Goal: Feedback & Contribution: Contribute content

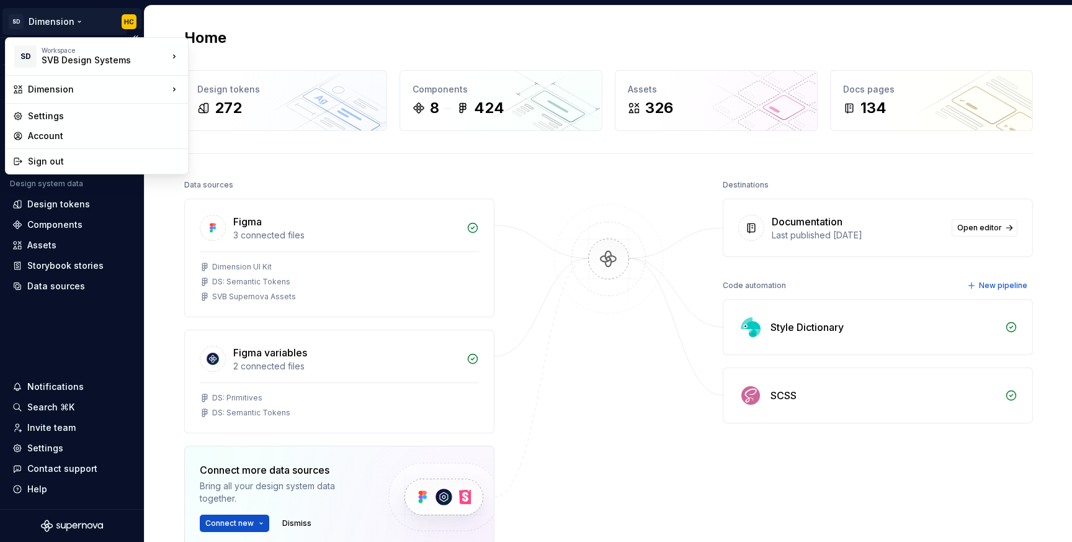
click at [73, 27] on html "SD Dimension HC Version Current draft Home Documentation Analytics Code automat…" at bounding box center [536, 271] width 1072 height 542
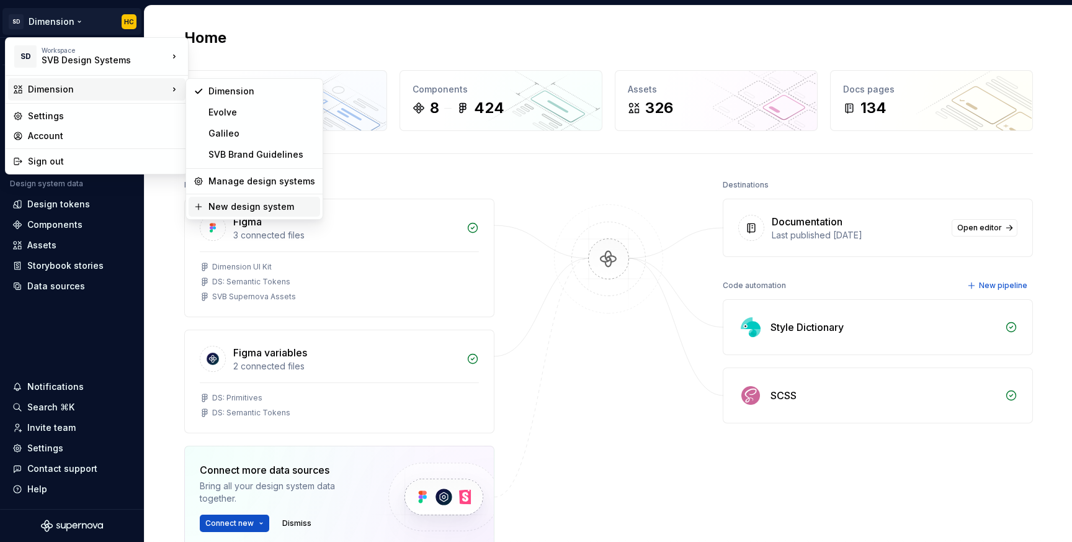
click at [275, 206] on div "New design system" at bounding box center [261, 206] width 107 height 12
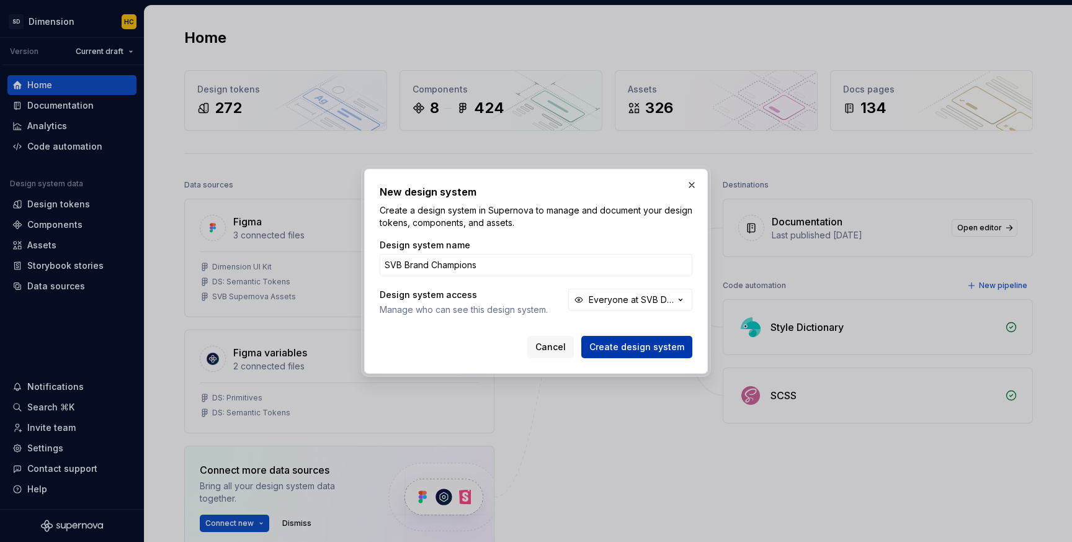
type input "SVB Brand Champions"
click at [670, 350] on span "Create design system" at bounding box center [636, 347] width 95 height 12
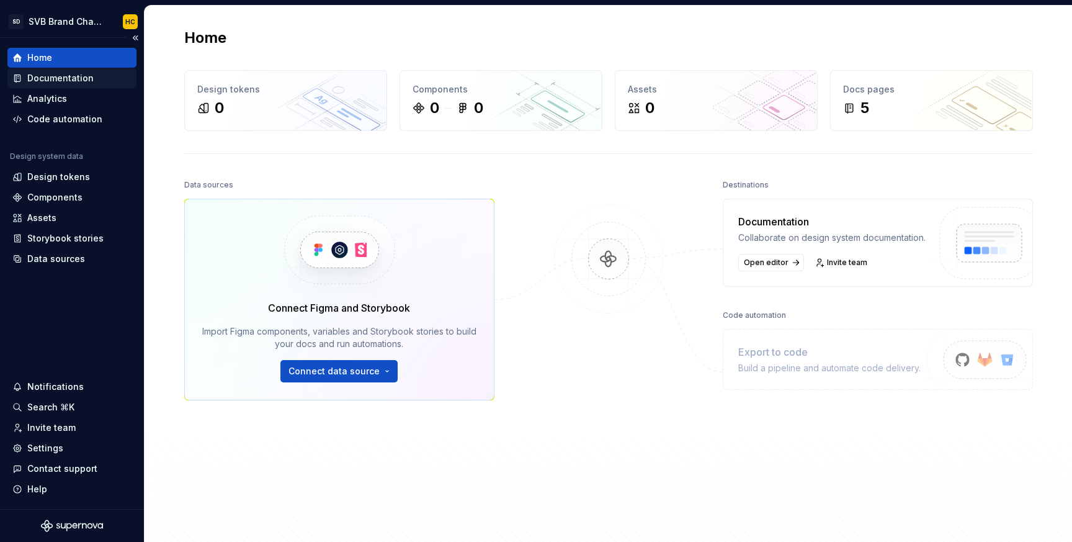
click at [114, 73] on div "Documentation" at bounding box center [71, 78] width 119 height 12
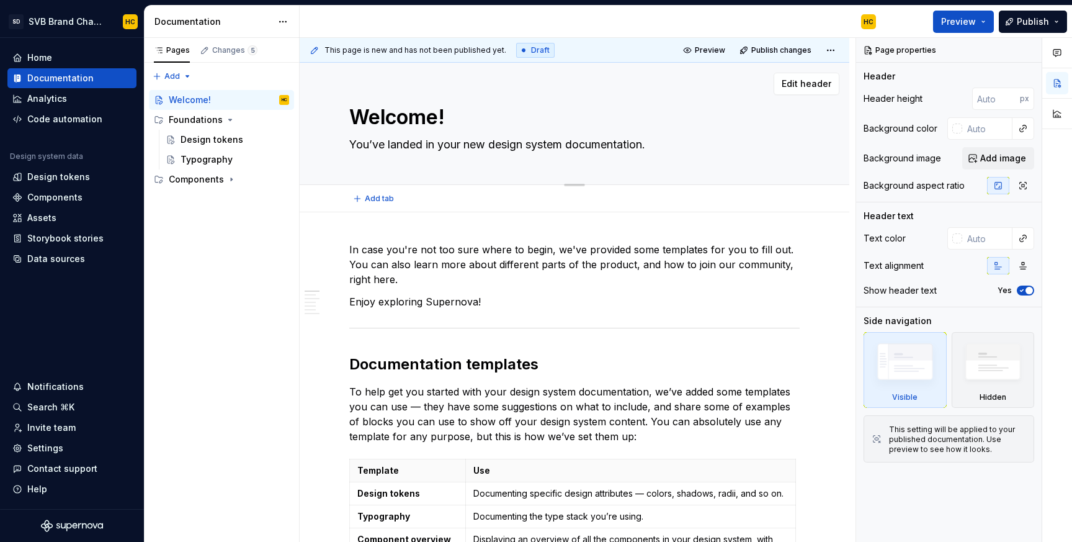
click at [434, 120] on textarea "Welcome!" at bounding box center [572, 117] width 450 height 30
click at [439, 120] on textarea "Welcome!" at bounding box center [572, 117] width 450 height 30
type textarea "*"
type textarea "Welcome !"
type textarea "*"
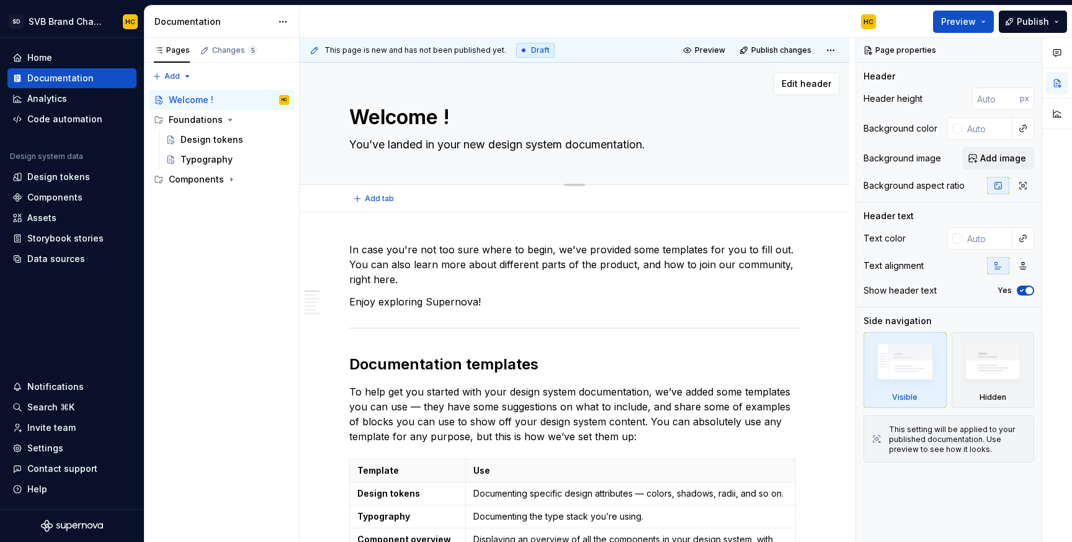
type textarea "Welcome B!"
type textarea "*"
type textarea "Welcome Br!"
type textarea "*"
type textarea "Welcome Bra!"
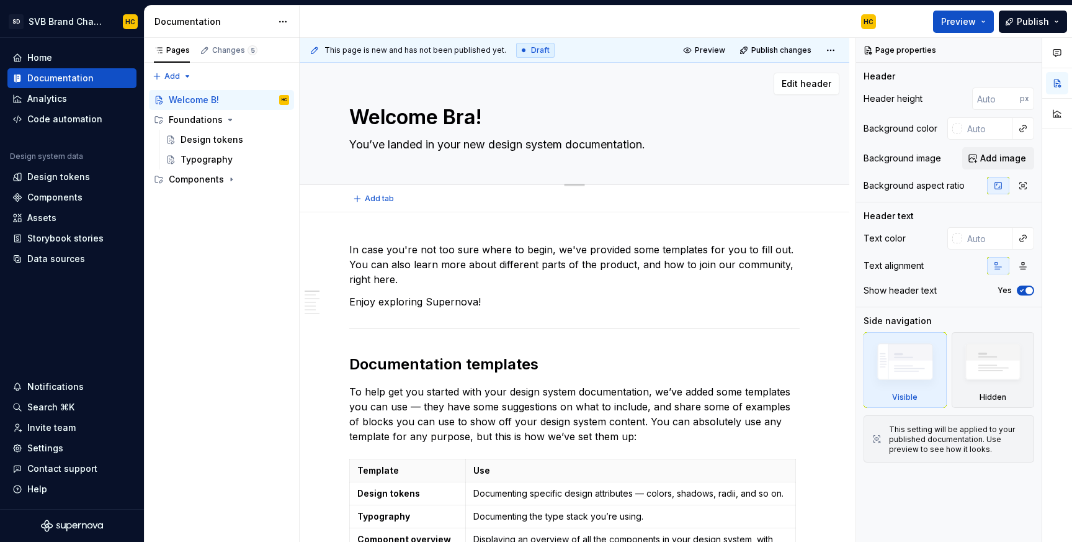
type textarea "*"
type textarea "Welcome Bran!"
type textarea "*"
type textarea "Welcome Brand!"
type textarea "*"
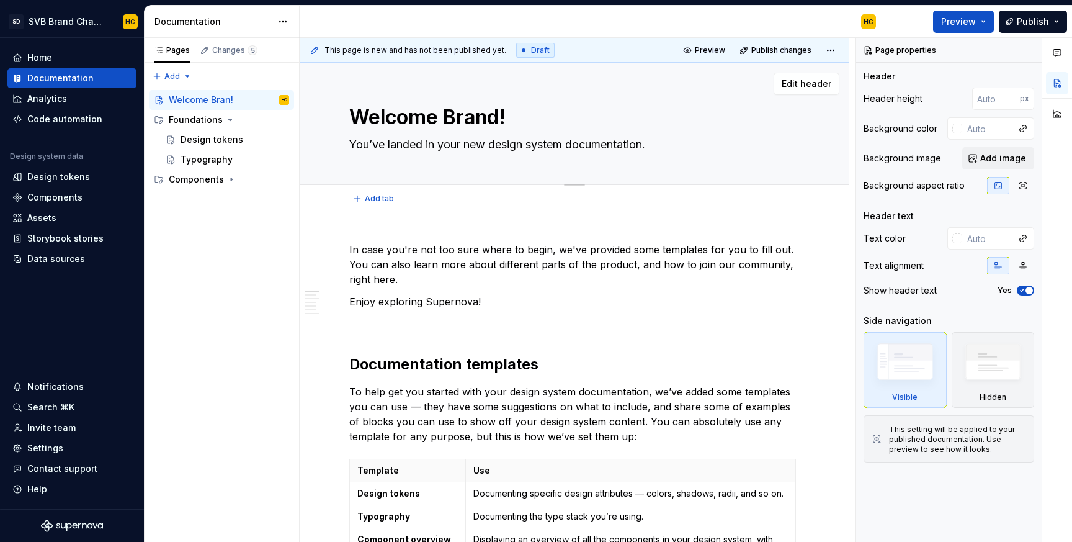
type textarea "Welcome Brand !"
type textarea "*"
type textarea "Welcome Brand C!"
type textarea "*"
type textarea "Welcome Brand Ch!"
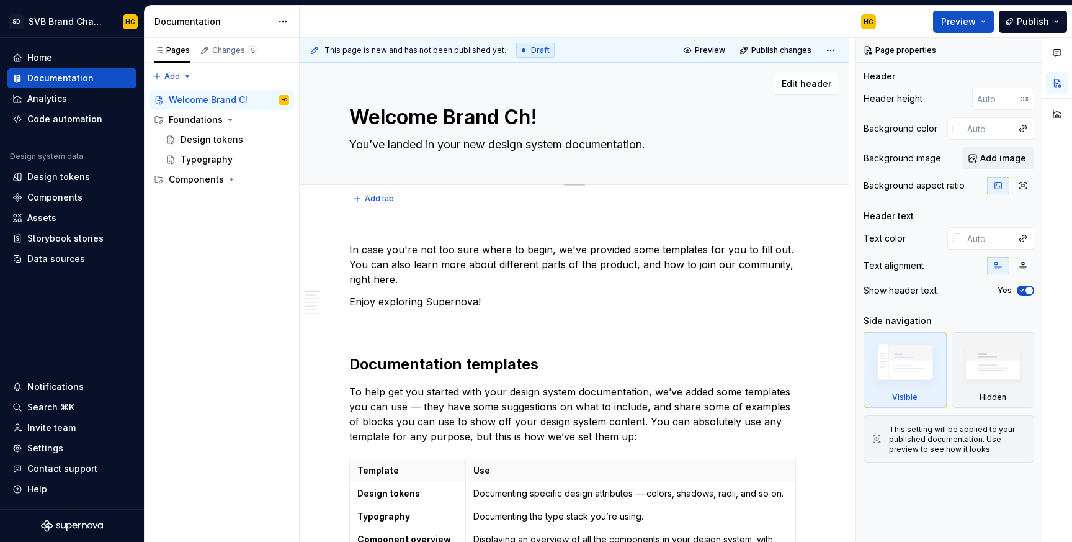
type textarea "*"
type textarea "Welcome Brand Cha!"
type textarea "*"
type textarea "Welcome Brand Cham!"
type textarea "*"
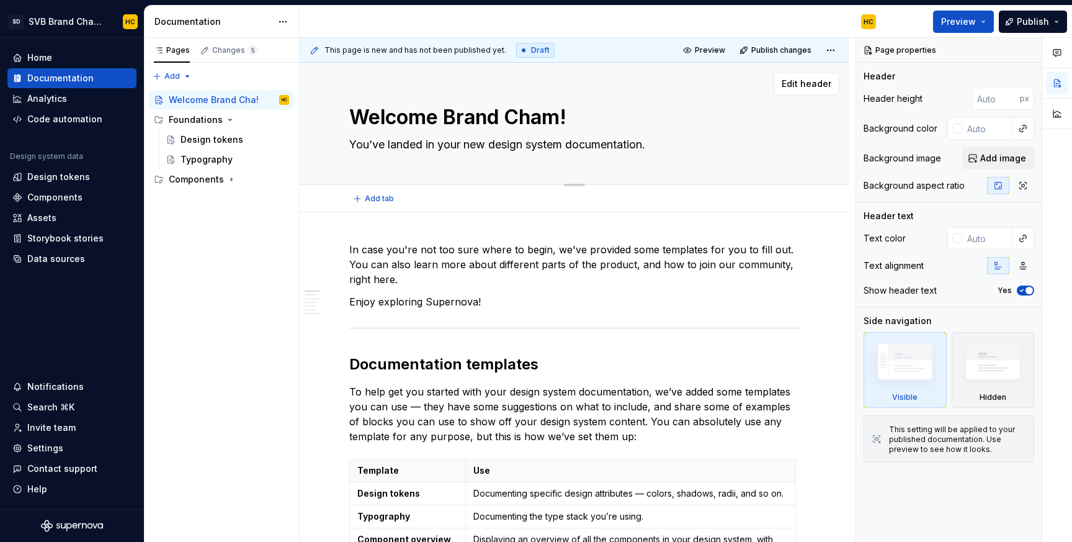
type textarea "Welcome Brand Champ!"
type textarea "*"
type textarea "Welcome Brand Champi!"
type textarea "*"
type textarea "Welcome Brand Champio!"
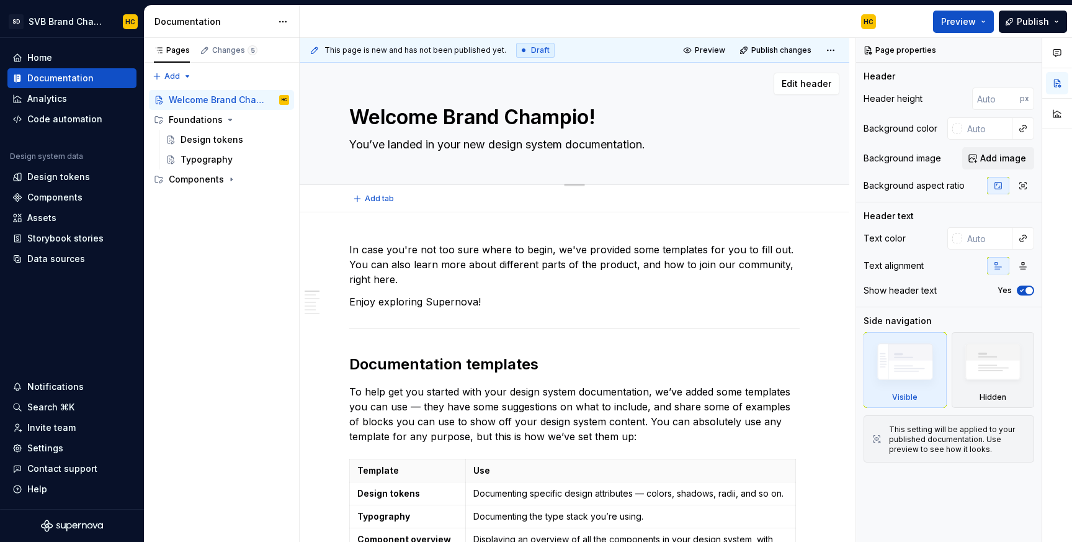
type textarea "*"
type textarea "Welcome Brand Champion!"
type textarea "*"
type textarea "Welcome Brand Champions!"
type textarea "*"
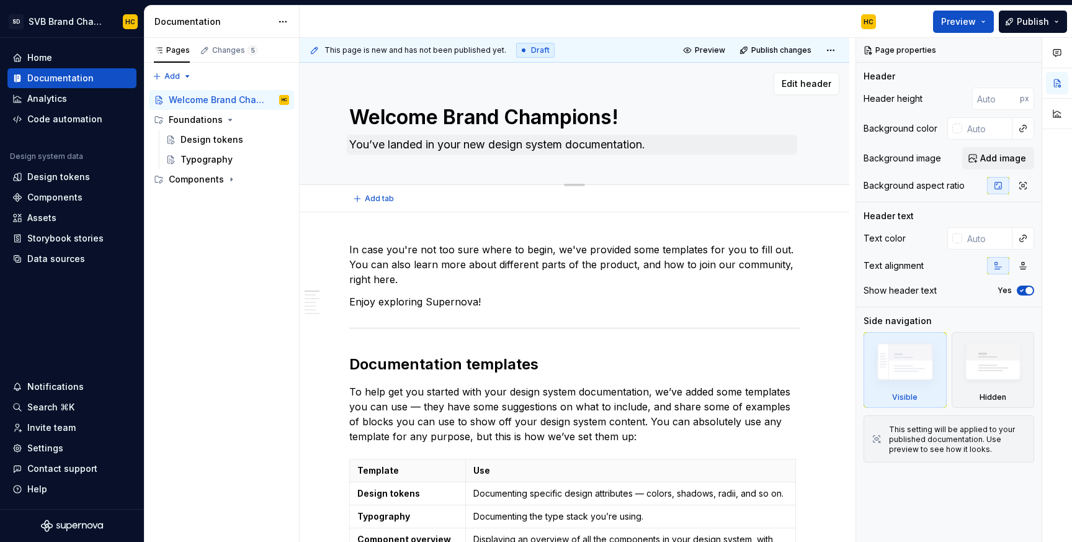
type textarea "Welcome Brand Champions!"
click at [445, 116] on textarea "Welcome Brand Champions!" at bounding box center [572, 117] width 450 height 30
type textarea "*"
type textarea "Welcome SBrand Champions!"
type textarea "*"
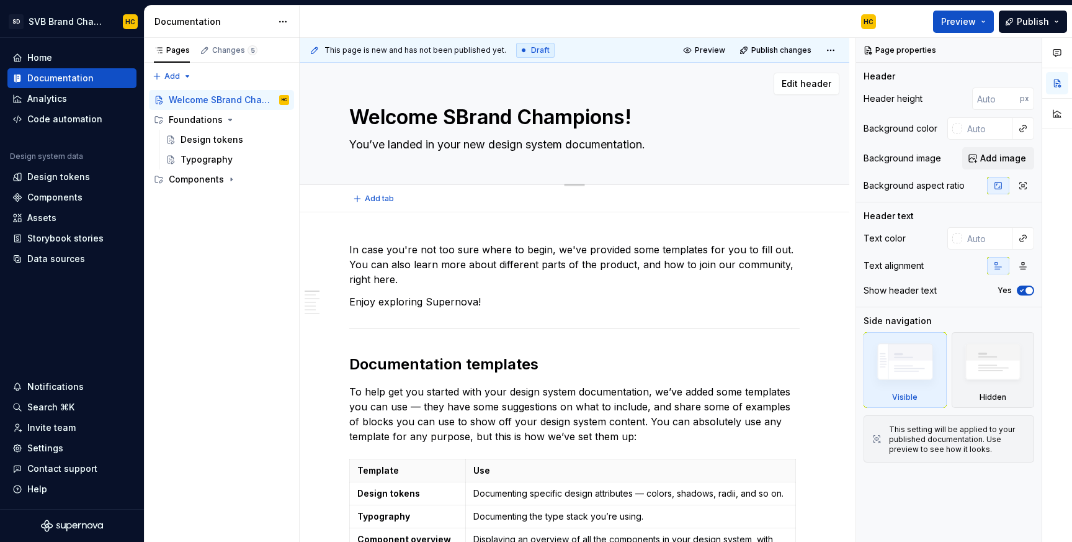
type textarea "Welcome SVBrand Champions!"
type textarea "*"
type textarea "Welcome SVBBrand Champions!"
type textarea "*"
type textarea "Welcome SVB Brand Champions!"
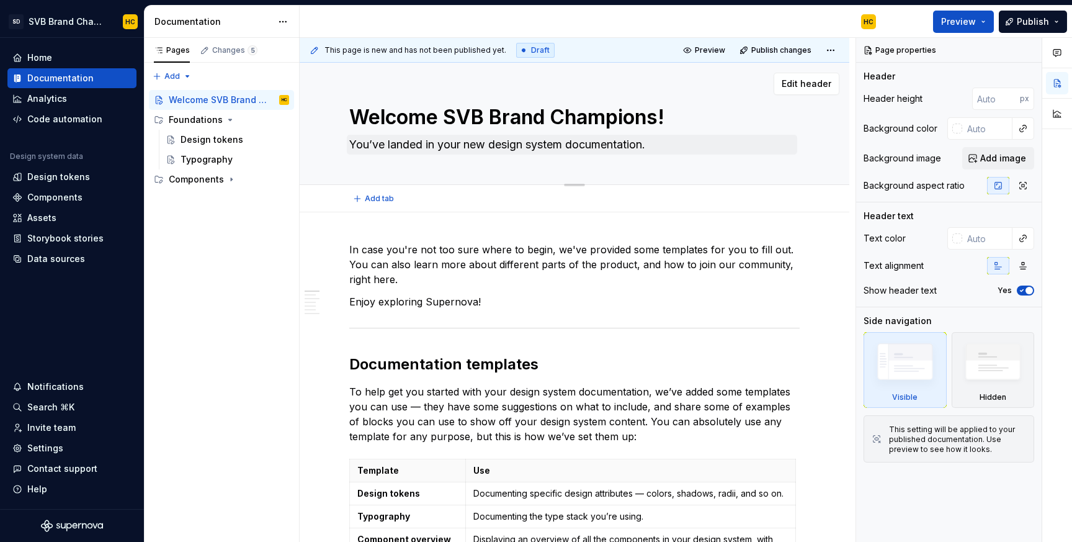
type textarea "*"
type textarea "Welcome SVB Brand Champions!"
click at [469, 143] on textarea "You’ve landed in your new design system documentation." at bounding box center [572, 145] width 450 height 20
click at [166, 75] on div "Pages Changes 5 Add Accessibility guide for tree Page tree. Navigate the tree w…" at bounding box center [221, 290] width 155 height 504
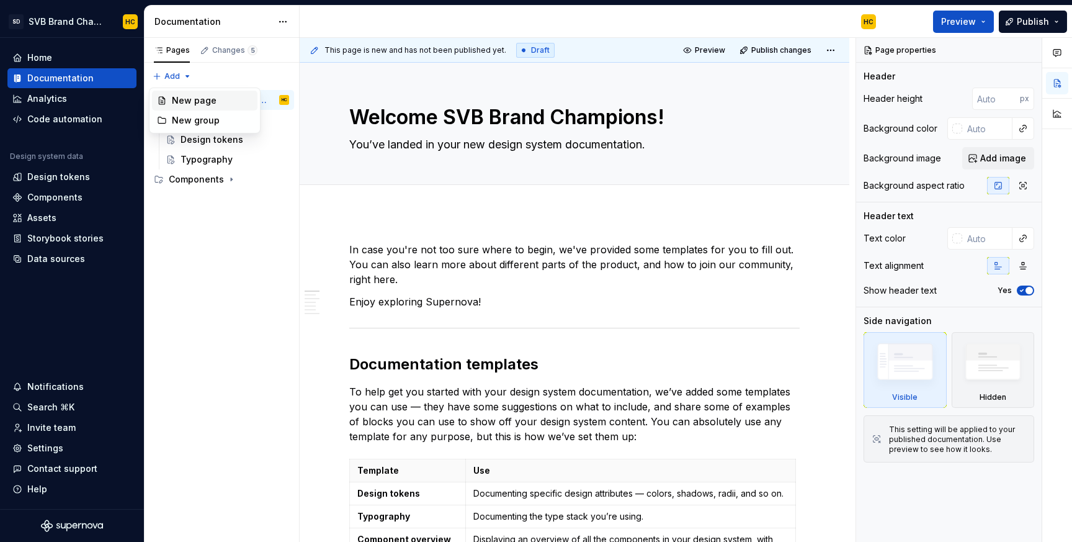
click at [177, 99] on div "New page" at bounding box center [212, 100] width 81 height 12
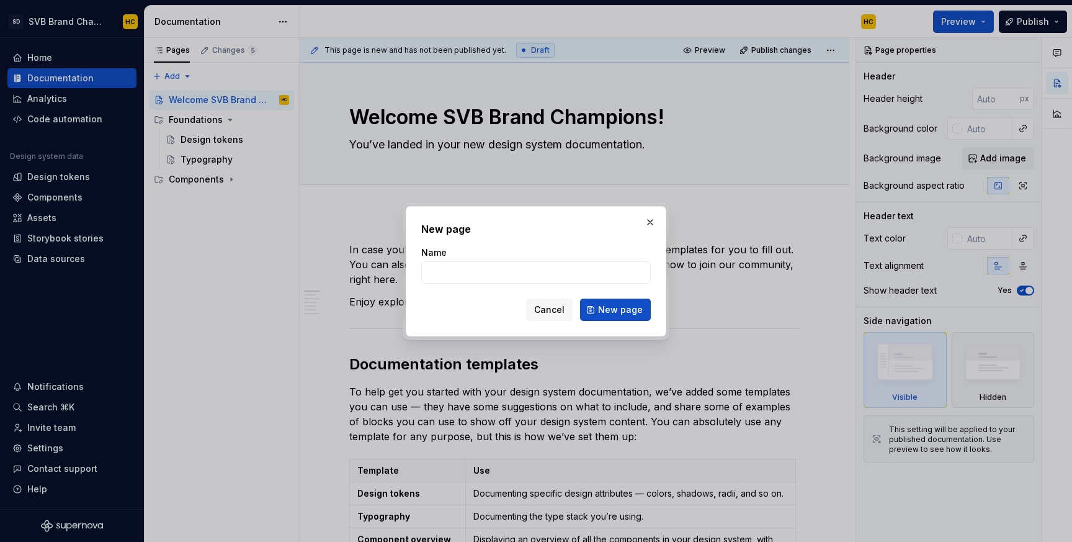
type textarea "*"
type input "Welcome SVB Brand Champions!"
click at [639, 307] on span "New page" at bounding box center [620, 309] width 45 height 12
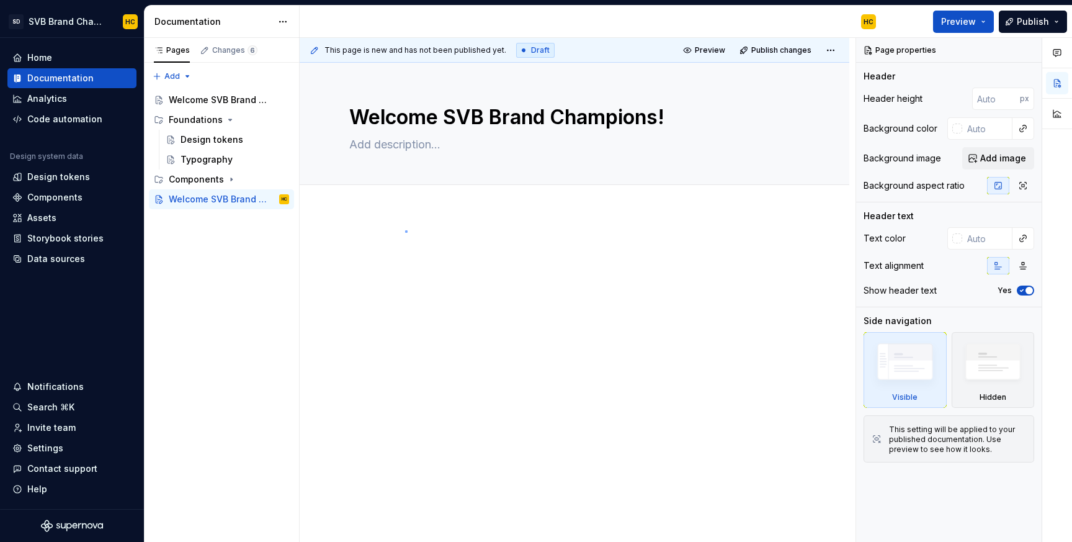
click at [406, 230] on div "This page is new and has not been published yet. Draft Preview Publish changes …" at bounding box center [578, 290] width 556 height 504
click at [428, 235] on div at bounding box center [575, 339] width 550 height 254
click at [360, 251] on p at bounding box center [574, 249] width 450 height 15
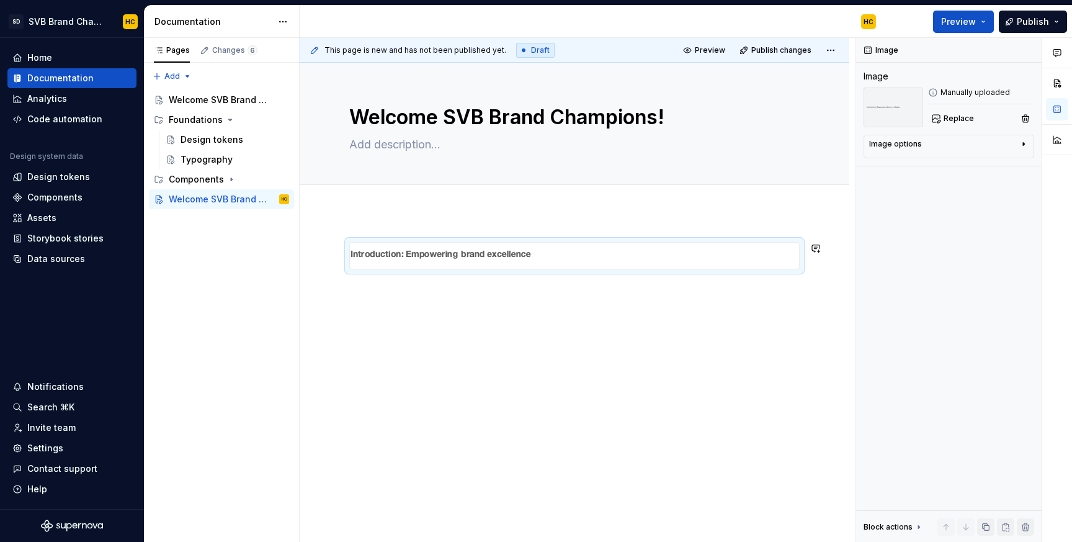
click at [687, 278] on div at bounding box center [574, 265] width 450 height 47
click at [687, 269] on div at bounding box center [574, 255] width 450 height 27
click at [638, 229] on div at bounding box center [575, 339] width 550 height 254
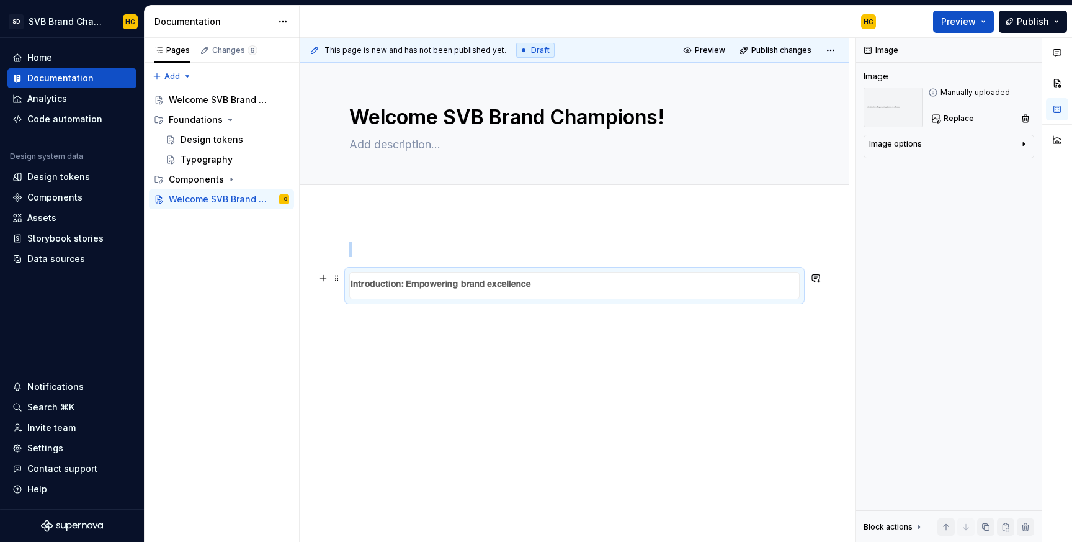
click at [626, 275] on img at bounding box center [496, 285] width 292 height 26
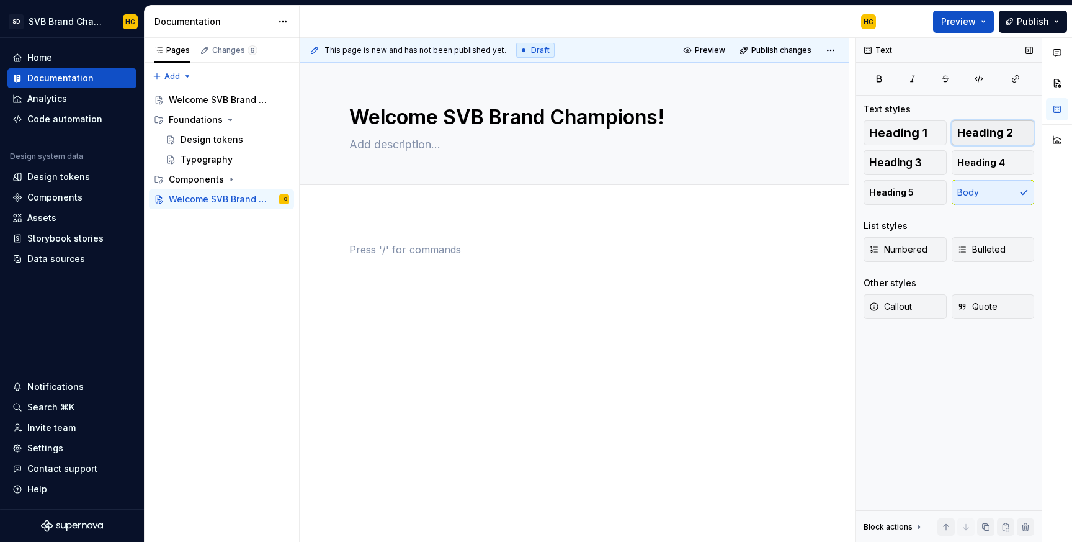
click at [999, 132] on span "Heading 2" at bounding box center [985, 133] width 56 height 12
click at [424, 255] on h2 at bounding box center [574, 252] width 450 height 20
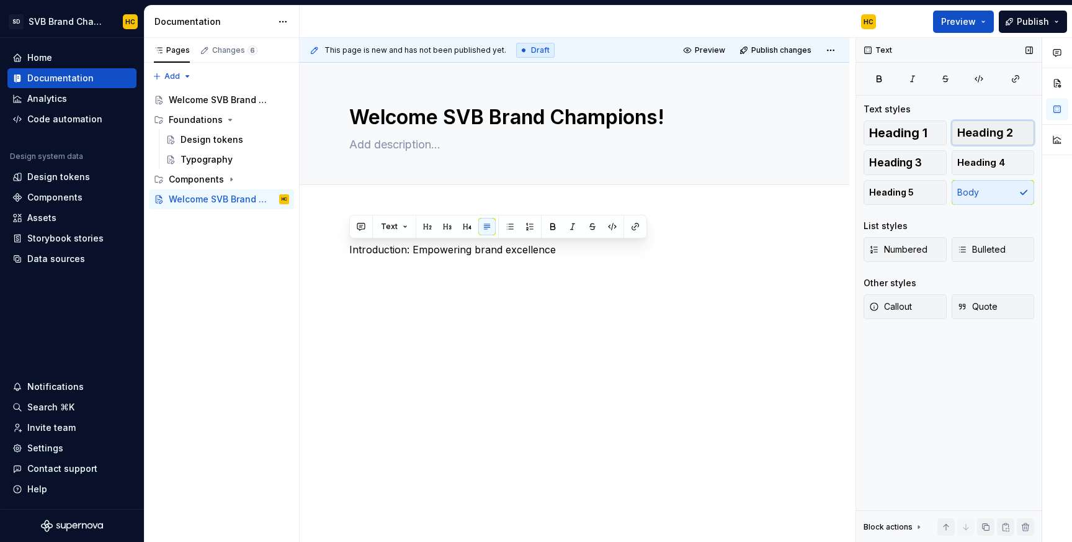
click at [972, 132] on span "Heading 2" at bounding box center [985, 133] width 56 height 12
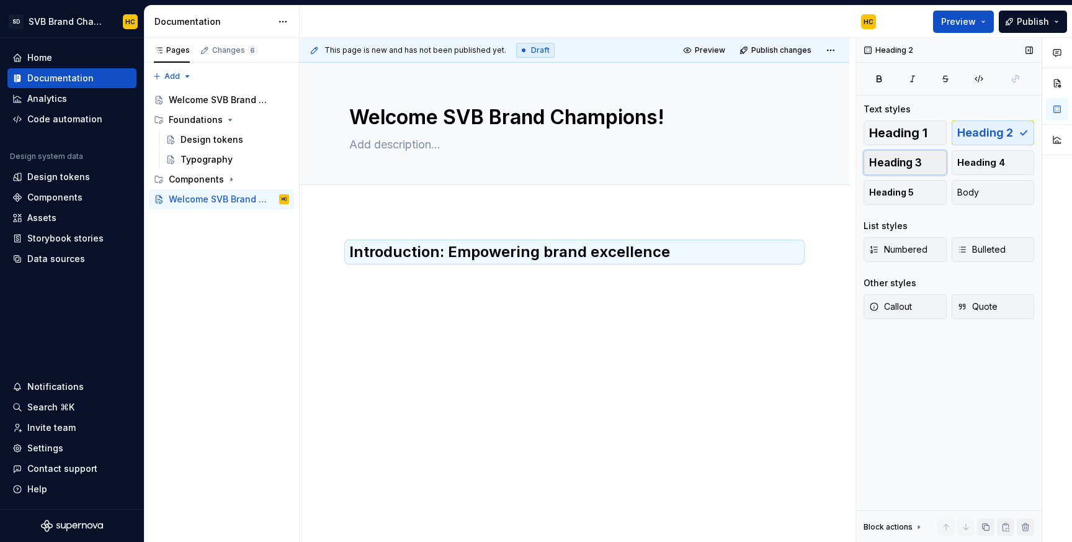
click at [909, 162] on span "Heading 3" at bounding box center [895, 162] width 53 height 12
type textarea "*"
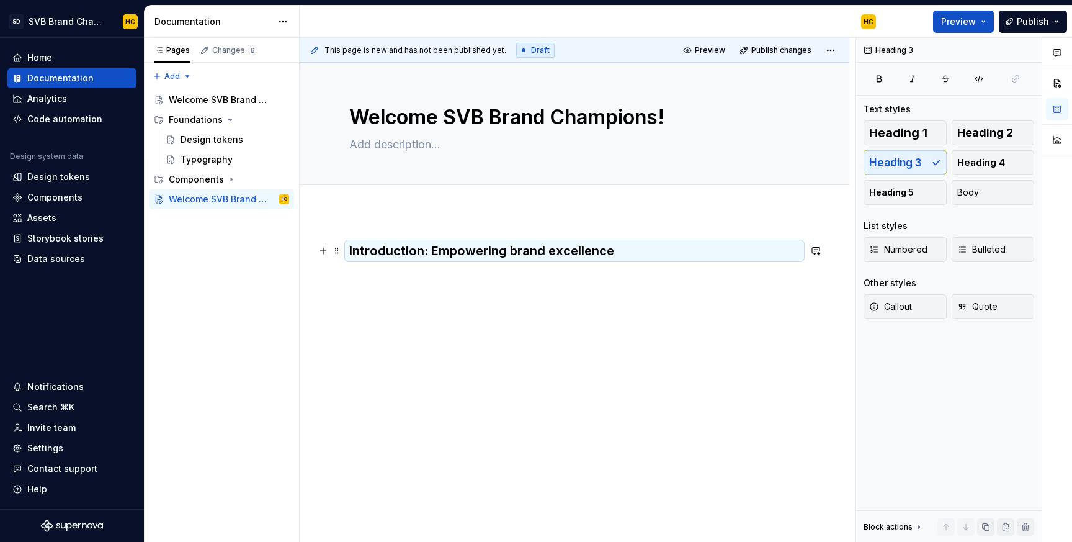
click at [515, 252] on h3 "Introduction: Empowering brand excellence" at bounding box center [574, 250] width 450 height 17
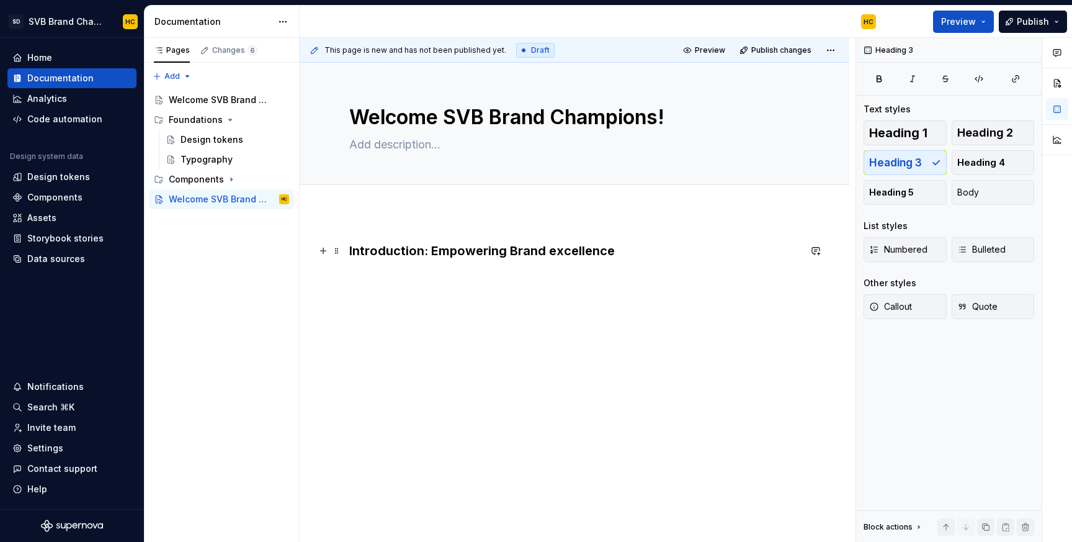
click at [553, 252] on h3 "Introduction: Empowering Brand excellence" at bounding box center [574, 250] width 450 height 17
click at [540, 276] on div "Introduction: Empowering Brand Excellence" at bounding box center [574, 265] width 450 height 47
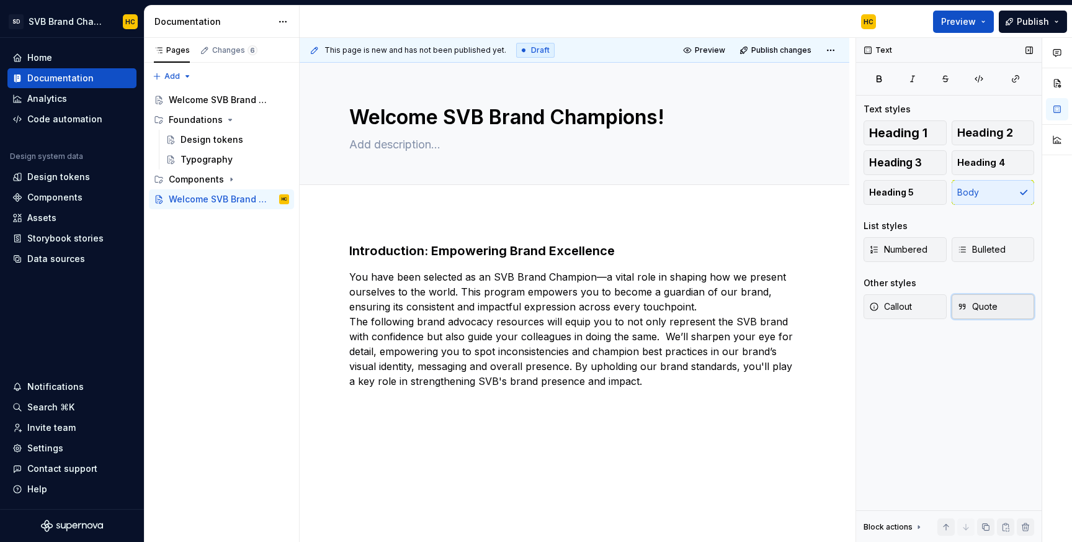
click at [999, 303] on button "Quote" at bounding box center [993, 306] width 83 height 25
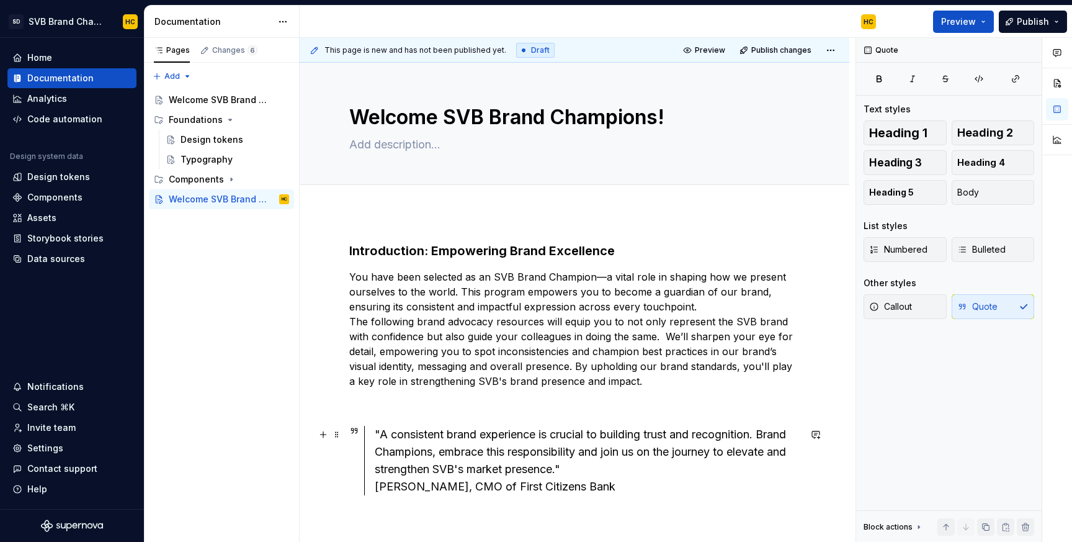
click at [375, 488] on div ""A consistent brand experience is crucial to building trust and recognition. Br…" at bounding box center [587, 460] width 425 height 69
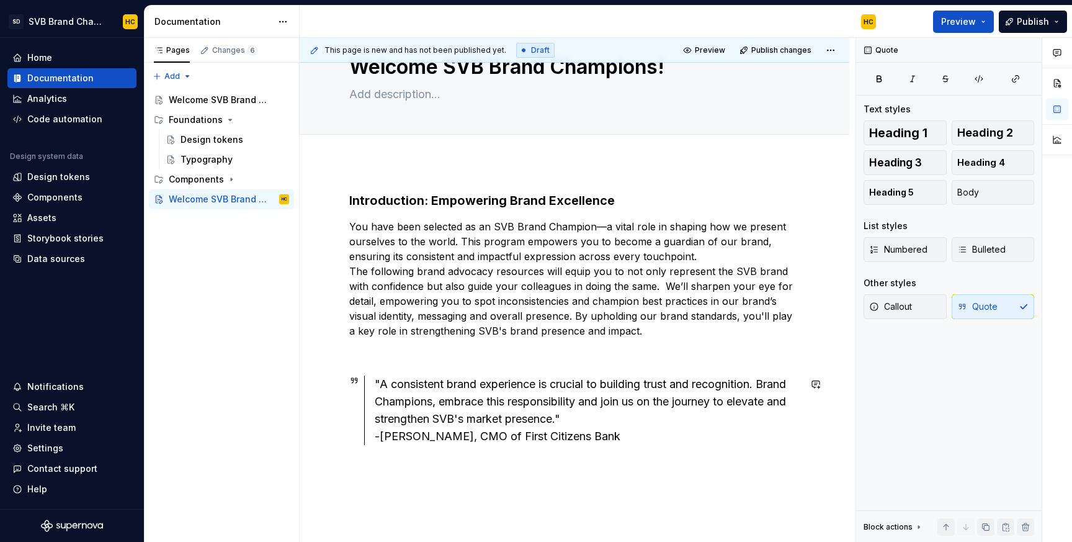
scroll to position [68, 0]
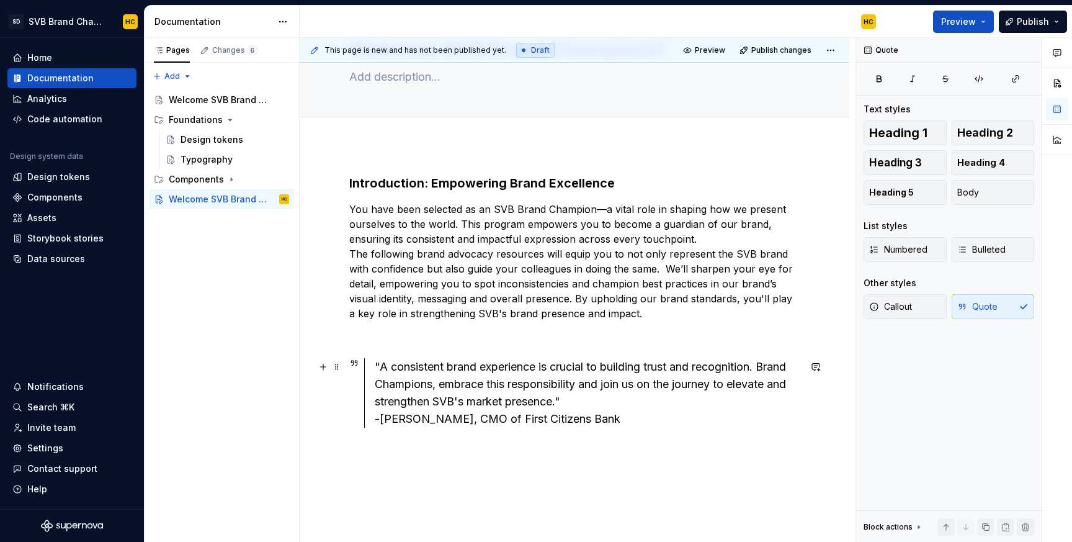
click at [686, 424] on div ""A consistent brand experience is crucial to building trust and recognition. Br…" at bounding box center [587, 392] width 425 height 69
click at [997, 166] on span "Heading 4" at bounding box center [981, 162] width 48 height 12
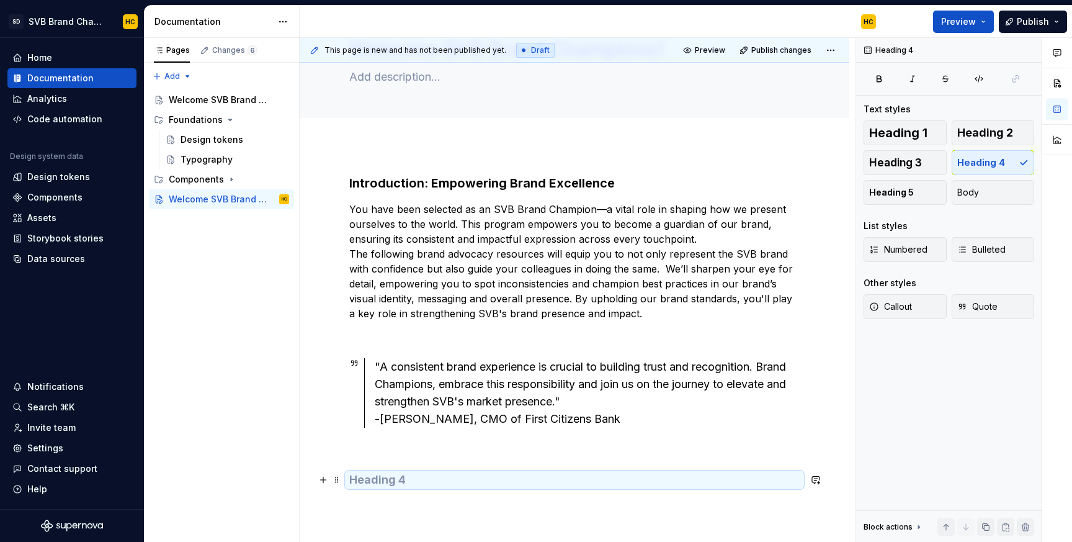
click at [456, 485] on h4 at bounding box center [574, 479] width 450 height 15
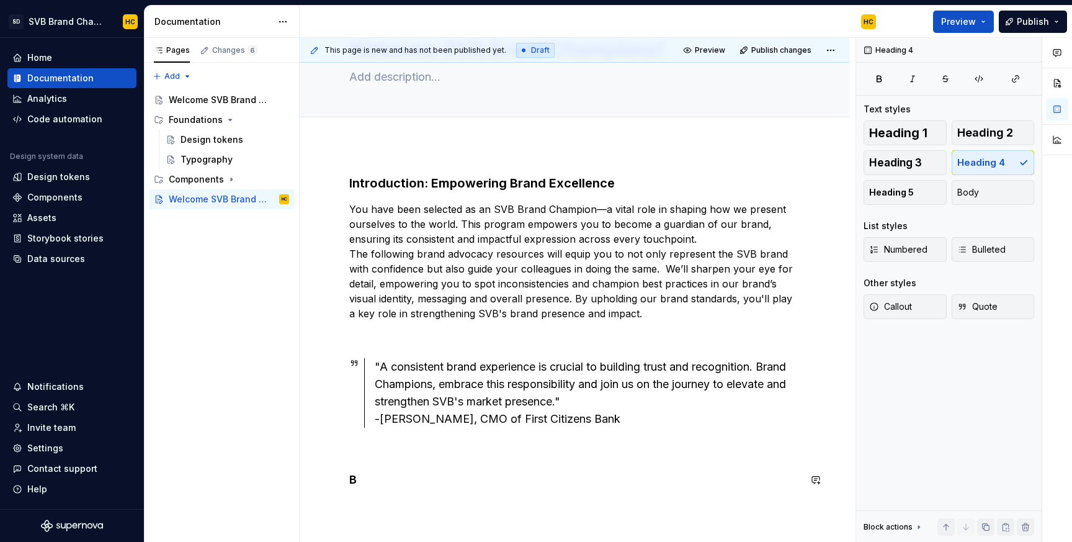
scroll to position [74, 0]
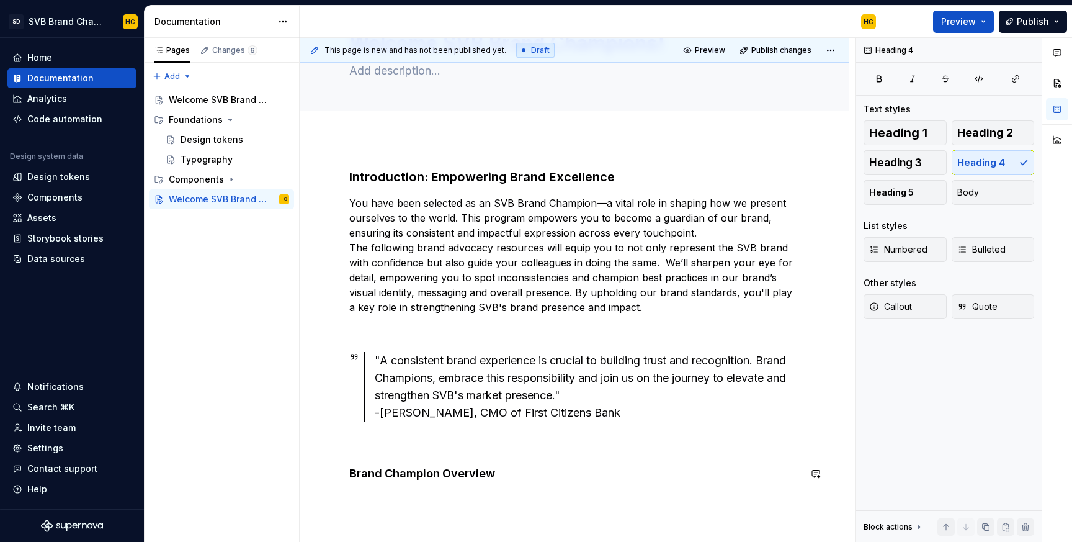
click at [422, 511] on div "Introduction: Empowering Brand Excellence You have been selected as an SVB Bran…" at bounding box center [575, 398] width 550 height 520
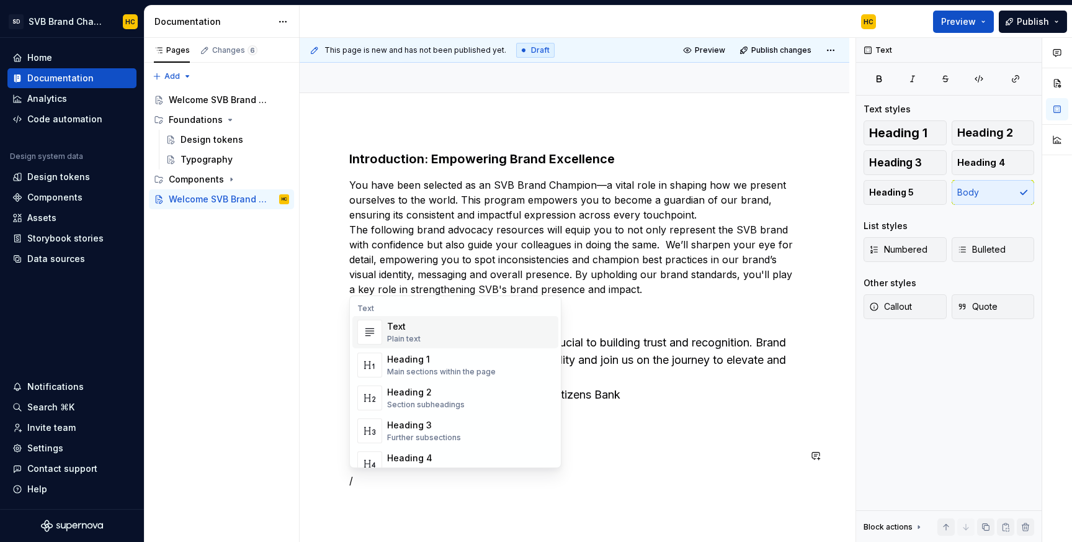
scroll to position [97, 0]
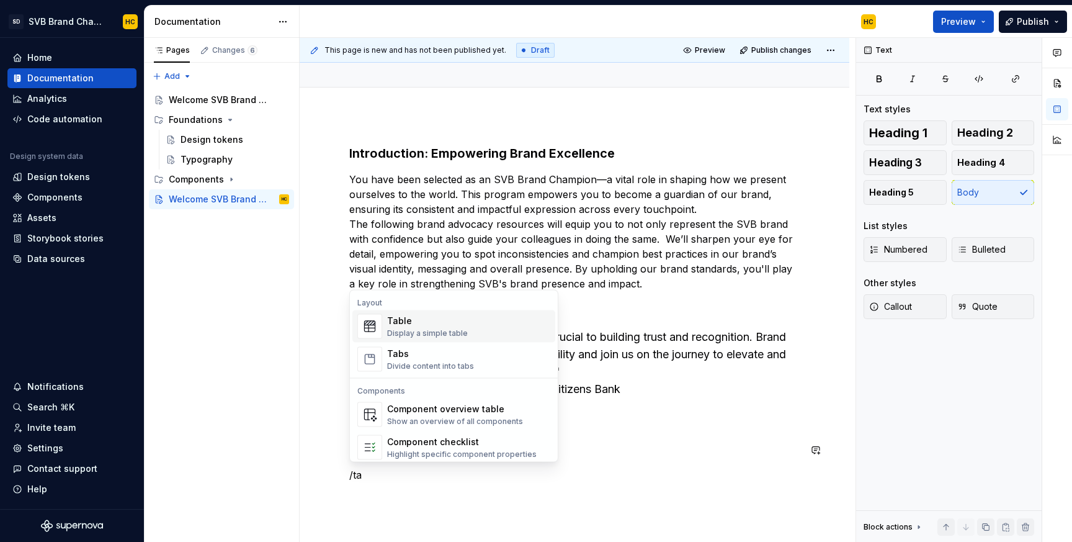
click at [449, 328] on div "Display a simple table" at bounding box center [427, 333] width 81 height 10
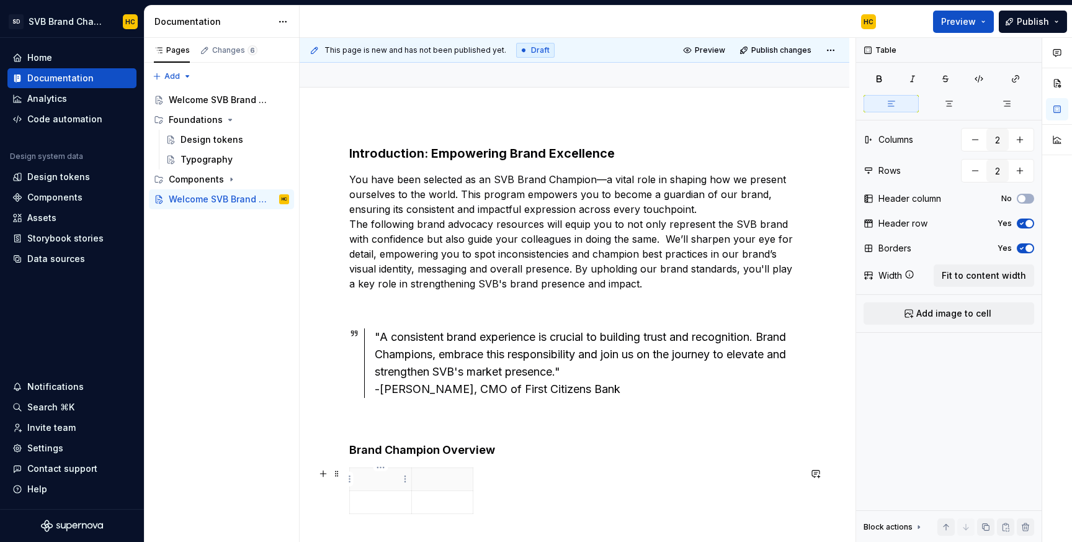
click at [364, 476] on p at bounding box center [380, 479] width 47 height 12
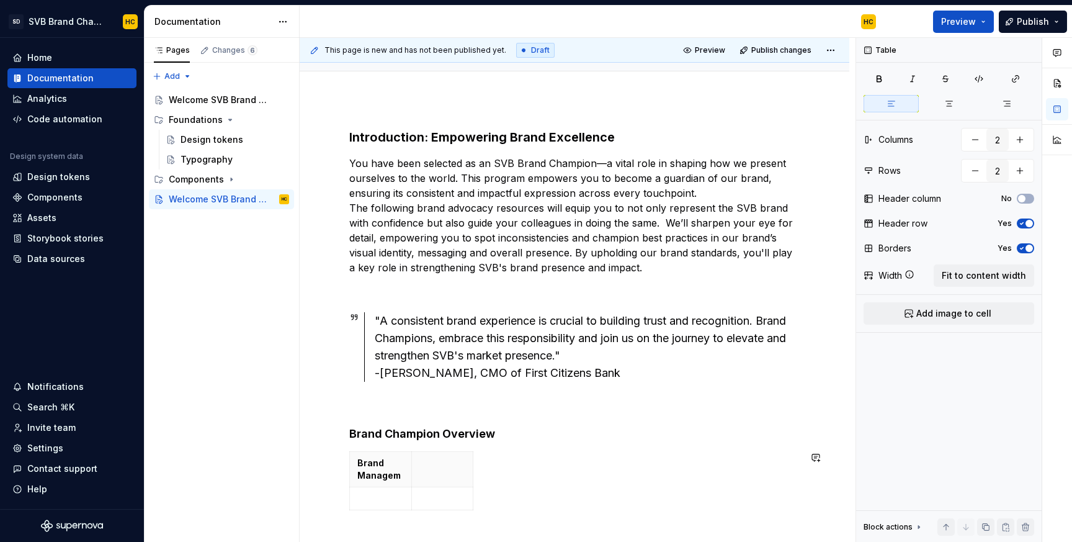
scroll to position [126, 0]
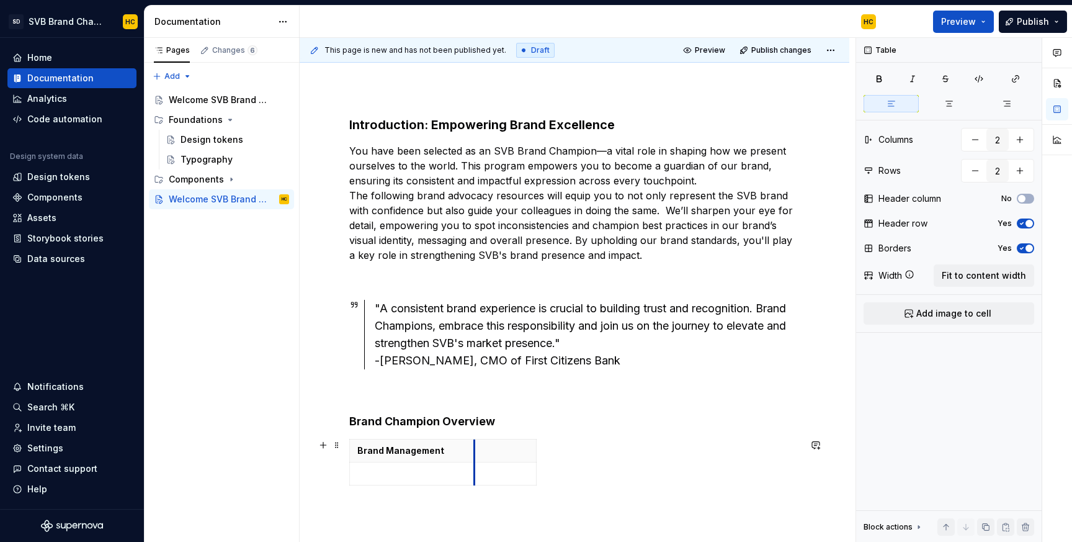
drag, startPoint x: 411, startPoint y: 457, endPoint x: 475, endPoint y: 462, distance: 63.4
click at [475, 462] on tbody "Brand Management" at bounding box center [443, 462] width 187 height 46
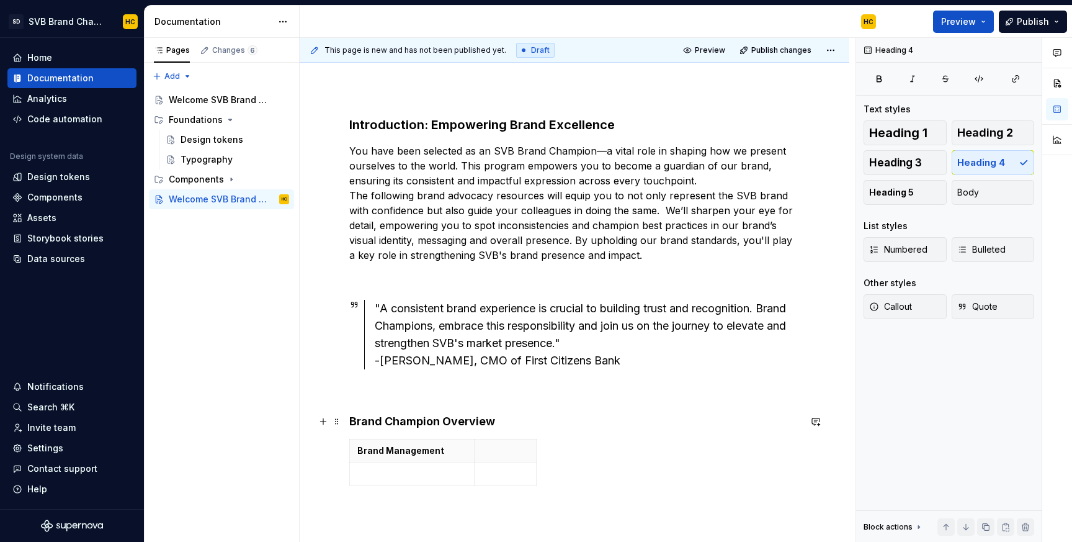
click at [581, 427] on h4 "Brand Champion Overview" at bounding box center [574, 421] width 450 height 15
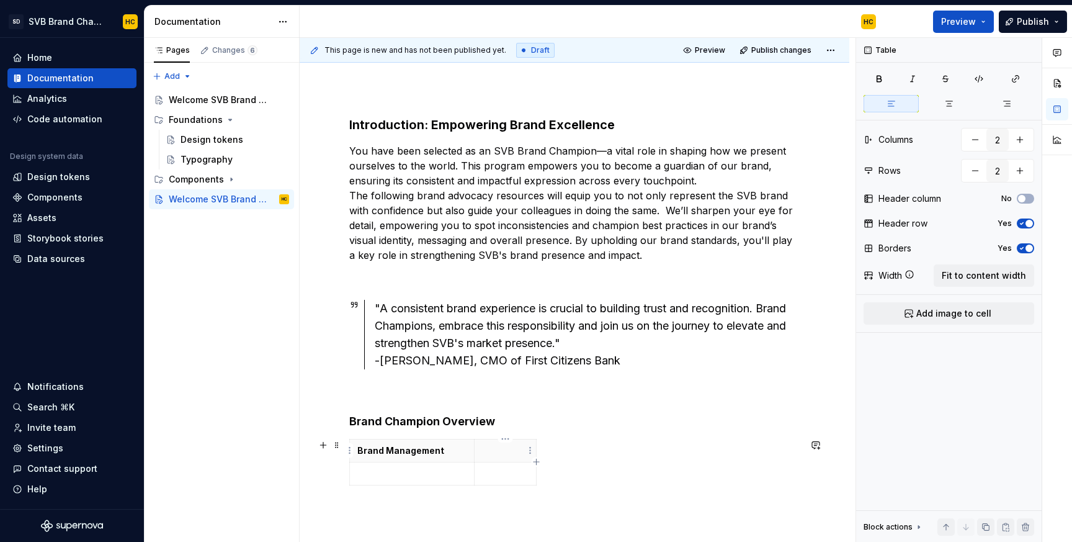
click at [516, 449] on p at bounding box center [505, 450] width 47 height 12
click at [570, 459] on div "Brand Management Responsibility" at bounding box center [574, 471] width 450 height 64
click at [518, 467] on p "Responsibility" at bounding box center [505, 456] width 47 height 25
drag, startPoint x: 535, startPoint y: 481, endPoint x: 799, endPoint y: 473, distance: 264.4
click at [457, 478] on p at bounding box center [412, 473] width 110 height 12
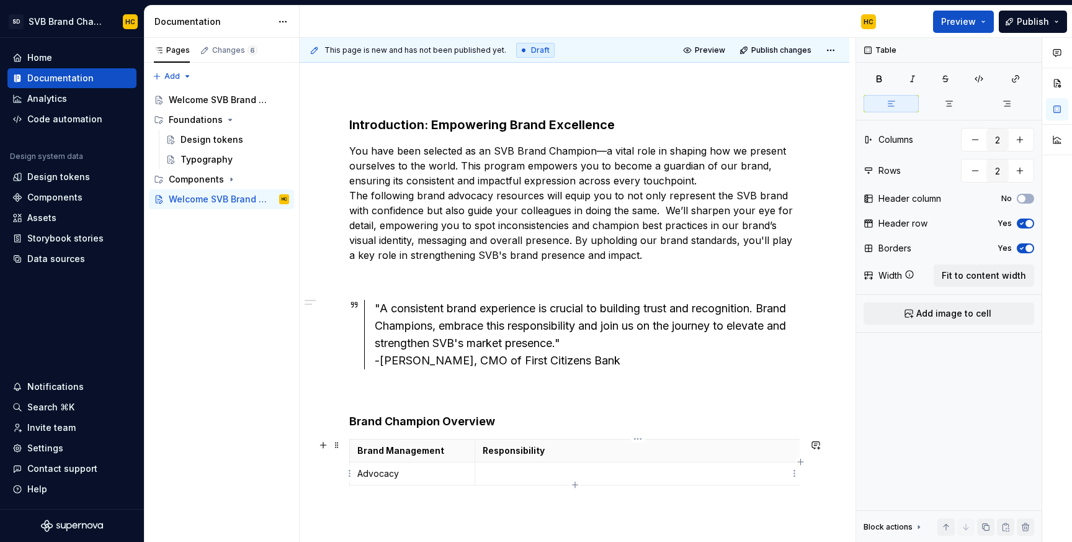
click at [495, 476] on p at bounding box center [638, 473] width 310 height 12
click at [1065, 89] on button "button" at bounding box center [1057, 83] width 22 height 22
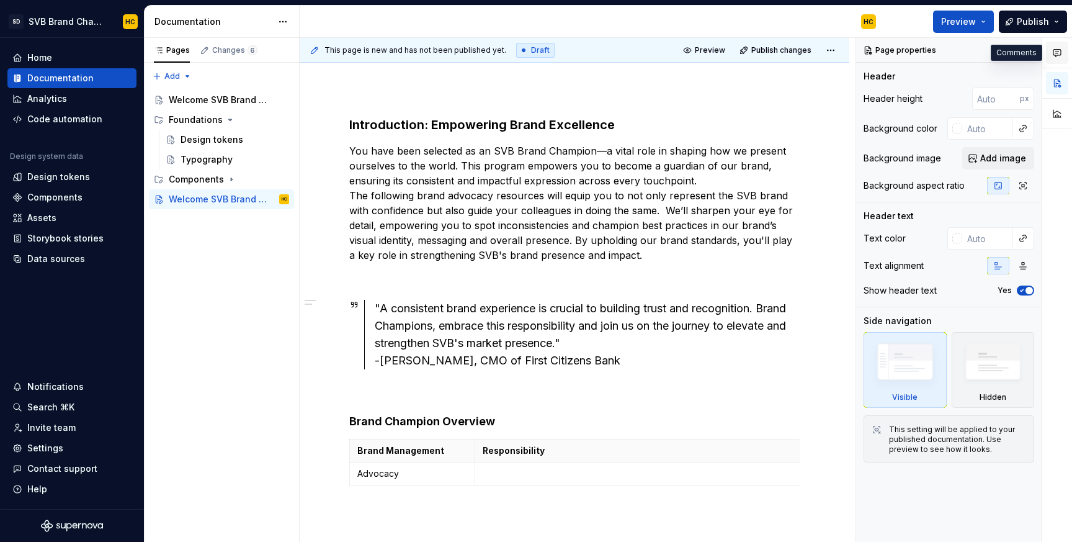
click at [1058, 53] on icon "button" at bounding box center [1057, 53] width 10 height 10
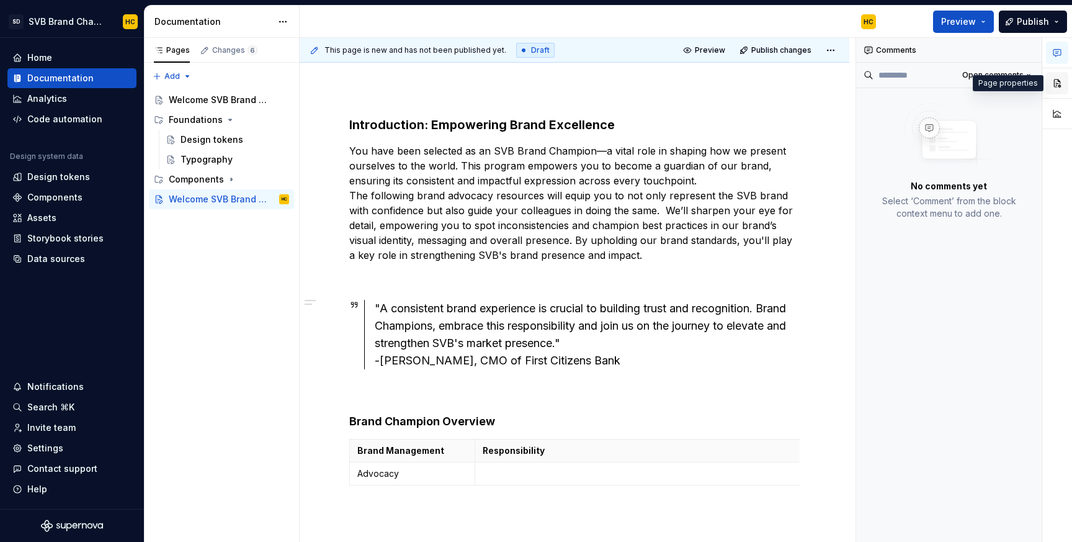
click at [1059, 81] on button "button" at bounding box center [1057, 83] width 22 height 22
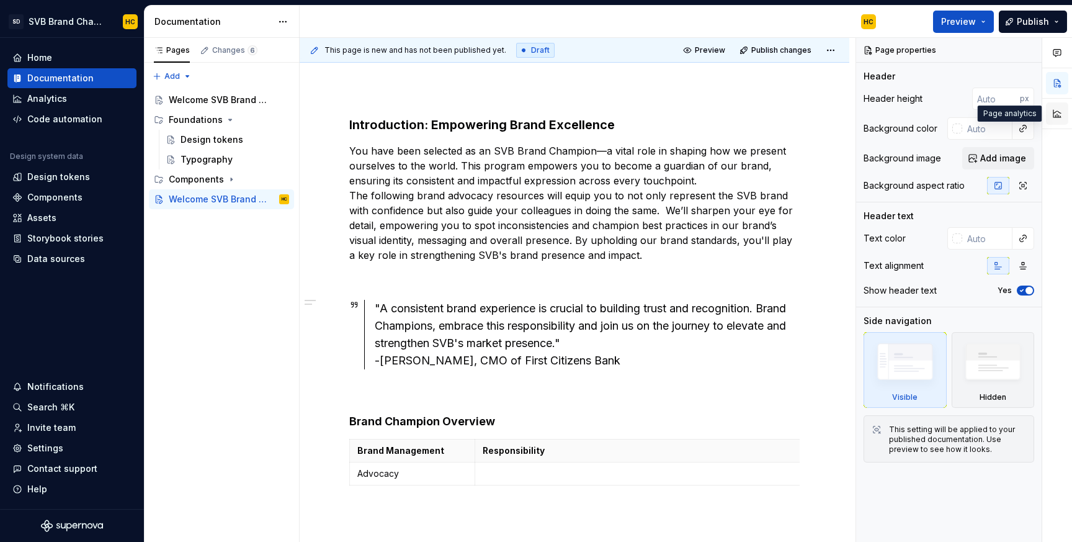
click at [1057, 112] on button "button" at bounding box center [1057, 113] width 22 height 22
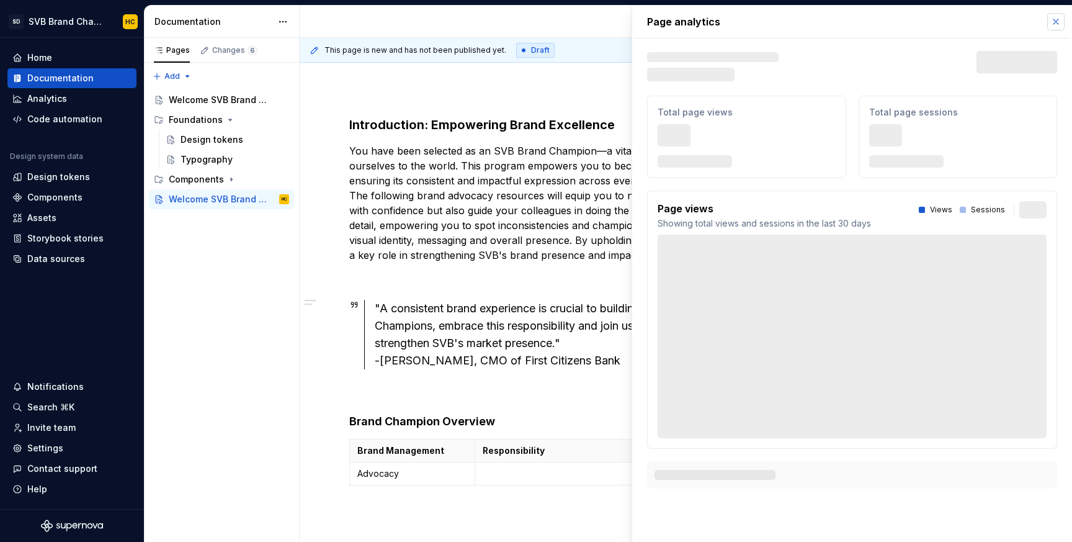
click at [1058, 18] on button "button" at bounding box center [1055, 21] width 17 height 17
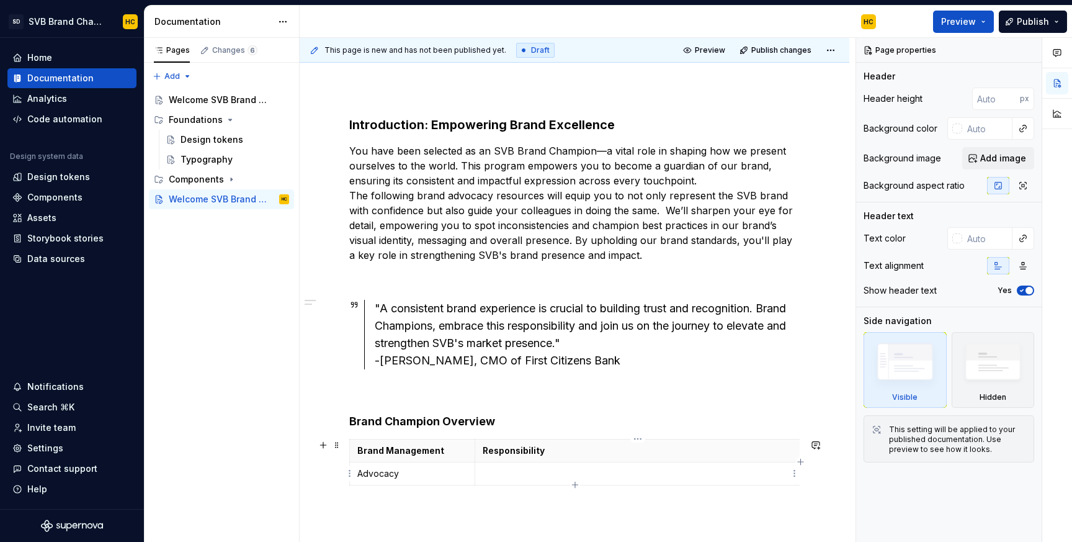
click at [545, 473] on p at bounding box center [638, 473] width 310 height 12
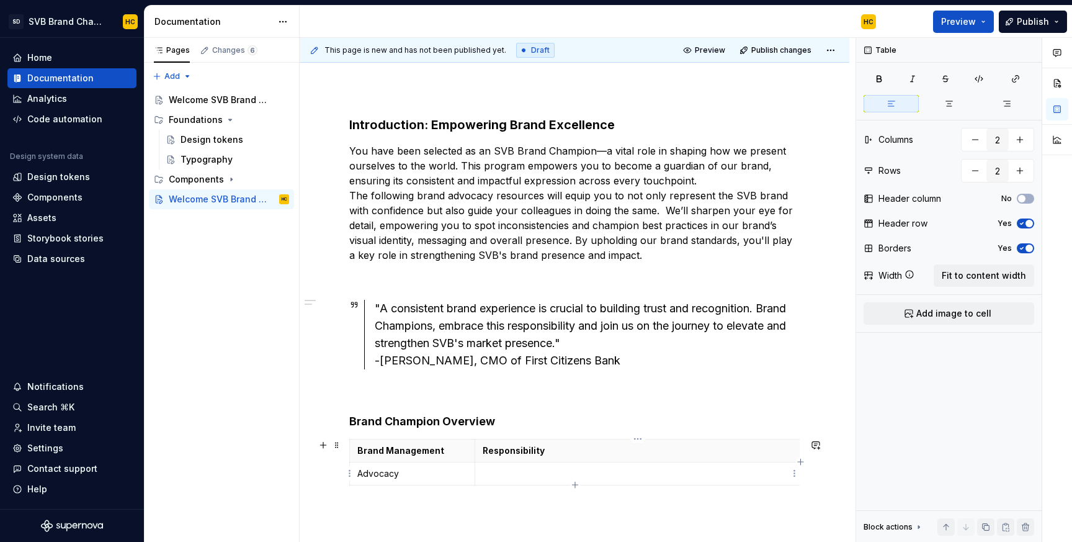
click at [537, 473] on p at bounding box center [638, 473] width 310 height 12
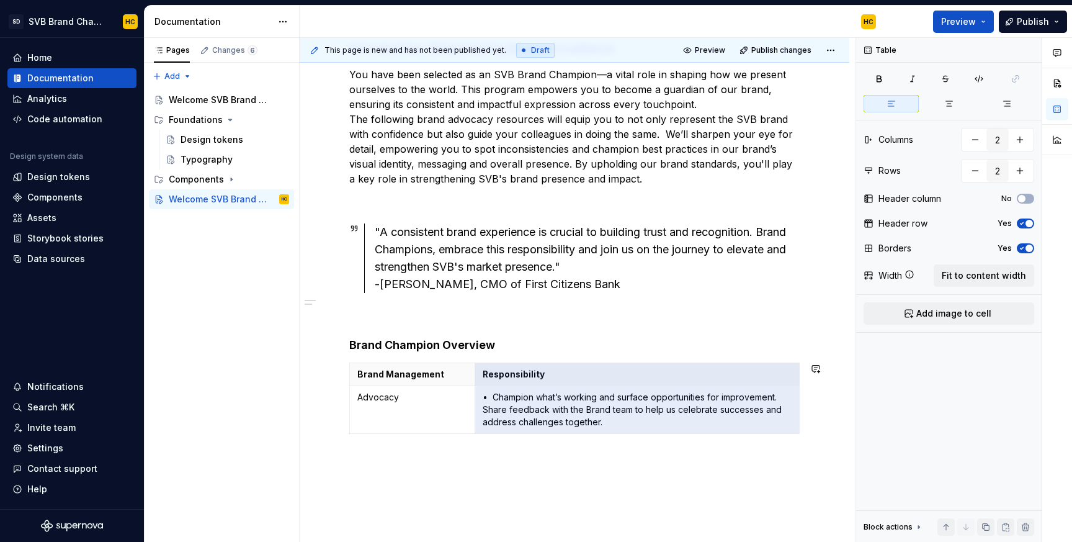
scroll to position [205, 0]
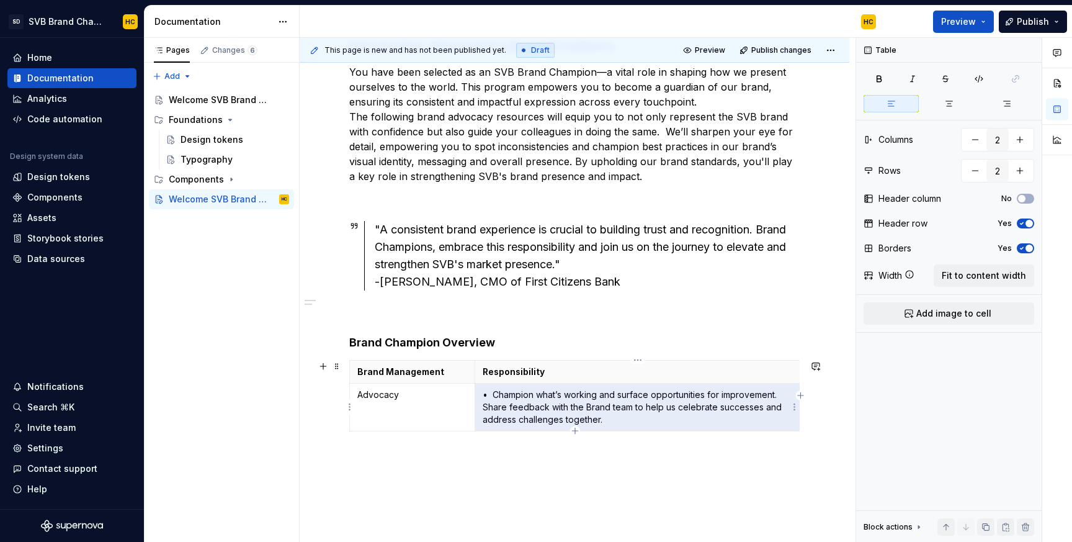
click at [628, 421] on p "• Champion what’s working and surface opportunities for improvement. Share feed…" at bounding box center [638, 406] width 310 height 37
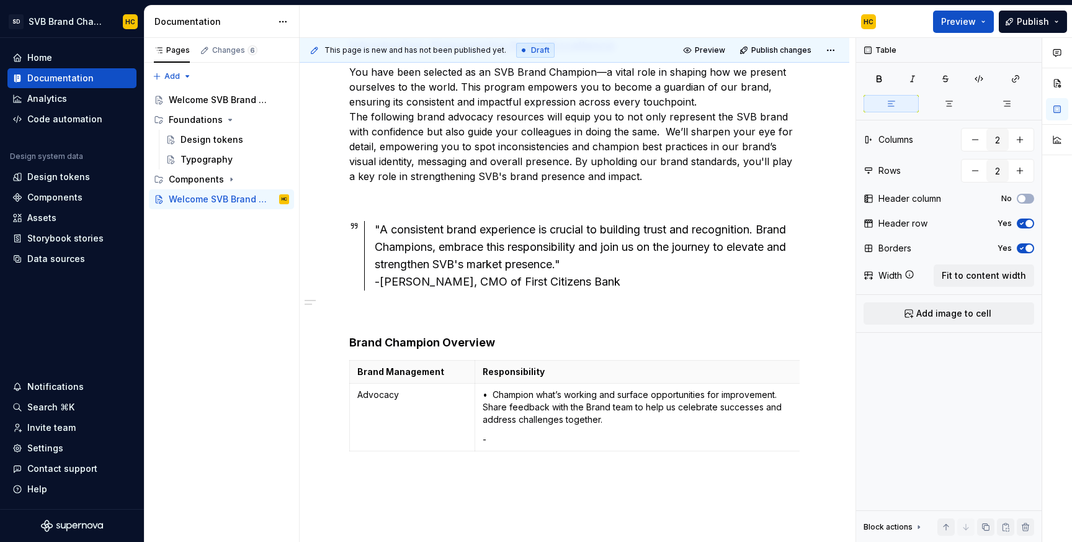
type textarea "*"
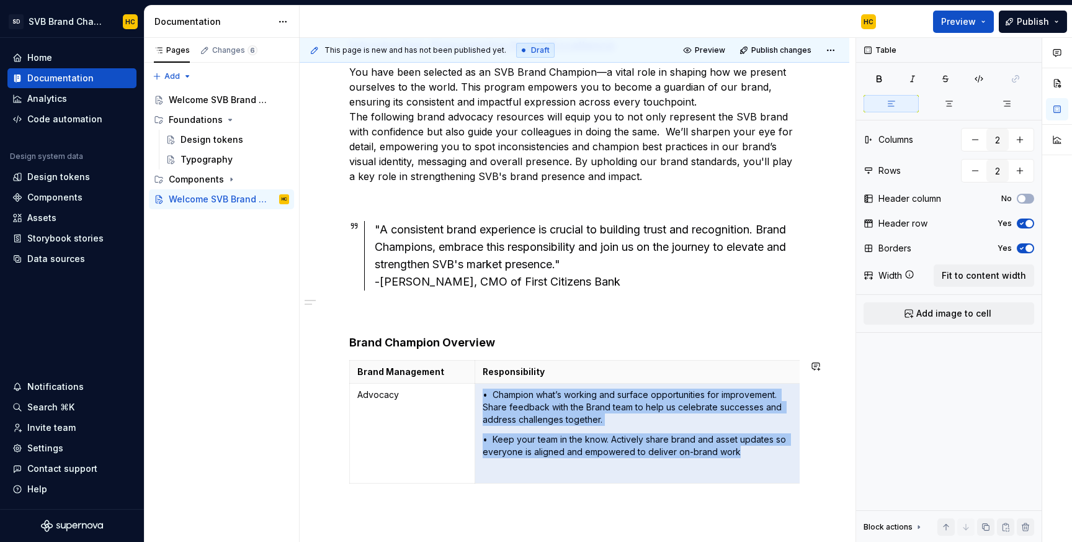
click at [679, 496] on div "Introduction: Empowering Brand Excellence You have been selected as an SVB Bran…" at bounding box center [574, 270] width 450 height 466
click at [571, 450] on p "• Keep your team in the know. Actively share brand and asset updates so everyon…" at bounding box center [638, 445] width 310 height 25
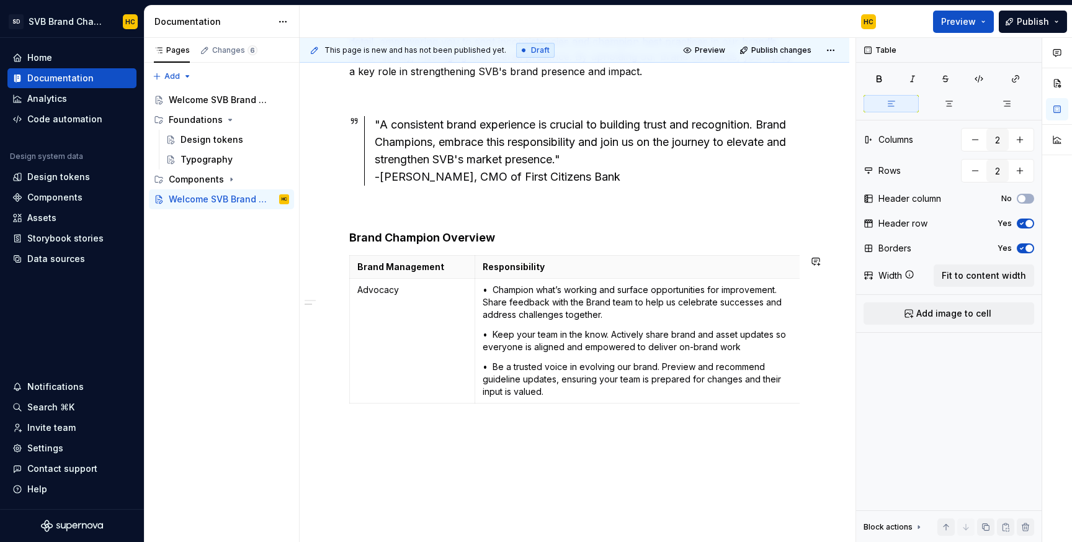
scroll to position [310, 0]
click at [781, 289] on p "• Champion what’s working and surface opportunities for improvement. Share feed…" at bounding box center [638, 301] width 310 height 37
click at [777, 290] on p "• Champion what’s working and surface opportunities for improvement. Share feed…" at bounding box center [638, 301] width 310 height 37
click at [779, 291] on p "• Champion what’s working and surface opportunities for improvement. Share feed…" at bounding box center [638, 301] width 310 height 37
drag, startPoint x: 779, startPoint y: 291, endPoint x: 494, endPoint y: 294, distance: 284.8
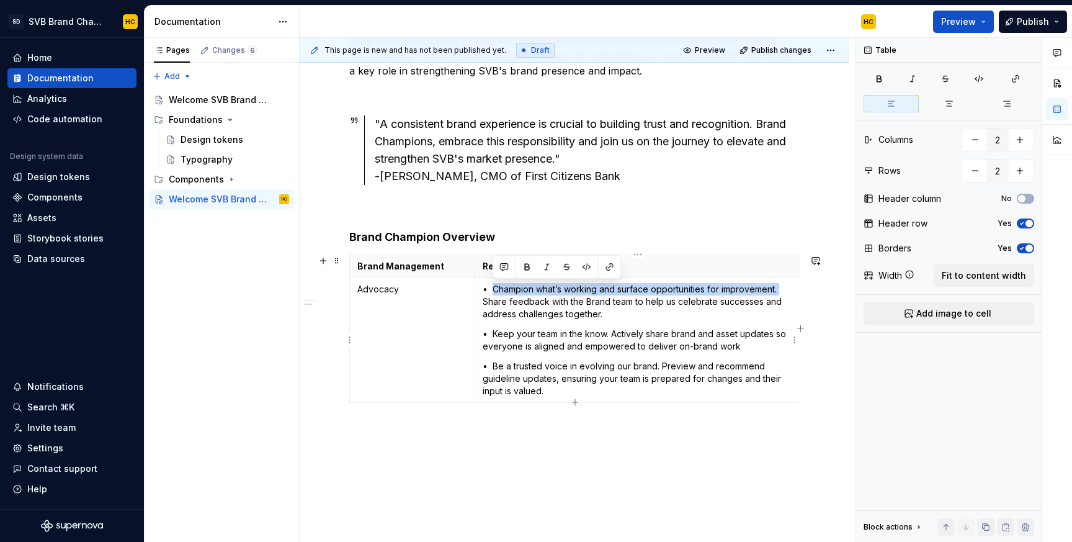
click at [494, 293] on p "• Champion what’s working and surface opportunities for improvement. Share feed…" at bounding box center [638, 301] width 310 height 37
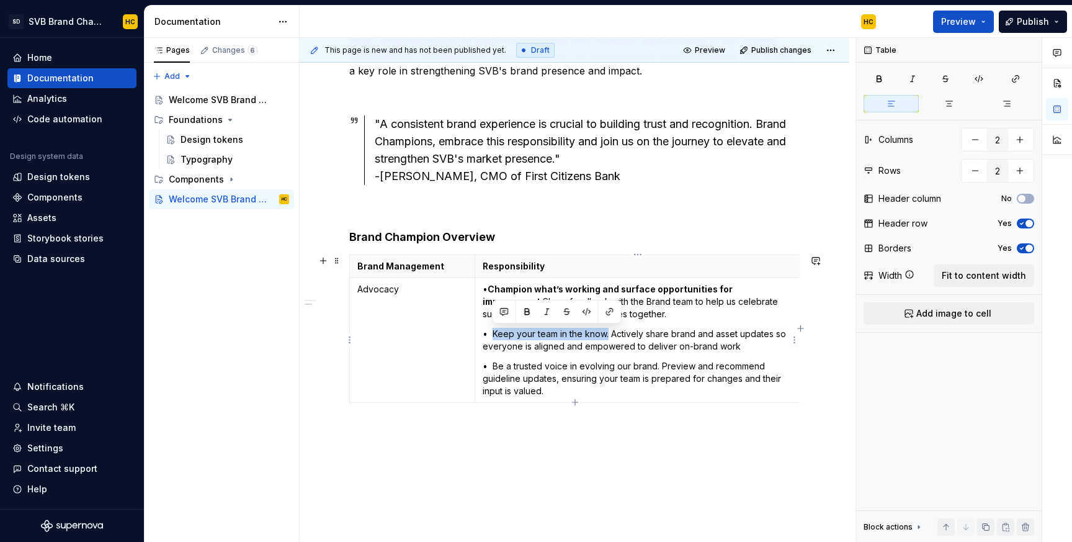
drag, startPoint x: 492, startPoint y: 334, endPoint x: 608, endPoint y: 335, distance: 116.0
click at [608, 335] on p "• Keep your team in the know. Actively share brand and asset updates so everyon…" at bounding box center [638, 340] width 310 height 25
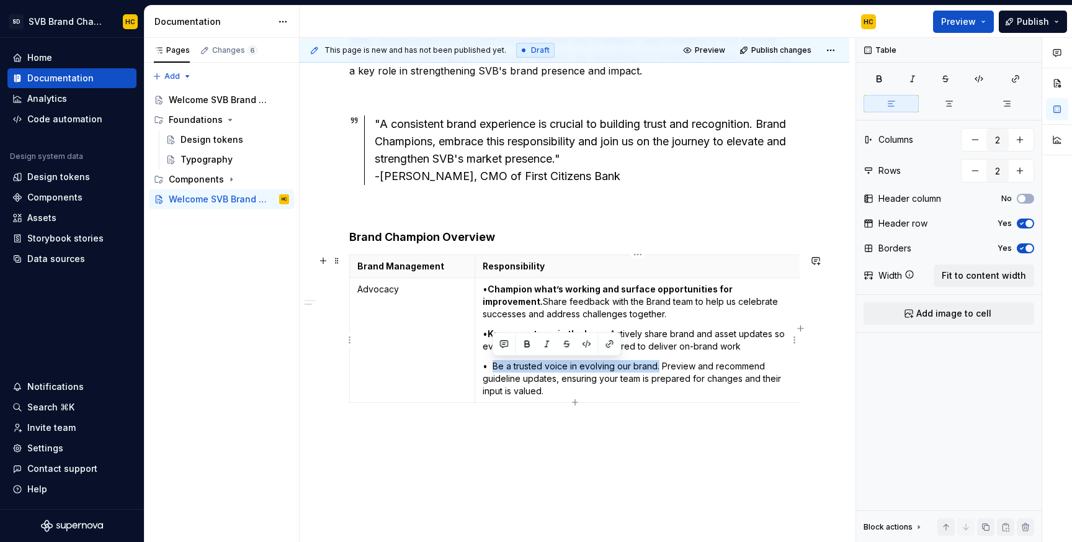
drag, startPoint x: 493, startPoint y: 365, endPoint x: 658, endPoint y: 371, distance: 165.1
click at [658, 371] on p "• Be a trusted voice in evolving our brand. Preview and recommend guideline upd…" at bounding box center [638, 378] width 310 height 37
click at [585, 429] on div "Introduction: Empowering Brand Excellence You have been selected as an SVB Bran…" at bounding box center [575, 243] width 550 height 683
click at [441, 387] on td "Advocacy" at bounding box center [412, 340] width 125 height 125
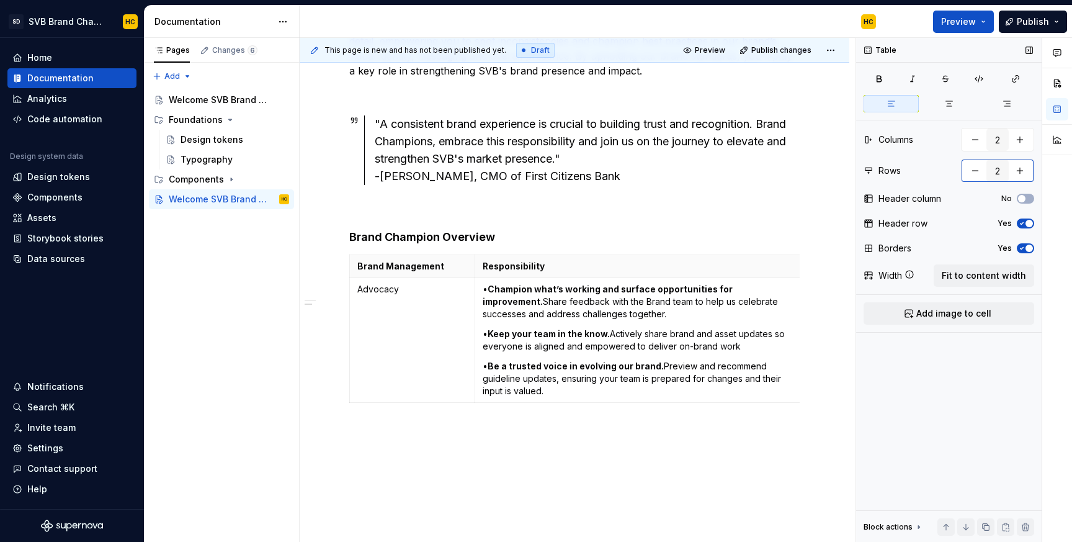
click at [1026, 169] on button "button" at bounding box center [1020, 170] width 22 height 22
click at [1020, 171] on button "button" at bounding box center [1020, 170] width 22 height 22
type input "4"
drag, startPoint x: 359, startPoint y: 290, endPoint x: 419, endPoint y: 291, distance: 60.8
click at [419, 291] on p "Advocacy" at bounding box center [412, 289] width 110 height 12
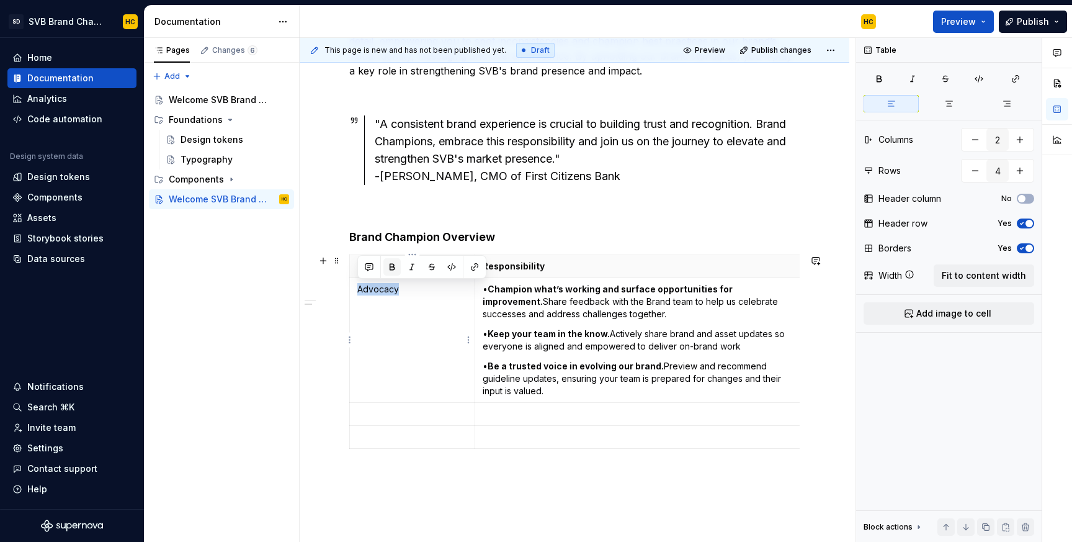
click at [393, 264] on button "button" at bounding box center [391, 266] width 17 height 17
click at [384, 415] on p at bounding box center [412, 414] width 110 height 12
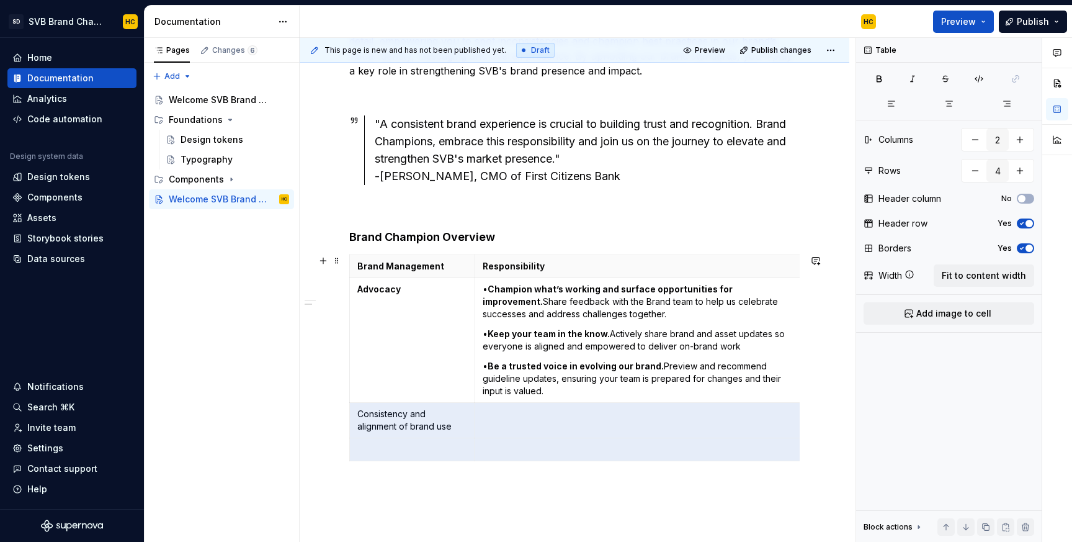
click at [329, 436] on div "Introduction: Empowering Brand Excellence You have been selected as an SVB Bran…" at bounding box center [575, 287] width 550 height 771
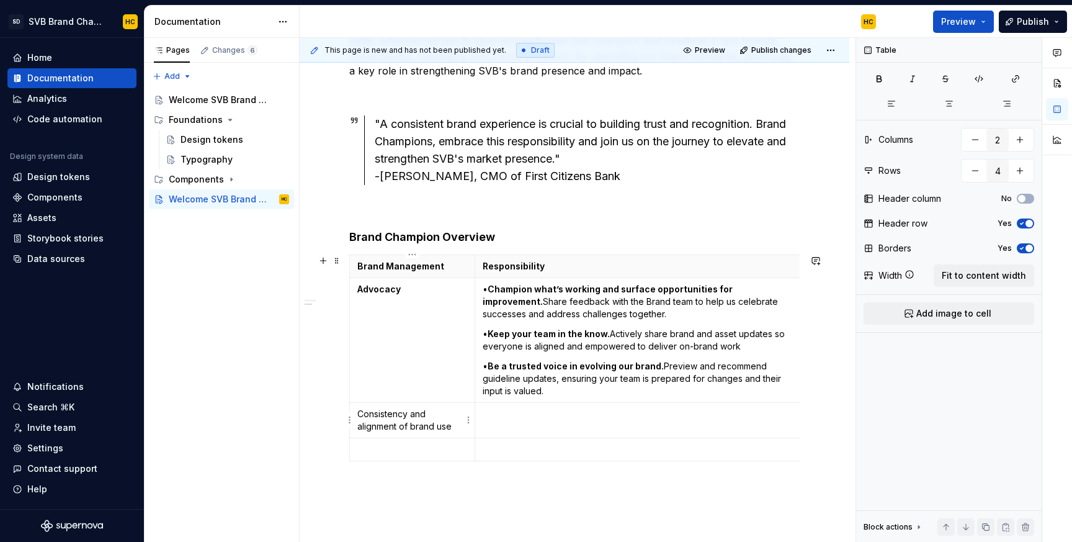
click at [411, 426] on p "Consistency and alignment of brand use" at bounding box center [412, 420] width 110 height 25
drag, startPoint x: 455, startPoint y: 428, endPoint x: 356, endPoint y: 406, distance: 101.6
click at [356, 406] on td "Consistency and alignment of brand use" at bounding box center [412, 420] width 125 height 35
click at [390, 391] on button "button" at bounding box center [391, 391] width 17 height 17
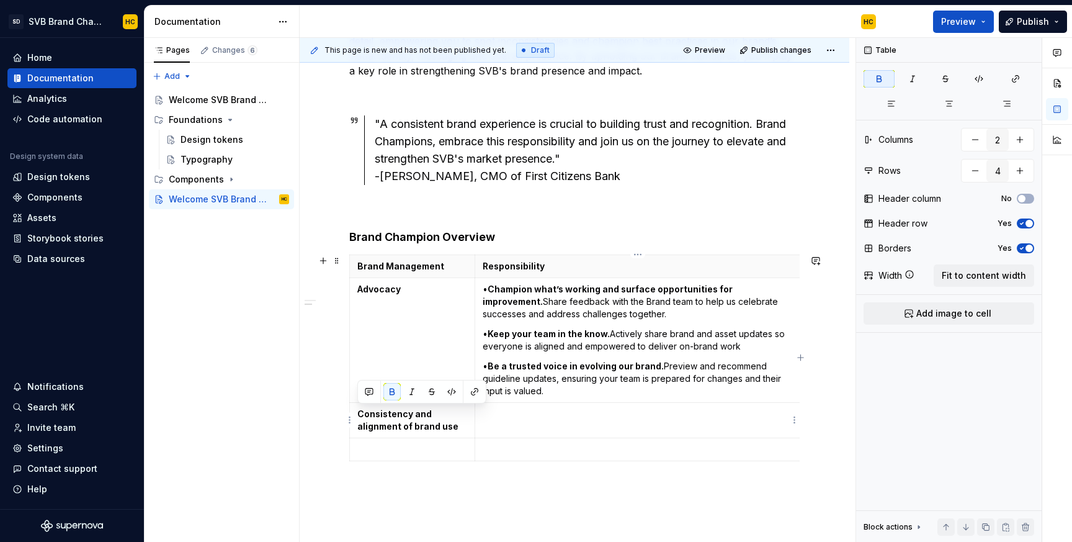
click at [548, 421] on td at bounding box center [638, 420] width 326 height 35
click at [496, 414] on p at bounding box center [638, 414] width 310 height 12
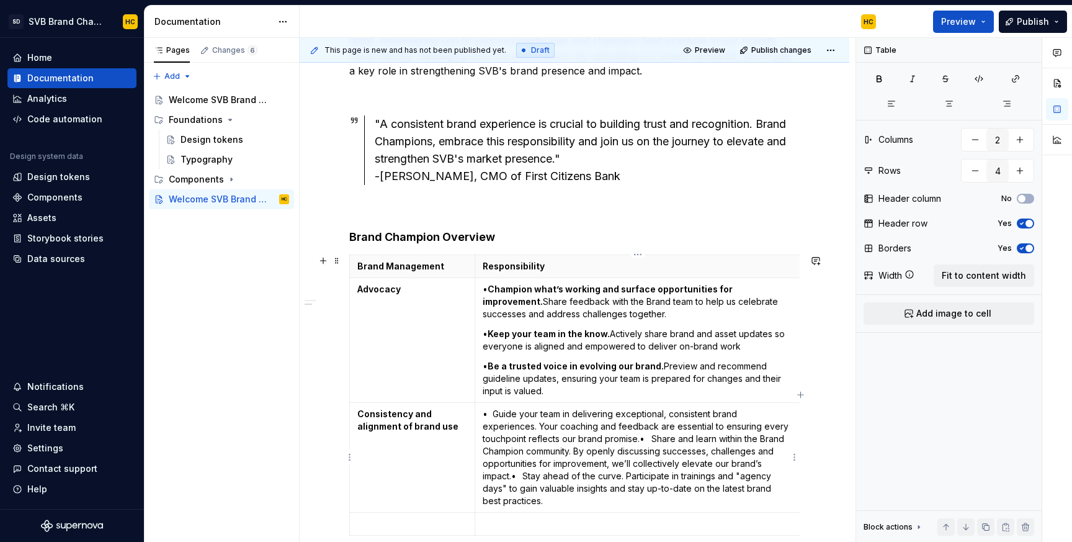
click at [641, 439] on p "• Guide your team in delivering exceptional, consistent brand experiences. Your…" at bounding box center [638, 457] width 310 height 99
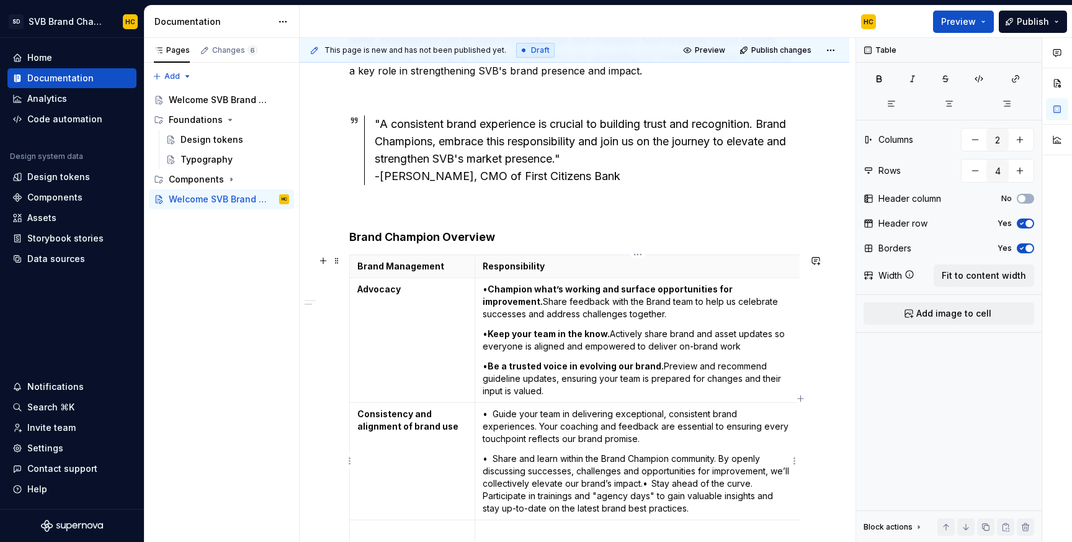
click at [643, 481] on p "• Share and learn within the Brand Champion community. By openly discussing suc…" at bounding box center [638, 483] width 310 height 62
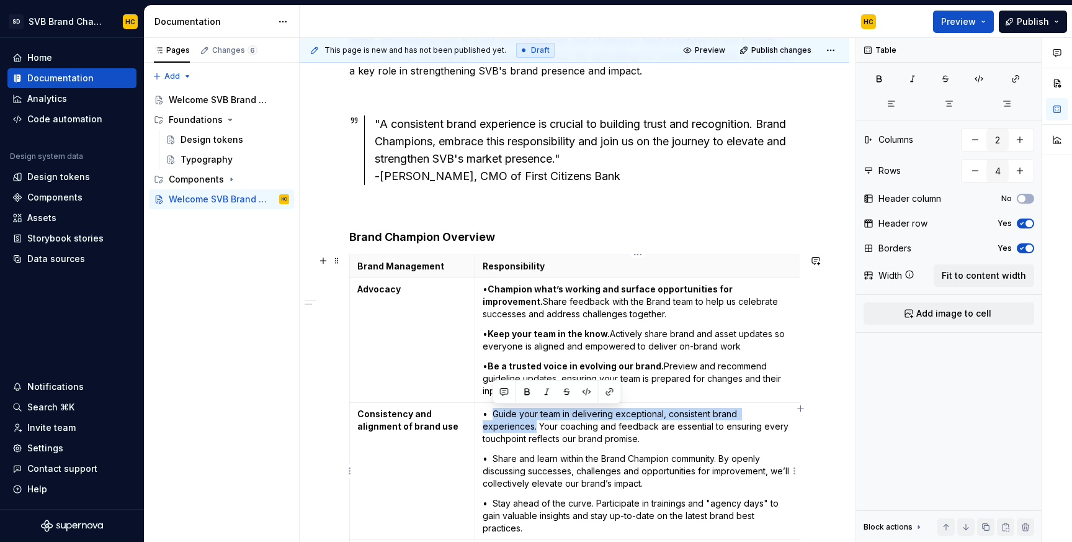
drag, startPoint x: 535, startPoint y: 426, endPoint x: 492, endPoint y: 411, distance: 45.1
click at [492, 411] on p "• Guide your team in delivering exceptional, consistent brand experiences. Your…" at bounding box center [638, 426] width 310 height 37
click at [529, 391] on button "button" at bounding box center [527, 391] width 17 height 17
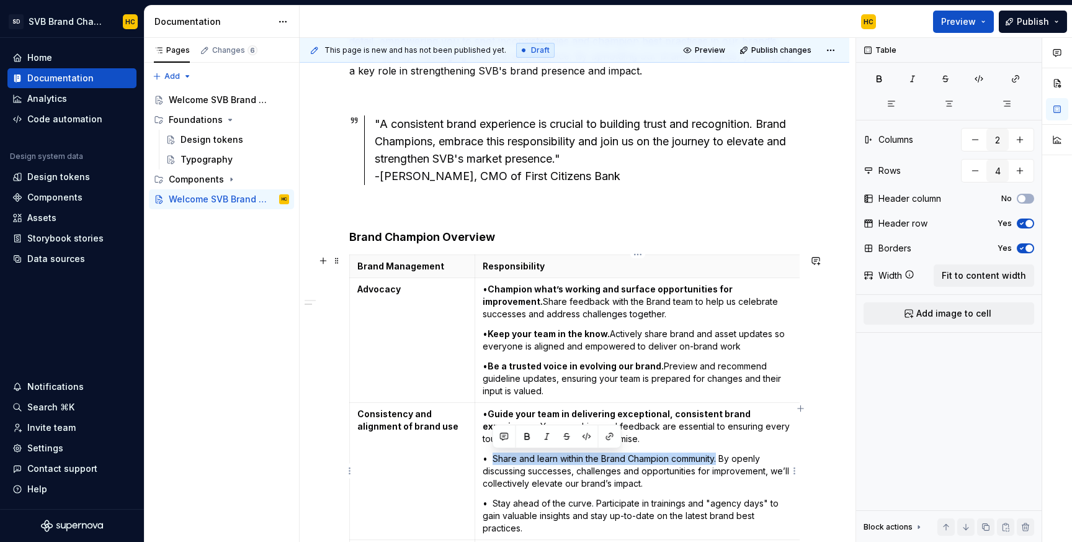
drag, startPoint x: 493, startPoint y: 460, endPoint x: 720, endPoint y: 463, distance: 227.1
click at [720, 463] on p "• Share and learn within the Brand Champion community. By openly discussing suc…" at bounding box center [638, 470] width 310 height 37
click at [525, 436] on button "button" at bounding box center [527, 435] width 17 height 17
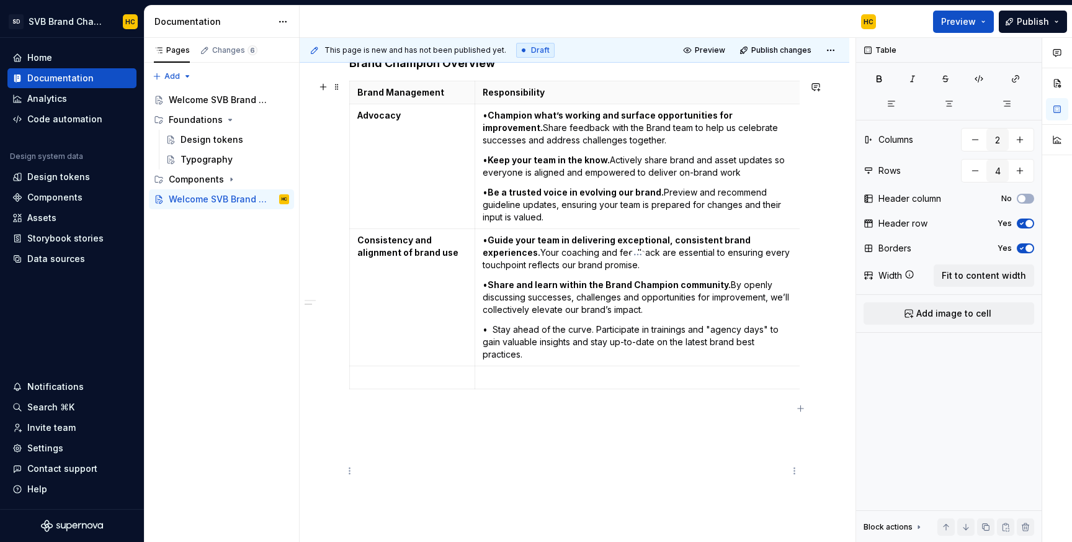
scroll to position [543, 0]
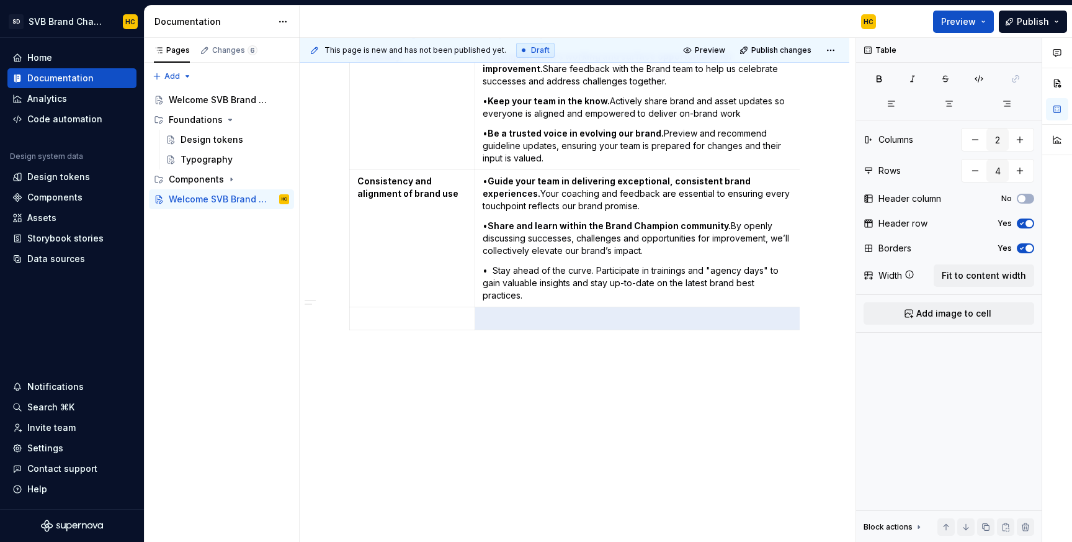
drag, startPoint x: 491, startPoint y: 504, endPoint x: 576, endPoint y: 501, distance: 84.4
click at [576, 501] on div "Introduction: Empowering Brand Excellence You have been selected as an SVB Bran…" at bounding box center [575, 105] width 550 height 873
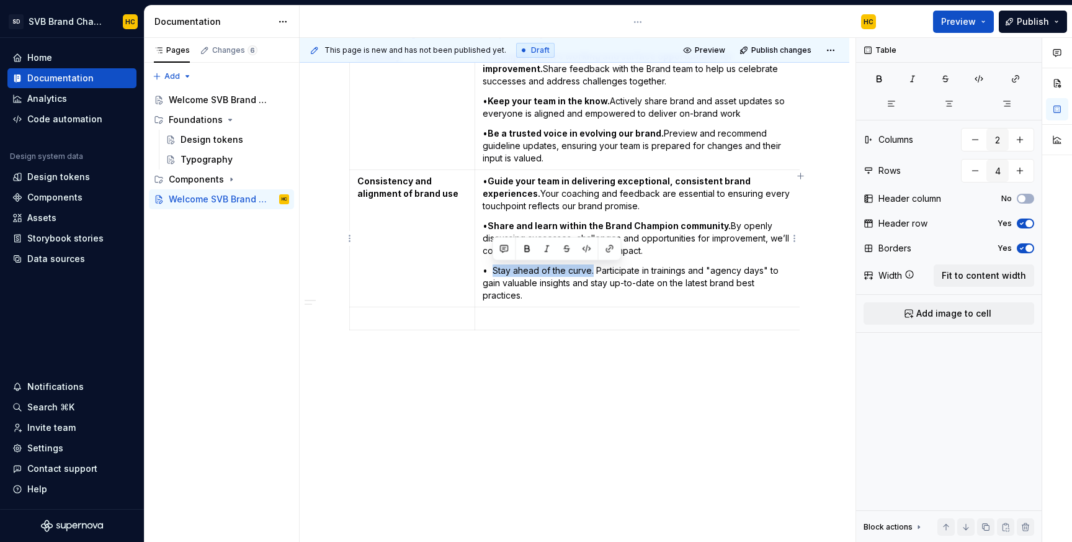
drag, startPoint x: 592, startPoint y: 270, endPoint x: 492, endPoint y: 268, distance: 100.5
click at [492, 268] on p "• Stay ahead of the curve. Participate in trainings and "agency days" to gain v…" at bounding box center [638, 282] width 310 height 37
click at [529, 247] on button "button" at bounding box center [527, 248] width 17 height 17
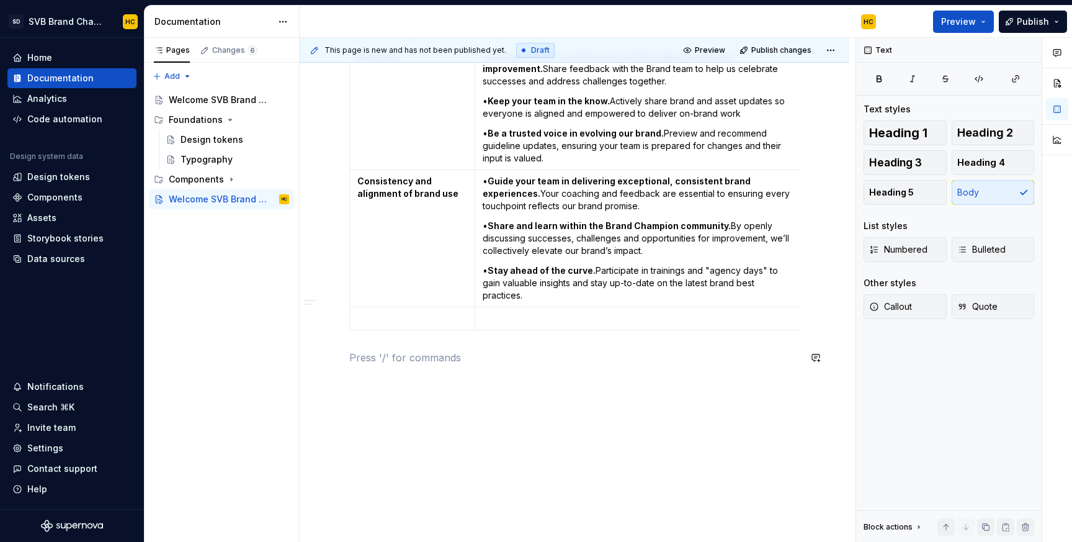
click at [461, 341] on div "Introduction: Empowering Brand Excellence You have been selected as an SVB Bran…" at bounding box center [574, 32] width 450 height 666
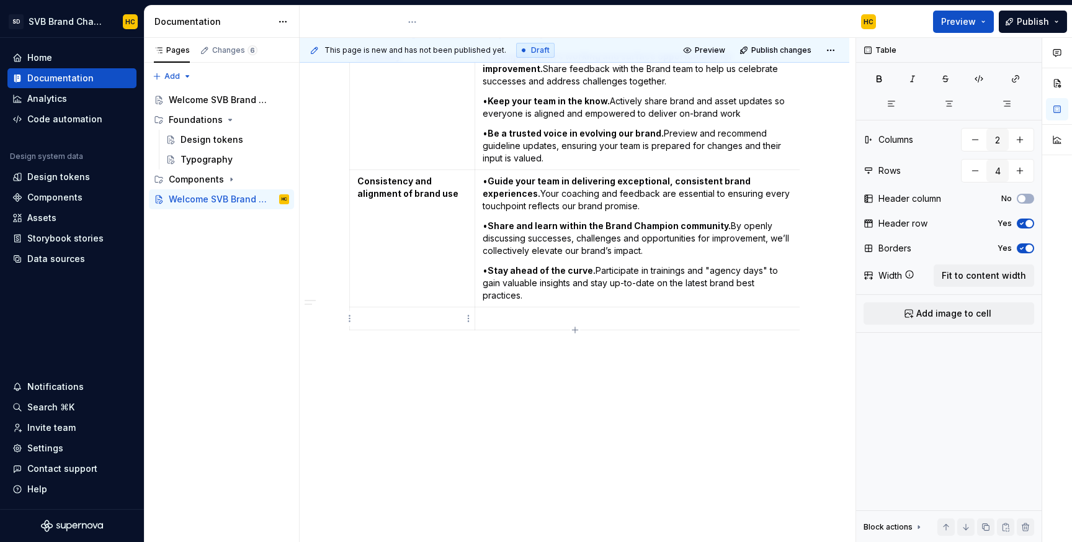
click at [442, 318] on p at bounding box center [412, 318] width 110 height 12
click at [884, 79] on button "button" at bounding box center [879, 78] width 31 height 17
click at [579, 323] on p at bounding box center [638, 318] width 310 height 12
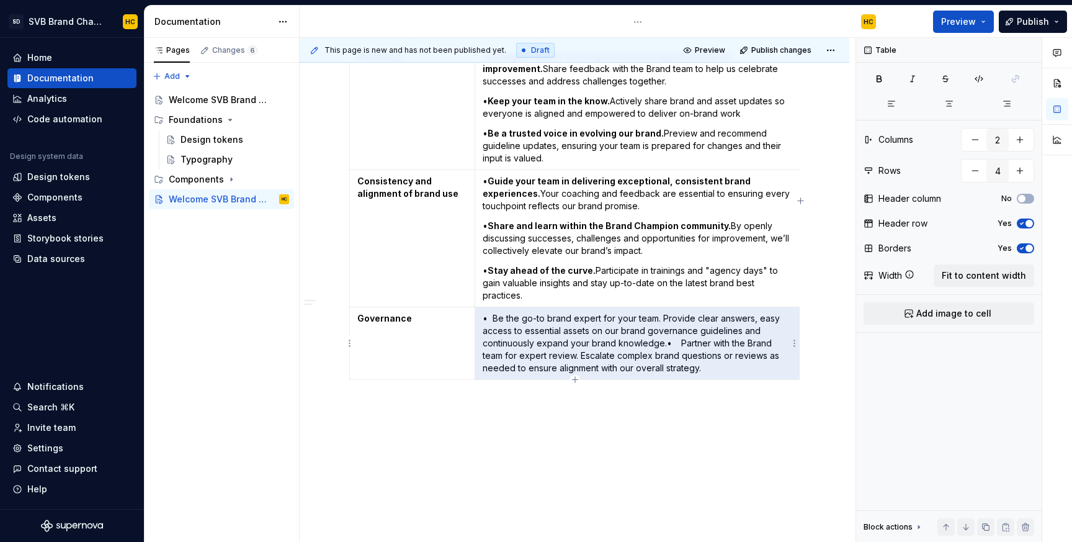
click at [666, 347] on p "• Be the go-to brand expert for your team. Provide clear answers, easy access t…" at bounding box center [638, 343] width 310 height 62
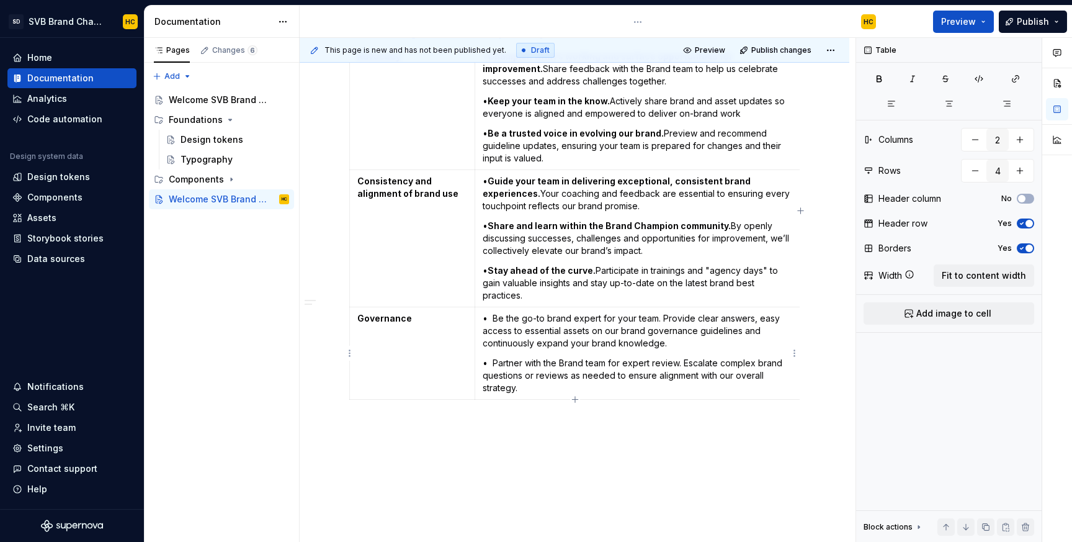
click at [492, 319] on p "• Be the go-to brand expert for your team. Provide clear answers, easy access t…" at bounding box center [638, 330] width 310 height 37
drag, startPoint x: 492, startPoint y: 319, endPoint x: 658, endPoint y: 321, distance: 165.7
click at [658, 321] on p "• Be the go-to brand expert for your team. Provide clear answers, easy access t…" at bounding box center [638, 330] width 310 height 37
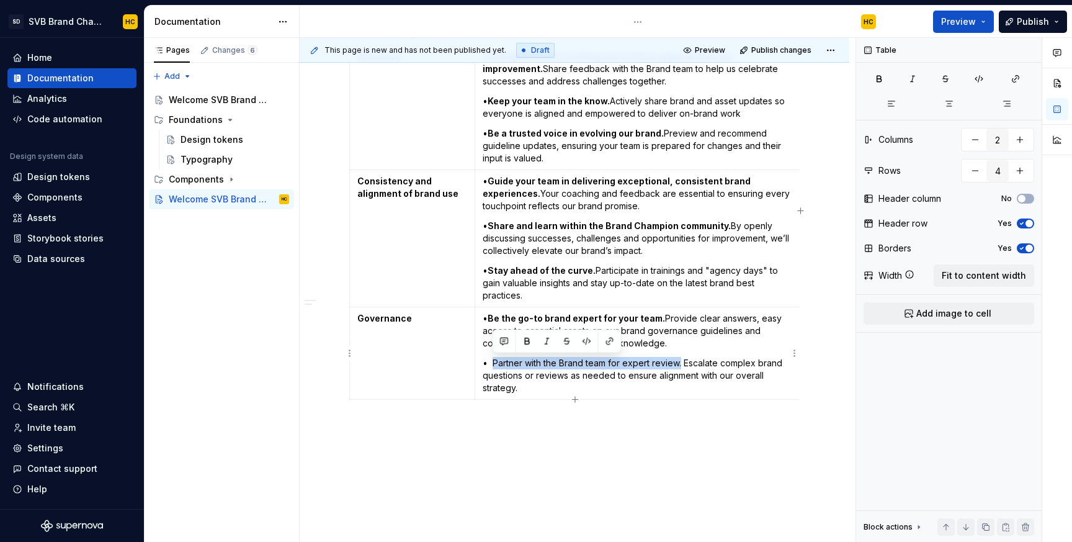
drag, startPoint x: 493, startPoint y: 364, endPoint x: 681, endPoint y: 360, distance: 188.6
click at [681, 360] on p "• Partner with the Brand team for expert review. Escalate complex brand questio…" at bounding box center [638, 375] width 310 height 37
click at [556, 436] on div "Introduction: Empowering Brand Excellence You have been selected as an SVB Bran…" at bounding box center [574, 74] width 450 height 750
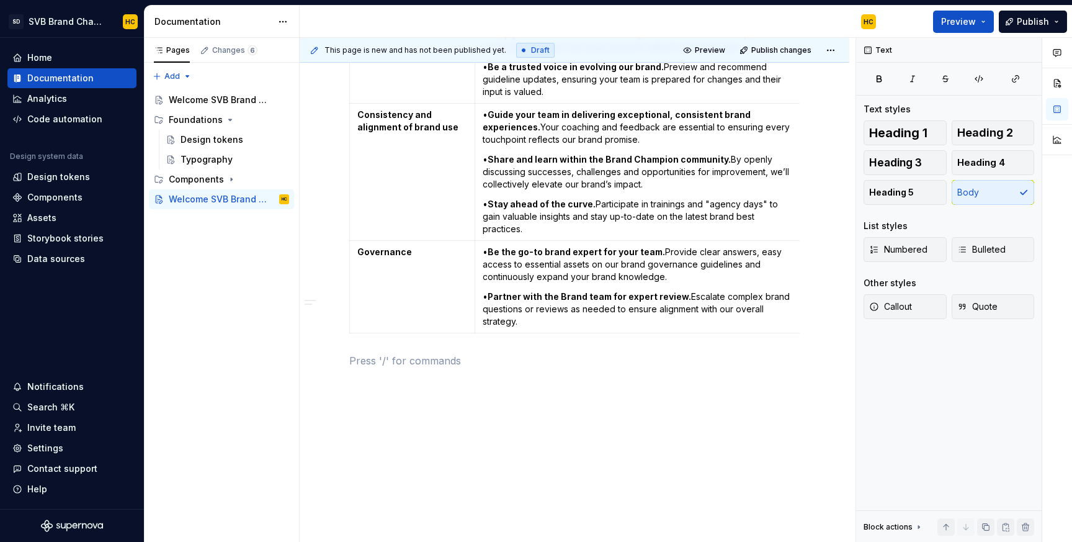
scroll to position [612, 0]
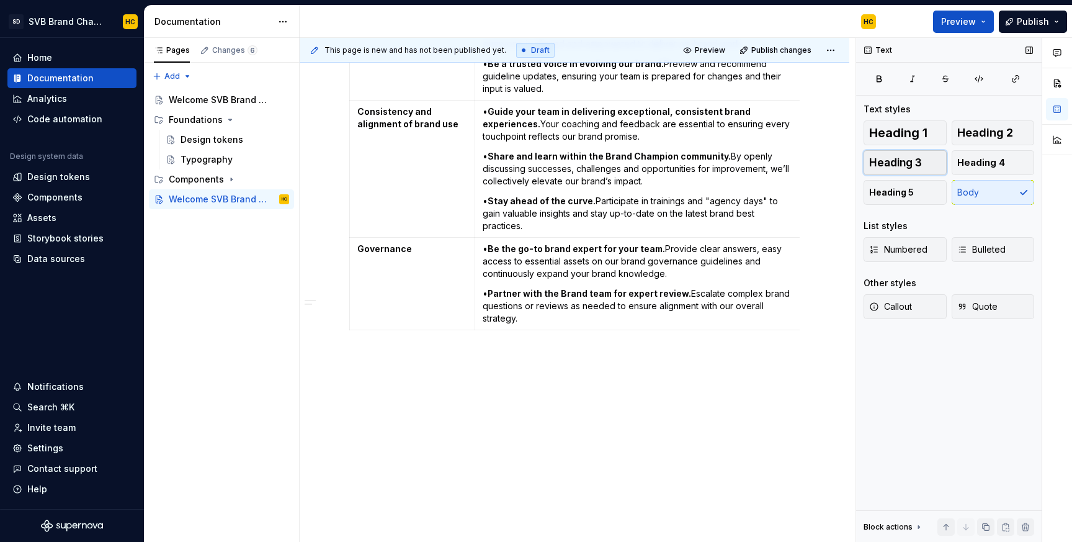
click at [933, 167] on button "Heading 3" at bounding box center [905, 162] width 83 height 25
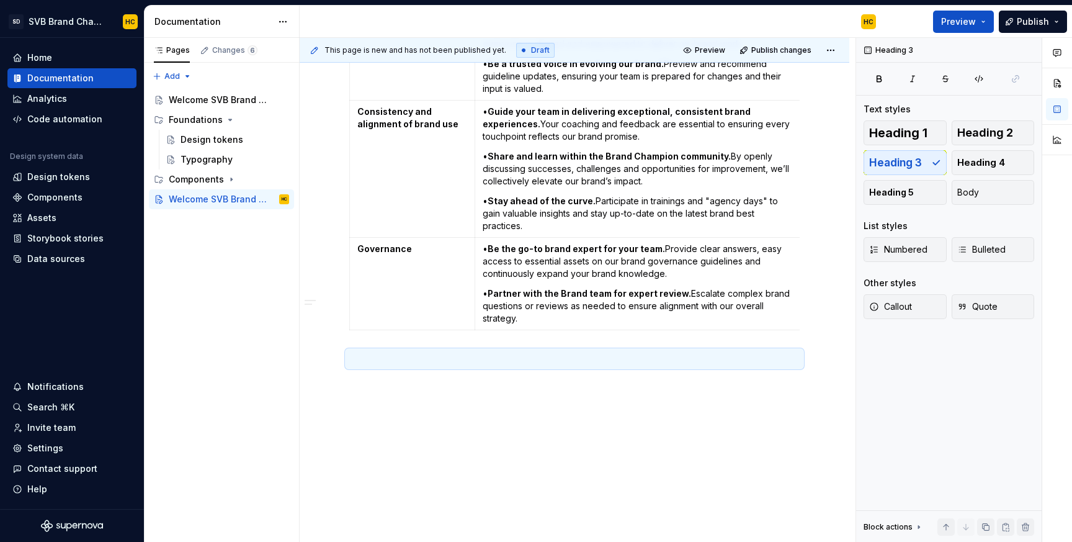
click at [818, 333] on div "Introduction: Empowering Brand Excellence You have been selected as an SVB Bran…" at bounding box center [575, 72] width 550 height 945
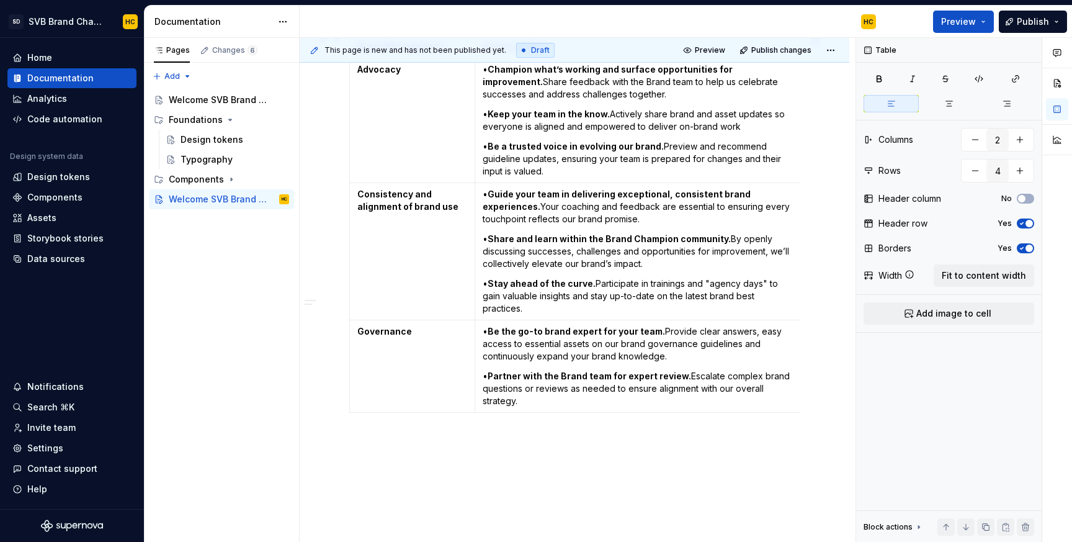
click at [811, 393] on div "Introduction: Empowering Brand Excellence You have been selected as an SVB Bran…" at bounding box center [575, 154] width 550 height 945
click at [348, 442] on div "Introduction: Empowering Brand Excellence You have been selected as an SVB Bran…" at bounding box center [575, 154] width 550 height 945
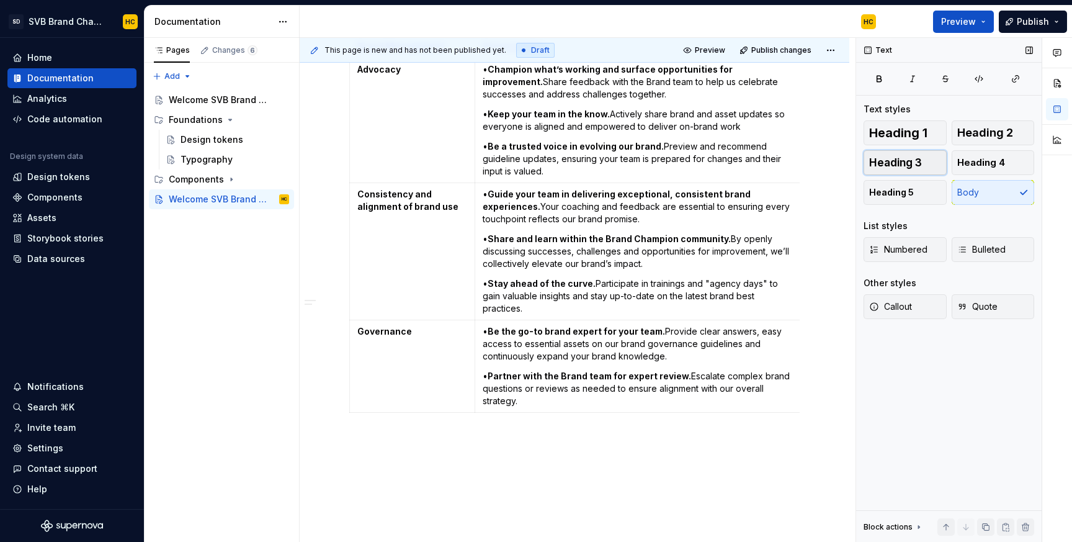
click at [926, 163] on button "Heading 3" at bounding box center [905, 162] width 83 height 25
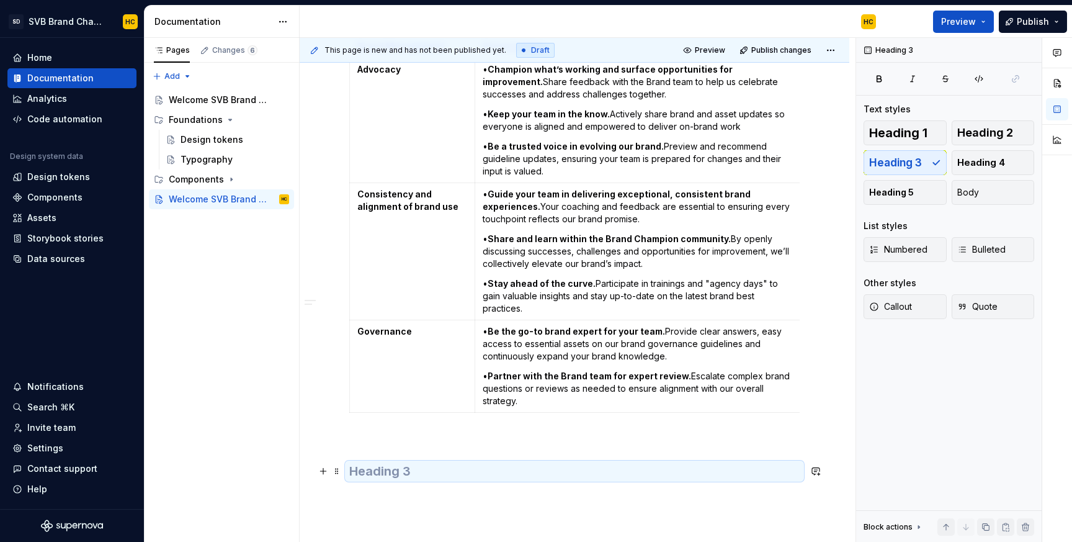
click at [388, 472] on h3 at bounding box center [574, 470] width 450 height 17
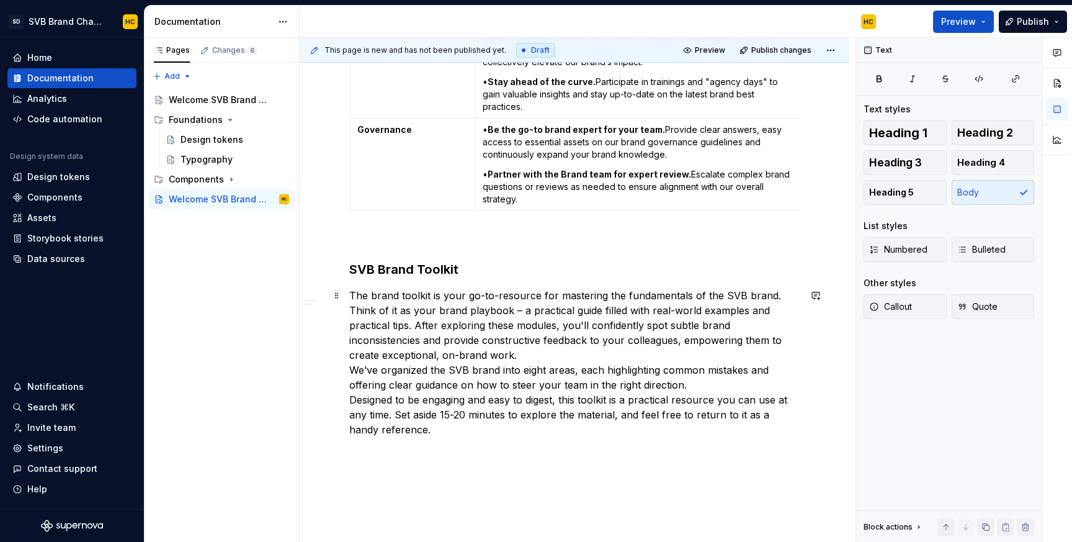
scroll to position [733, 0]
click at [394, 351] on p "The brand toolkit is your go-to-resource for mastering the fundamentals of the …" at bounding box center [574, 361] width 450 height 149
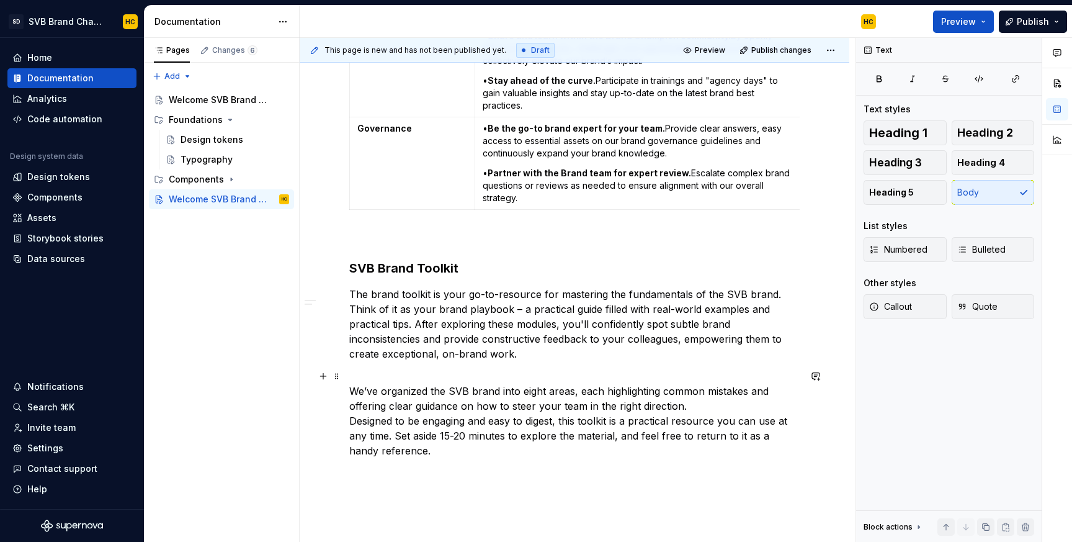
click at [420, 454] on p "We’ve organized the SVB brand into eight areas, each highlighting common mistak…" at bounding box center [574, 413] width 450 height 89
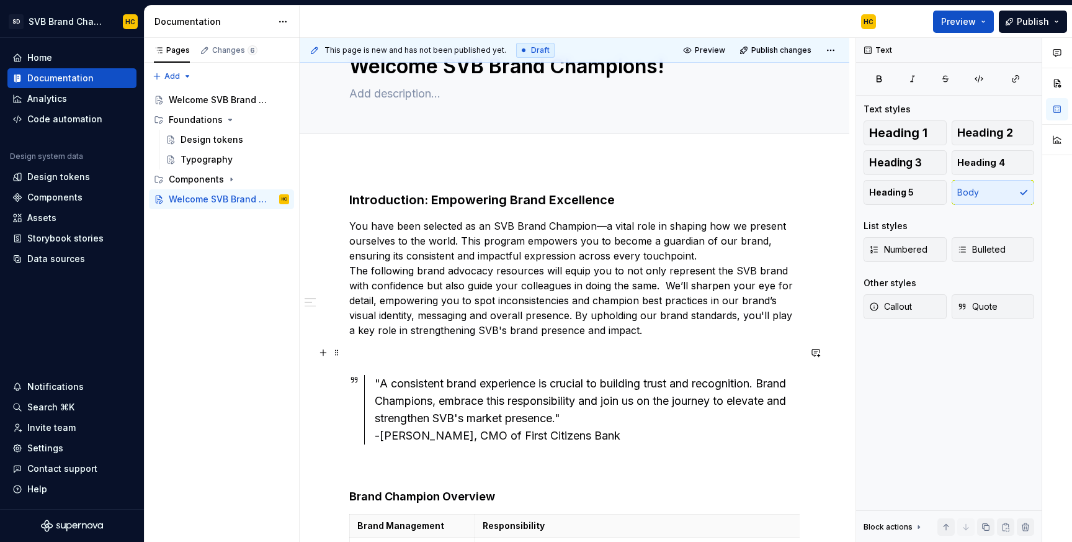
scroll to position [0, 0]
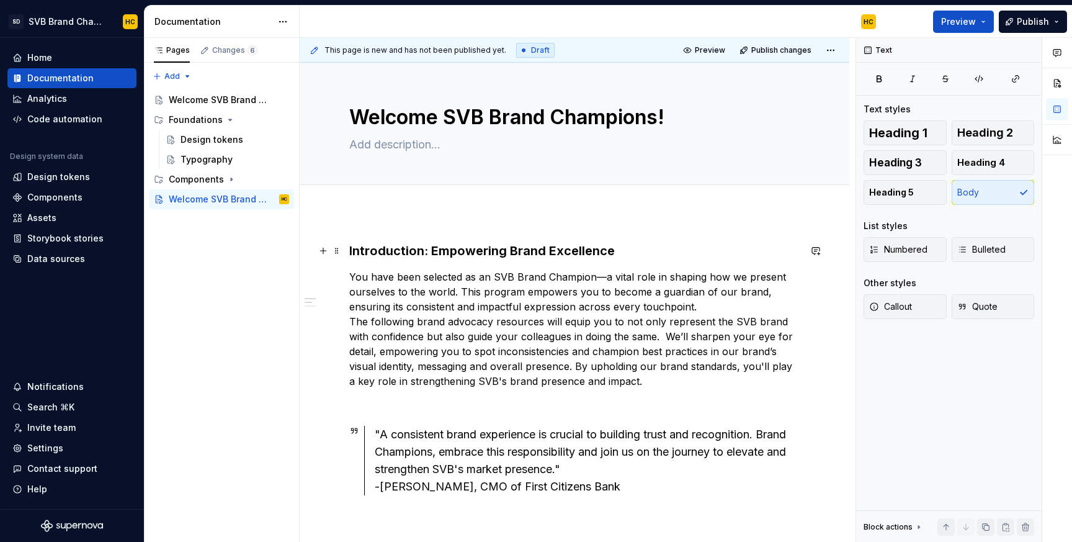
click at [550, 249] on h3 "Introduction: Empowering Brand Excellence" at bounding box center [574, 250] width 450 height 17
click at [628, 250] on h3 "Introduction: Empowering Brand Excellence" at bounding box center [574, 250] width 450 height 17
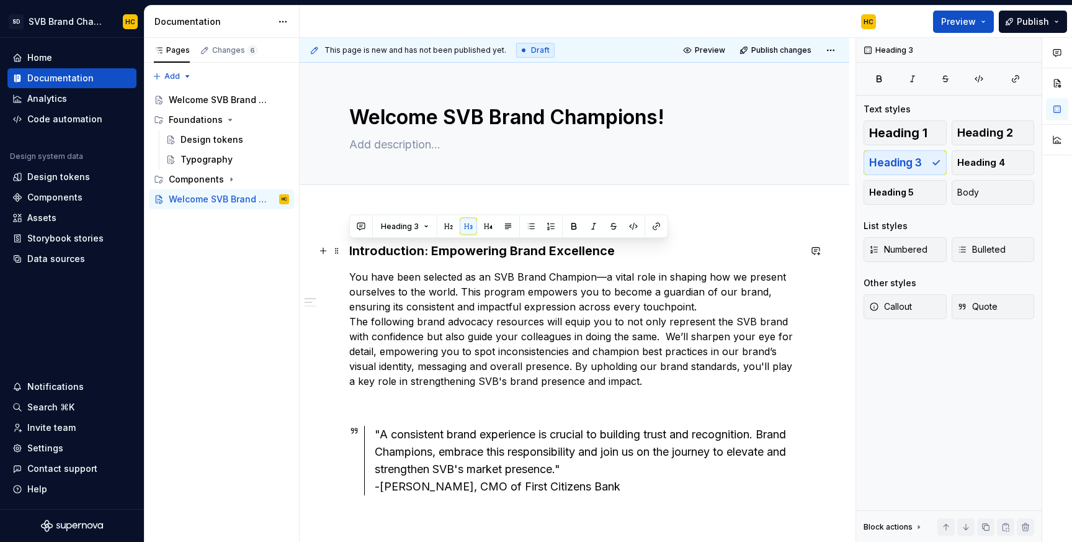
drag, startPoint x: 628, startPoint y: 250, endPoint x: 346, endPoint y: 250, distance: 282.9
click at [978, 130] on span "Heading 2" at bounding box center [985, 133] width 56 height 12
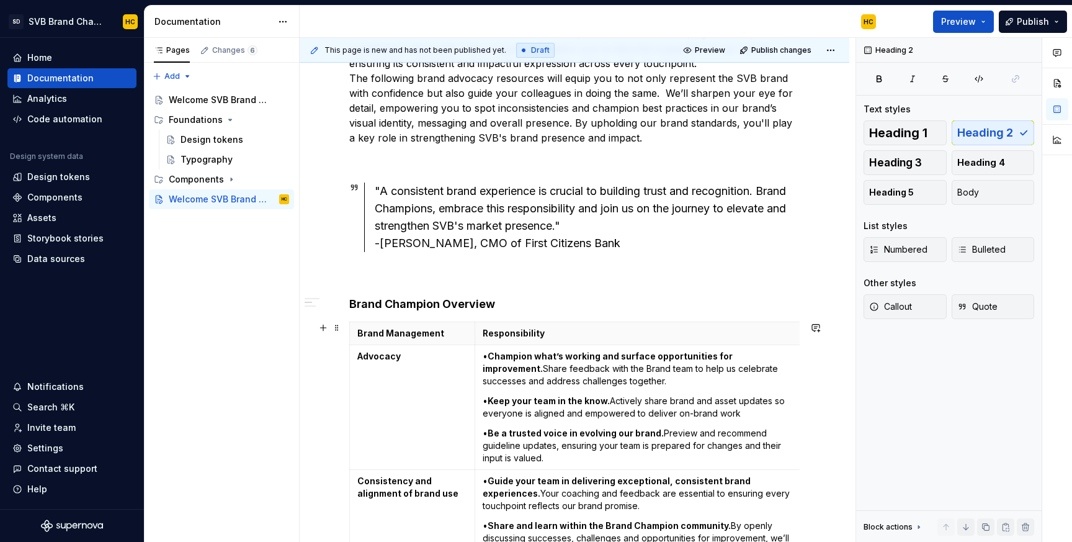
scroll to position [244, 0]
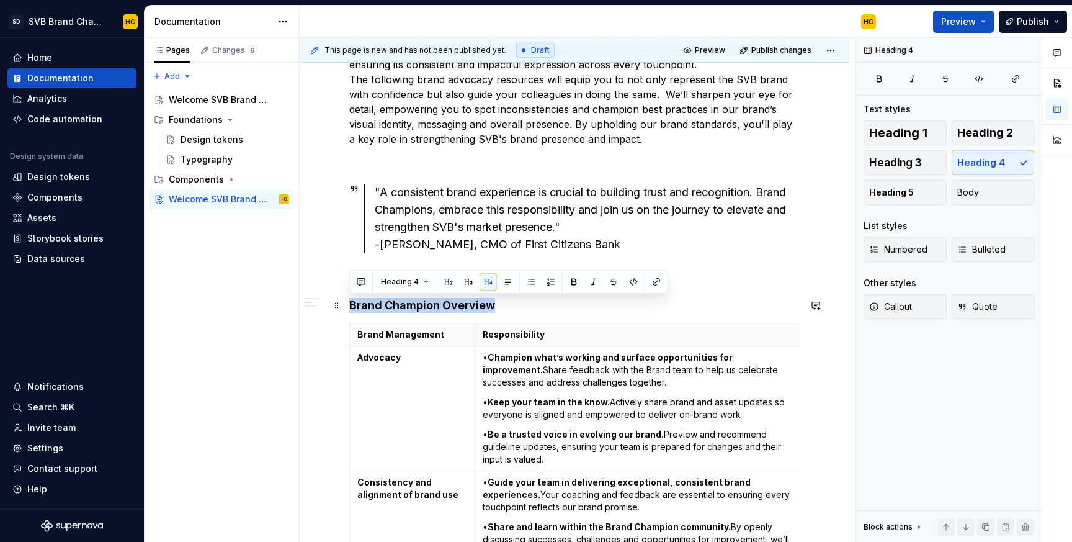
drag, startPoint x: 506, startPoint y: 305, endPoint x: 342, endPoint y: 307, distance: 163.8
click at [872, 161] on span "Heading 3" at bounding box center [895, 162] width 53 height 12
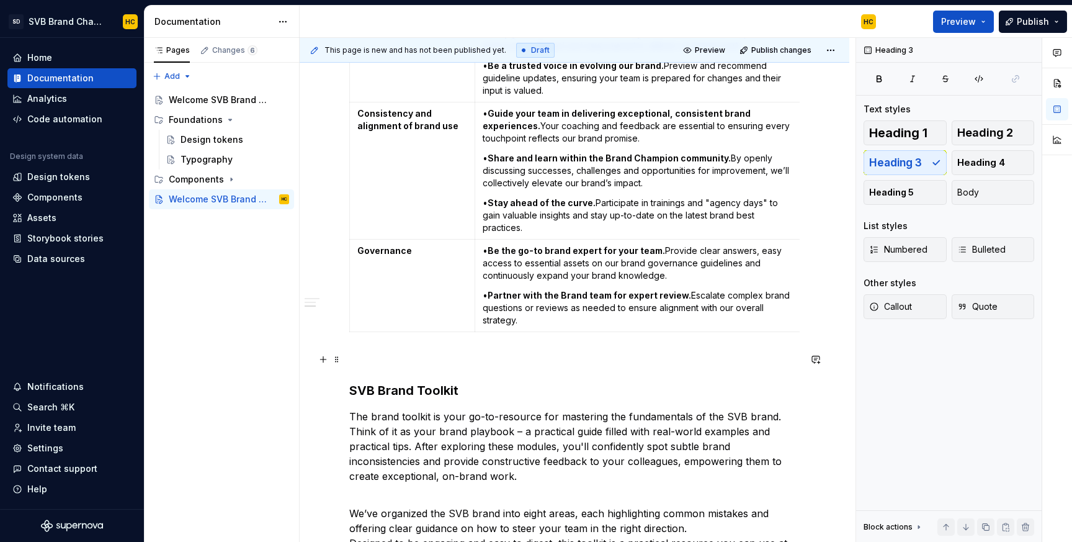
scroll to position [618, 0]
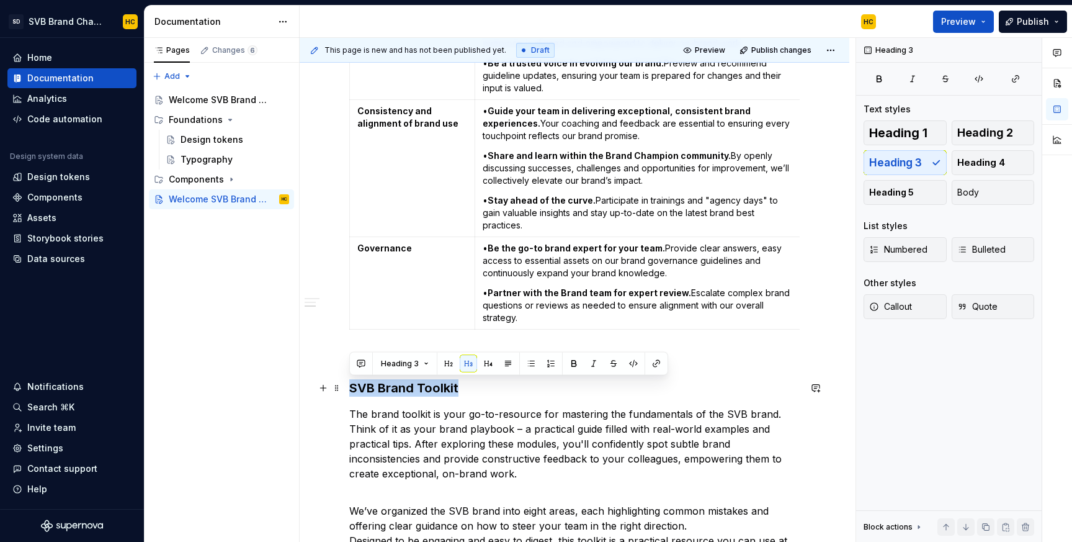
drag, startPoint x: 474, startPoint y: 384, endPoint x: 352, endPoint y: 389, distance: 122.3
click at [352, 389] on h3 "SVB Brand Toolkit" at bounding box center [574, 387] width 450 height 17
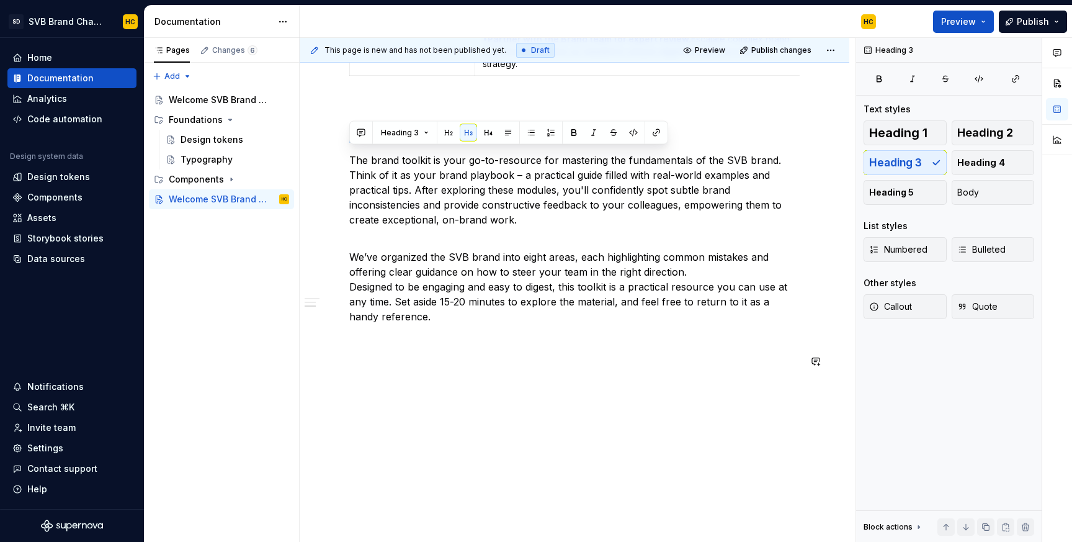
scroll to position [875, 0]
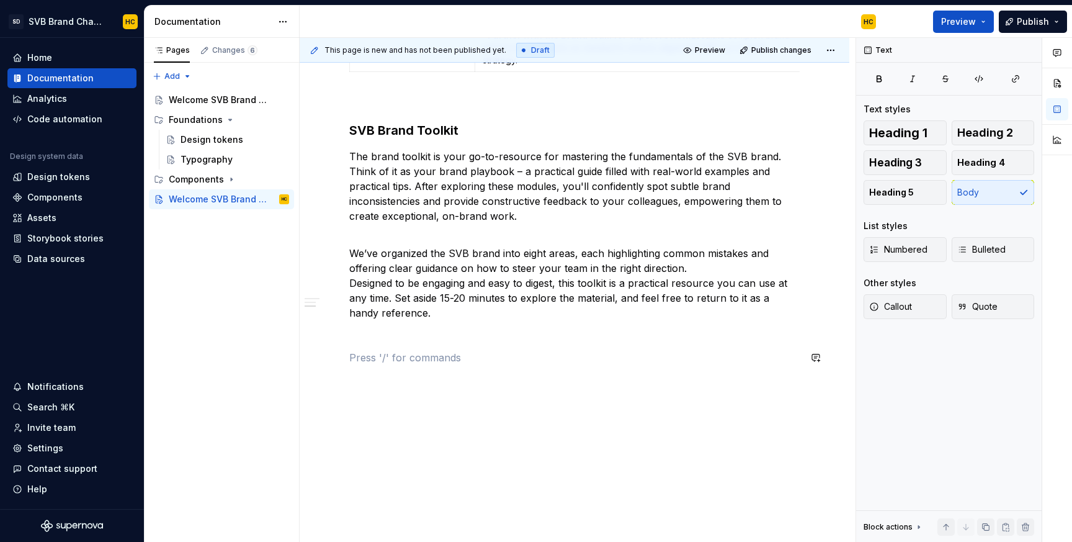
click at [892, 167] on span "Heading 3" at bounding box center [895, 162] width 53 height 12
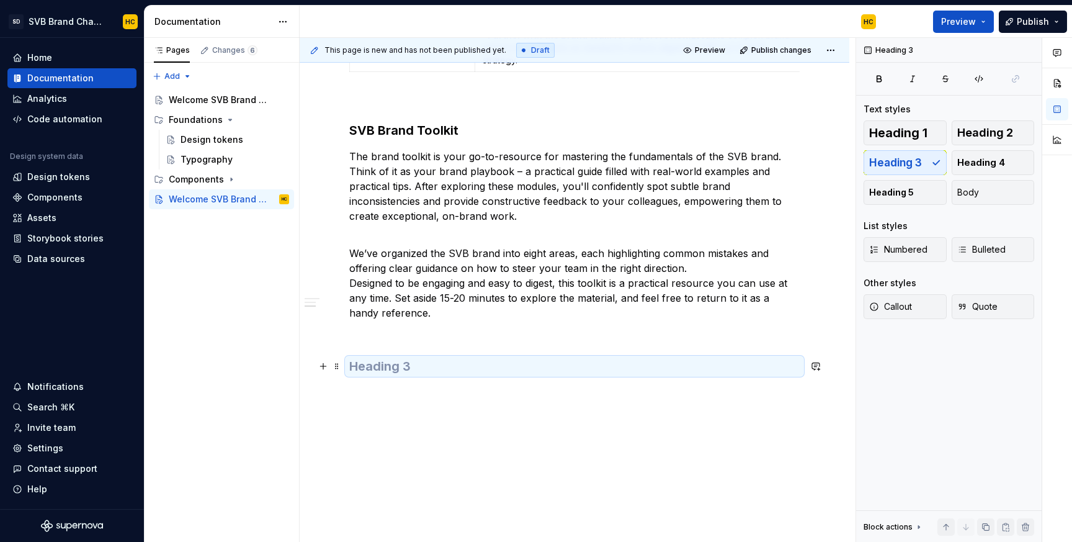
click at [356, 369] on h3 at bounding box center [574, 365] width 450 height 17
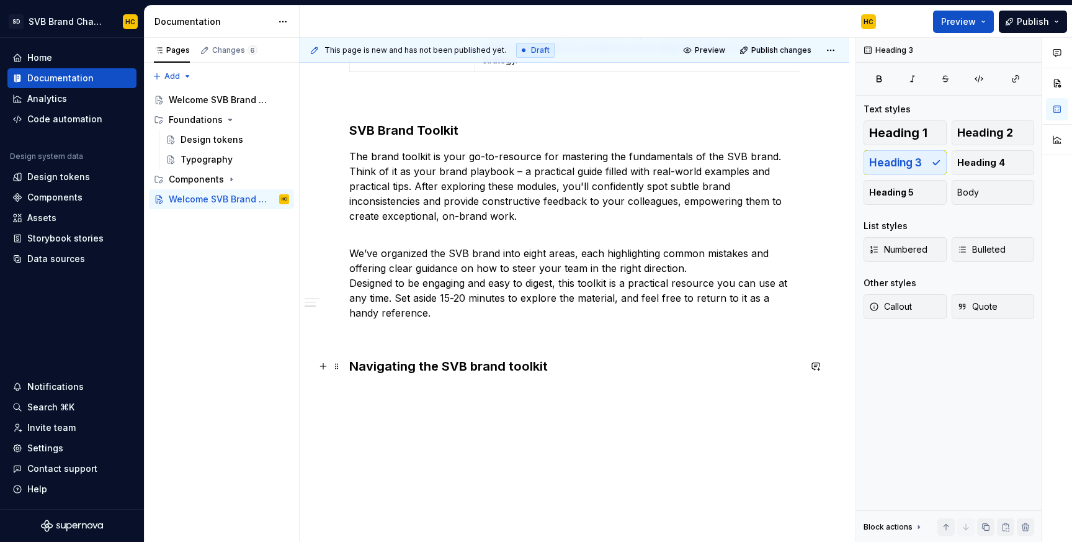
click at [475, 367] on h3 "Navigating the SVB brand toolkit" at bounding box center [574, 365] width 450 height 17
click at [512, 369] on h3 "Navigating the SVB Brand toolkit" at bounding box center [574, 365] width 450 height 17
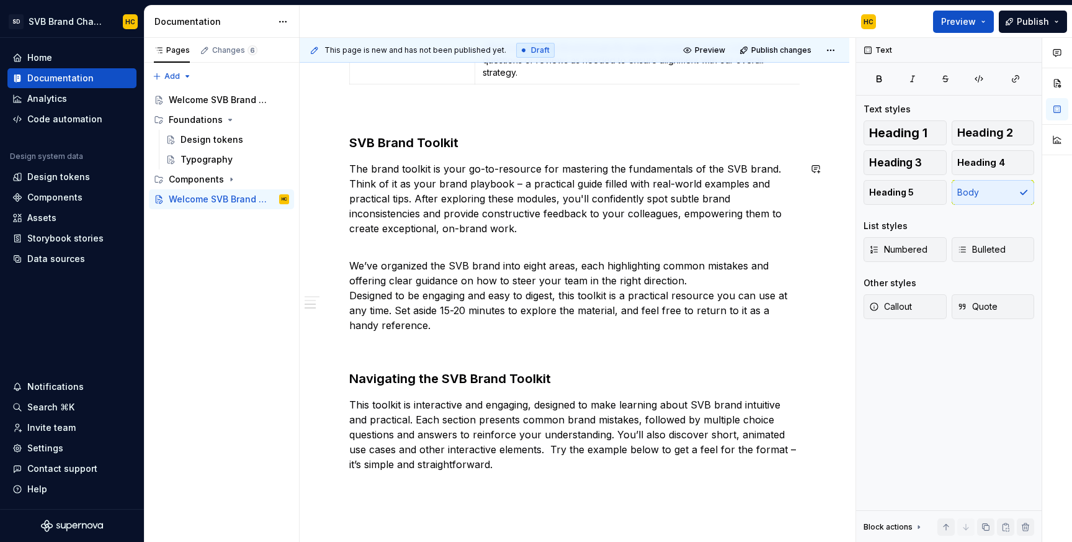
scroll to position [970, 0]
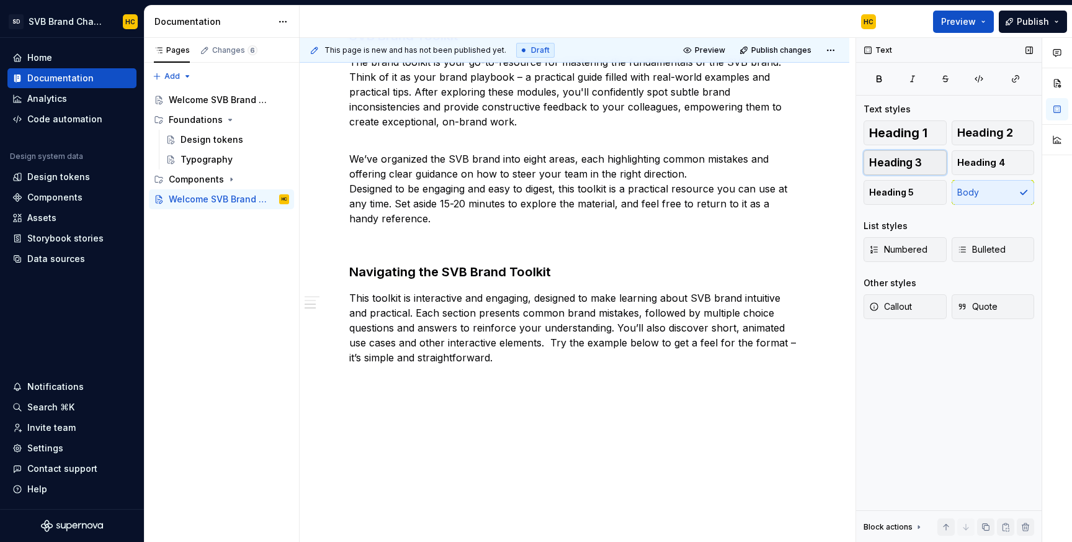
click at [911, 166] on span "Heading 3" at bounding box center [895, 162] width 53 height 12
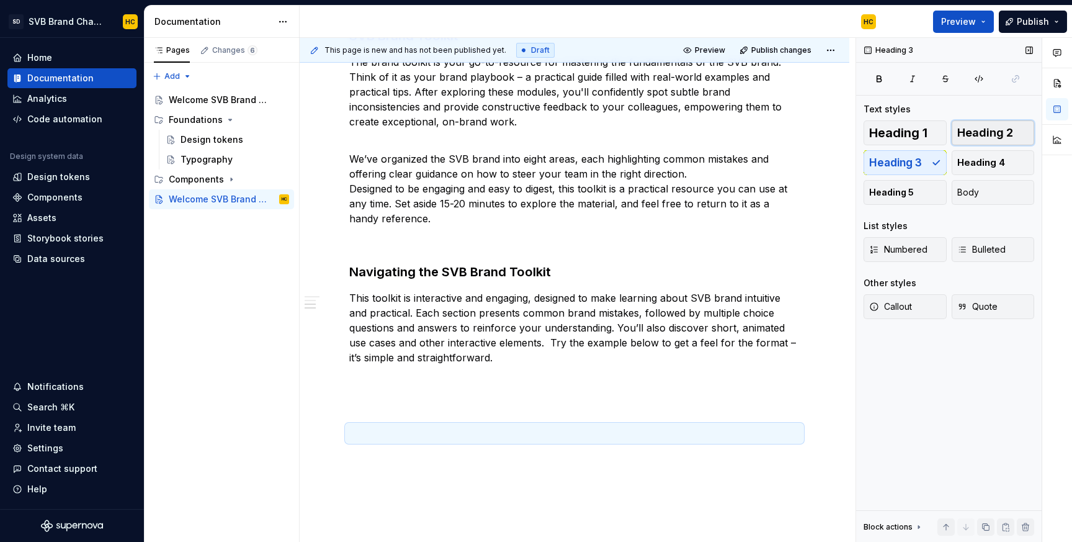
click at [996, 135] on span "Heading 2" at bounding box center [985, 133] width 56 height 12
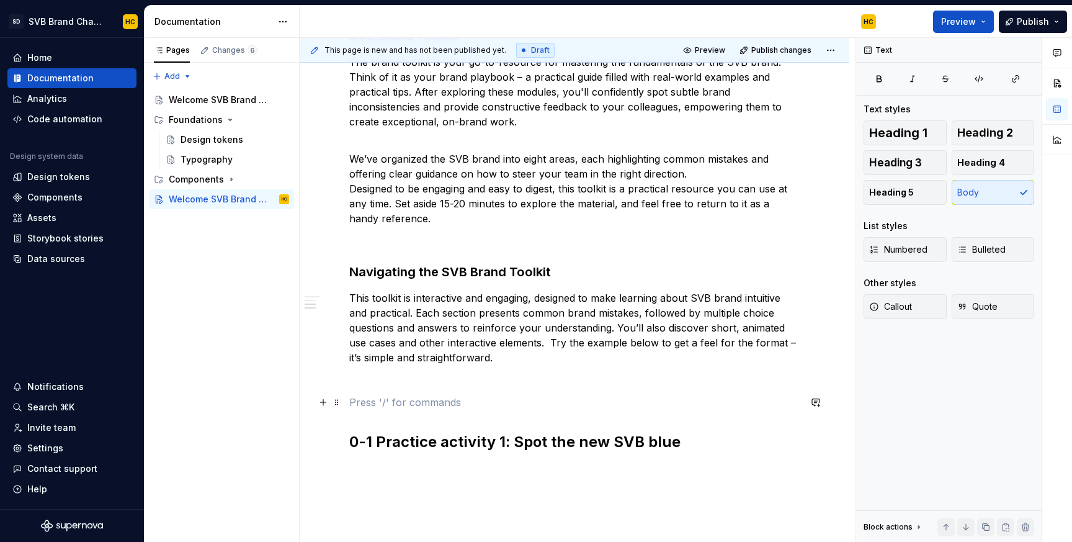
click at [380, 404] on p at bounding box center [574, 402] width 450 height 15
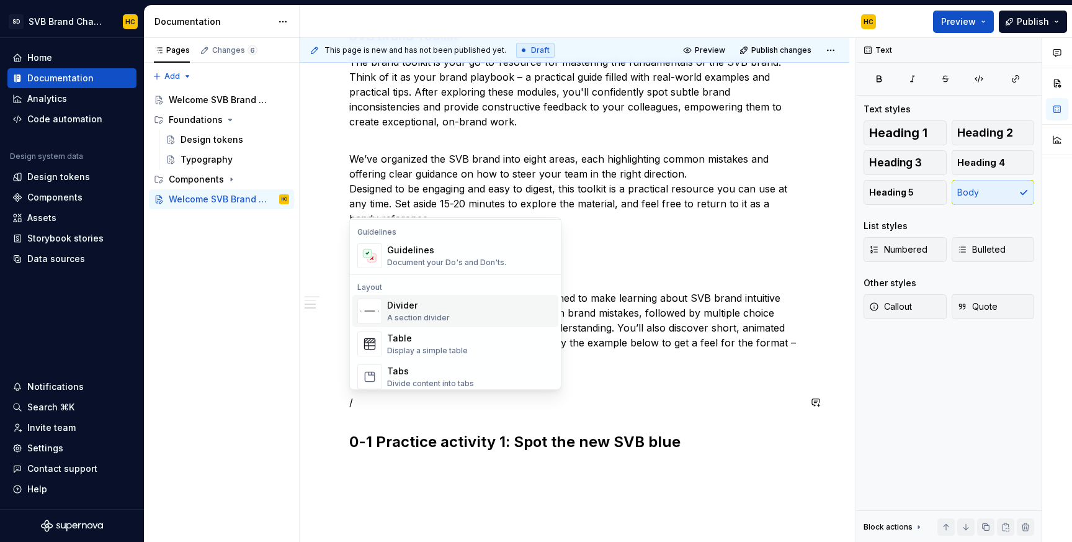
scroll to position [351, 0]
click at [419, 313] on div "A section divider" at bounding box center [418, 316] width 63 height 10
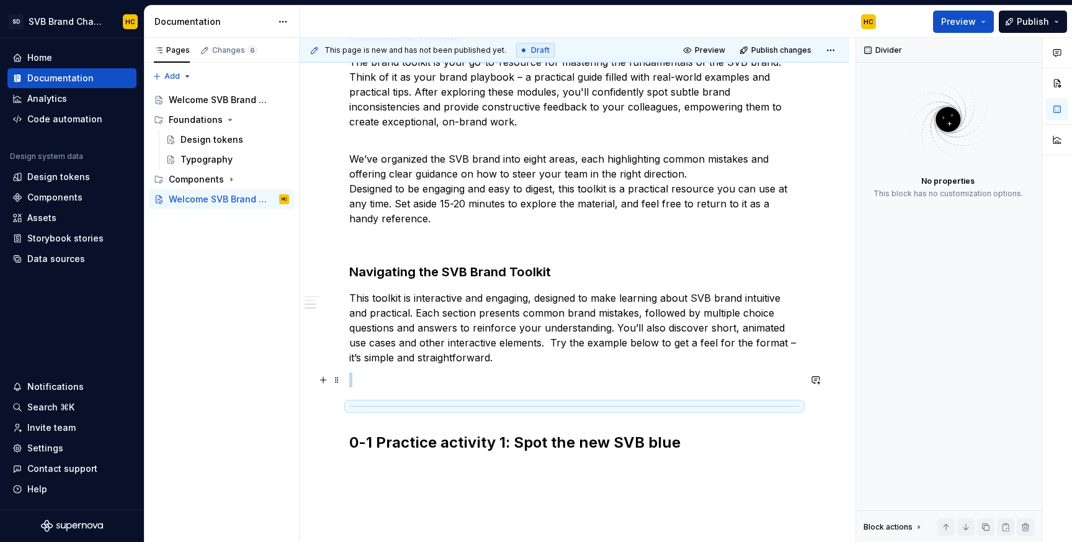
click at [370, 387] on p at bounding box center [574, 379] width 450 height 15
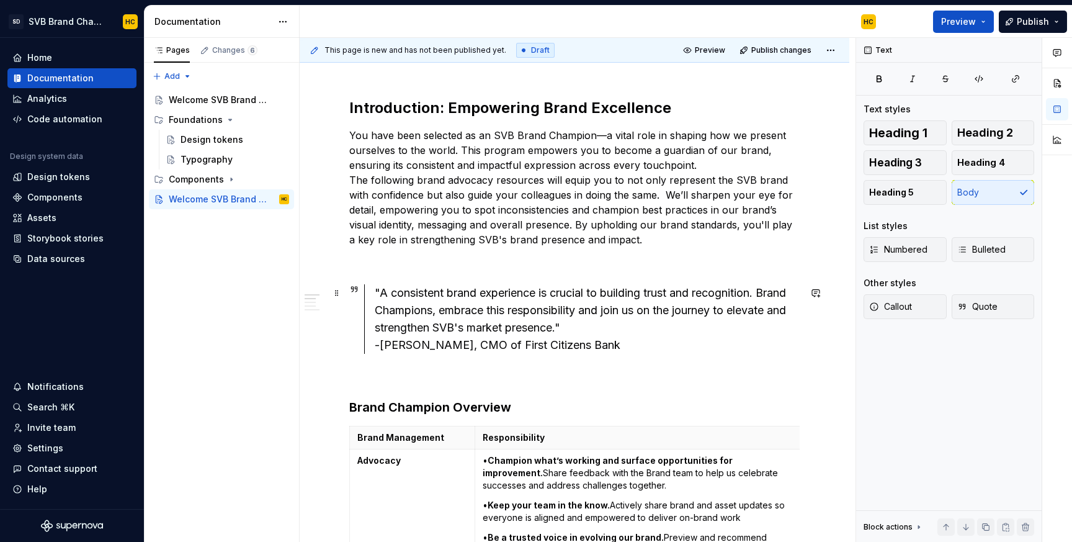
scroll to position [150, 0]
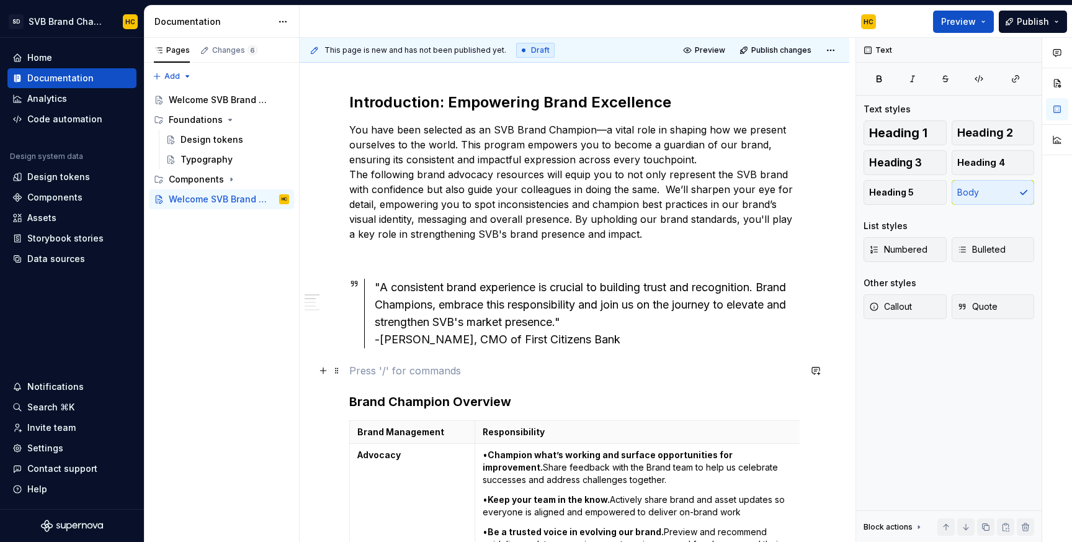
click at [366, 369] on p at bounding box center [574, 370] width 450 height 15
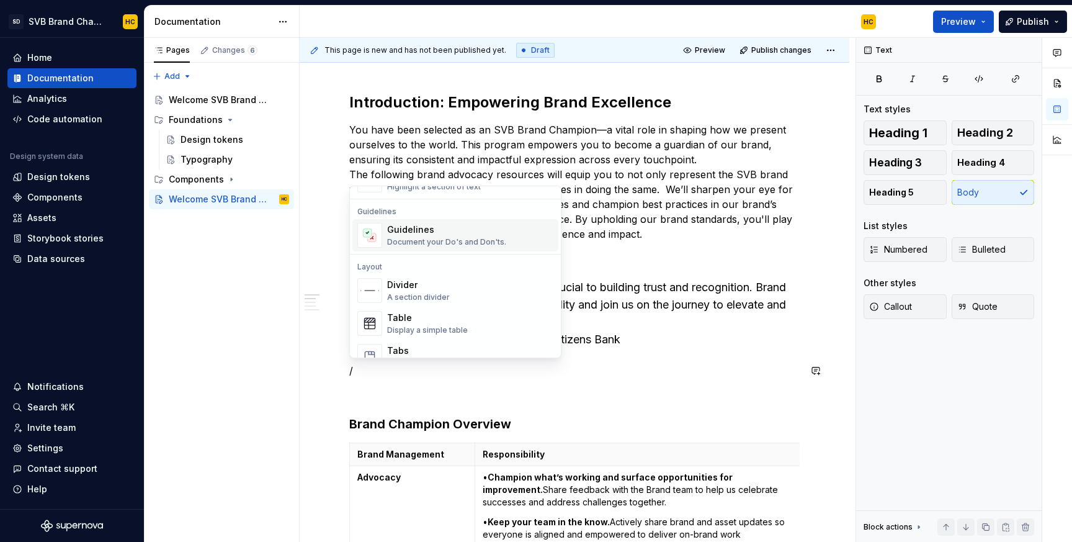
scroll to position [336, 0]
click at [401, 295] on div "A section divider" at bounding box center [418, 299] width 63 height 10
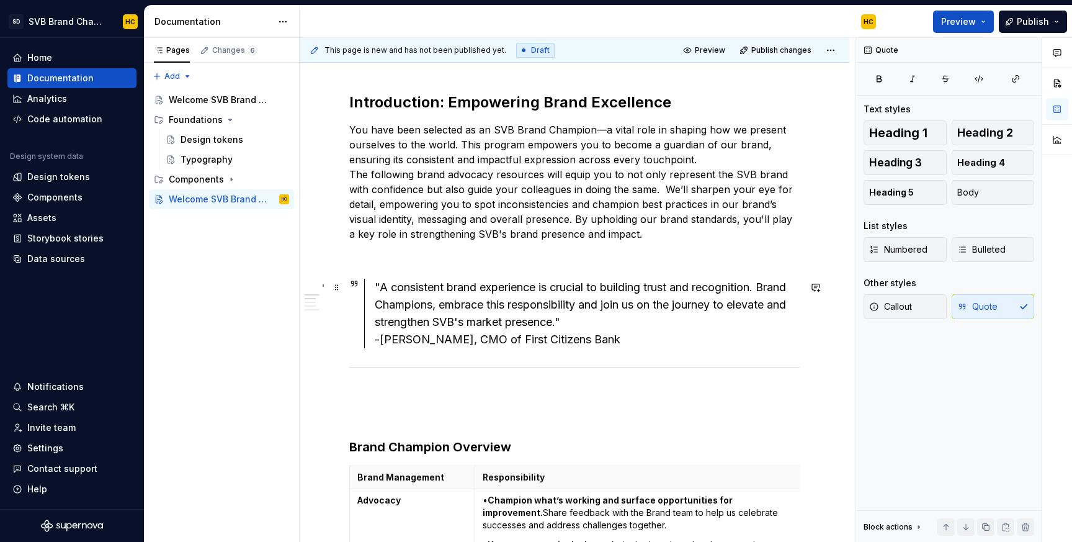
click at [690, 343] on div ""A consistent brand experience is crucial to building trust and recognition. Br…" at bounding box center [587, 313] width 425 height 69
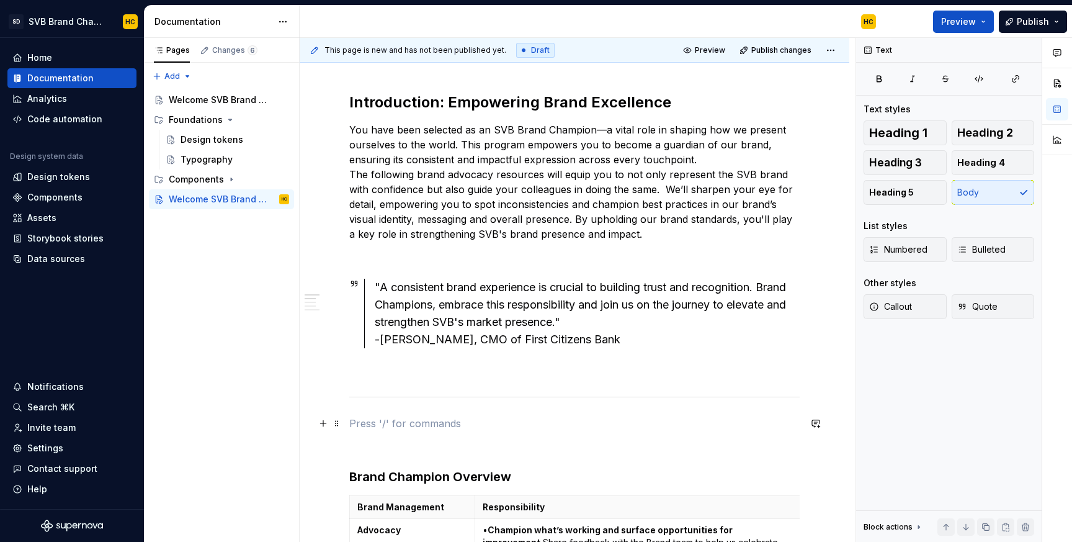
click at [536, 427] on p at bounding box center [574, 423] width 450 height 15
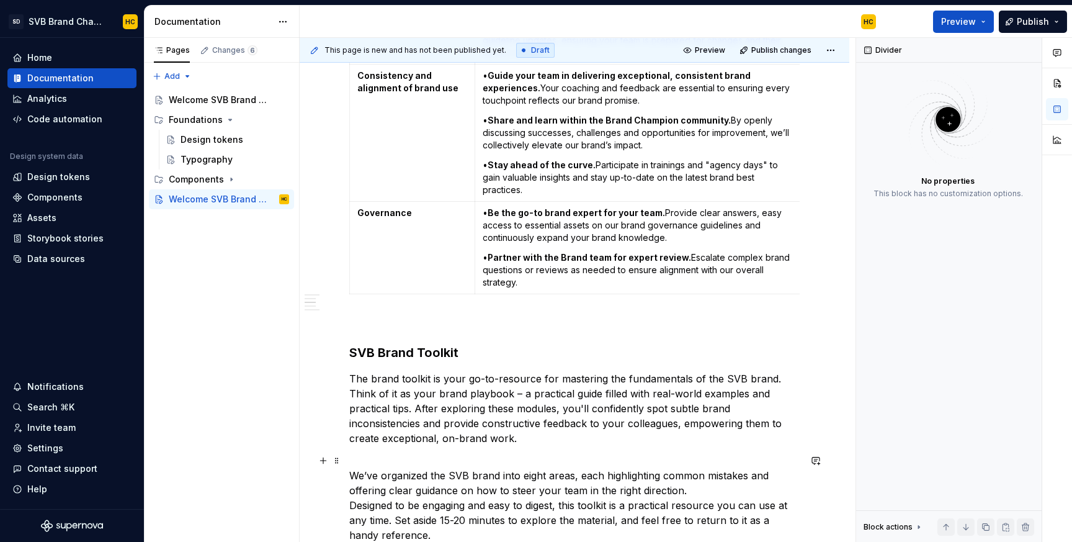
scroll to position [735, 0]
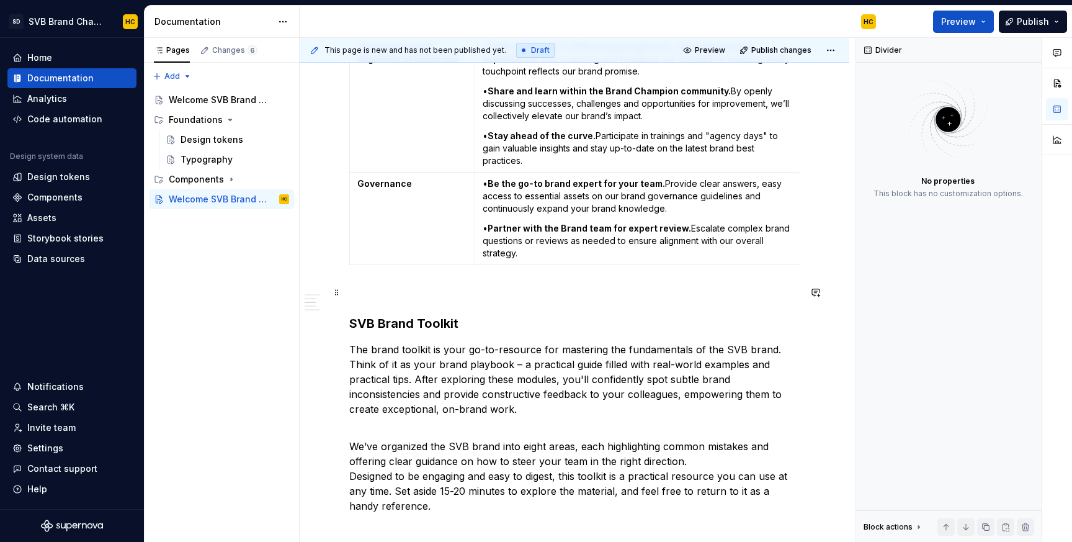
click at [349, 293] on p at bounding box center [574, 292] width 450 height 15
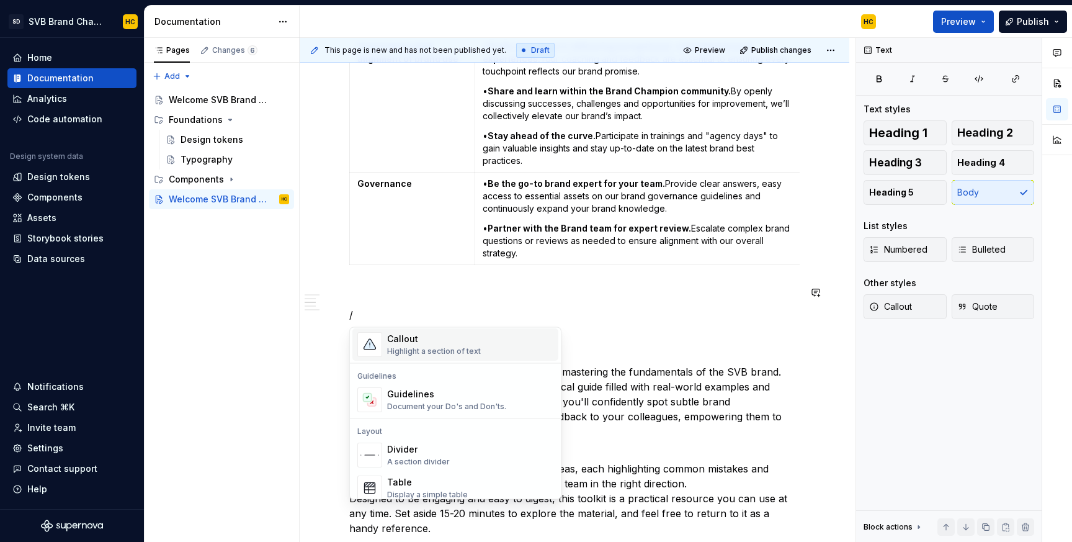
scroll to position [321, 0]
click at [398, 452] on div "A section divider" at bounding box center [418, 456] width 63 height 10
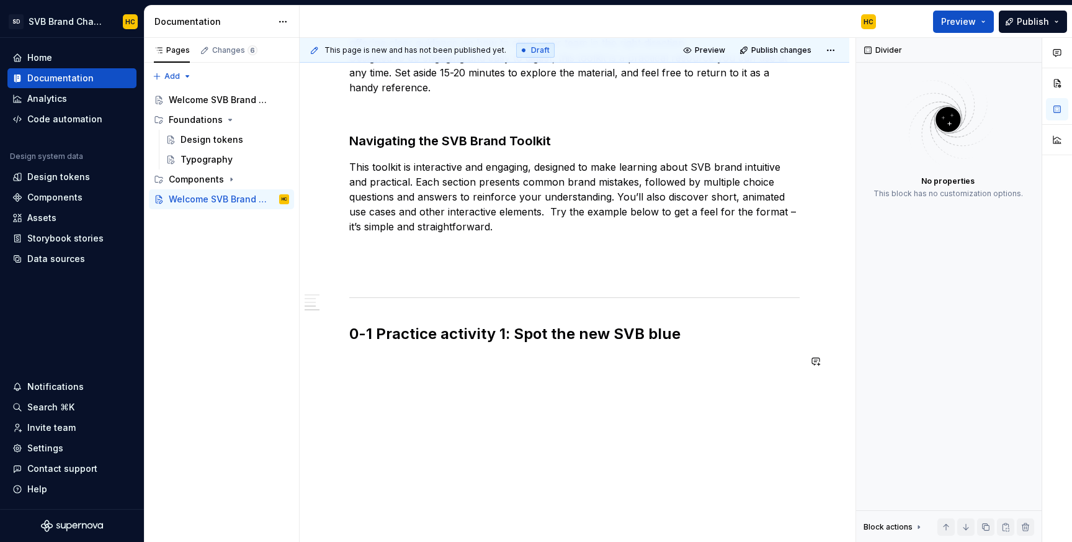
scroll to position [1179, 0]
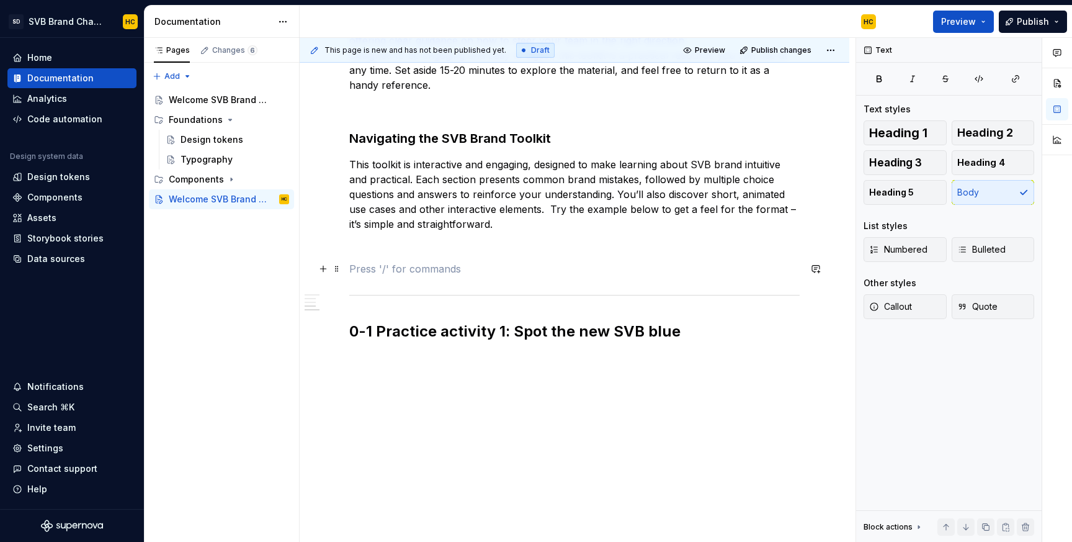
click at [376, 266] on p at bounding box center [574, 268] width 450 height 15
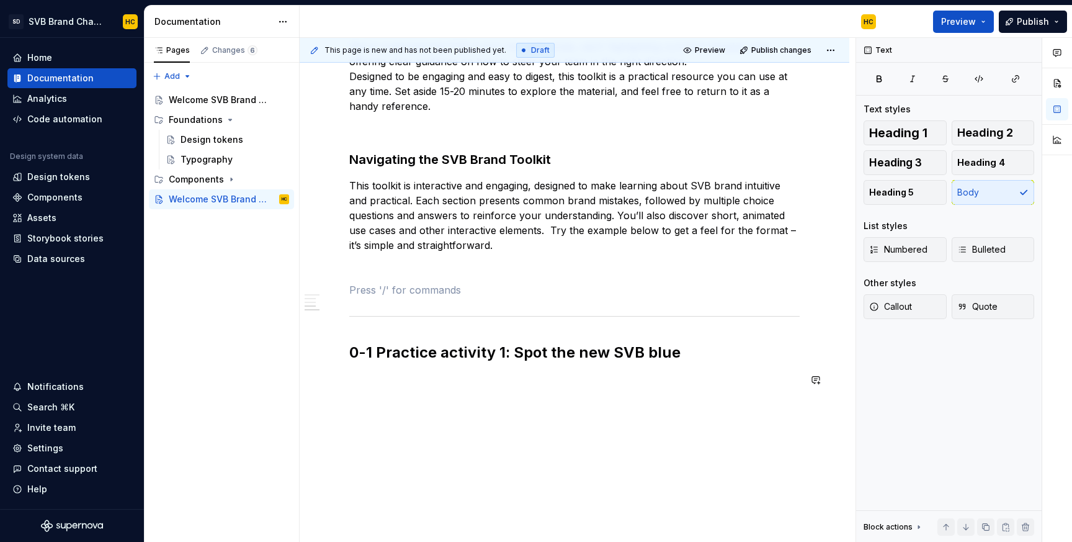
scroll to position [1180, 0]
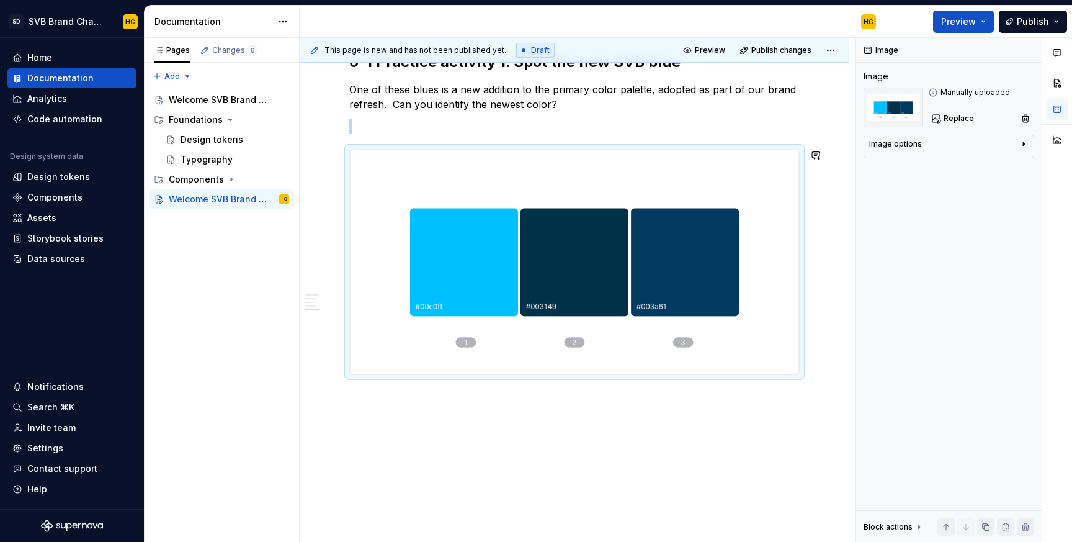
scroll to position [1455, 0]
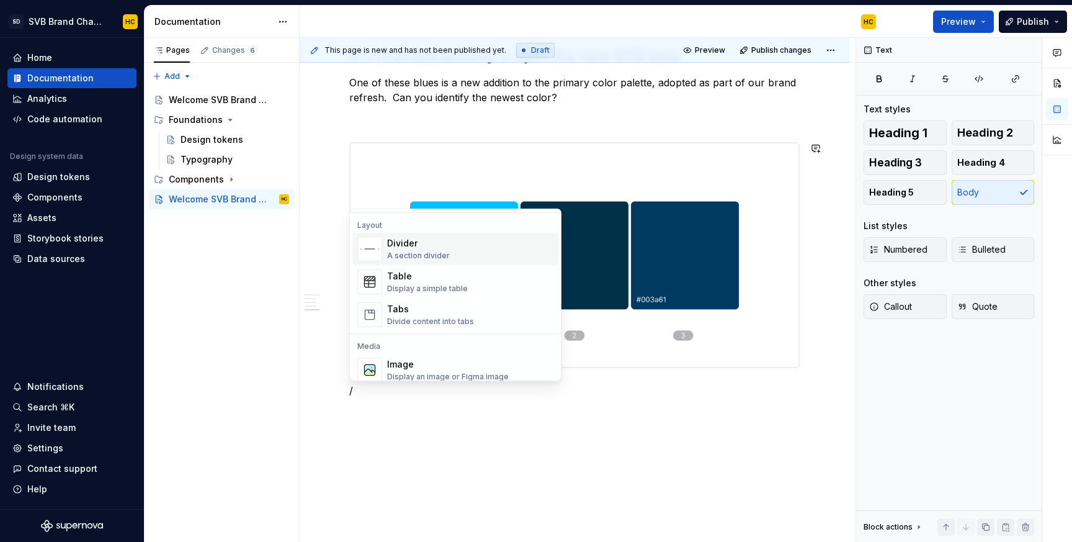
scroll to position [404, 0]
click at [476, 320] on div "Tabs Divide content into tabs" at bounding box center [470, 313] width 166 height 25
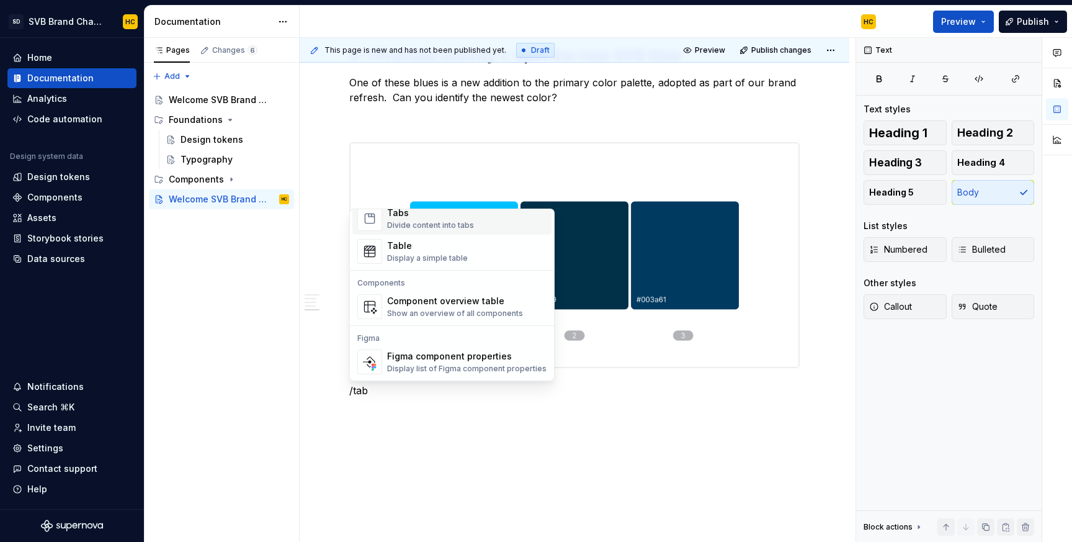
scroll to position [27, 0]
click at [436, 226] on div "Divide content into tabs" at bounding box center [430, 225] width 87 height 10
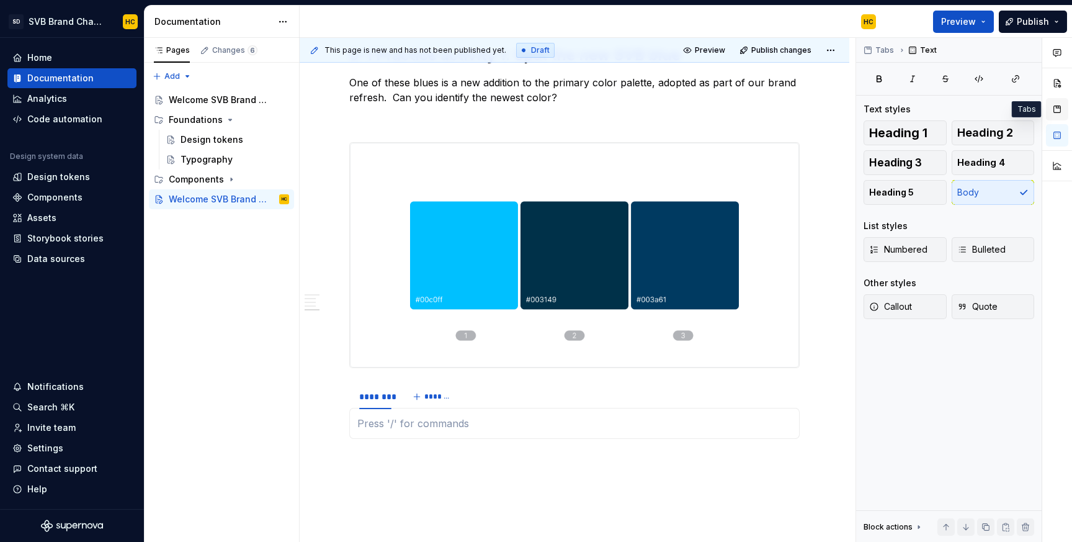
click at [1058, 115] on button "button" at bounding box center [1057, 109] width 22 height 22
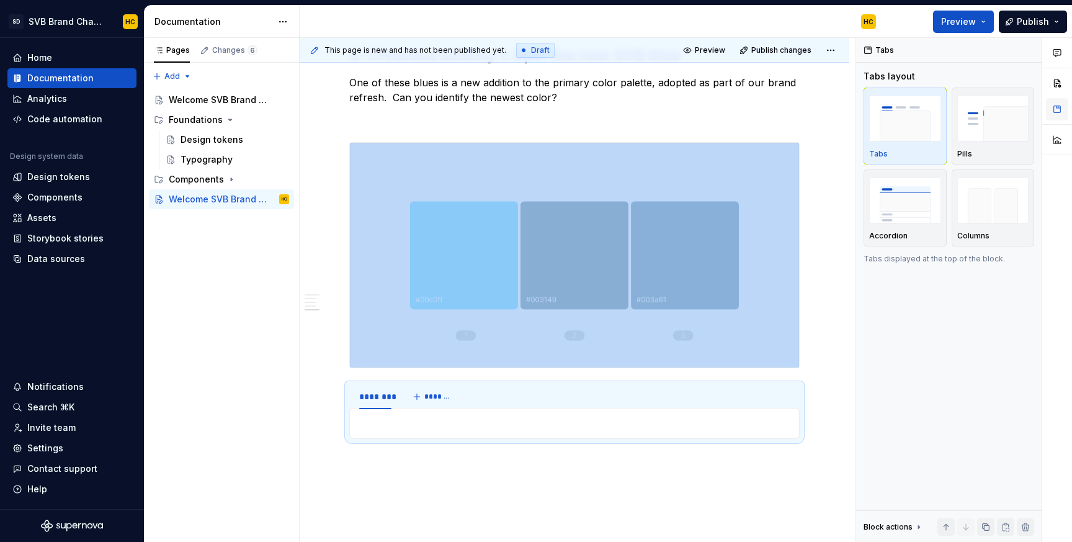
type textarea "*"
click at [902, 210] on img "button" at bounding box center [905, 199] width 72 height 45
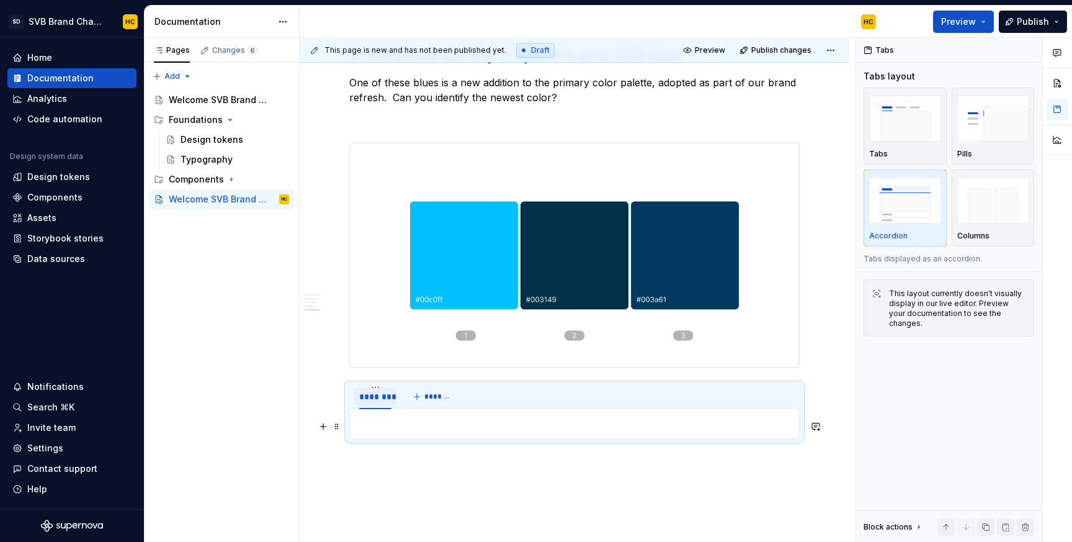
click at [381, 402] on div "********" at bounding box center [375, 396] width 32 height 12
click at [385, 401] on div "********" at bounding box center [375, 396] width 32 height 12
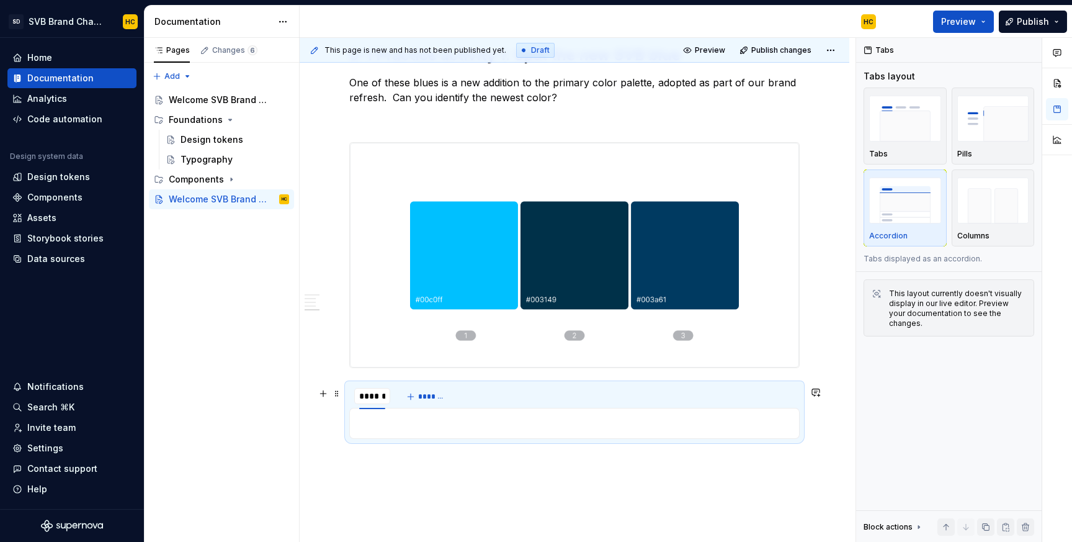
type input "********"
click at [387, 403] on div "********" at bounding box center [374, 396] width 31 height 12
type input "**********"
type textarea "*"
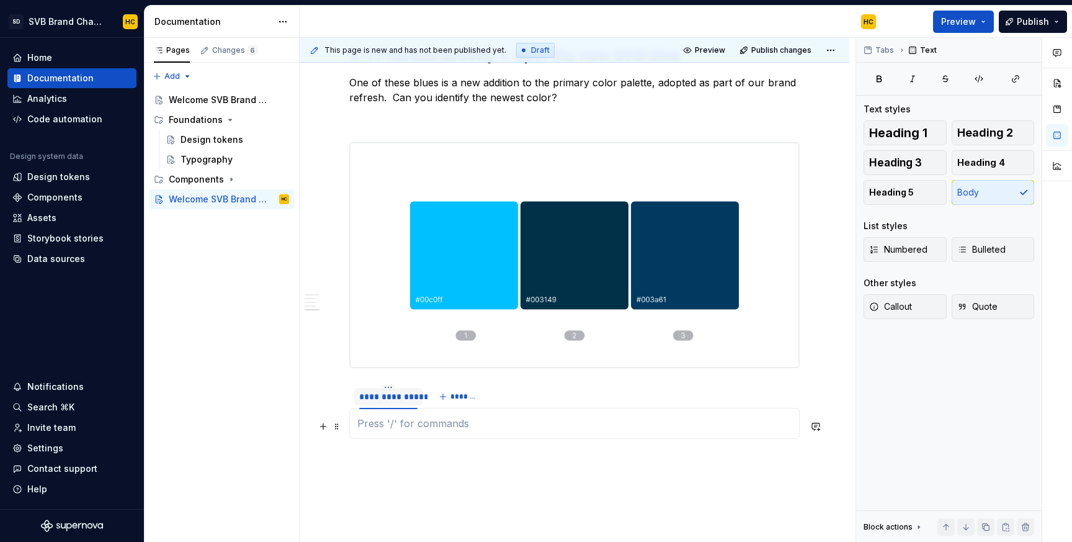
click at [410, 429] on p at bounding box center [574, 423] width 434 height 15
click at [457, 401] on span "*******" at bounding box center [464, 396] width 28 height 10
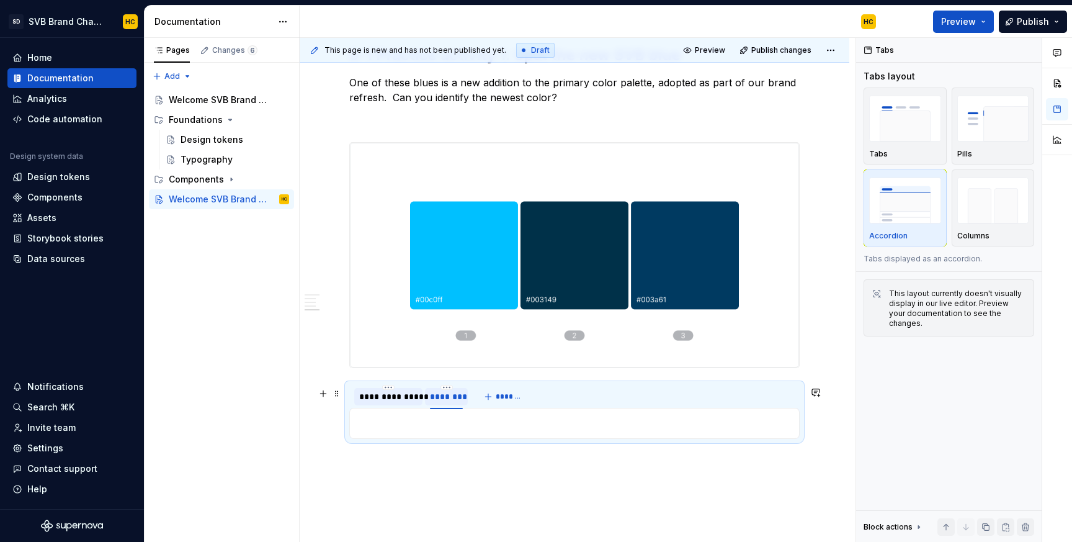
click at [452, 400] on div "********" at bounding box center [446, 396] width 32 height 12
type input "******"
click at [495, 396] on span "*******" at bounding box center [501, 396] width 28 height 10
click at [495, 396] on input "********" at bounding box center [483, 396] width 42 height 22
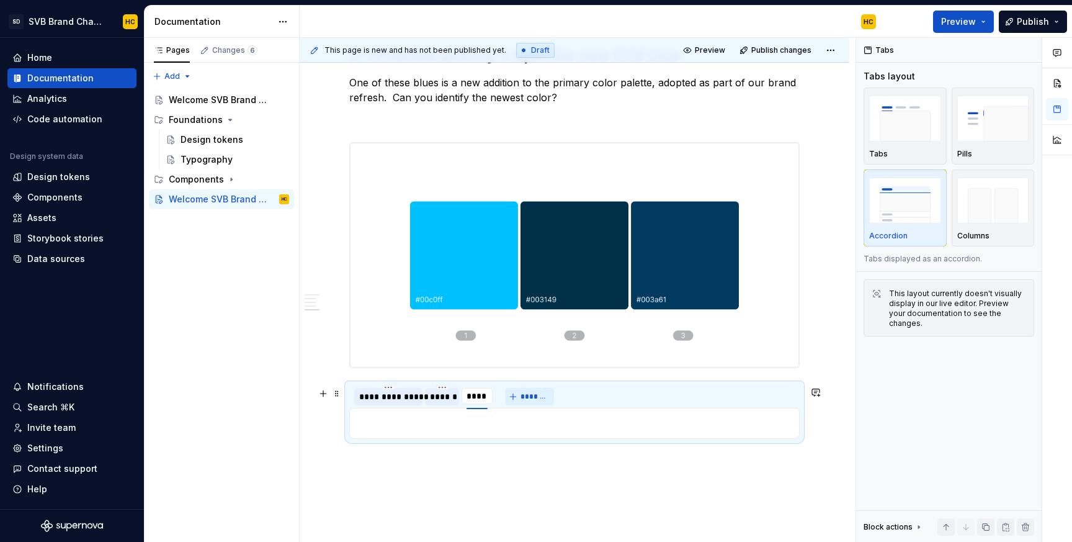
type input "******"
click at [537, 401] on span "*******" at bounding box center [540, 396] width 28 height 10
click at [537, 402] on input "********" at bounding box center [521, 396] width 42 height 22
type input "******"
click at [408, 403] on div "**********" at bounding box center [388, 396] width 58 height 12
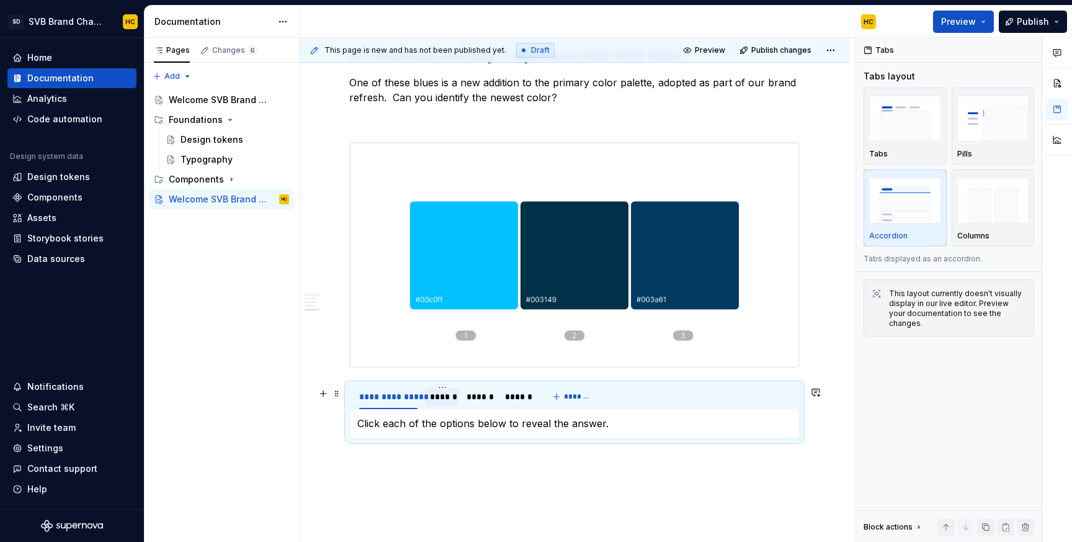
click at [438, 403] on div "******" at bounding box center [442, 396] width 24 height 12
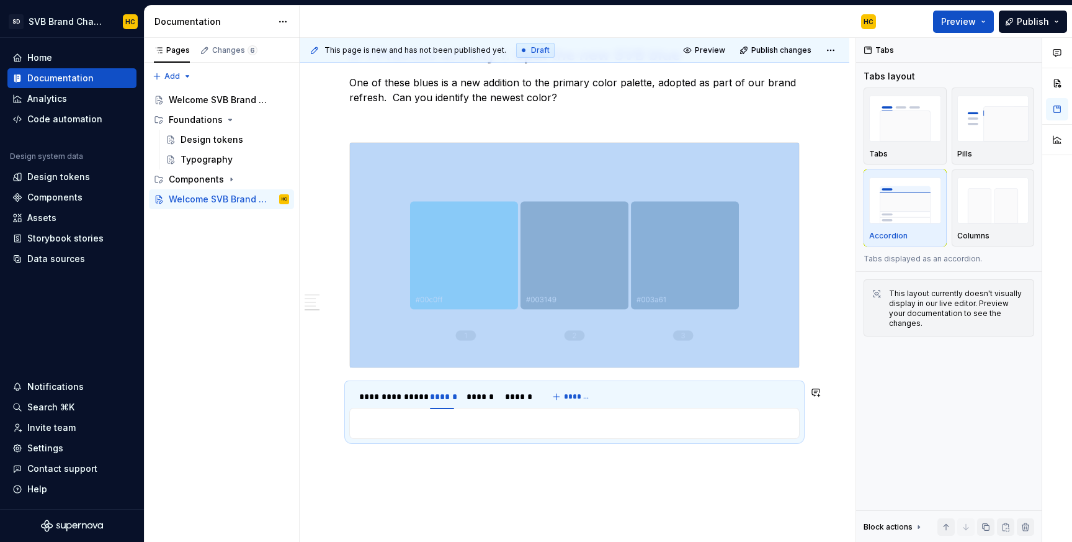
click at [369, 427] on p at bounding box center [574, 423] width 434 height 15
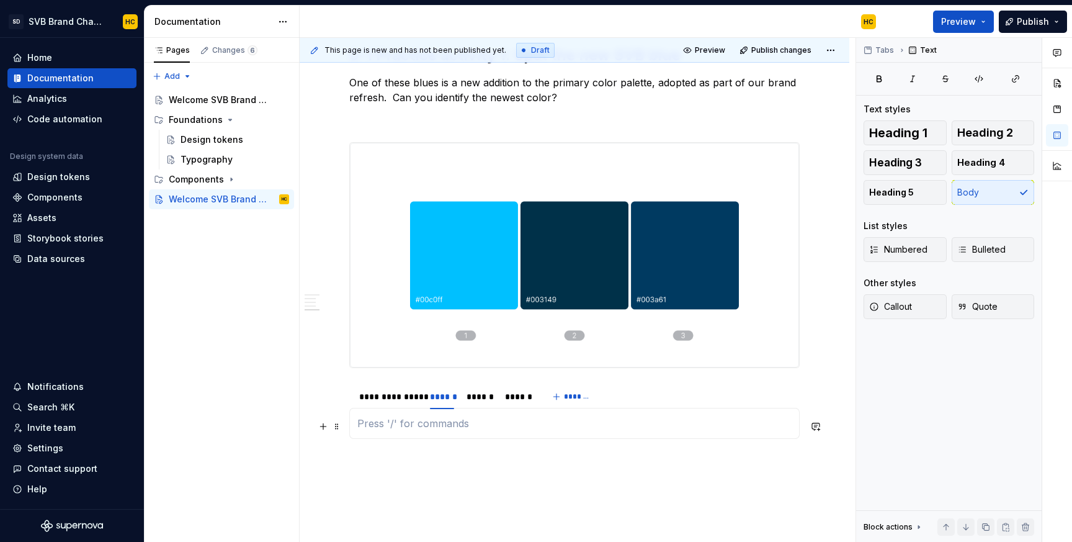
click at [369, 427] on p at bounding box center [574, 423] width 434 height 15
click at [455, 431] on p at bounding box center [574, 423] width 434 height 15
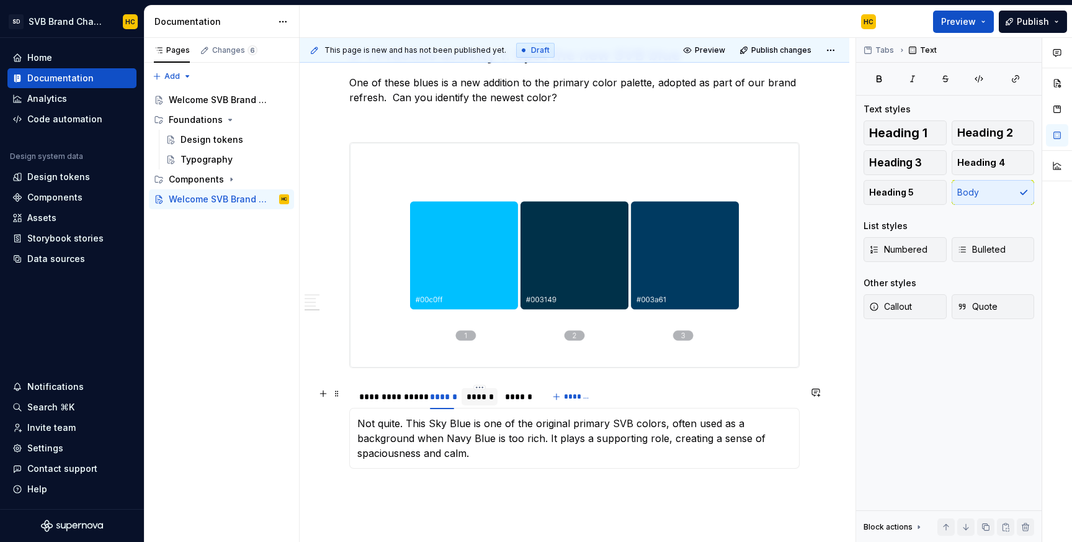
click at [489, 400] on div "******" at bounding box center [480, 396] width 26 height 12
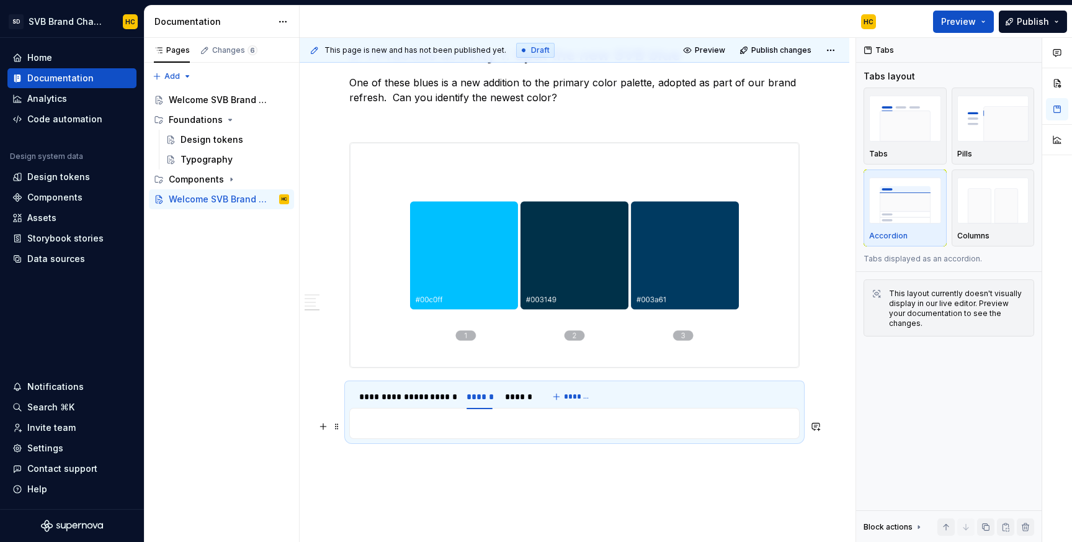
click at [412, 431] on p at bounding box center [574, 423] width 434 height 15
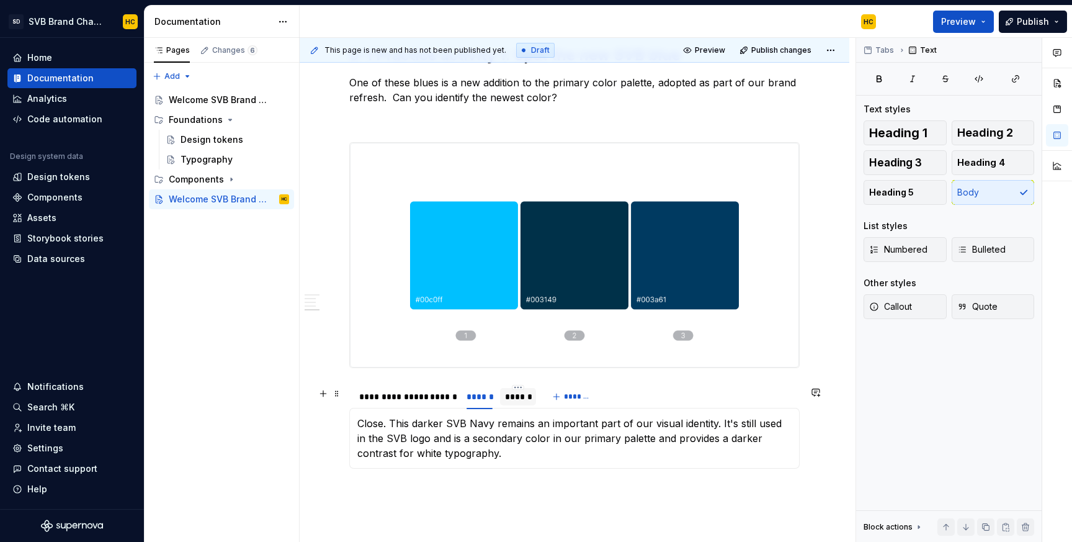
click at [525, 400] on div "******" at bounding box center [518, 396] width 26 height 12
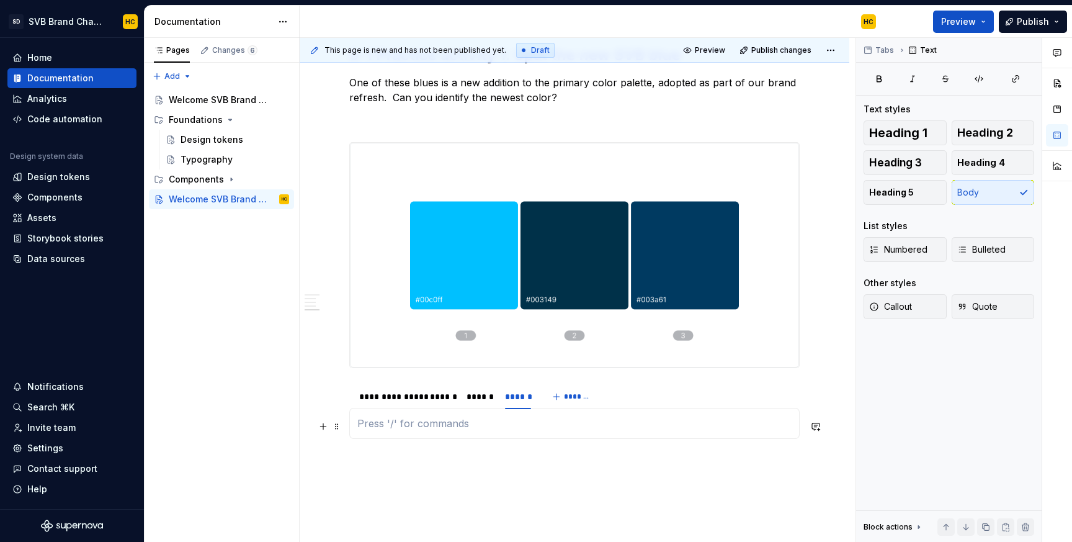
click at [491, 426] on p at bounding box center [574, 423] width 434 height 15
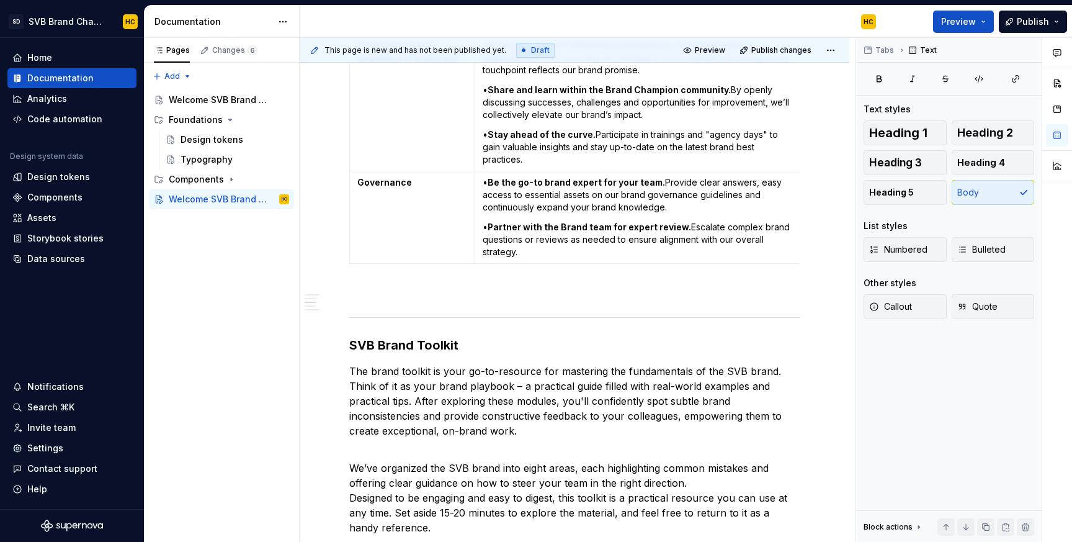
scroll to position [730, 0]
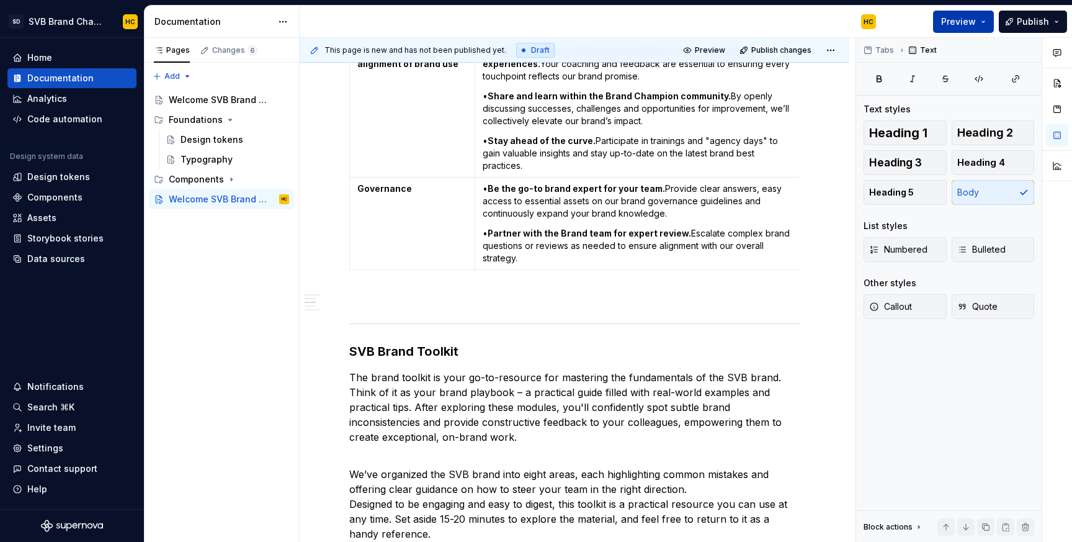
click at [951, 19] on span "Preview" at bounding box center [958, 22] width 35 height 12
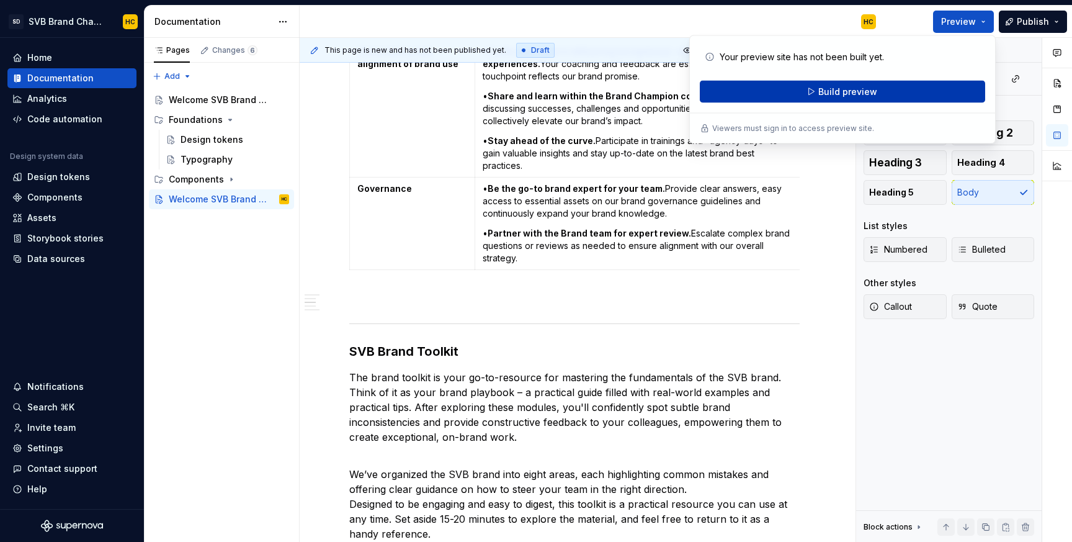
click at [869, 91] on span "Build preview" at bounding box center [847, 92] width 59 height 12
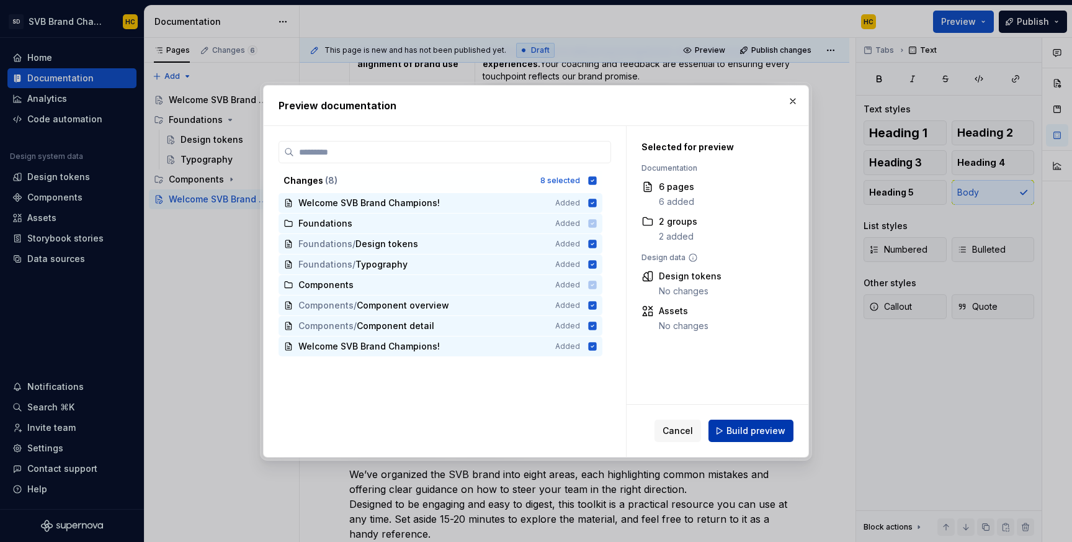
click at [773, 434] on span "Build preview" at bounding box center [755, 430] width 59 height 12
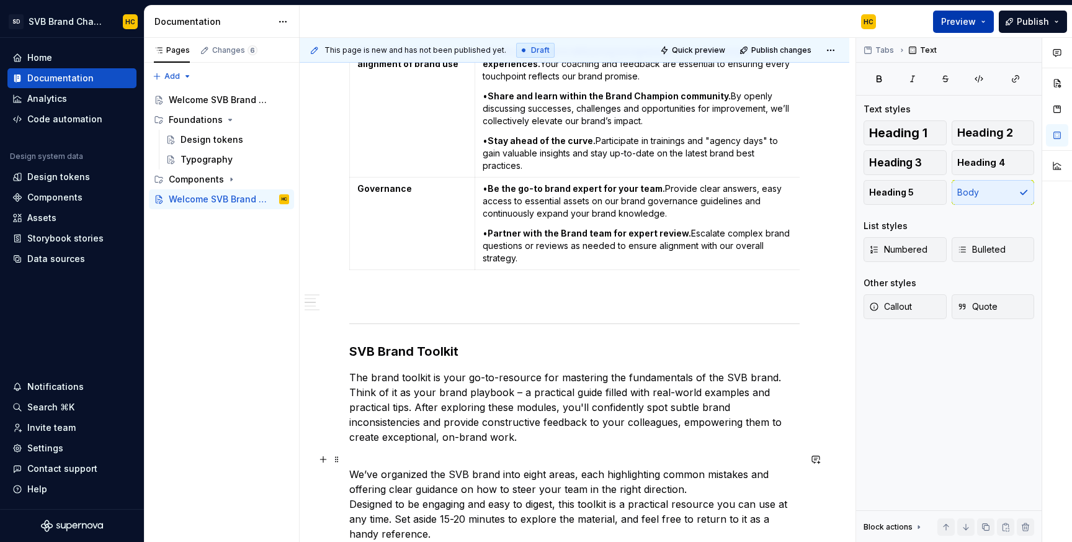
click at [981, 24] on button "Preview" at bounding box center [963, 22] width 61 height 22
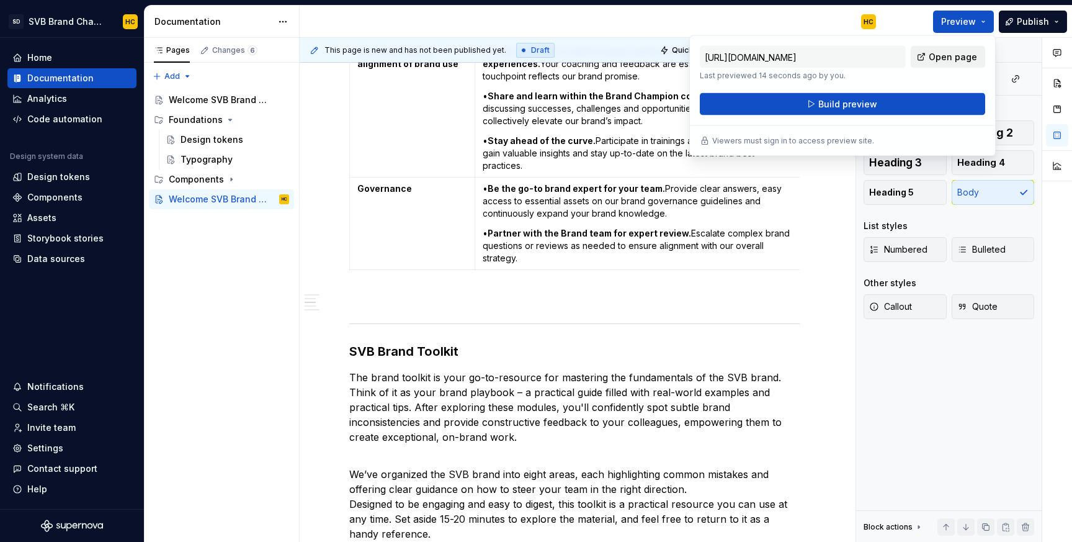
click at [957, 48] on link "Open page" at bounding box center [948, 57] width 74 height 22
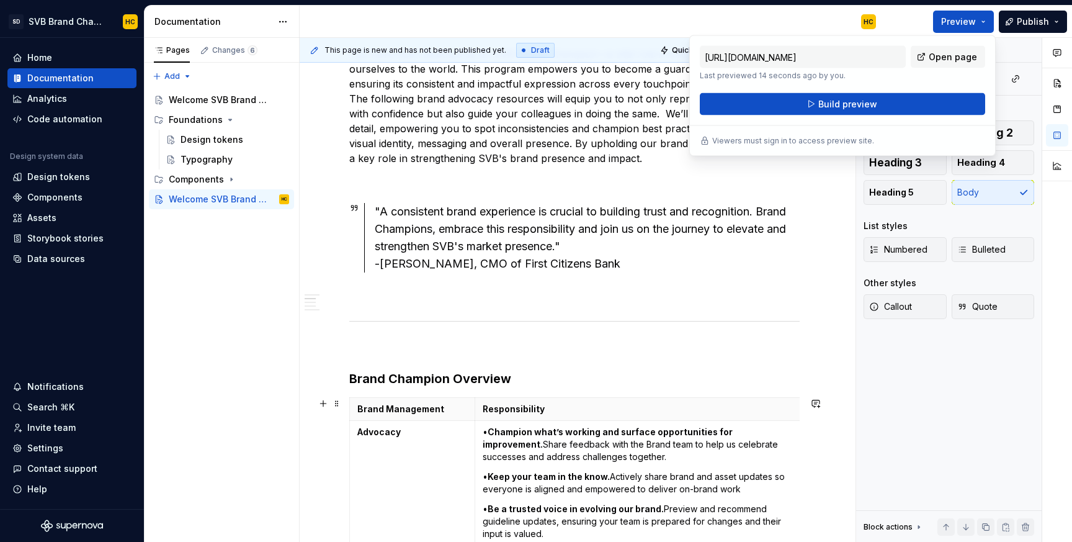
scroll to position [0, 0]
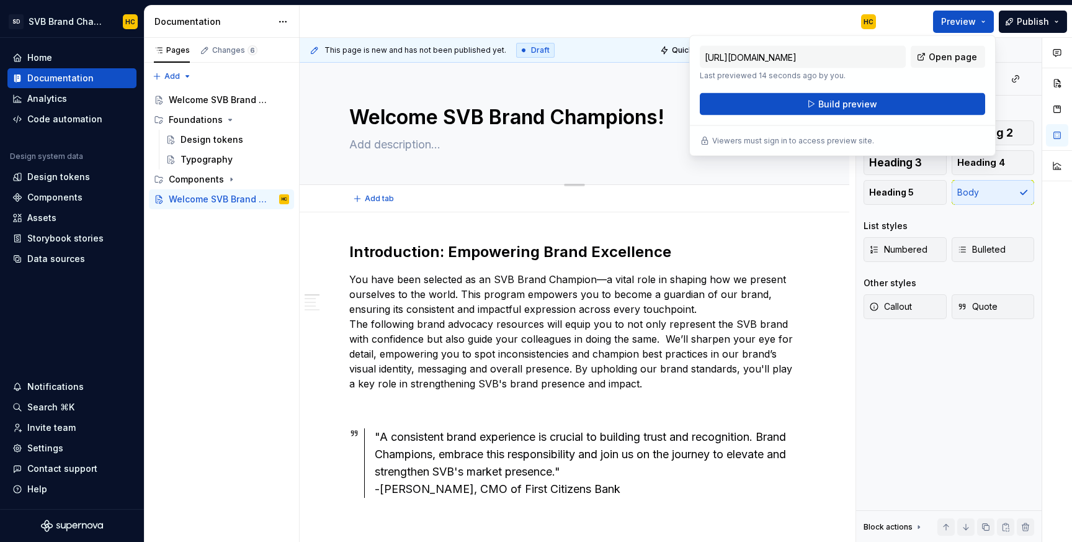
click at [432, 146] on textarea at bounding box center [572, 145] width 450 height 20
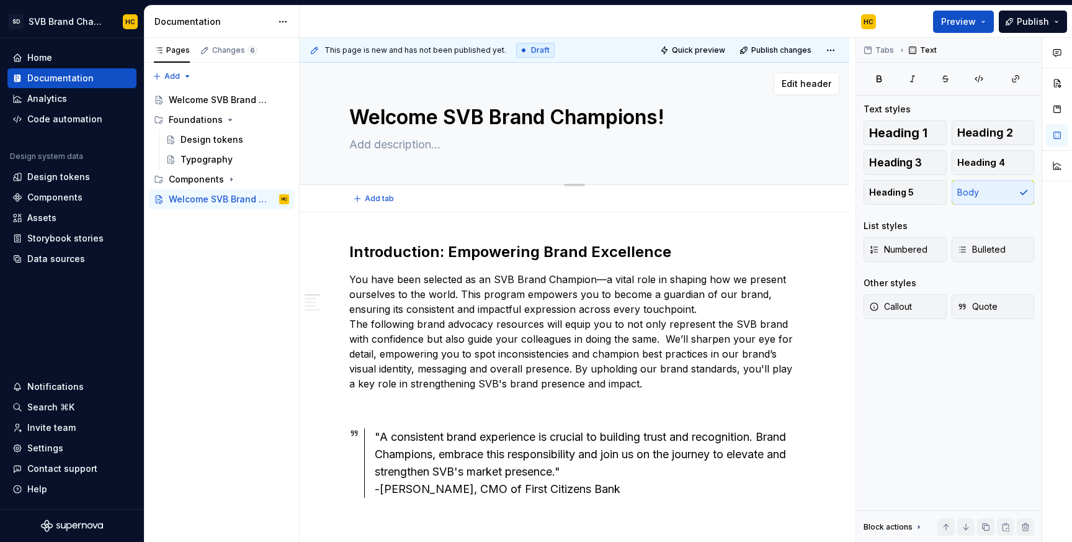
type textarea "*"
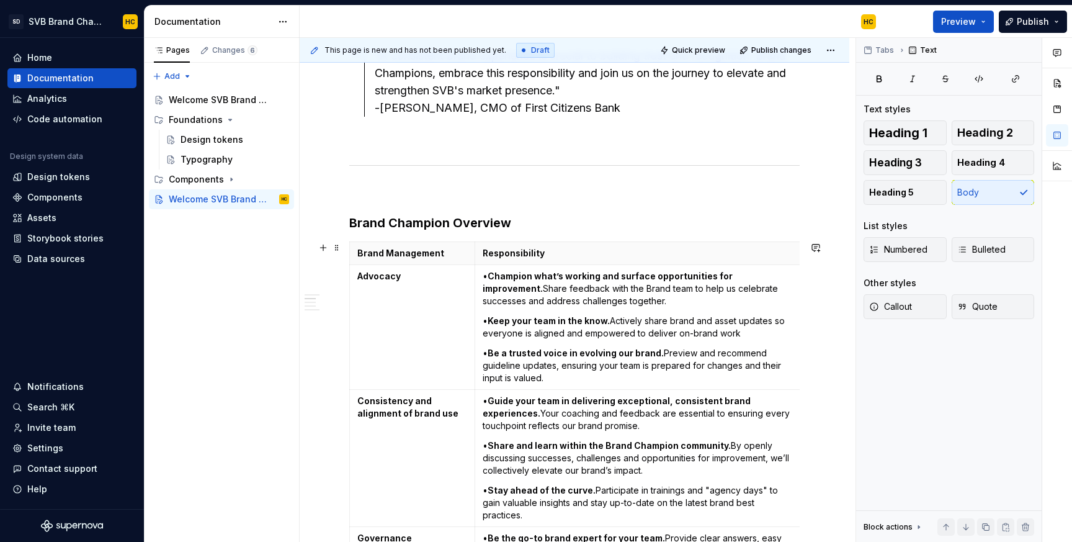
type textarea "*"
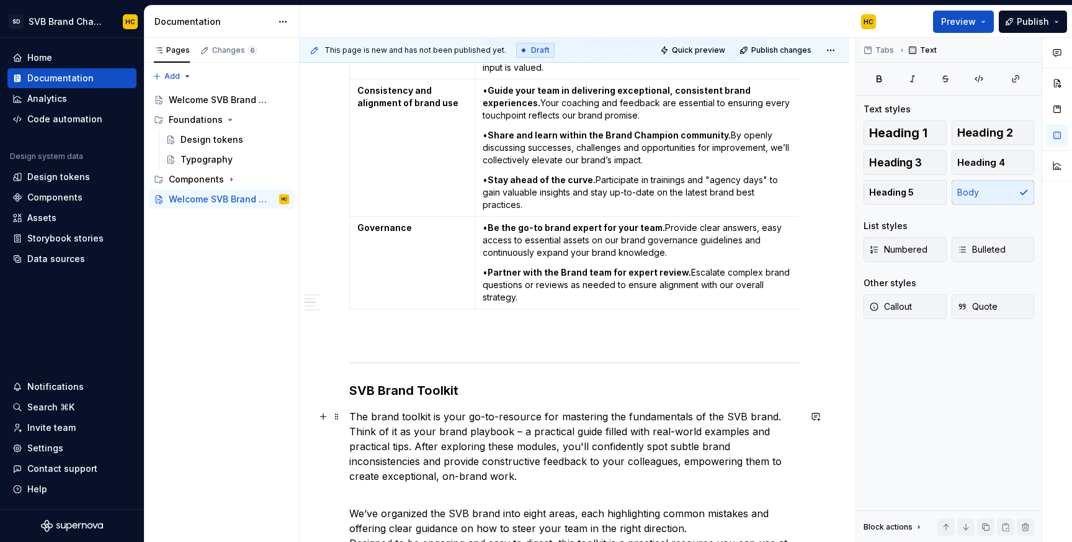
scroll to position [692, 0]
click at [348, 391] on div "Introduction: Empowering Brand Excellence You have been selected as an SVB Bran…" at bounding box center [575, 484] width 550 height 1928
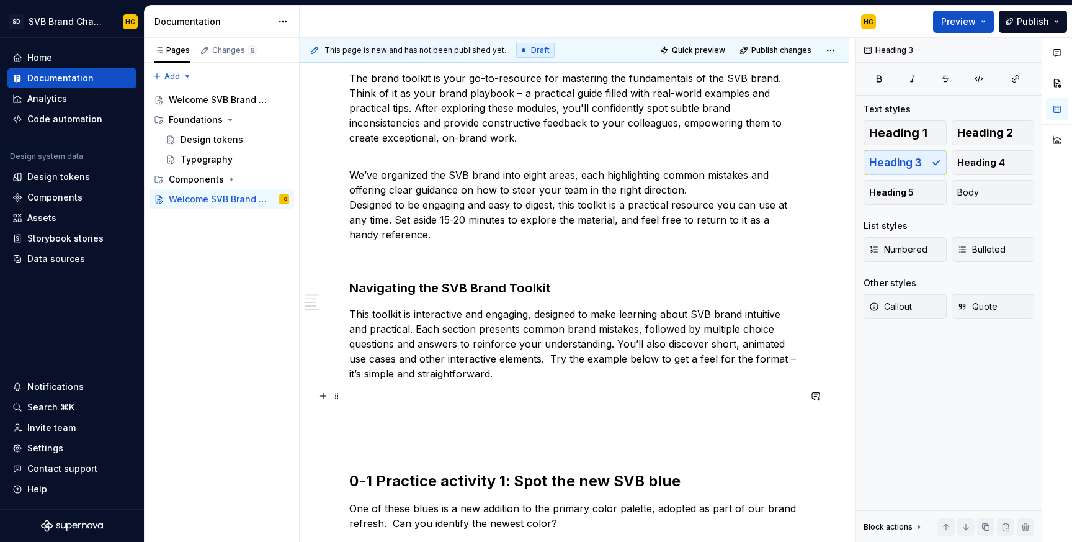
scroll to position [1061, 0]
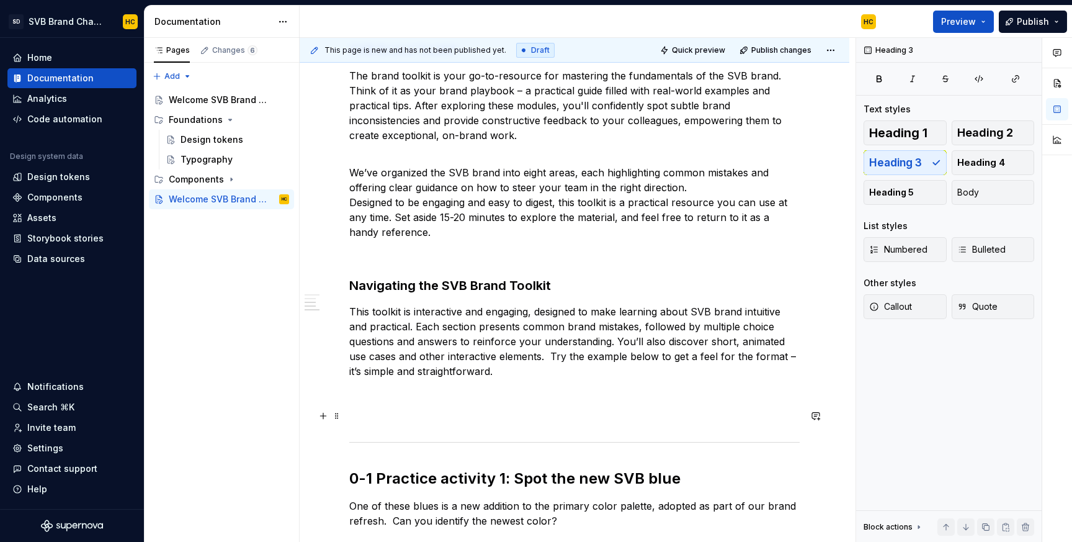
click at [476, 413] on p at bounding box center [574, 415] width 450 height 15
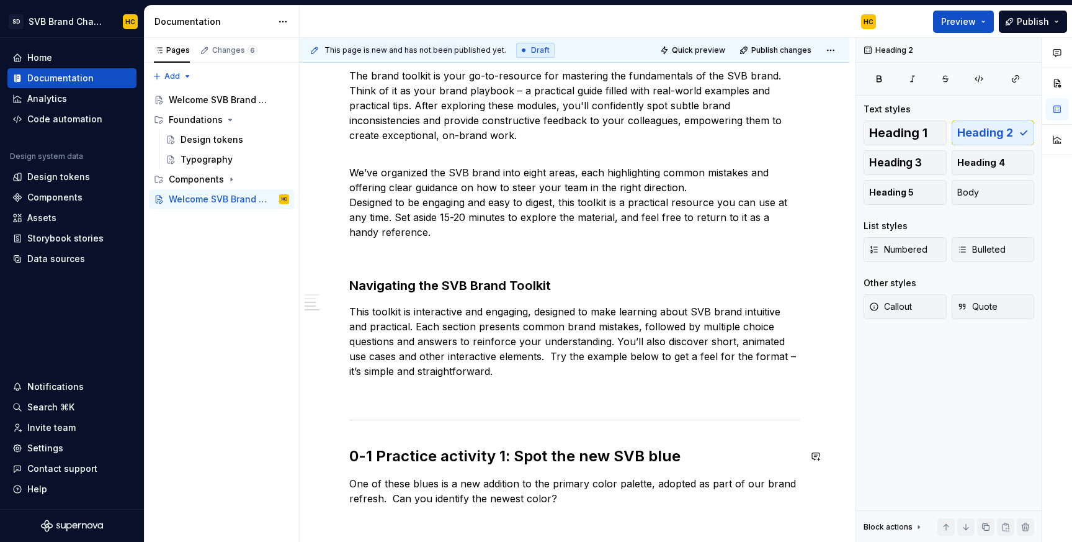
click at [354, 436] on div "Introduction: Empowering Brand Excellence You have been selected as an SVB Bran…" at bounding box center [574, 44] width 450 height 1728
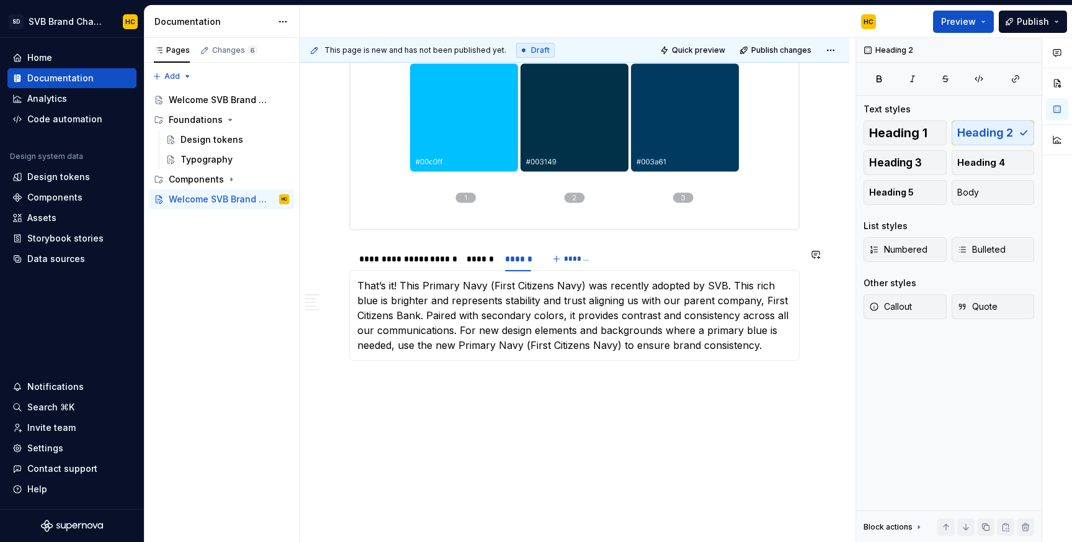
scroll to position [1638, 0]
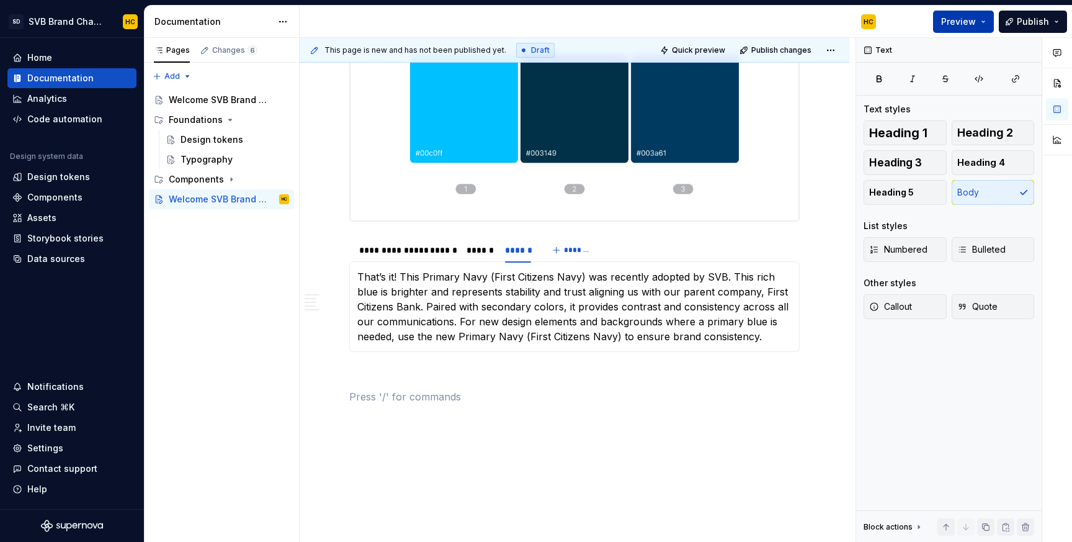
click at [960, 20] on span "Preview" at bounding box center [958, 22] width 35 height 12
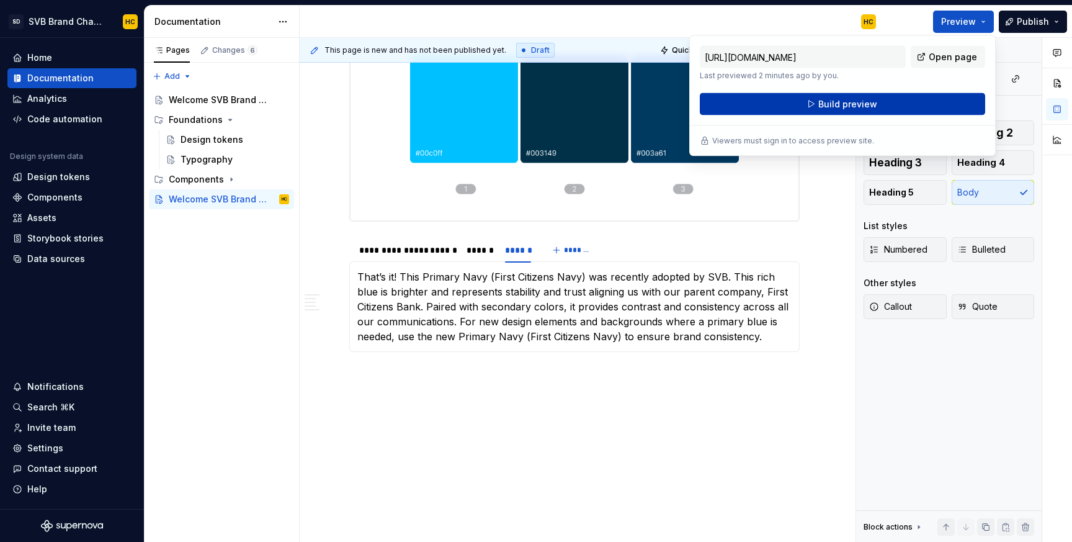
click at [892, 99] on button "Build preview" at bounding box center [842, 104] width 285 height 22
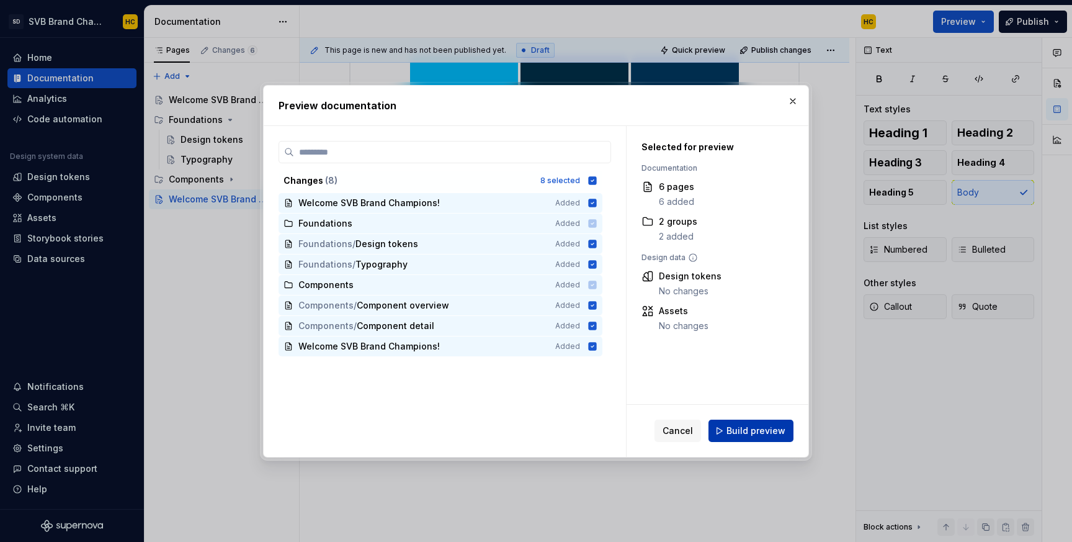
click at [756, 426] on span "Build preview" at bounding box center [755, 430] width 59 height 12
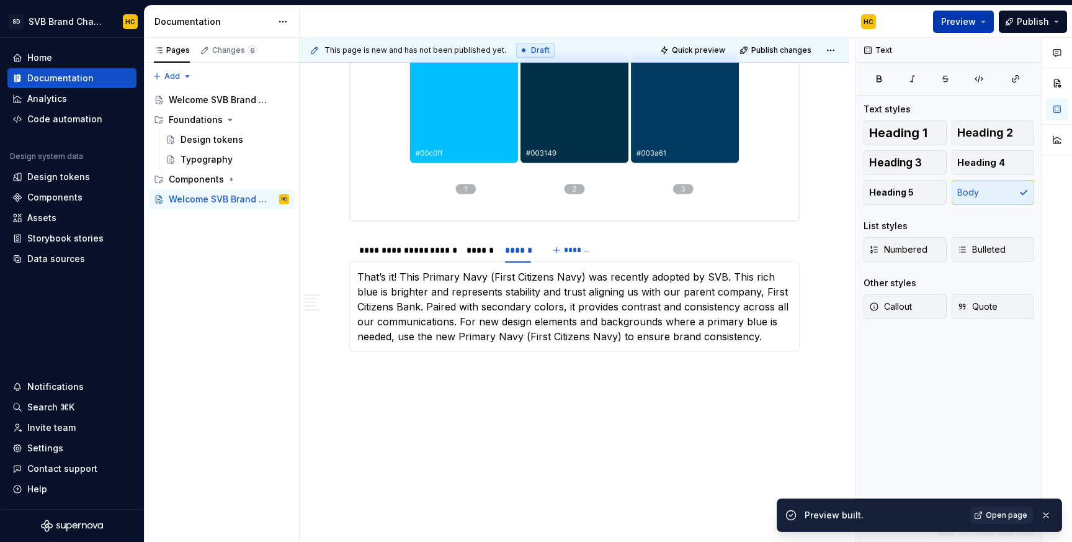
click at [984, 20] on button "Preview" at bounding box center [963, 22] width 61 height 22
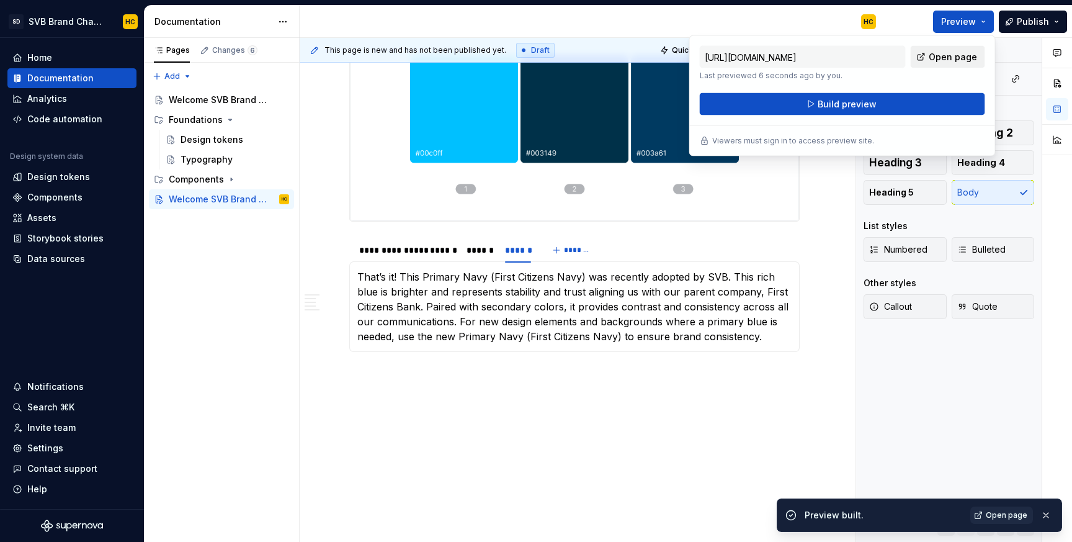
click at [955, 56] on span "Open page" at bounding box center [953, 57] width 48 height 12
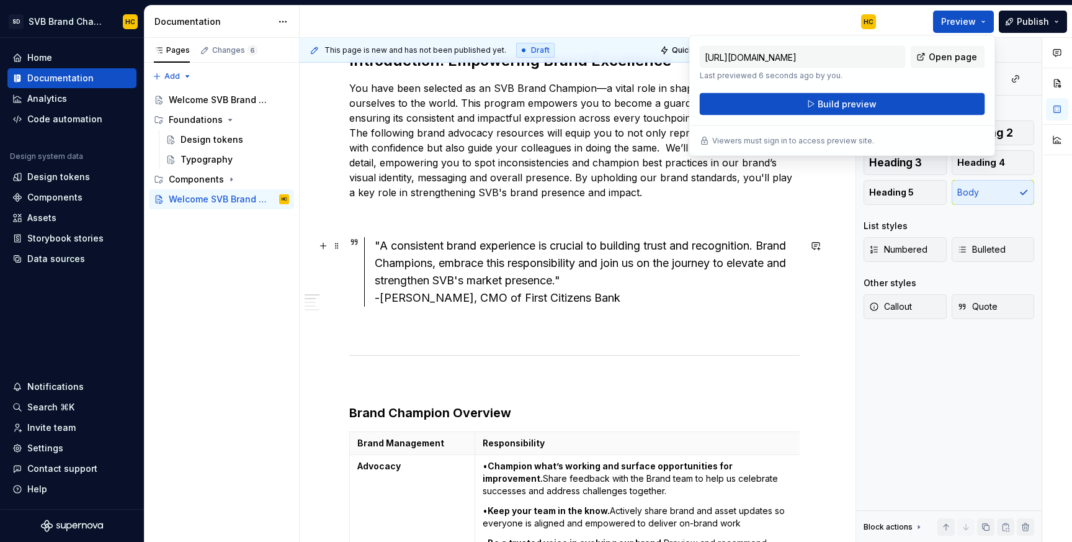
scroll to position [0, 0]
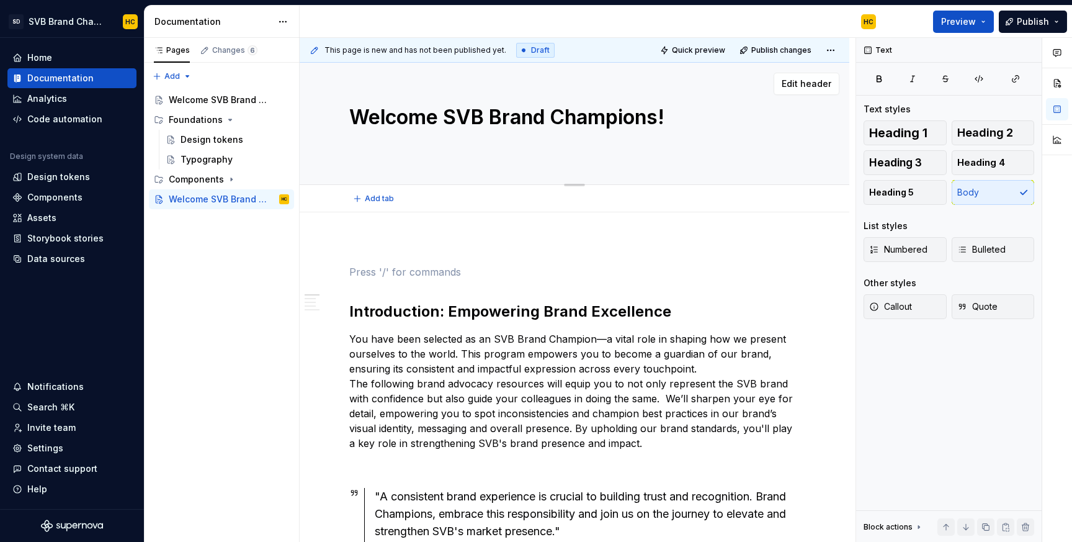
click at [638, 150] on textarea at bounding box center [572, 145] width 450 height 20
click at [802, 81] on span "Edit header" at bounding box center [807, 84] width 50 height 12
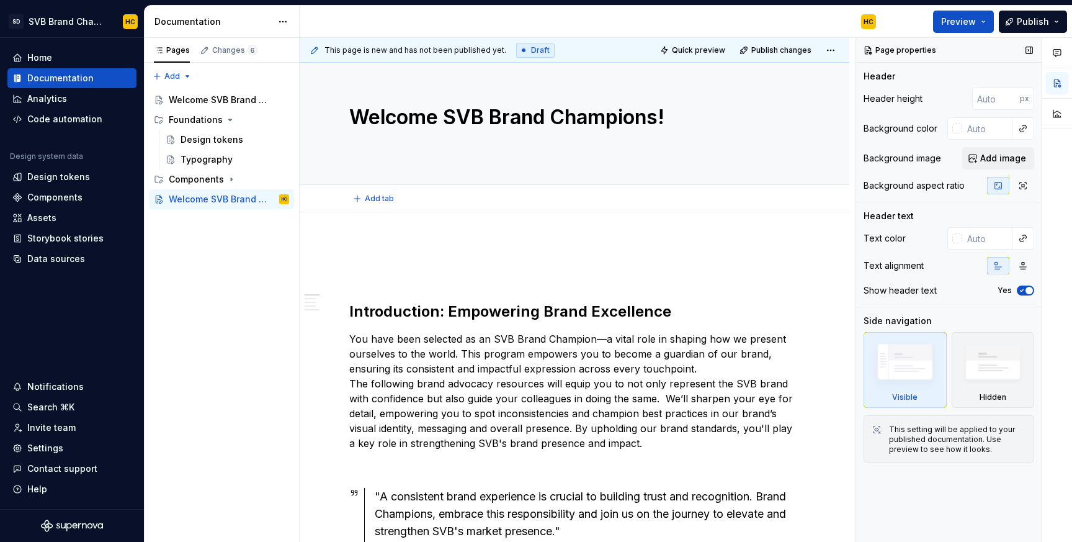
type textarea "*"
click at [993, 130] on input "text" at bounding box center [987, 128] width 50 height 22
paste input "013149"
type input "013149"
type textarea "*"
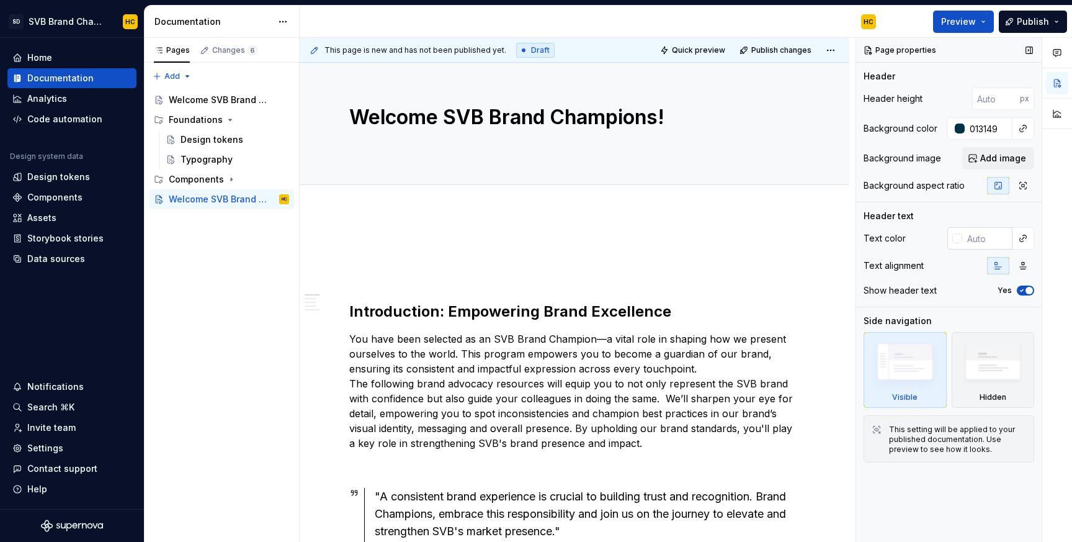
type input "#013149"
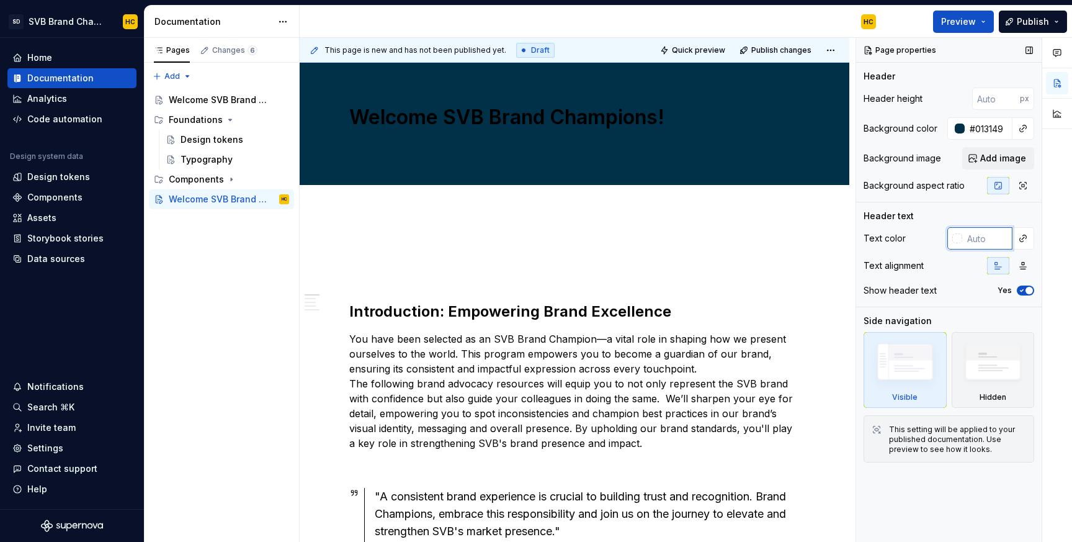
click at [965, 235] on input "text" at bounding box center [987, 238] width 50 height 22
type input "ff"
type textarea "*"
type input "fff"
type textarea "*"
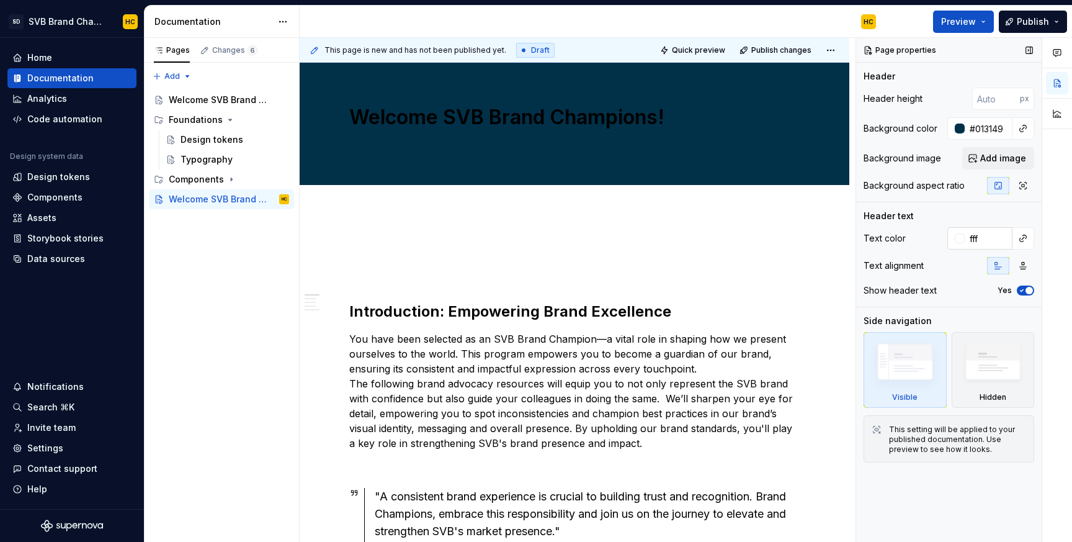
type input "#FFFFFF"
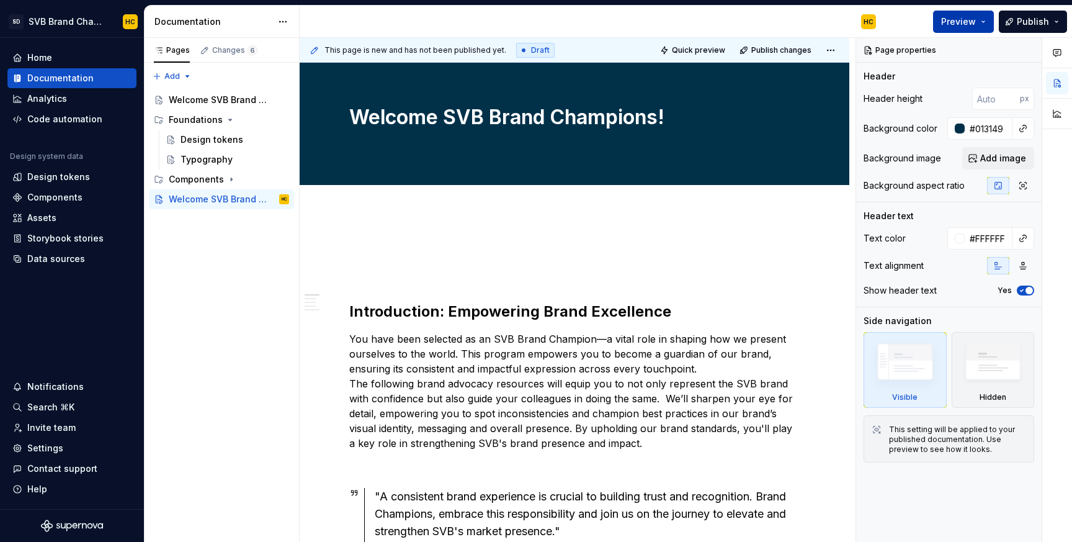
click at [981, 27] on button "Preview" at bounding box center [963, 22] width 61 height 22
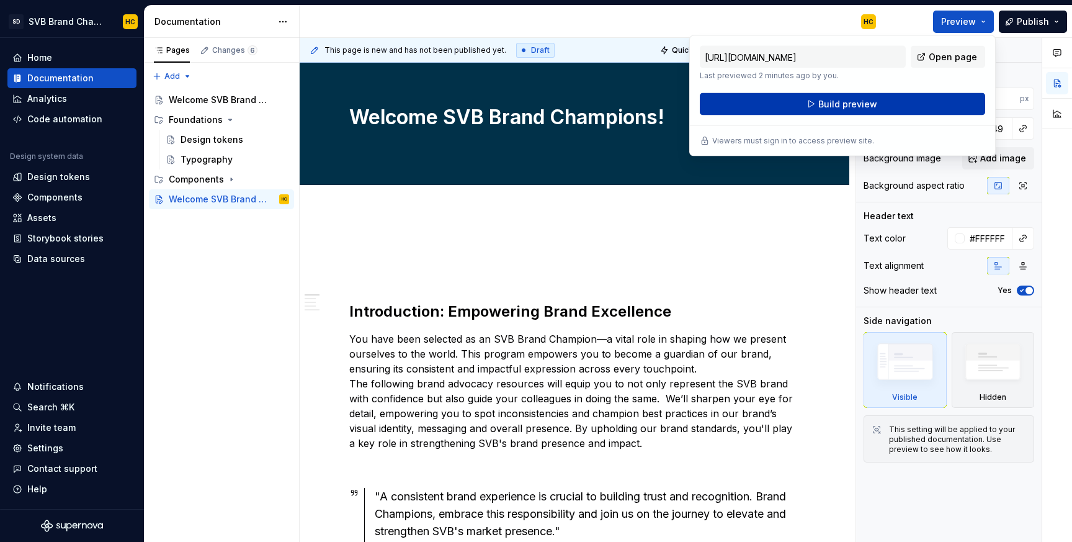
click at [942, 105] on button "Build preview" at bounding box center [842, 104] width 285 height 22
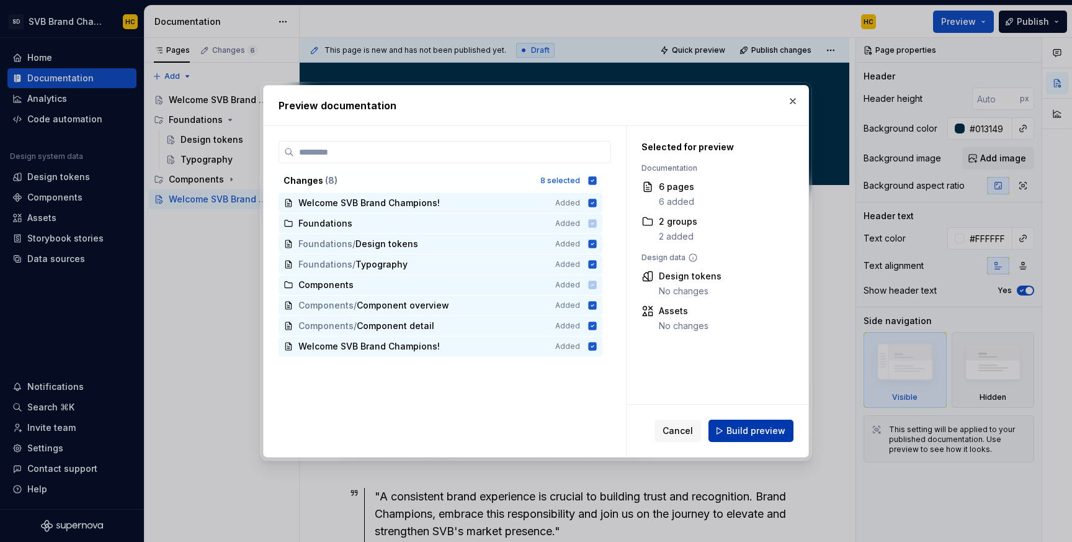
click at [768, 424] on span "Build preview" at bounding box center [755, 430] width 59 height 12
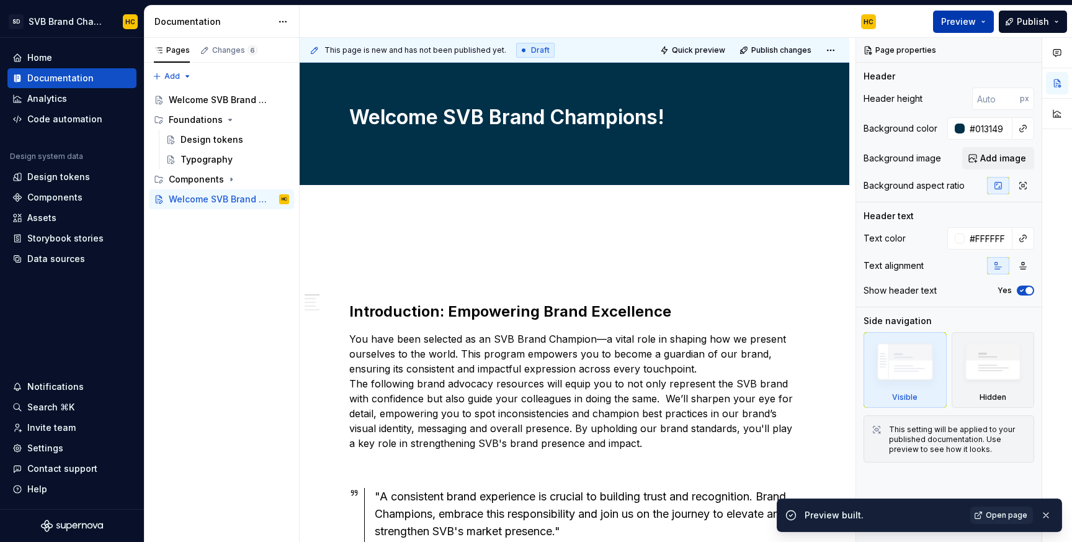
click at [988, 25] on button "Preview" at bounding box center [963, 22] width 61 height 22
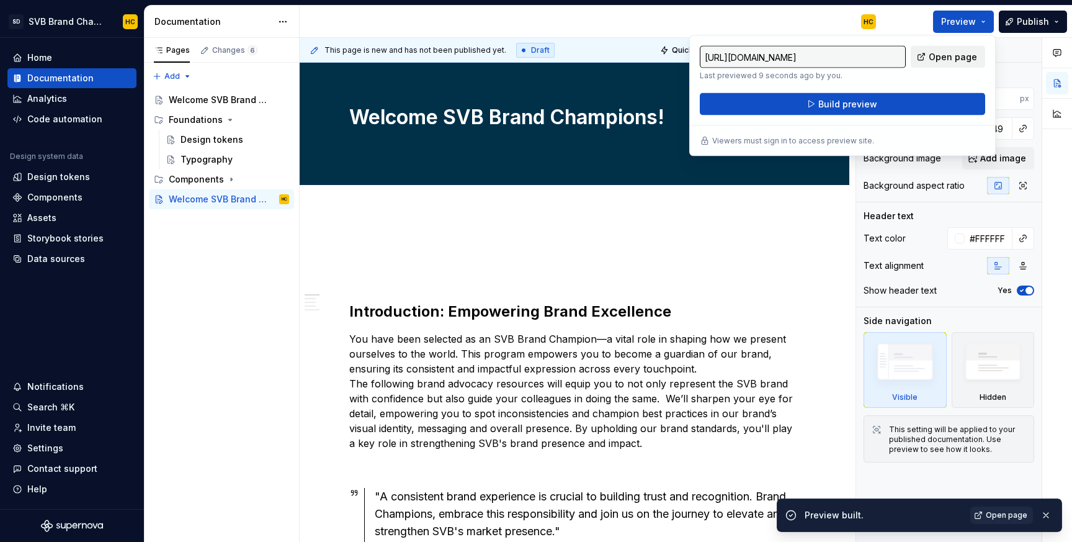
click at [962, 61] on span "Open page" at bounding box center [953, 57] width 48 height 12
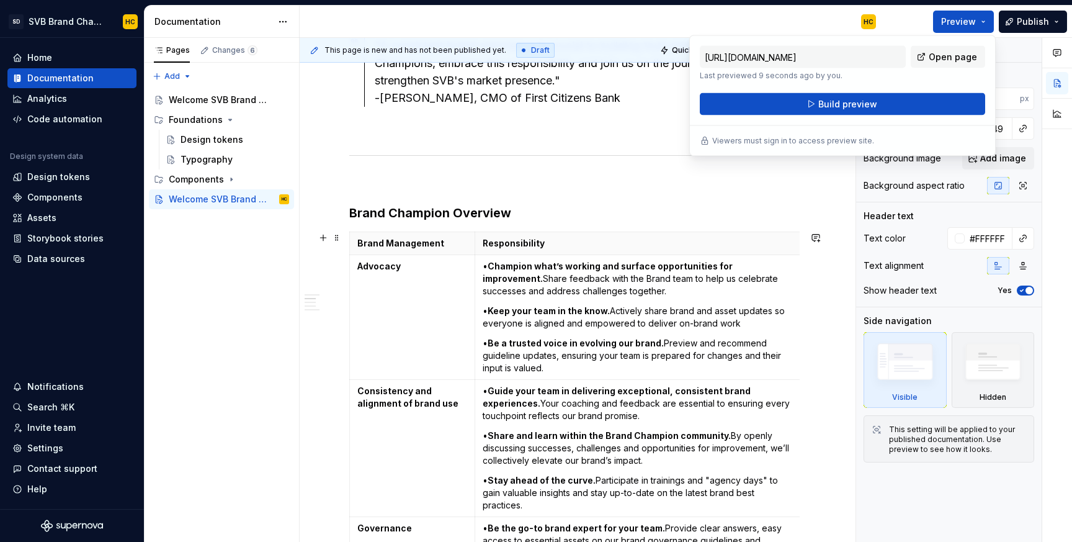
scroll to position [473, 0]
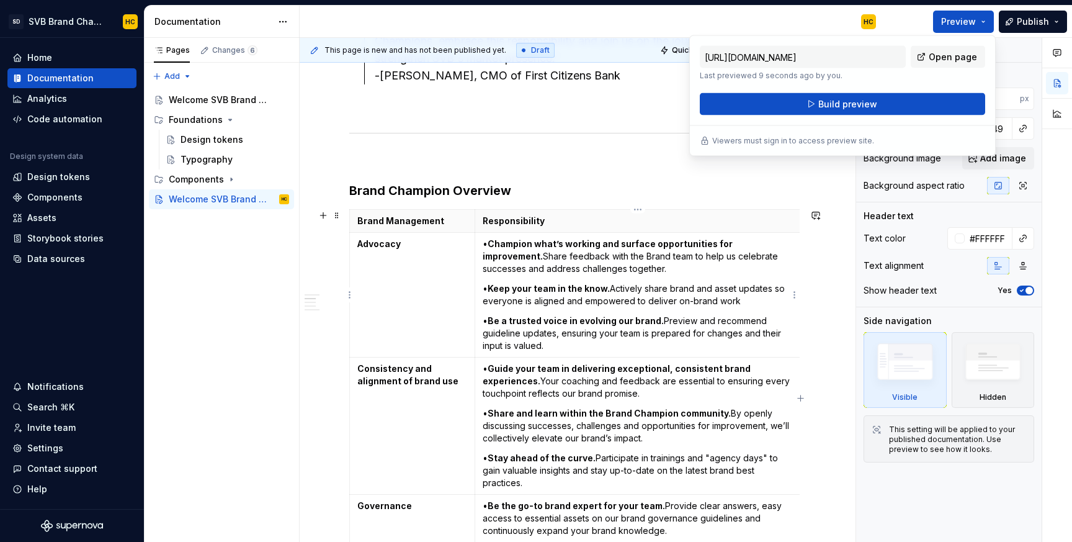
click at [681, 269] on p "• Champion what’s working and surface opportunities for improvement. Share feed…" at bounding box center [638, 256] width 310 height 37
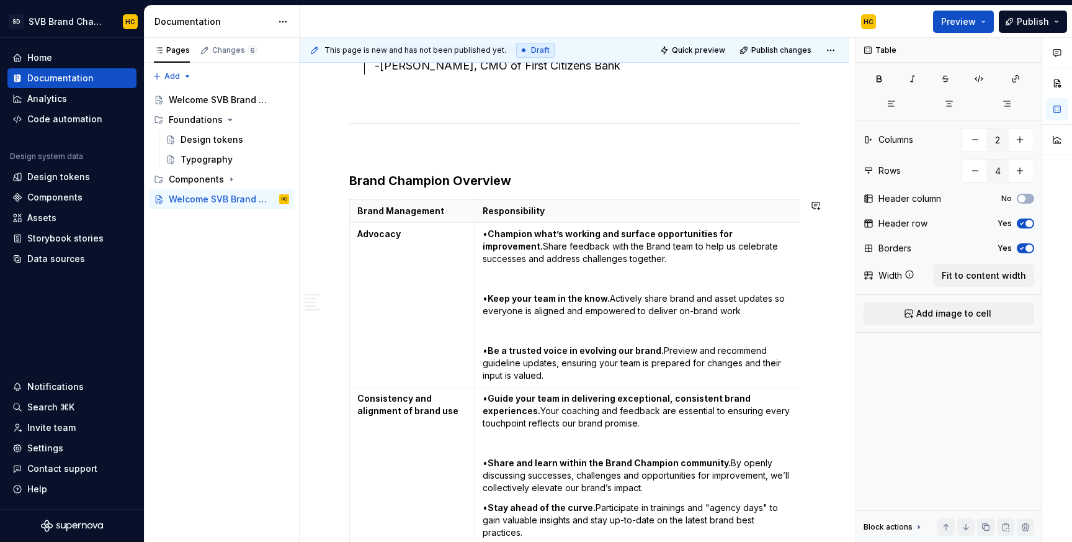
scroll to position [680, 0]
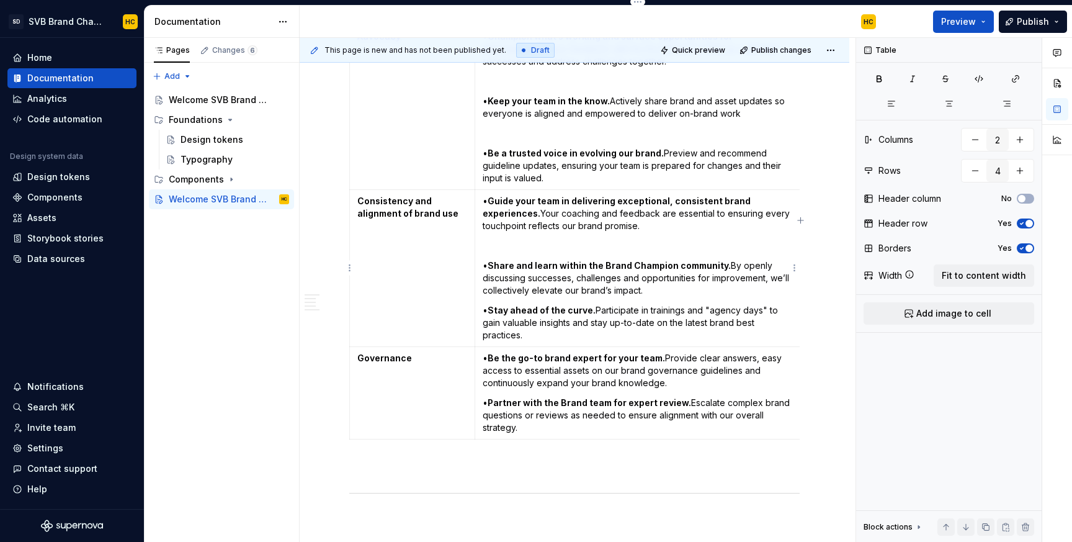
click at [712, 295] on p "• Share and learn within the Brand Champion community. By openly discussing suc…" at bounding box center [638, 277] width 310 height 37
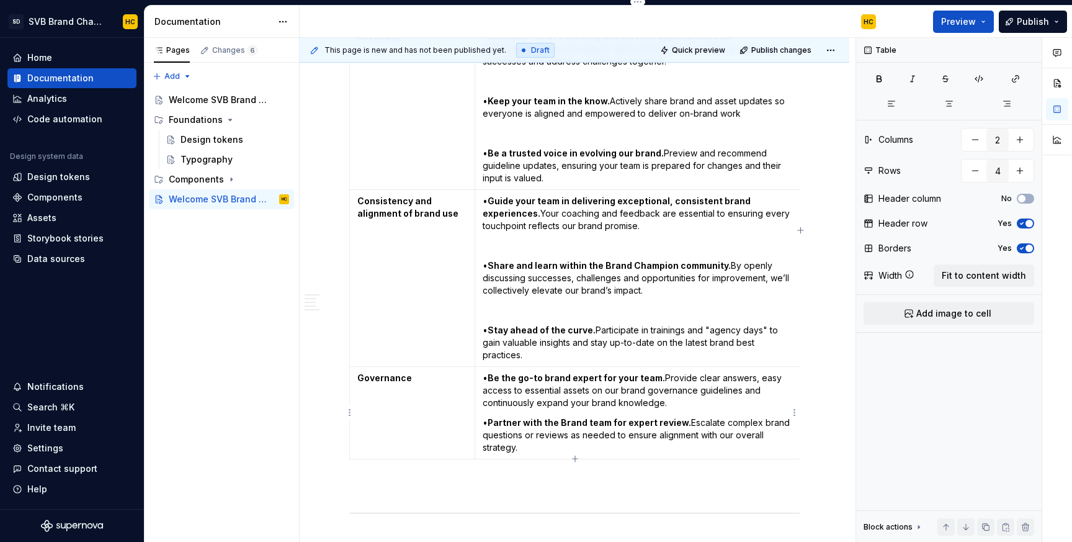
click at [670, 403] on p "• Be the go-to brand expert for your team. Provide clear answers, easy access t…" at bounding box center [638, 390] width 310 height 37
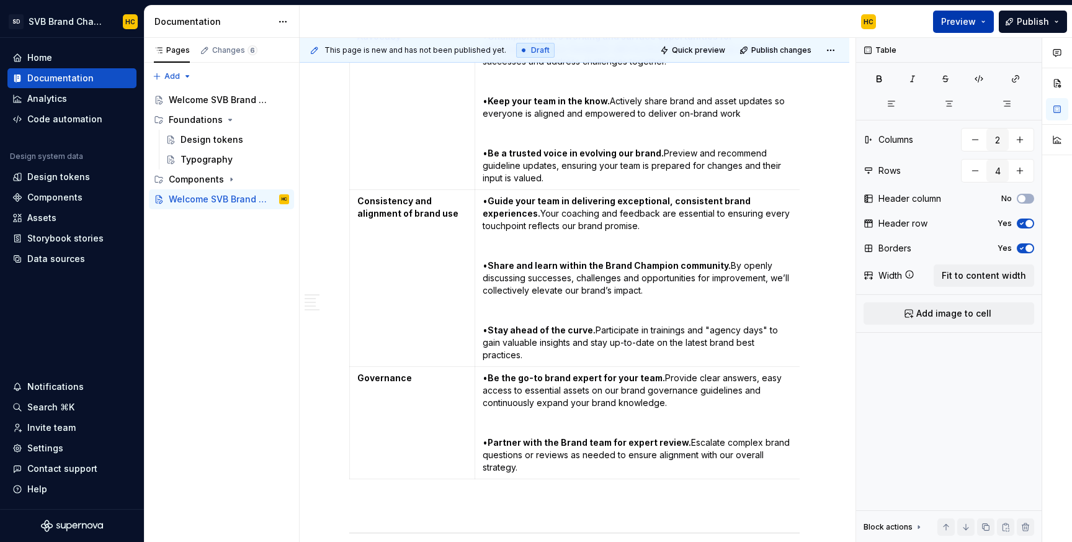
click at [962, 25] on span "Preview" at bounding box center [958, 22] width 35 height 12
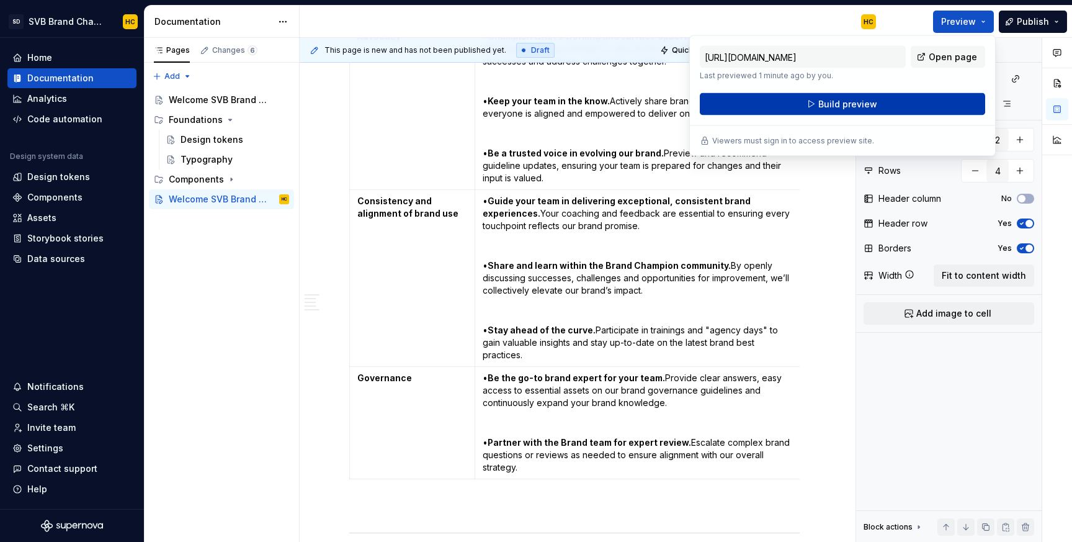
click at [902, 102] on button "Build preview" at bounding box center [842, 104] width 285 height 22
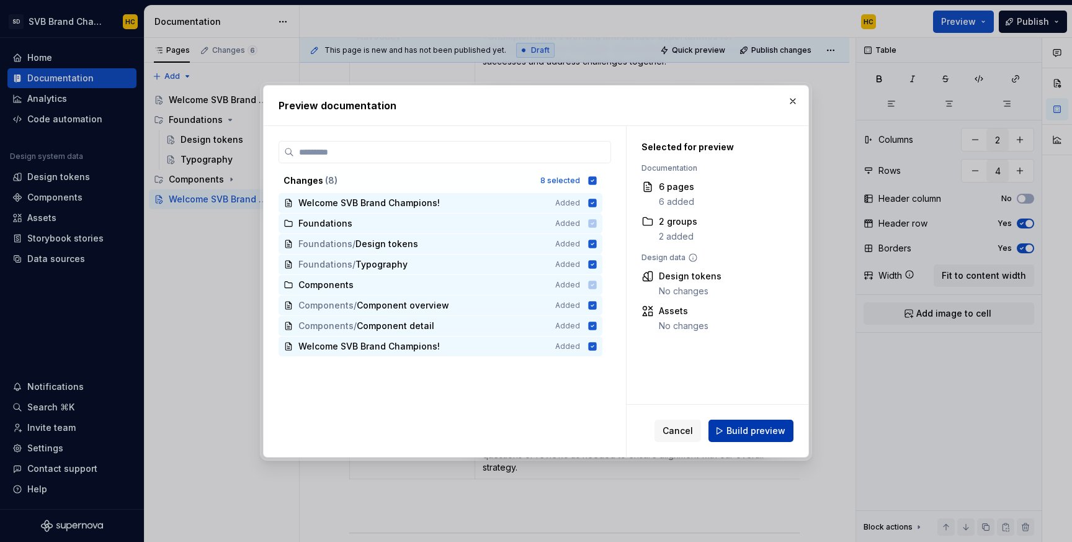
click at [743, 436] on span "Build preview" at bounding box center [755, 430] width 59 height 12
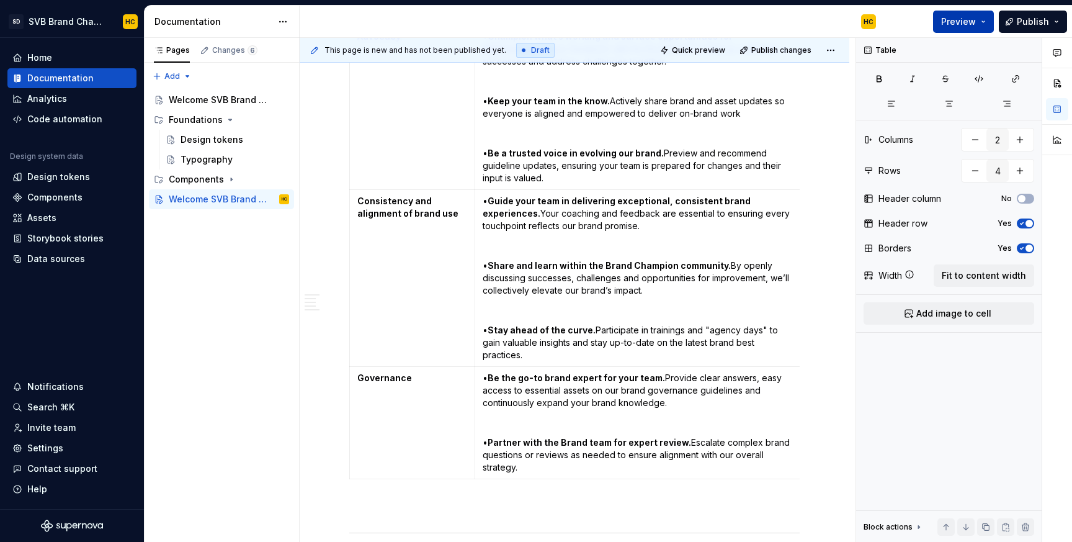
click at [965, 20] on span "Preview" at bounding box center [958, 22] width 35 height 12
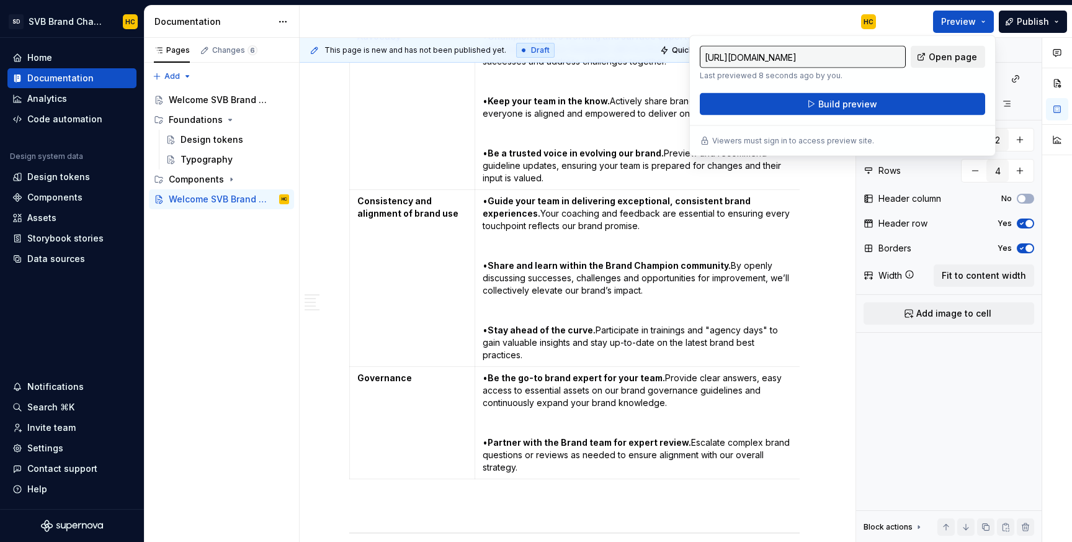
click at [949, 63] on link "Open page" at bounding box center [948, 57] width 74 height 22
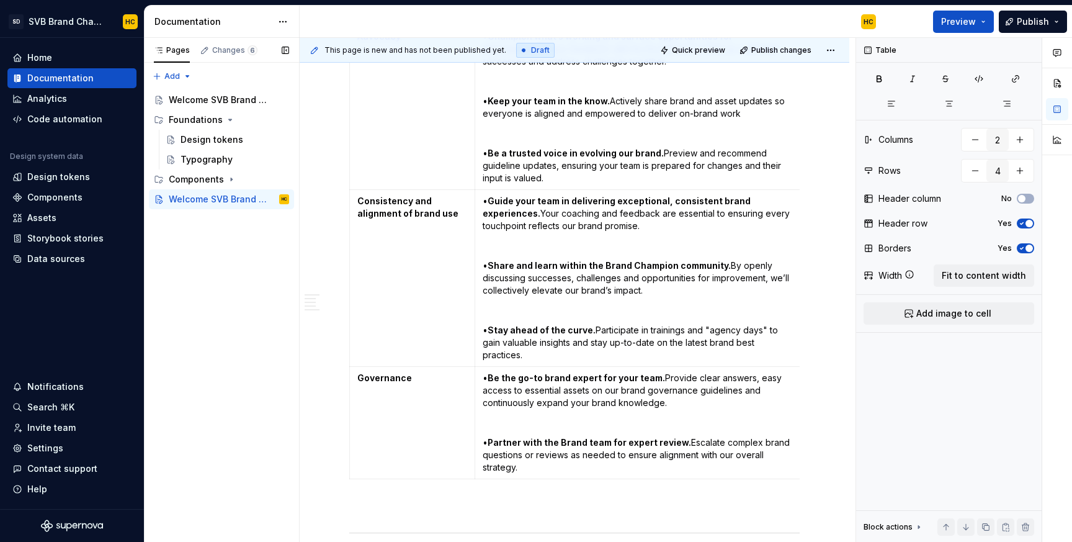
click at [267, 69] on div "Add" at bounding box center [221, 74] width 155 height 22
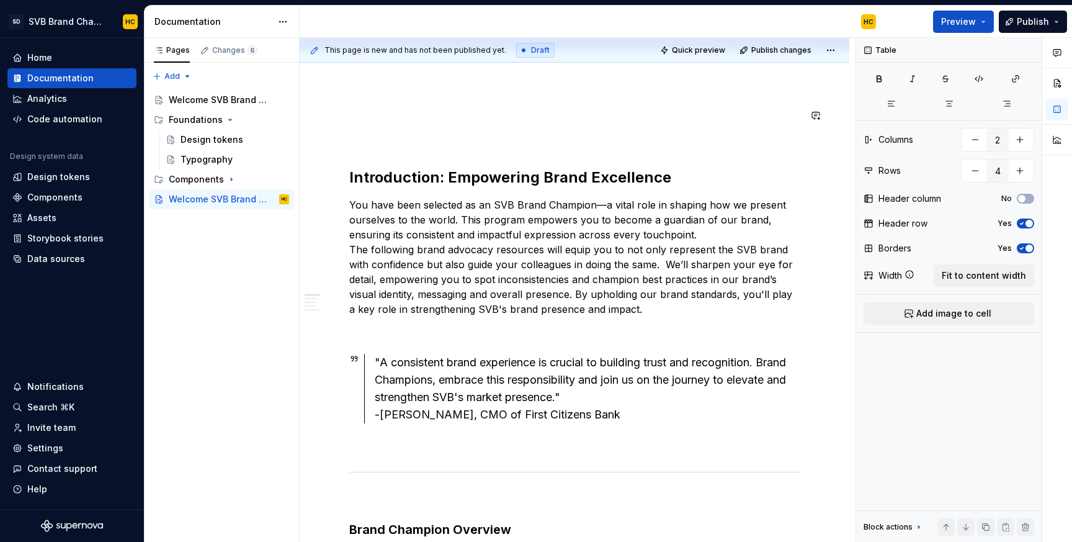
scroll to position [0, 0]
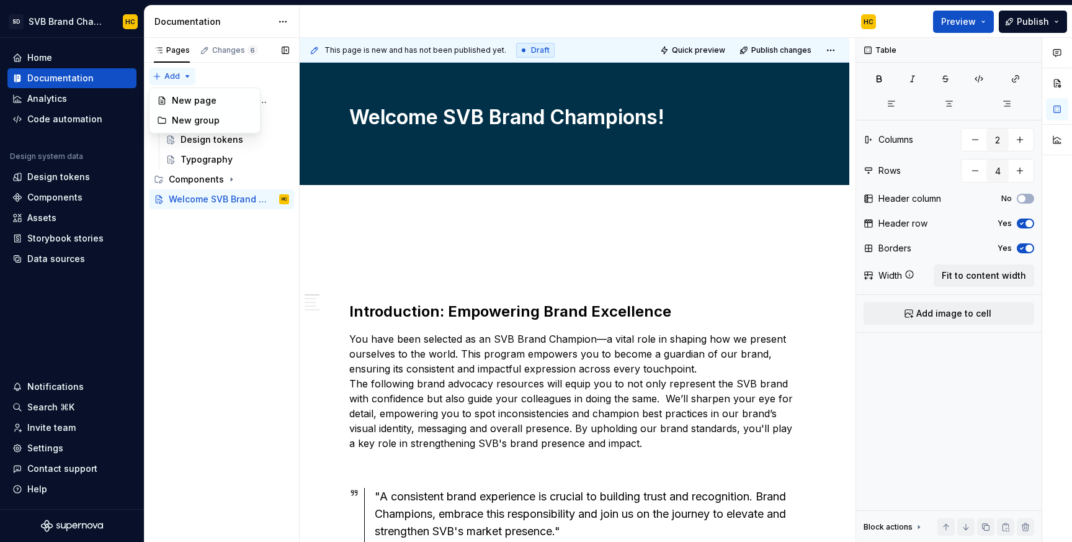
click at [182, 75] on div "Pages Changes 6 Add Accessibility guide for tree Page tree. Navigate the tree w…" at bounding box center [221, 290] width 155 height 504
click at [194, 121] on div "New group" at bounding box center [212, 120] width 81 height 12
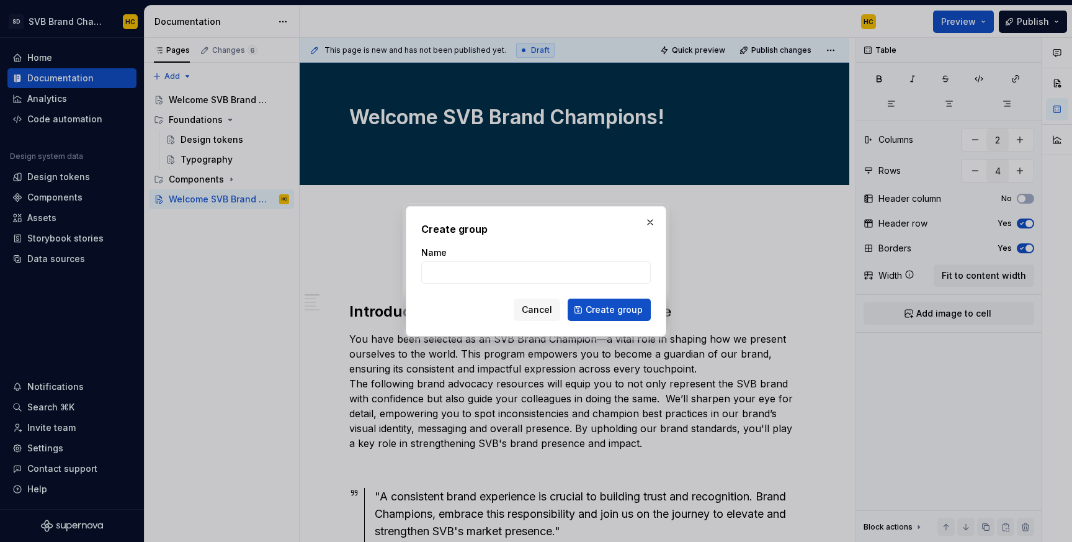
type textarea "*"
type input "SVB Brand Champion Curriculum"
click at [590, 309] on span "Create group" at bounding box center [614, 309] width 57 height 12
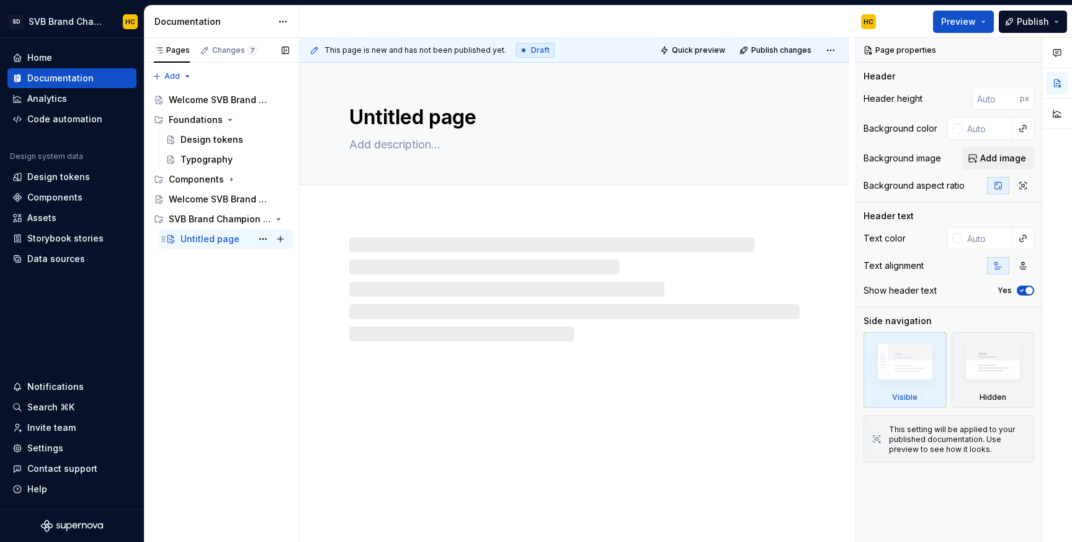
click at [225, 240] on div "Untitled page" at bounding box center [210, 239] width 59 height 12
click at [211, 238] on div "Untitled page" at bounding box center [210, 239] width 59 height 12
click at [427, 120] on textarea "Untitled page" at bounding box center [572, 117] width 450 height 30
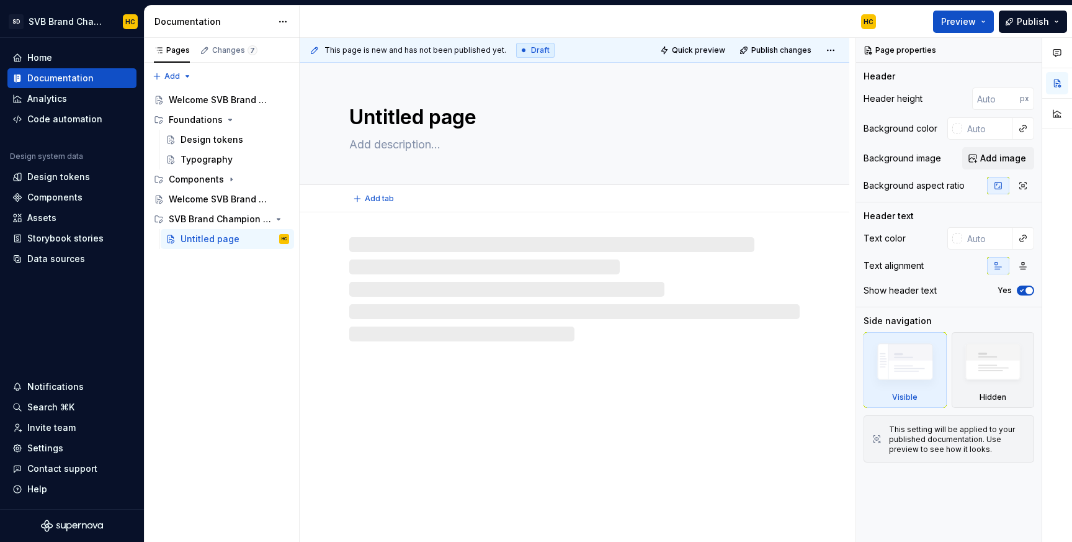
click at [427, 120] on textarea "Untitled page" at bounding box center [572, 117] width 450 height 30
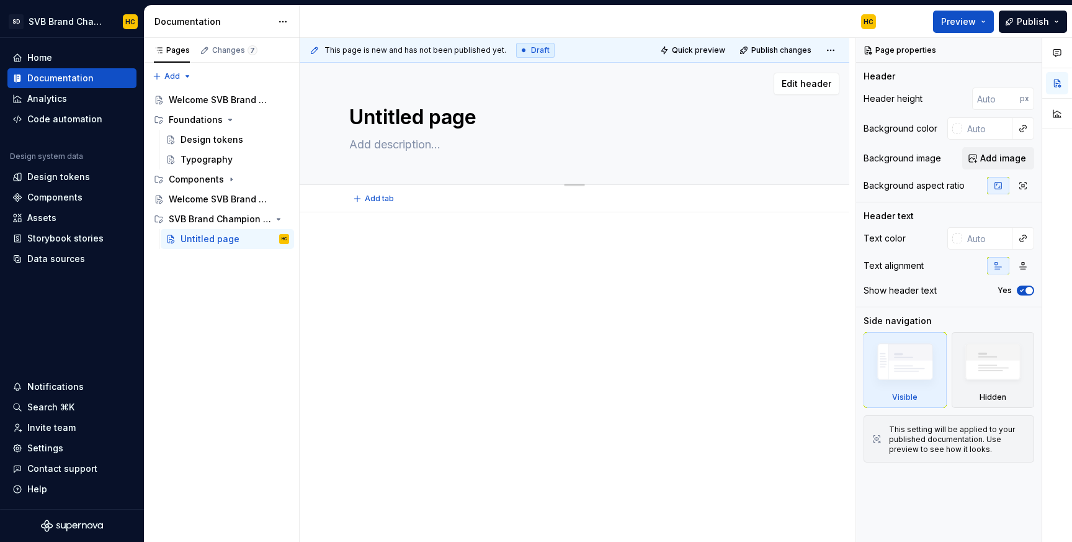
click at [429, 120] on textarea "Untitled page" at bounding box center [572, 117] width 450 height 30
type textarea "*"
type textarea "L"
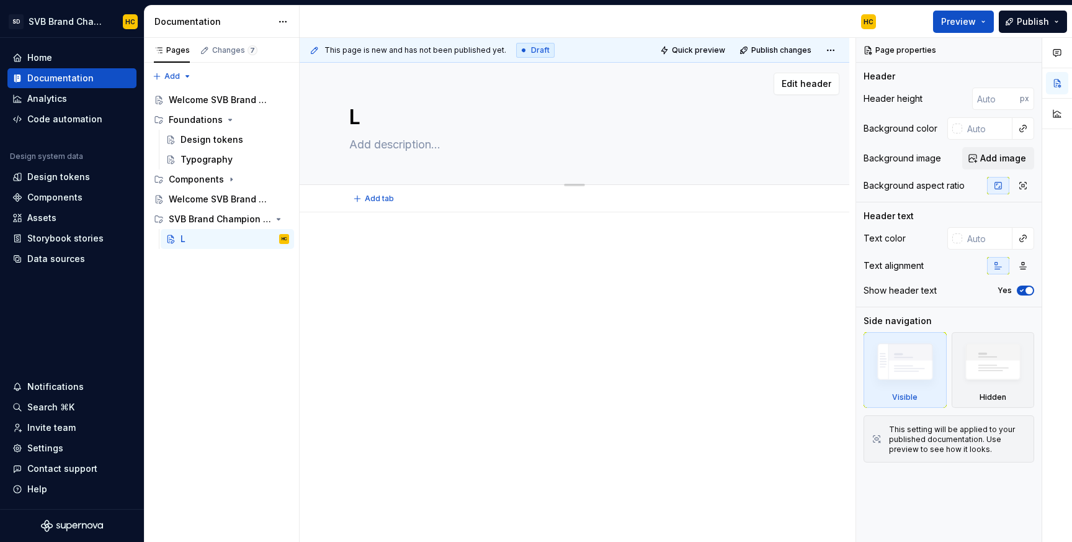
type textarea "*"
type textarea "Lo"
type textarea "*"
type textarea "Log"
type textarea "*"
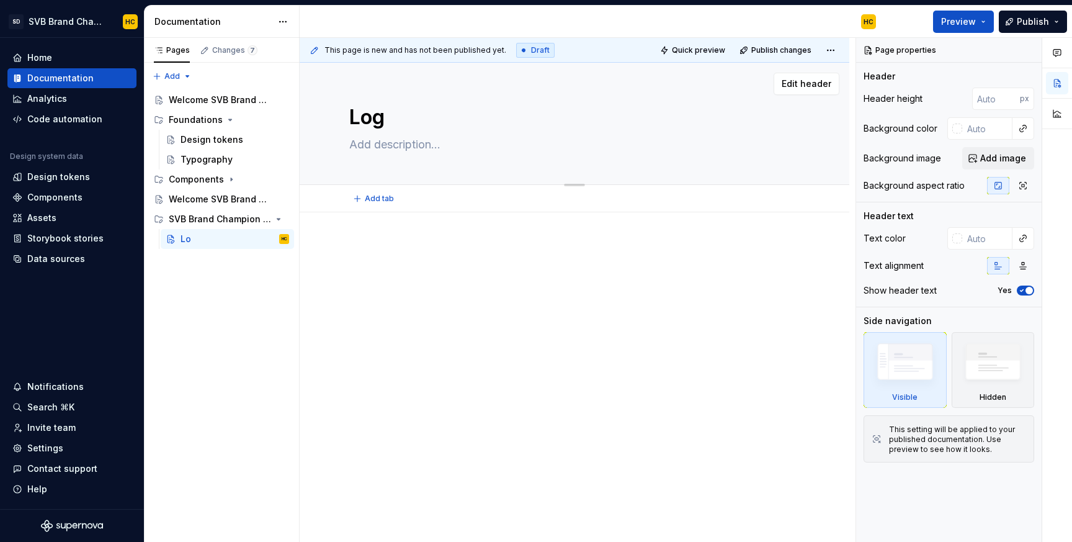
type textarea "Logo"
type textarea "*"
type textarea "Logo"
click at [238, 274] on div "Pages Changes 7 Add Accessibility guide for tree Page tree. Navigate the tree w…" at bounding box center [221, 290] width 155 height 504
click at [280, 218] on button "Page tree" at bounding box center [280, 218] width 17 height 17
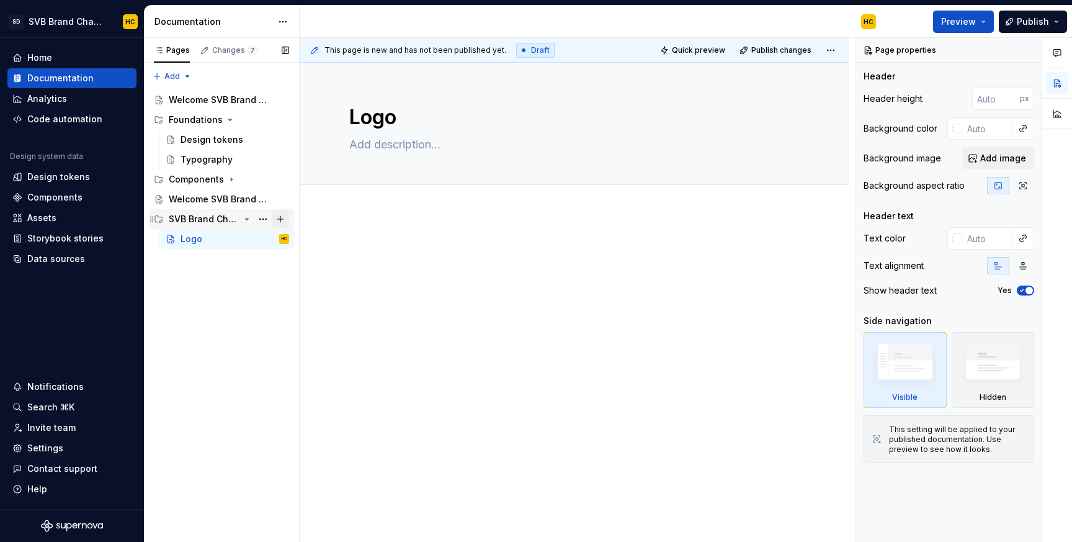
type textarea "*"
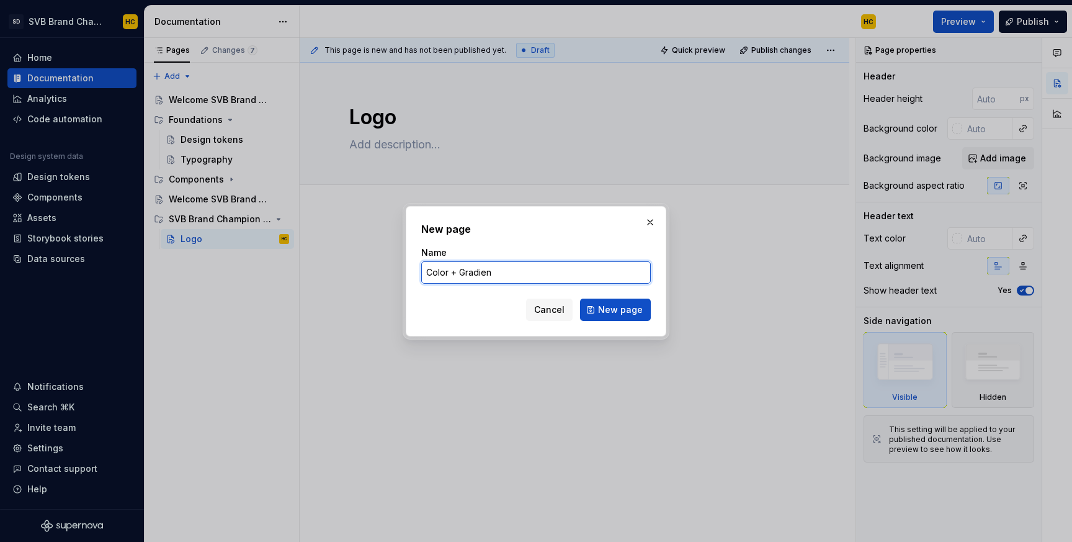
type input "Color + Gradient"
click button "New page" at bounding box center [615, 309] width 71 height 22
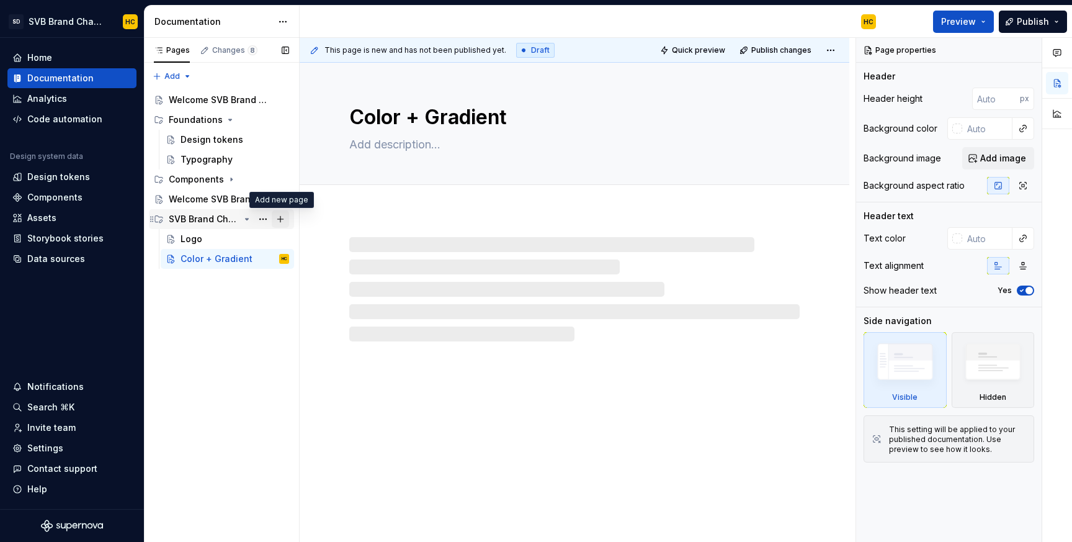
click at [283, 216] on button "Page tree" at bounding box center [280, 218] width 17 height 17
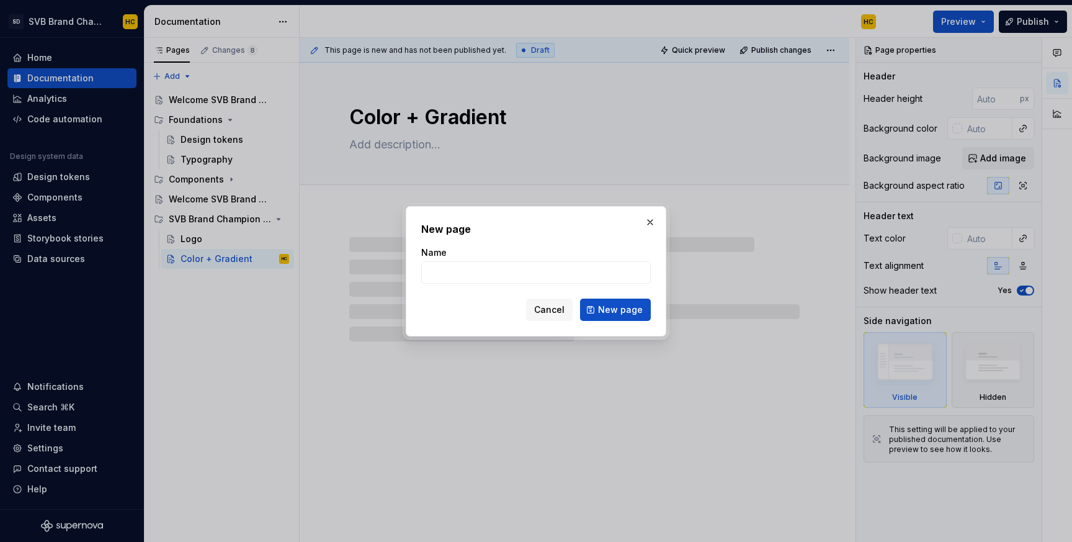
type textarea "*"
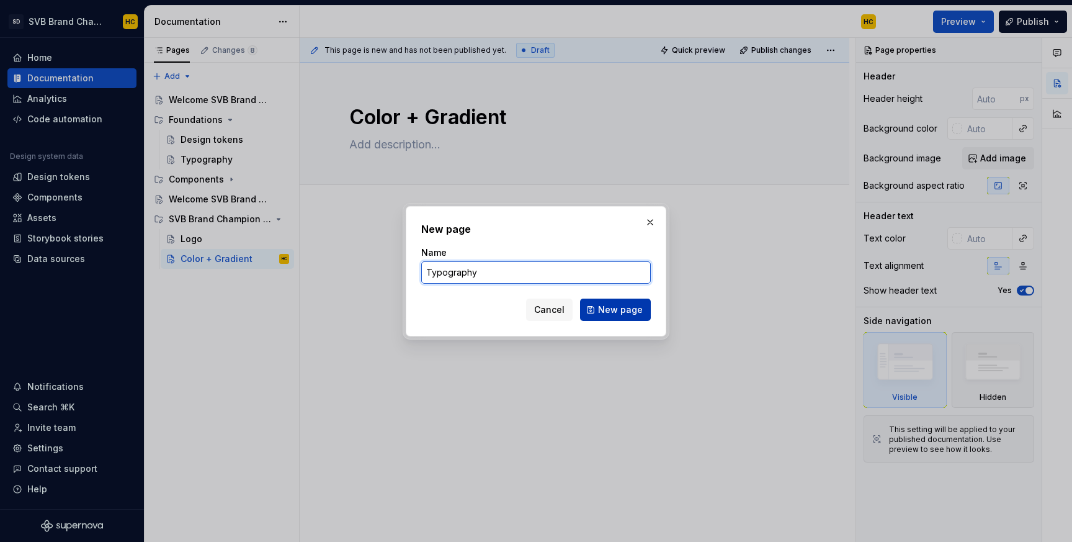
type input "Typography"
click at [604, 308] on span "New page" at bounding box center [620, 309] width 45 height 12
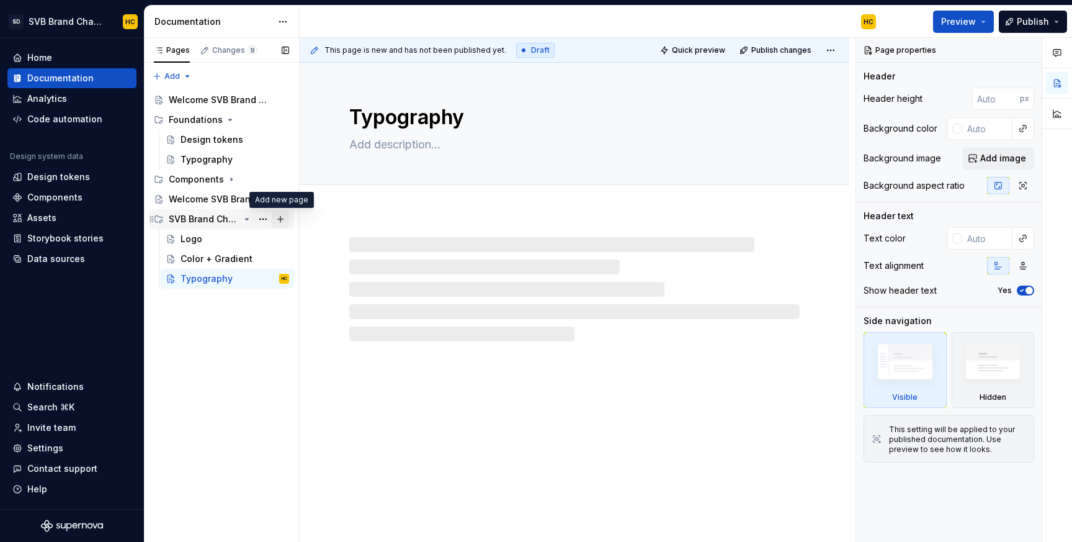
click at [280, 217] on button "Page tree" at bounding box center [280, 218] width 17 height 17
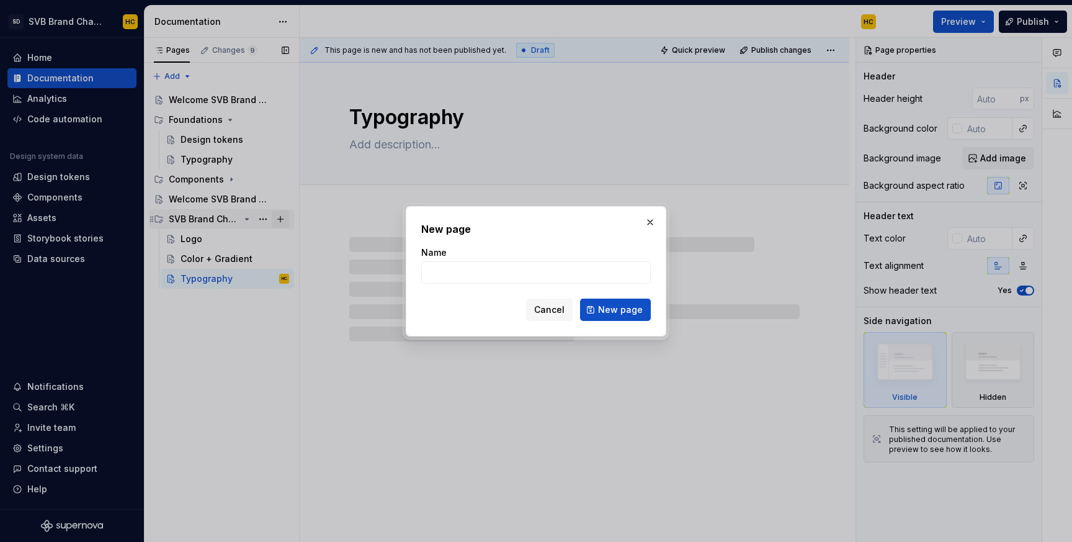
type textarea "*"
type input "Photo"
type textarea "*"
type input "Photog"
type textarea "*"
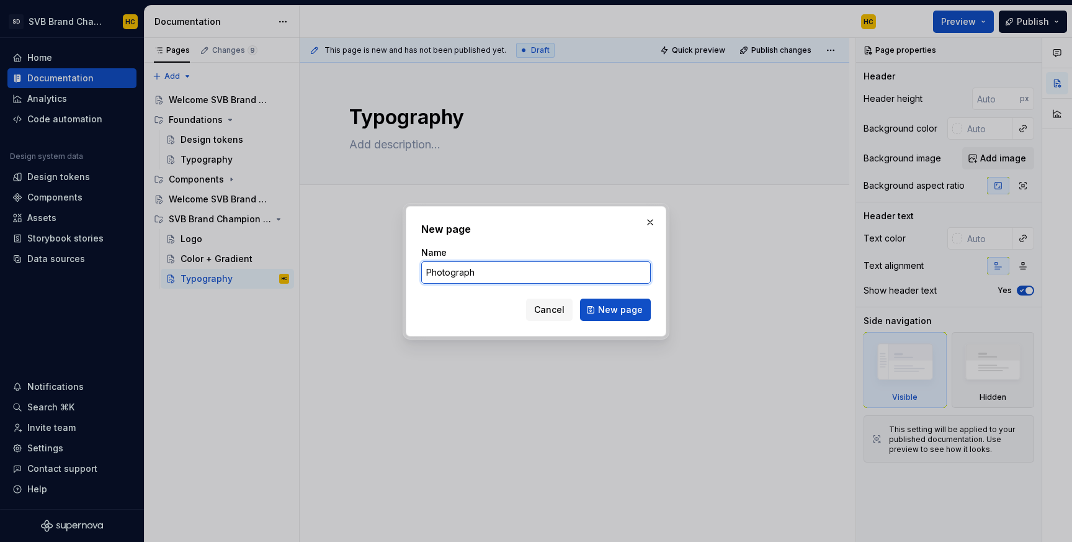
type input "Photography"
click button "New page" at bounding box center [615, 309] width 71 height 22
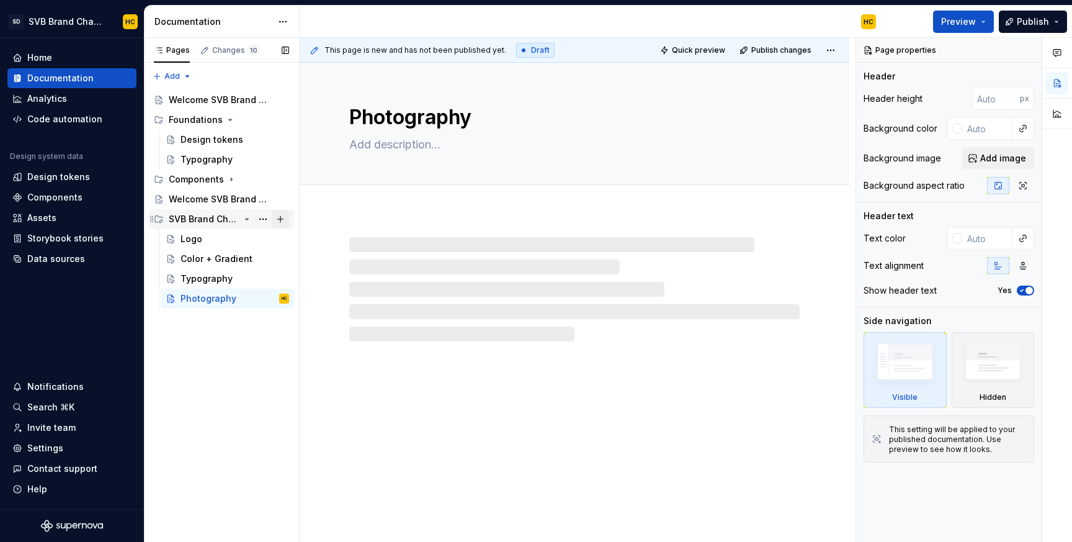
click at [280, 220] on button "Page tree" at bounding box center [280, 218] width 17 height 17
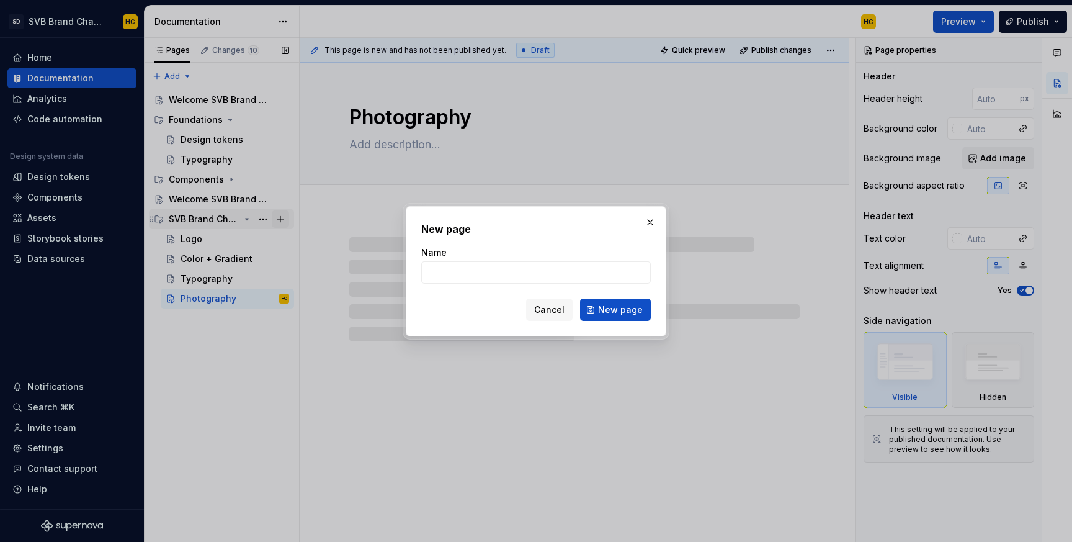
type textarea "*"
type input "Icono"
type textarea "*"
type input "Iconography"
click button "New page" at bounding box center [615, 309] width 71 height 22
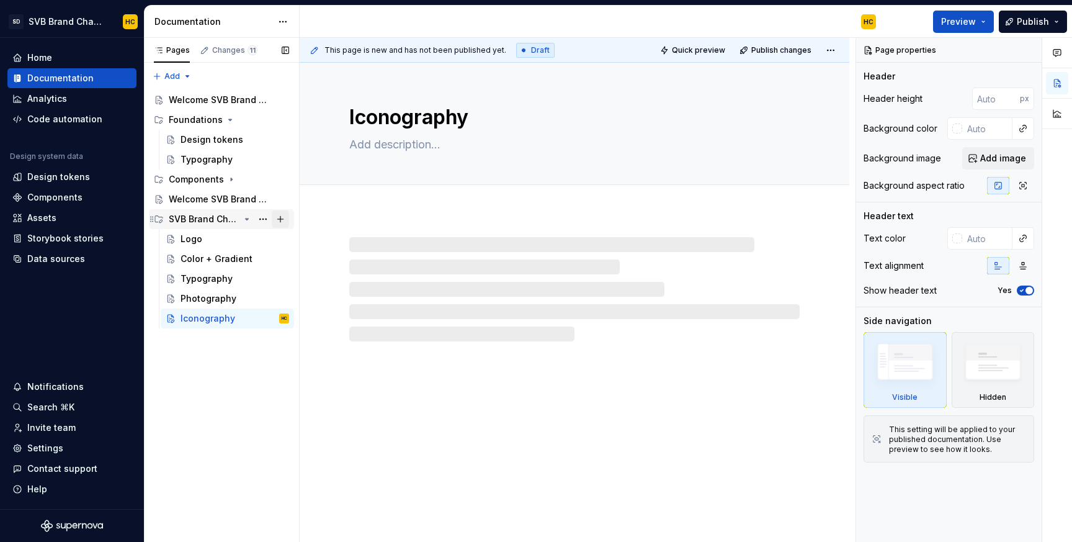
click at [280, 218] on button "Page tree" at bounding box center [280, 218] width 17 height 17
type textarea "*"
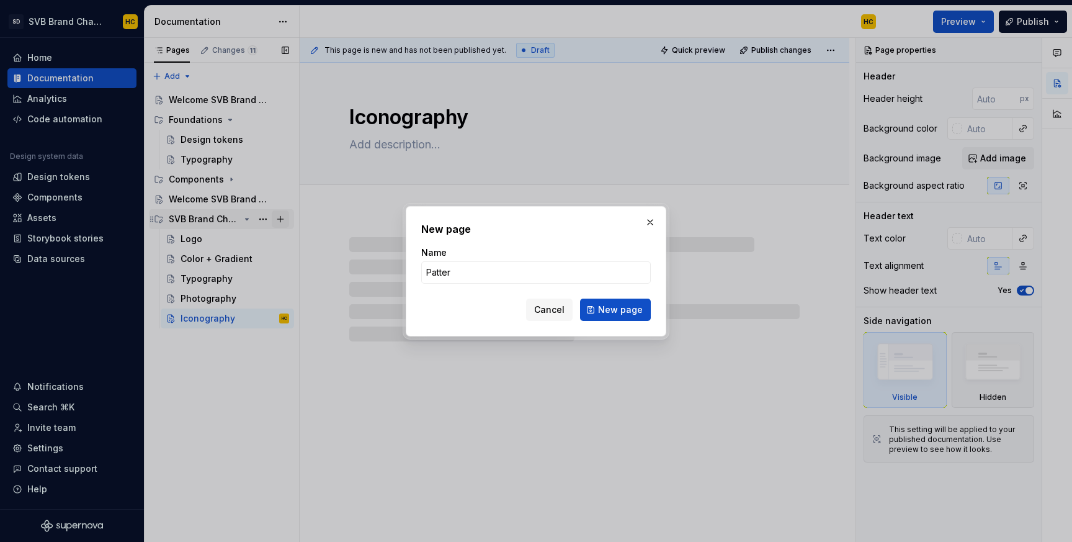
type input "Pattern"
type textarea "*"
type input "Patterns"
click button "New page" at bounding box center [615, 309] width 71 height 22
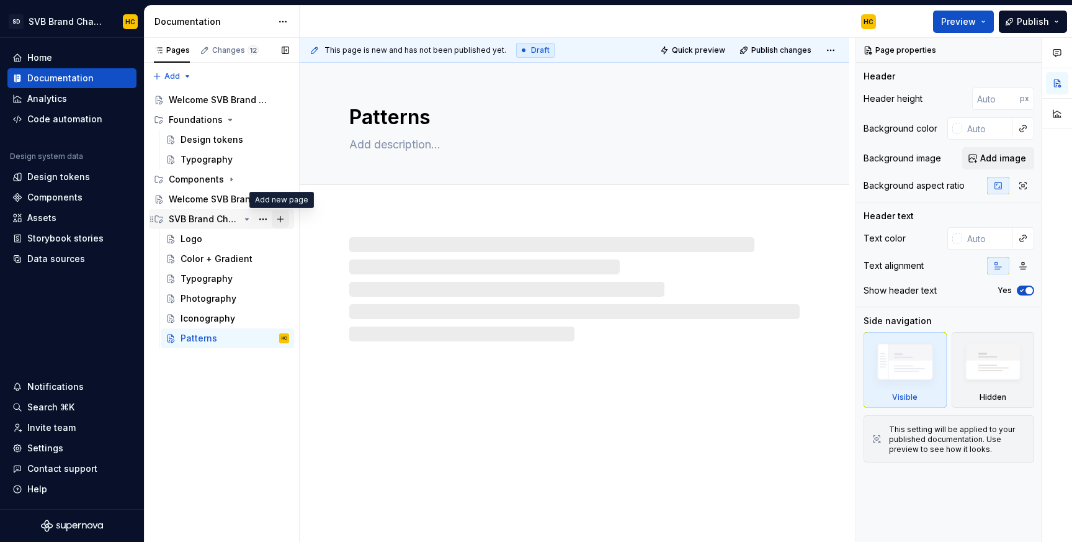
click at [284, 218] on button "Page tree" at bounding box center [280, 218] width 17 height 17
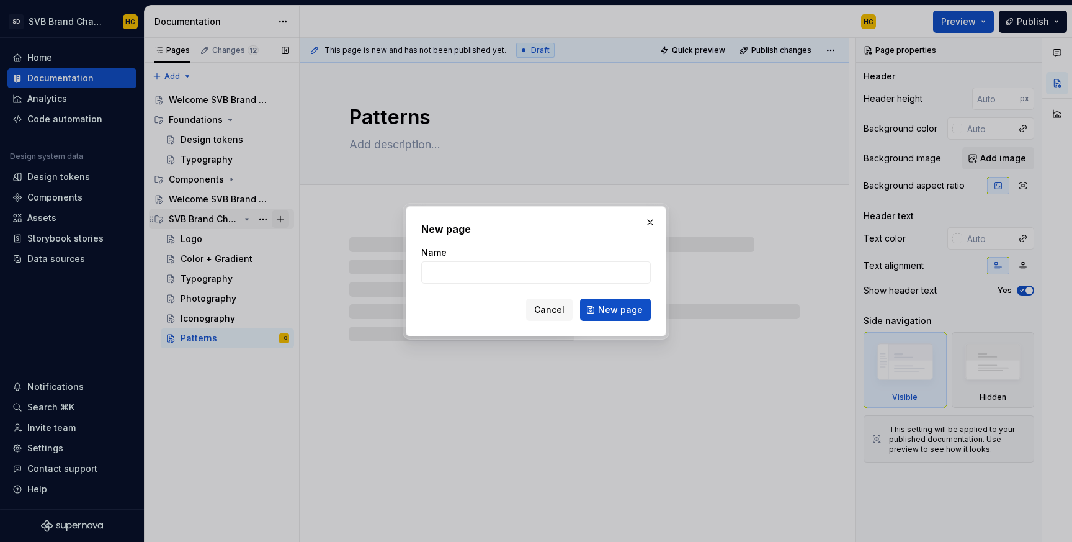
type textarea "*"
type input "Data"
type textarea "*"
type input "Data Visualization"
click button "New page" at bounding box center [615, 309] width 71 height 22
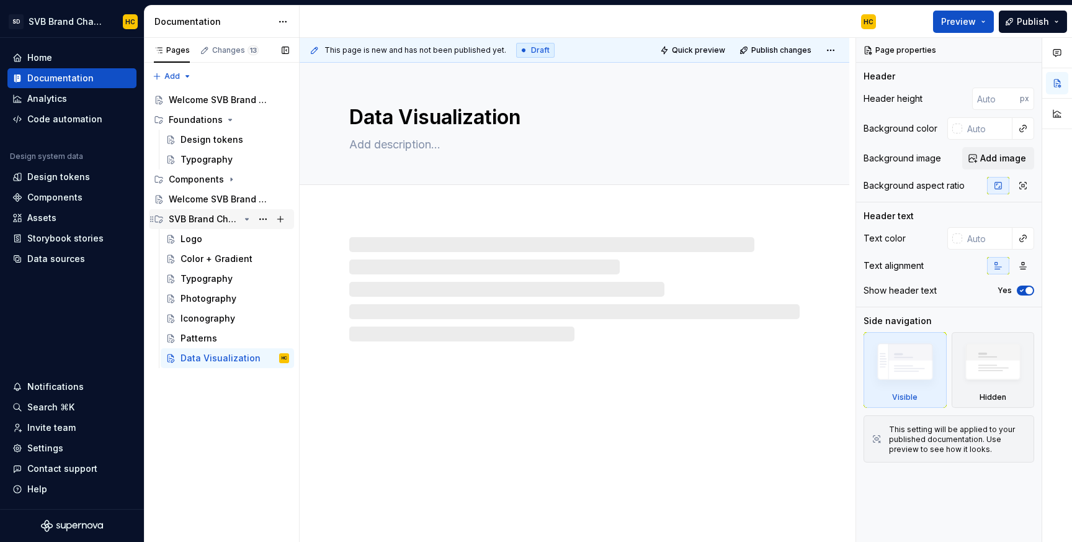
click at [284, 218] on button "Page tree" at bounding box center [280, 218] width 17 height 17
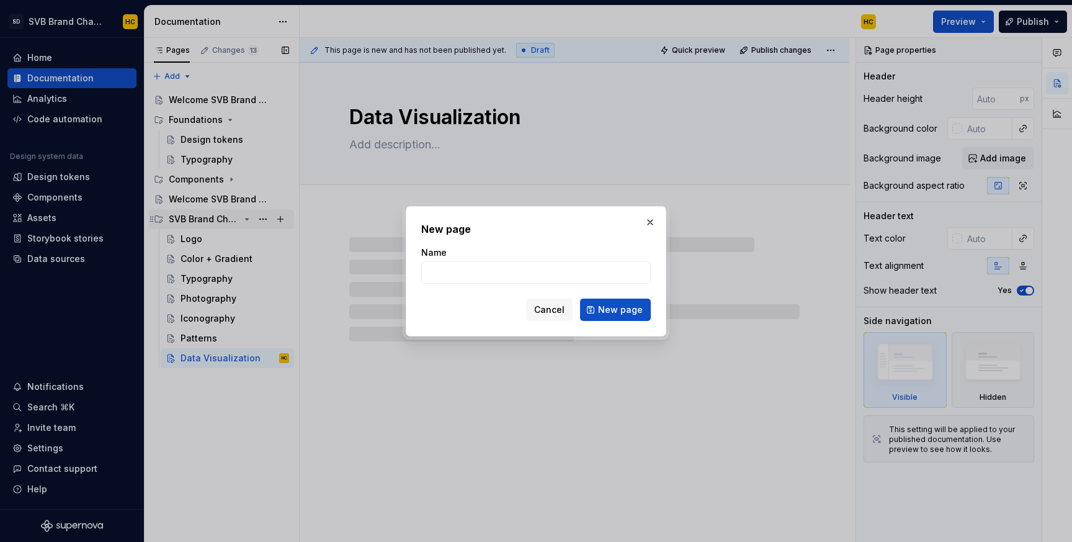
type textarea "*"
type input "Soc"
type textarea "*"
type input "Socia"
type textarea "*"
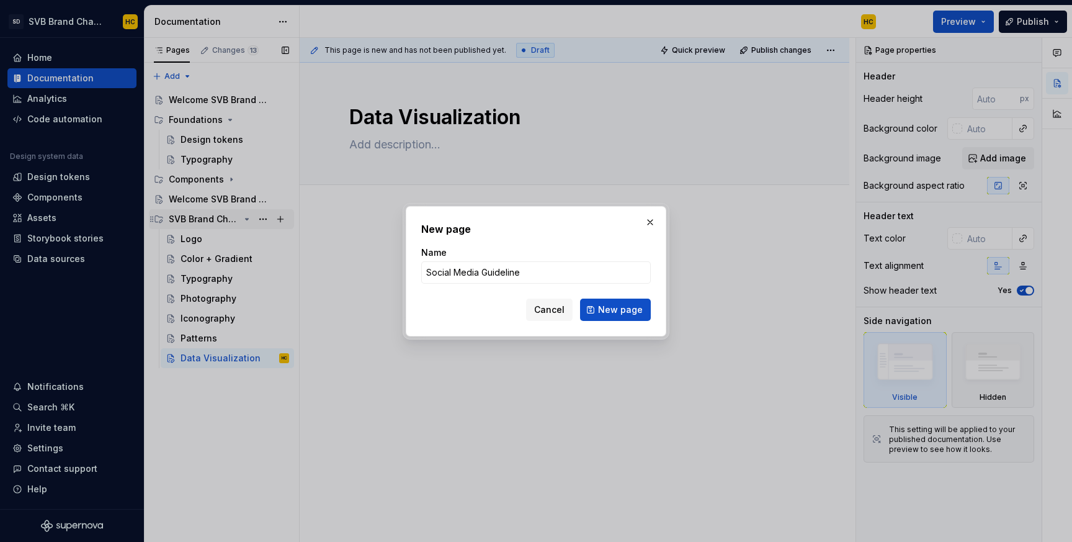
type input "Social Media Guidelines"
click button "New page" at bounding box center [615, 309] width 71 height 22
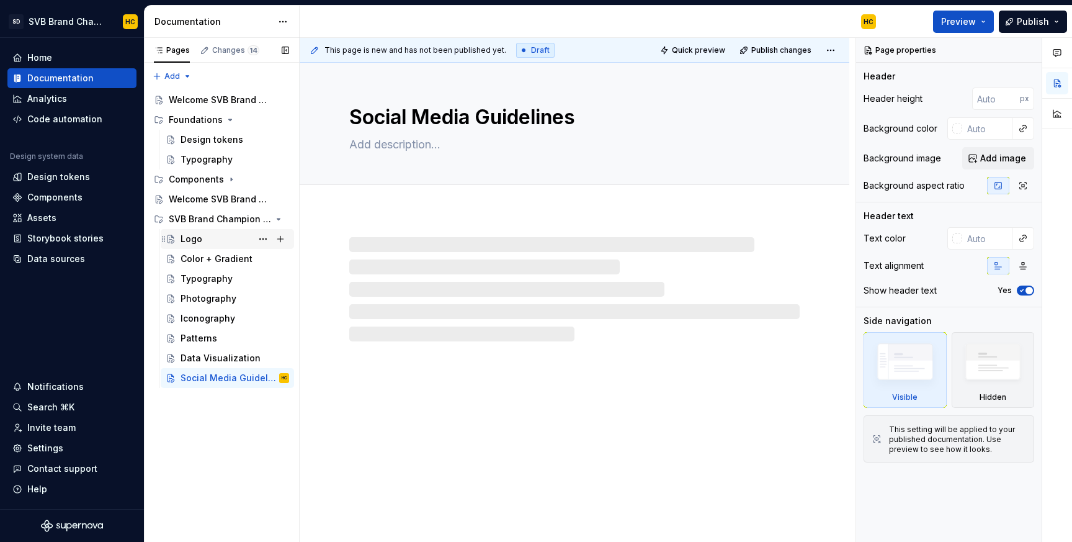
click at [222, 239] on div "Logo" at bounding box center [235, 238] width 109 height 17
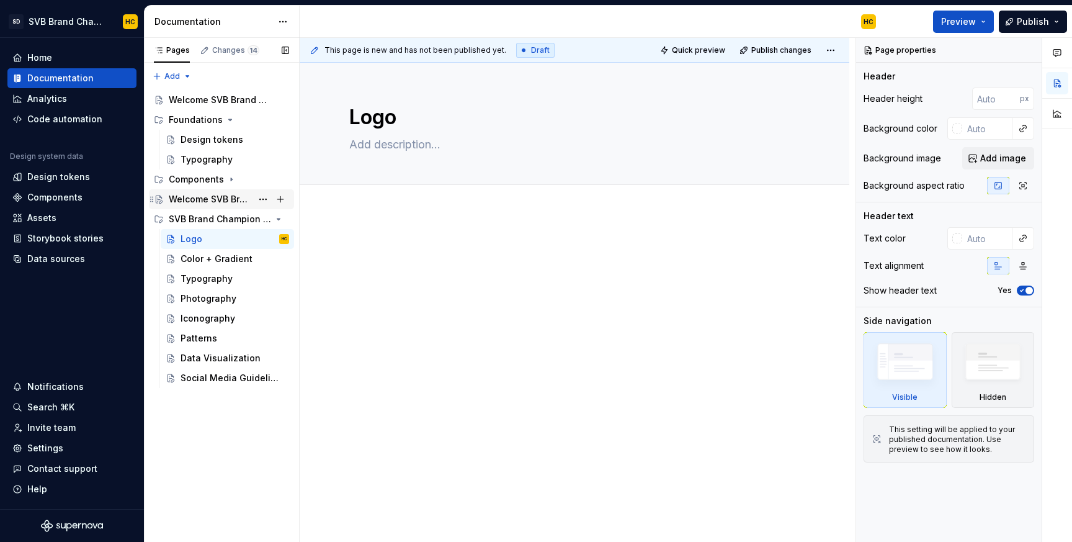
click at [215, 202] on div "Welcome SVB Brand Champions!" at bounding box center [210, 199] width 83 height 12
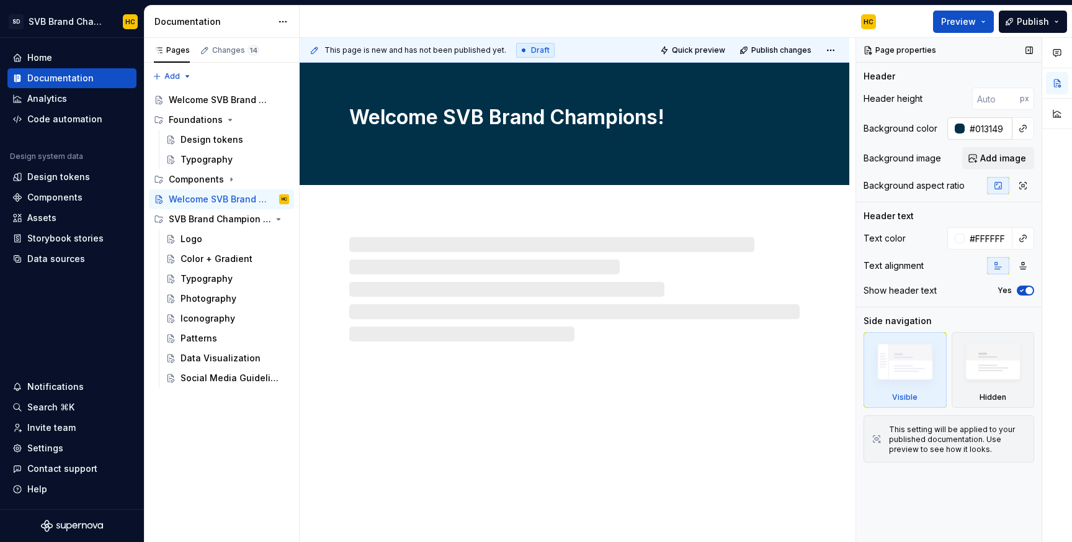
click at [981, 126] on input "#013149" at bounding box center [989, 128] width 48 height 22
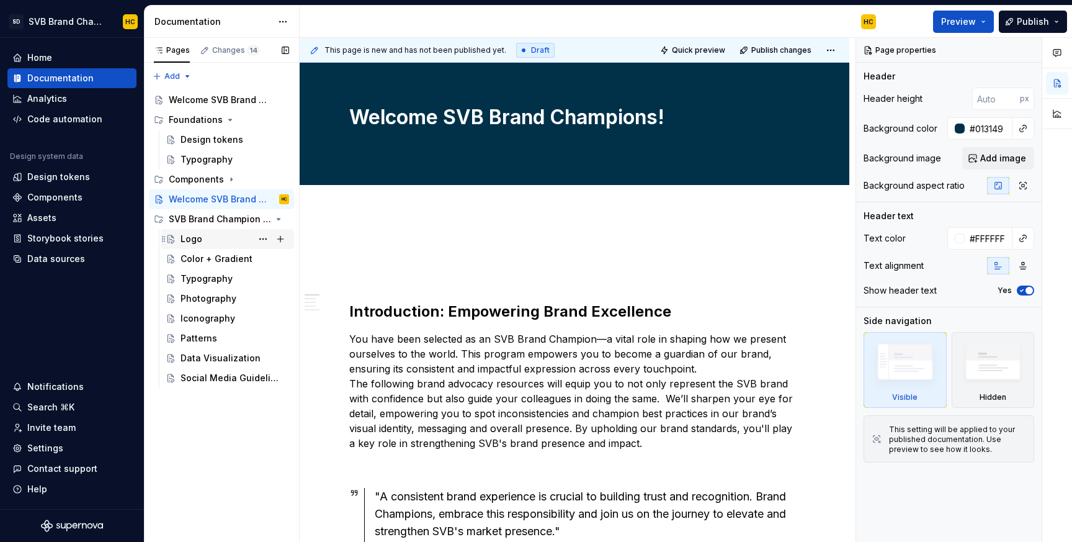
click at [212, 236] on div "Logo" at bounding box center [235, 238] width 109 height 17
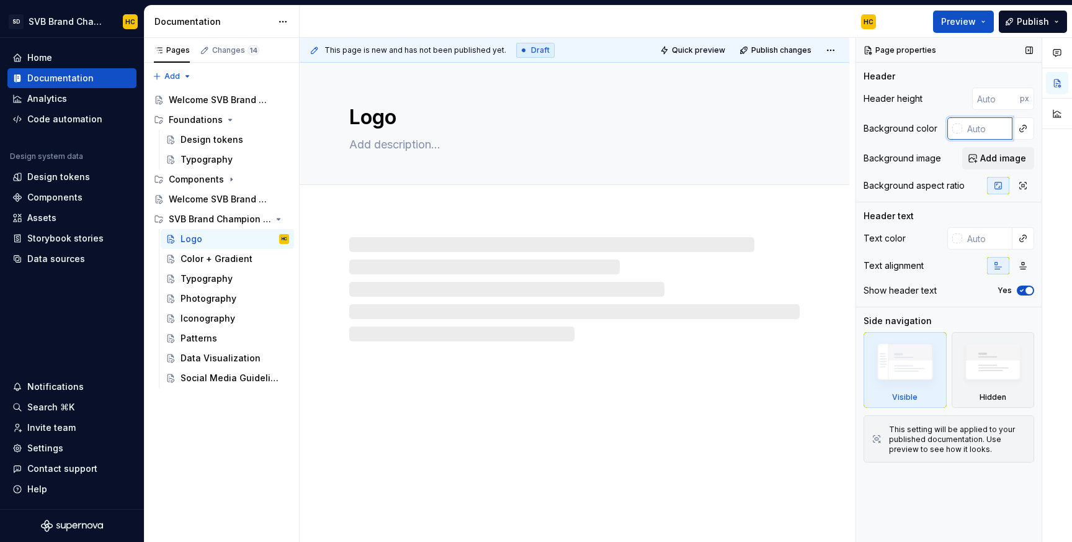
click at [965, 128] on input "text" at bounding box center [987, 128] width 50 height 22
type textarea "*"
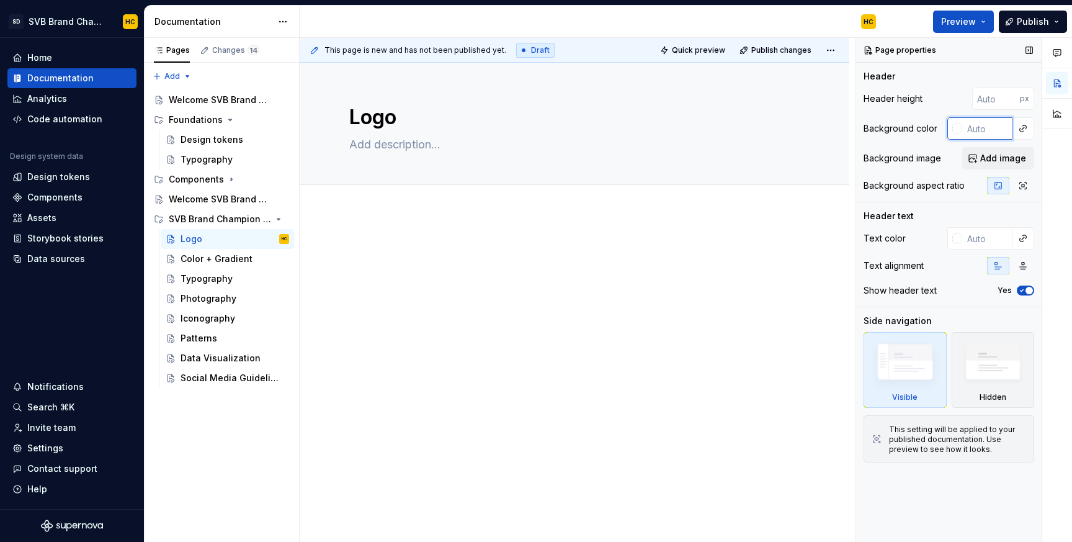
paste input "#013149"
type input "#013149"
type textarea "*"
type input "#013149"
type textarea "*"
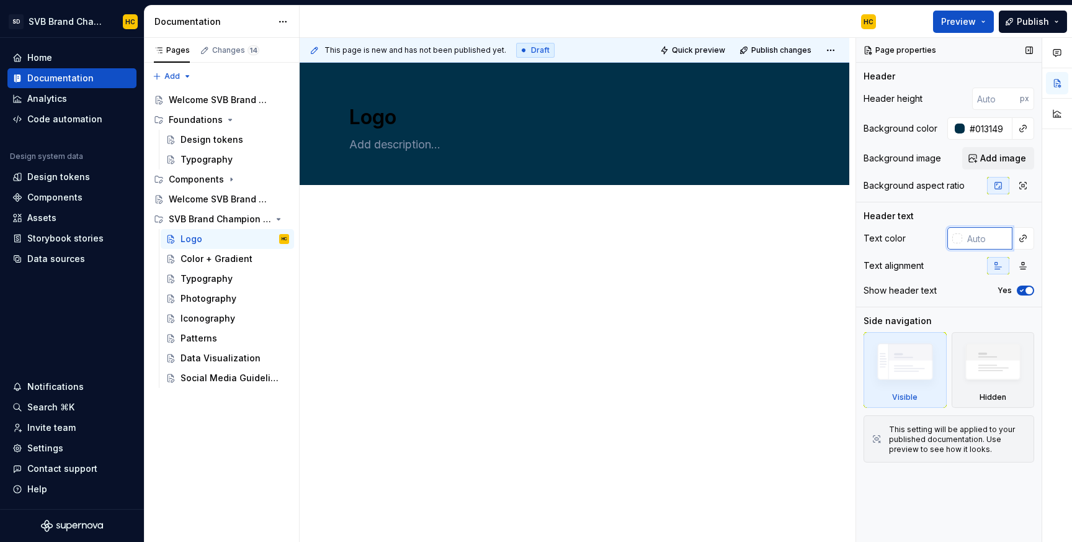
click at [988, 235] on input "text" at bounding box center [987, 238] width 50 height 22
type input "fff"
type textarea "*"
type input "#FFFFFF"
click at [228, 261] on div "Color + Gradient" at bounding box center [216, 258] width 71 height 12
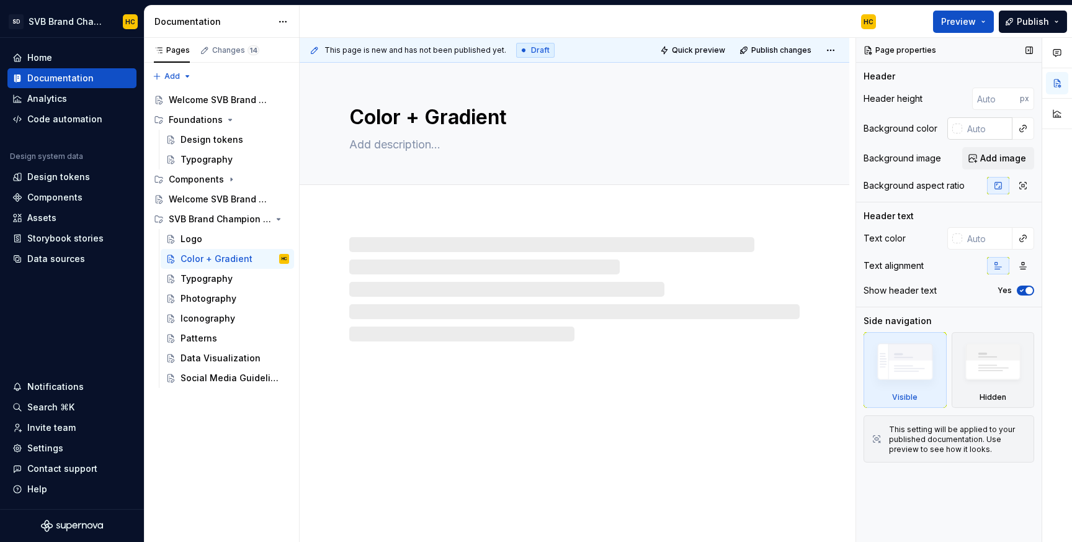
click at [980, 129] on input "text" at bounding box center [987, 128] width 50 height 22
type textarea "*"
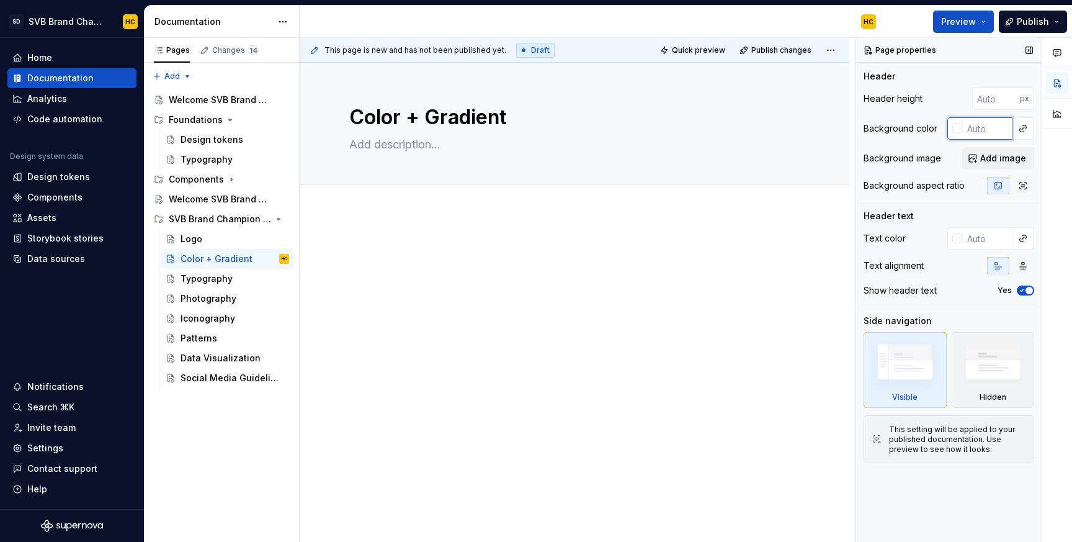
paste input "#013149"
type input "#013149"
type textarea "*"
click at [975, 238] on input "text" at bounding box center [987, 238] width 50 height 22
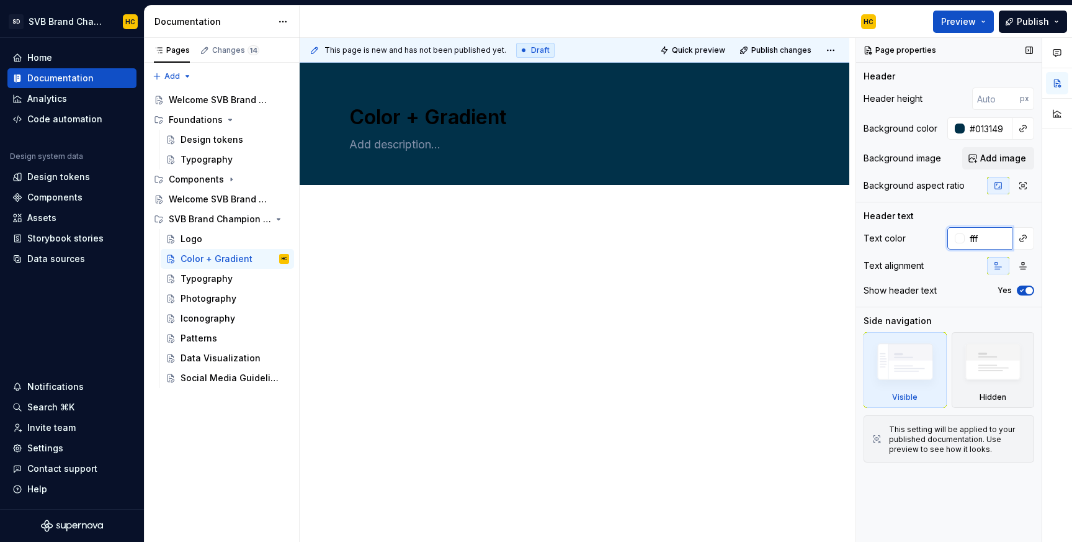
type input "fff"
type textarea "*"
type input "#FFFFFF"
click at [215, 279] on div "Typography" at bounding box center [207, 278] width 52 height 12
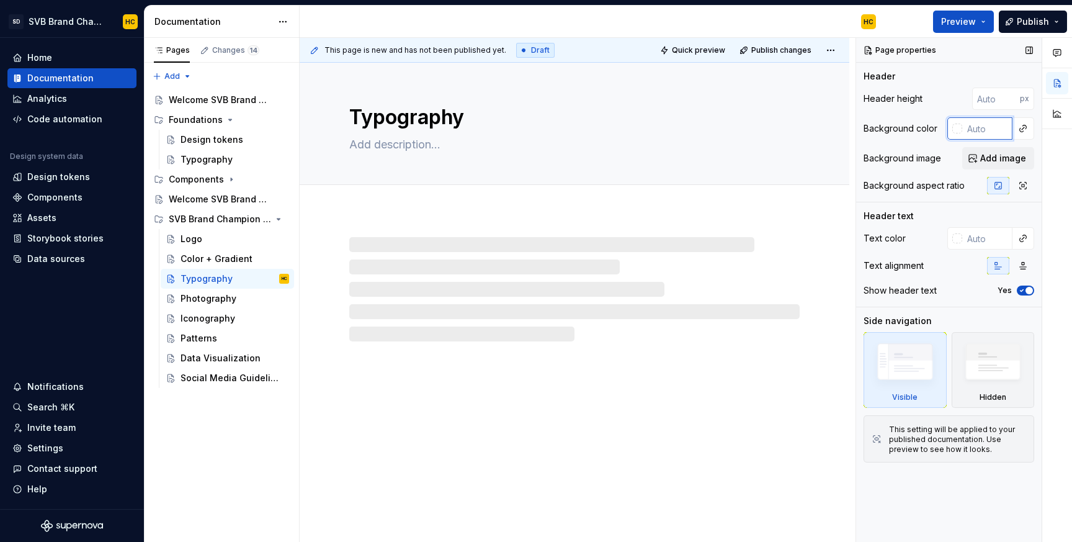
click at [983, 125] on input "text" at bounding box center [987, 128] width 50 height 22
type textarea "*"
paste input "#013149"
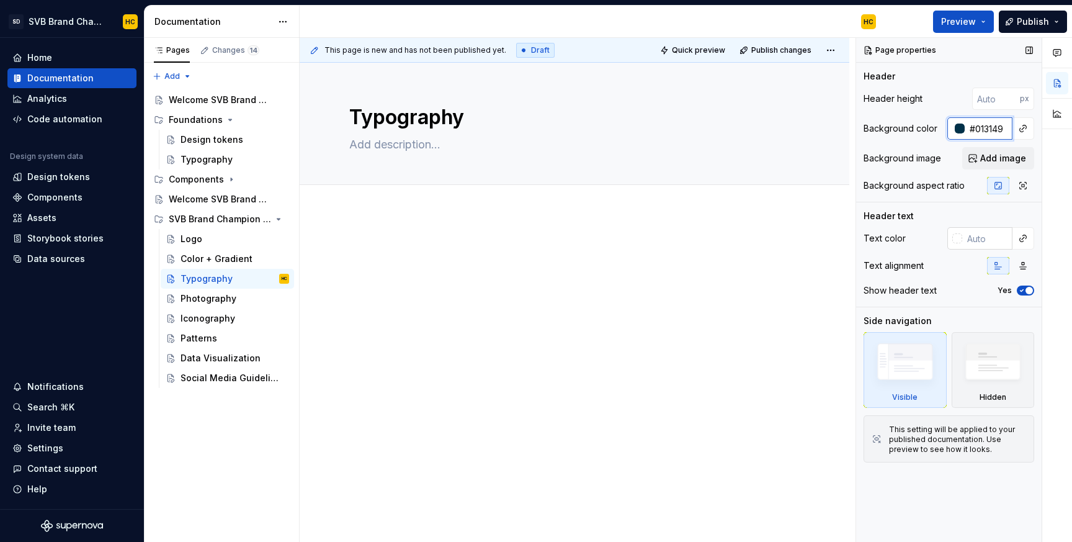
type input "#013149"
type textarea "*"
click at [969, 235] on input "text" at bounding box center [987, 238] width 50 height 22
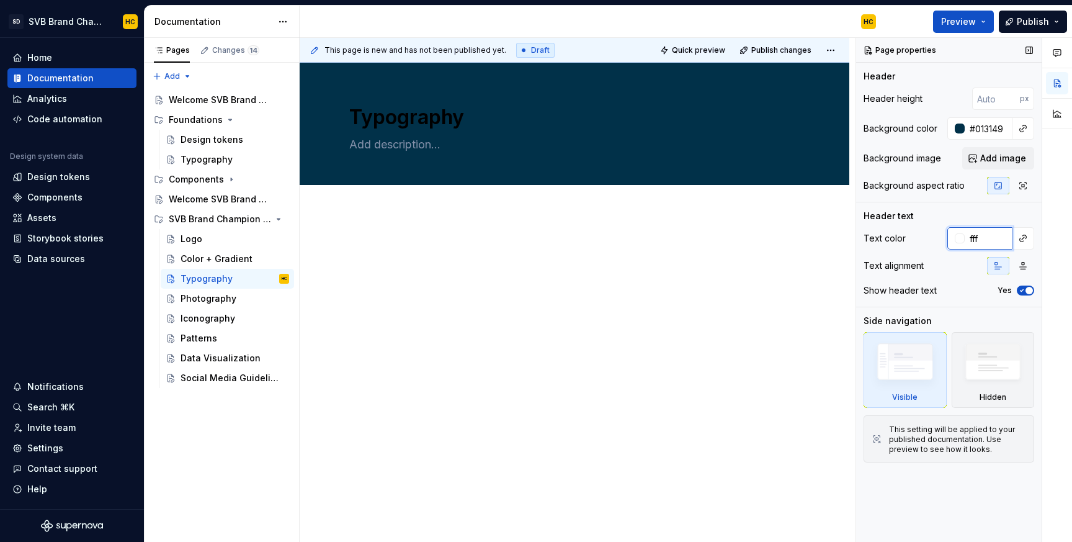
type input "fff"
type textarea "*"
type input "#FFFFFF"
click at [227, 305] on div "Photography" at bounding box center [235, 298] width 109 height 17
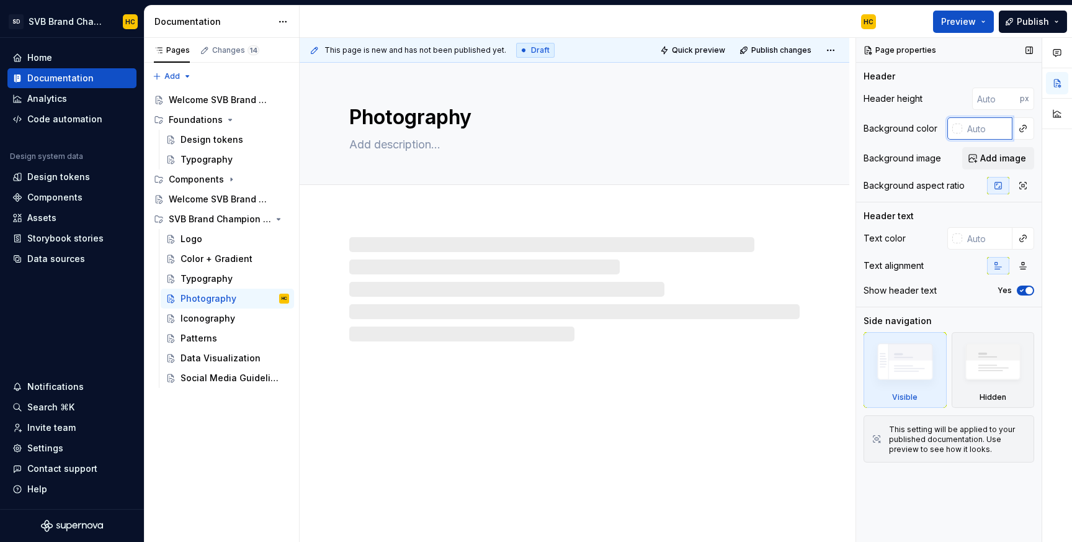
type textarea "*"
click at [972, 125] on input "text" at bounding box center [987, 128] width 50 height 22
paste input "#013149"
type input "#013149"
type textarea "*"
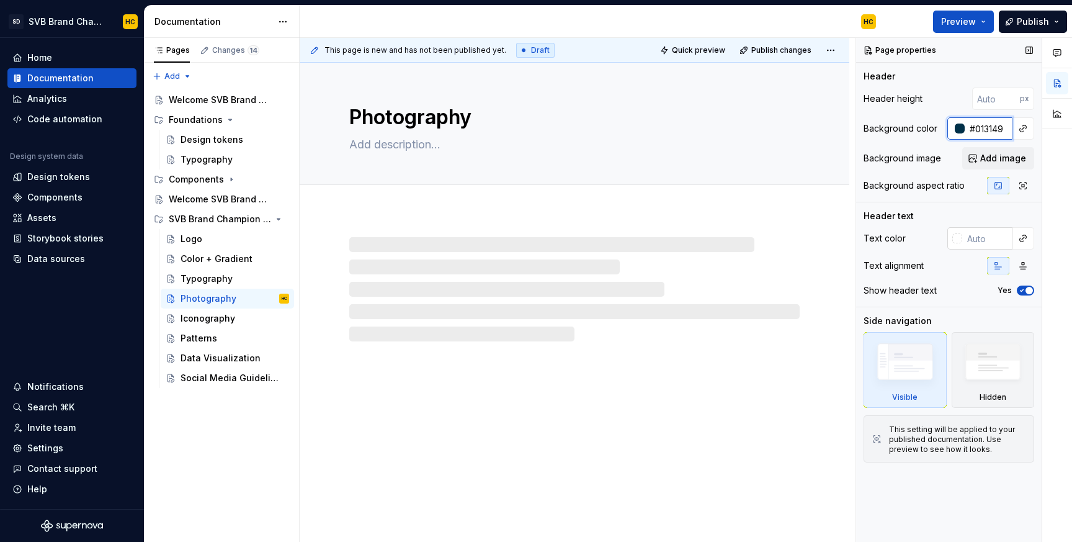
type input "#013149"
type textarea "*"
click at [978, 241] on input "text" at bounding box center [987, 238] width 50 height 22
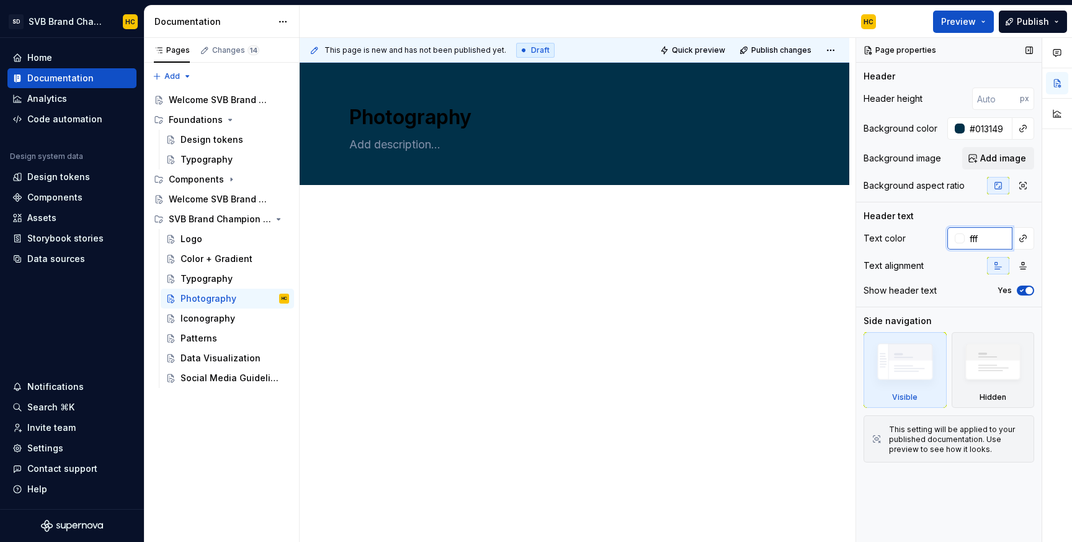
type input "fff"
type textarea "*"
type input "#FFFFFF"
click at [215, 323] on div "Iconography" at bounding box center [208, 318] width 55 height 12
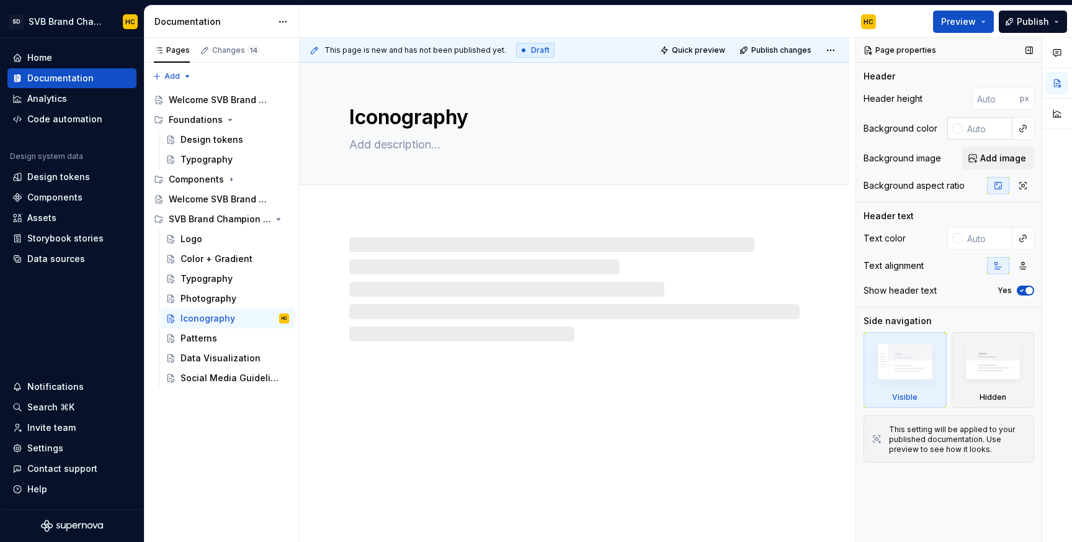
type textarea "*"
click at [980, 136] on input "text" at bounding box center [987, 128] width 50 height 22
paste input "#013149"
type input "#013149"
type textarea "*"
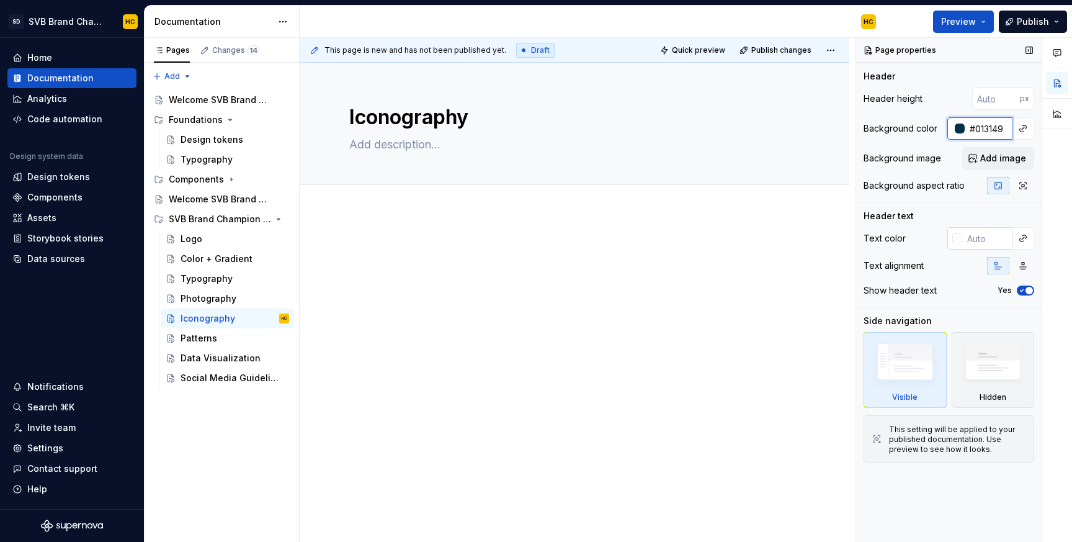
type input "#013149"
type textarea "*"
click at [975, 235] on input "text" at bounding box center [987, 238] width 50 height 22
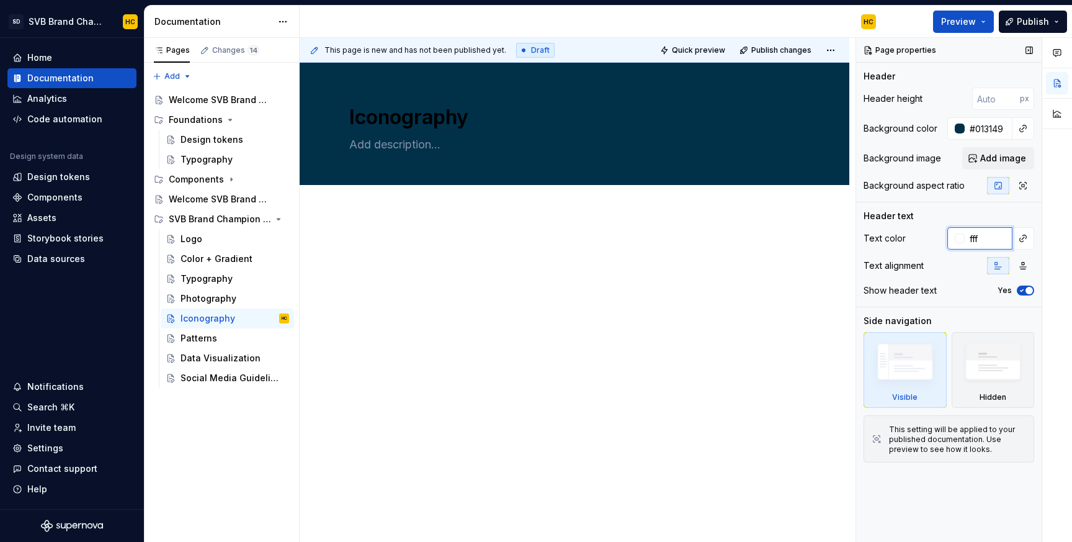
type input "fff"
type textarea "*"
type input "#FFFFFF"
click at [217, 342] on div "Patterns" at bounding box center [235, 337] width 109 height 17
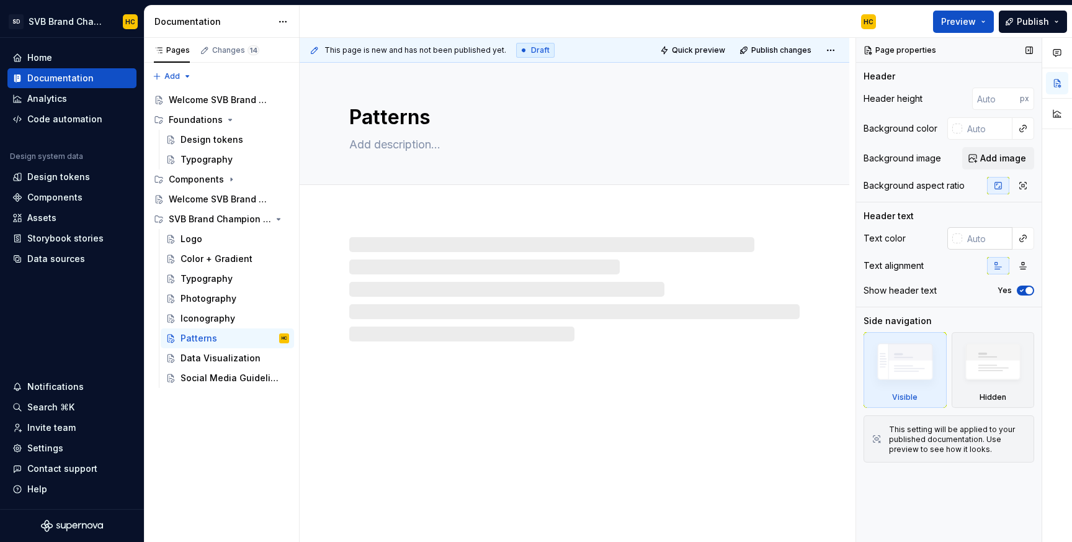
click at [978, 241] on input "text" at bounding box center [987, 238] width 50 height 22
type textarea "*"
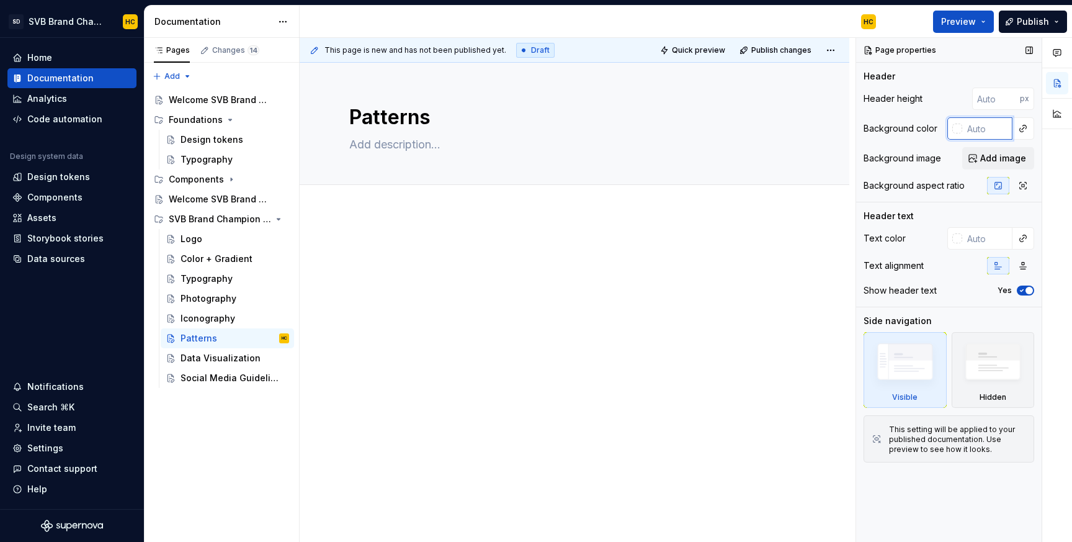
click at [981, 132] on input "text" at bounding box center [987, 128] width 50 height 22
paste input "#013149"
type input "#013149"
type textarea "*"
type input "#013149"
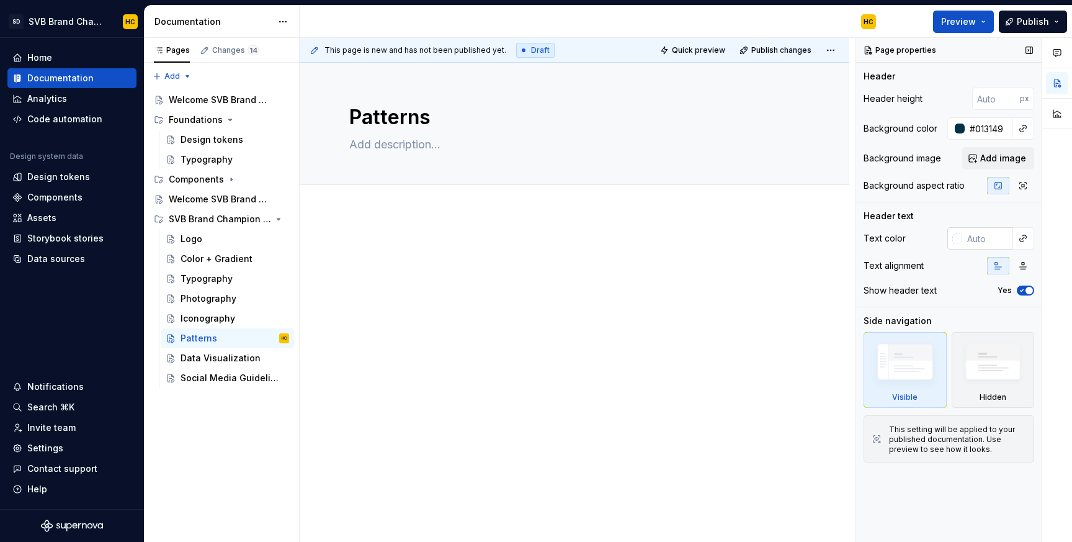
type textarea "*"
click at [980, 240] on input "text" at bounding box center [987, 238] width 50 height 22
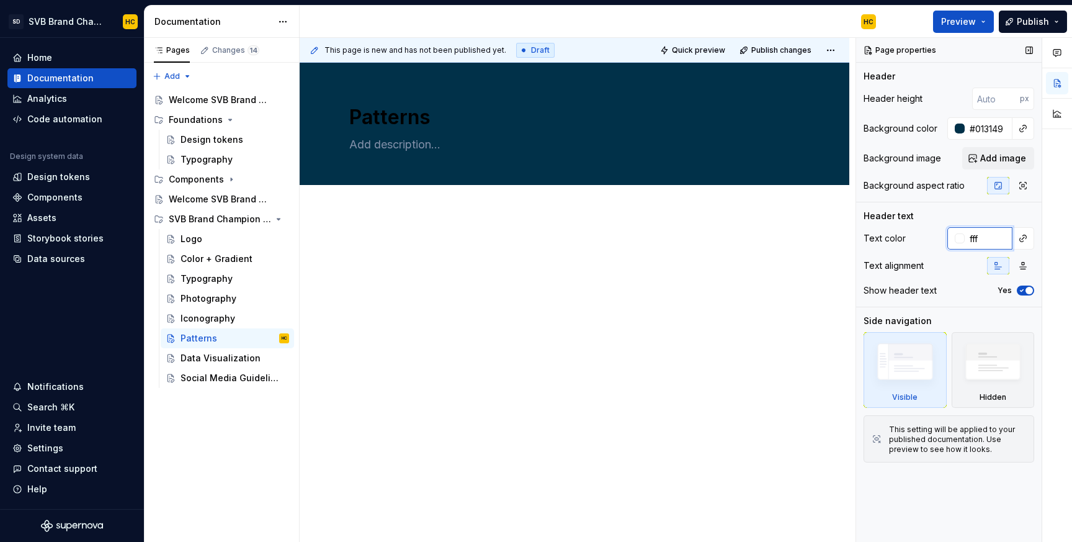
type input "fff"
type textarea "*"
type input "#FFFFFF"
click at [243, 357] on div "Data Visualization" at bounding box center [216, 358] width 71 height 12
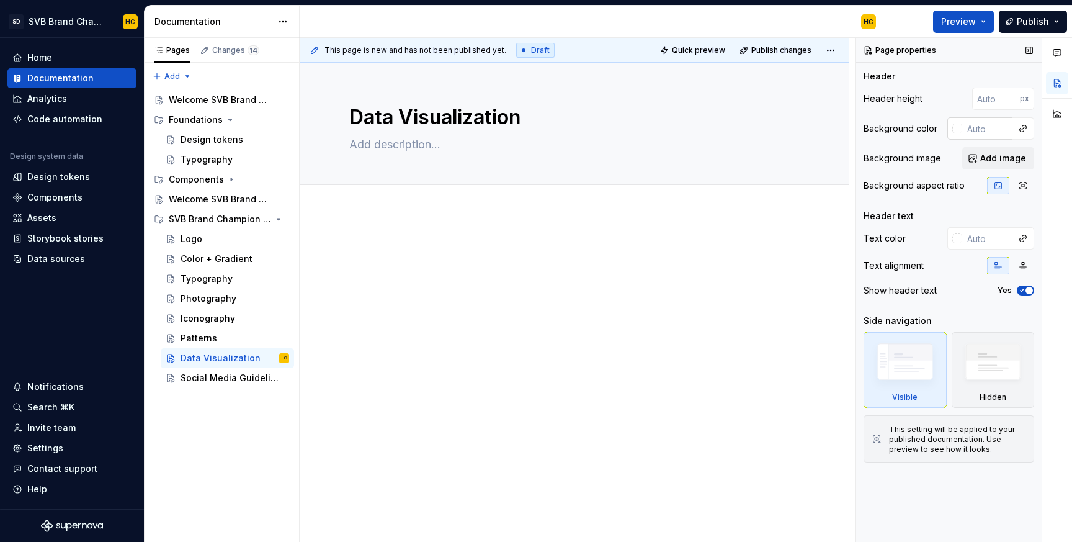
type textarea "*"
click at [976, 127] on input "text" at bounding box center [987, 128] width 50 height 22
paste input "#013149"
type input "#013149"
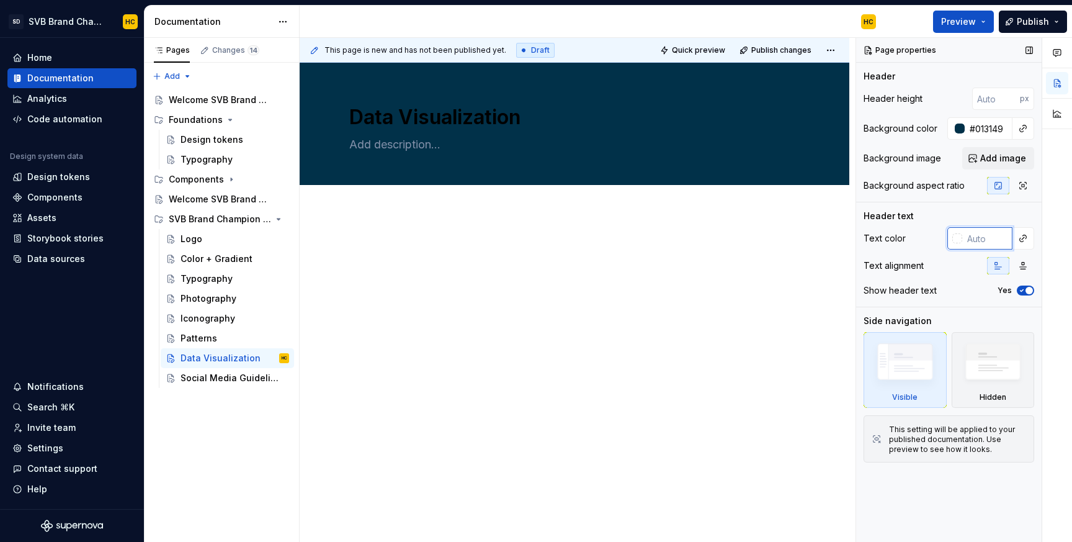
type textarea "*"
click at [965, 245] on input "text" at bounding box center [987, 238] width 50 height 22
type input "fff"
type textarea "*"
type input "fff"
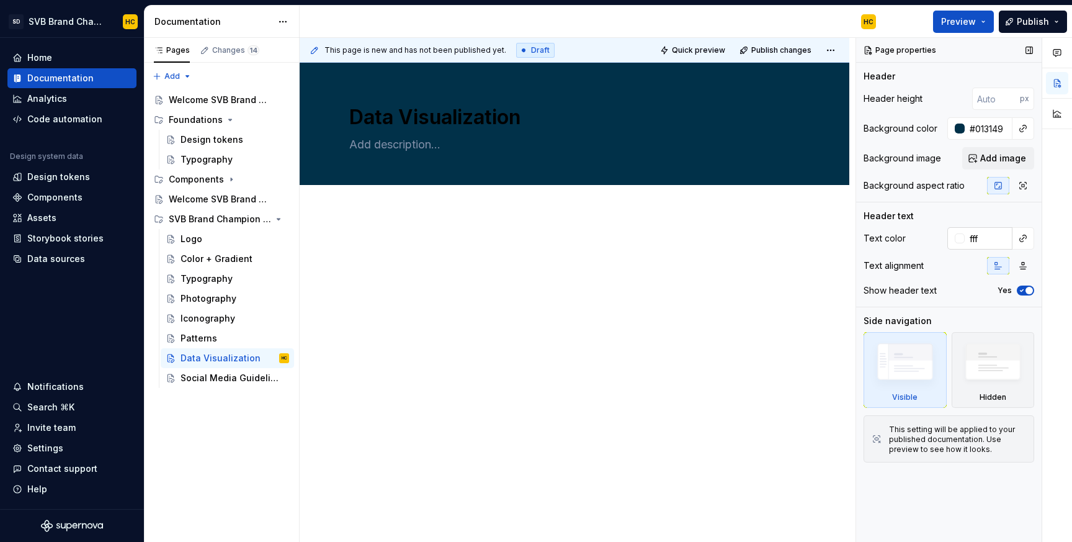
type textarea "*"
type input "#FFFFFF"
click at [223, 381] on div "Social Media Guidelines" at bounding box center [216, 378] width 71 height 12
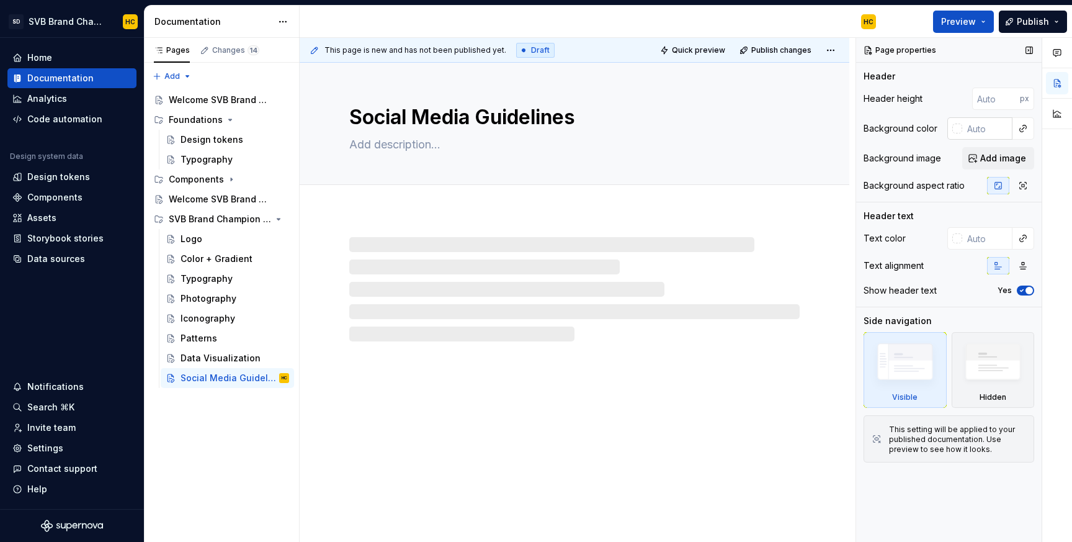
click at [988, 133] on input "text" at bounding box center [987, 128] width 50 height 22
type textarea "*"
paste input "#013149"
type input "#013149"
type textarea "*"
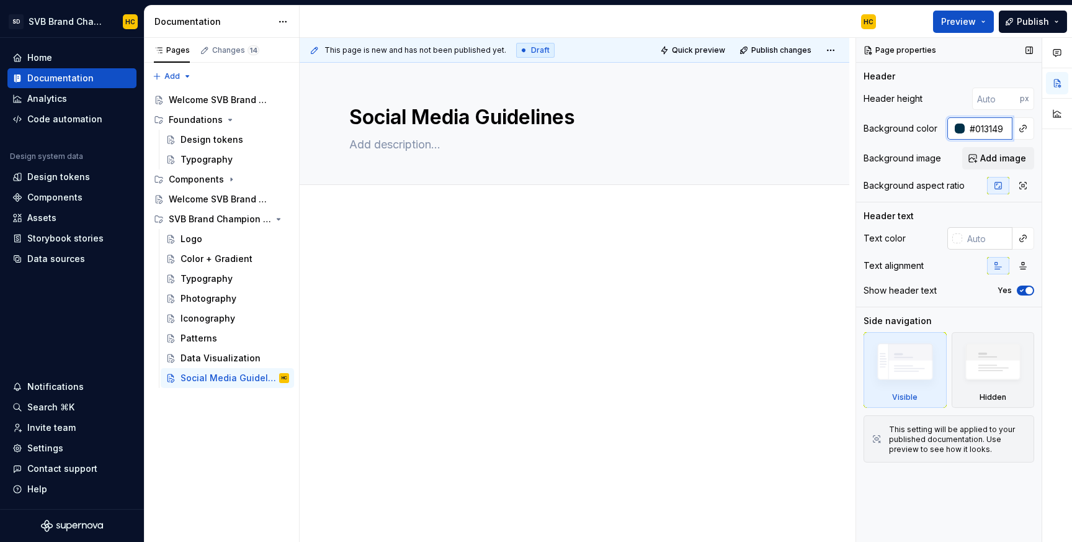
type input "#013149"
type textarea "*"
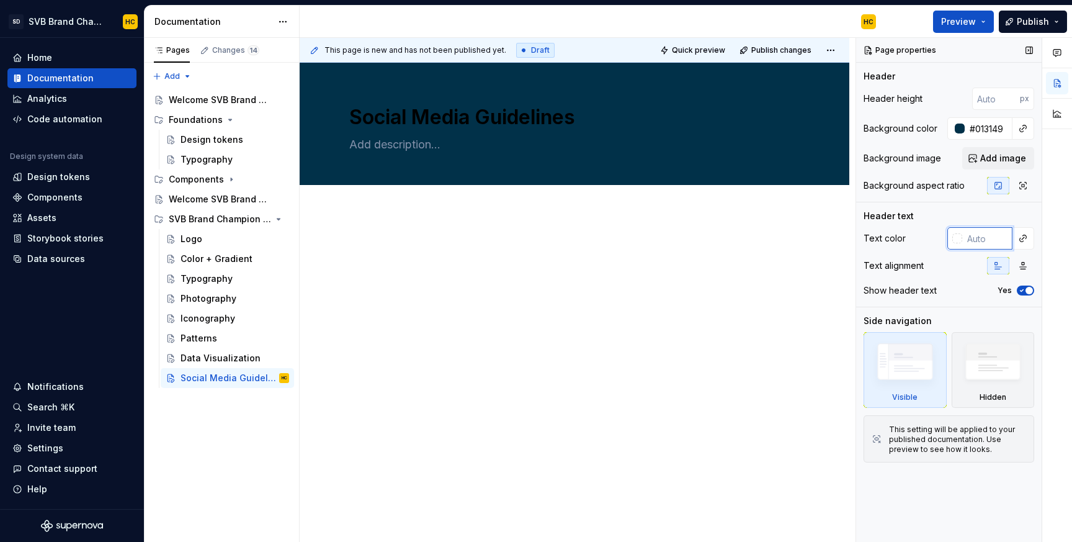
click at [976, 241] on input "text" at bounding box center [987, 238] width 50 height 22
type input "fff"
type textarea "*"
type input "#FFFFFF"
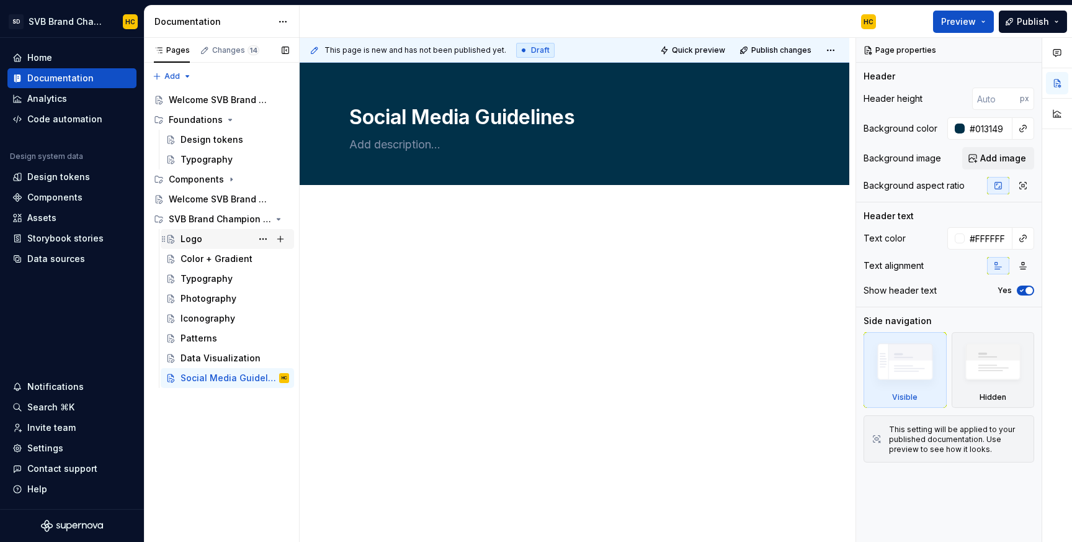
click at [189, 242] on div "Logo" at bounding box center [192, 239] width 22 height 12
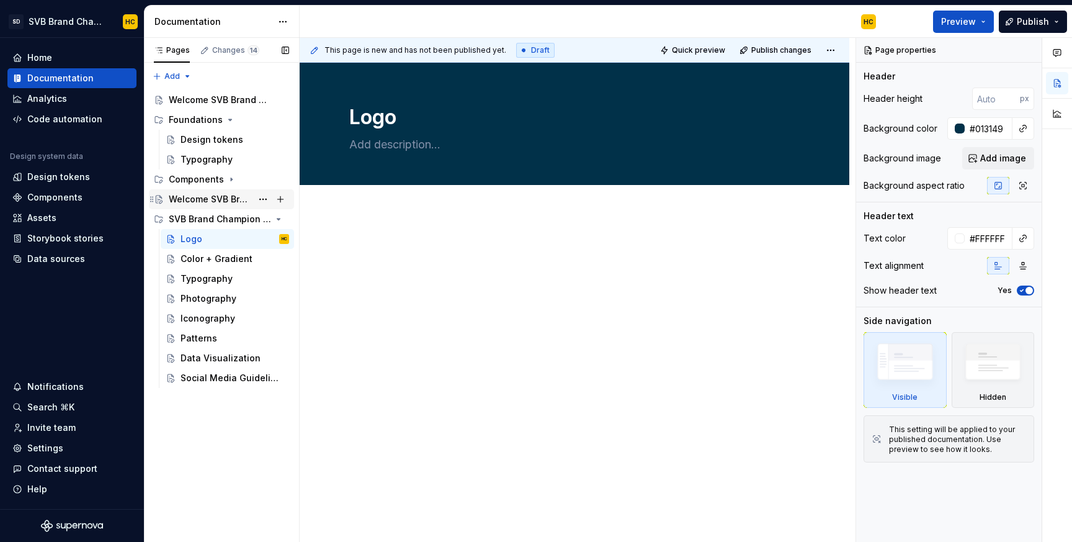
click at [207, 200] on div "Welcome SVB Brand Champions!" at bounding box center [210, 199] width 83 height 12
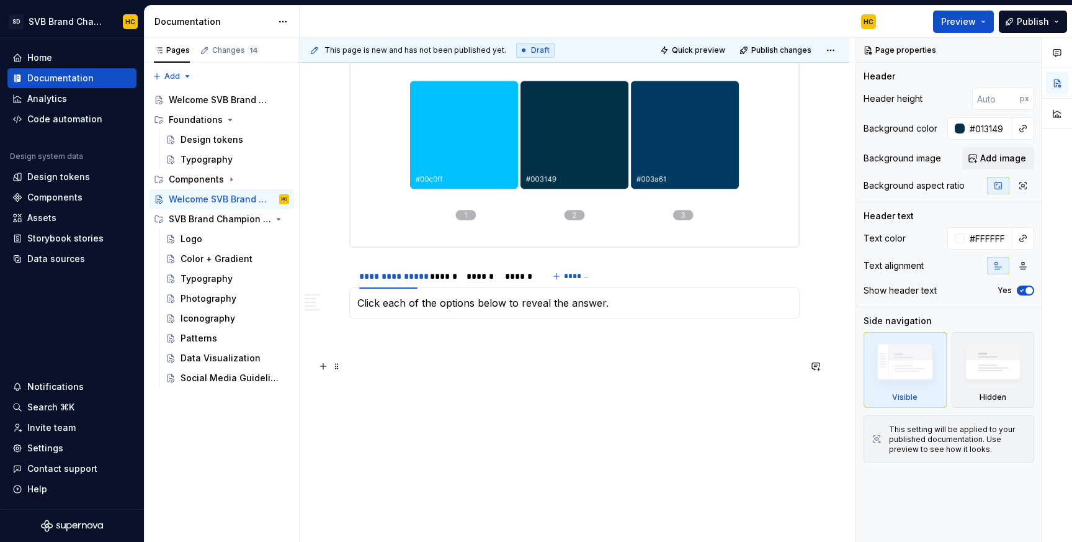
scroll to position [1780, 0]
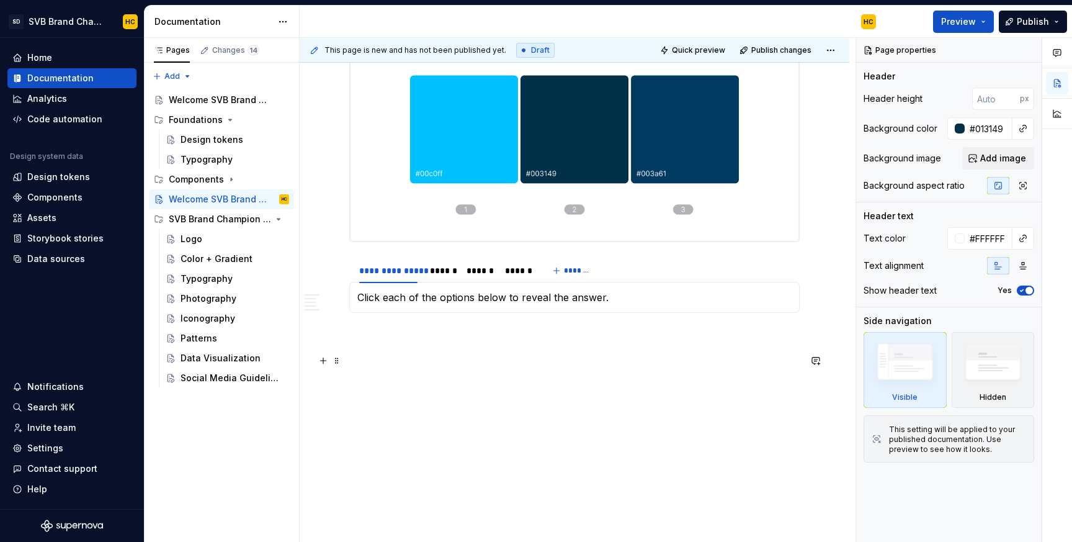
type textarea "*"
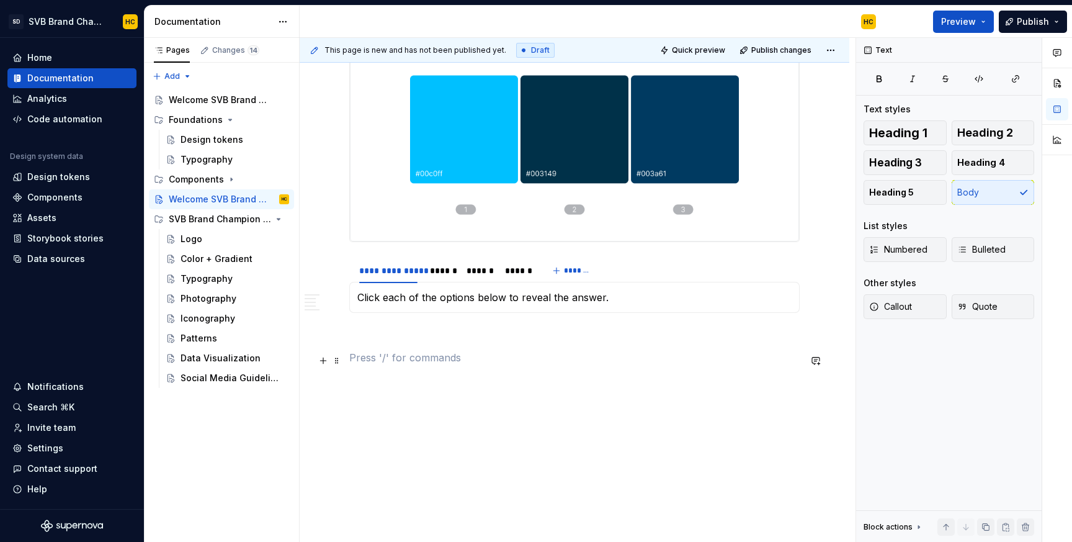
click at [384, 359] on p at bounding box center [574, 357] width 450 height 15
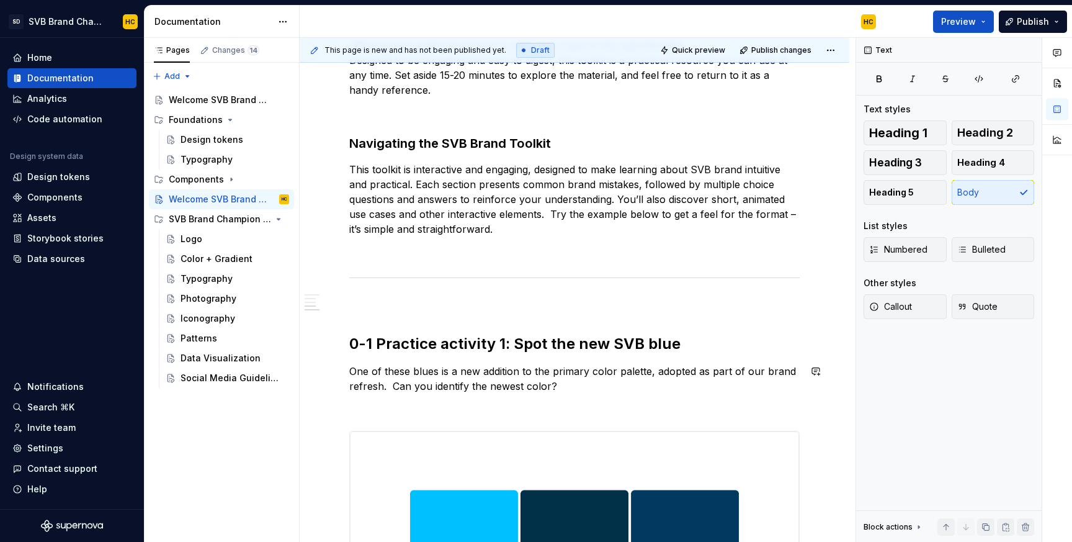
scroll to position [1354, 0]
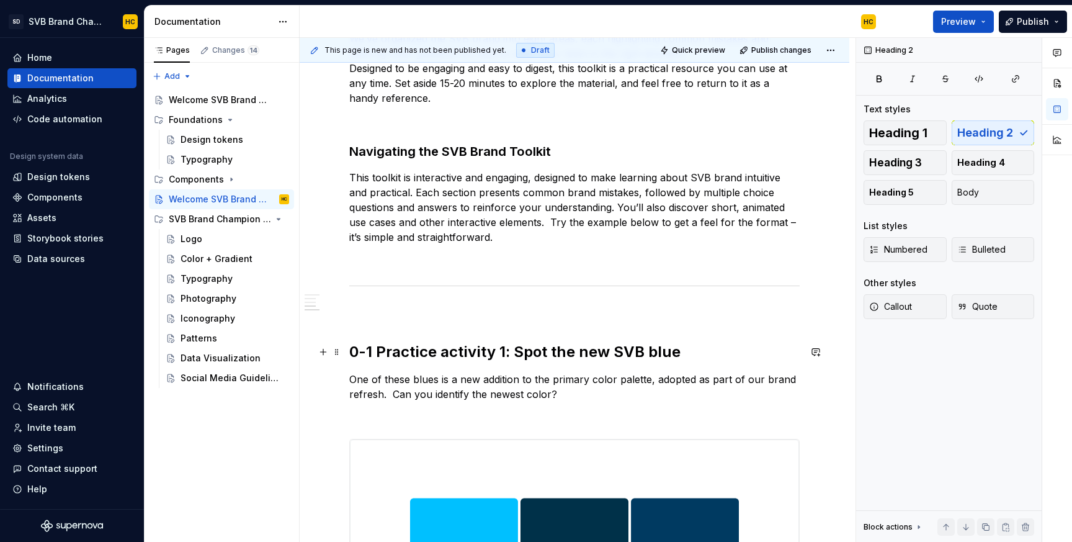
click at [604, 352] on h2 "0-1 Practice activity 1: Spot the new SVB blue" at bounding box center [574, 352] width 450 height 20
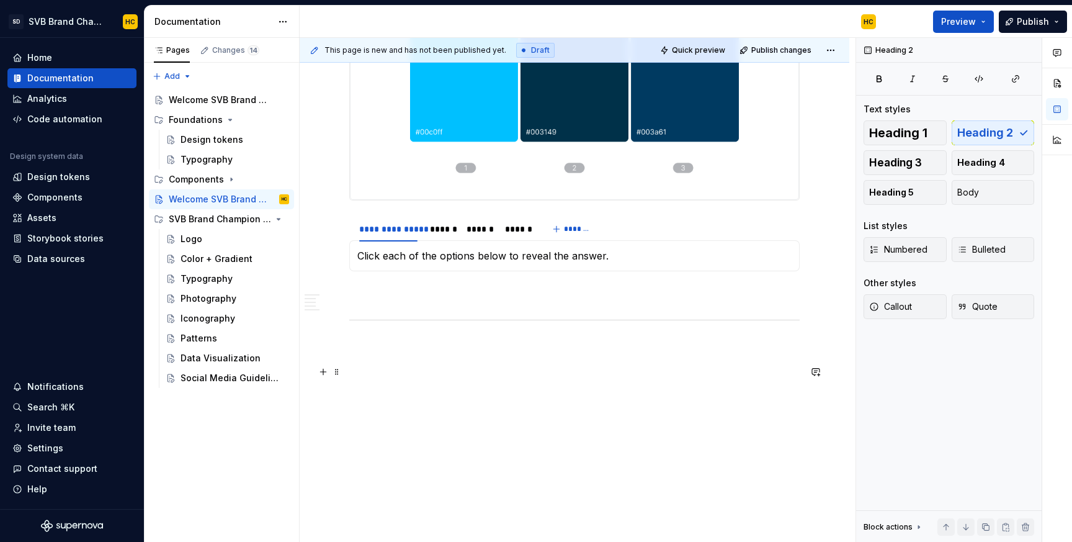
scroll to position [1833, 0]
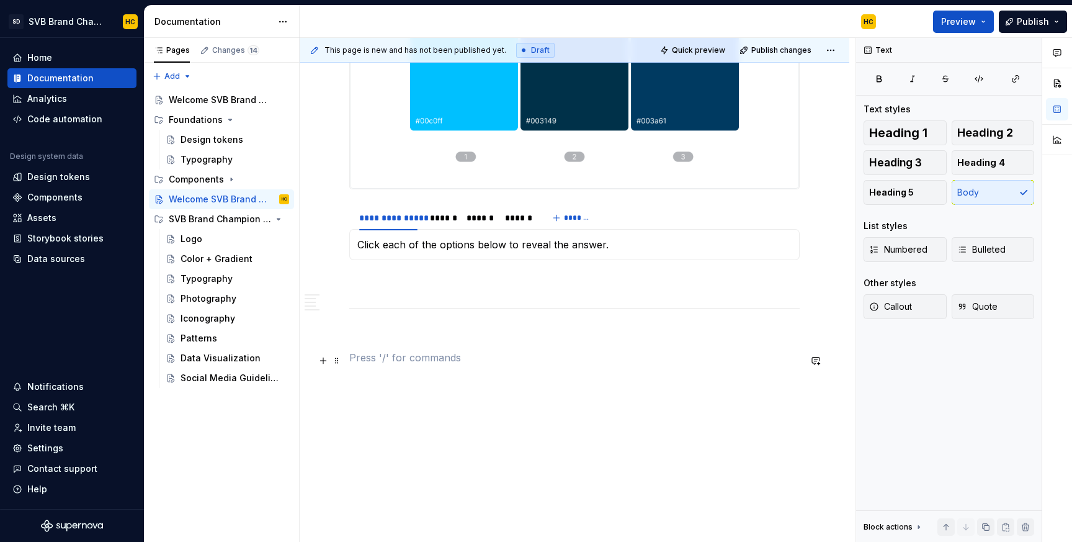
click at [409, 359] on p at bounding box center [574, 357] width 450 height 15
click at [983, 128] on span "Heading 2" at bounding box center [985, 133] width 56 height 12
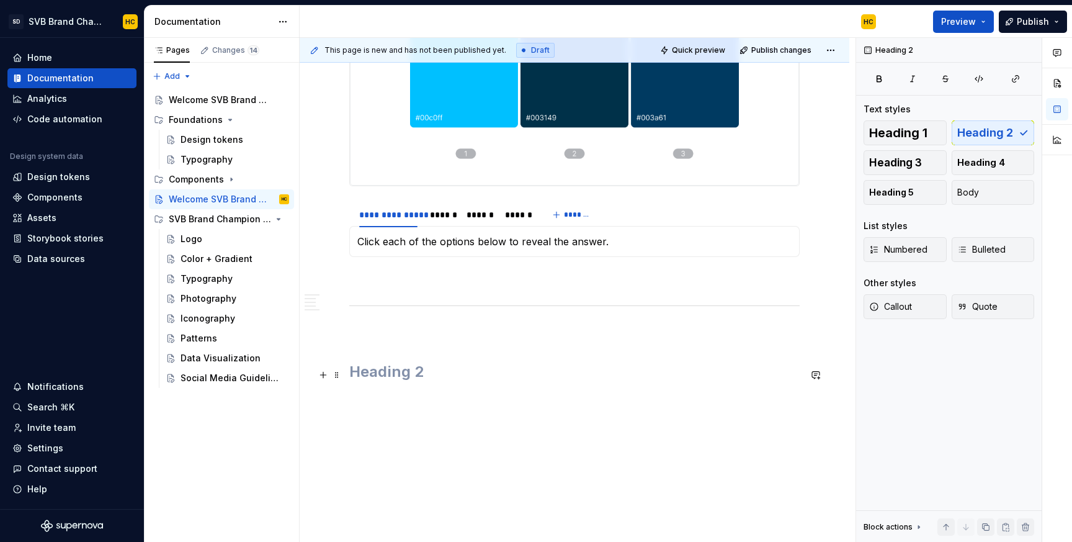
click at [543, 381] on h2 at bounding box center [574, 372] width 450 height 20
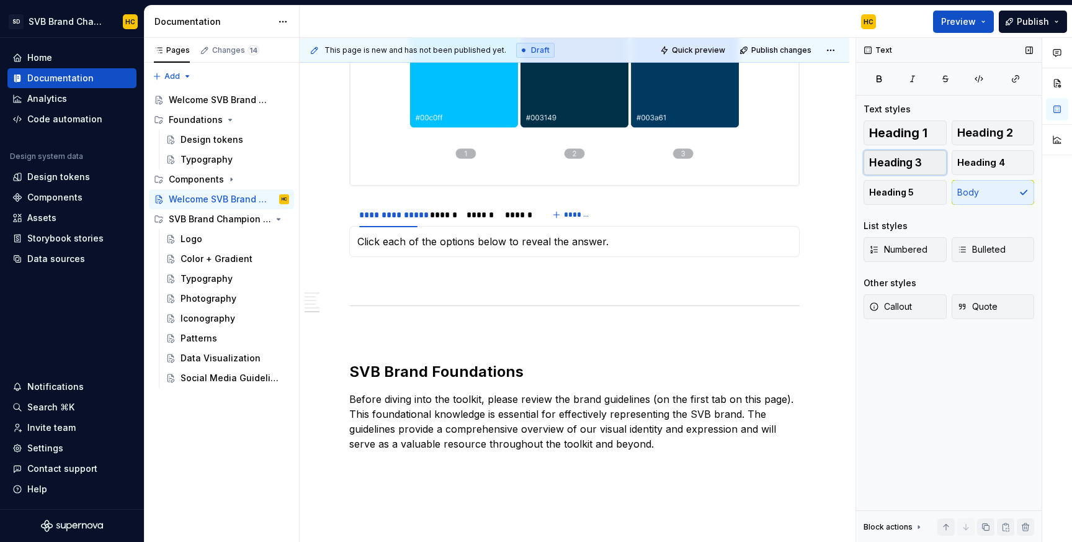
click at [920, 166] on span "Heading 3" at bounding box center [895, 162] width 53 height 12
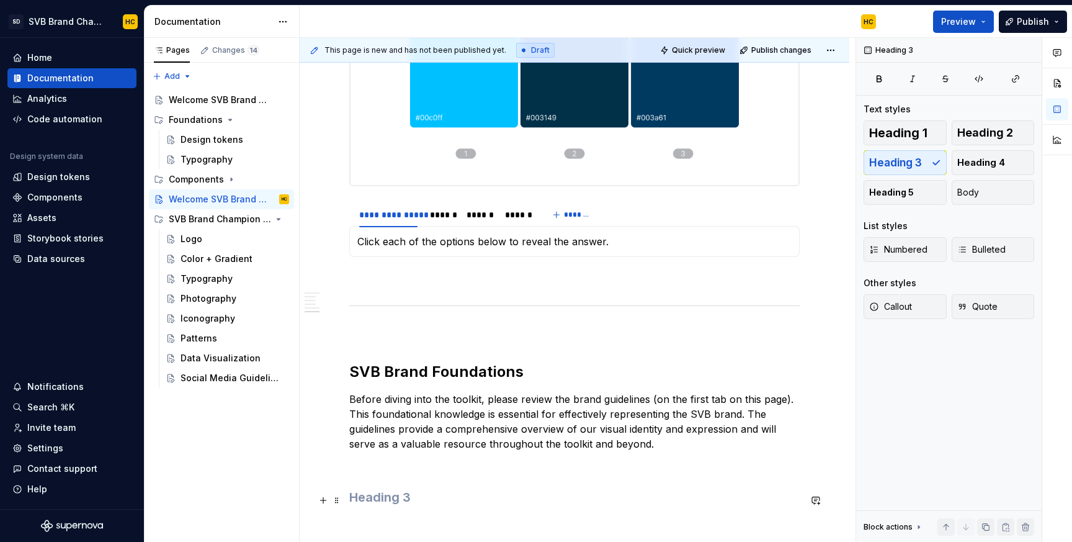
click at [421, 499] on h3 at bounding box center [574, 496] width 450 height 17
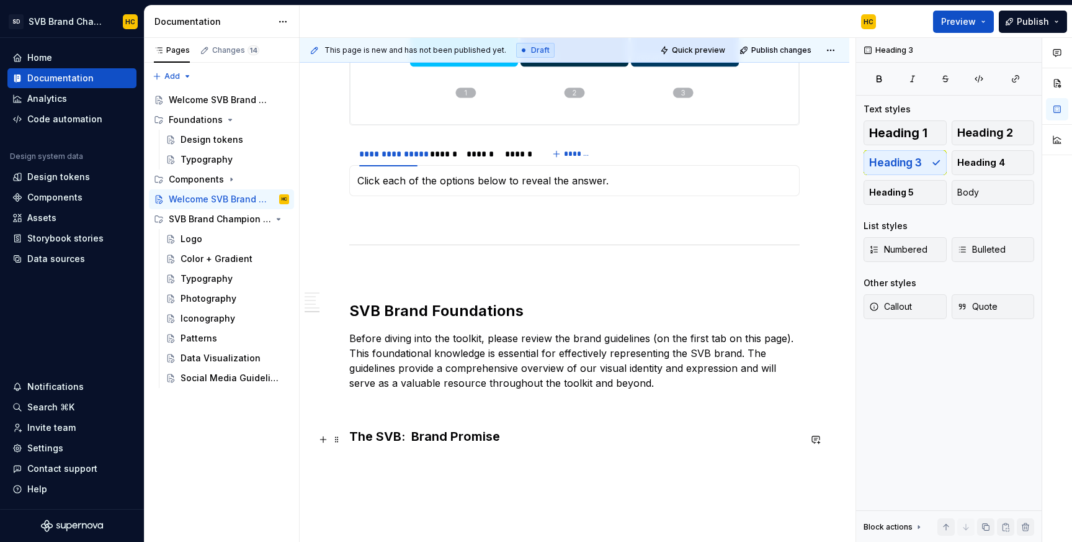
scroll to position [1898, 0]
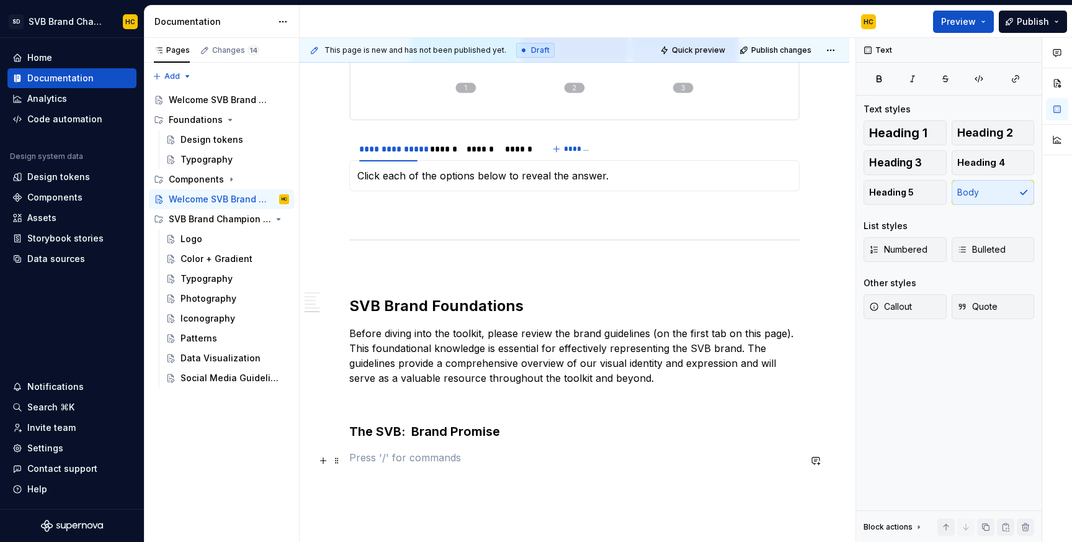
click at [389, 462] on p at bounding box center [574, 457] width 450 height 15
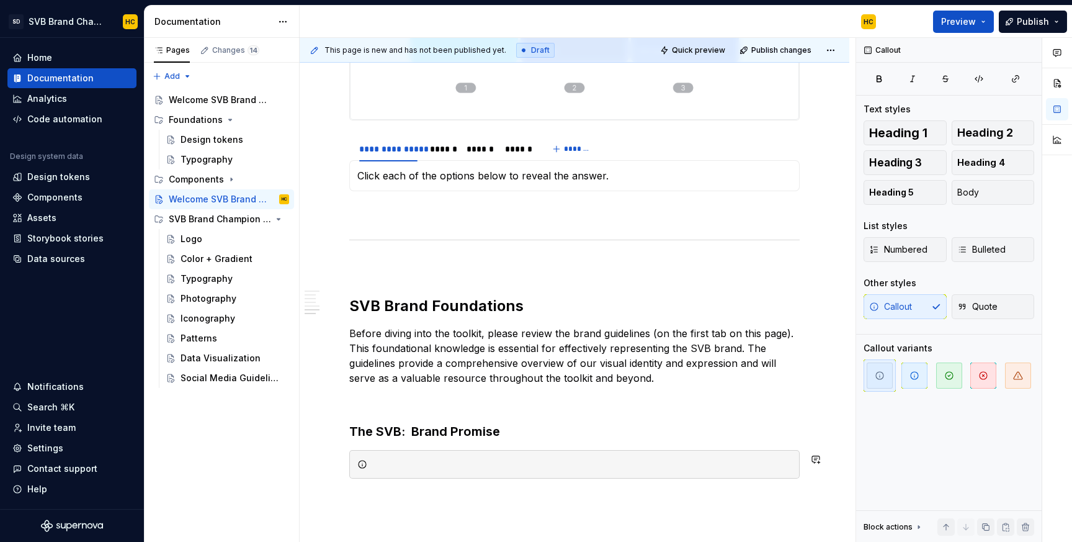
click at [337, 468] on span at bounding box center [337, 466] width 10 height 17
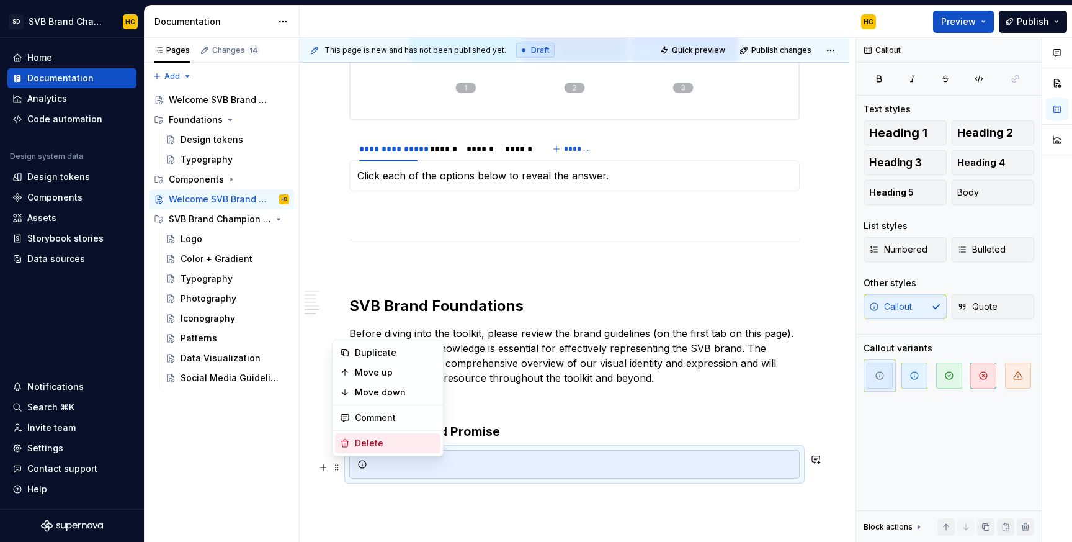
click at [360, 444] on div "Delete" at bounding box center [395, 443] width 81 height 12
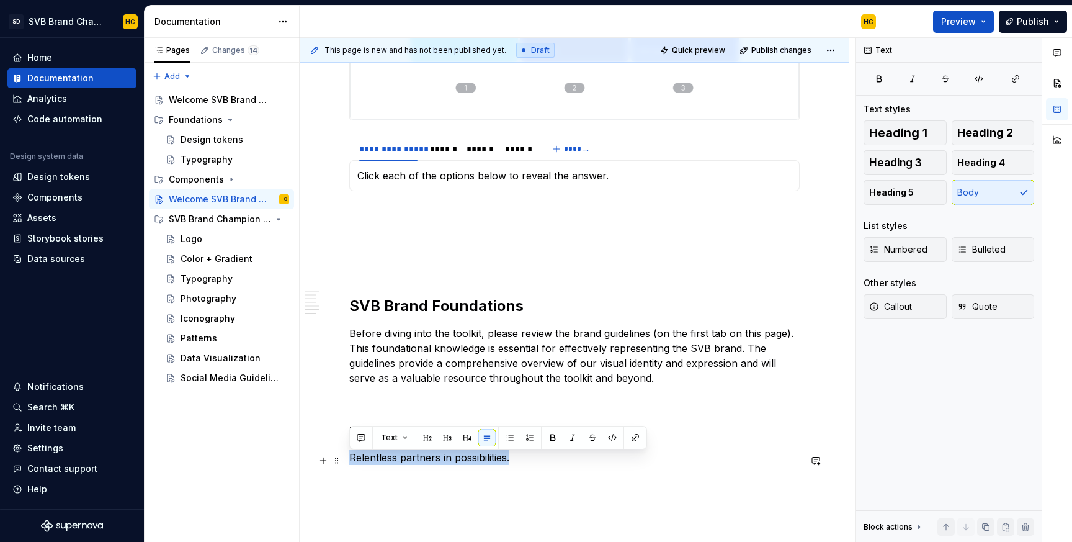
drag, startPoint x: 534, startPoint y: 461, endPoint x: 349, endPoint y: 465, distance: 185.5
click at [994, 300] on span "Quote" at bounding box center [977, 306] width 40 height 12
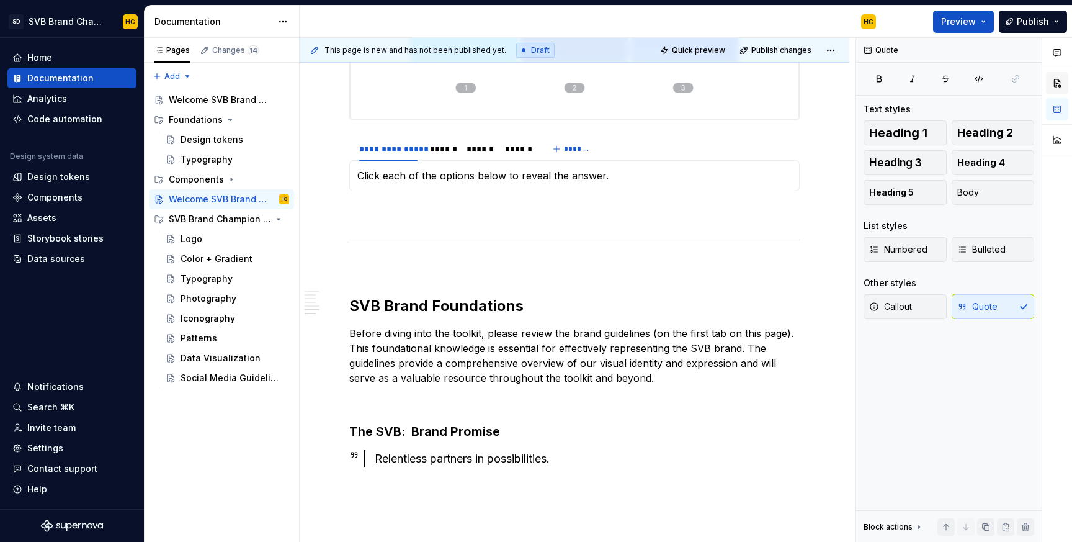
click at [1058, 79] on button "button" at bounding box center [1057, 83] width 22 height 22
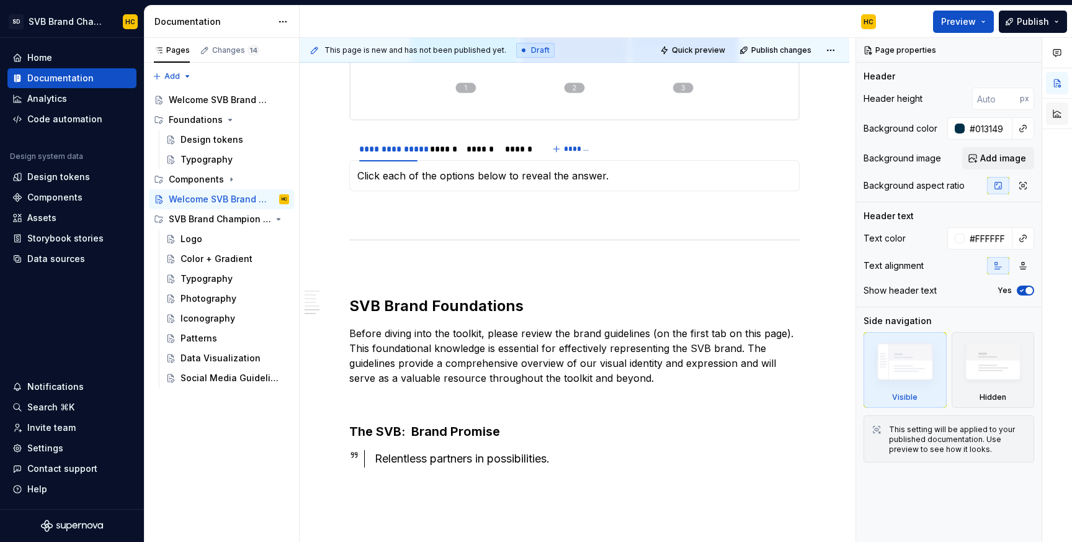
click at [1062, 114] on button "button" at bounding box center [1057, 113] width 22 height 22
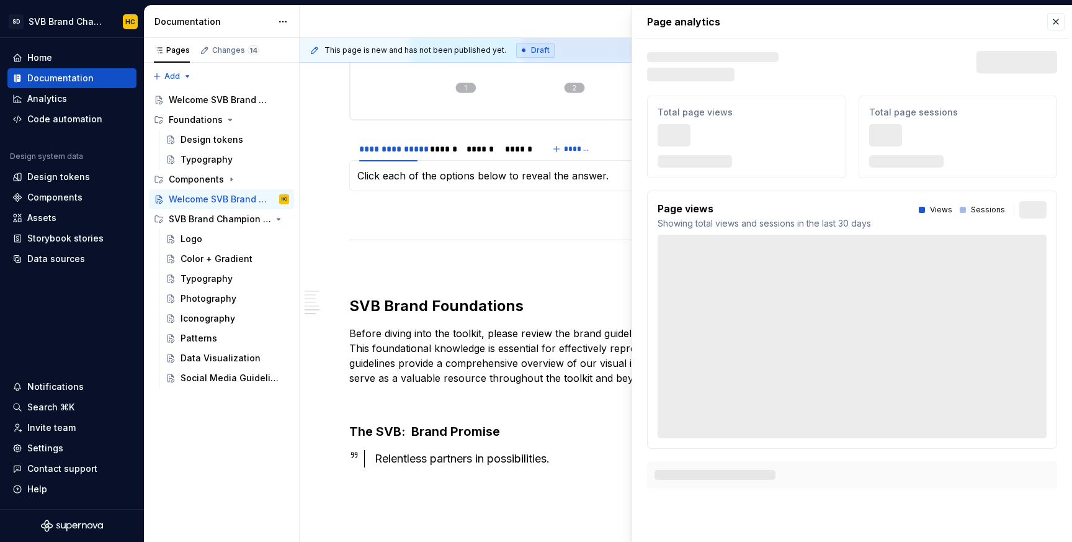
click at [1061, 56] on body "SD SVB Brand Champions HC Home Documentation Analytics Code automation Design s…" at bounding box center [536, 271] width 1072 height 542
click at [1057, 25] on button "button" at bounding box center [1055, 21] width 17 height 17
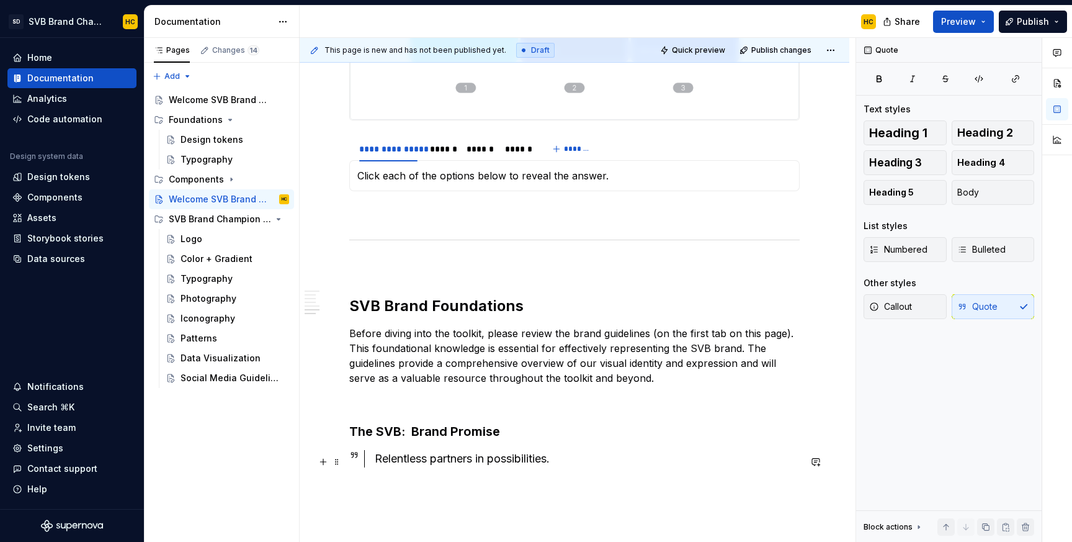
click at [566, 458] on div "Relentless partners in possibilities." at bounding box center [587, 458] width 425 height 17
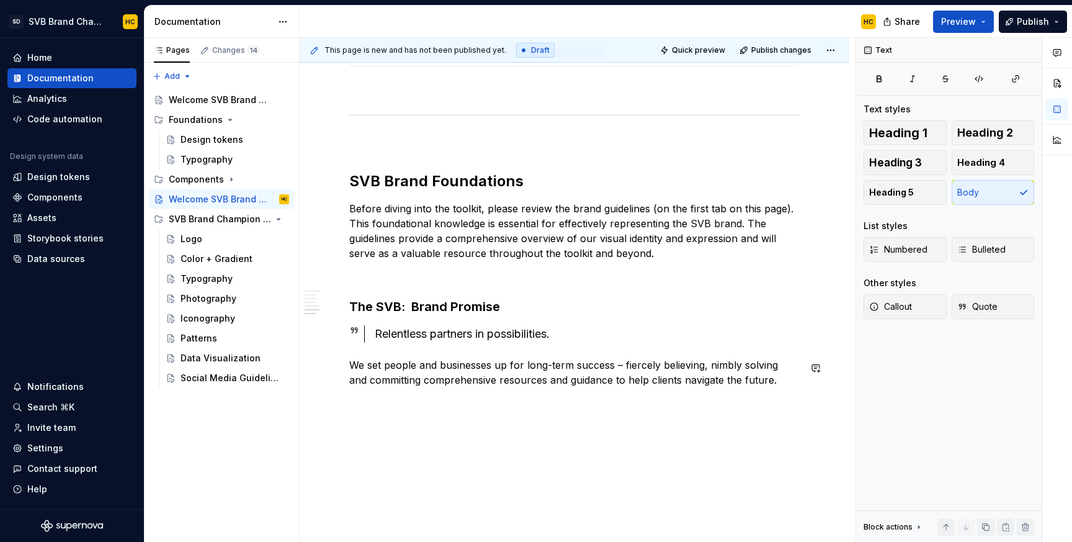
scroll to position [2049, 0]
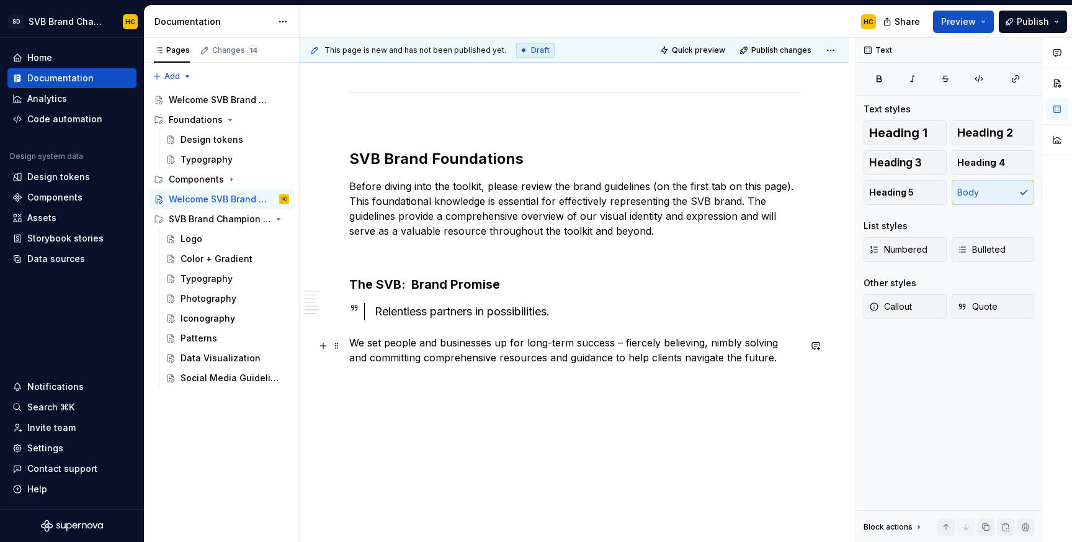
click at [774, 360] on p "We set people and businesses up for long-term success – fiercely believing, nim…" at bounding box center [574, 350] width 450 height 30
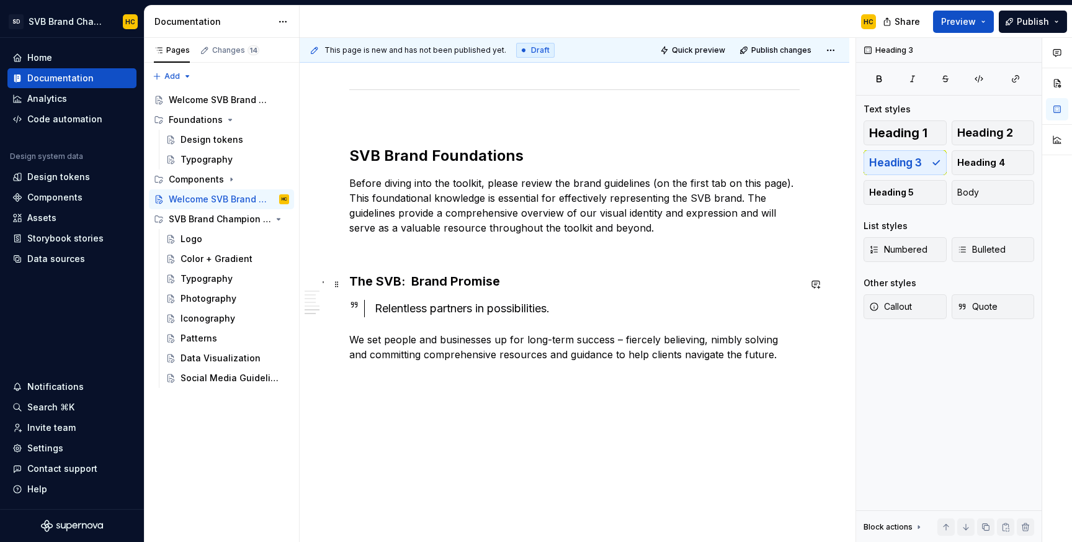
click at [403, 290] on h3 "The SVB: Brand Promise" at bounding box center [574, 280] width 450 height 17
click at [391, 400] on p at bounding box center [574, 398] width 450 height 15
click at [978, 157] on span "Heading 4" at bounding box center [981, 162] width 48 height 12
click at [389, 410] on h4 at bounding box center [574, 406] width 450 height 15
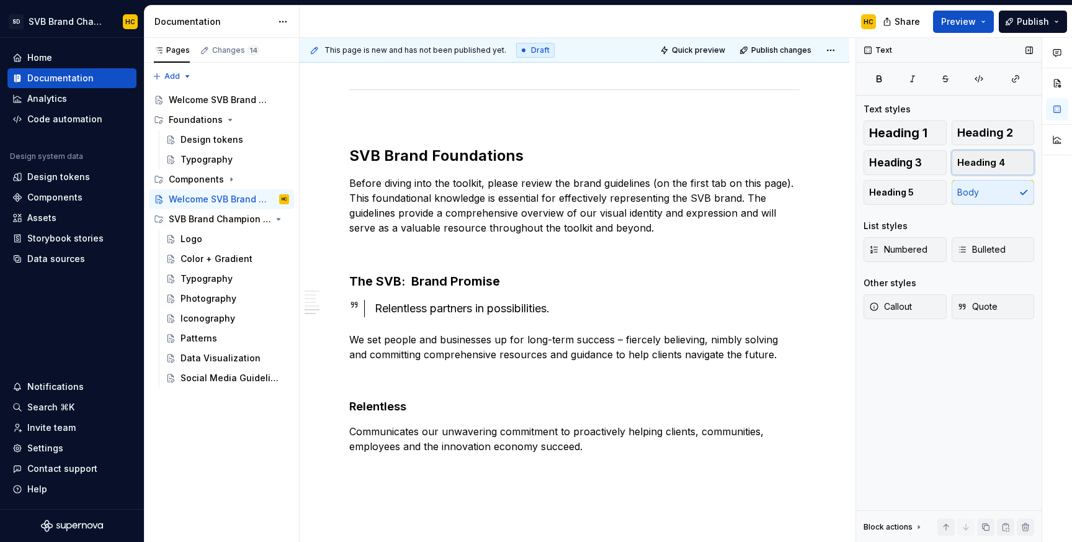
click at [983, 164] on span "Heading 4" at bounding box center [981, 162] width 48 height 12
click at [396, 503] on h4 at bounding box center [574, 498] width 450 height 15
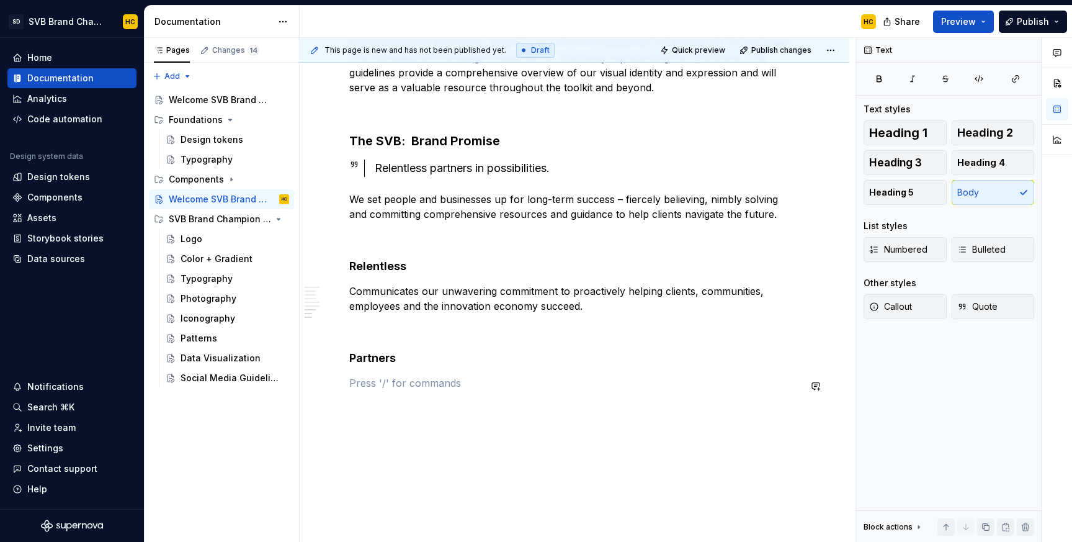
scroll to position [2217, 0]
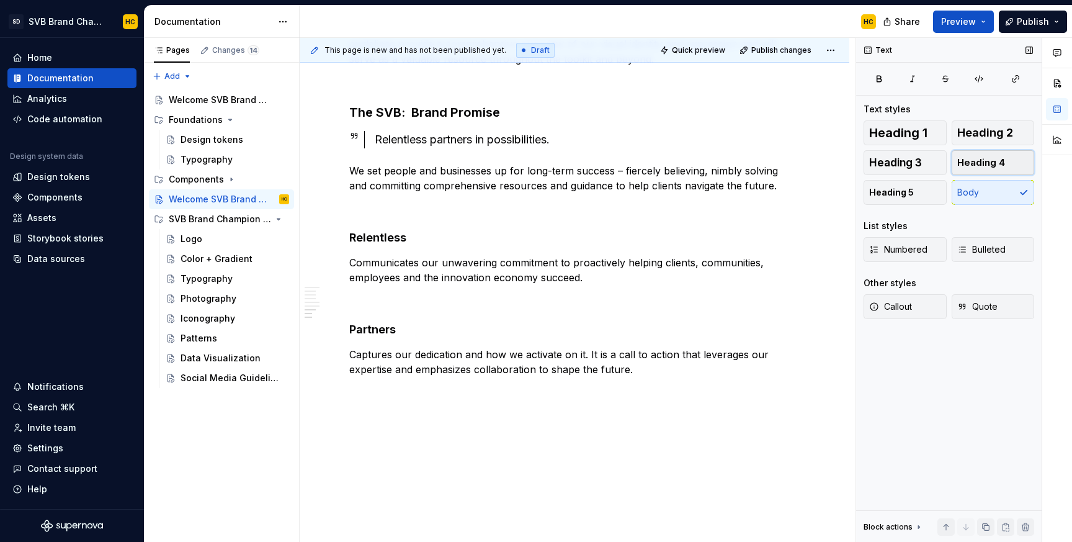
click at [1011, 166] on button "Heading 4" at bounding box center [993, 162] width 83 height 25
click at [411, 425] on h4 at bounding box center [574, 421] width 450 height 15
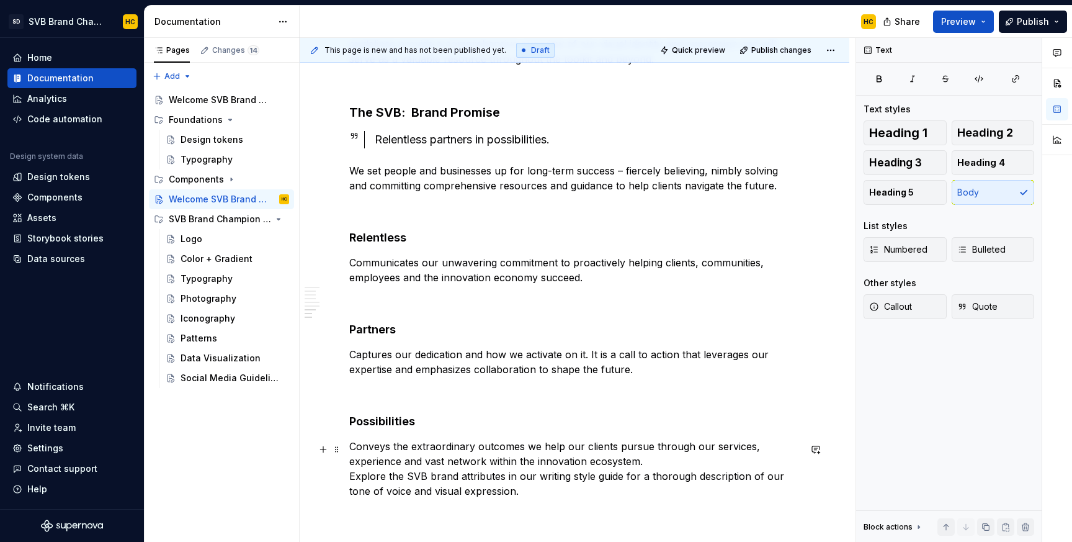
click at [358, 480] on p "Conveys the extraordinary outcomes we help our clients pursue through our servi…" at bounding box center [574, 469] width 450 height 60
click at [350, 481] on p "Conveys the extraordinary outcomes we help our clients pursue through our servi…" at bounding box center [574, 469] width 450 height 60
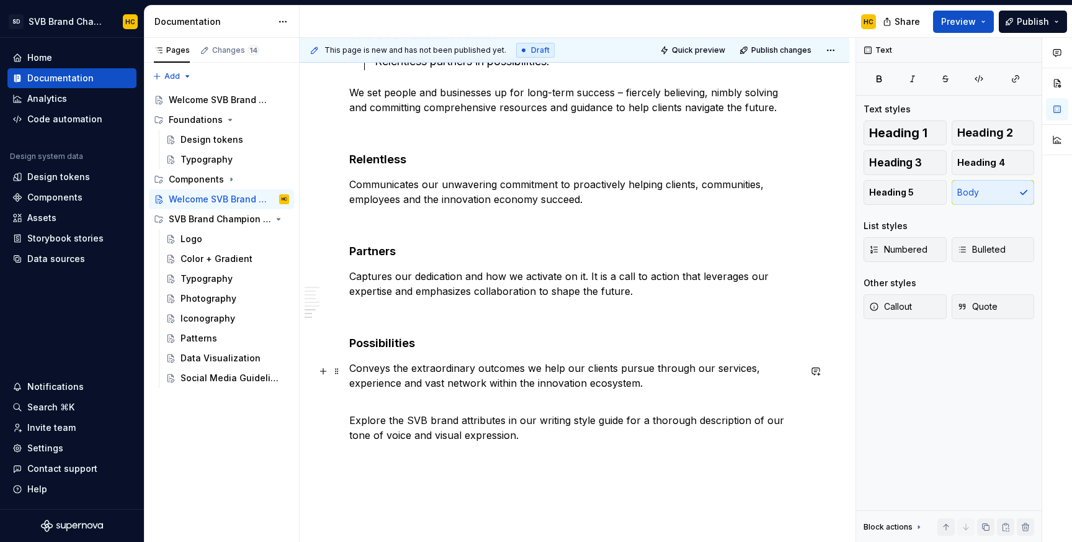
scroll to position [2297, 0]
click at [983, 20] on button "Preview" at bounding box center [963, 22] width 61 height 22
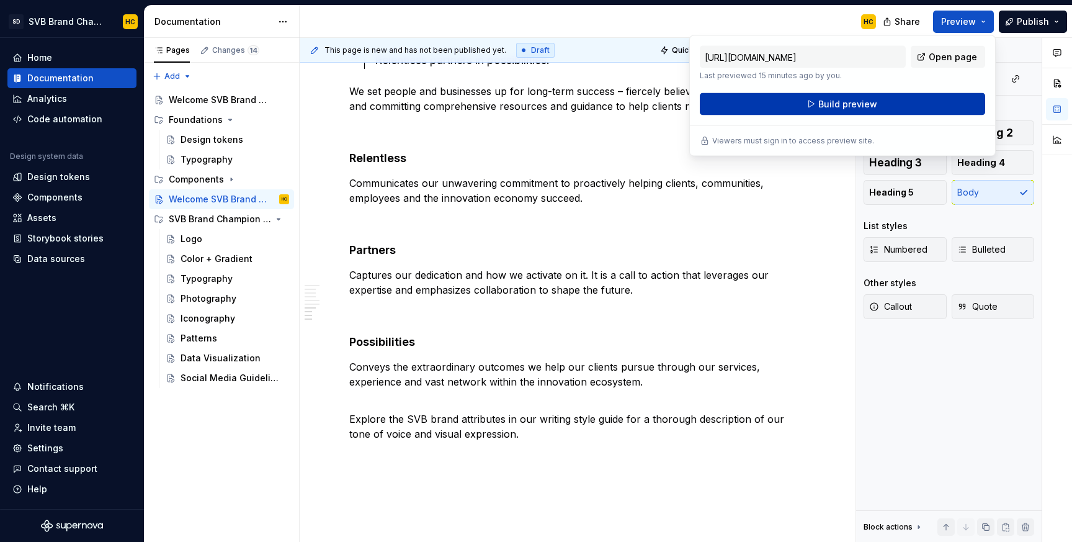
click at [905, 97] on button "Build preview" at bounding box center [842, 104] width 285 height 22
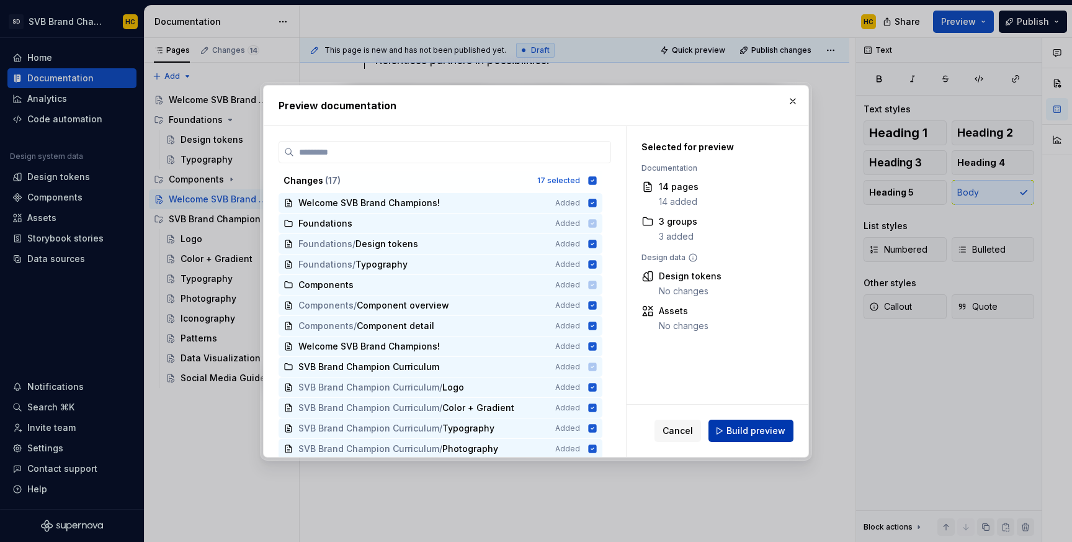
click at [770, 430] on span "Build preview" at bounding box center [755, 430] width 59 height 12
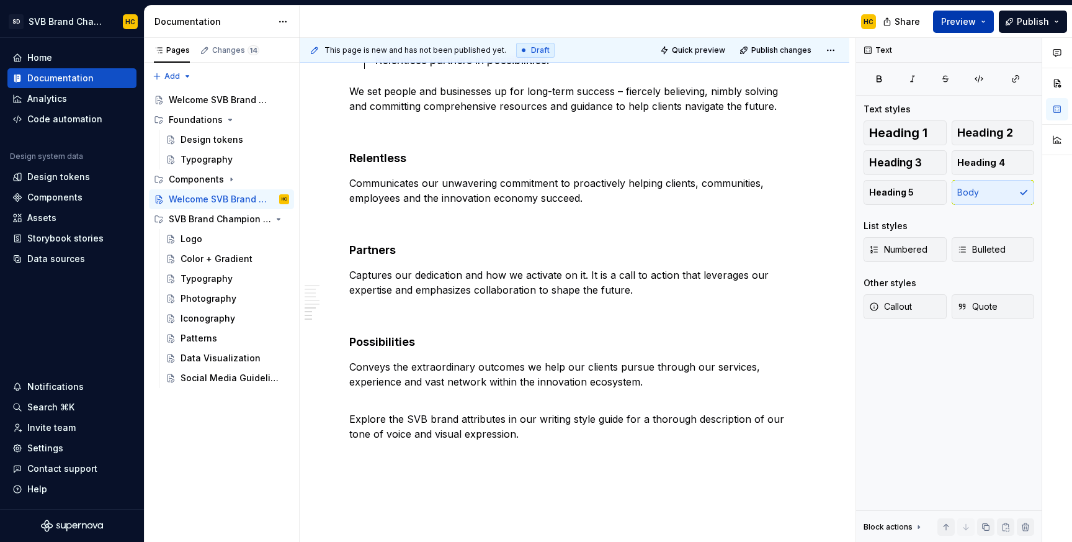
click at [990, 14] on button "Preview" at bounding box center [963, 22] width 61 height 22
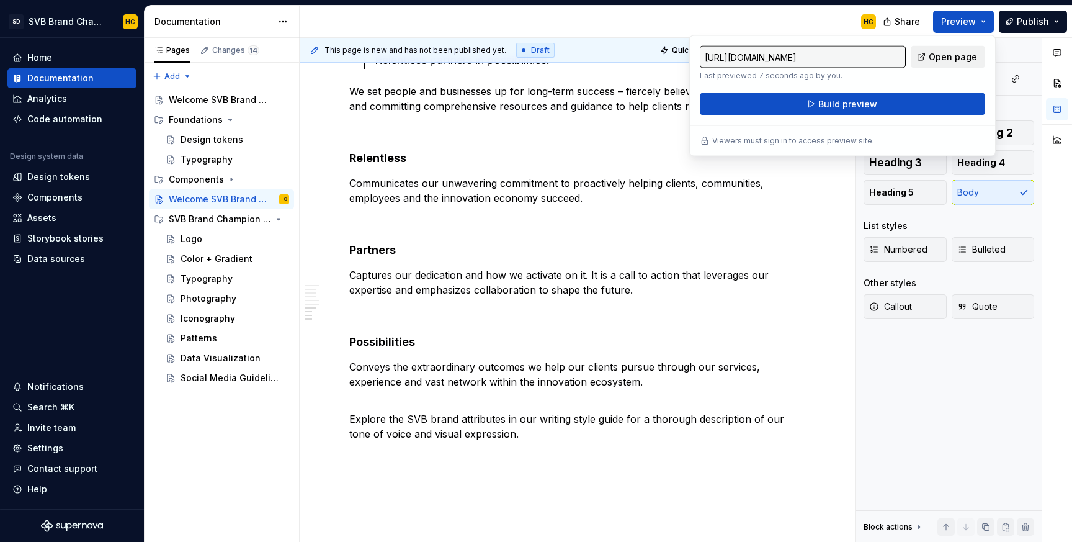
click at [968, 53] on span "Open page" at bounding box center [953, 57] width 48 height 12
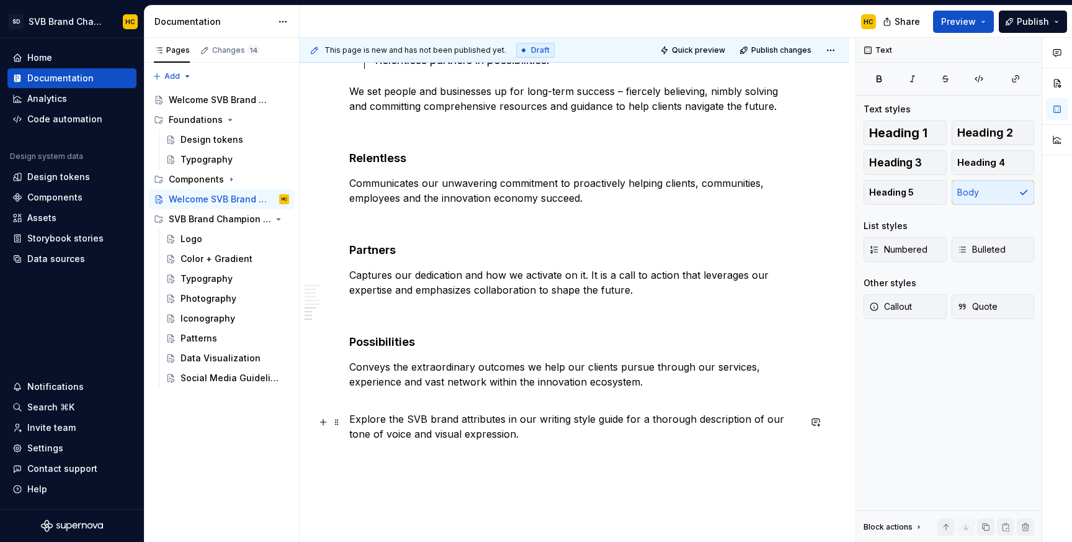
click at [539, 436] on p "Explore the SVB brand attributes in our writing style guide for a thorough desc…" at bounding box center [574, 426] width 450 height 30
click at [954, 16] on span "Preview" at bounding box center [958, 22] width 35 height 12
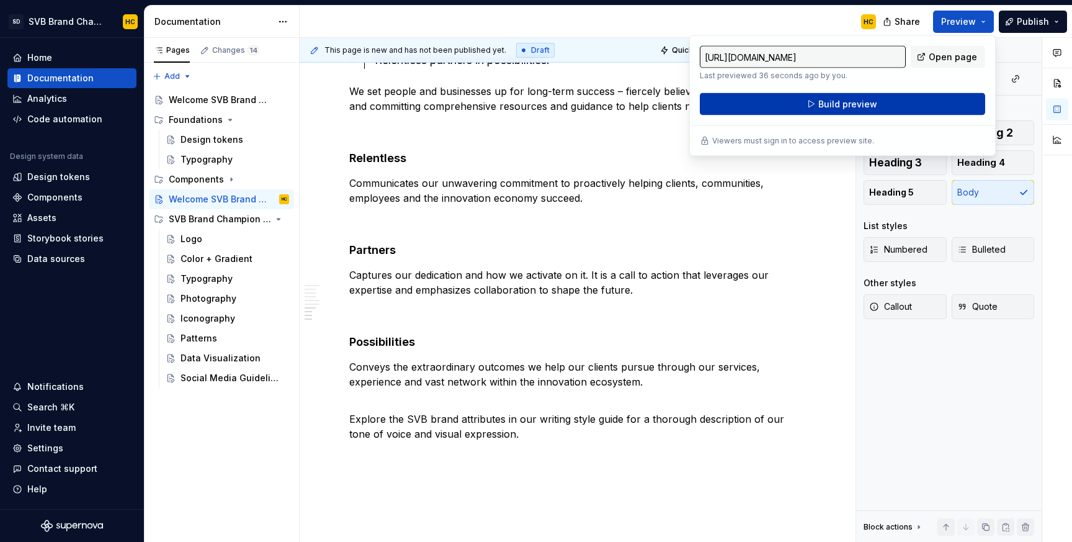
click at [867, 104] on span "Build preview" at bounding box center [847, 104] width 59 height 12
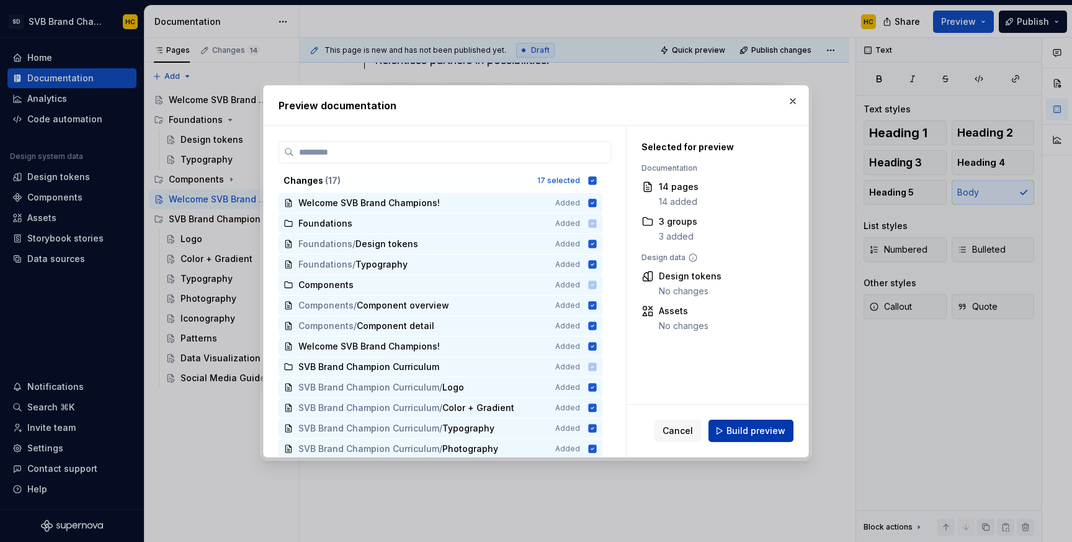
click at [764, 430] on span "Build preview" at bounding box center [755, 430] width 59 height 12
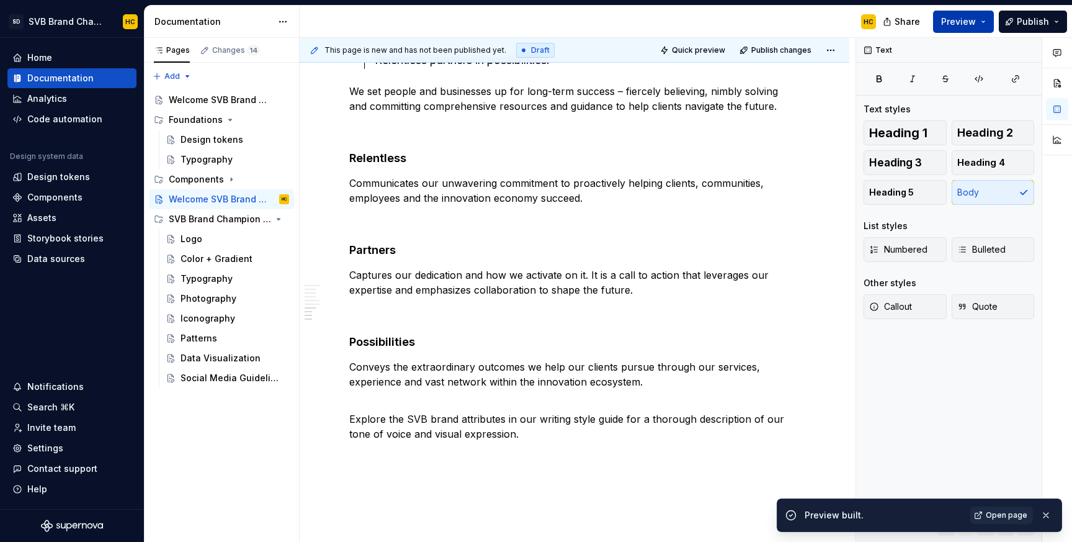
click at [987, 19] on button "Preview" at bounding box center [963, 22] width 61 height 22
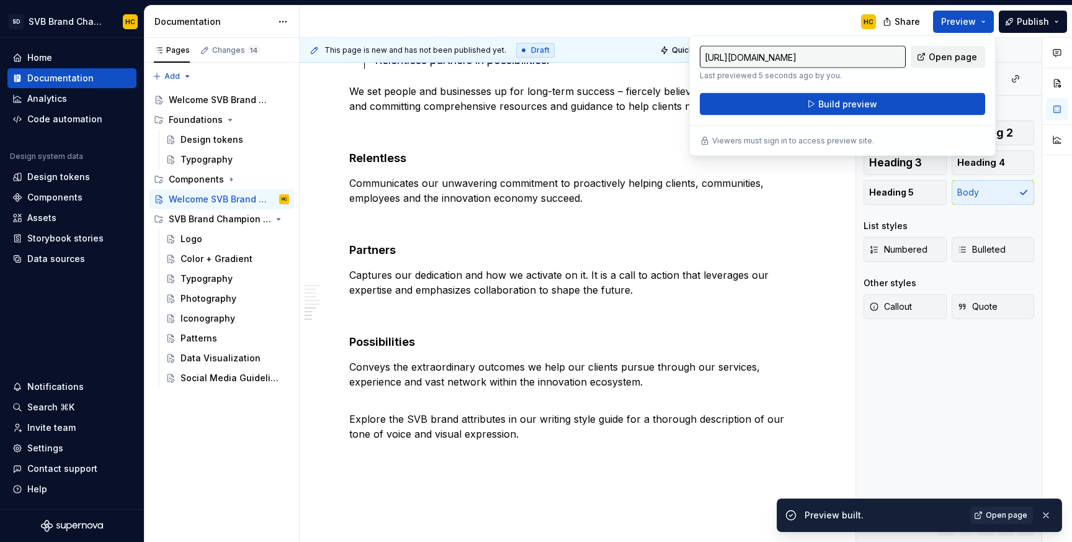
click at [959, 58] on span "Open page" at bounding box center [953, 57] width 48 height 12
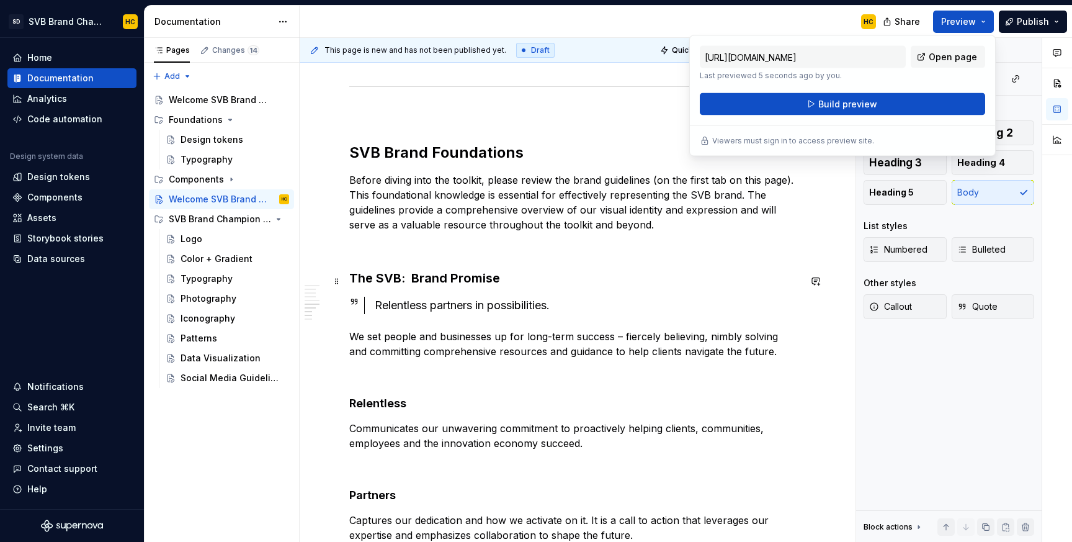
scroll to position [2039, 0]
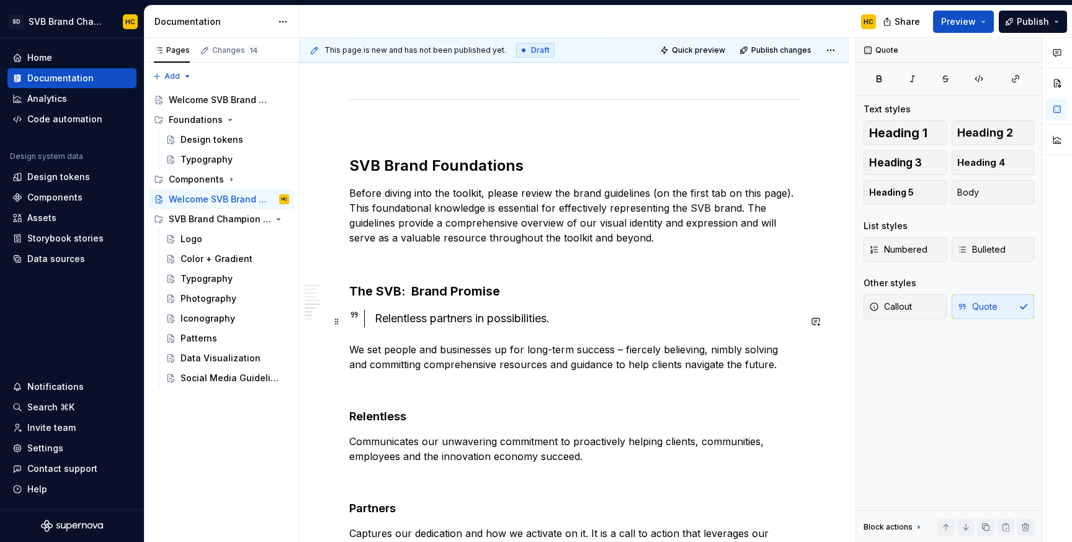
click at [537, 323] on div "Relentless partners in possibilities." at bounding box center [587, 318] width 425 height 17
click at [902, 303] on span "Callout" at bounding box center [890, 306] width 43 height 12
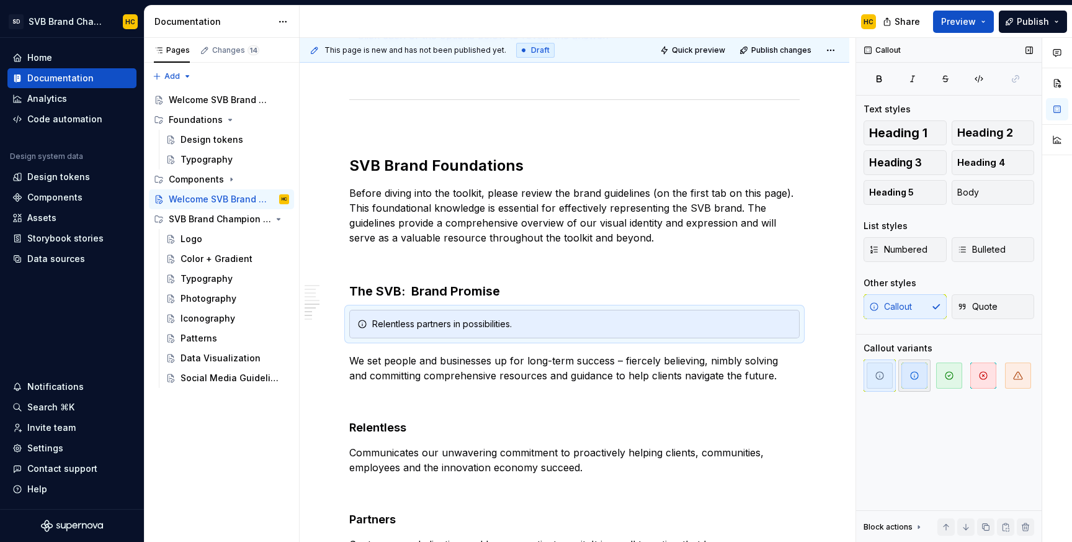
click at [907, 382] on span "button" at bounding box center [914, 375] width 26 height 26
click at [878, 78] on icon "button" at bounding box center [879, 79] width 10 height 10
click at [967, 26] on span "Preview" at bounding box center [958, 22] width 35 height 12
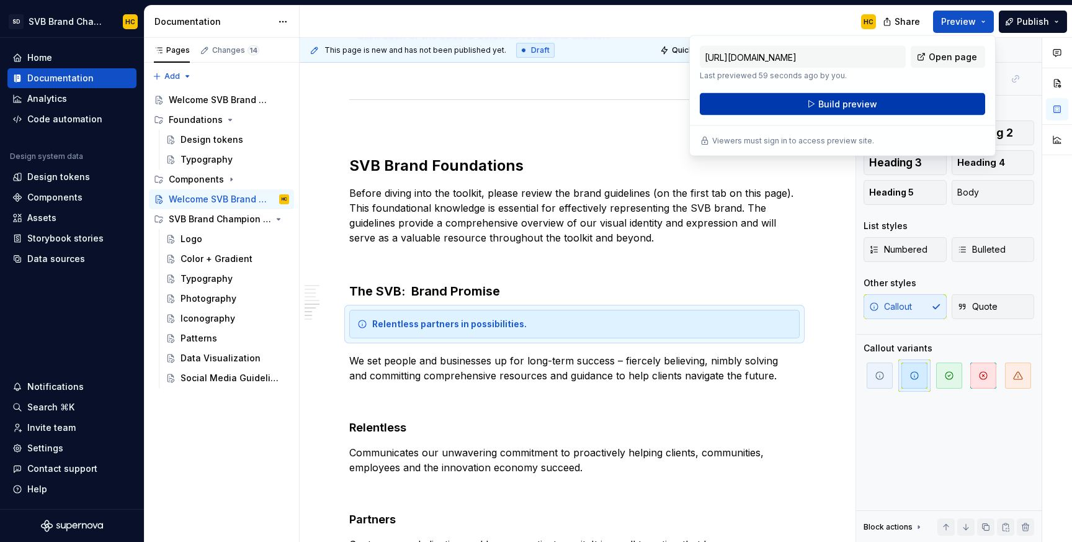
click at [915, 99] on button "Build preview" at bounding box center [842, 104] width 285 height 22
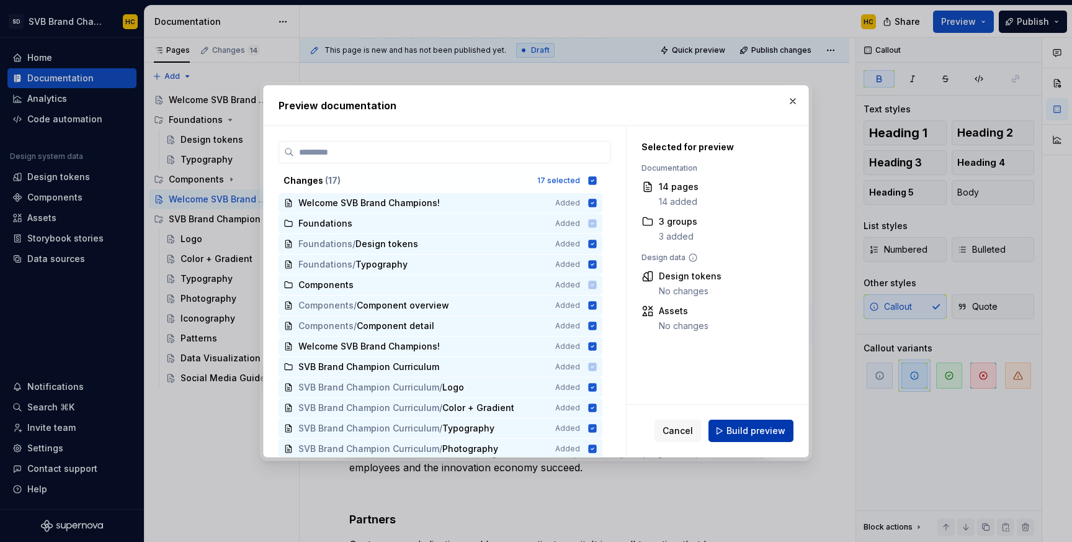
click at [756, 425] on span "Build preview" at bounding box center [755, 430] width 59 height 12
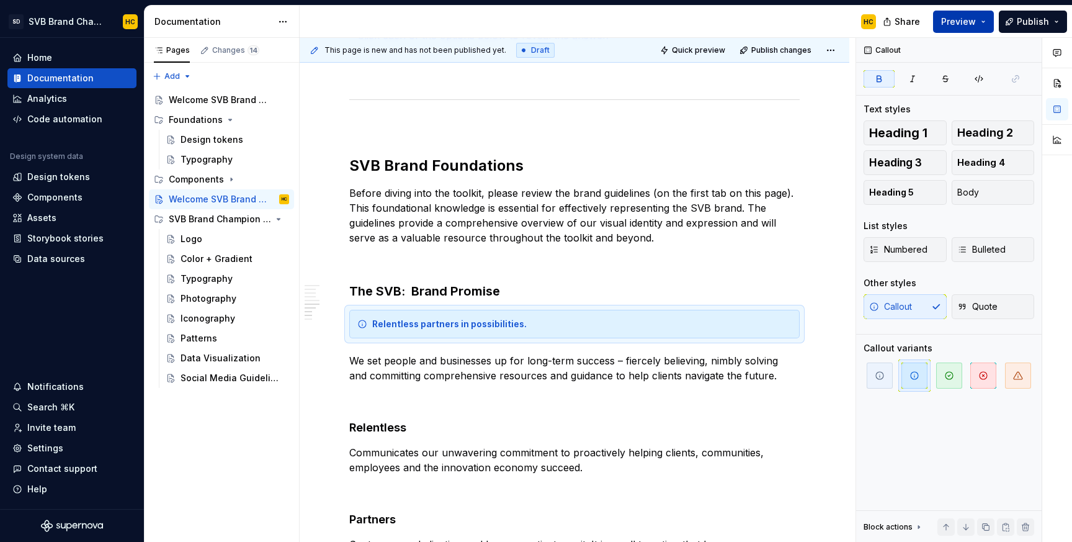
click at [955, 21] on span "Preview" at bounding box center [958, 22] width 35 height 12
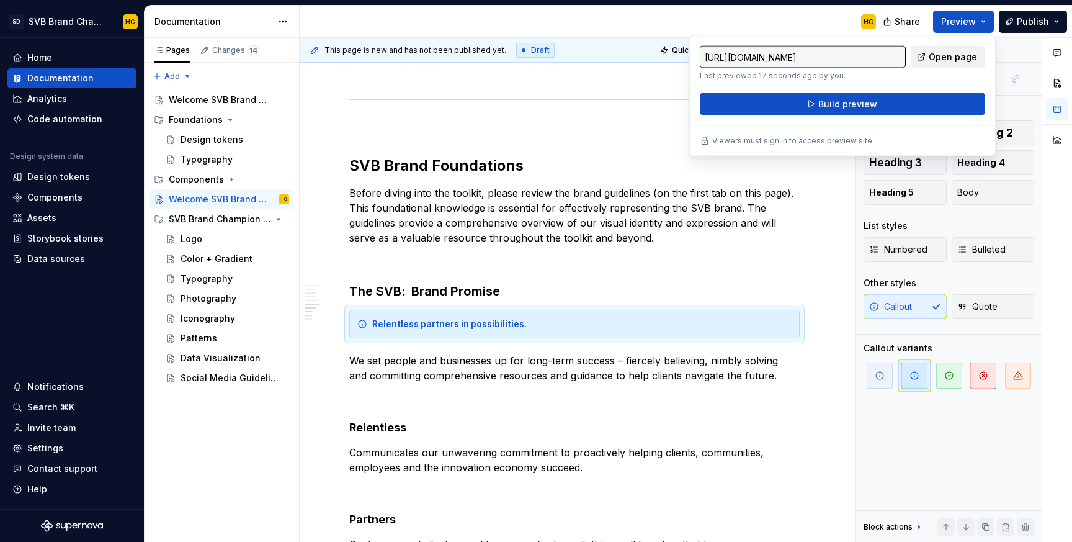
click at [947, 59] on span "Open page" at bounding box center [953, 57] width 48 height 12
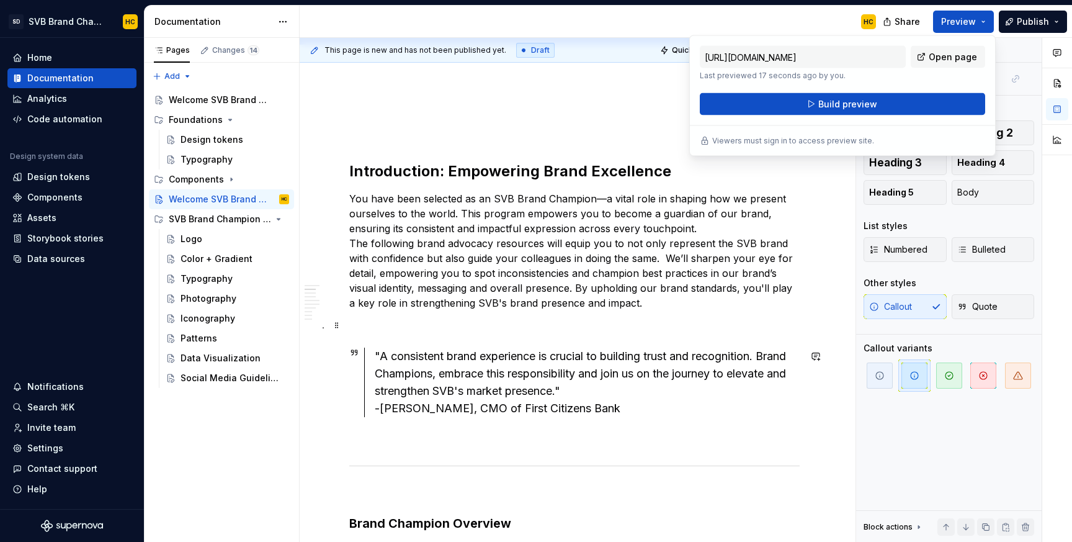
scroll to position [0, 0]
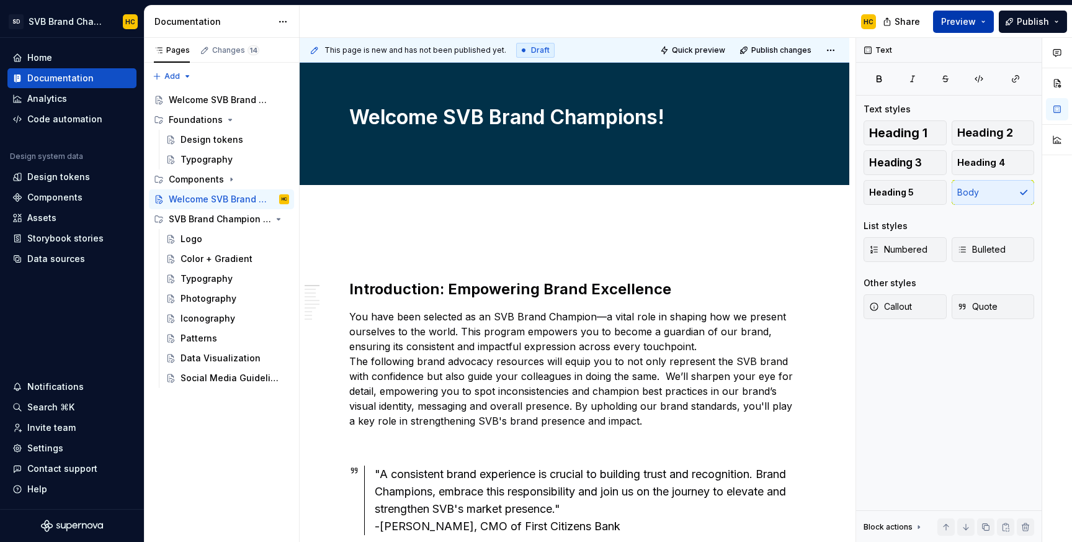
click at [963, 24] on span "Preview" at bounding box center [958, 22] width 35 height 12
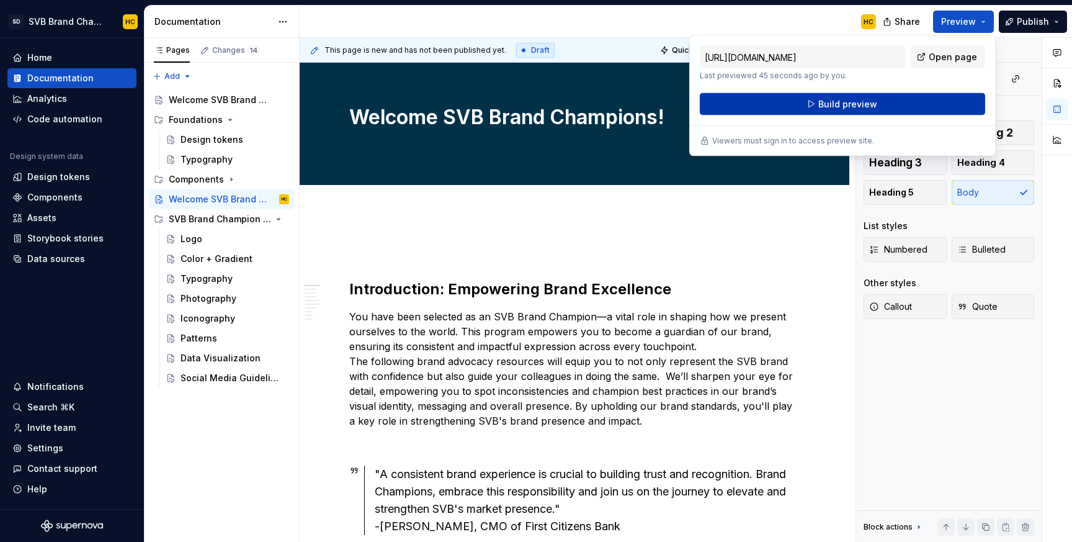
click at [919, 97] on button "Build preview" at bounding box center [842, 104] width 285 height 22
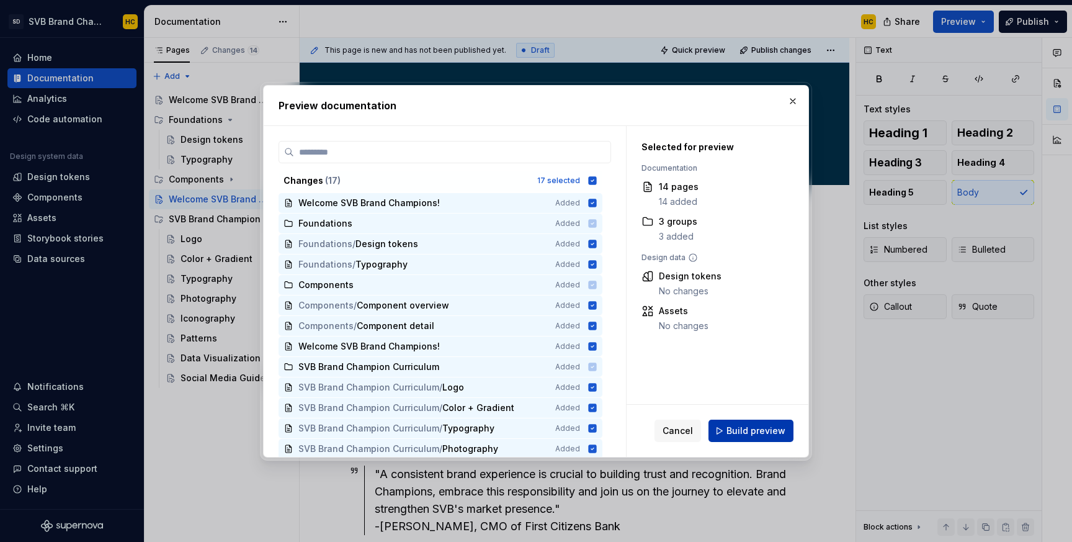
click at [766, 436] on button "Build preview" at bounding box center [750, 430] width 85 height 22
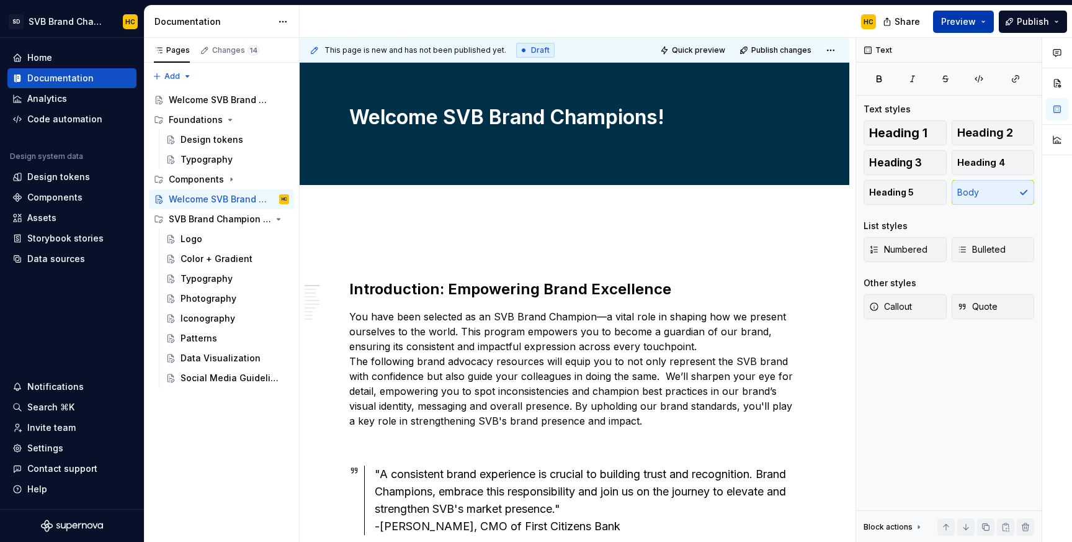
click at [978, 21] on button "Preview" at bounding box center [963, 22] width 61 height 22
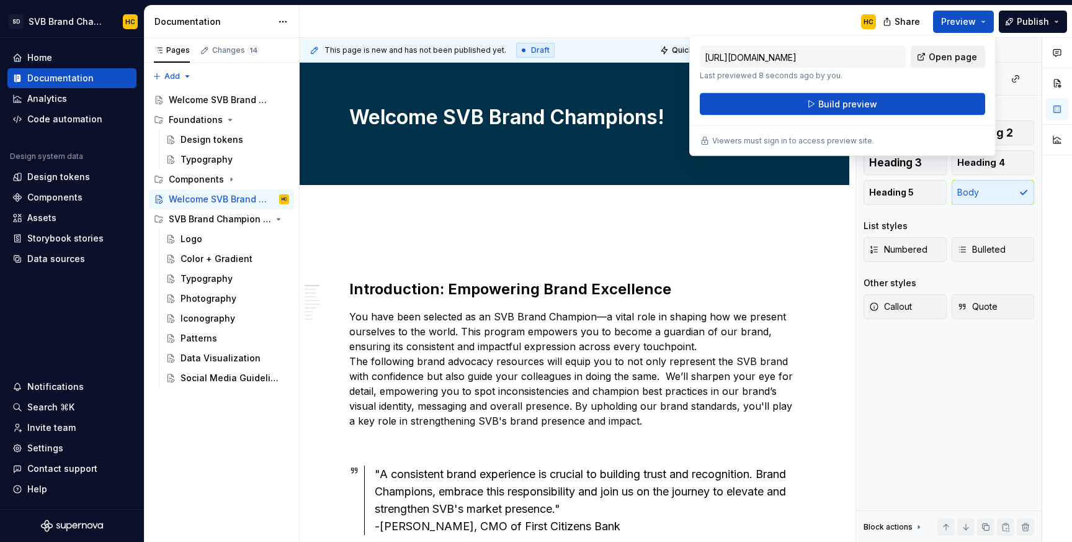
click at [972, 60] on span "Open page" at bounding box center [953, 57] width 48 height 12
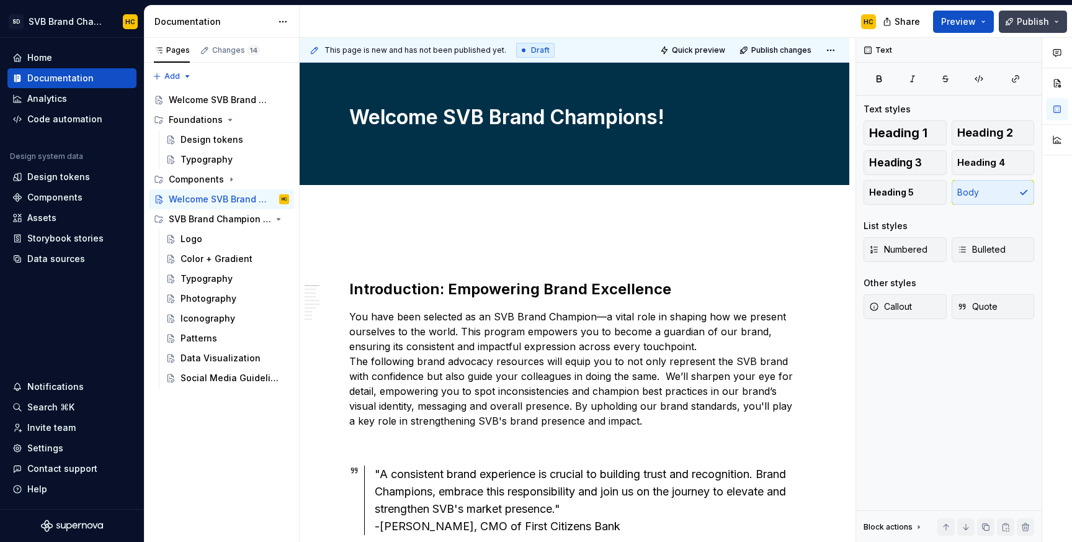
click at [1019, 24] on span "Publish" at bounding box center [1033, 22] width 32 height 12
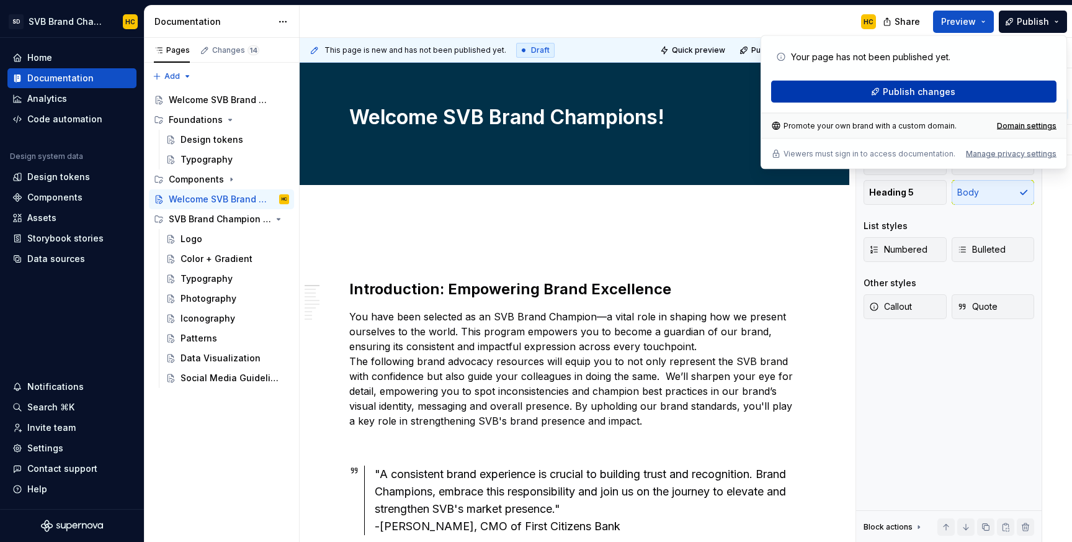
click at [974, 86] on button "Publish changes" at bounding box center [913, 92] width 285 height 22
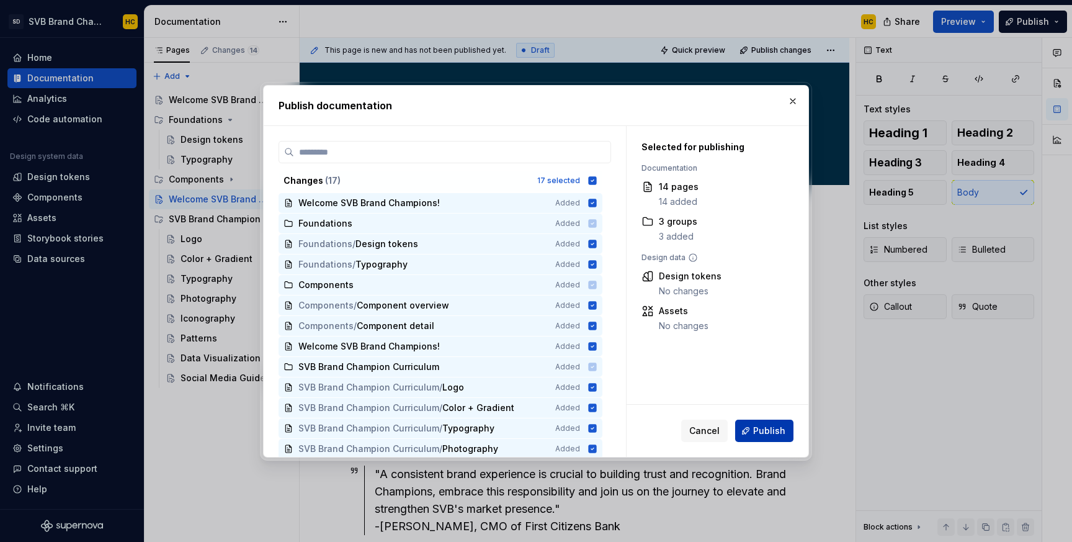
click at [770, 427] on span "Publish" at bounding box center [769, 430] width 32 height 12
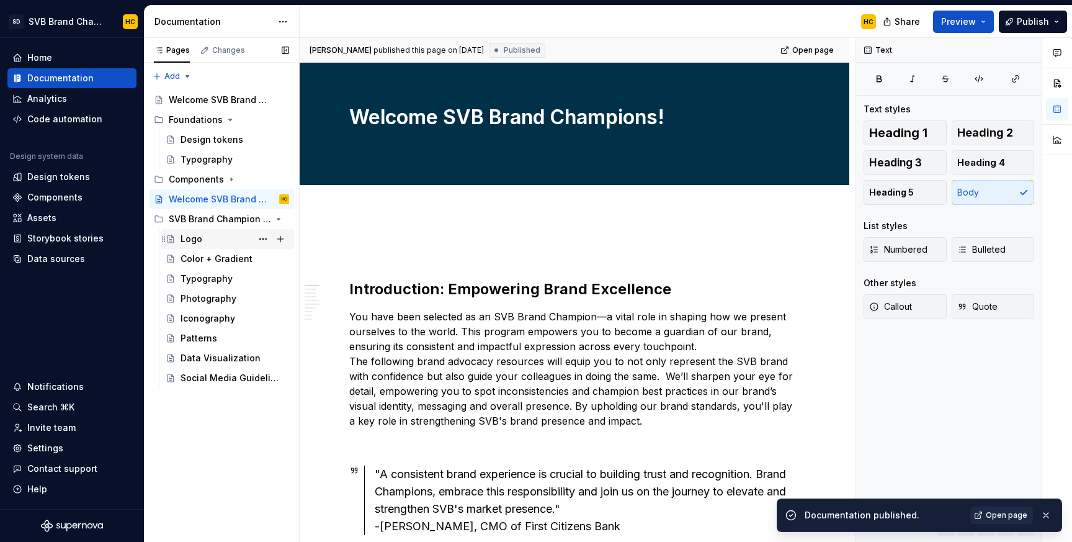
click at [217, 240] on div "Logo" at bounding box center [235, 238] width 109 height 17
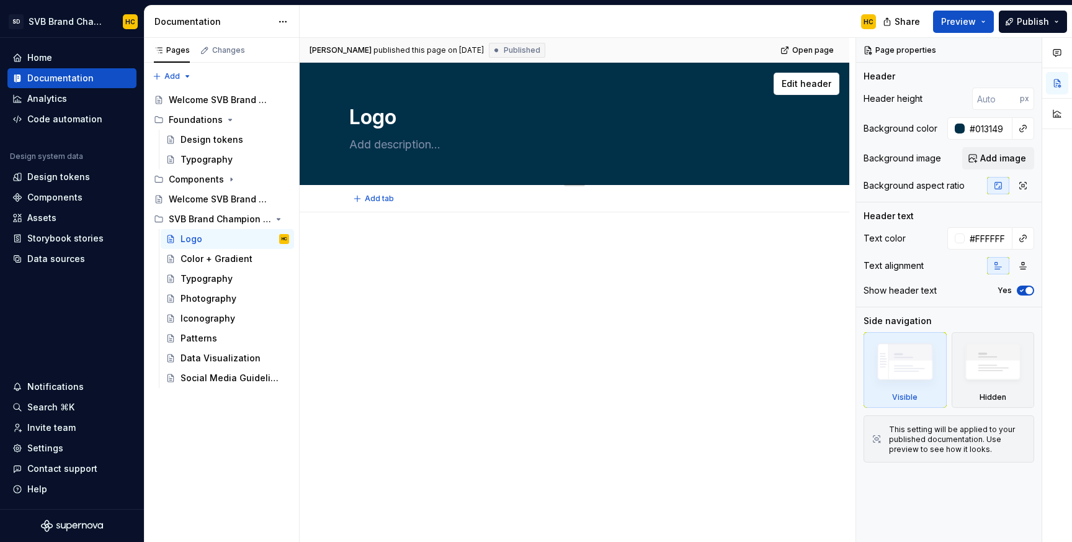
click at [412, 146] on textarea at bounding box center [572, 145] width 450 height 20
type textarea "*"
type textarea "T"
type textarea "*"
type textarea "Th"
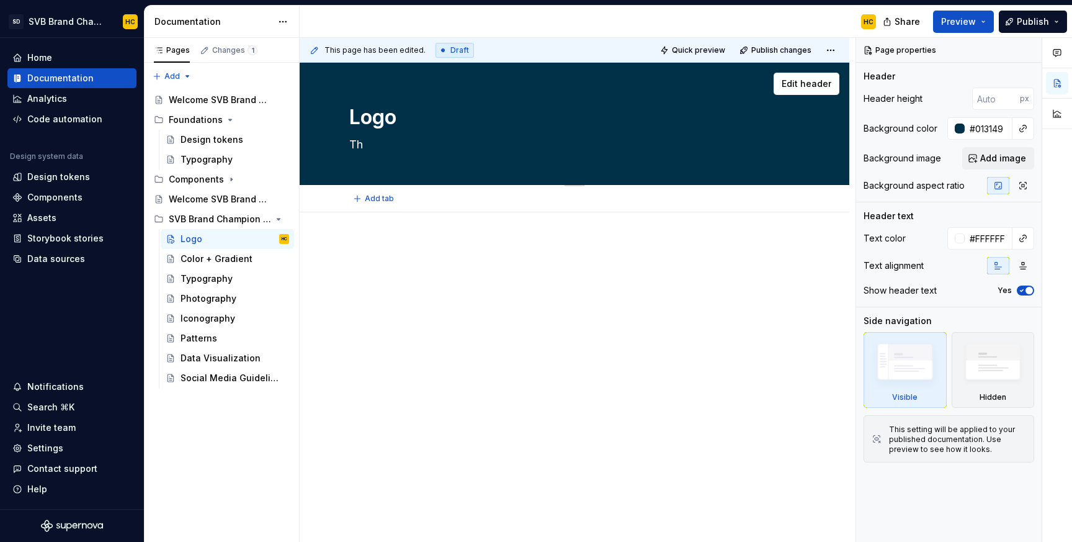
type textarea "*"
type textarea "The"
type textarea "*"
type textarea "The"
type textarea "*"
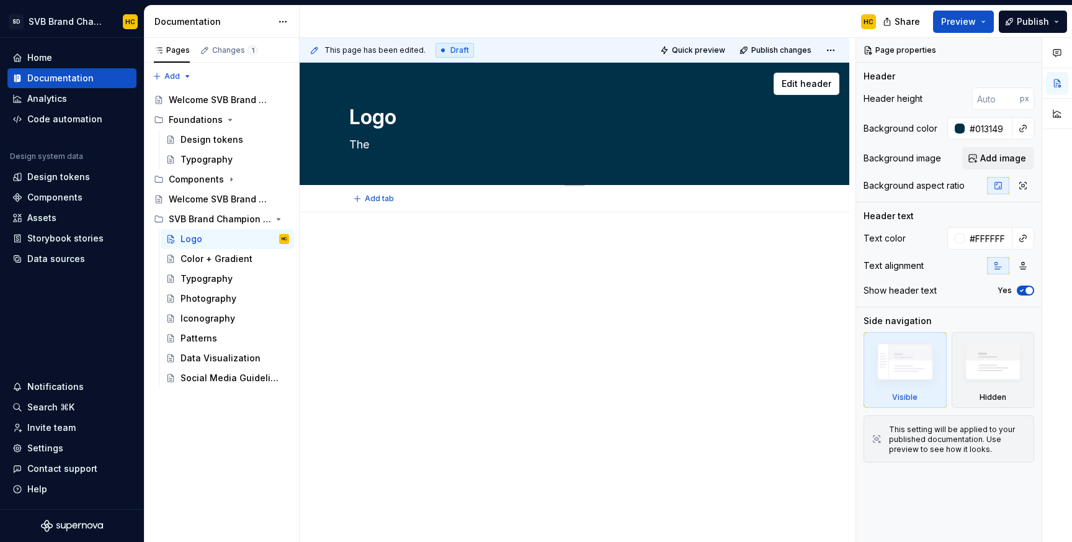
type textarea "The f"
type textarea "*"
type textarea "The fa"
type textarea "*"
type textarea "The fac"
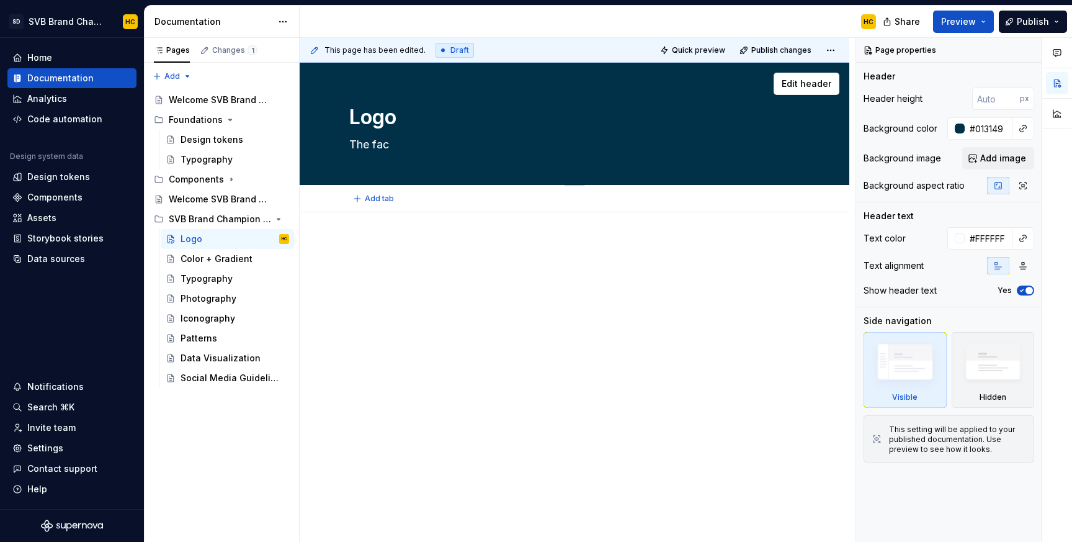
type textarea "*"
type textarea "The face"
type textarea "*"
type textarea "The face"
type textarea "*"
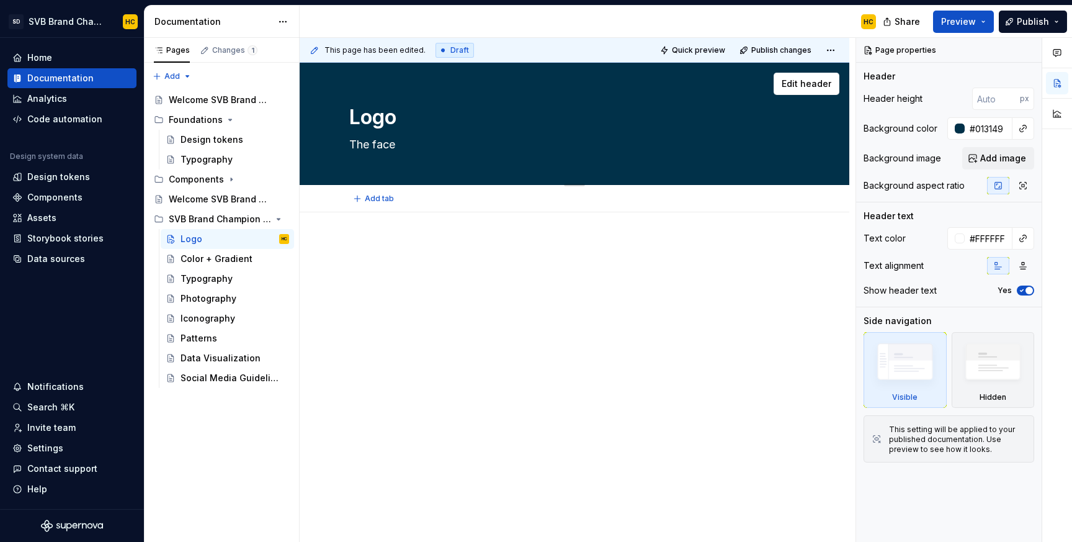
type textarea "The face o"
type textarea "*"
type textarea "The face of"
type textarea "*"
type textarea "The face of"
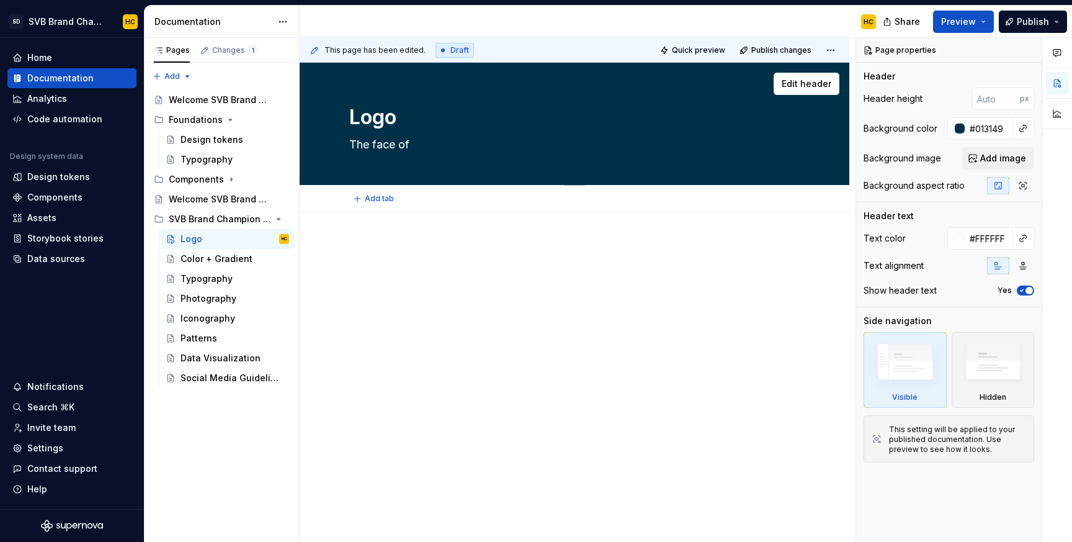
type textarea "*"
type textarea "The face of S"
type textarea "*"
click at [380, 139] on textarea "The face of SVB" at bounding box center [572, 145] width 450 height 20
click at [348, 144] on textarea "The face of SVB" at bounding box center [572, 145] width 450 height 20
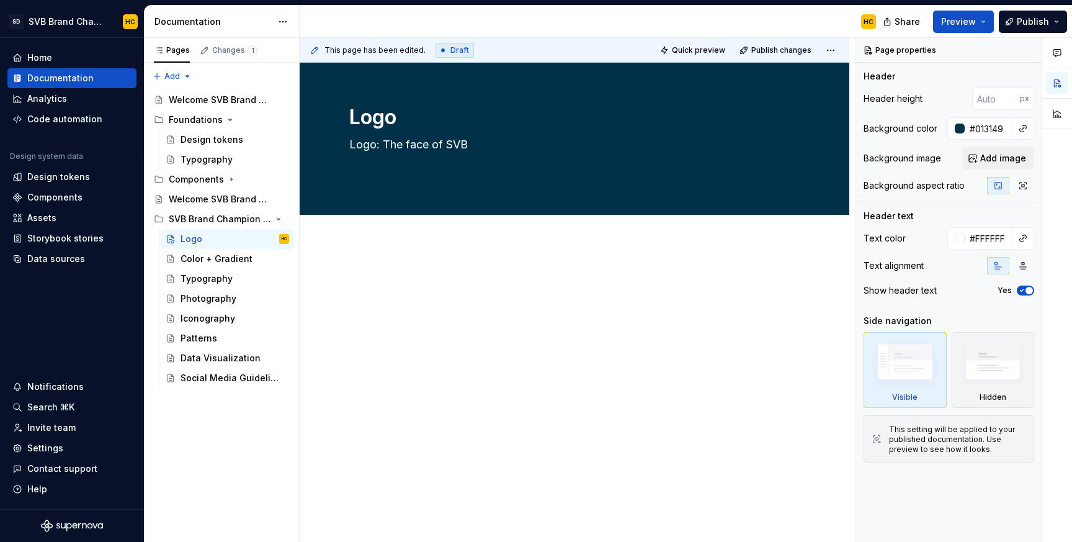
paste textarea "The Silicon Valley Bank logo should be used for any communication that speaks t…"
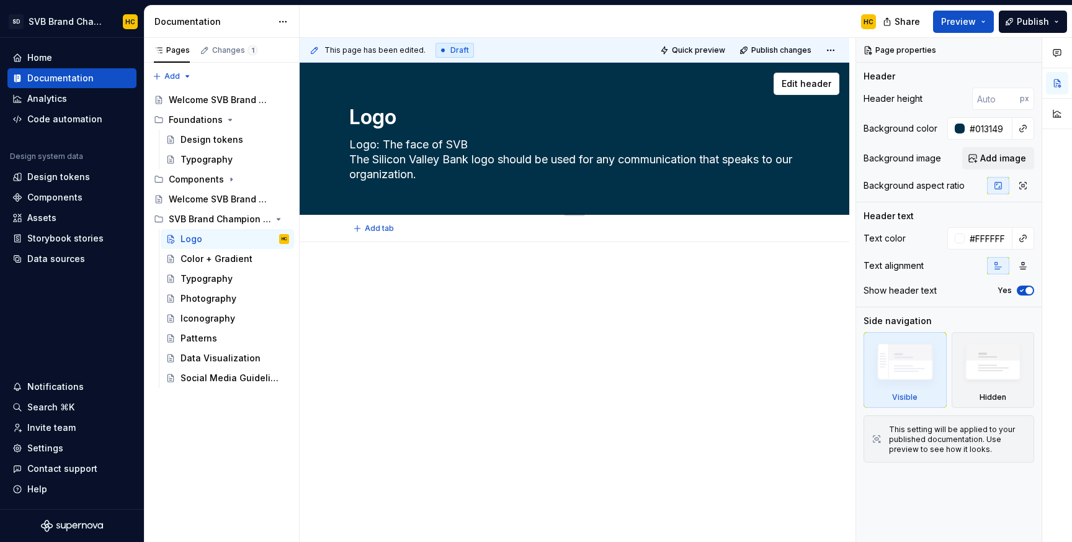
click at [472, 146] on textarea "Logo: The face of SVB The Silicon Valley Bank logo should be used for any commu…" at bounding box center [572, 160] width 450 height 50
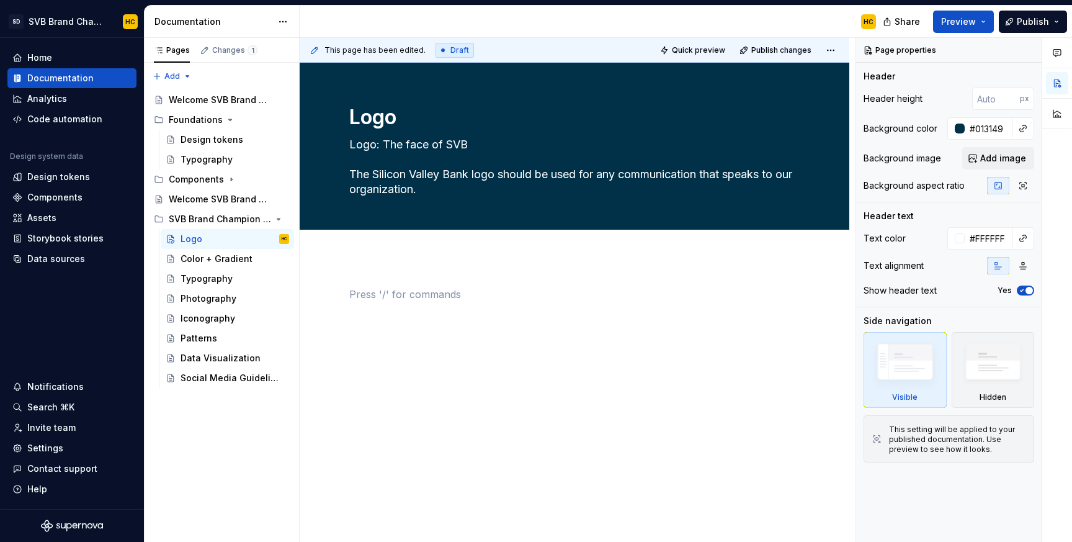
click at [405, 307] on div at bounding box center [574, 310] width 450 height 47
click at [357, 293] on p at bounding box center [574, 294] width 450 height 15
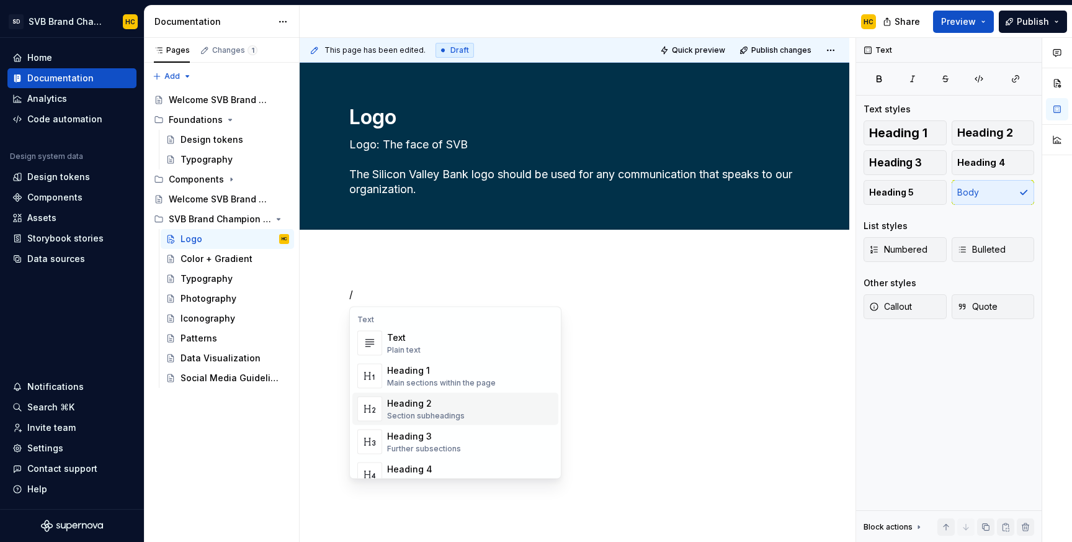
click at [418, 407] on div "Heading 2" at bounding box center [426, 403] width 78 height 12
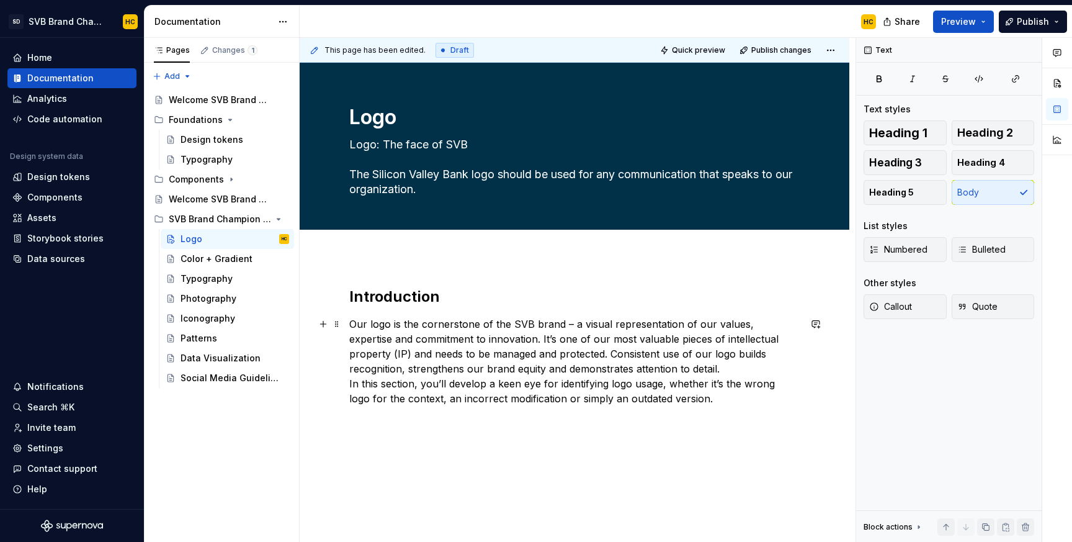
click at [351, 385] on p "Our logo is the cornerstone of the SVB brand – a visual representation of our v…" at bounding box center [574, 360] width 450 height 89
click at [351, 384] on p "Our logo is the cornerstone of the SVB brand – a visual representation of our v…" at bounding box center [574, 360] width 450 height 89
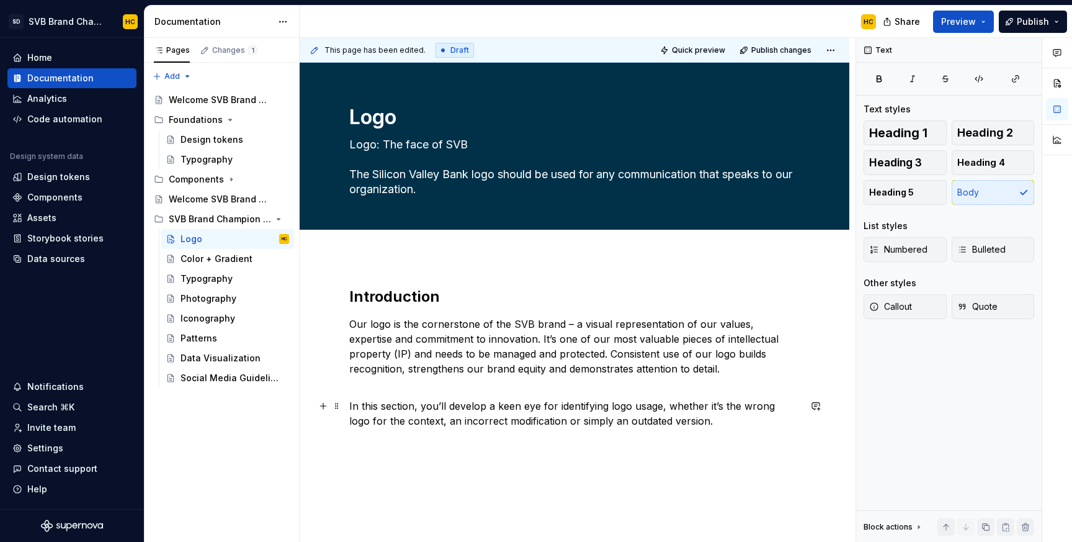
click at [710, 422] on p "In this section, you’ll develop a keen eye for identifying logo usage, whether …" at bounding box center [574, 413] width 450 height 30
click at [1012, 128] on button "Heading 2" at bounding box center [993, 132] width 83 height 25
click at [393, 484] on h2 at bounding box center [574, 483] width 450 height 20
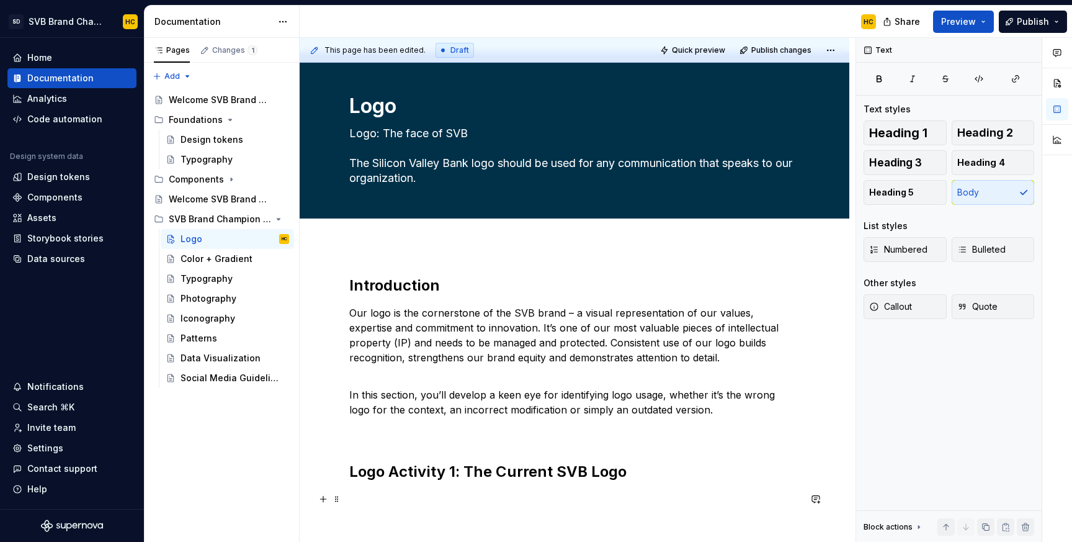
click at [359, 503] on p at bounding box center [574, 498] width 450 height 15
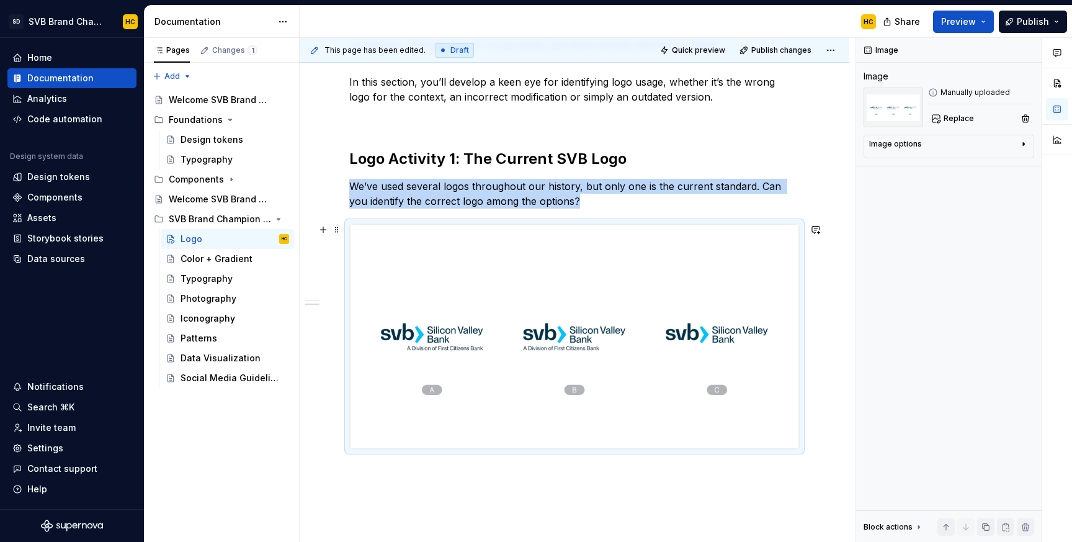
scroll to position [332, 0]
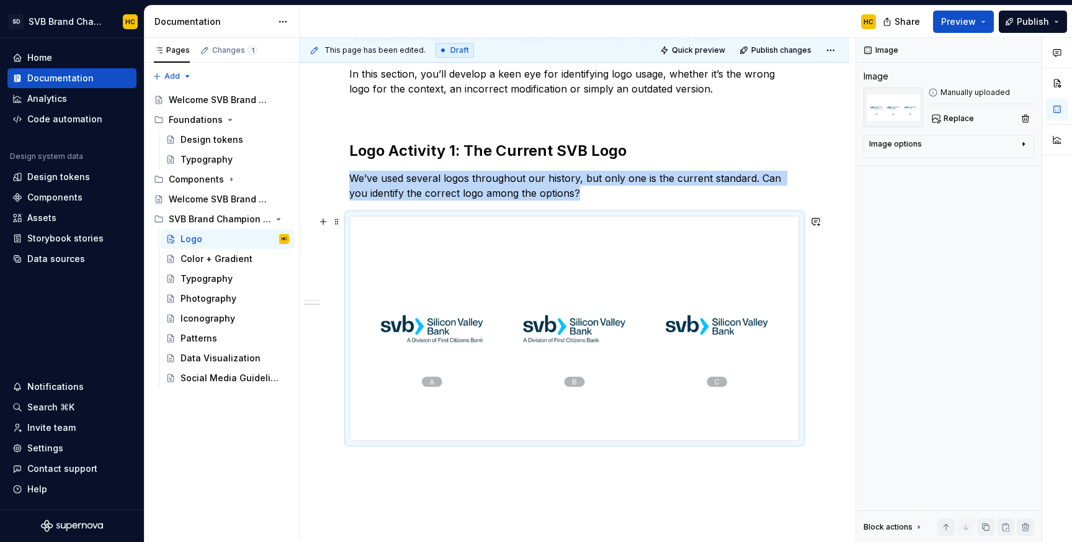
click at [833, 424] on div "Introduction Our logo is the cornerstone of the SVB brand – a visual representa…" at bounding box center [575, 272] width 550 height 694
click at [606, 486] on div "Introduction Our logo is the cornerstone of the SVB brand – a visual representa…" at bounding box center [575, 272] width 550 height 694
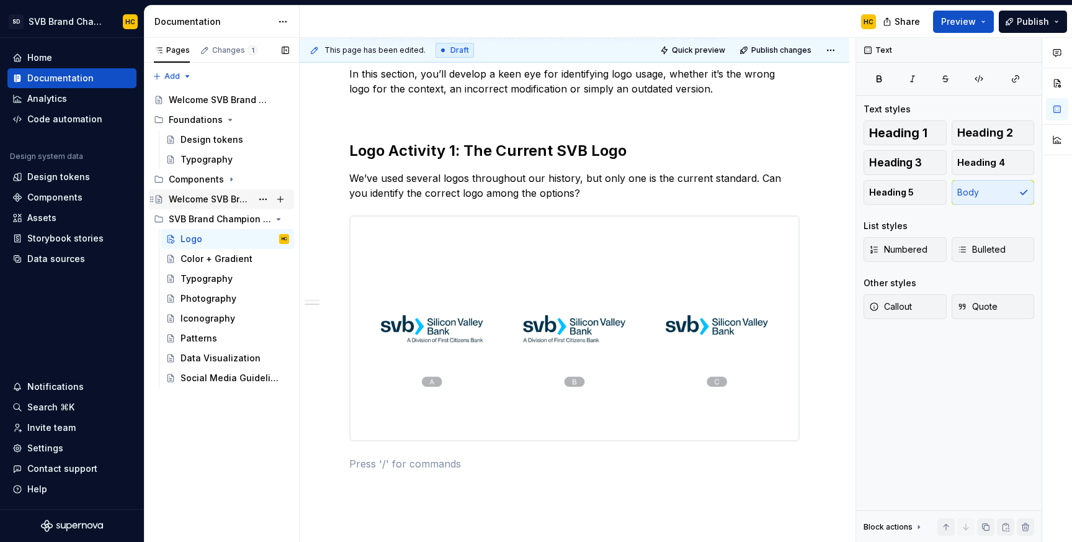
click at [222, 199] on div "Welcome SVB Brand Champions!" at bounding box center [210, 199] width 83 height 12
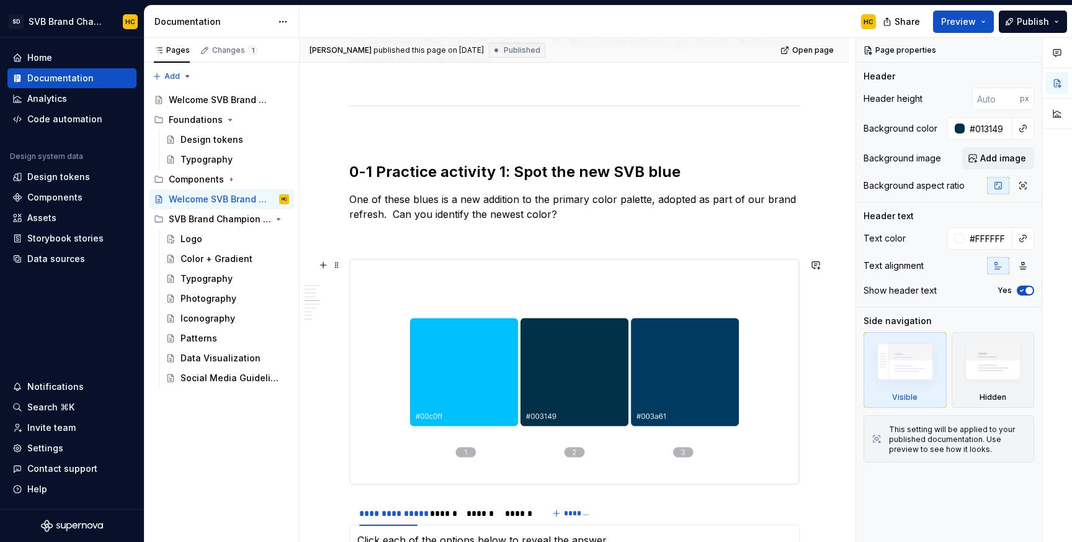
scroll to position [1526, 0]
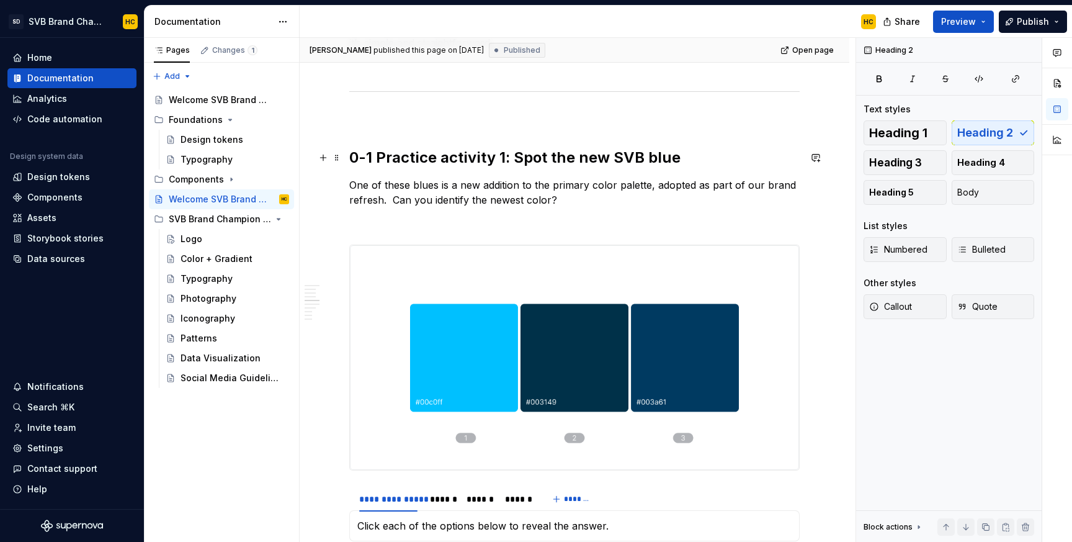
click at [559, 150] on h2 "0-1 Practice activity 1: Spot the new SVB blue" at bounding box center [574, 158] width 450 height 20
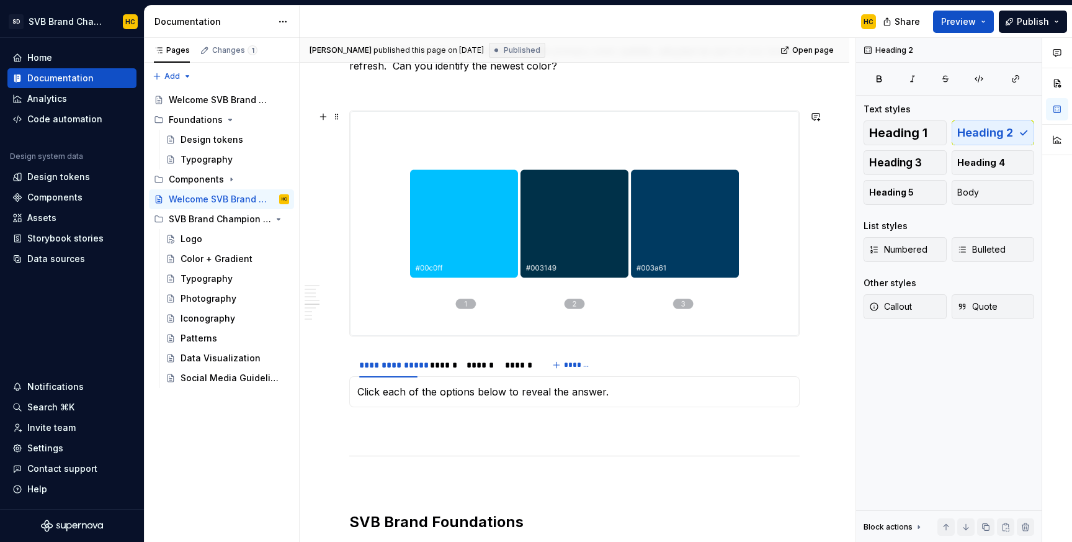
scroll to position [1663, 0]
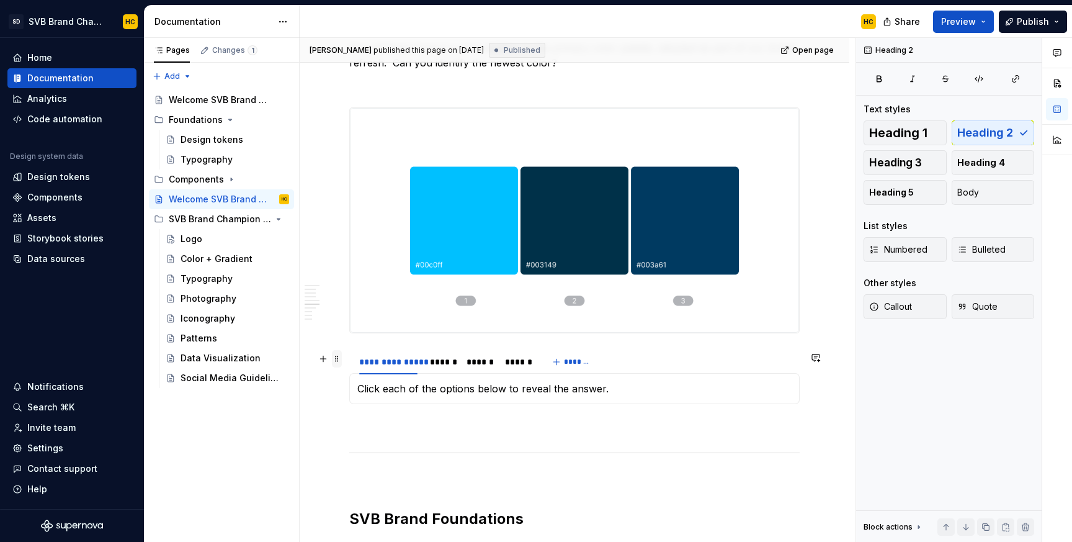
click at [337, 360] on span at bounding box center [337, 358] width 10 height 17
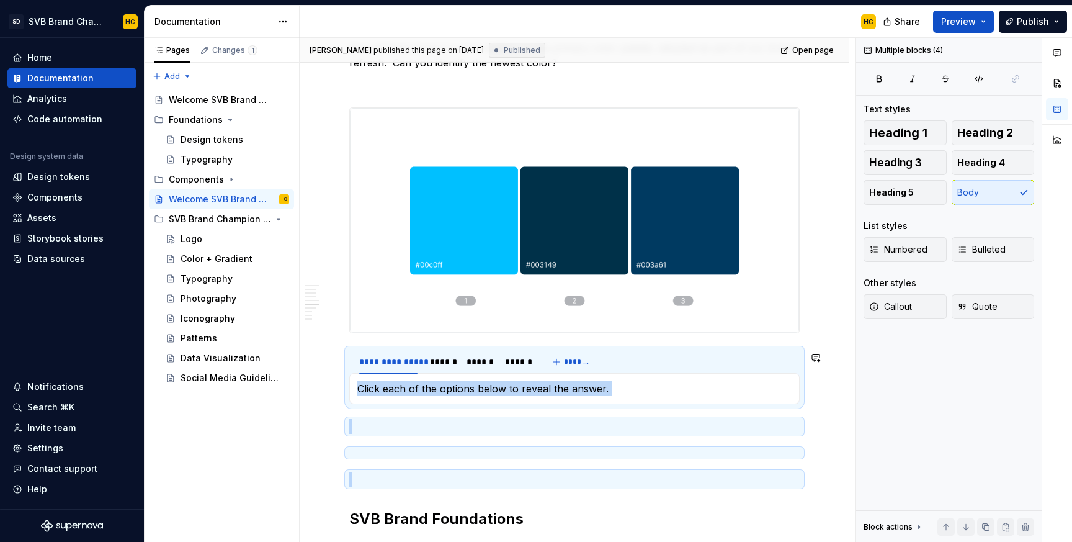
drag, startPoint x: 803, startPoint y: 487, endPoint x: 377, endPoint y: 379, distance: 439.1
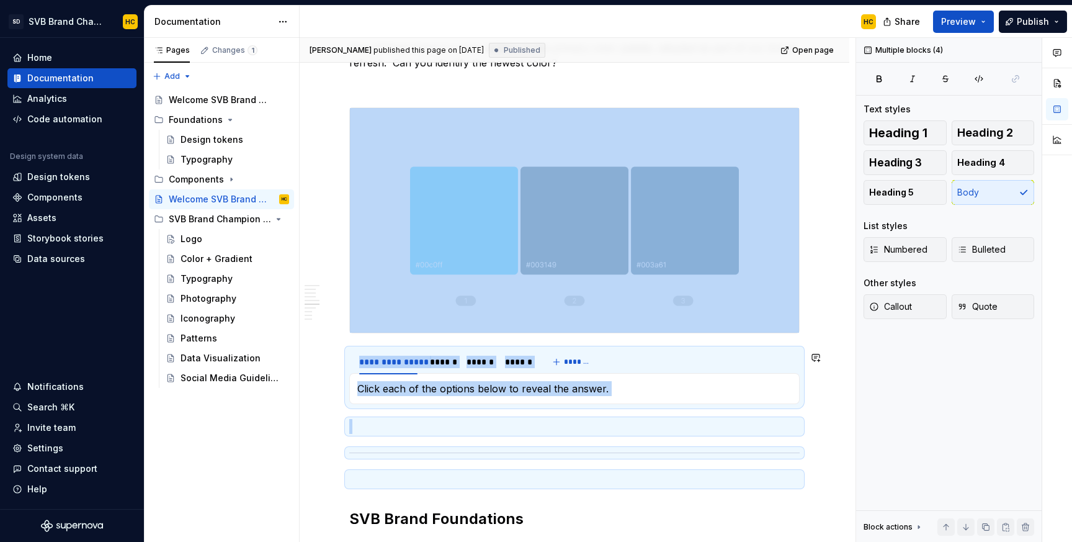
copy div "**********"
click at [209, 238] on div "Logo" at bounding box center [235, 238] width 109 height 17
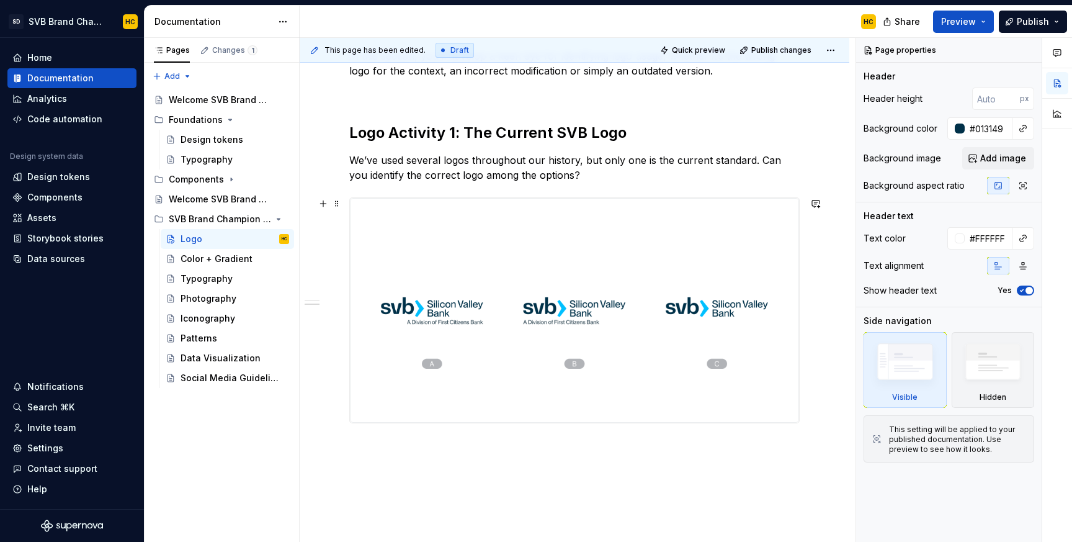
scroll to position [353, 0]
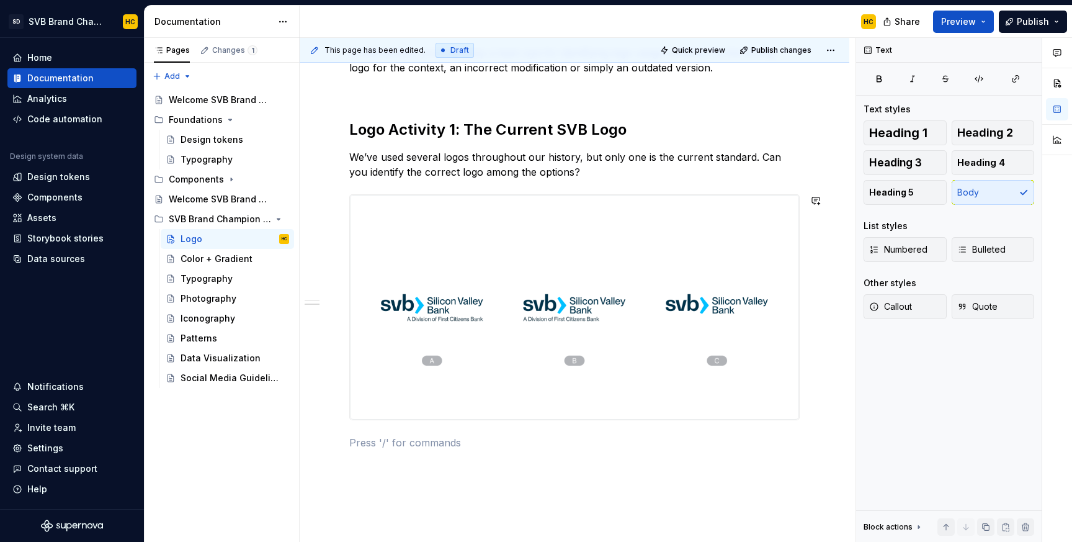
click at [379, 437] on p at bounding box center [574, 442] width 450 height 15
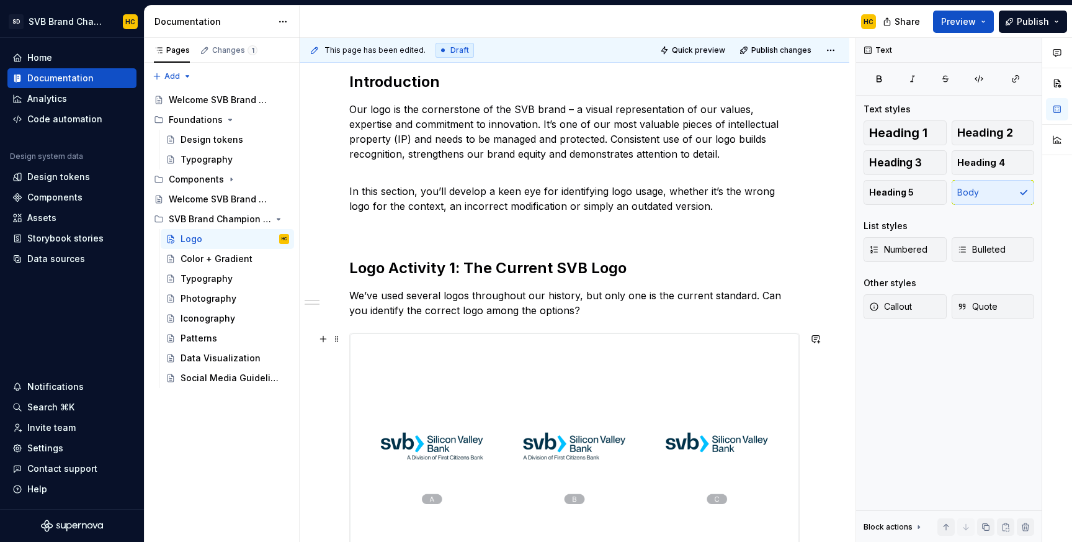
scroll to position [185, 0]
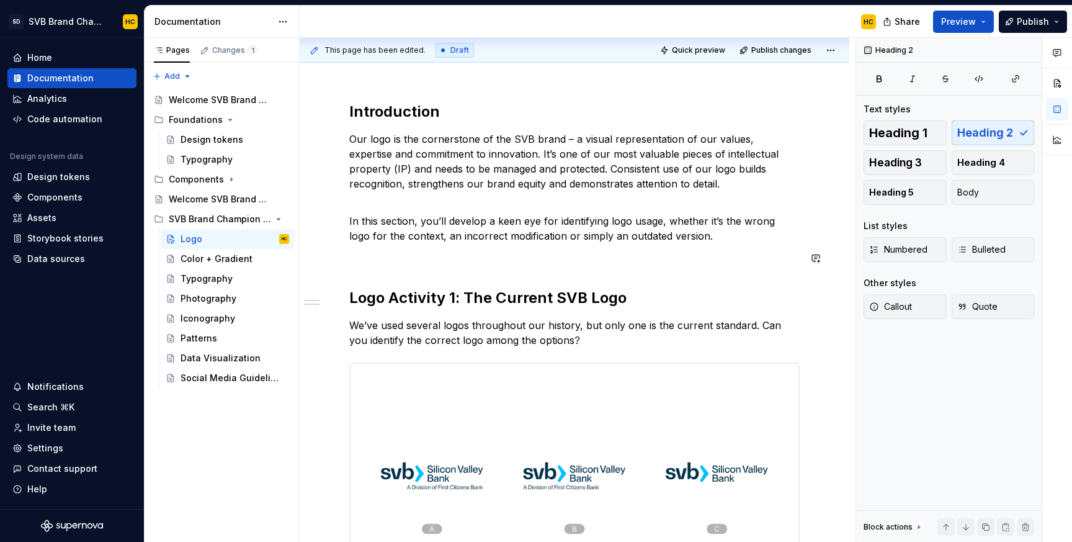
click at [557, 273] on div "**********" at bounding box center [574, 422] width 450 height 640
click at [723, 233] on p "In this section, you’ll develop a keen eye for identifying logo usage, whether …" at bounding box center [574, 228] width 450 height 30
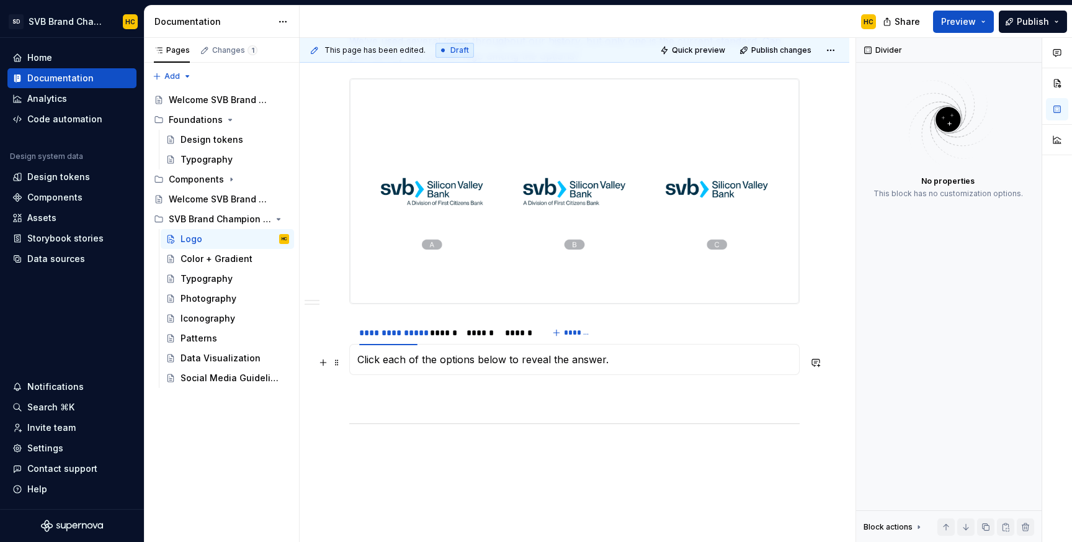
scroll to position [537, 0]
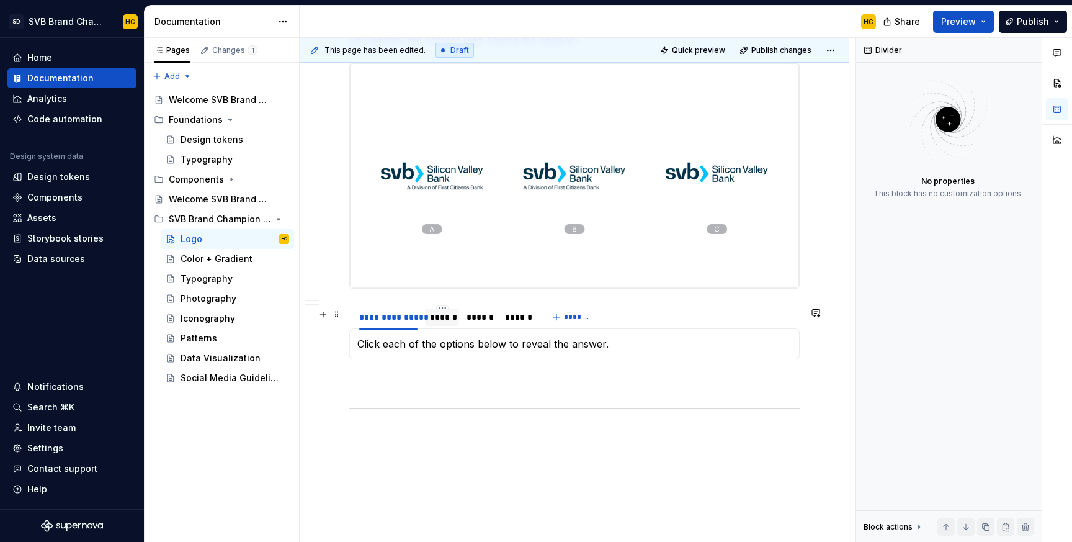
click at [449, 323] on div "******" at bounding box center [442, 317] width 24 height 12
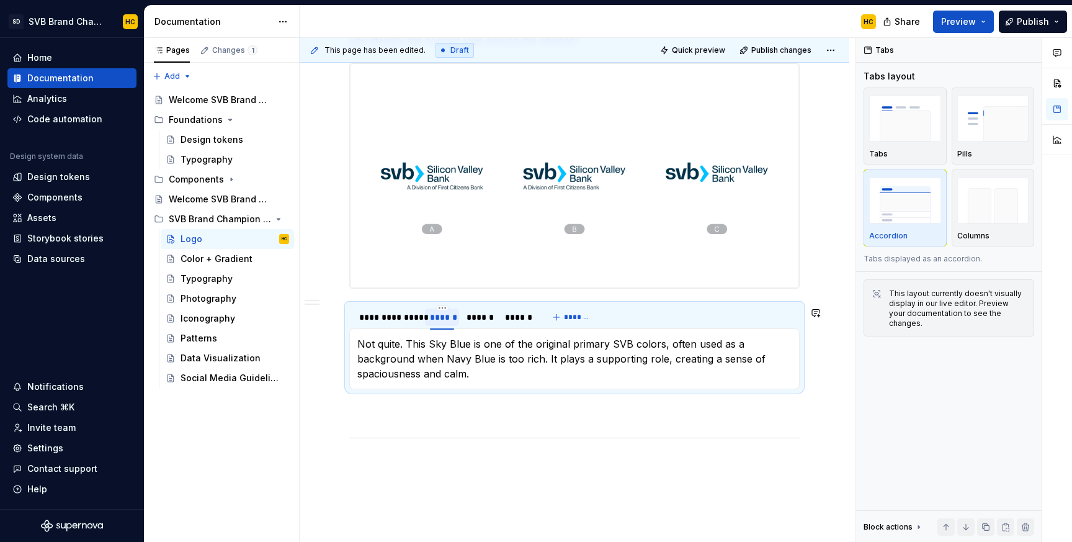
click at [449, 323] on div "******" at bounding box center [442, 317] width 24 height 12
click at [484, 318] on div "******" at bounding box center [485, 317] width 26 height 12
click at [522, 323] on div "******" at bounding box center [527, 317] width 26 height 12
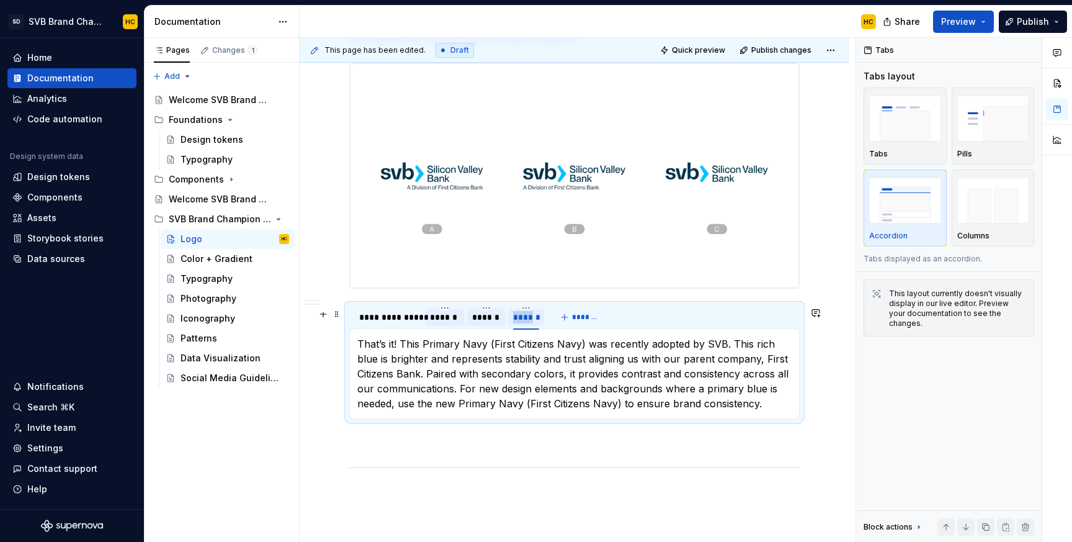
click at [522, 323] on div "******" at bounding box center [526, 317] width 26 height 12
click at [447, 318] on div "******" at bounding box center [444, 317] width 29 height 12
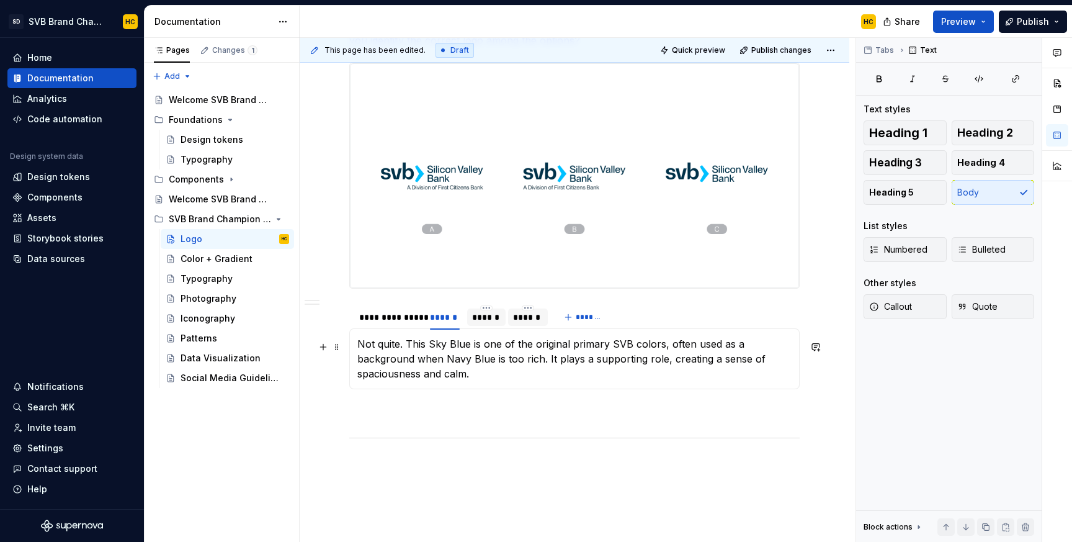
click at [401, 362] on p "Not quite. This Sky Blue is one of the original primary SVB colors, often used …" at bounding box center [574, 358] width 434 height 45
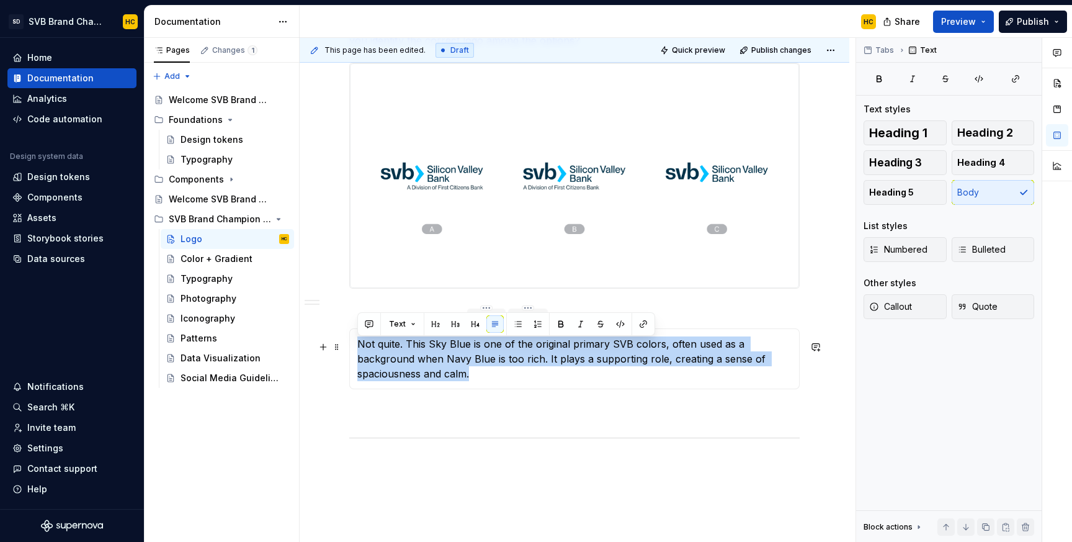
drag, startPoint x: 386, startPoint y: 380, endPoint x: 352, endPoint y: 347, distance: 46.9
click at [353, 347] on div "Click each of the options below to reveal the answer. Not quite. This Sky Blue …" at bounding box center [574, 358] width 450 height 61
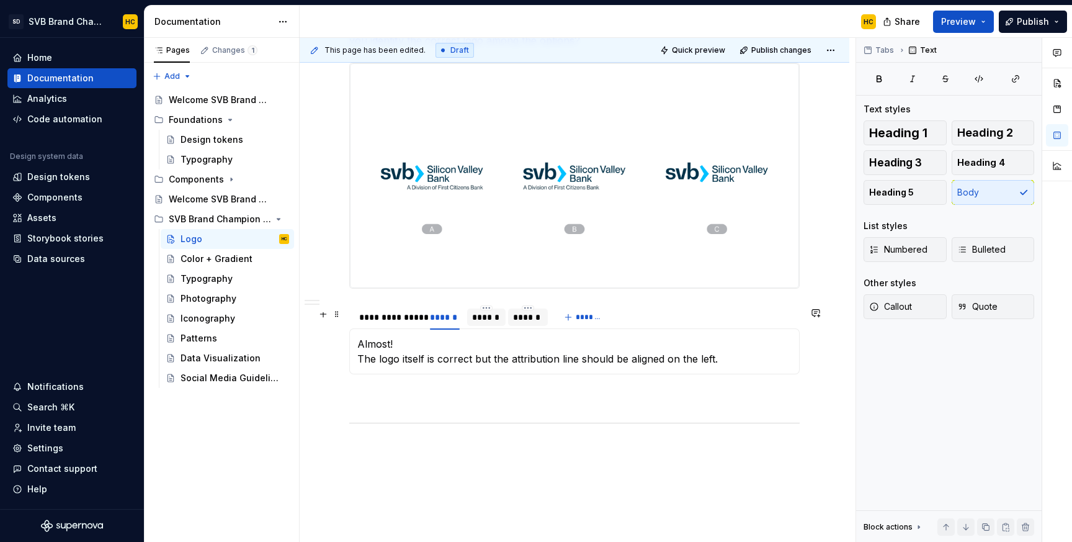
click at [479, 320] on div "******" at bounding box center [486, 317] width 29 height 12
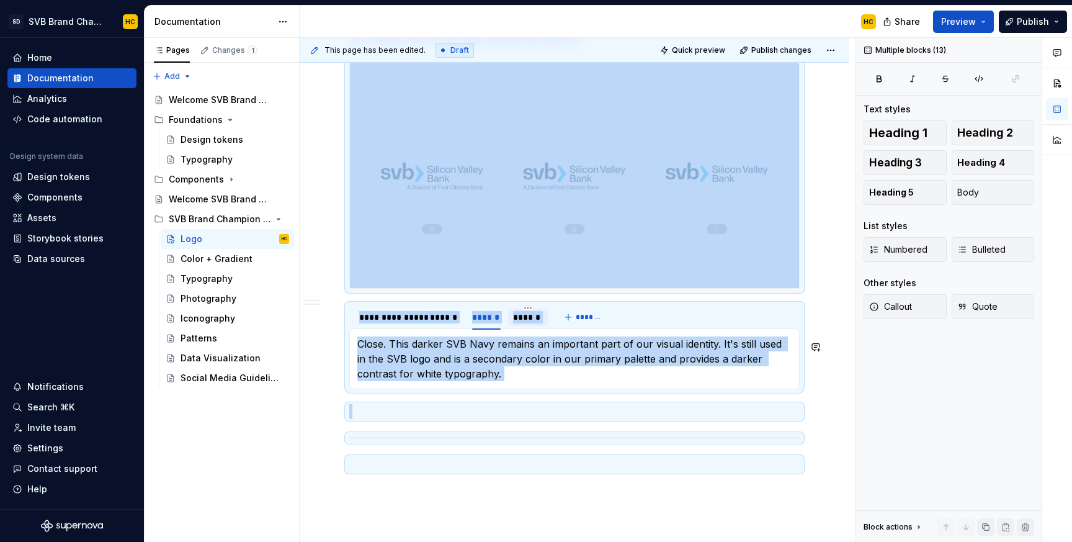
click at [425, 371] on p "Close. This darker SVB Navy remains an important part of our visual identity. I…" at bounding box center [574, 358] width 434 height 45
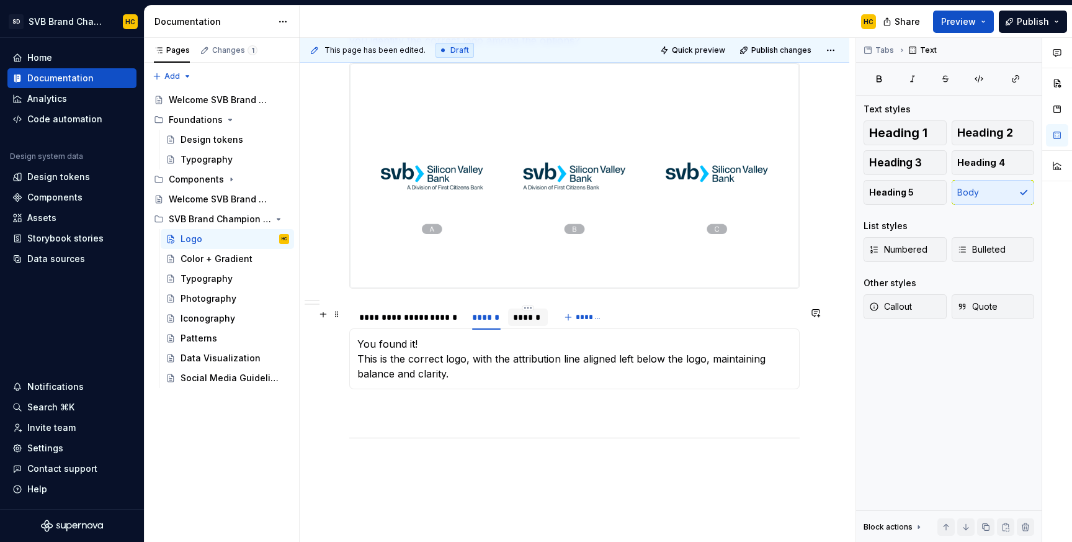
click at [524, 323] on div "******" at bounding box center [528, 317] width 30 height 12
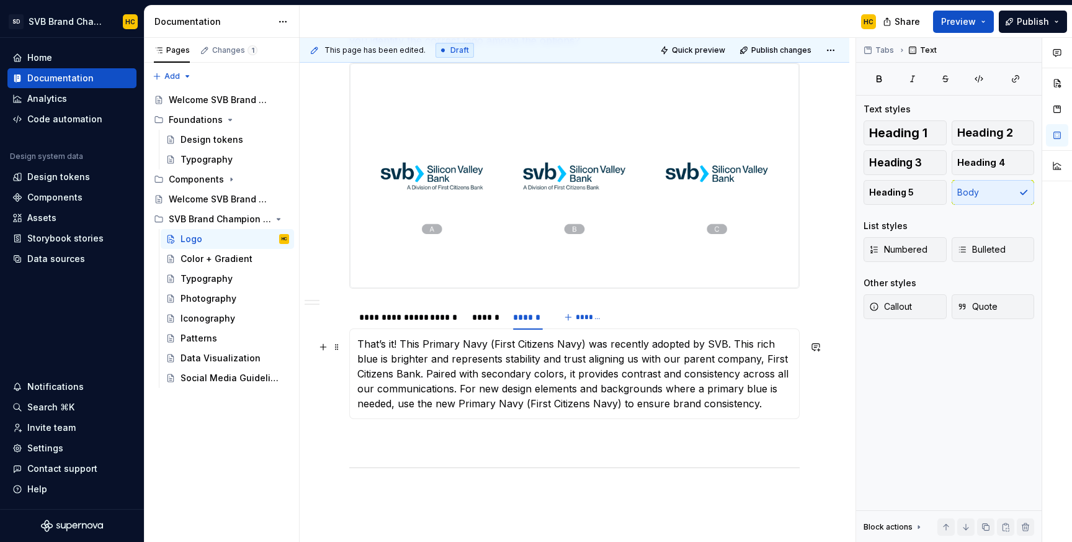
click at [467, 384] on p "That’s it! This Primary Navy (First Citizens Navy) was recently adopted by SVB.…" at bounding box center [574, 373] width 434 height 74
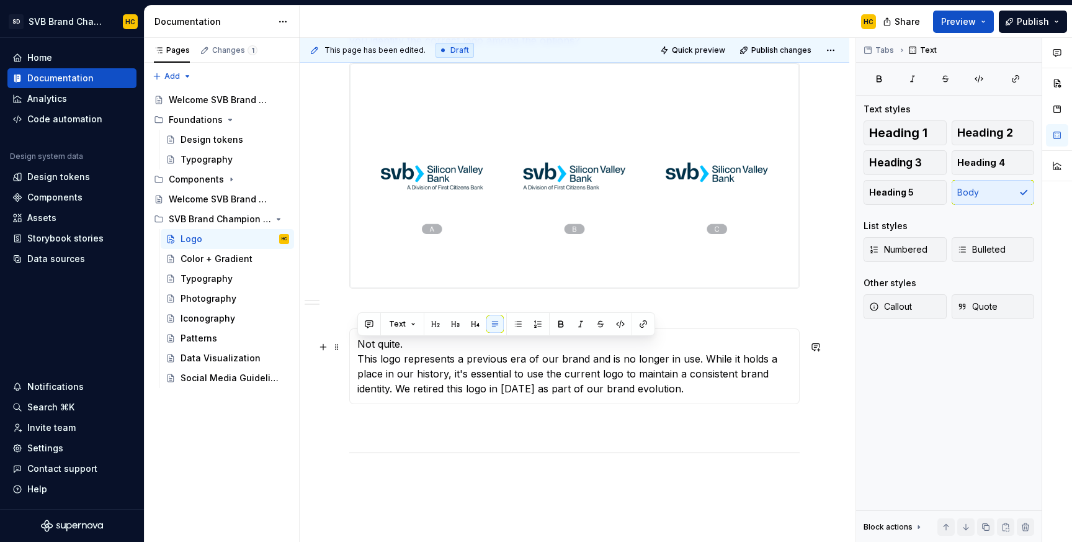
drag, startPoint x: 409, startPoint y: 348, endPoint x: 355, endPoint y: 348, distance: 54.0
click at [355, 348] on div "Click each of the options below to reveal the answer. Almost! The logo itself i…" at bounding box center [574, 366] width 450 height 76
click at [676, 308] on div "**********" at bounding box center [574, 317] width 450 height 25
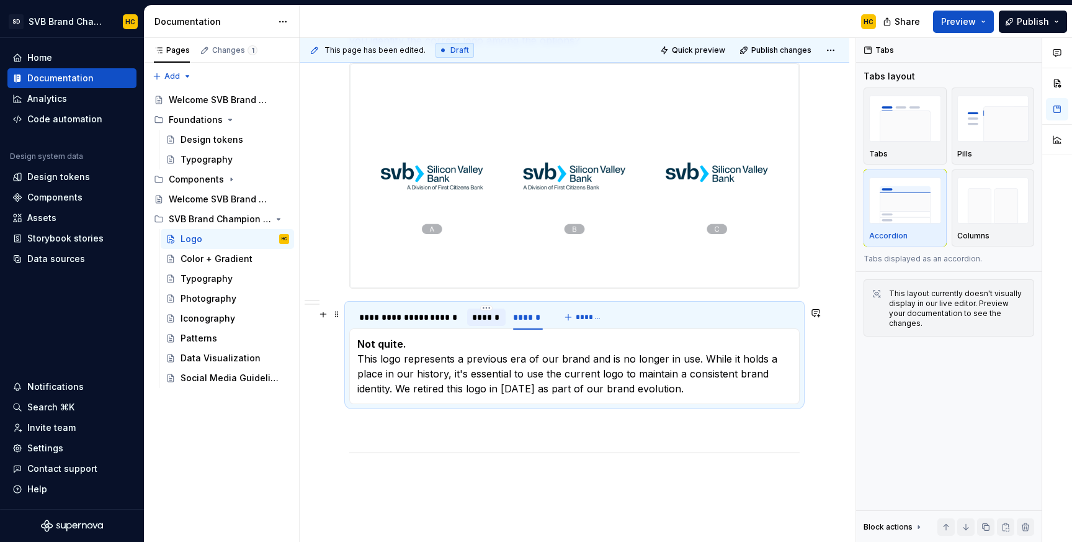
click at [491, 323] on div "******" at bounding box center [486, 317] width 29 height 12
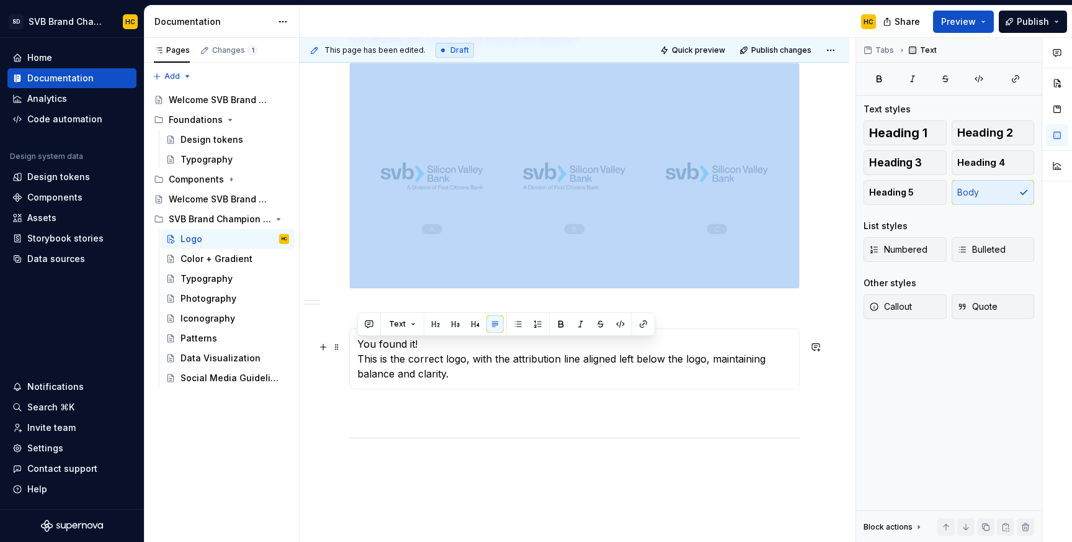
drag, startPoint x: 430, startPoint y: 347, endPoint x: 344, endPoint y: 346, distance: 85.6
click at [349, 346] on section "**********" at bounding box center [574, 346] width 450 height 86
drag, startPoint x: 422, startPoint y: 348, endPoint x: 359, endPoint y: 351, distance: 62.7
click at [359, 350] on p "You found it! This is the correct logo, with the attribution line aligned left …" at bounding box center [574, 358] width 434 height 45
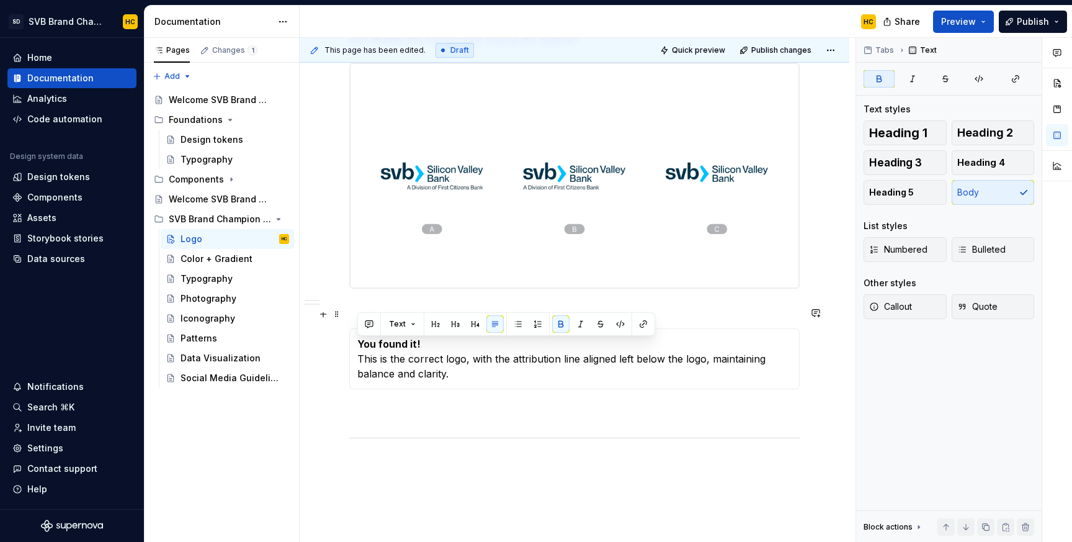
click at [670, 310] on div "**********" at bounding box center [574, 317] width 450 height 25
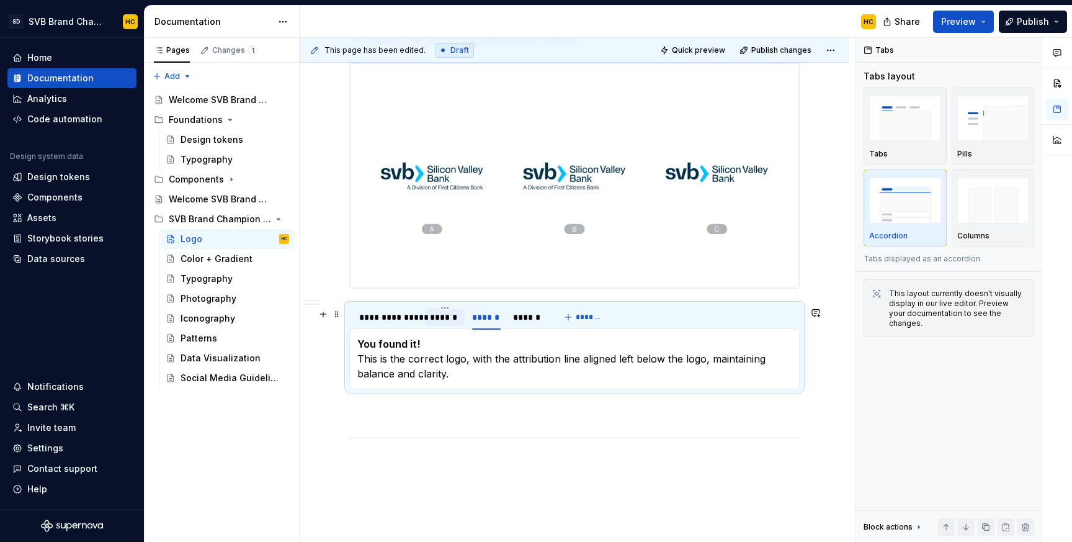
click at [442, 321] on div "******" at bounding box center [444, 317] width 29 height 12
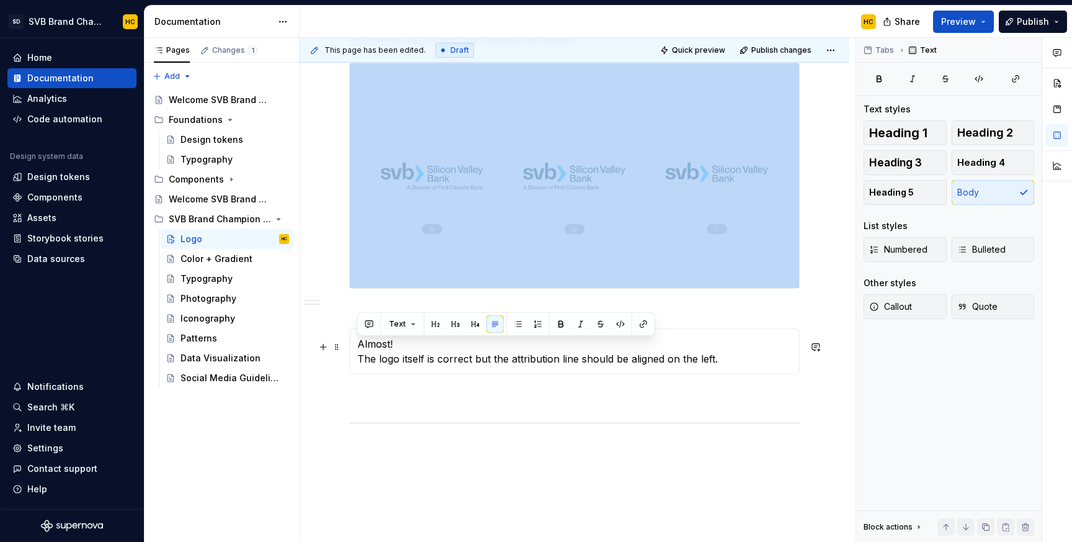
drag, startPoint x: 395, startPoint y: 347, endPoint x: 355, endPoint y: 349, distance: 39.7
click at [355, 349] on div "Click each of the options below to reveal the answer. Almost! The logo itself i…" at bounding box center [574, 351] width 450 height 46
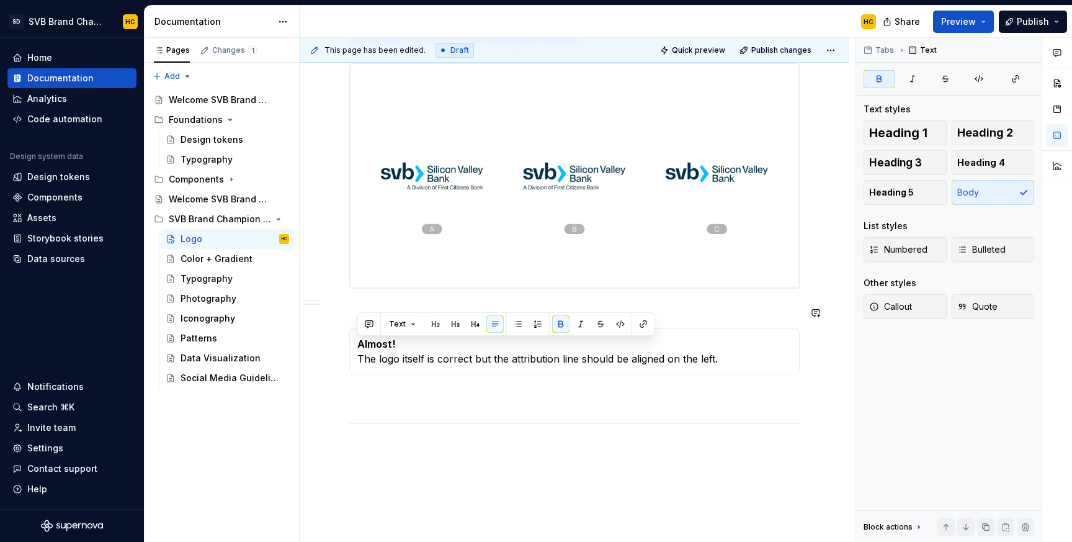
click at [779, 306] on section "**********" at bounding box center [574, 338] width 450 height 71
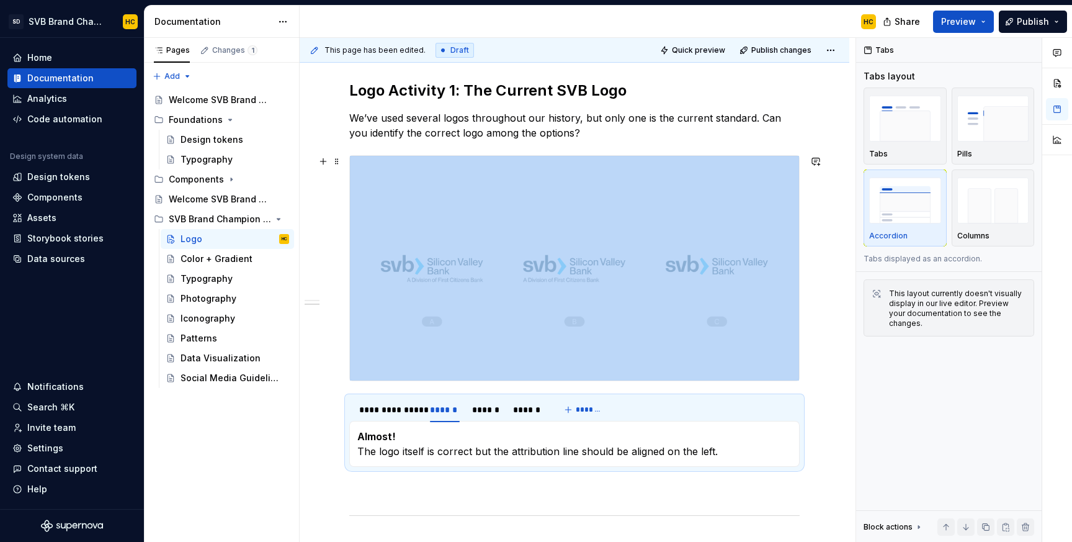
scroll to position [436, 0]
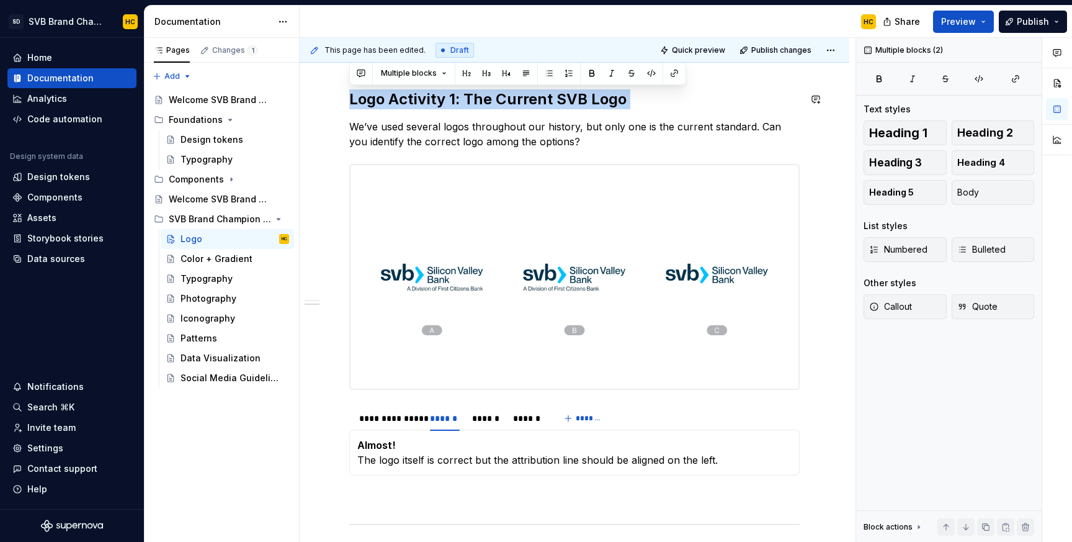
drag, startPoint x: 352, startPoint y: 104, endPoint x: 623, endPoint y: 117, distance: 272.0
click at [623, 117] on div "**********" at bounding box center [574, 203] width 450 height 707
copy h2 "Logo Activity 1: The Current SVB Logo"
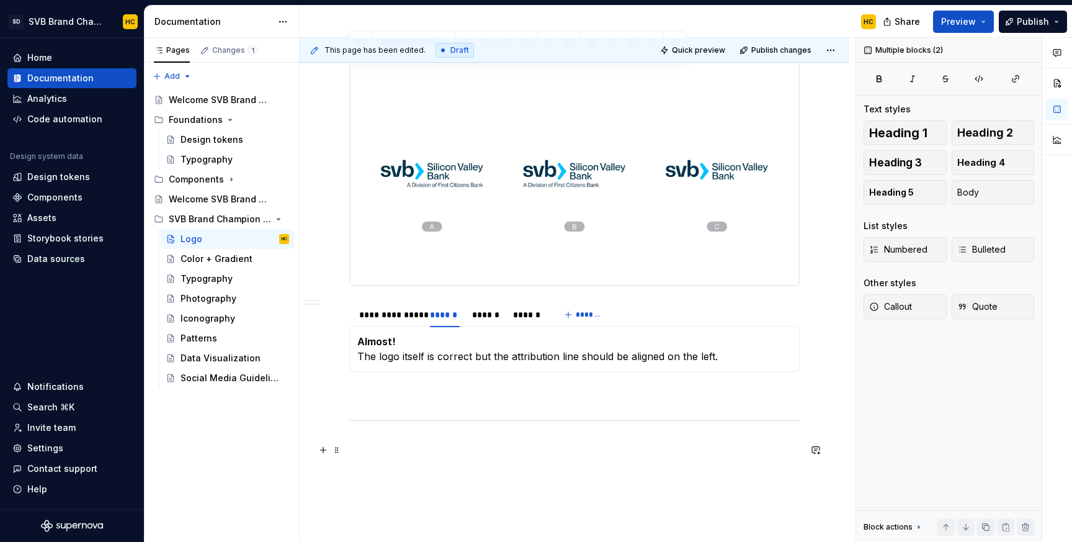
scroll to position [543, 0]
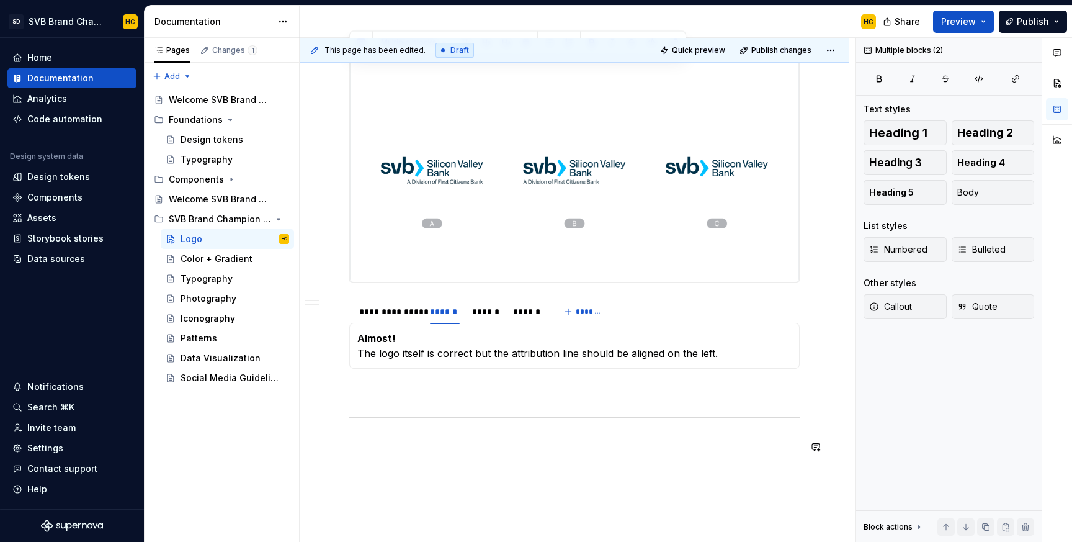
click at [365, 466] on div "**********" at bounding box center [574, 105] width 450 height 722
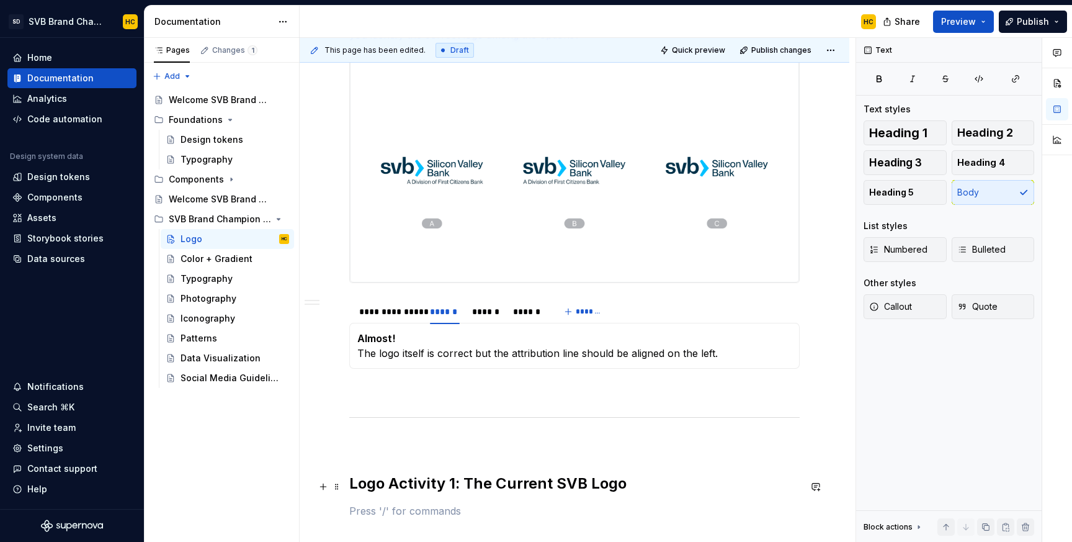
click at [454, 488] on h2 "Logo Activity 1: The Current SVB Logo" at bounding box center [574, 483] width 450 height 20
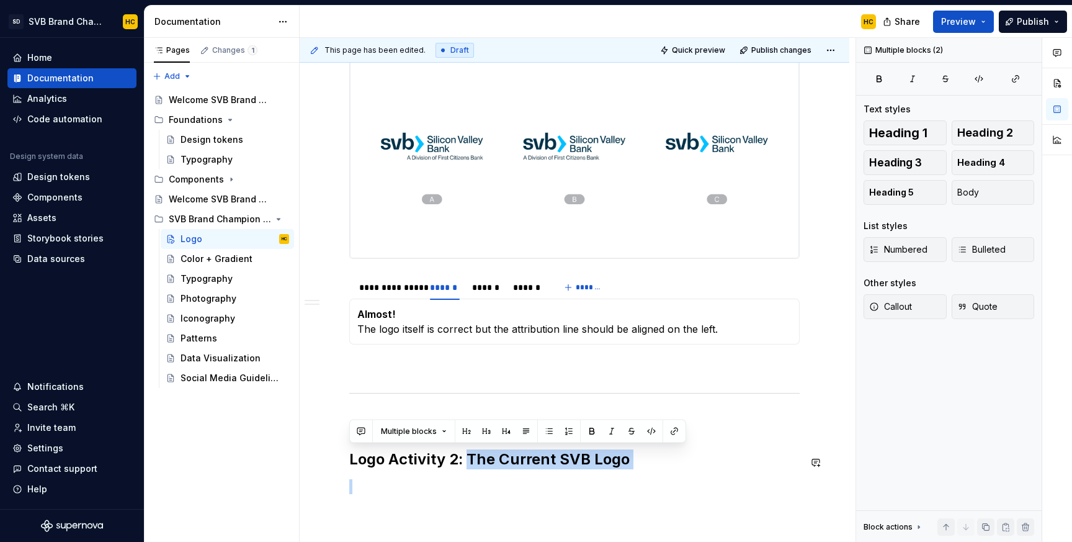
scroll to position [574, 0]
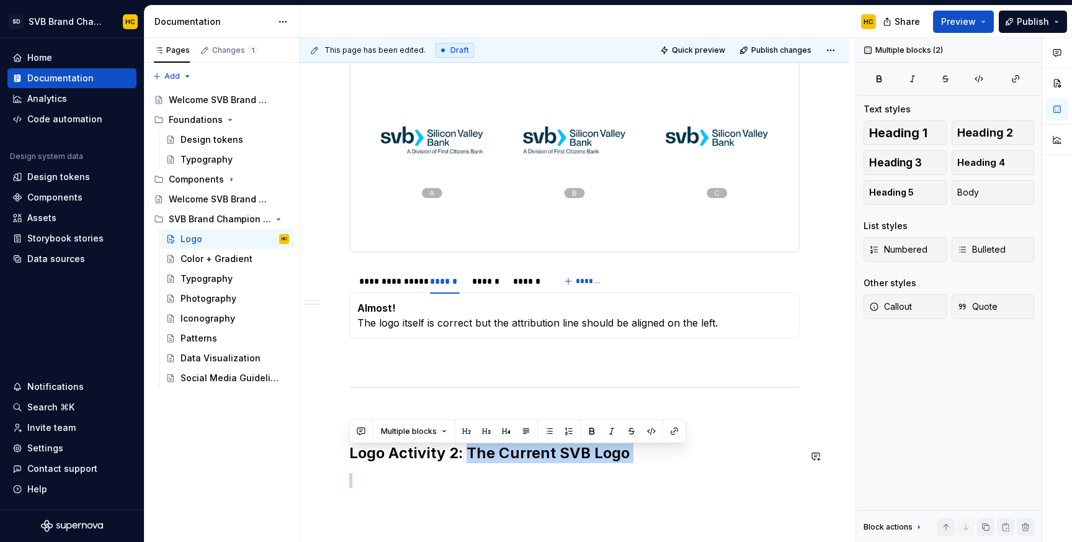
drag, startPoint x: 469, startPoint y: 468, endPoint x: 651, endPoint y: 480, distance: 182.8
click at [651, 480] on div "**********" at bounding box center [574, 100] width 450 height 774
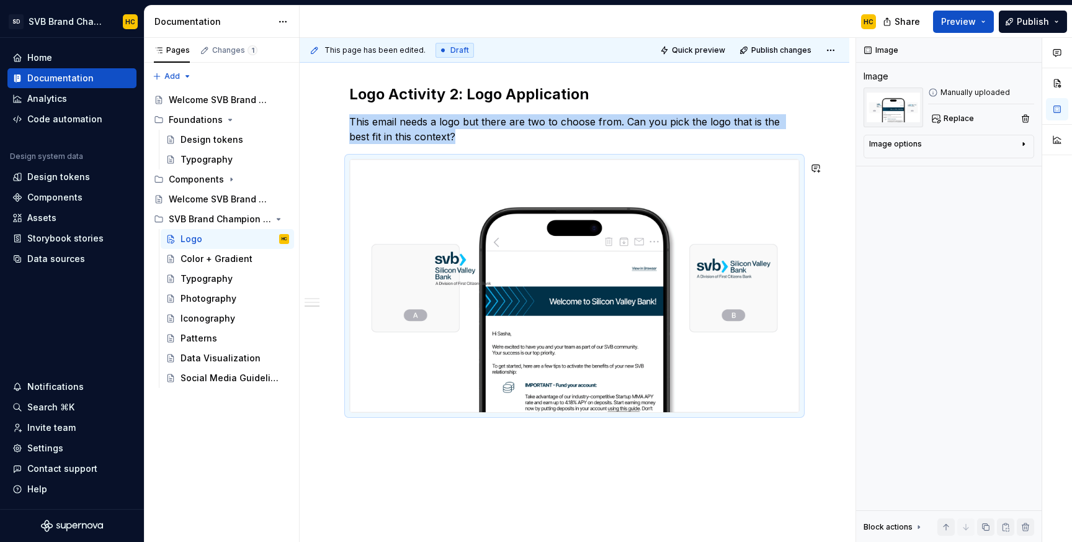
scroll to position [956, 0]
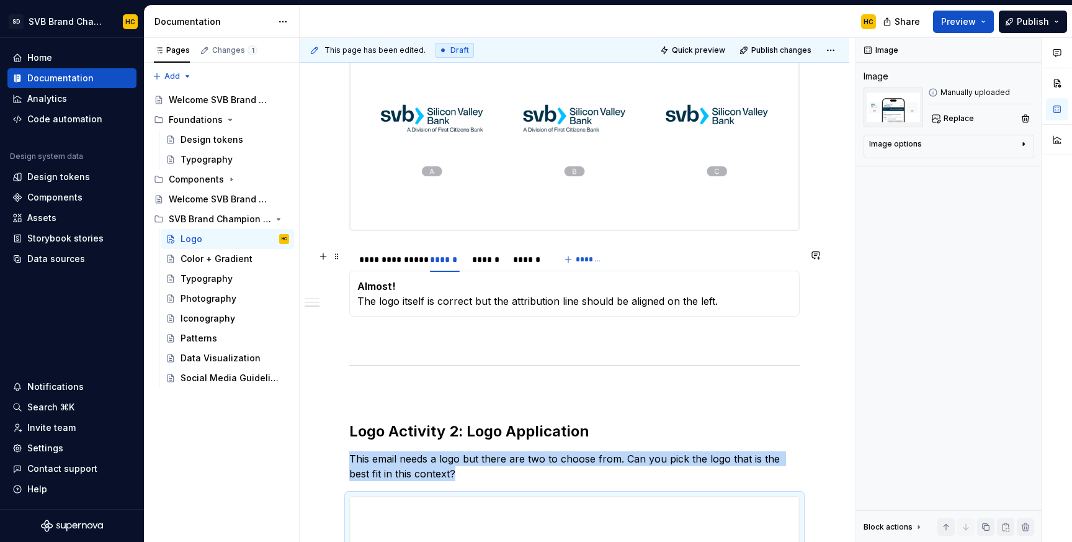
scroll to position [589, 0]
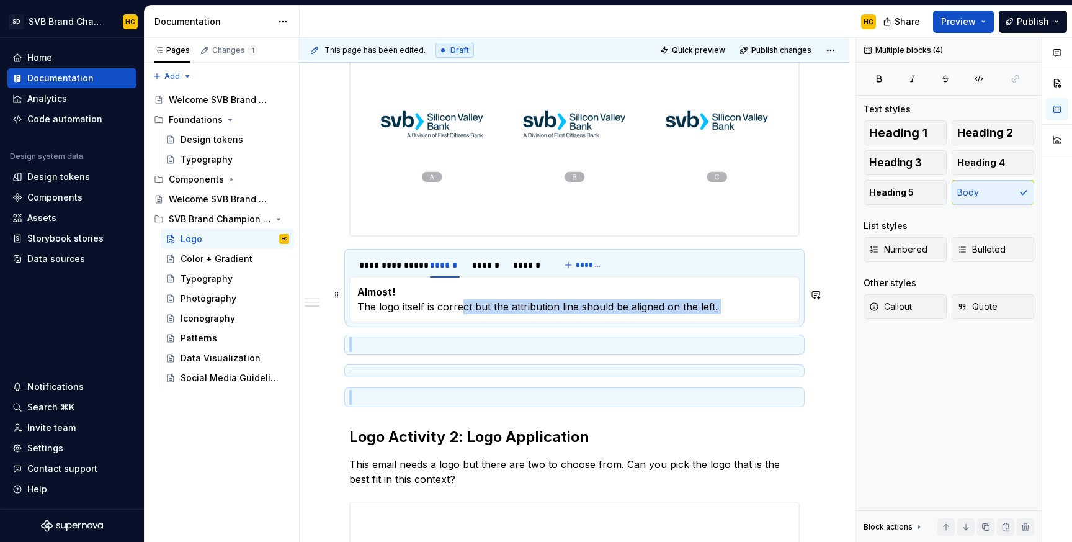
drag, startPoint x: 789, startPoint y: 396, endPoint x: 462, endPoint y: 306, distance: 339.1
click at [462, 306] on div "**********" at bounding box center [574, 226] width 450 height 1058
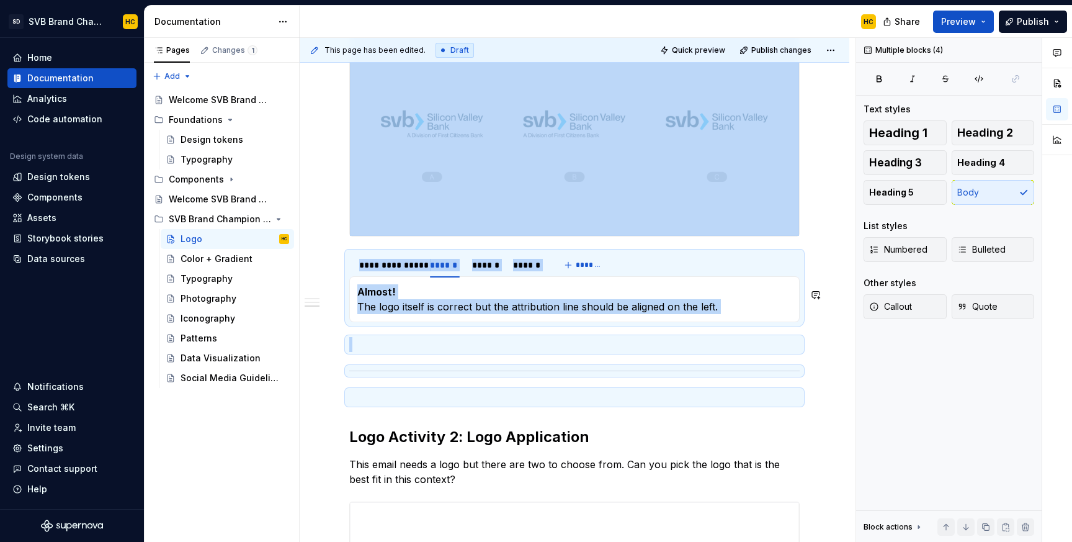
copy div "**********"
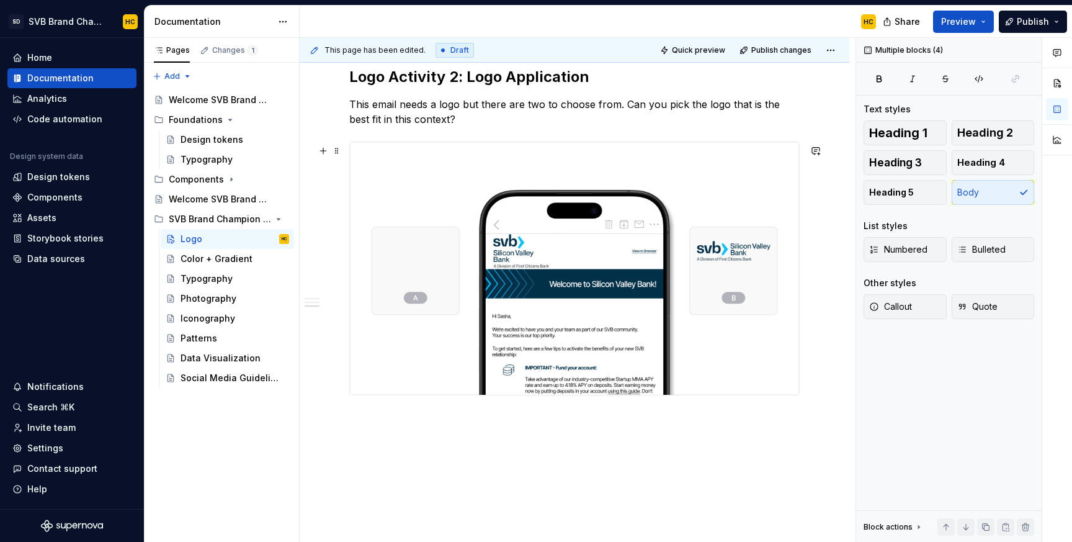
scroll to position [986, 0]
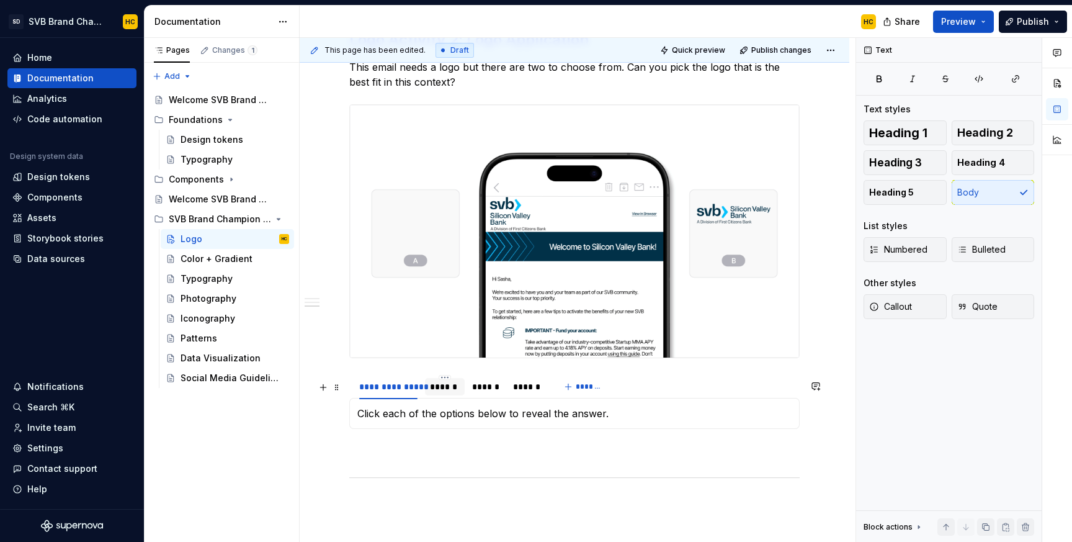
click at [442, 393] on div "******" at bounding box center [444, 386] width 29 height 12
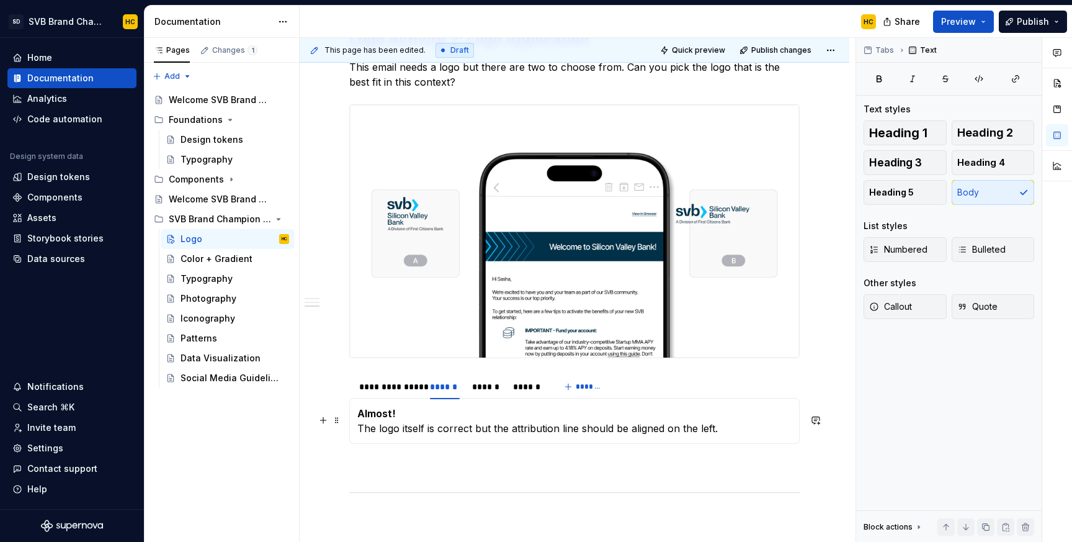
click at [428, 436] on p "Almost! The logo itself is correct but the attribution line should be aligned o…" at bounding box center [574, 421] width 434 height 30
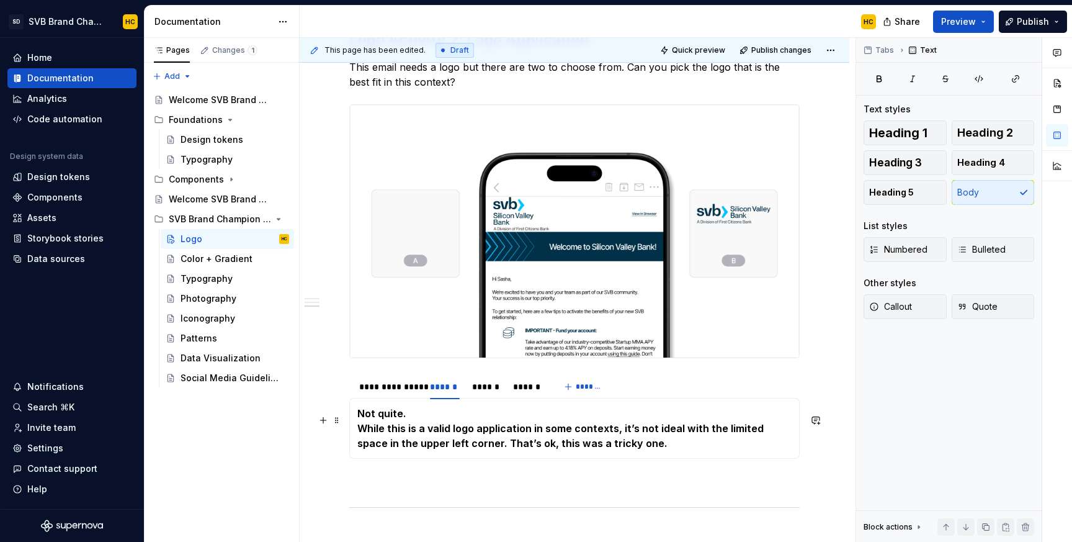
click at [358, 436] on strong "While this is a valid logo application in some contexts, it’s not ideal with th…" at bounding box center [561, 435] width 409 height 27
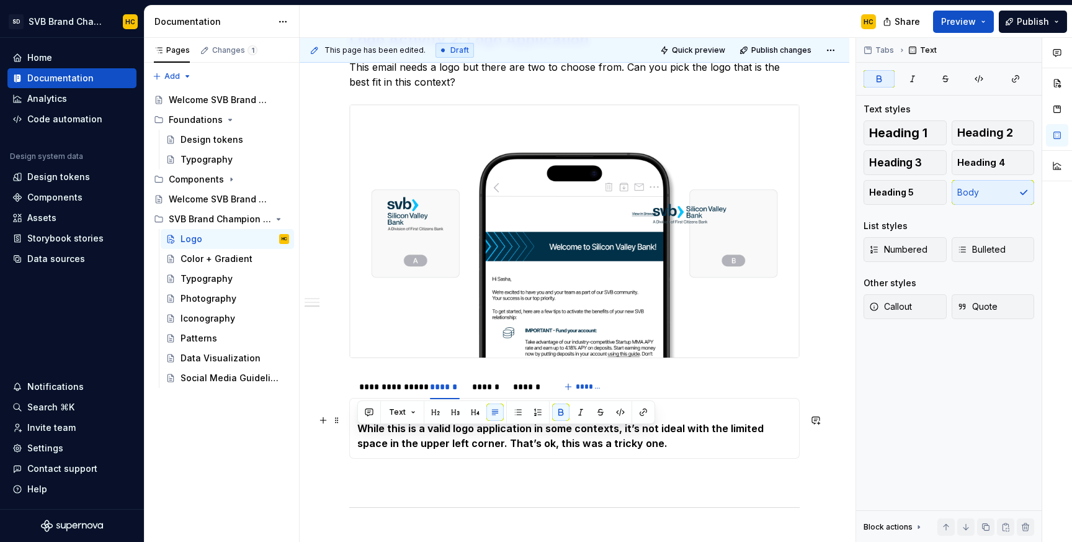
drag, startPoint x: 358, startPoint y: 436, endPoint x: 635, endPoint y: 451, distance: 277.1
click at [635, 450] on p "Not quite. While this is a valid logo application in some contexts, it’s not id…" at bounding box center [574, 428] width 434 height 45
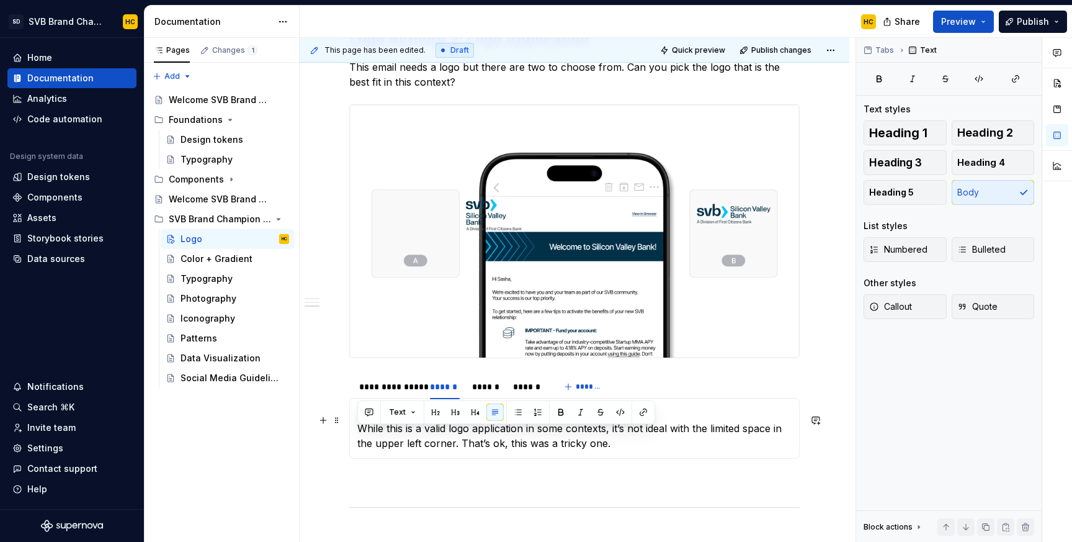
click at [630, 450] on p "Not quite. While this is a valid logo application in some contexts, it’s not id…" at bounding box center [574, 428] width 434 height 45
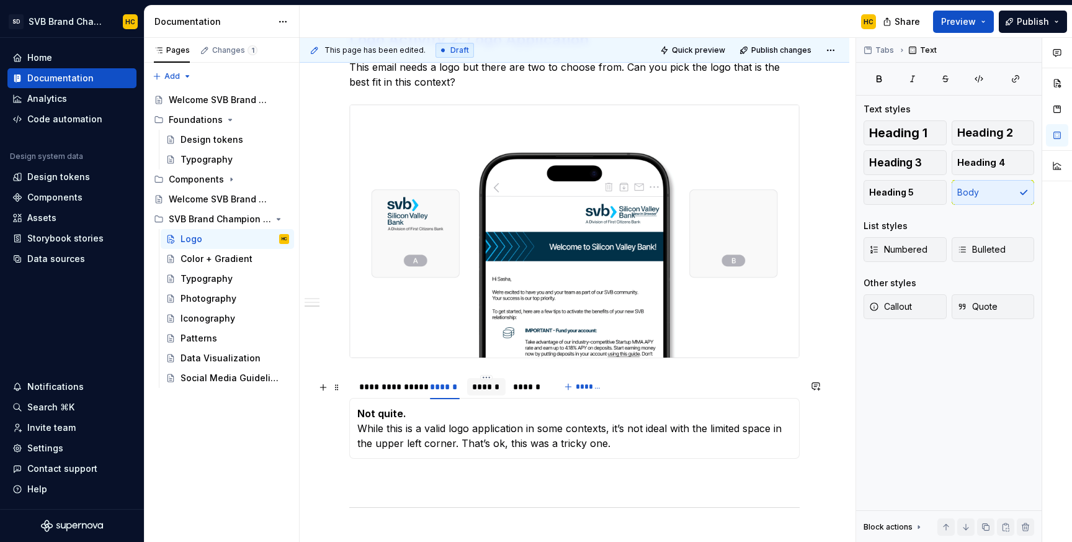
click at [494, 393] on div "******" at bounding box center [486, 386] width 29 height 12
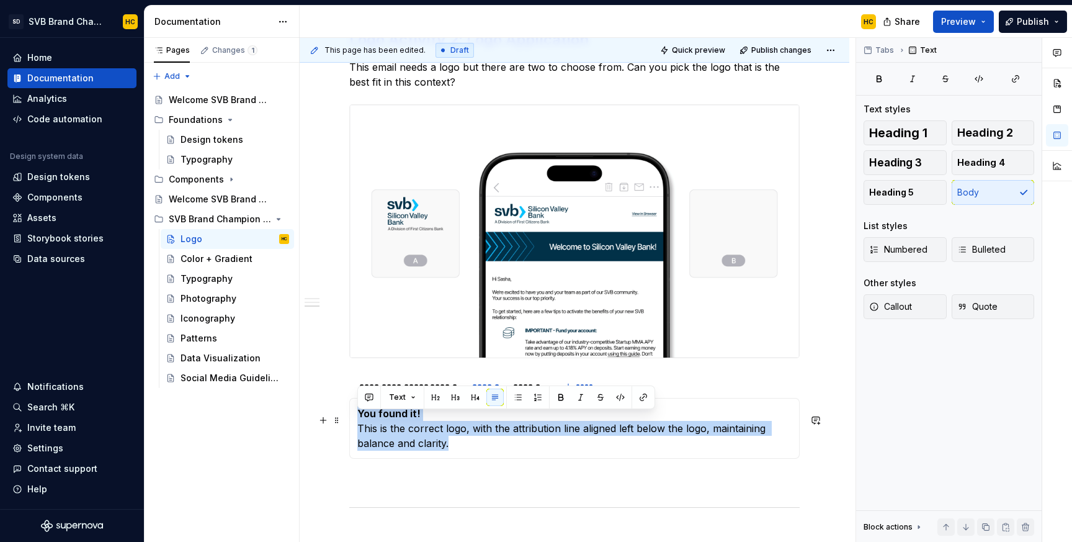
drag, startPoint x: 458, startPoint y: 451, endPoint x: 354, endPoint y: 415, distance: 110.3
click at [354, 415] on div "Click each of the options below to reveal the answer. Not quite. While this is …" at bounding box center [574, 428] width 450 height 61
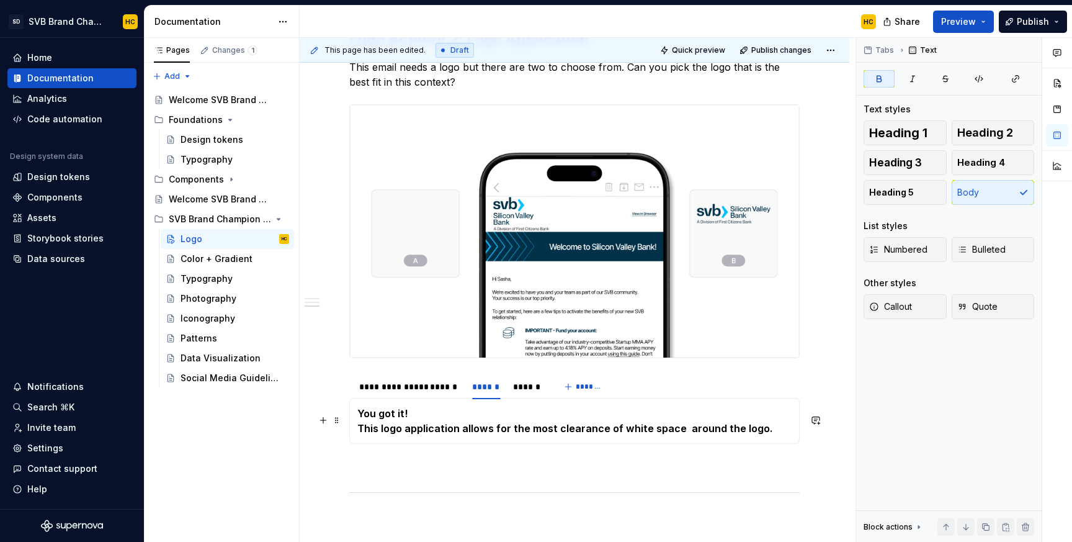
click at [355, 435] on div "Click each of the options below to reveal the answer. Not quite. While this is …" at bounding box center [574, 421] width 450 height 46
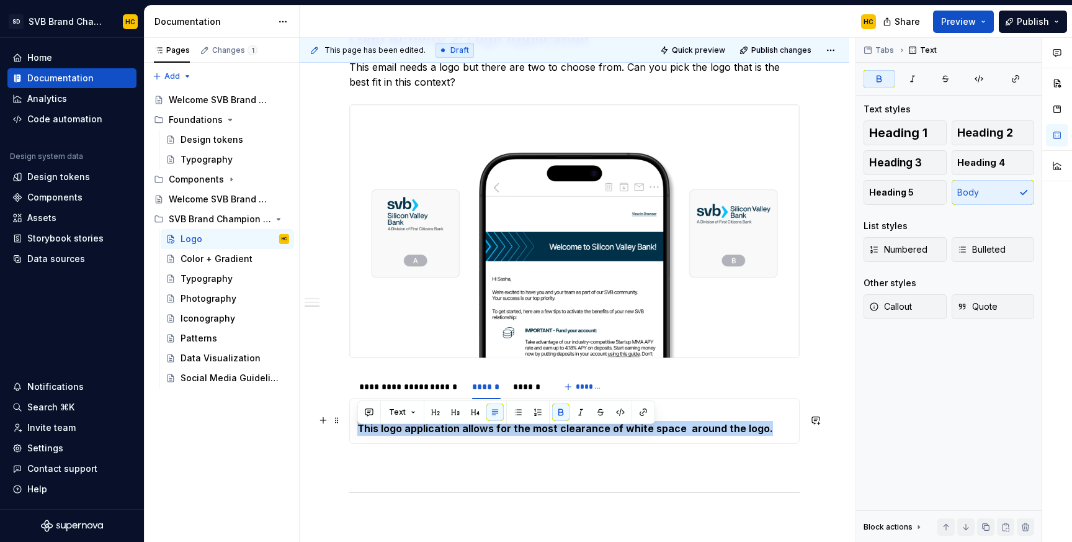
drag, startPoint x: 355, startPoint y: 435, endPoint x: 757, endPoint y: 437, distance: 401.4
click at [757, 437] on div "Click each of the options below to reveal the answer. Not quite. While this is …" at bounding box center [574, 421] width 450 height 46
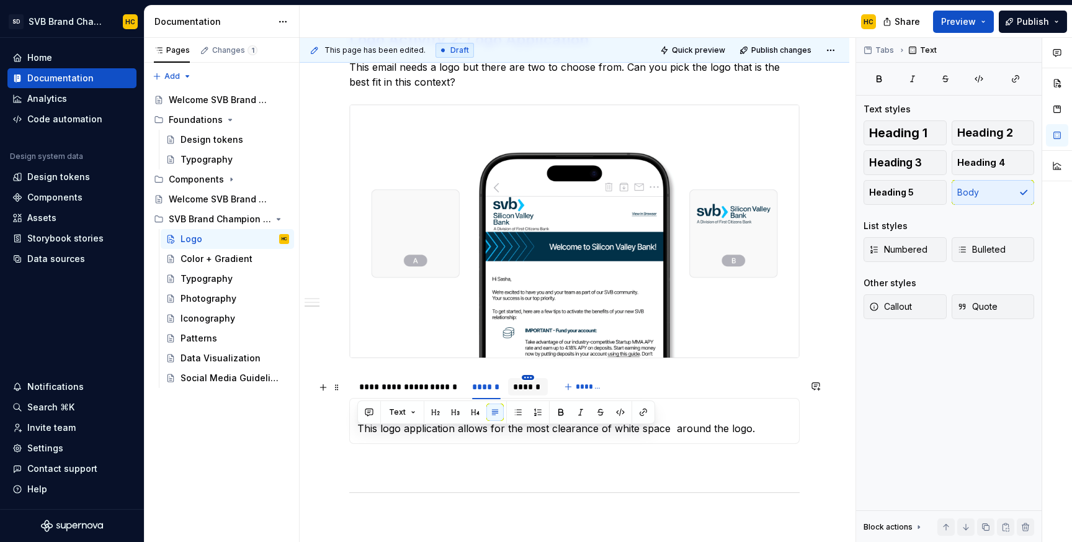
click at [529, 382] on html "SD SVB Brand Champions HC Home Documentation Analytics Code automation Design s…" at bounding box center [536, 271] width 1072 height 542
click at [553, 485] on div "Delete tab" at bounding box center [585, 487] width 81 height 12
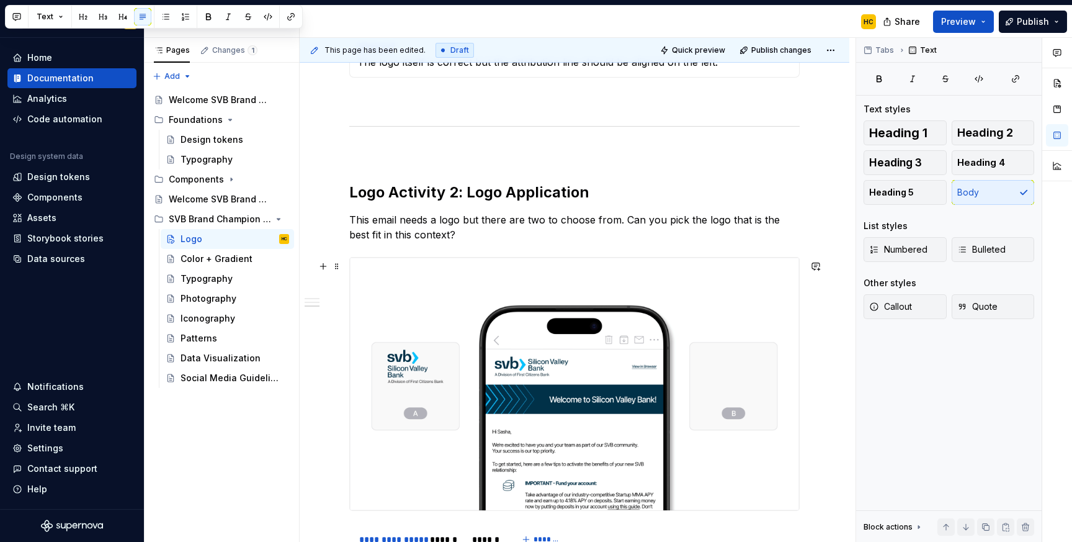
scroll to position [828, 0]
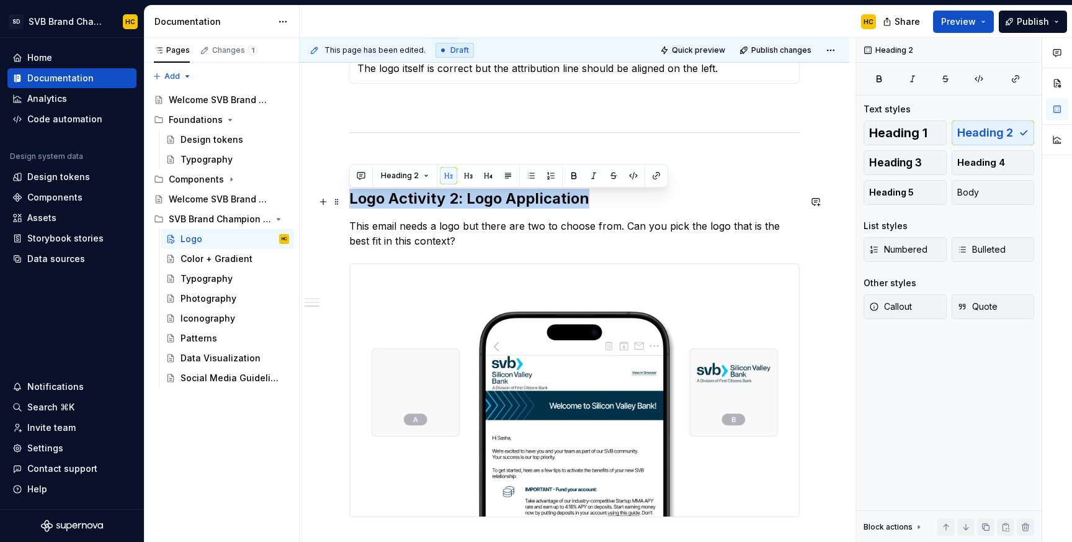
drag, startPoint x: 599, startPoint y: 202, endPoint x: 349, endPoint y: 207, distance: 249.4
click at [349, 207] on h2 "Logo Activity 2: Logo Application" at bounding box center [574, 199] width 450 height 20
copy h2 "Logo Activity 2: Logo Application"
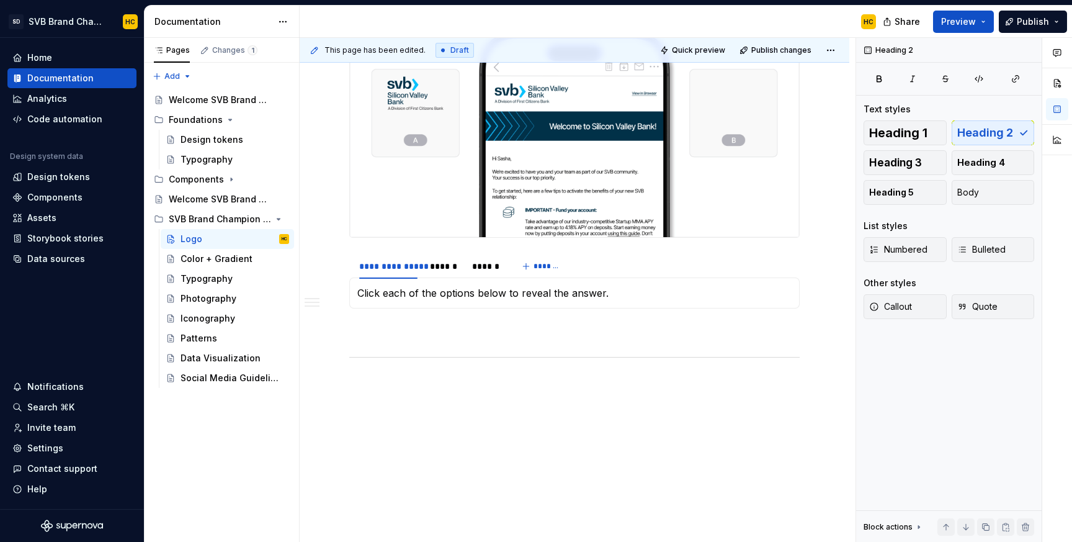
scroll to position [1111, 0]
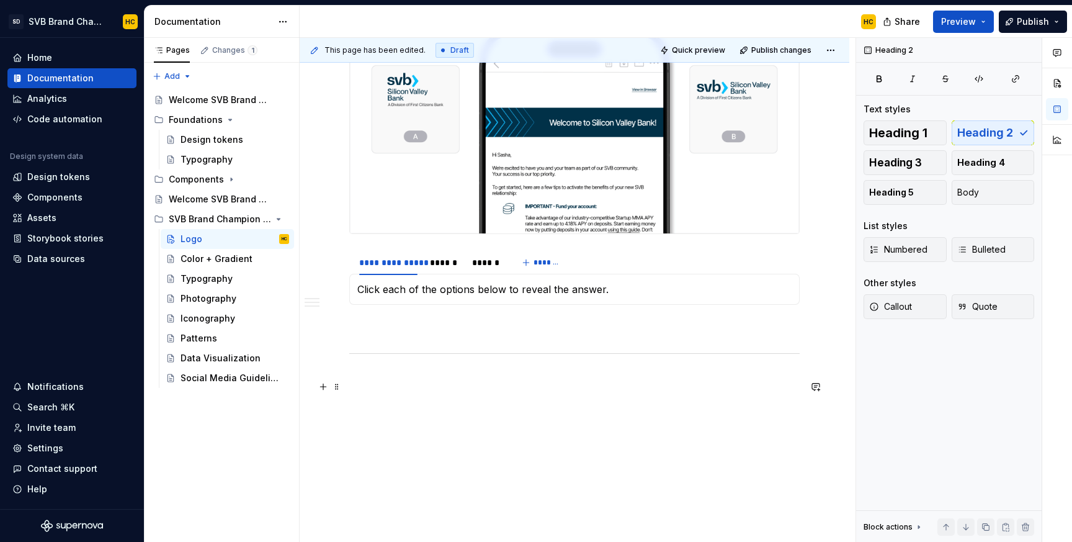
click at [354, 382] on p at bounding box center [574, 379] width 450 height 15
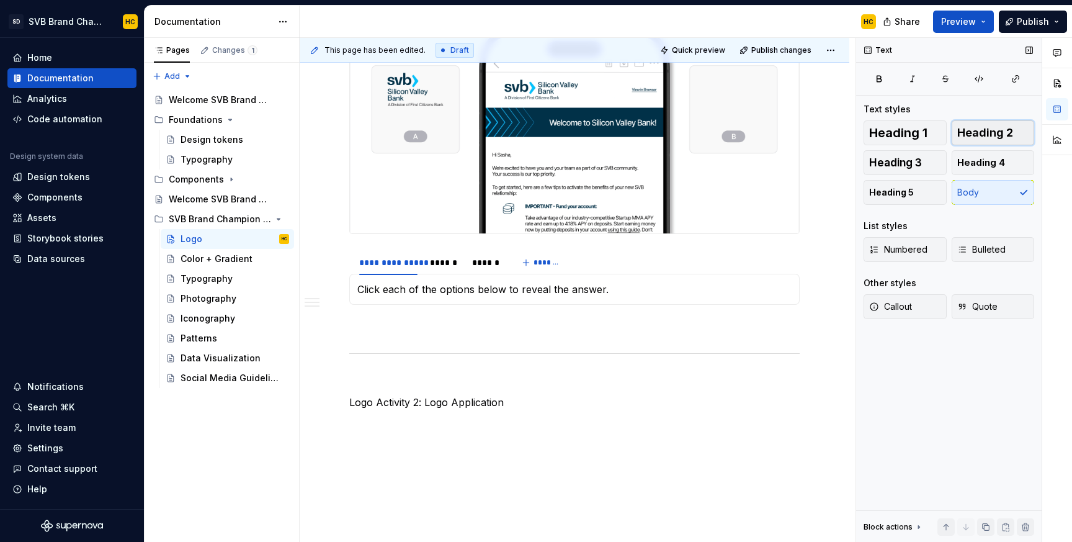
click at [988, 135] on span "Heading 2" at bounding box center [985, 133] width 56 height 12
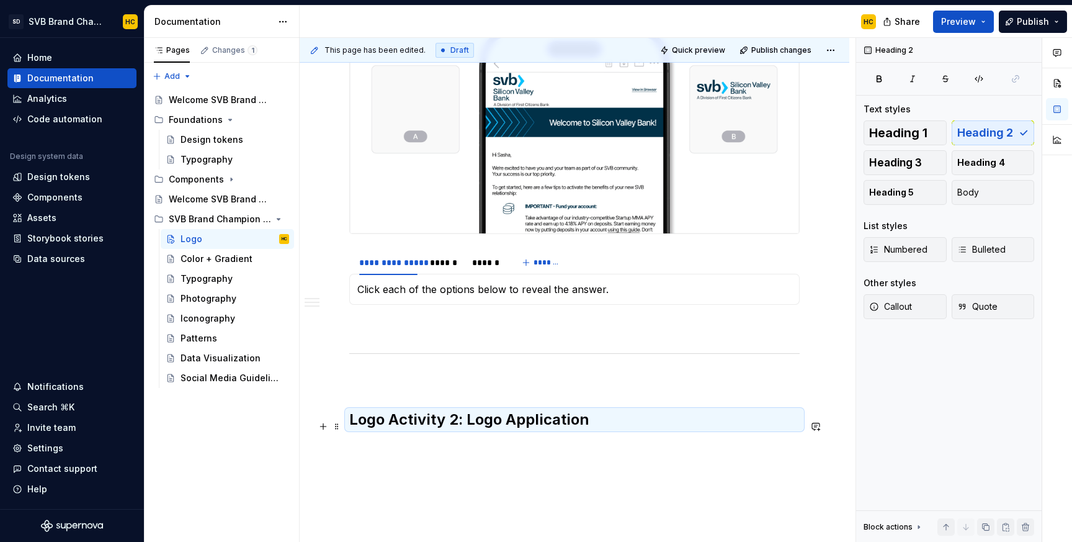
click at [456, 427] on h2 "Logo Activity 2: Logo Application" at bounding box center [574, 419] width 450 height 20
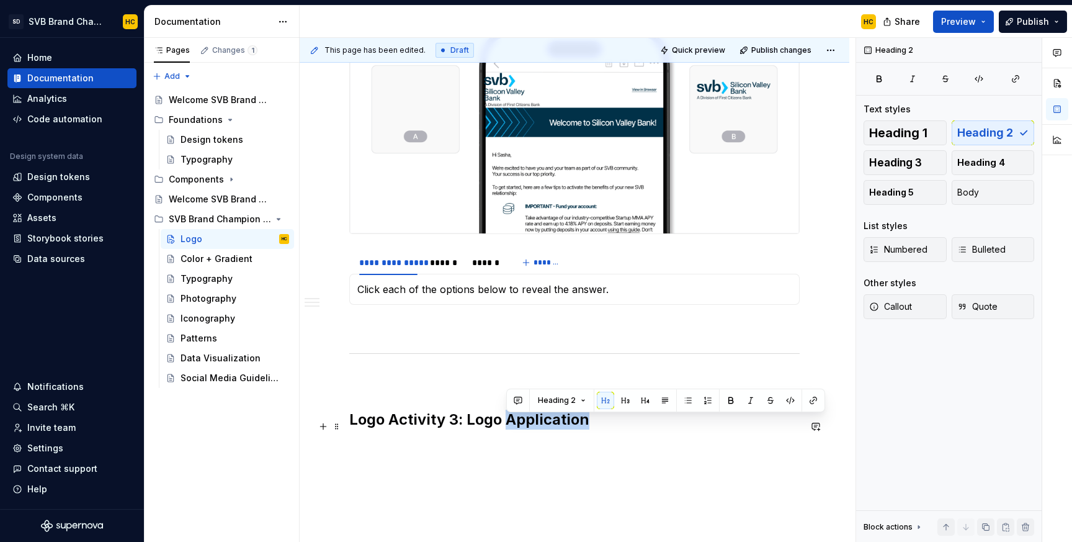
drag, startPoint x: 508, startPoint y: 427, endPoint x: 604, endPoint y: 432, distance: 96.3
click at [604, 429] on h2 "Logo Activity 3: Logo Application" at bounding box center [574, 419] width 450 height 20
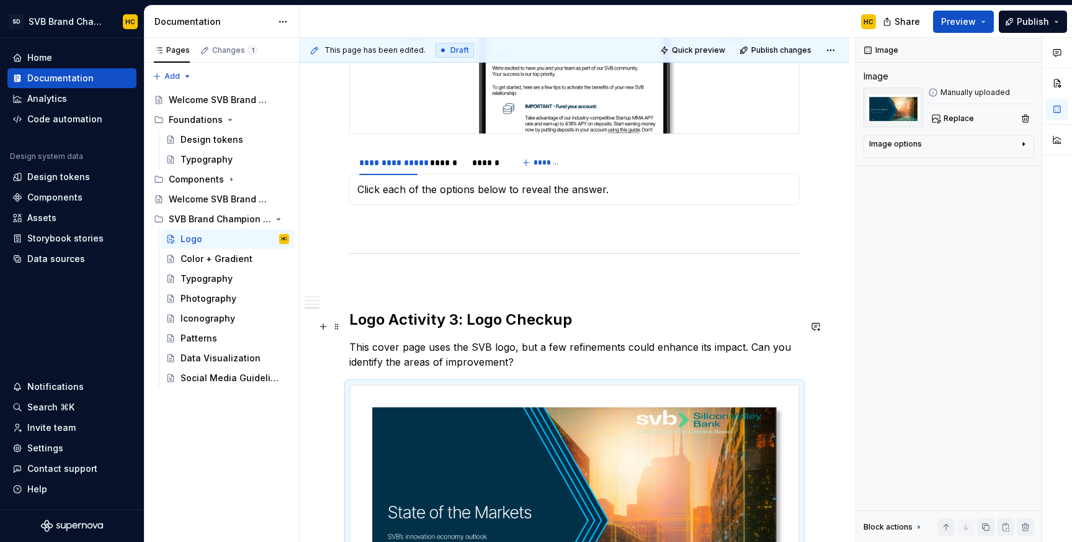
scroll to position [1207, 0]
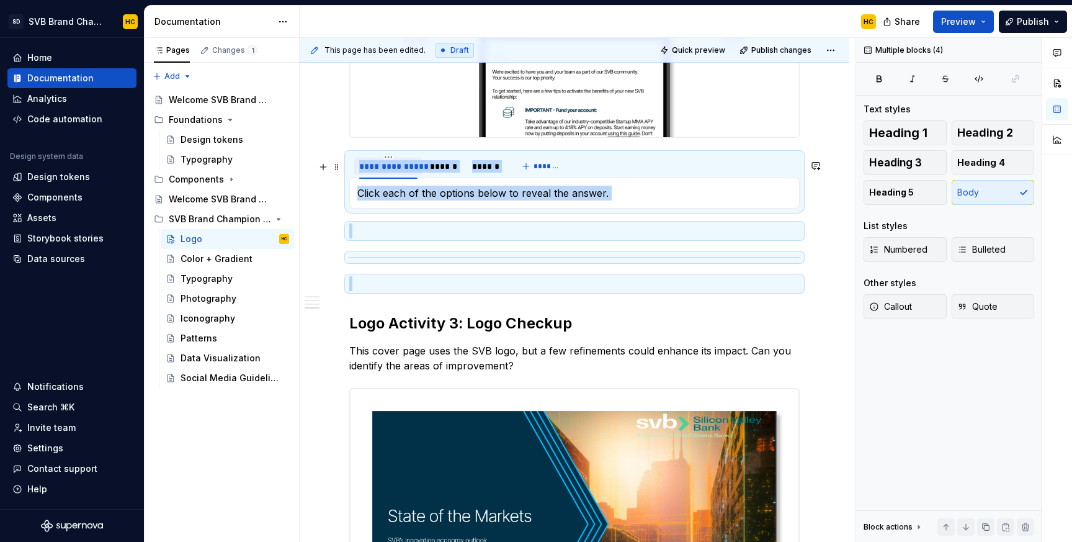
drag, startPoint x: 554, startPoint y: 291, endPoint x: 382, endPoint y: 183, distance: 202.9
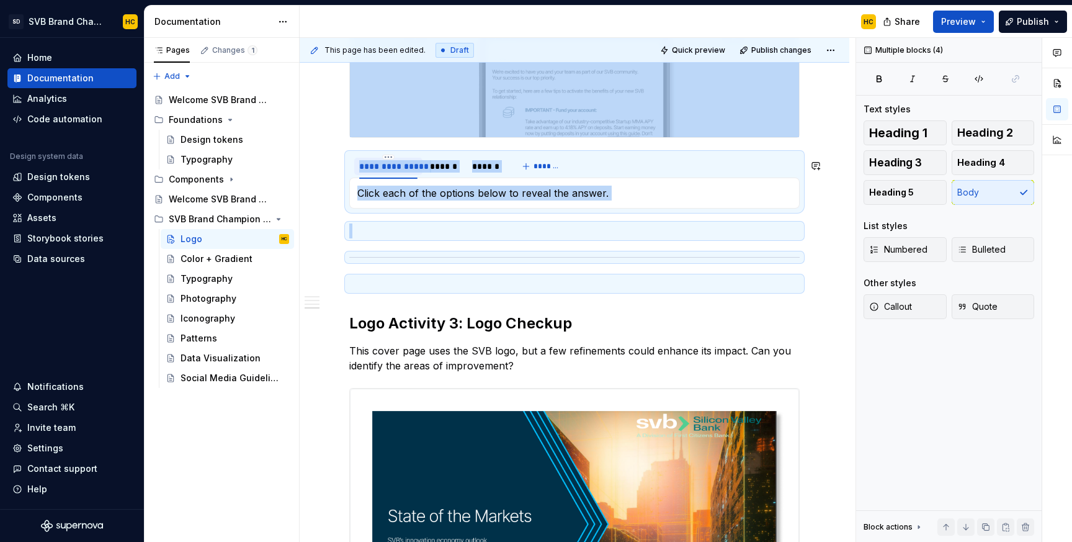
copy div "**********"
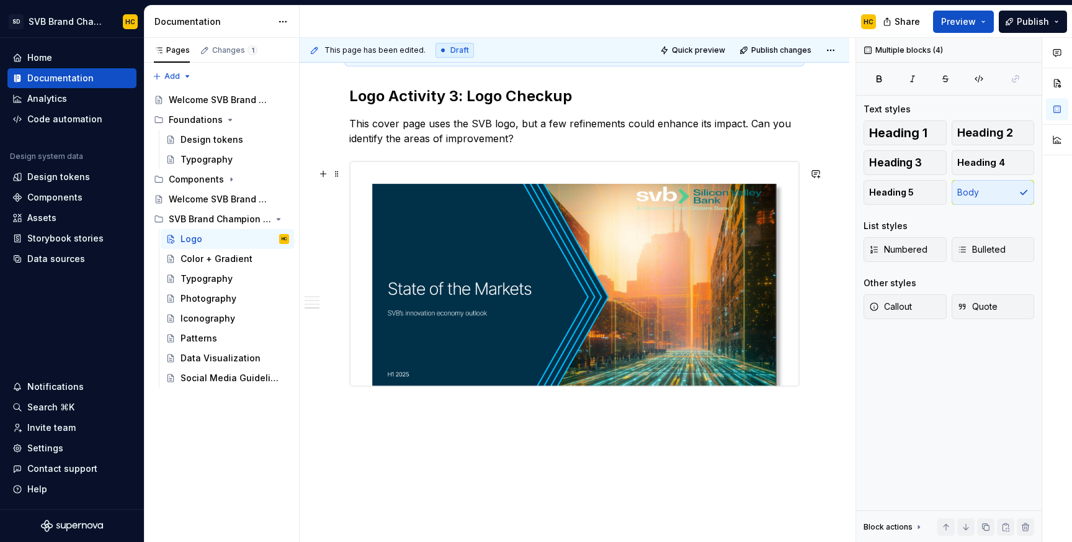
scroll to position [1465, 0]
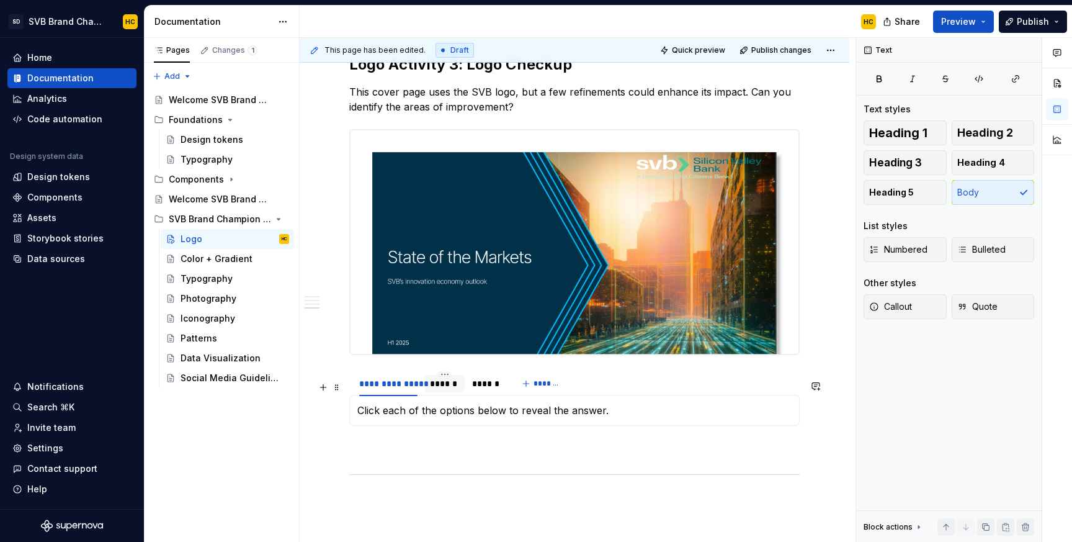
click at [440, 390] on div "******" at bounding box center [444, 383] width 29 height 12
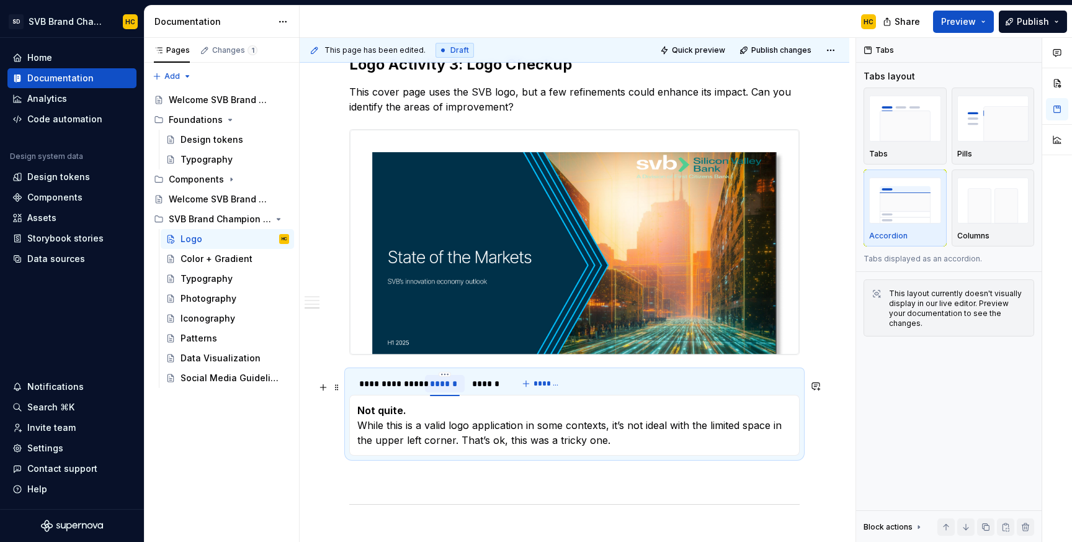
click at [444, 390] on div "******" at bounding box center [444, 383] width 29 height 12
click at [486, 390] on div "******" at bounding box center [485, 383] width 29 height 12
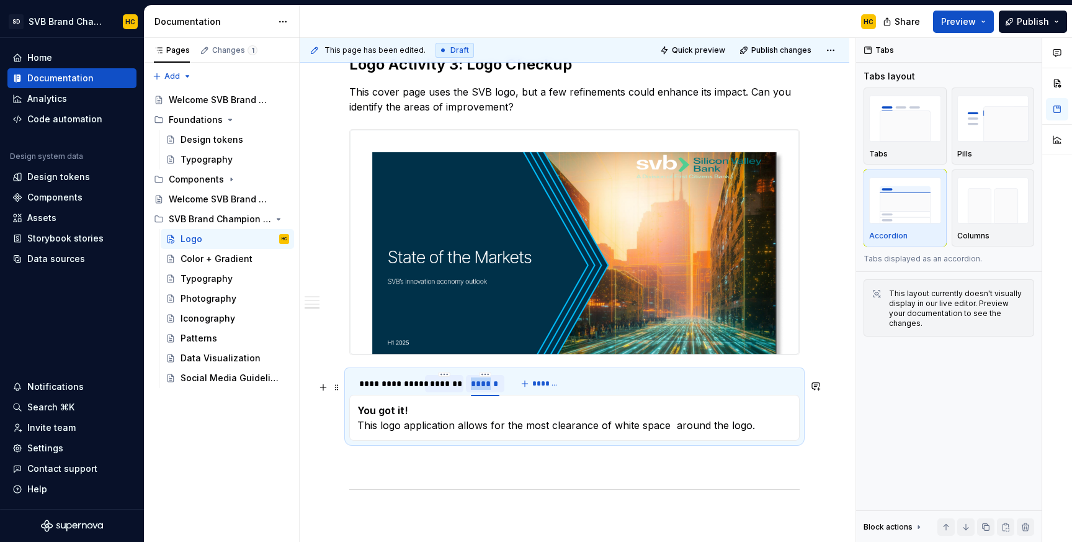
click at [486, 390] on div "******" at bounding box center [485, 383] width 29 height 12
click at [548, 388] on span "*******" at bounding box center [547, 383] width 28 height 10
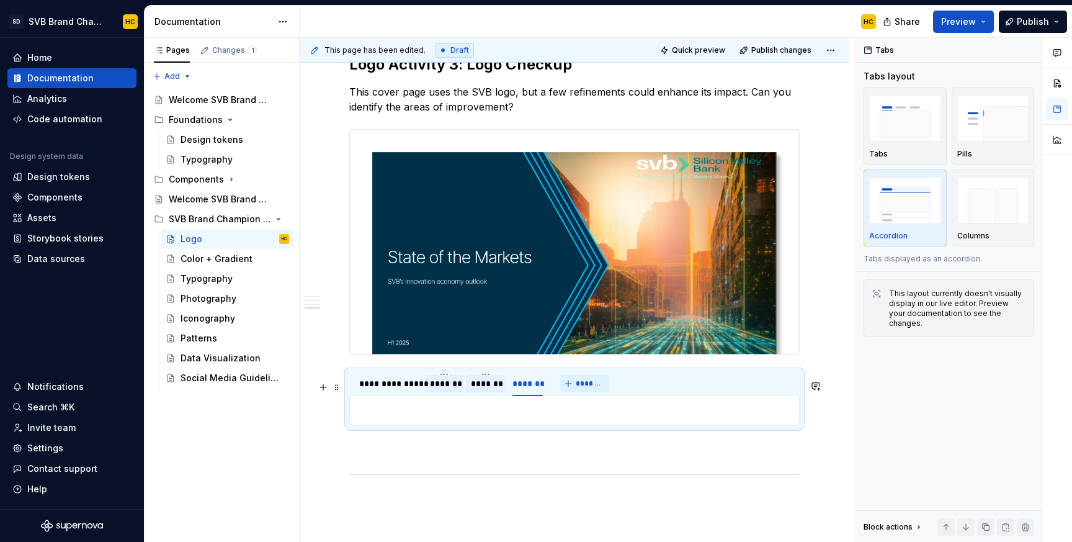
click at [576, 388] on span "*******" at bounding box center [590, 383] width 28 height 10
click at [432, 390] on div "*******" at bounding box center [444, 383] width 28 height 12
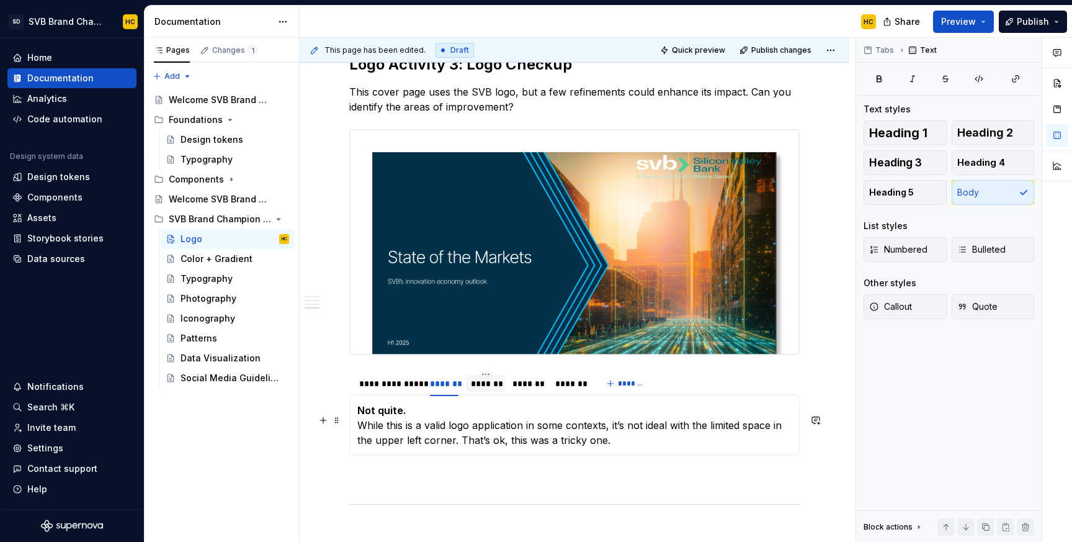
click at [431, 437] on p "Not quite. While this is a valid logo application in some contexts, it’s not id…" at bounding box center [574, 425] width 434 height 45
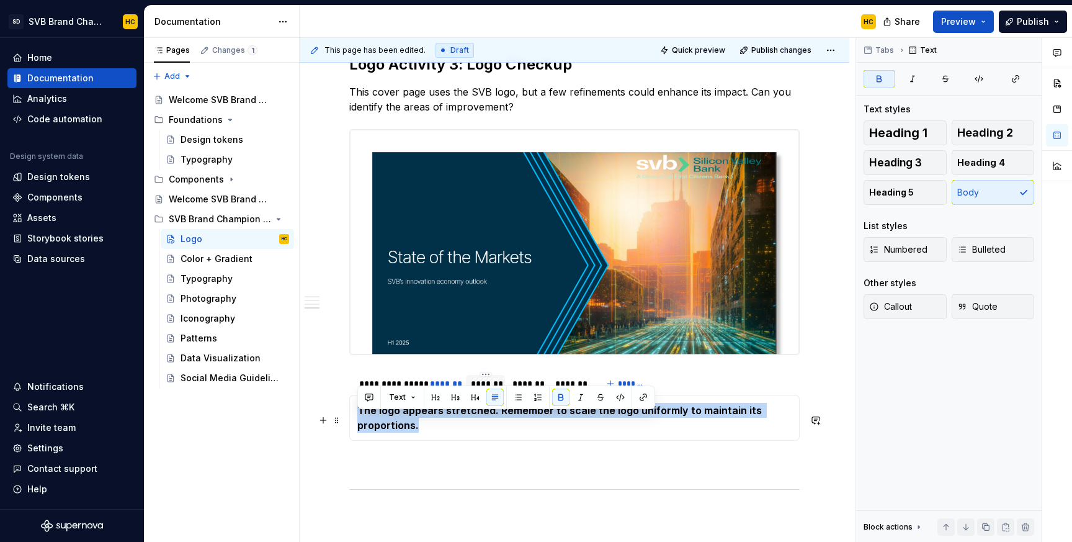
drag, startPoint x: 439, startPoint y: 439, endPoint x: 346, endPoint y: 423, distance: 94.4
click at [349, 423] on section "**********" at bounding box center [574, 405] width 450 height 71
drag, startPoint x: 418, startPoint y: 437, endPoint x: 352, endPoint y: 419, distance: 68.9
click at [352, 419] on div "Click each of the options below to reveal the answer. The logo appears stretche…" at bounding box center [574, 418] width 450 height 46
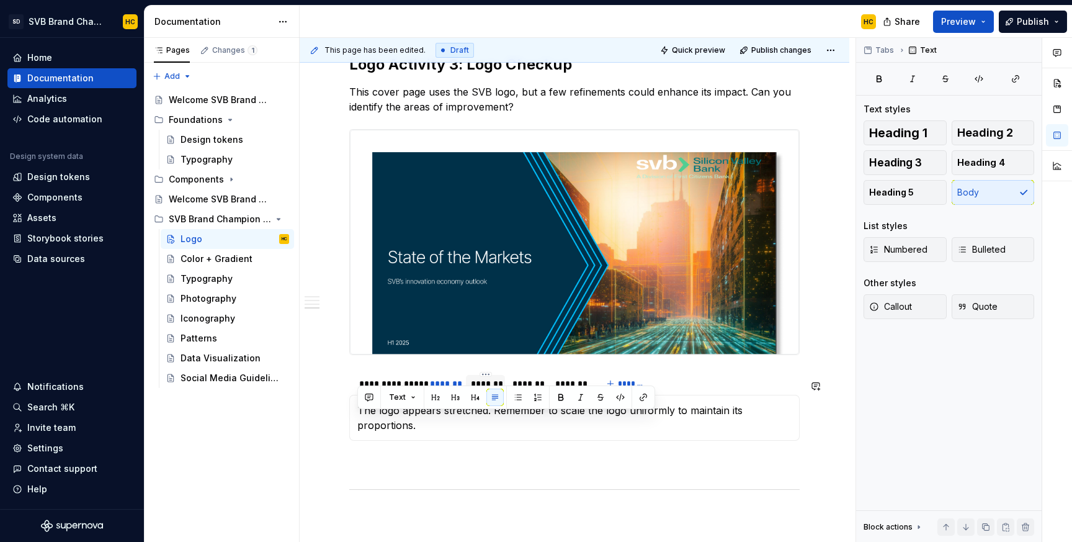
click at [483, 440] on section "**********" at bounding box center [574, 405] width 450 height 71
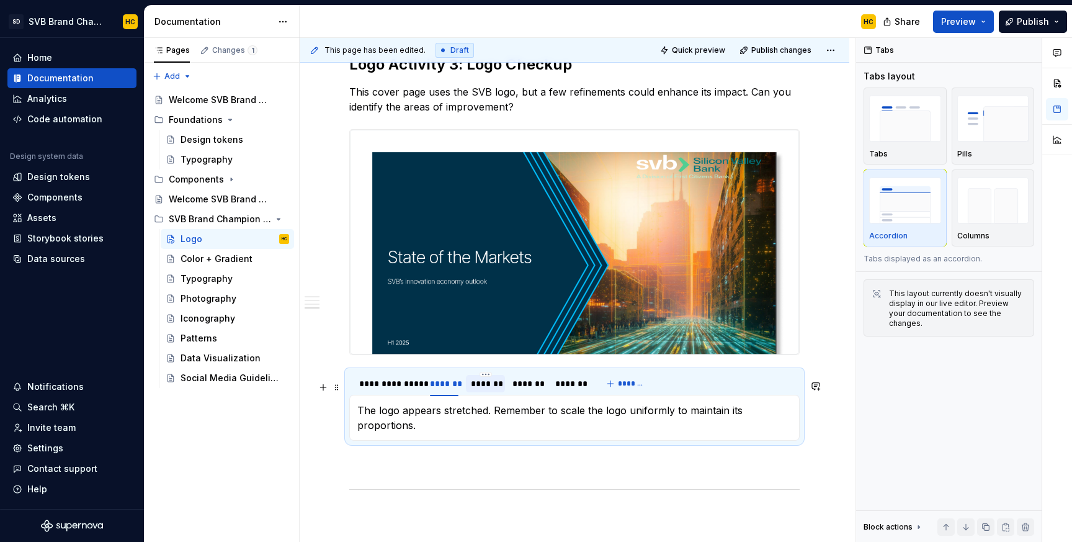
click at [476, 390] on div "*******" at bounding box center [486, 383] width 30 height 12
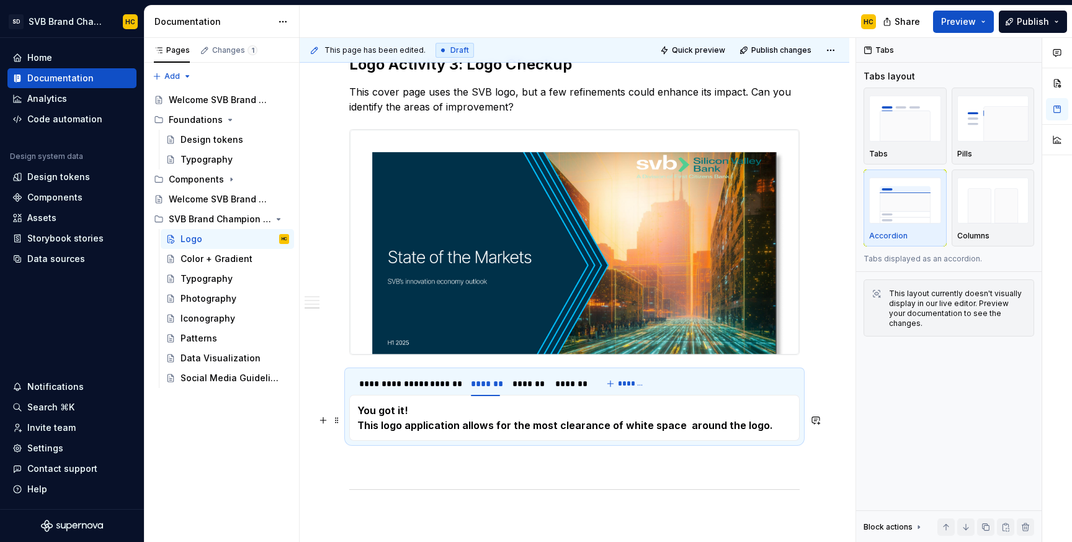
click at [460, 431] on strong "You got it! This logo application allows for the most clearance of white space …" at bounding box center [565, 417] width 416 height 27
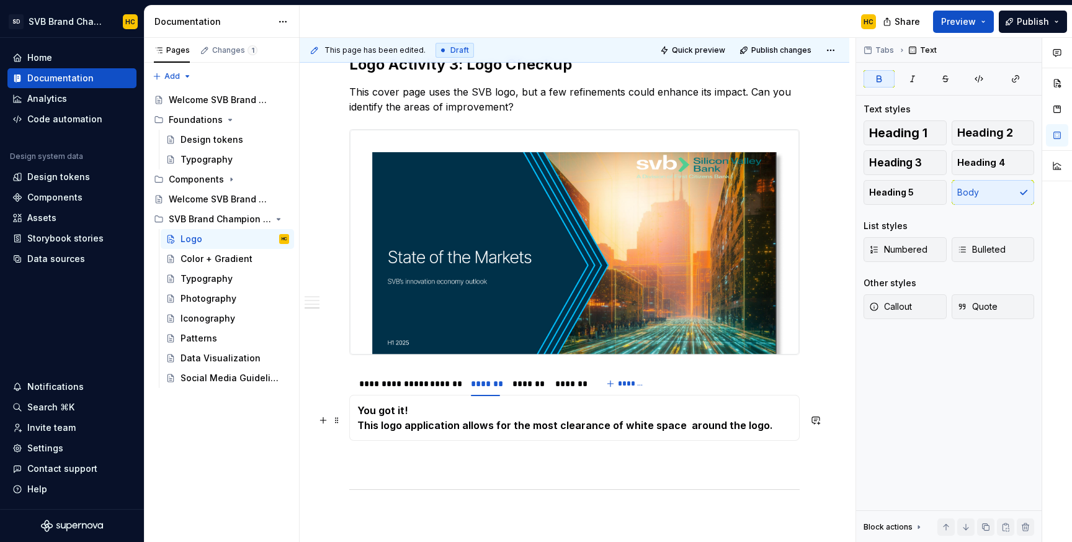
click at [395, 431] on strong "This logo application allows for the most clearance of white space around the l…" at bounding box center [565, 425] width 416 height 12
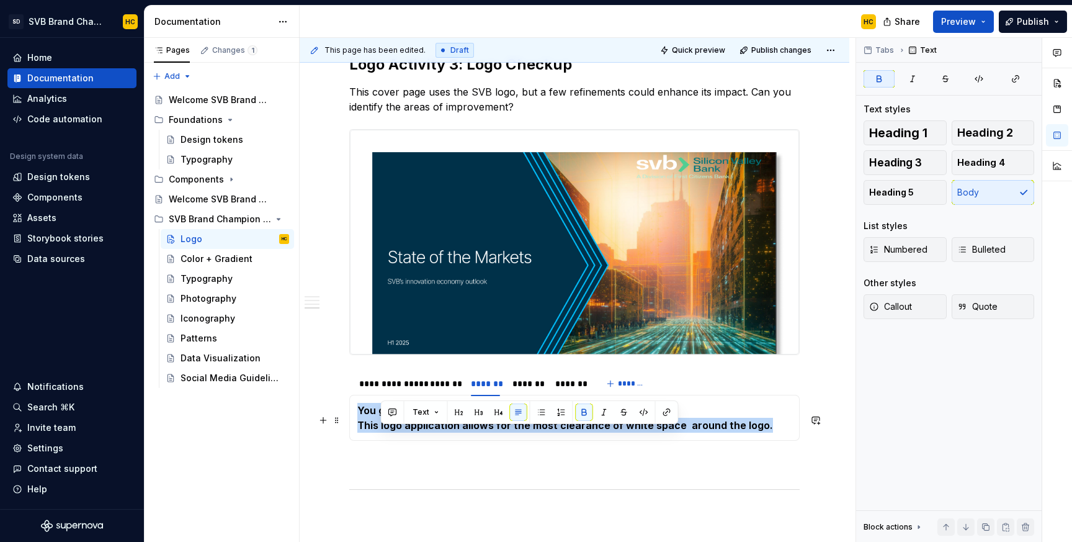
click at [395, 431] on strong "This logo application allows for the most clearance of white space around the l…" at bounding box center [565, 425] width 416 height 12
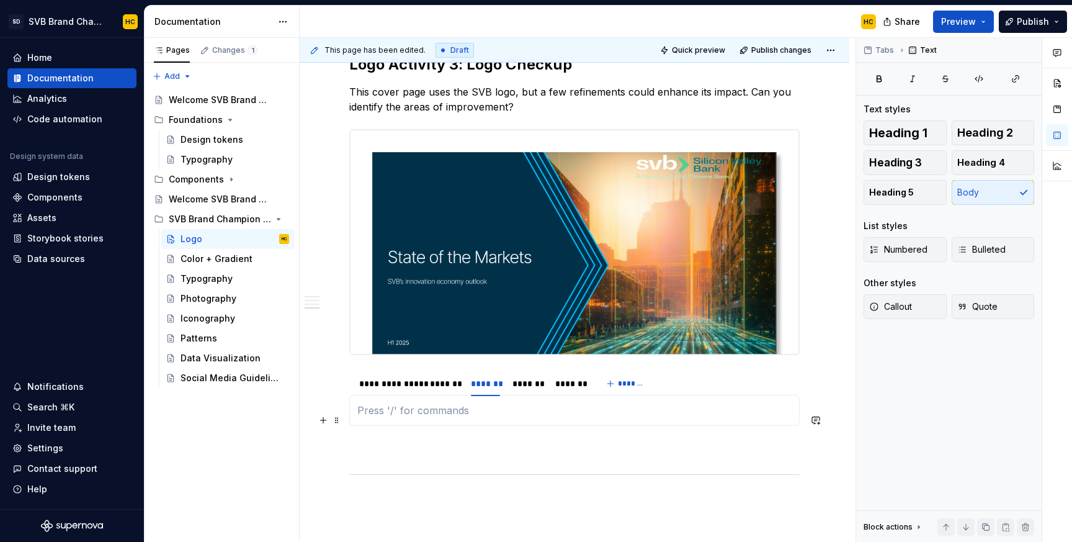
click at [424, 418] on p at bounding box center [574, 410] width 434 height 15
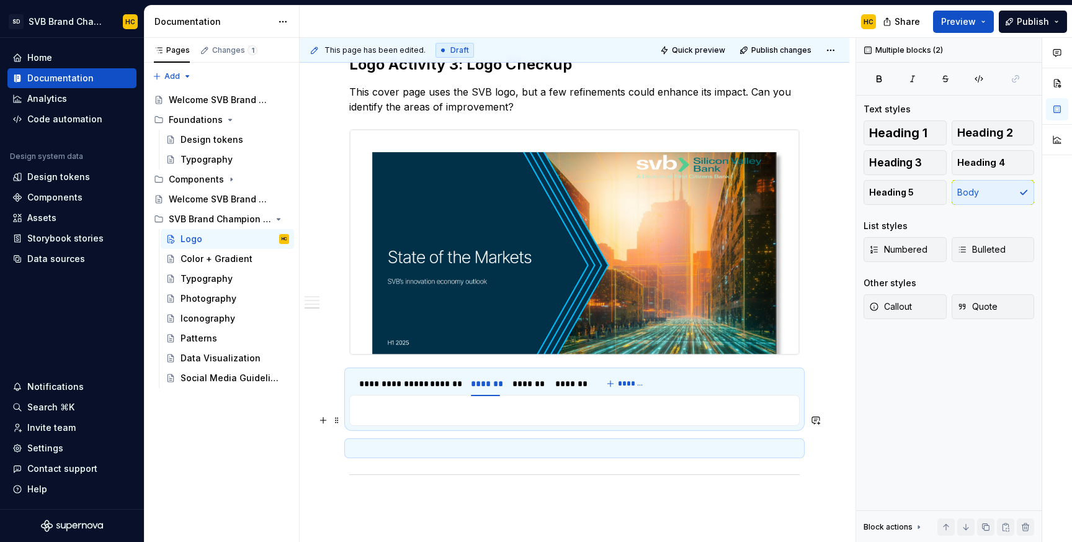
click at [406, 418] on p at bounding box center [574, 410] width 434 height 15
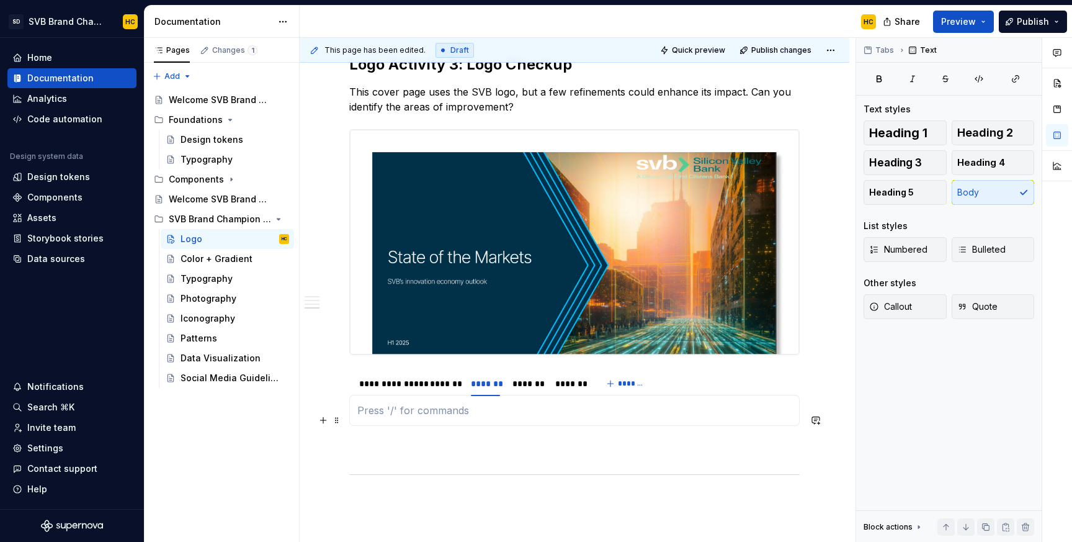
click at [458, 417] on p at bounding box center [574, 410] width 434 height 15
click at [447, 390] on div "*******" at bounding box center [444, 383] width 28 height 12
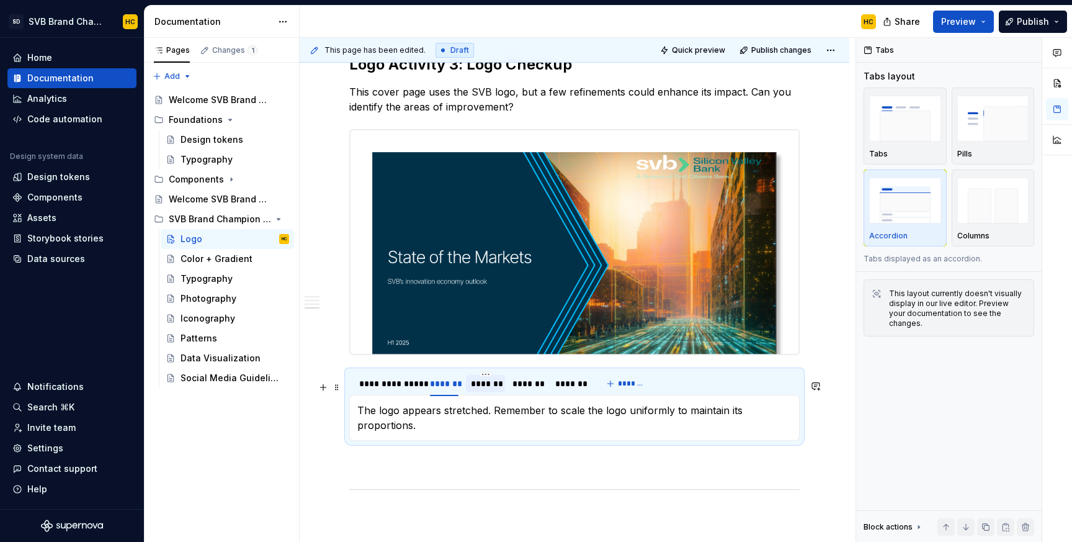
click at [492, 390] on div "*******" at bounding box center [486, 383] width 30 height 12
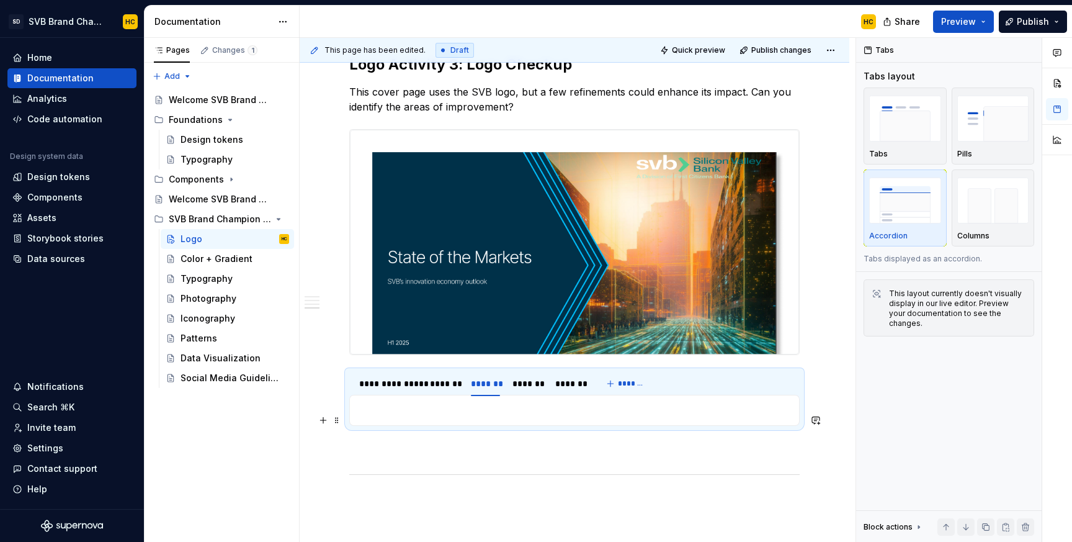
click at [458, 418] on p at bounding box center [574, 410] width 434 height 15
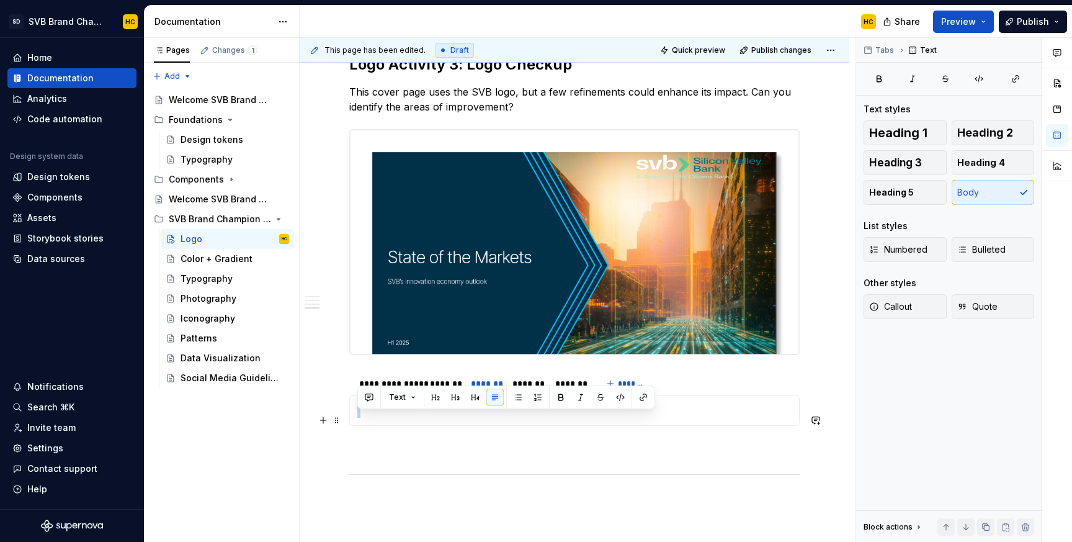
drag, startPoint x: 450, startPoint y: 426, endPoint x: 345, endPoint y: 421, distance: 105.6
click at [349, 421] on section "**********" at bounding box center [574, 398] width 450 height 56
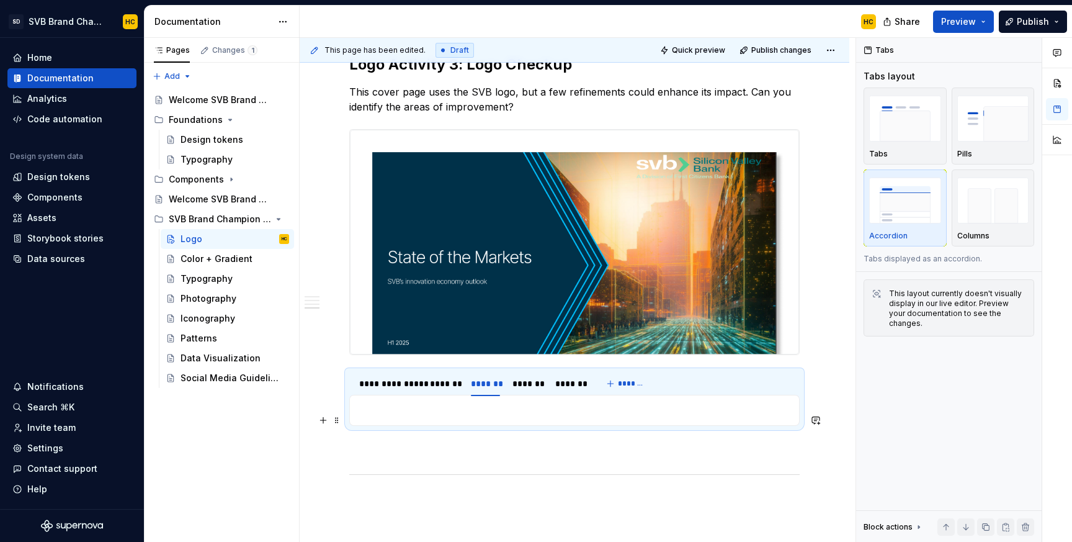
click at [403, 418] on p at bounding box center [574, 410] width 434 height 15
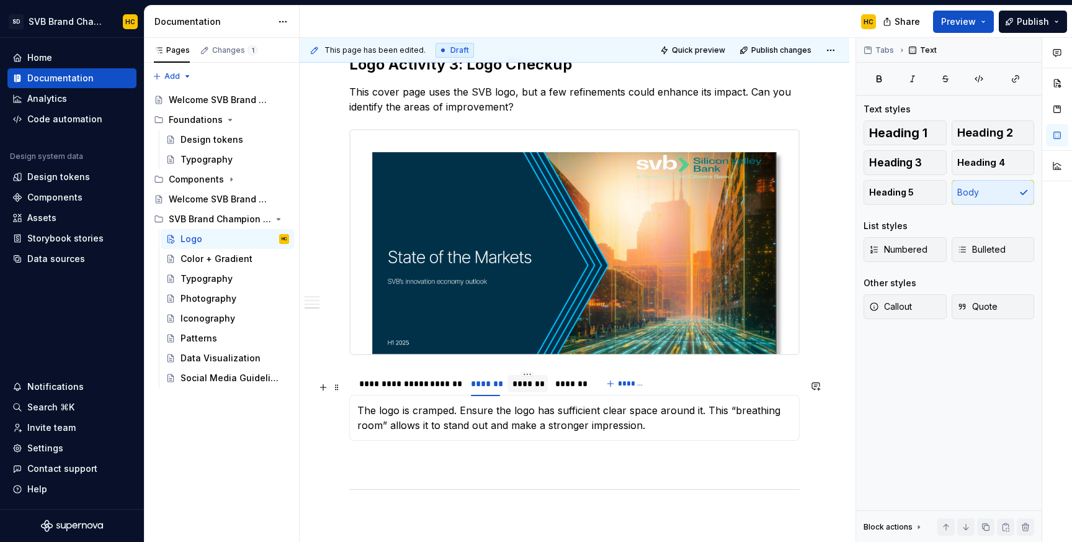
click at [529, 390] on div "*******" at bounding box center [527, 383] width 30 height 12
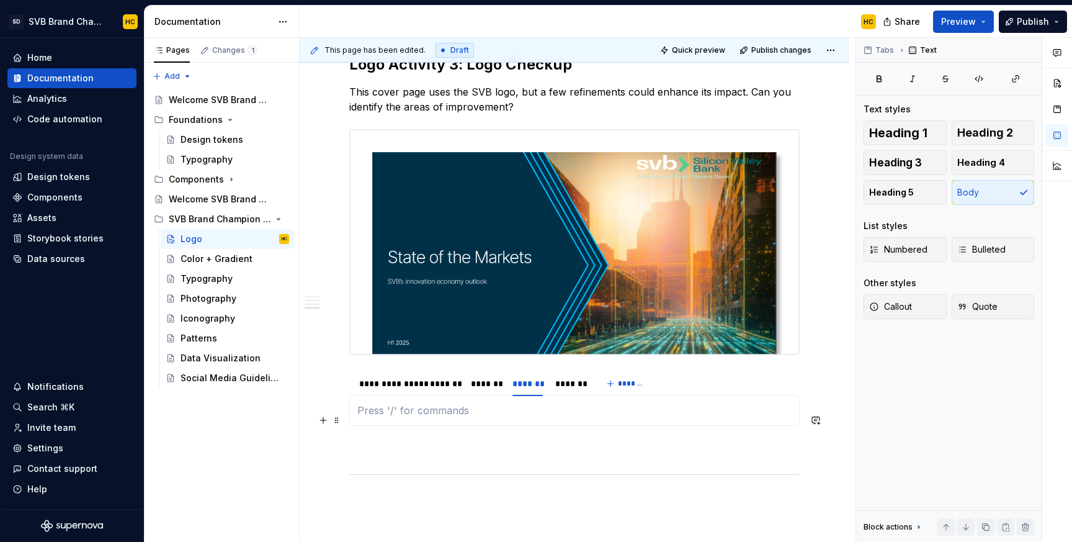
click at [418, 418] on p at bounding box center [574, 410] width 434 height 15
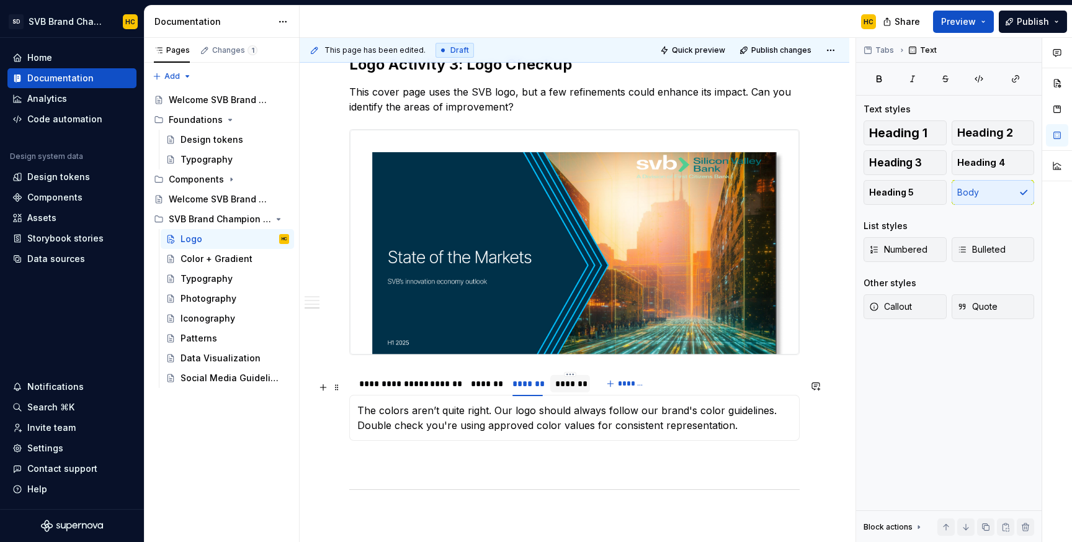
click at [560, 390] on div "*******" at bounding box center [570, 383] width 30 height 12
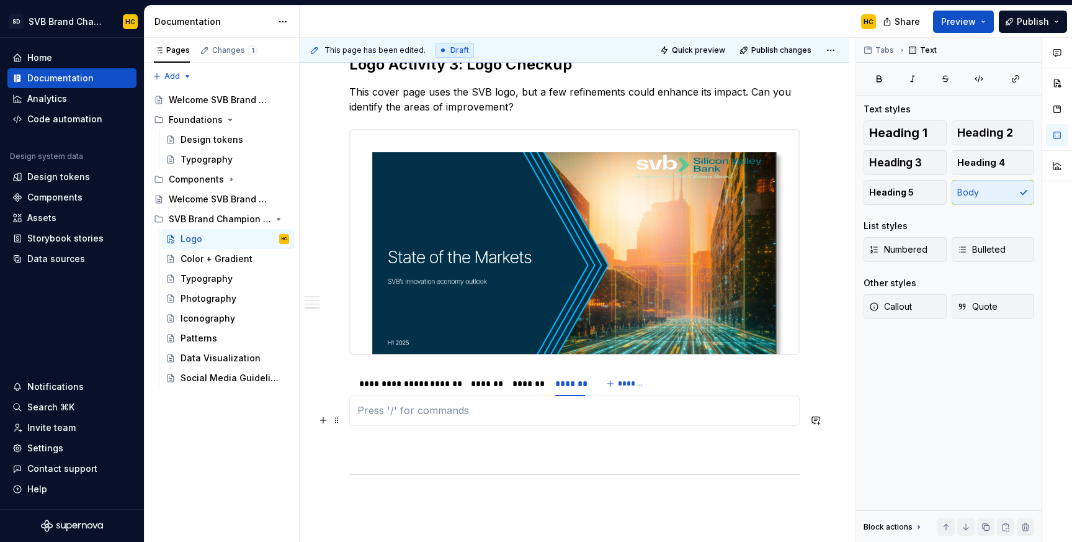
click at [498, 418] on p at bounding box center [574, 410] width 434 height 15
click at [365, 418] on p "hello" at bounding box center [574, 410] width 434 height 15
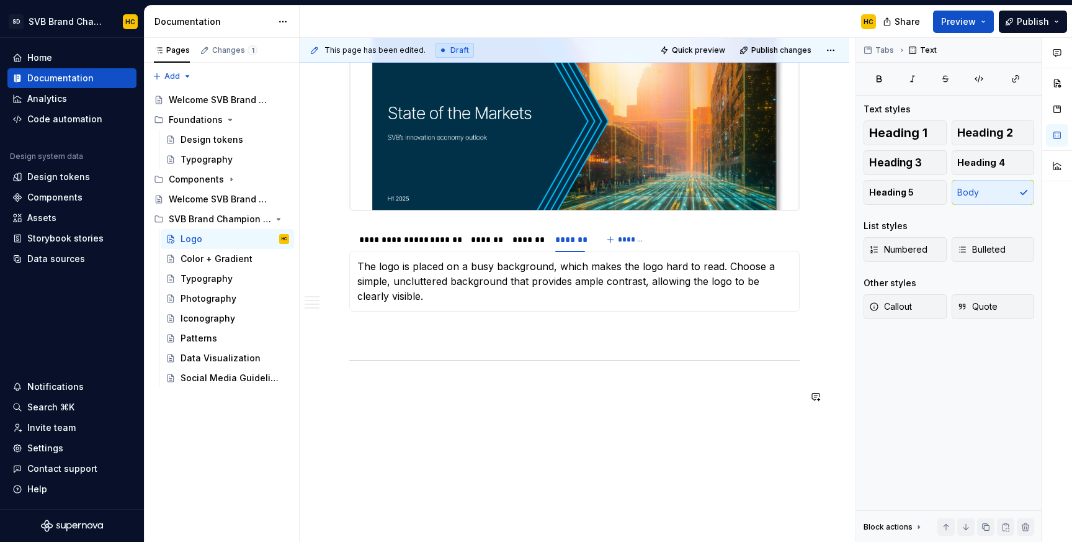
scroll to position [1648, 0]
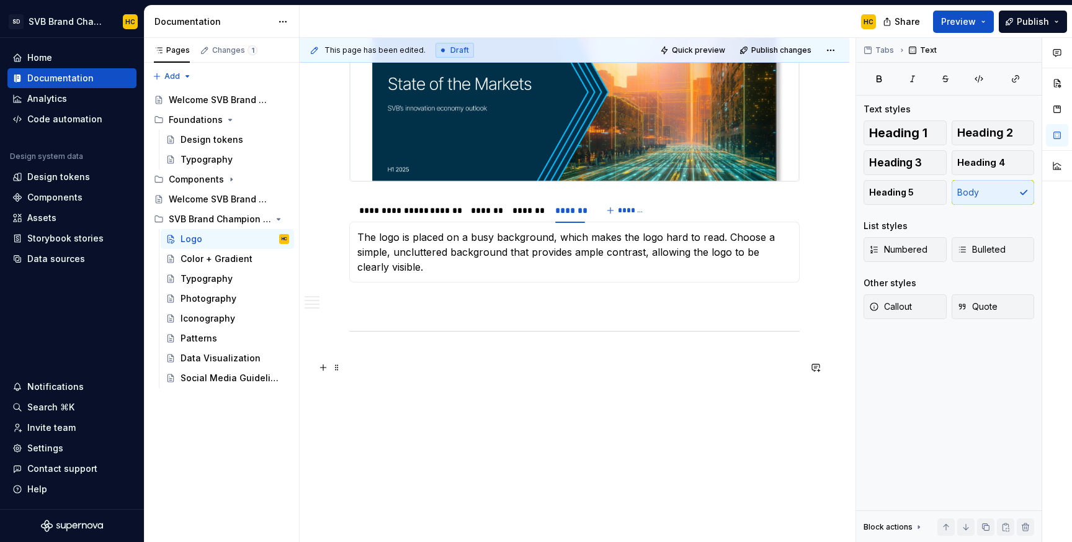
click at [379, 360] on p at bounding box center [574, 357] width 450 height 15
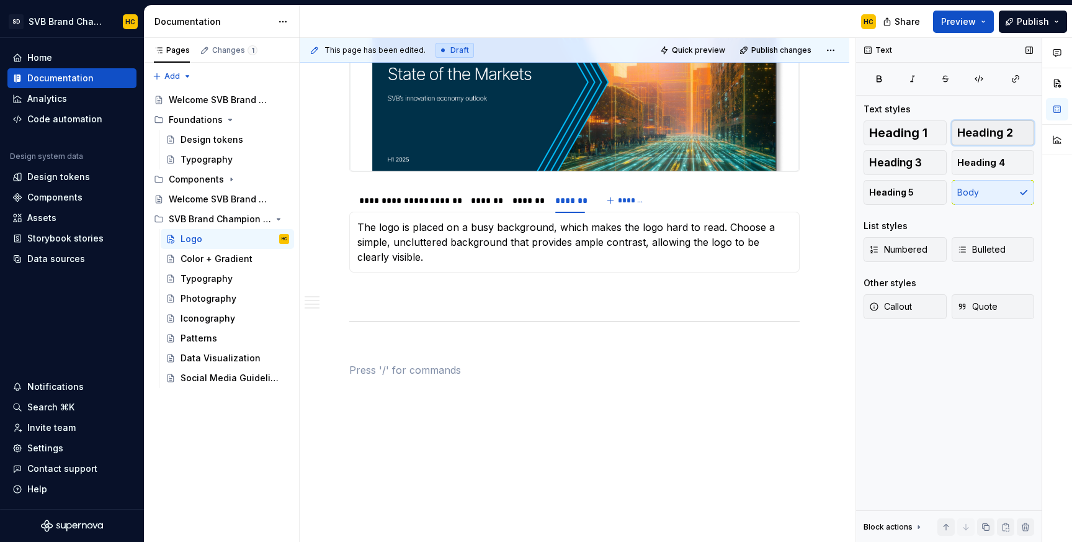
click at [999, 129] on span "Heading 2" at bounding box center [985, 133] width 56 height 12
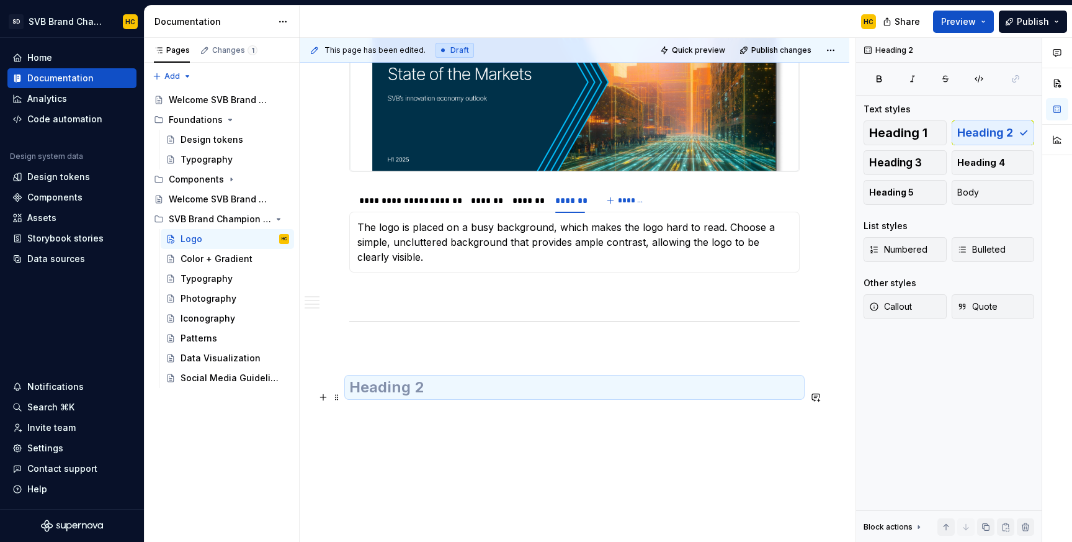
click at [471, 397] on h2 at bounding box center [574, 387] width 450 height 20
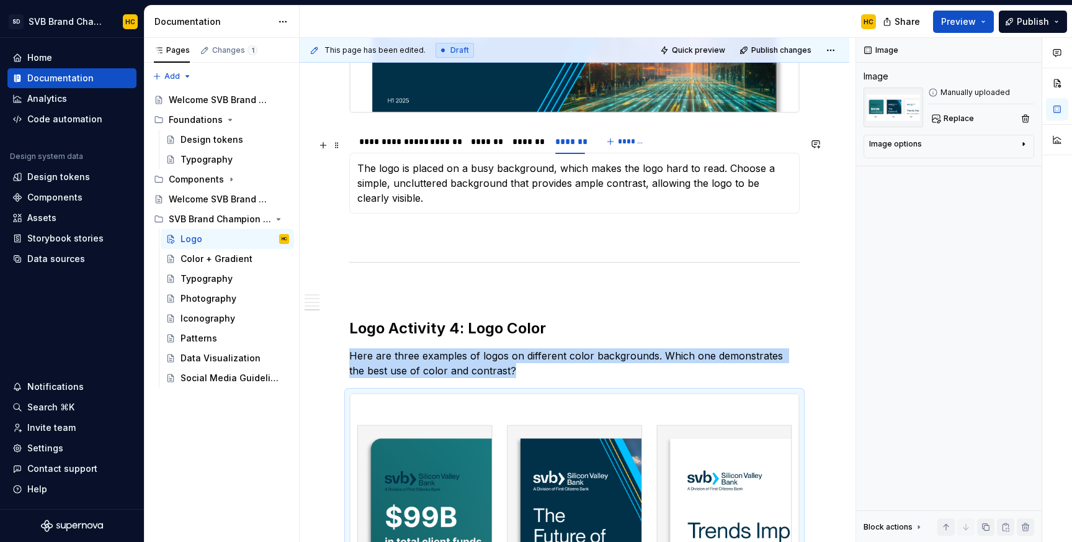
scroll to position [1704, 0]
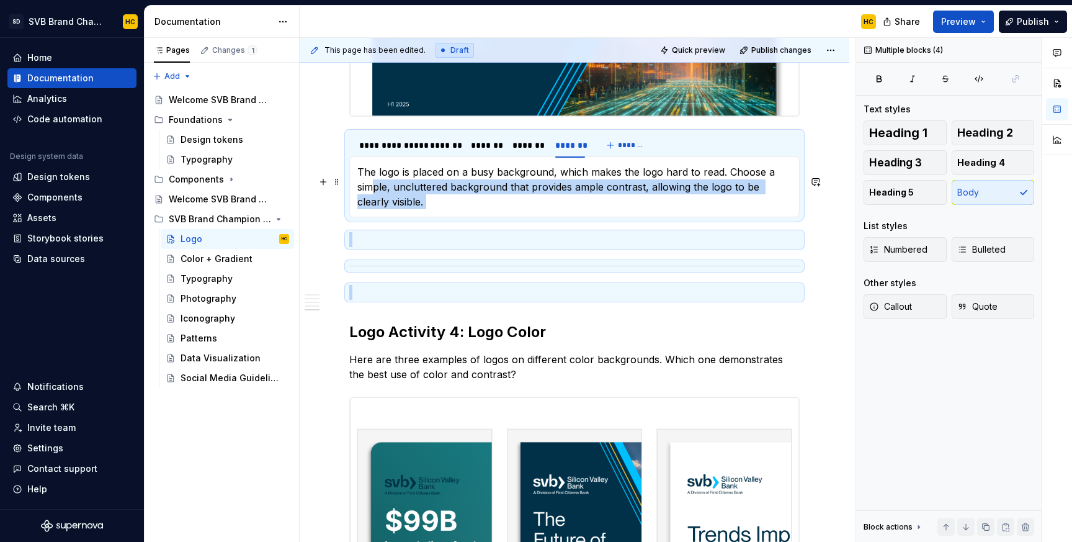
drag, startPoint x: 444, startPoint y: 302, endPoint x: 373, endPoint y: 202, distance: 122.5
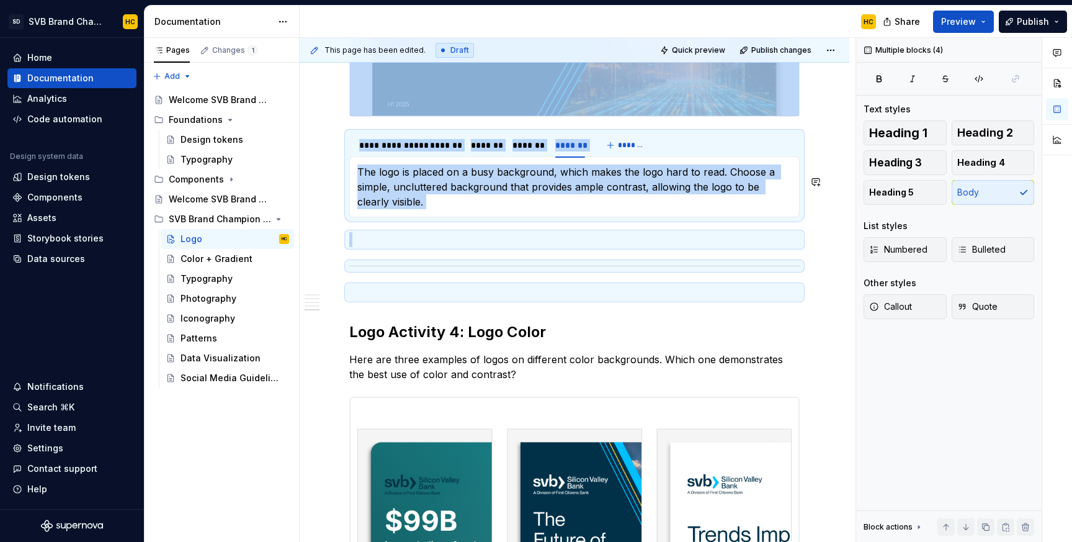
copy div "**********"
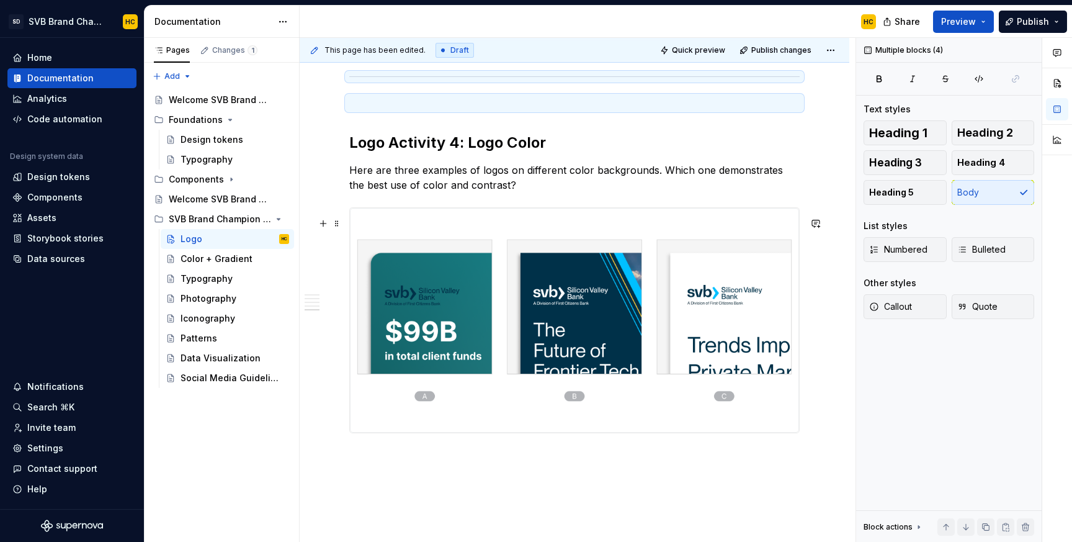
scroll to position [1974, 0]
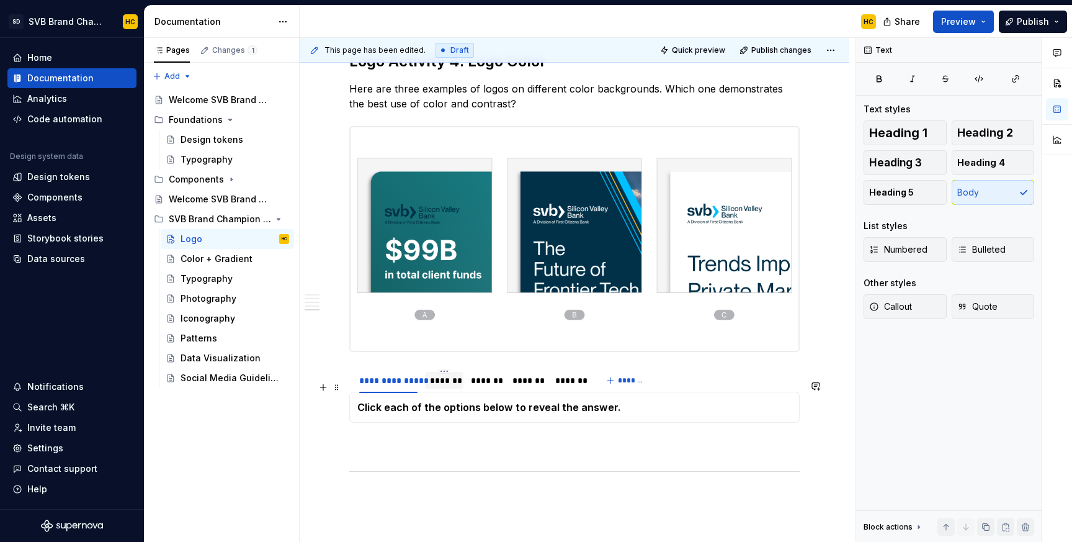
click at [448, 387] on div "*******" at bounding box center [444, 380] width 28 height 12
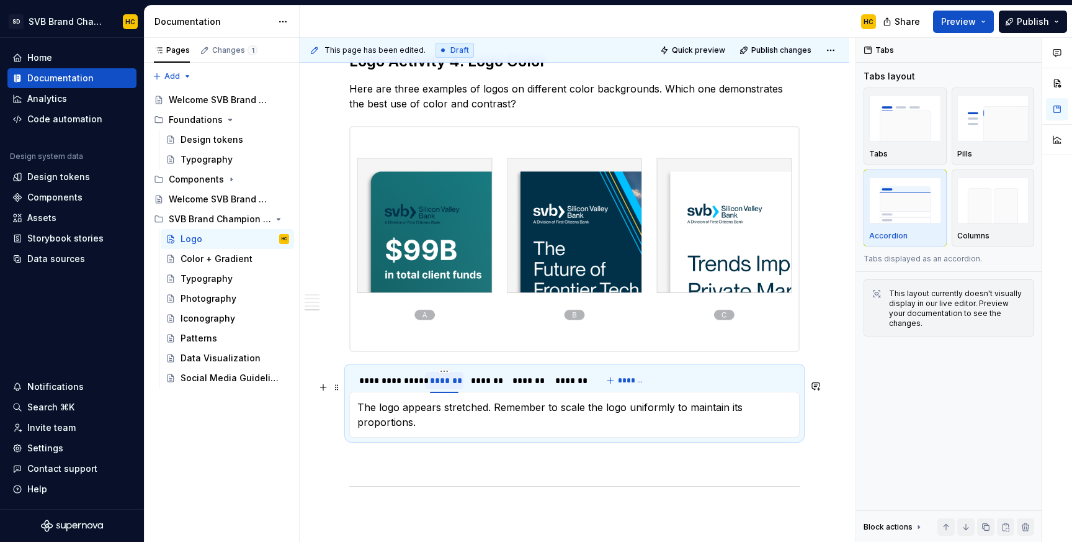
click at [448, 387] on div "*******" at bounding box center [444, 380] width 28 height 12
click at [492, 387] on div "*******" at bounding box center [487, 380] width 30 height 12
click at [537, 387] on div "*******" at bounding box center [528, 380] width 30 height 12
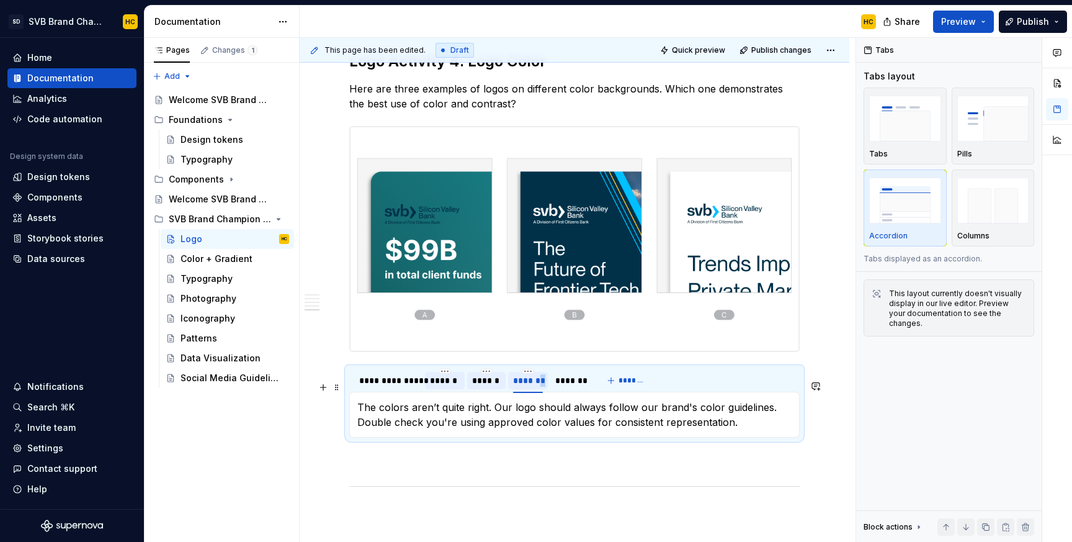
click at [537, 387] on div "*******" at bounding box center [528, 380] width 30 height 12
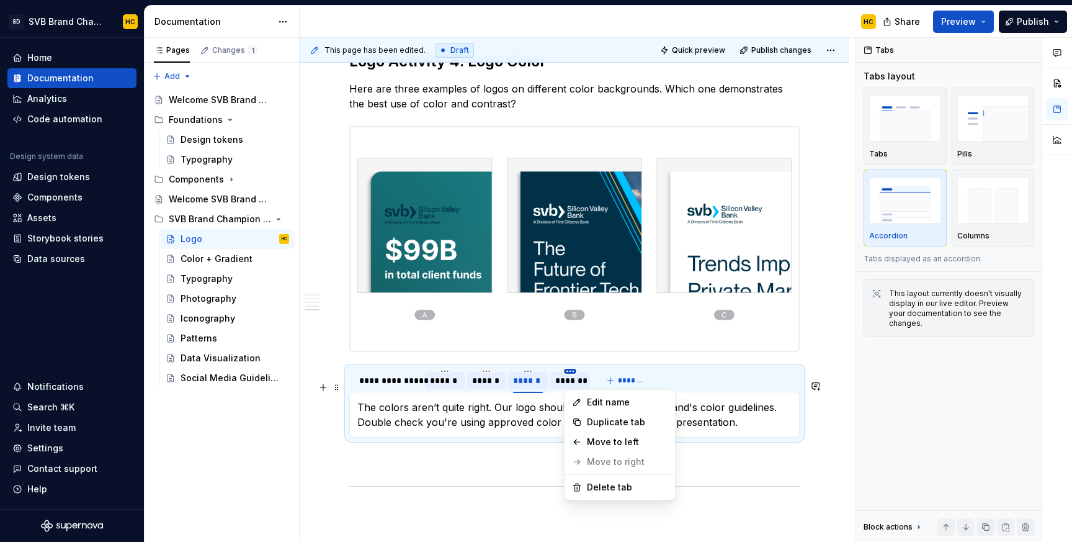
click at [571, 382] on html "SD SVB Brand Champions HC Home Documentation Analytics Code automation Design s…" at bounding box center [536, 271] width 1072 height 542
click at [582, 484] on div "Delete tab" at bounding box center [619, 487] width 105 height 20
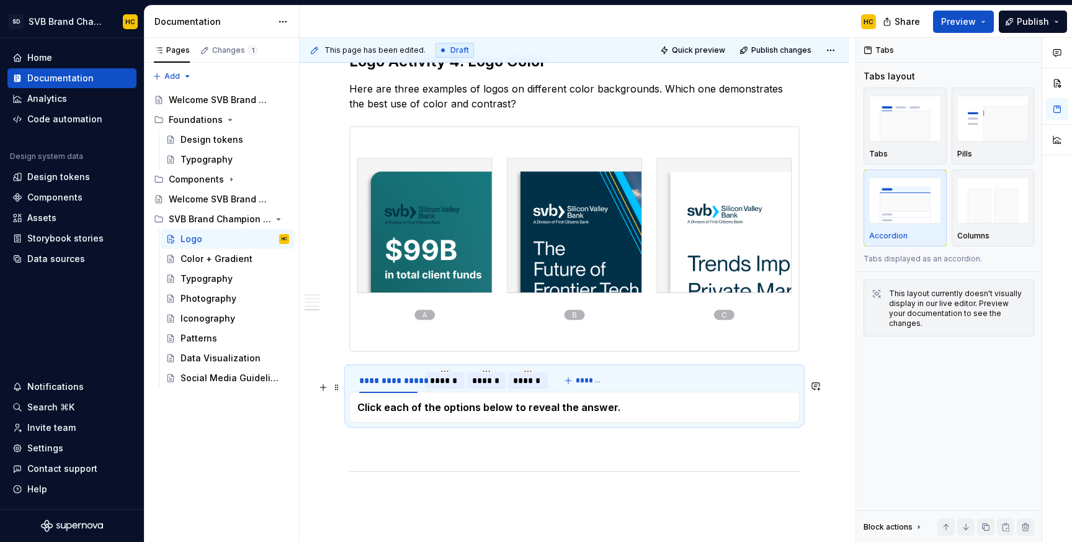
click at [447, 387] on div "******" at bounding box center [444, 380] width 29 height 12
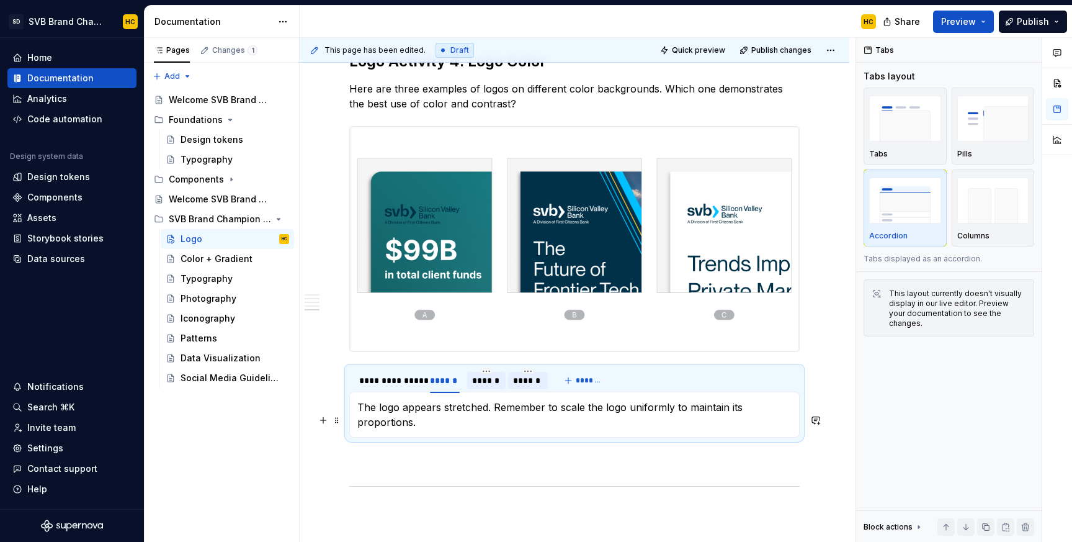
click at [406, 422] on p "The logo appears stretched. Remember to scale the logo uniformly to maintain it…" at bounding box center [574, 415] width 434 height 30
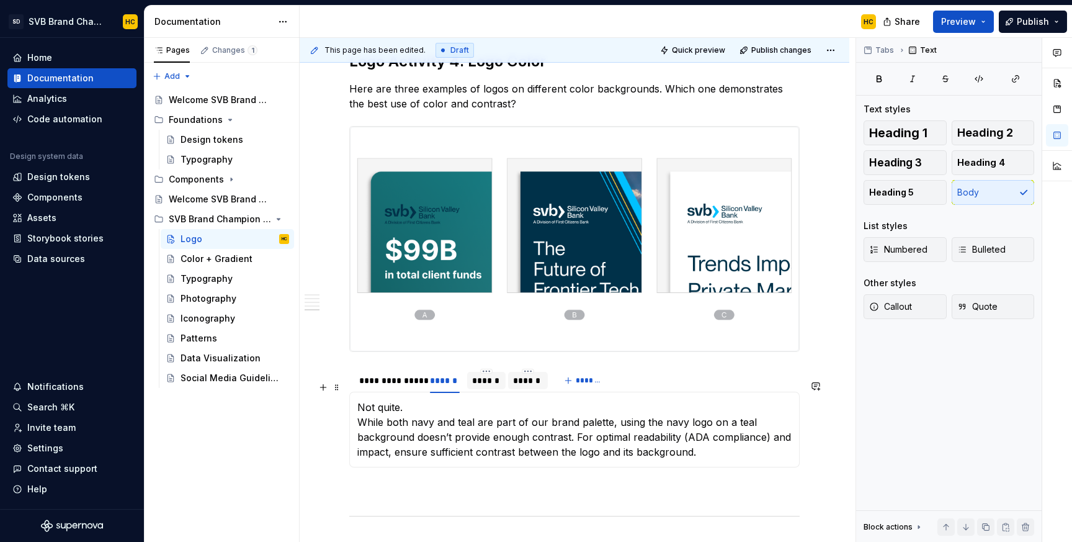
click at [484, 387] on div "******" at bounding box center [486, 380] width 29 height 12
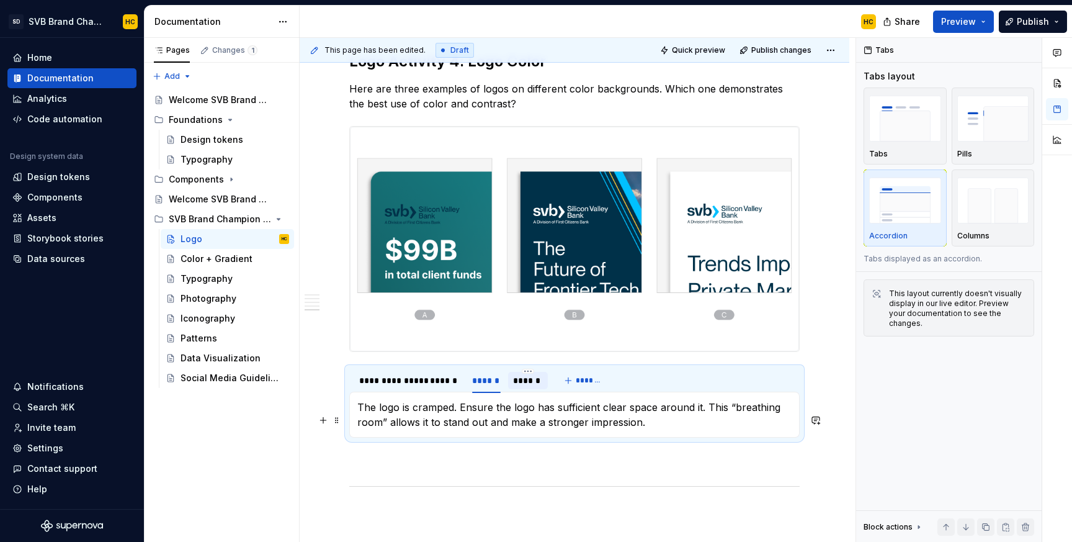
click at [460, 429] on p "The logo is cramped. Ensure the logo has sufficient clear space around it. This…" at bounding box center [574, 415] width 434 height 30
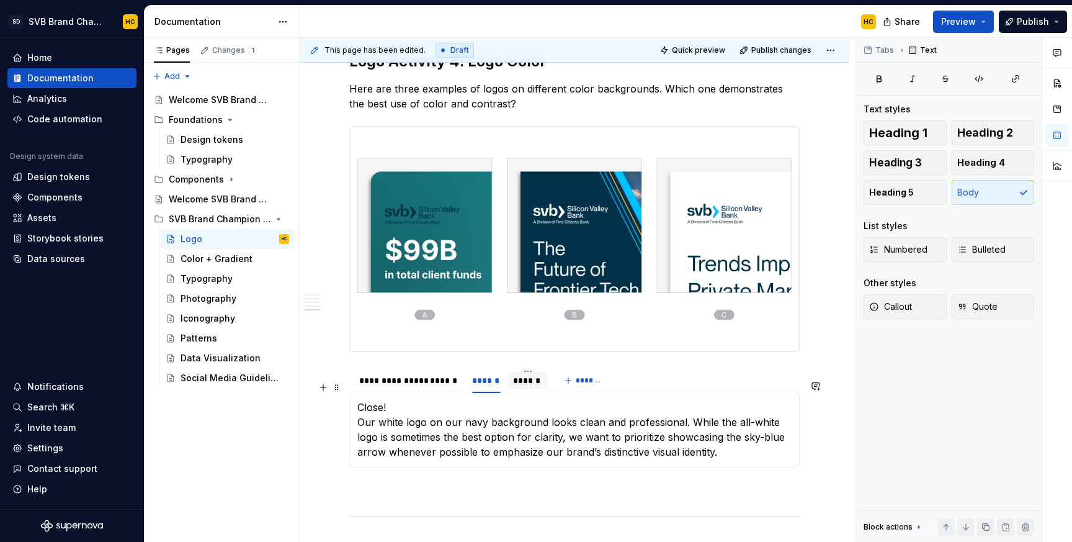
click at [527, 387] on div "******" at bounding box center [528, 380] width 30 height 12
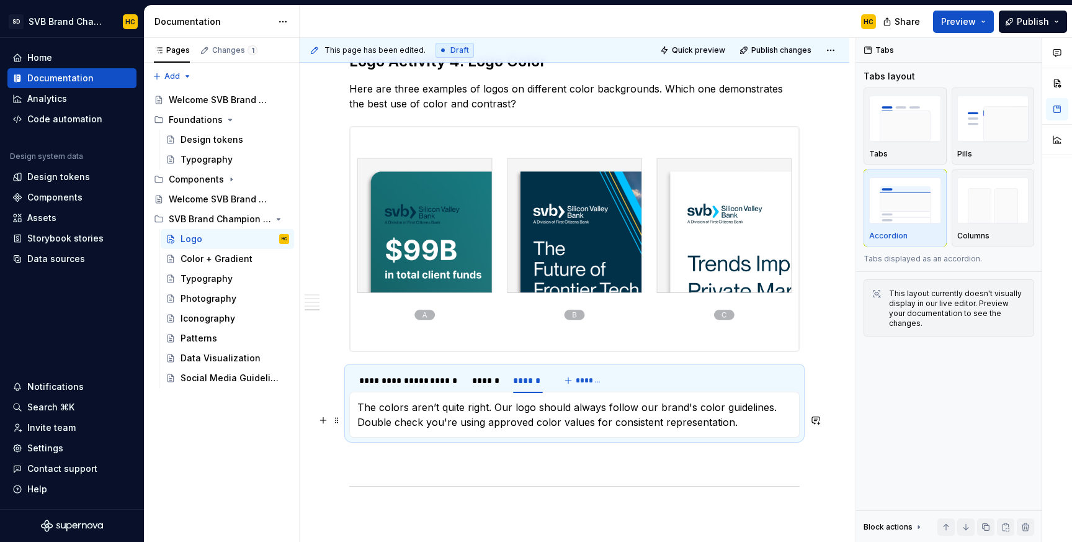
click at [498, 429] on p "The colors aren’t quite right. Our logo should always follow our brand's color …" at bounding box center [574, 415] width 434 height 30
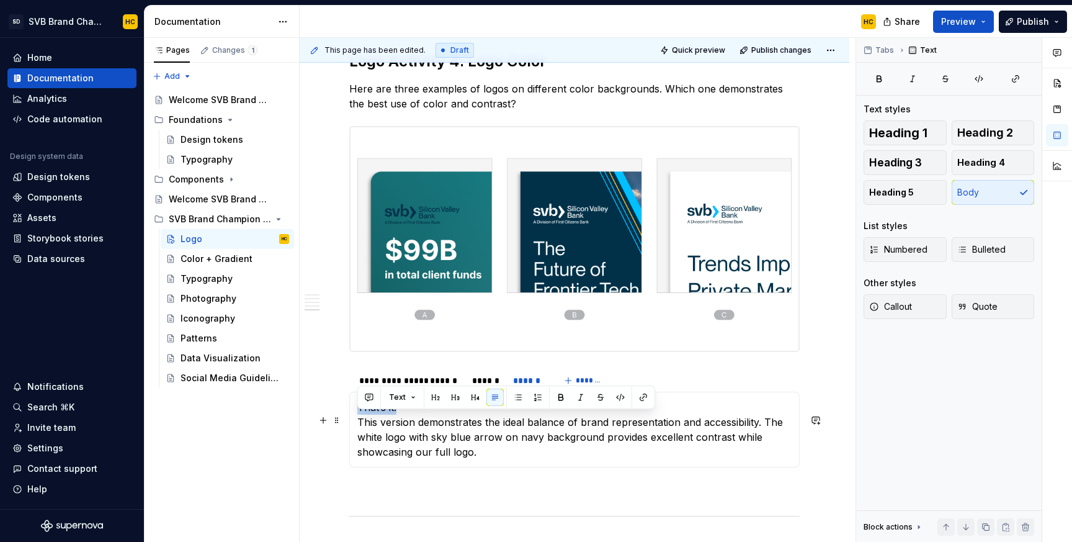
drag, startPoint x: 396, startPoint y: 416, endPoint x: 351, endPoint y: 417, distance: 44.7
click at [351, 417] on div "Click each of the options below to reveal the answer. Not quite. While both nav…" at bounding box center [574, 429] width 450 height 76
click at [517, 442] on p "That’s it! This version demonstrates the ideal balance of brand representation …" at bounding box center [574, 430] width 434 height 60
click at [488, 387] on div "******" at bounding box center [486, 380] width 29 height 12
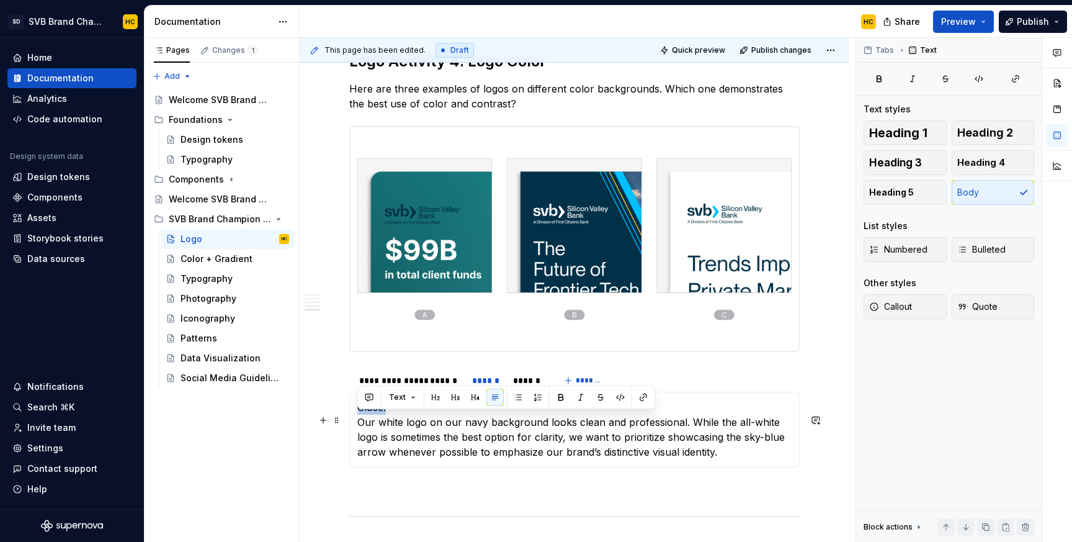
drag, startPoint x: 414, startPoint y: 417, endPoint x: 344, endPoint y: 415, distance: 69.5
click at [349, 415] on section "**********" at bounding box center [574, 417] width 450 height 101
drag, startPoint x: 396, startPoint y: 422, endPoint x: 359, endPoint y: 421, distance: 37.2
click at [359, 421] on p "Close! Our white logo on our navy background looks clean and professional. Whil…" at bounding box center [574, 430] width 434 height 60
click at [468, 424] on p "Close! Our white logo on our navy background looks clean and professional. Whil…" at bounding box center [574, 430] width 434 height 60
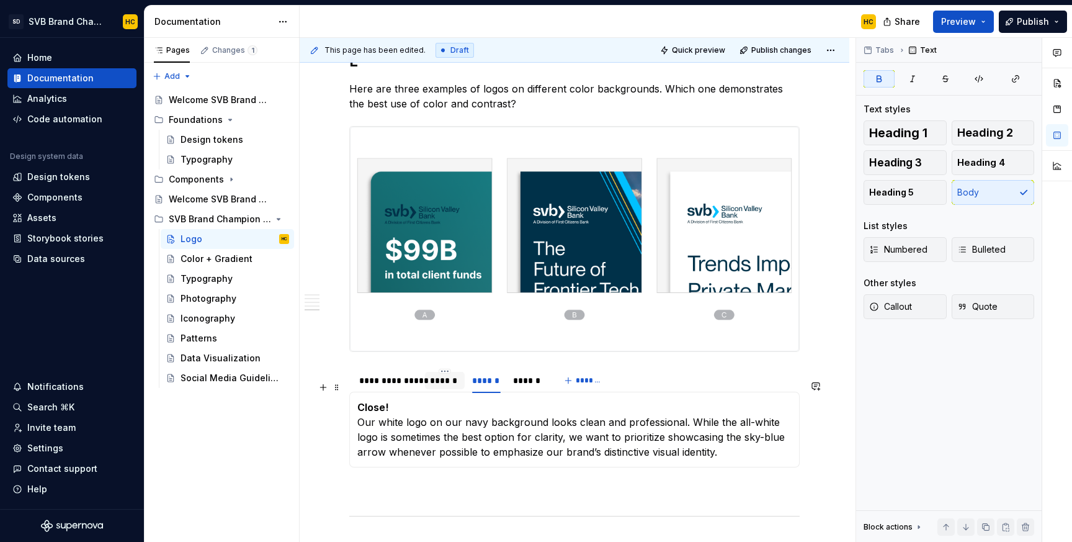
click at [448, 387] on div "******" at bounding box center [444, 380] width 29 height 12
click at [406, 420] on p "Not quite. While both navy and teal are part of our brand palette, using the na…" at bounding box center [574, 430] width 434 height 60
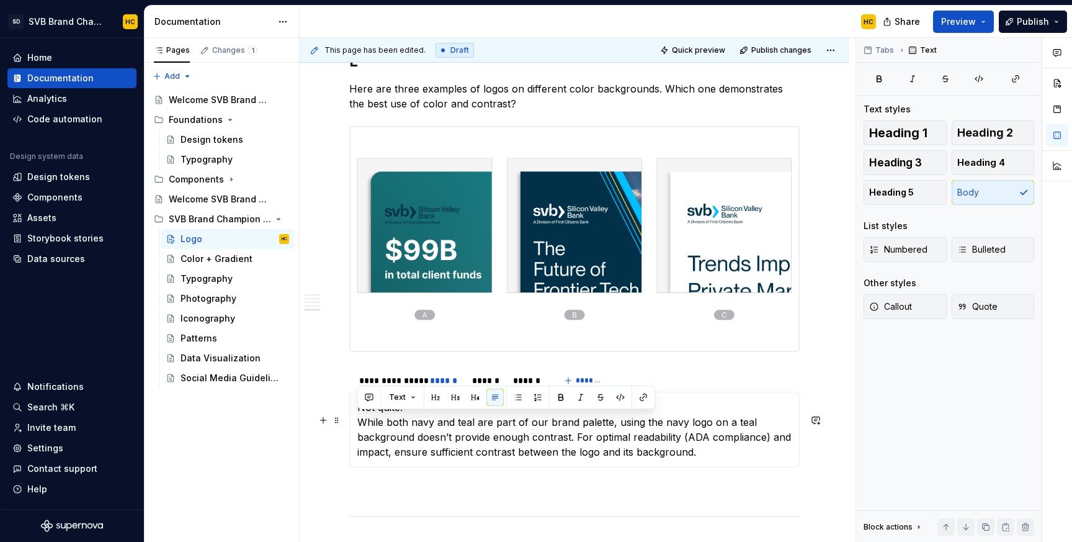
drag, startPoint x: 406, startPoint y: 420, endPoint x: 354, endPoint y: 421, distance: 52.1
click at [354, 421] on div "Click each of the options below to reveal the answer. Not quite. While both nav…" at bounding box center [574, 429] width 450 height 76
click at [331, 422] on button "button" at bounding box center [323, 419] width 17 height 17
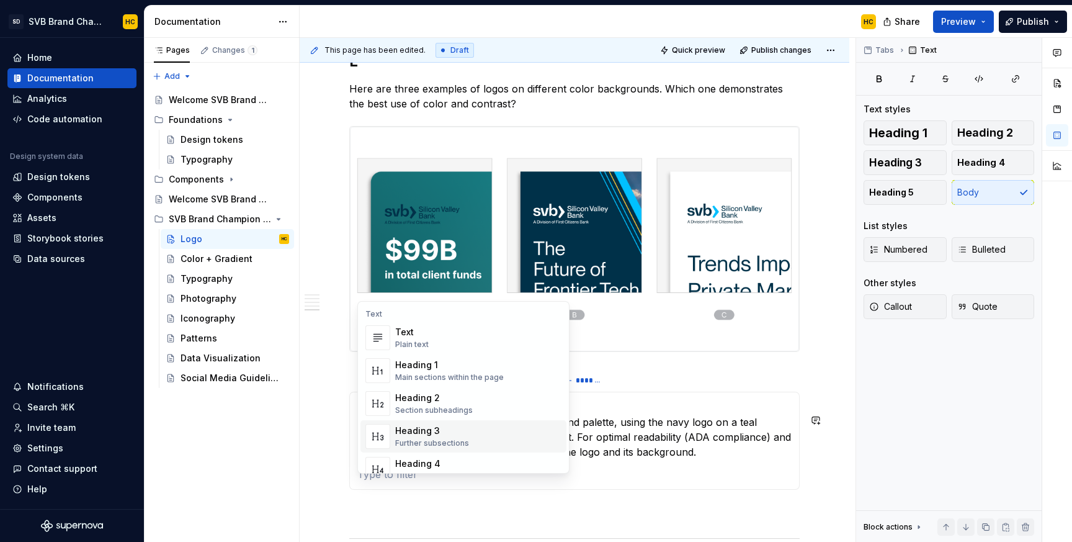
click at [635, 393] on div "**********" at bounding box center [574, 380] width 450 height 25
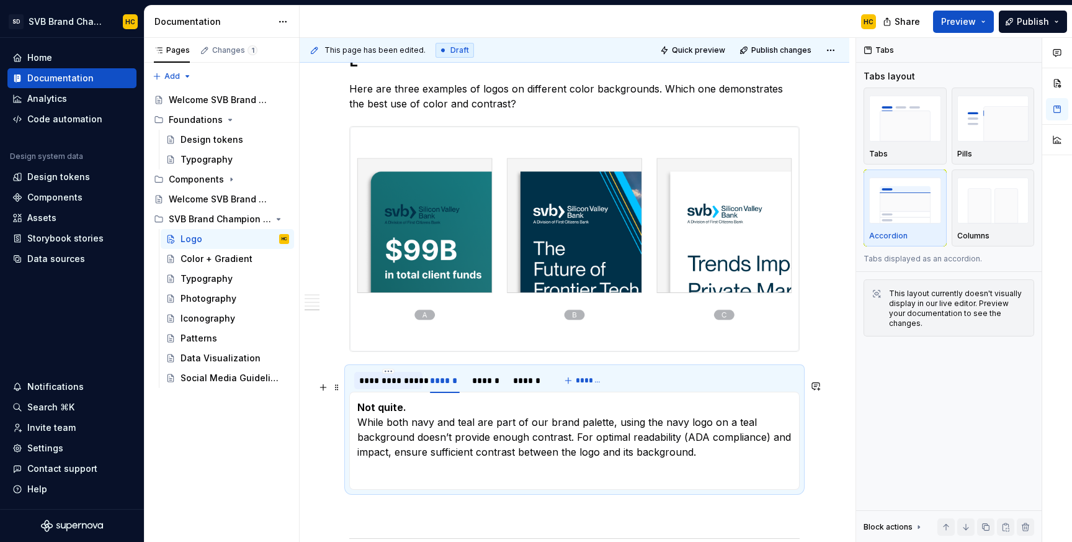
click at [375, 387] on div "**********" at bounding box center [388, 380] width 58 height 12
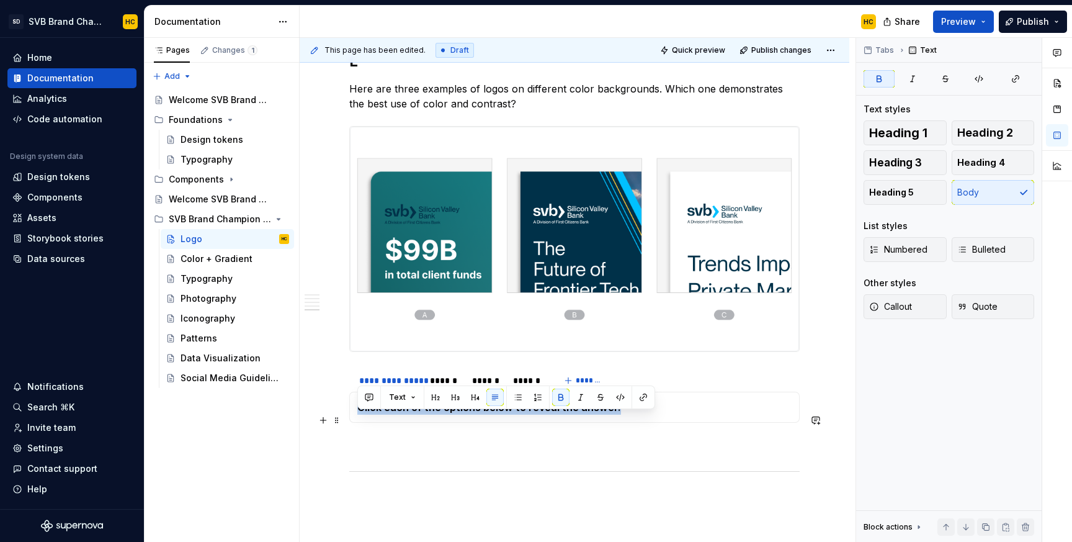
drag, startPoint x: 629, startPoint y: 419, endPoint x: 353, endPoint y: 427, distance: 276.2
click at [353, 422] on div "Click each of the options below to reveal the answer. Not quite. While both nav…" at bounding box center [574, 406] width 450 height 31
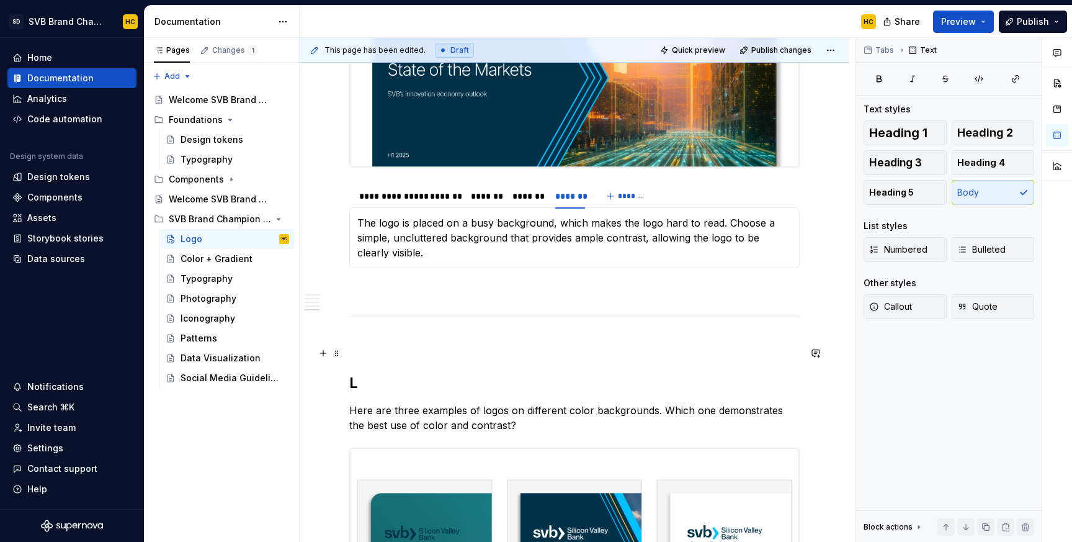
scroll to position [1651, 0]
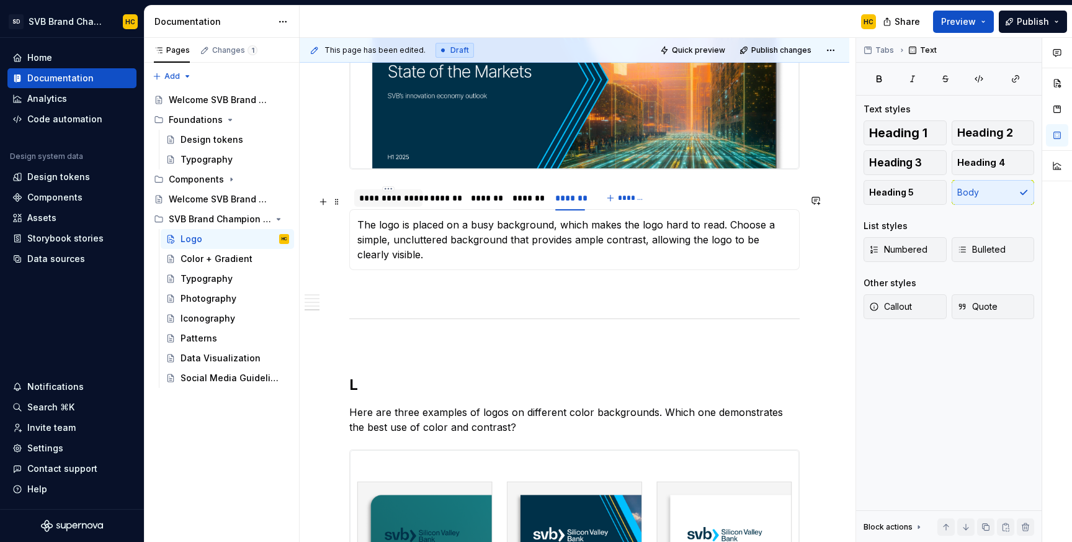
click at [404, 204] on div "**********" at bounding box center [388, 198] width 58 height 12
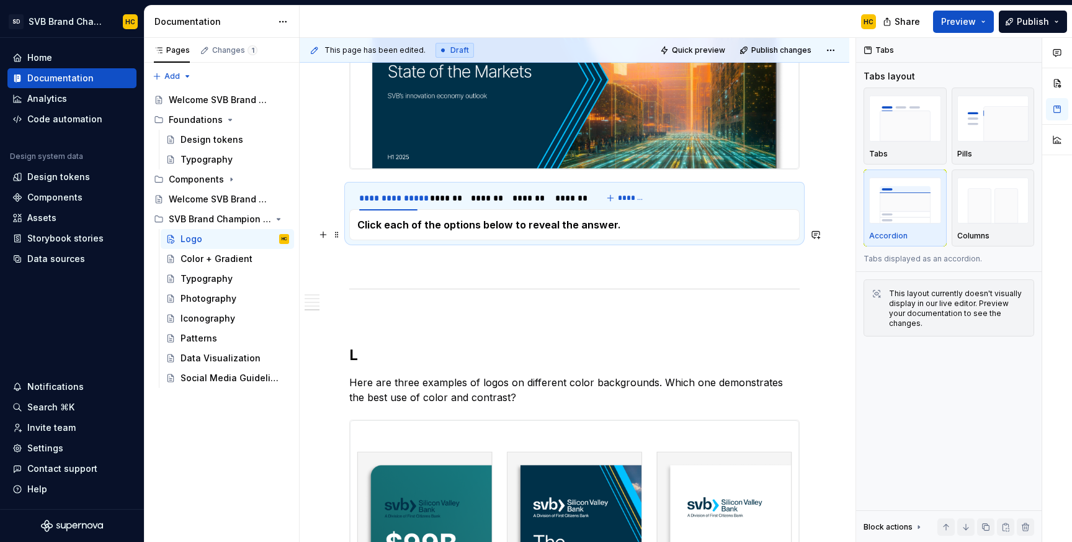
click at [429, 231] on strong "Click each of the options below to reveal the answer." at bounding box center [489, 224] width 264 height 12
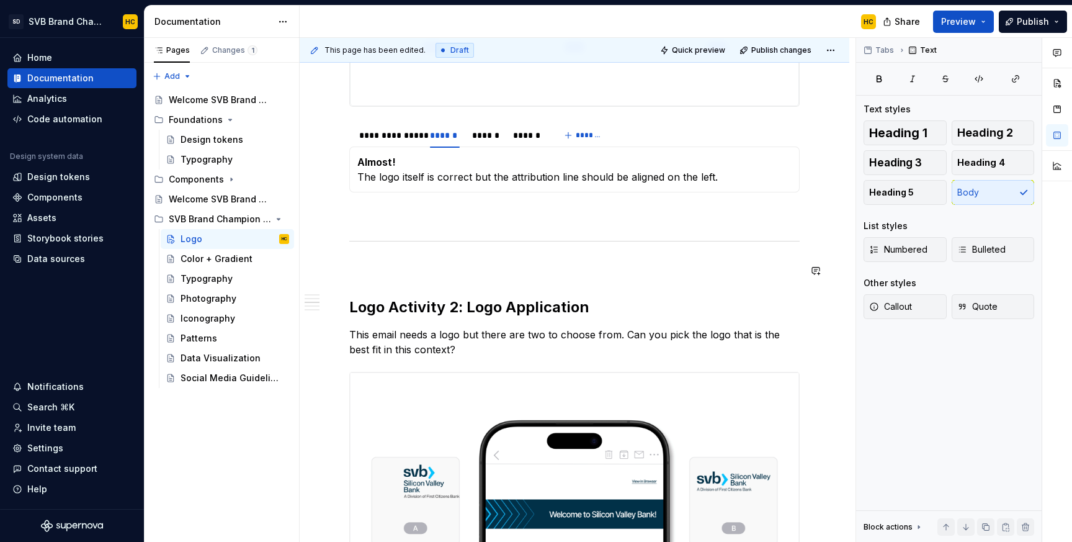
scroll to position [717, 0]
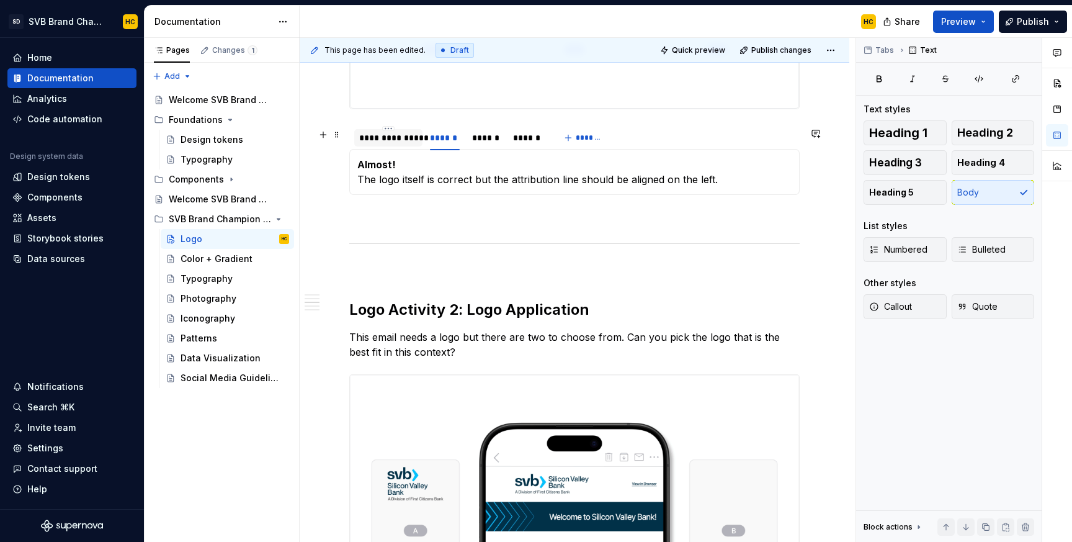
click at [404, 136] on div "**********" at bounding box center [388, 138] width 58 height 12
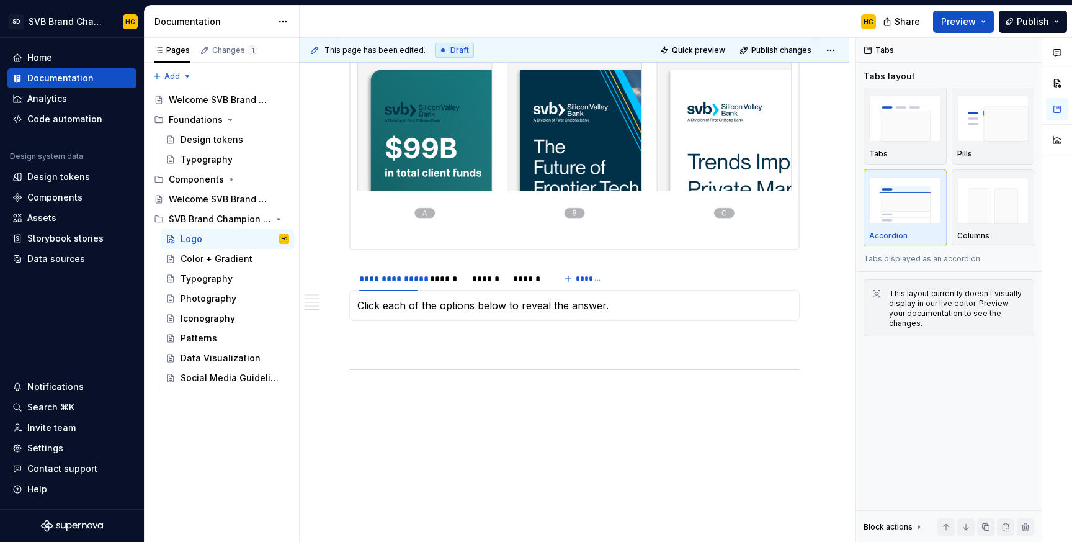
scroll to position [2083, 0]
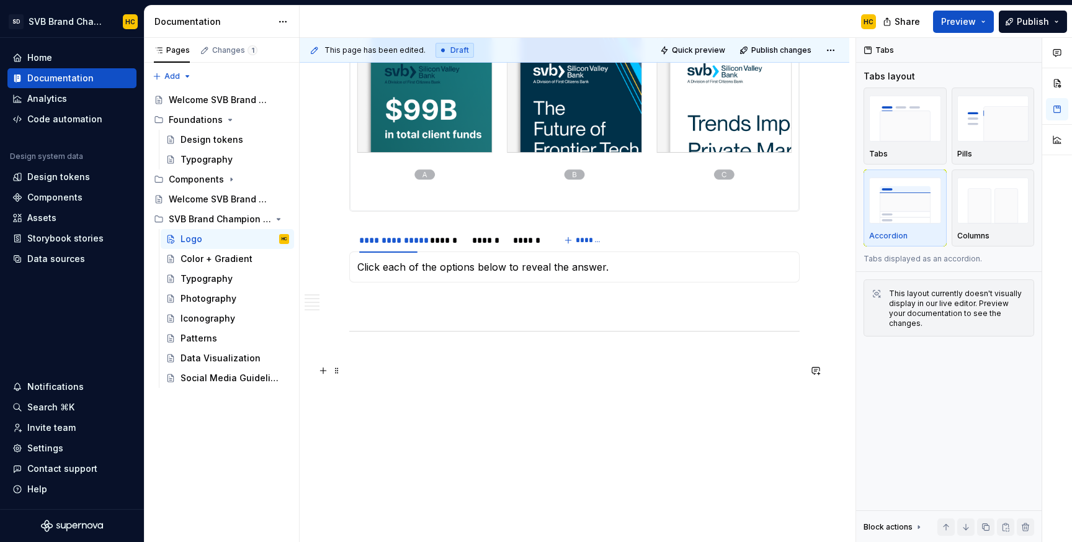
click at [405, 354] on p at bounding box center [574, 357] width 450 height 15
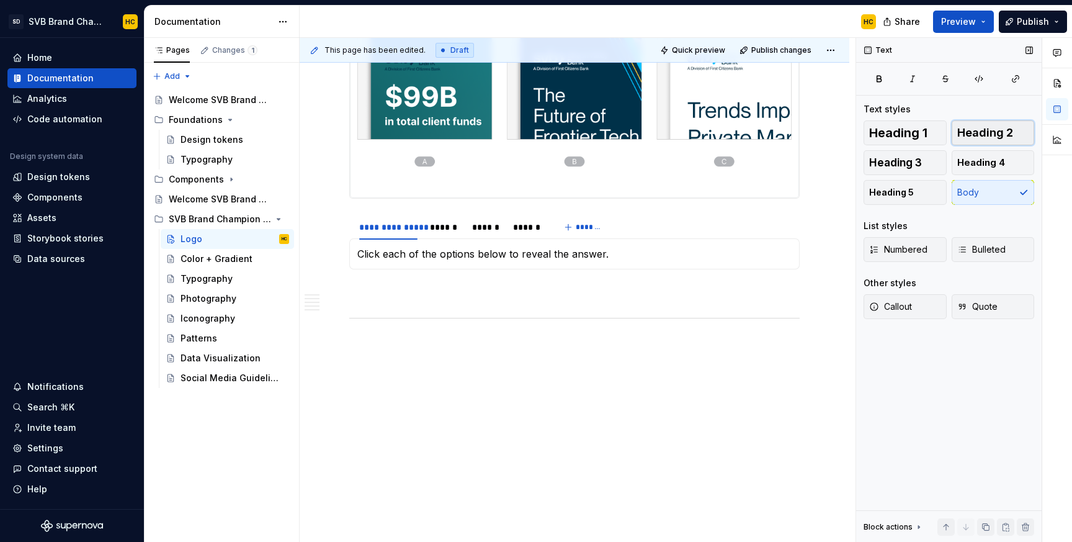
click at [989, 131] on span "Heading 2" at bounding box center [985, 133] width 56 height 12
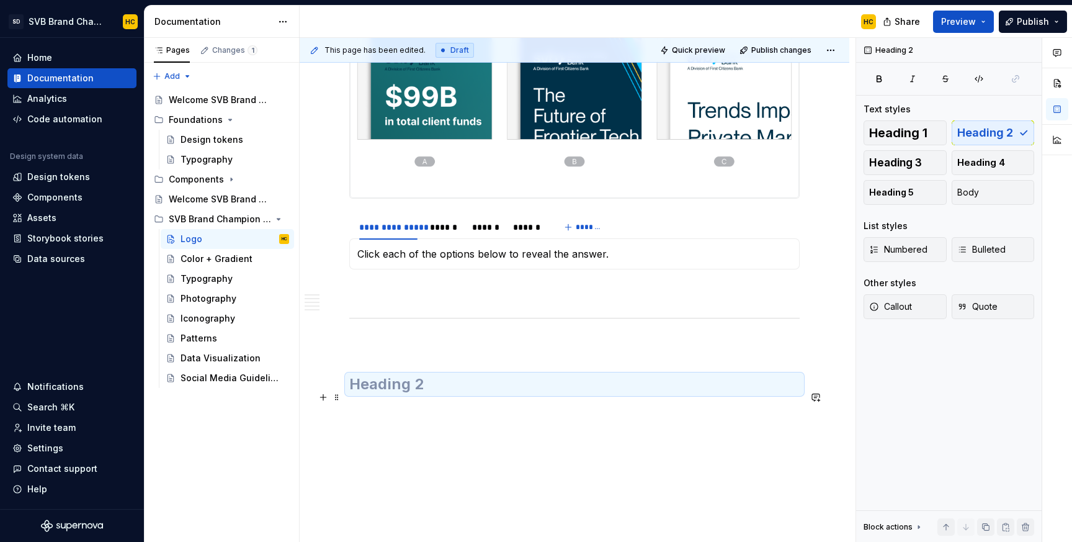
click at [422, 394] on h2 at bounding box center [574, 384] width 450 height 20
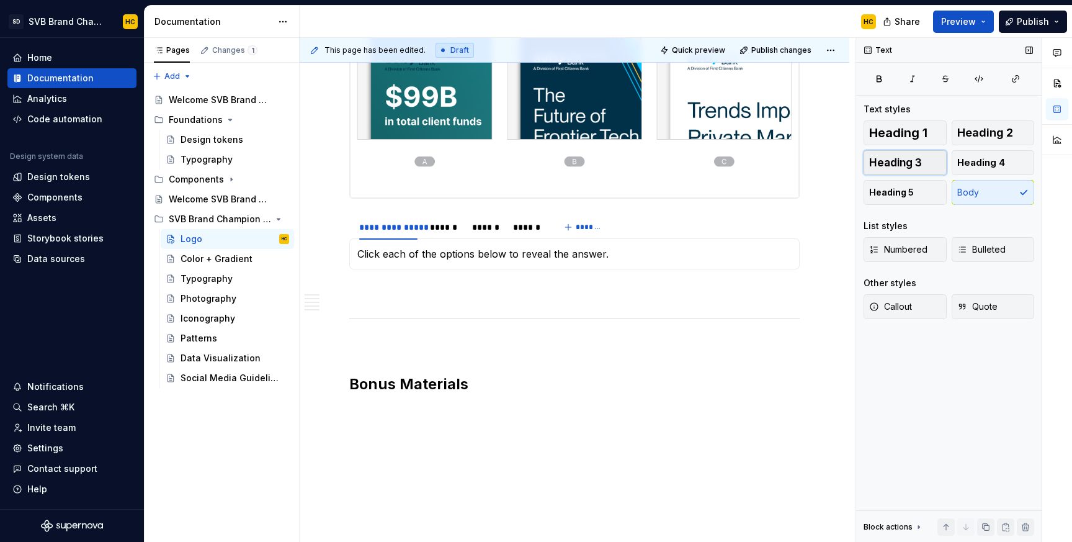
click at [919, 166] on span "Heading 3" at bounding box center [895, 162] width 53 height 12
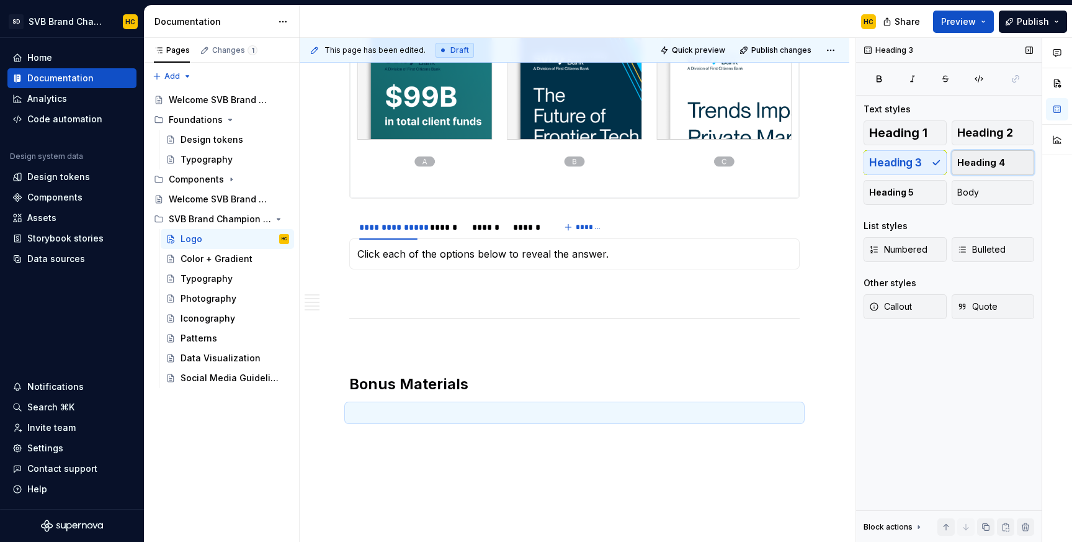
click at [987, 159] on span "Heading 4" at bounding box center [981, 162] width 48 height 12
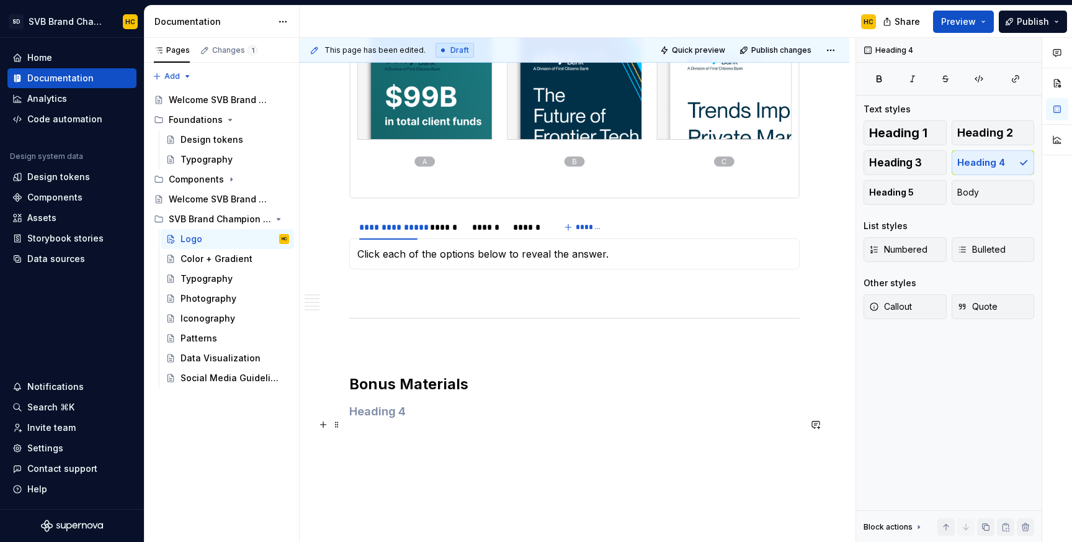
click at [378, 419] on h4 at bounding box center [574, 411] width 450 height 15
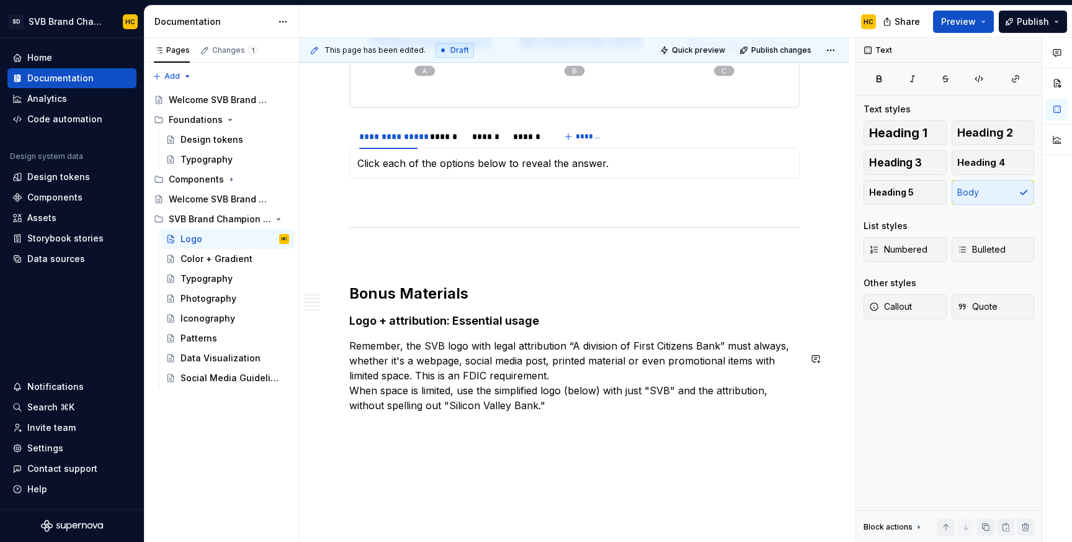
scroll to position [2176, 0]
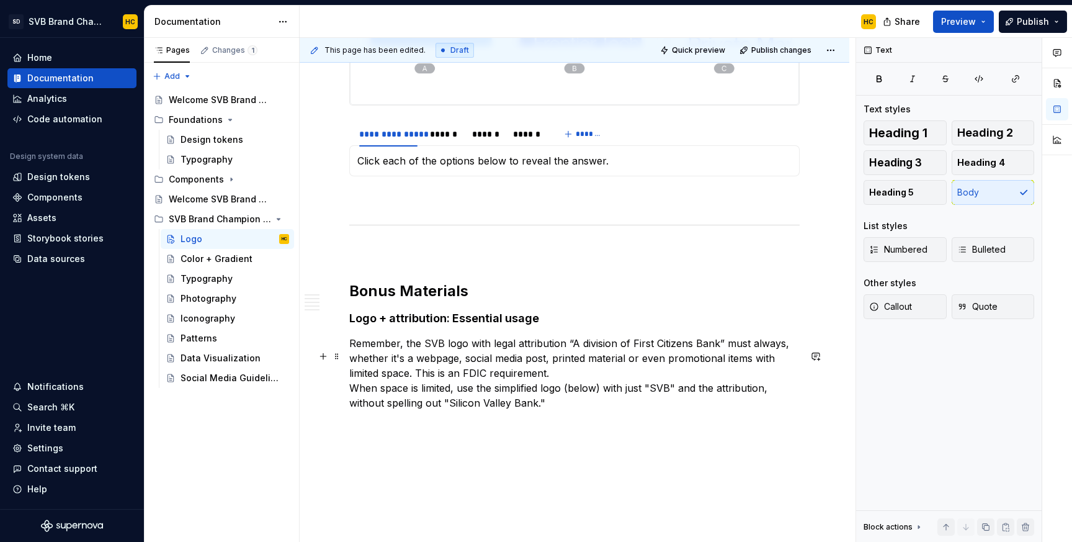
click at [349, 401] on p "Remember, the SVB logo with legal attribution “A division of First Citizens Ban…" at bounding box center [574, 373] width 450 height 74
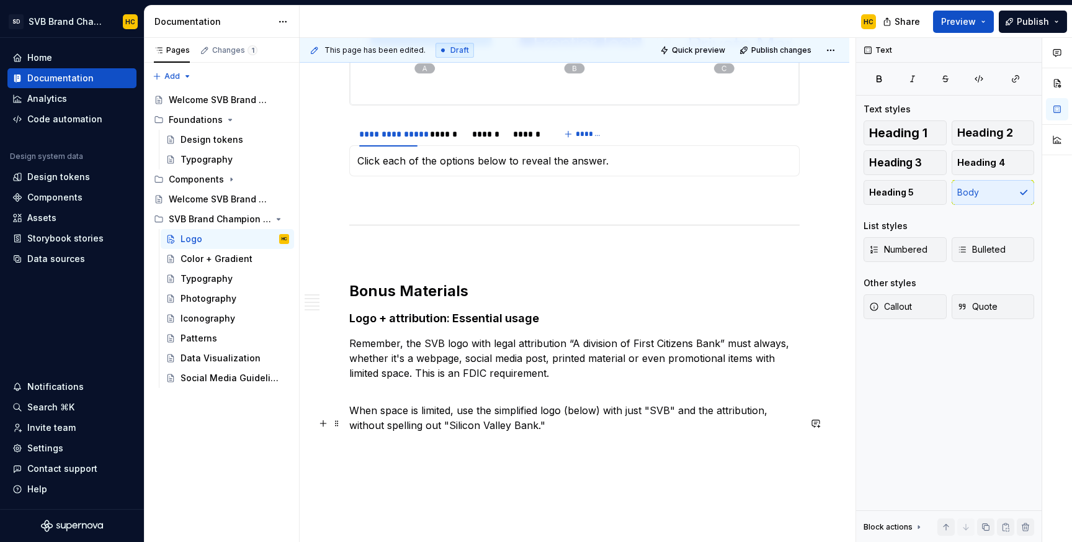
click at [557, 432] on p "When space is limited, use the simplified logo (below) with just "SVB" and the …" at bounding box center [574, 418] width 450 height 30
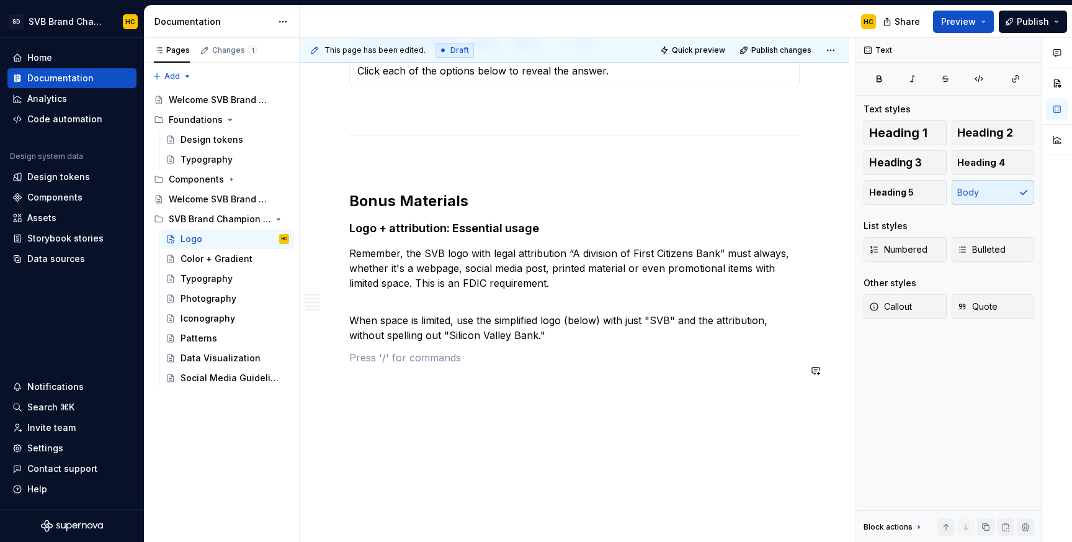
scroll to position [2279, 0]
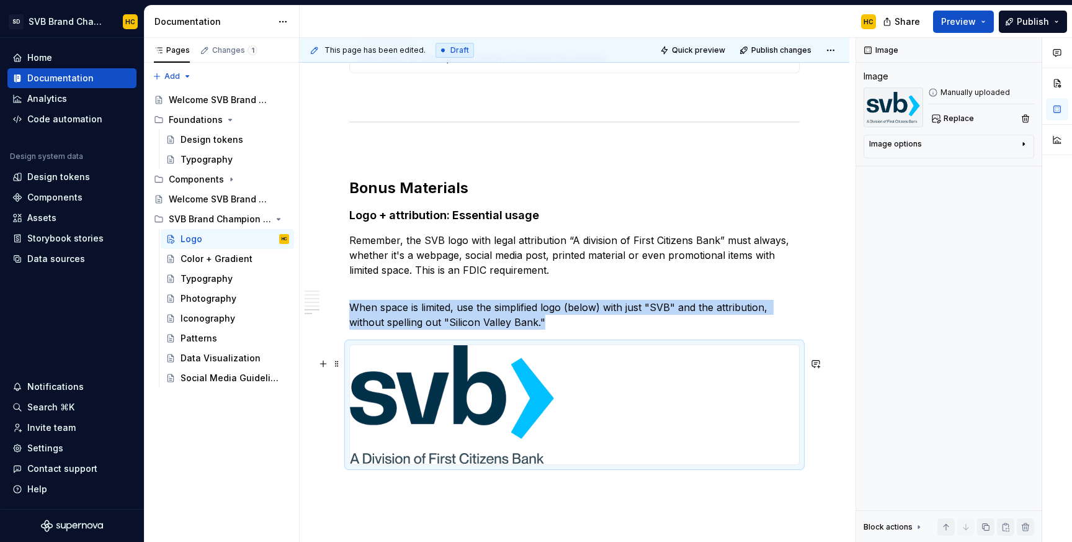
click at [501, 421] on img at bounding box center [452, 404] width 205 height 119
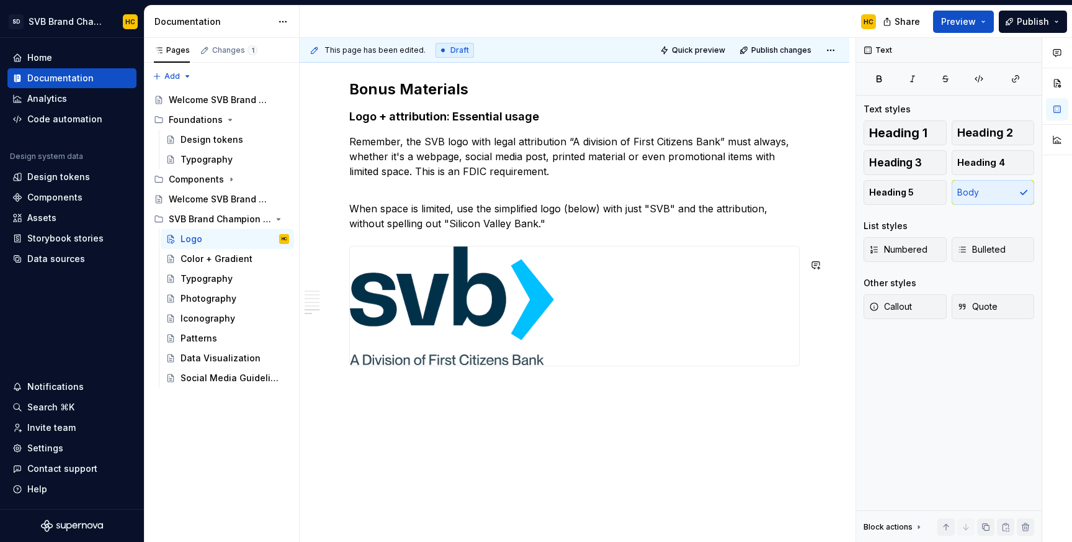
scroll to position [2380, 0]
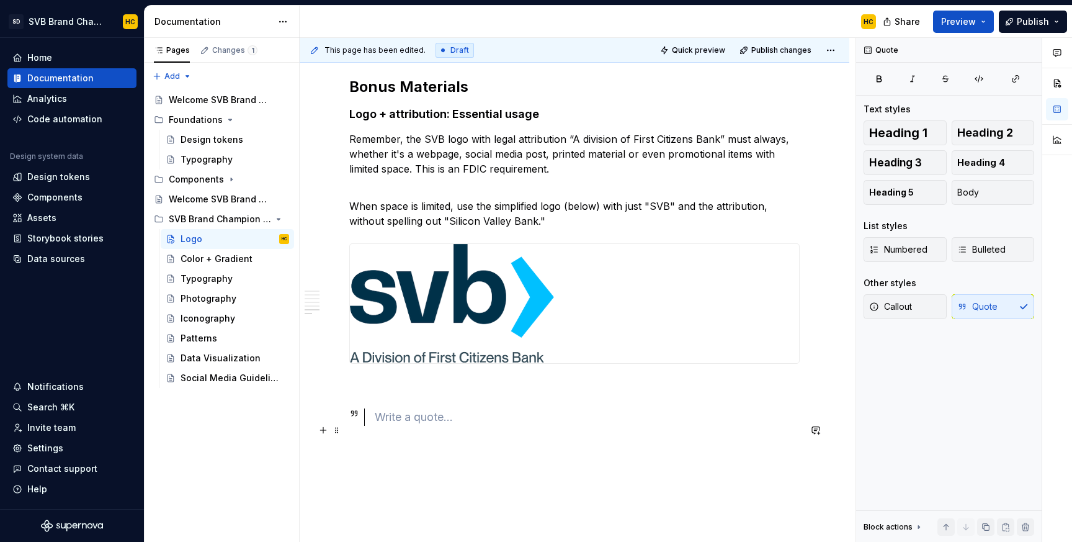
click at [376, 426] on div at bounding box center [587, 416] width 425 height 17
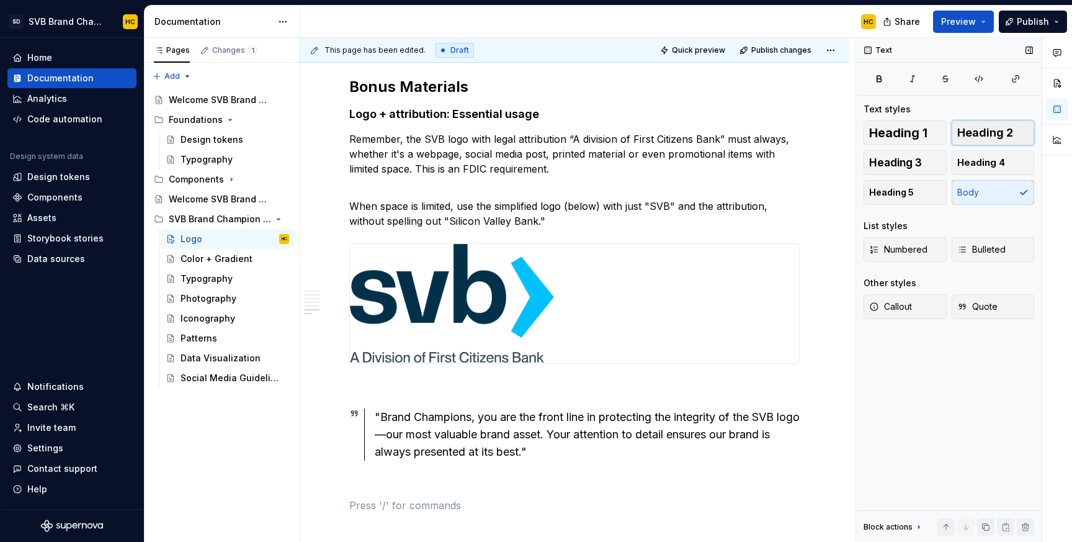
click at [986, 136] on span "Heading 2" at bounding box center [985, 133] width 56 height 12
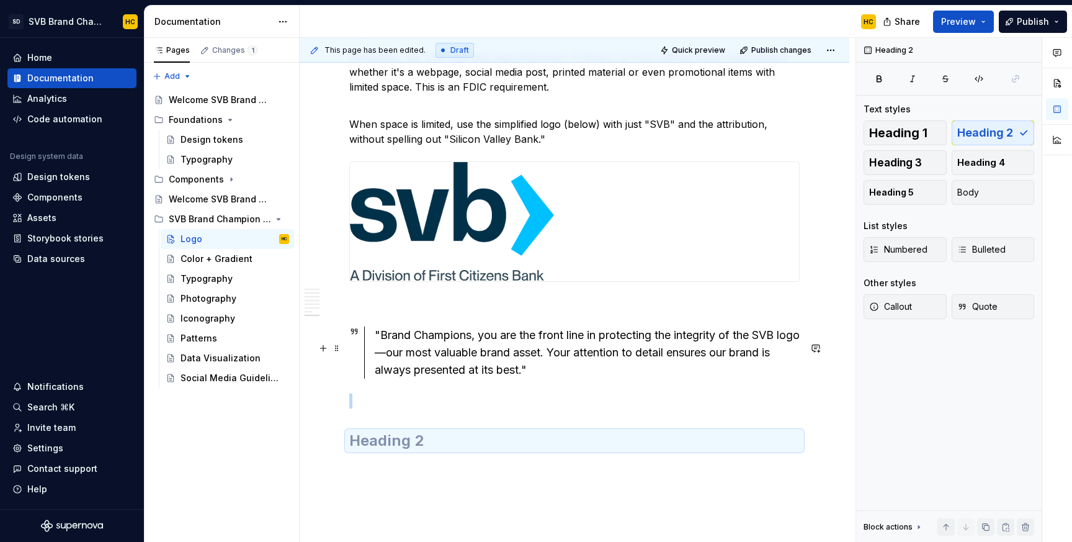
scroll to position [2487, 0]
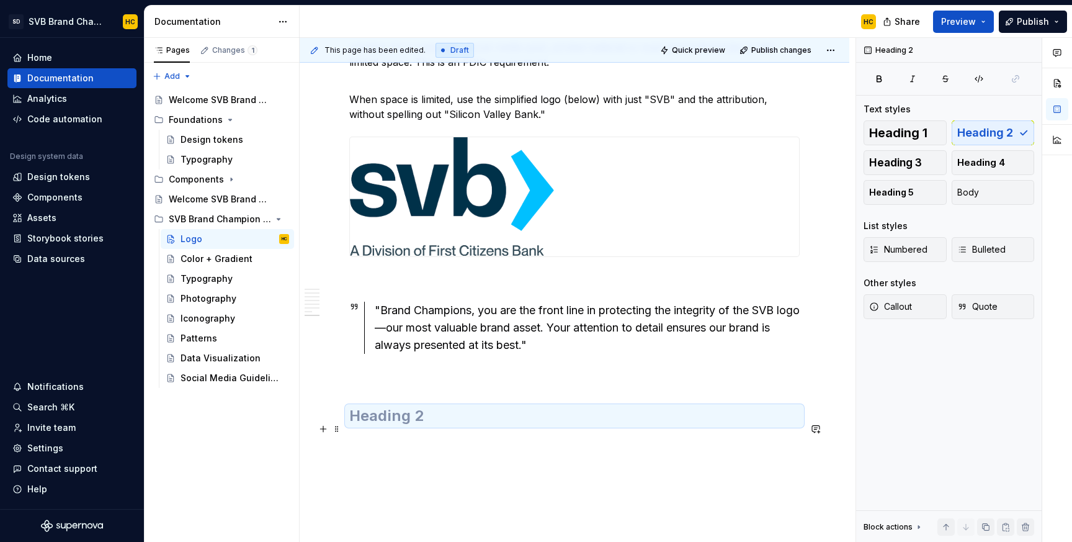
click at [390, 426] on h2 at bounding box center [574, 416] width 450 height 20
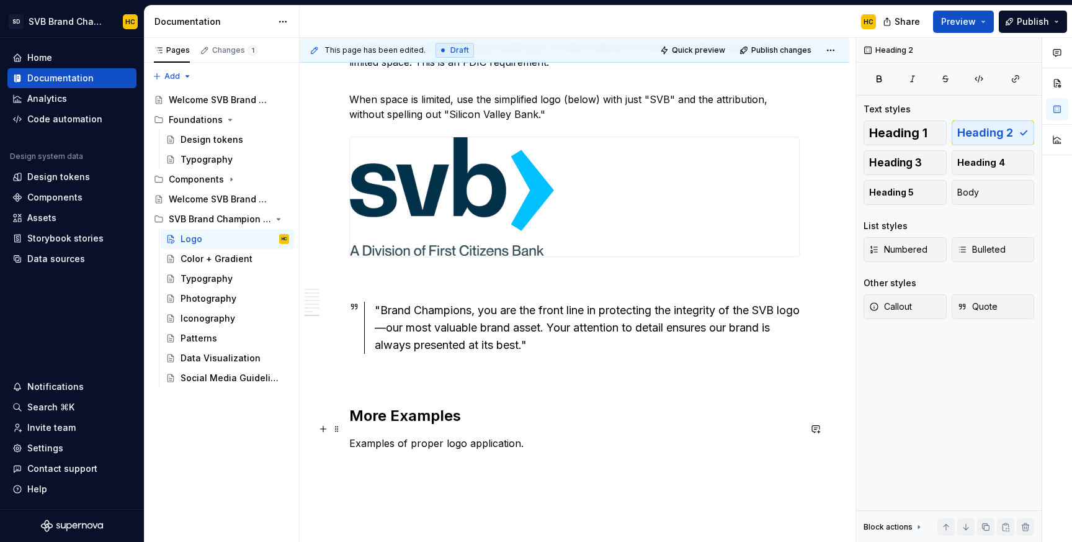
click at [468, 426] on h2 "More Examples" at bounding box center [574, 416] width 450 height 20
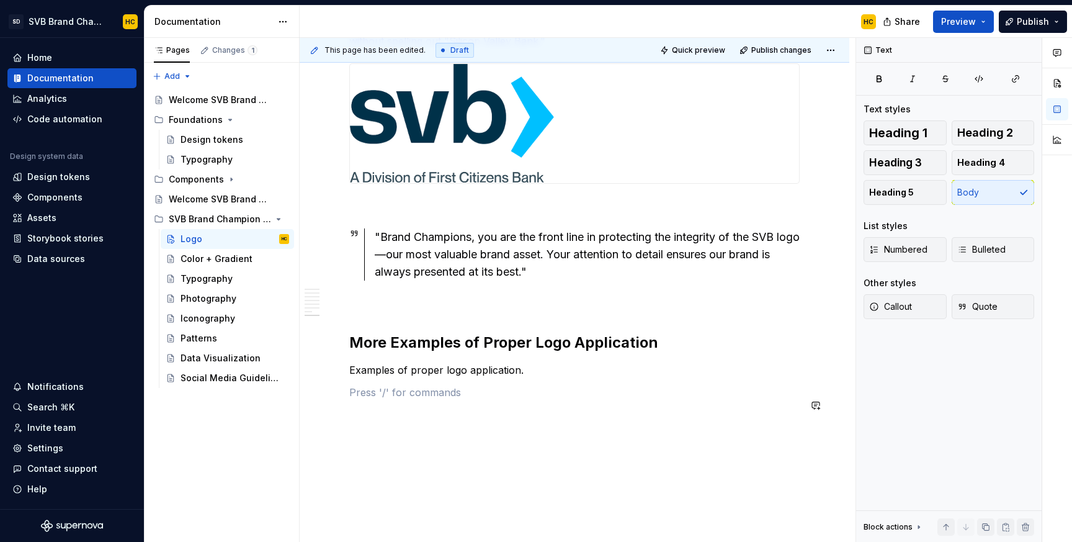
scroll to position [2562, 0]
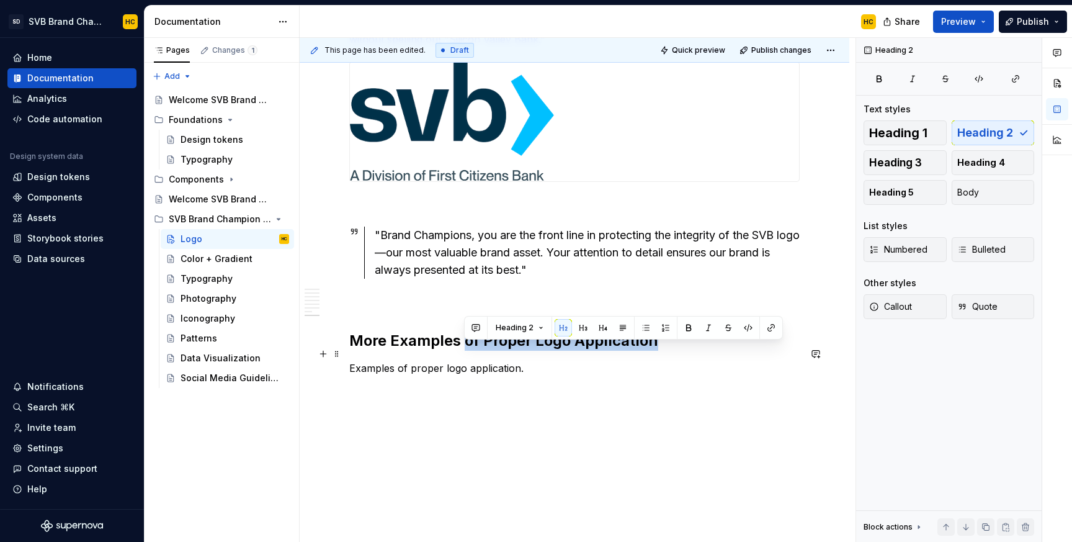
drag, startPoint x: 668, startPoint y: 354, endPoint x: 462, endPoint y: 355, distance: 206.0
click at [463, 351] on h2 "More Examples of Proper Logo Application" at bounding box center [574, 341] width 450 height 20
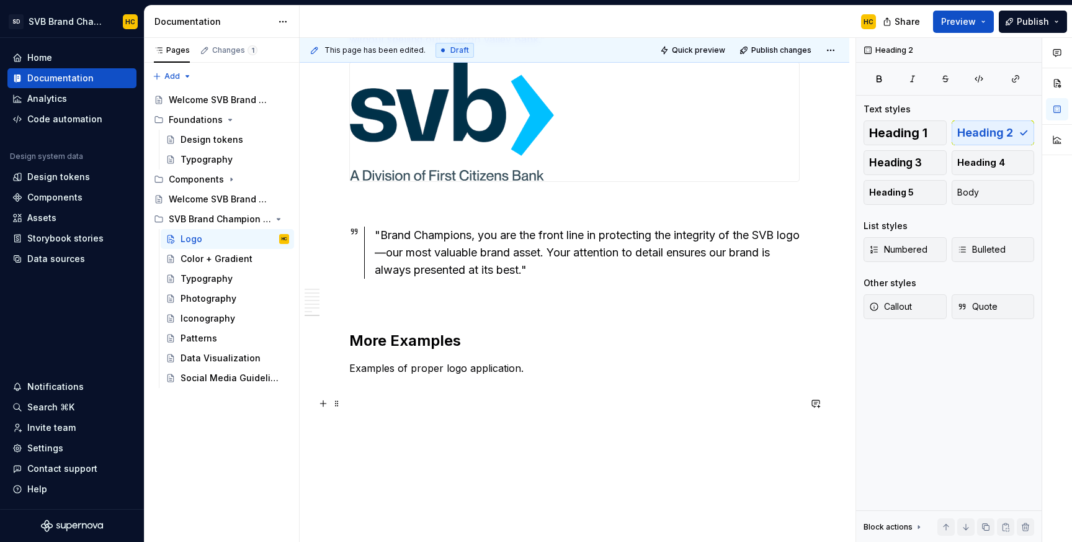
click at [401, 398] on p at bounding box center [574, 390] width 450 height 15
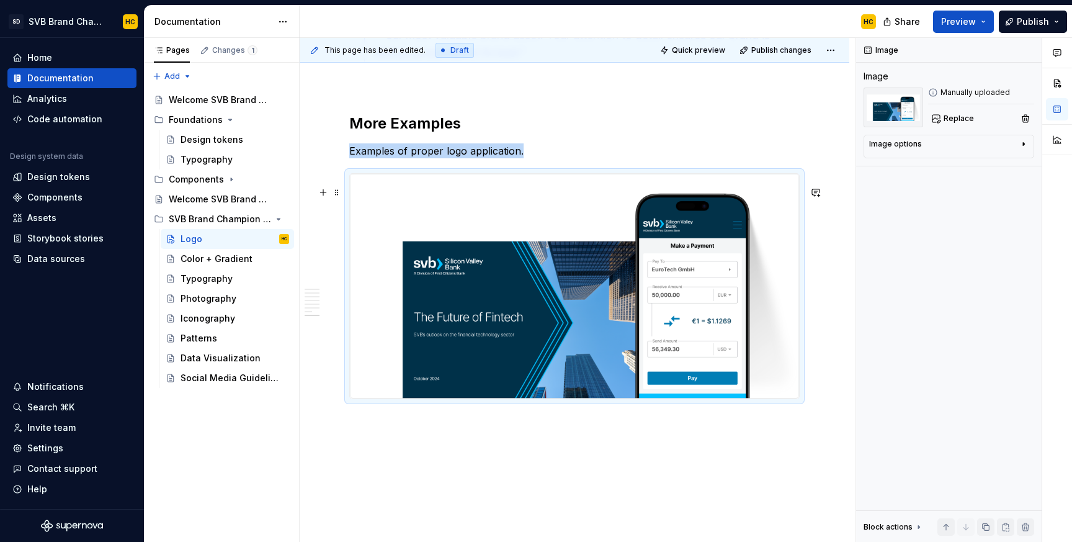
scroll to position [2786, 0]
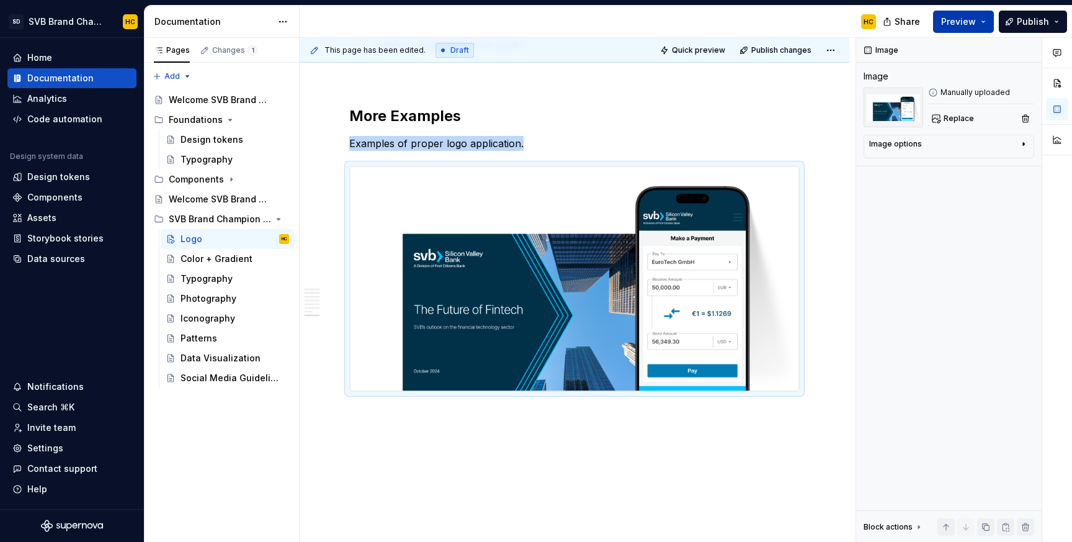
click at [963, 22] on span "Preview" at bounding box center [958, 22] width 35 height 12
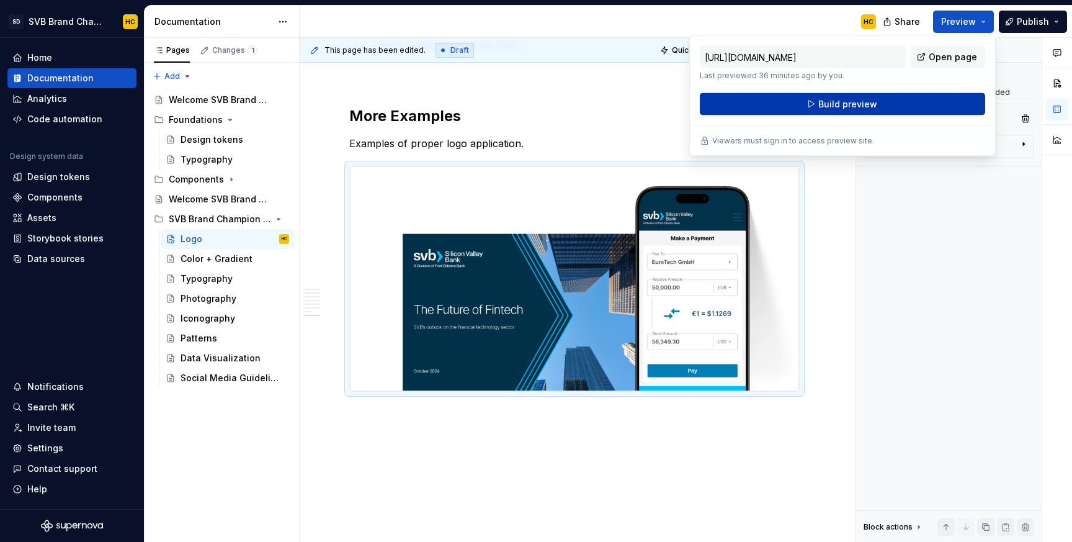
click at [901, 104] on button "Build preview" at bounding box center [842, 104] width 285 height 22
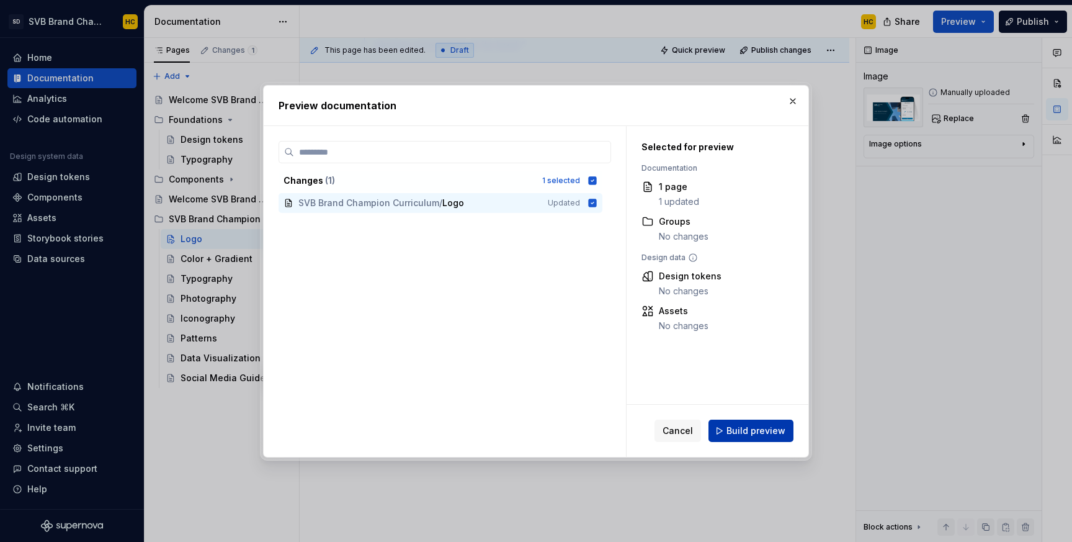
click at [751, 429] on span "Build preview" at bounding box center [755, 430] width 59 height 12
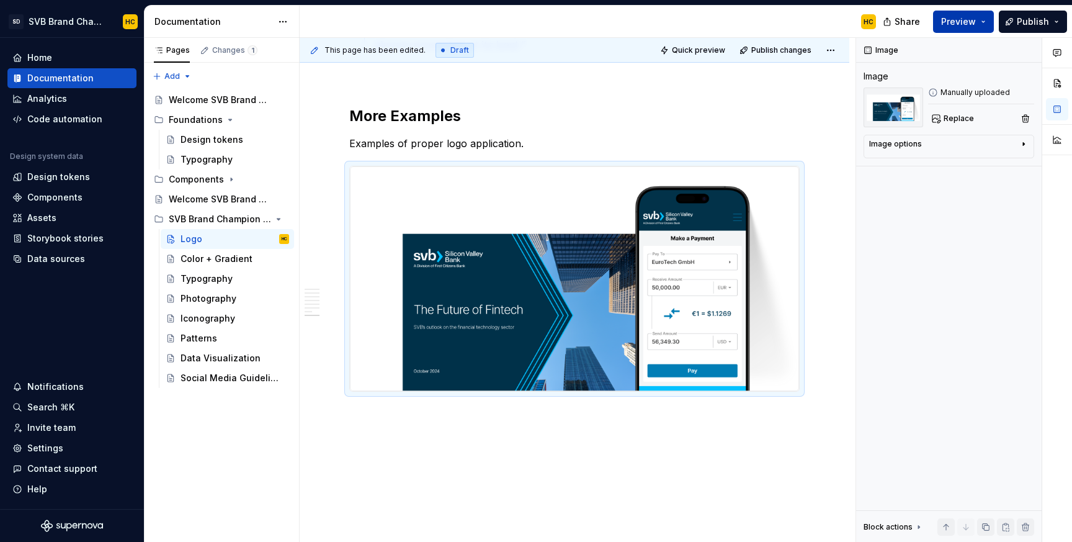
click at [973, 22] on span "Preview" at bounding box center [958, 22] width 35 height 12
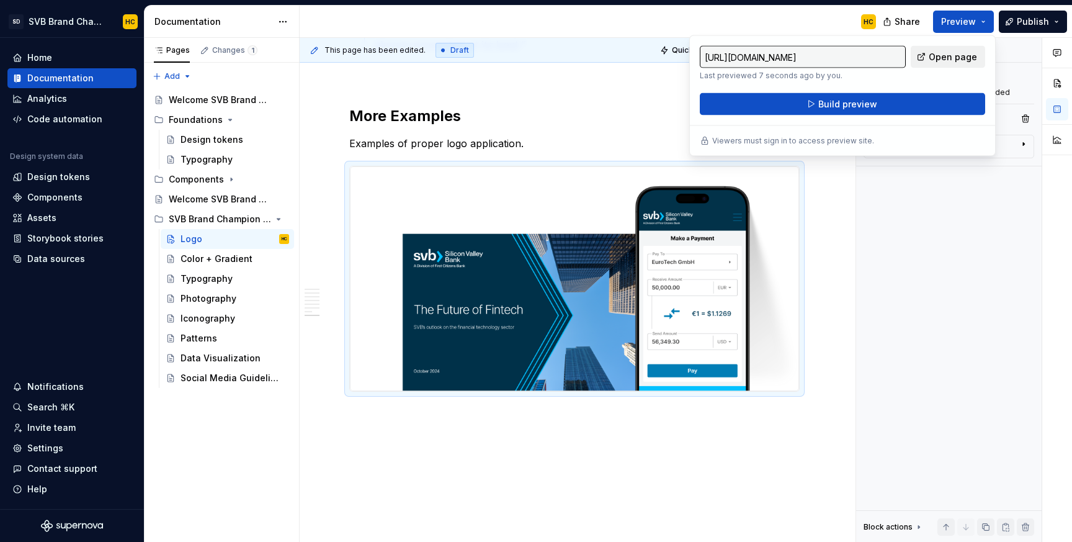
click at [954, 55] on span "Open page" at bounding box center [953, 57] width 48 height 12
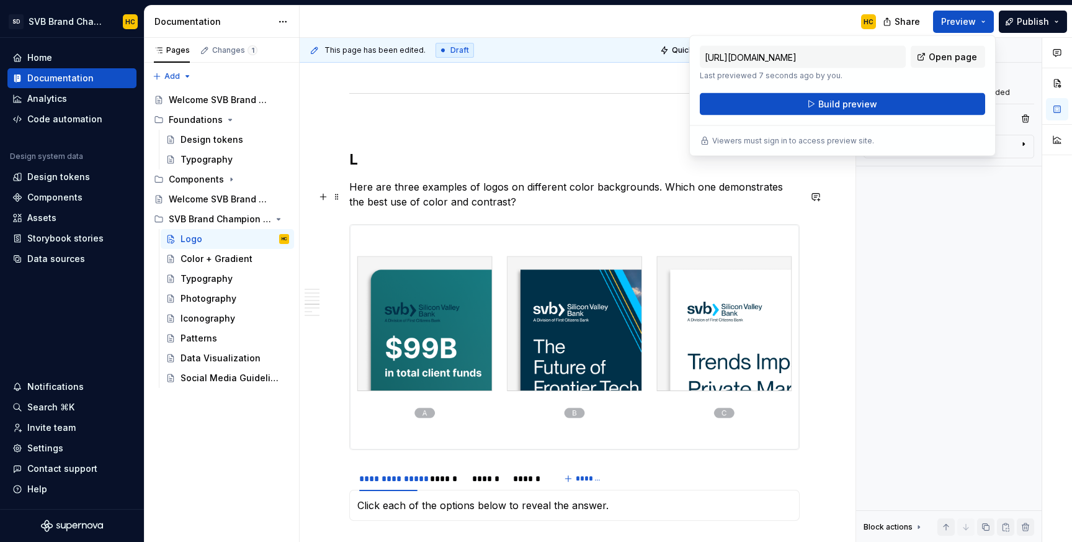
scroll to position [1826, 0]
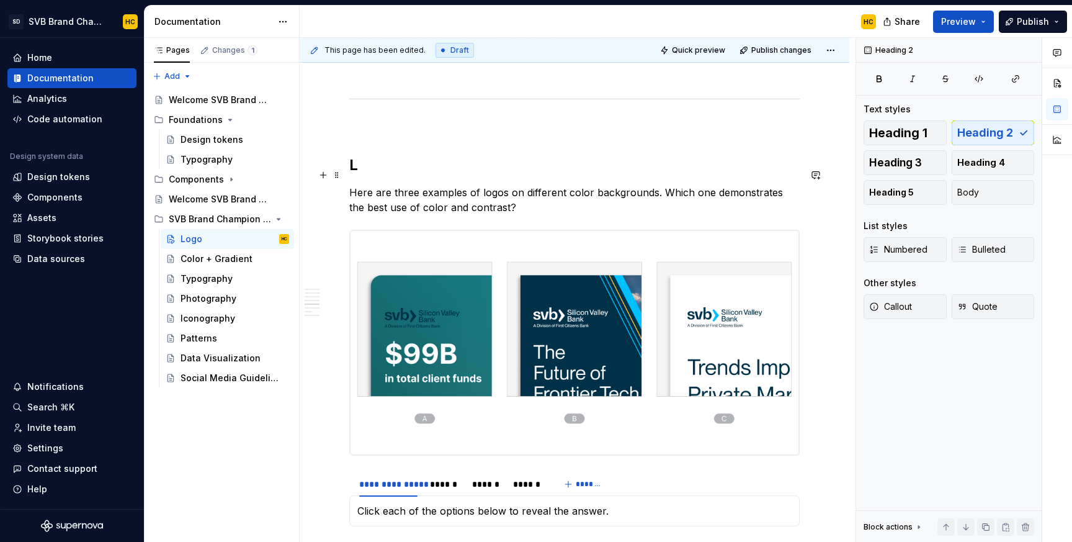
click at [357, 175] on h2 "L" at bounding box center [574, 165] width 450 height 20
click at [480, 175] on h2 "Logo Activity 4:" at bounding box center [574, 165] width 450 height 20
click at [971, 24] on span "Preview" at bounding box center [958, 22] width 35 height 12
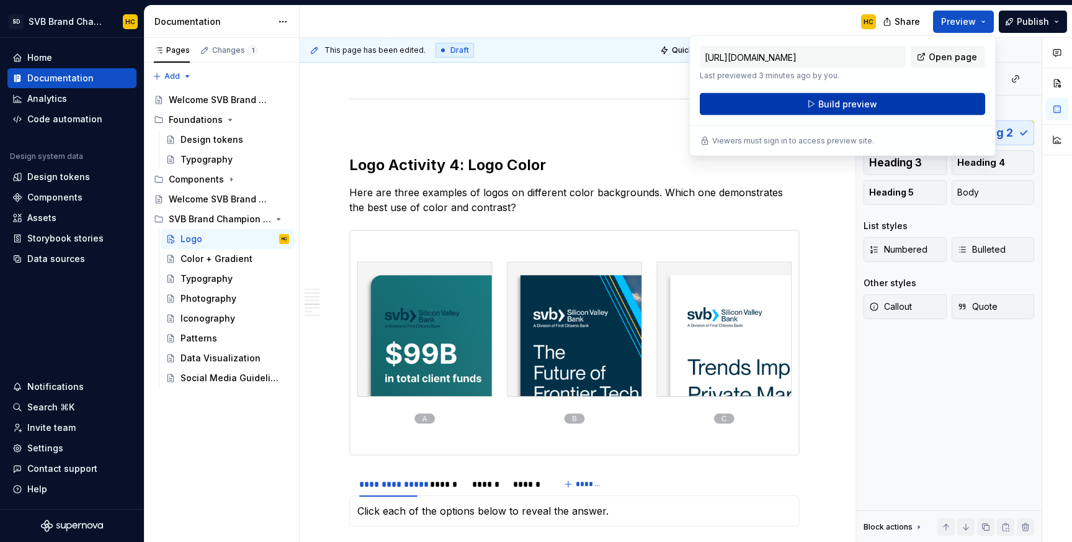
click at [881, 102] on button "Build preview" at bounding box center [842, 104] width 285 height 22
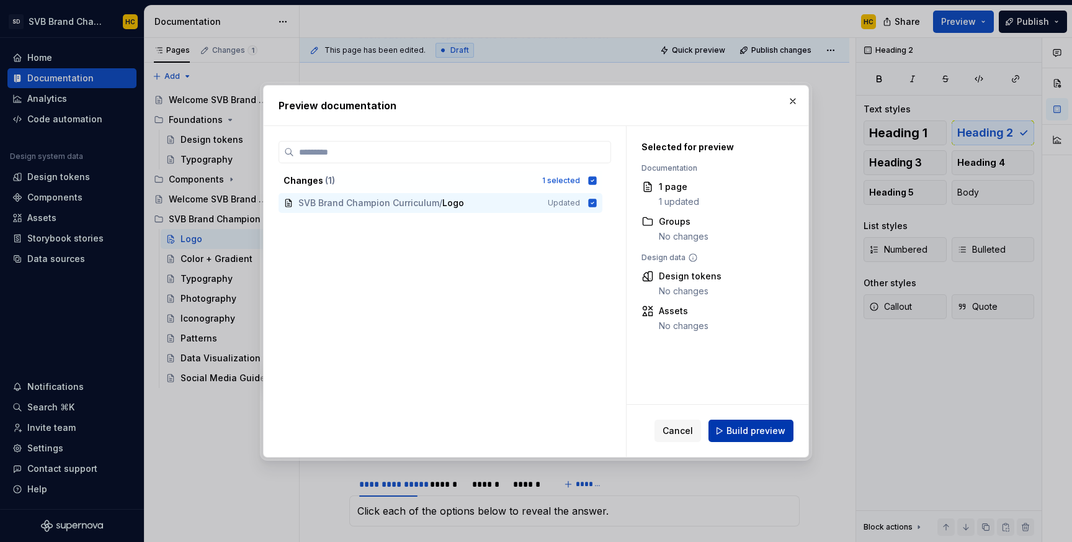
click at [726, 433] on button "Build preview" at bounding box center [750, 430] width 85 height 22
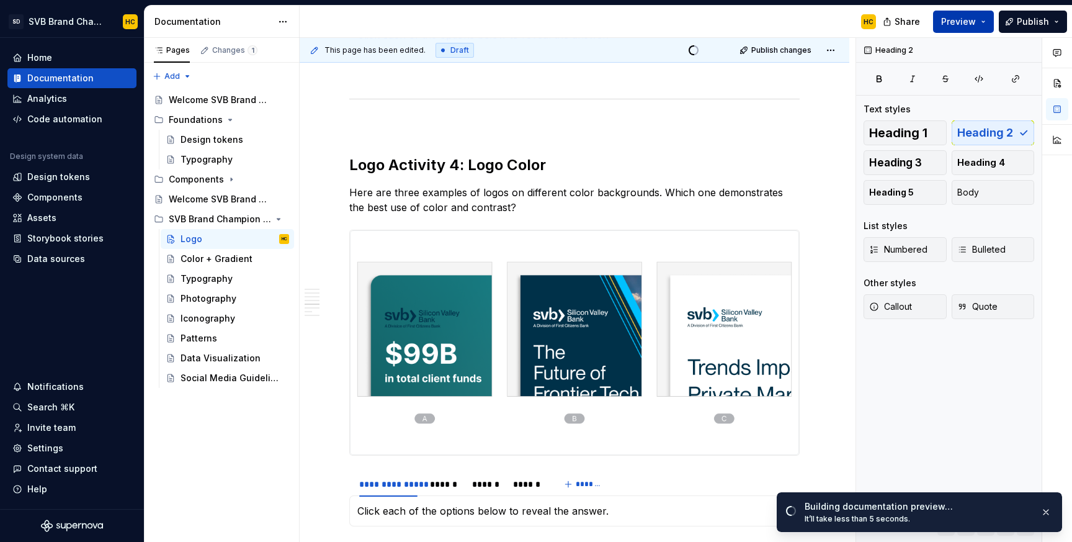
click at [985, 25] on button "Preview" at bounding box center [963, 22] width 61 height 22
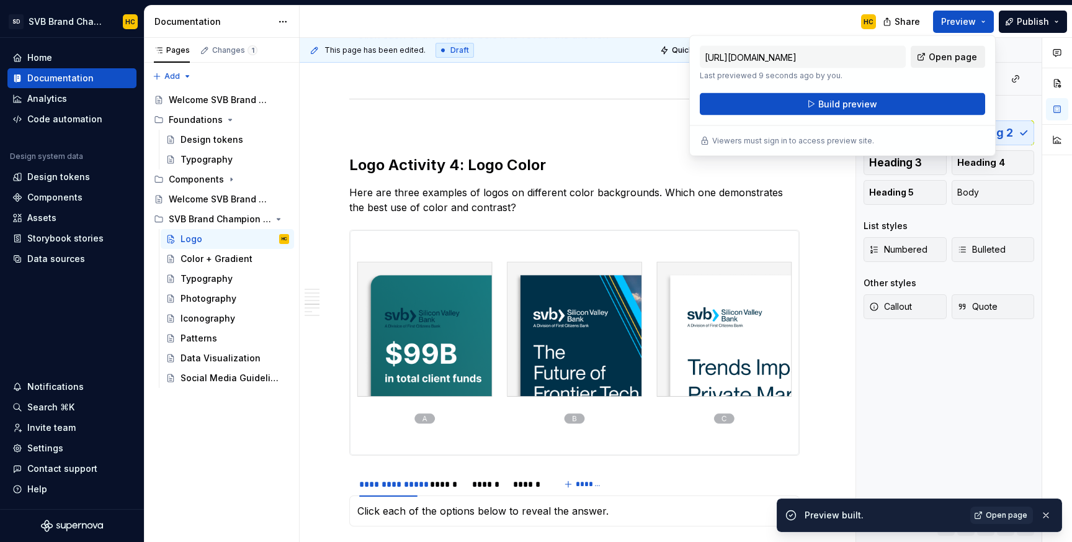
click at [958, 60] on span "Open page" at bounding box center [953, 57] width 48 height 12
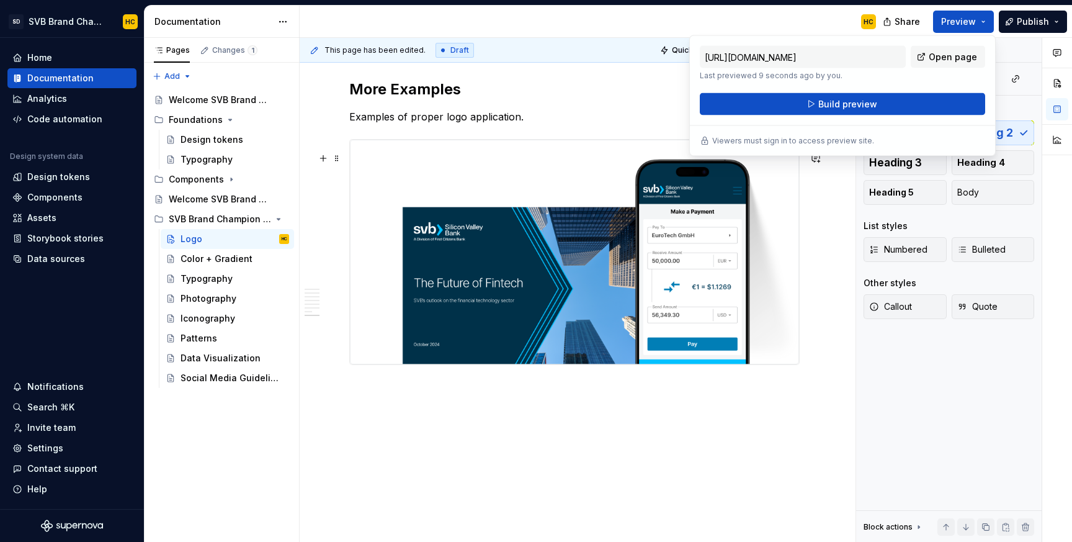
scroll to position [2829, 0]
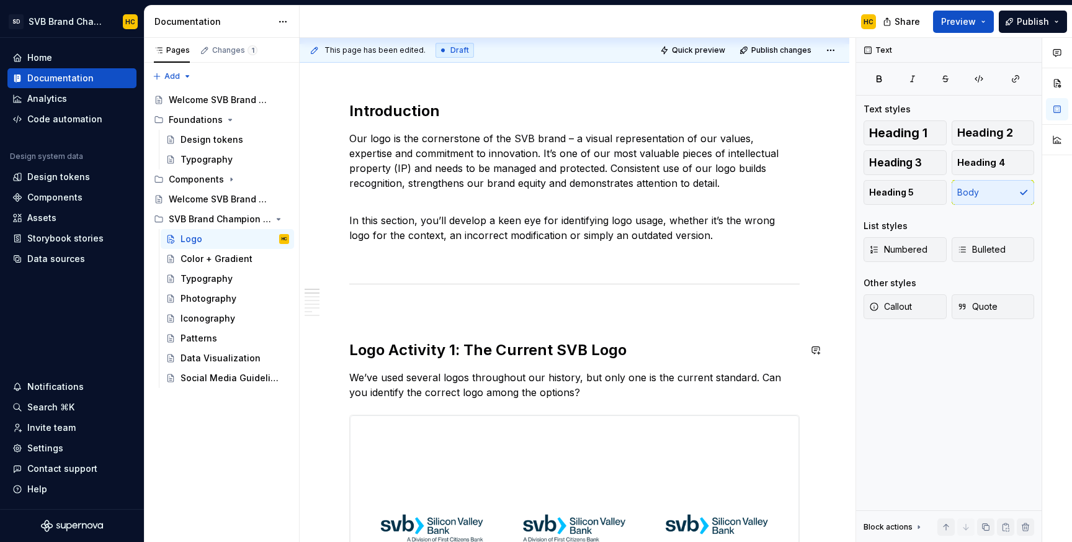
scroll to position [0, 0]
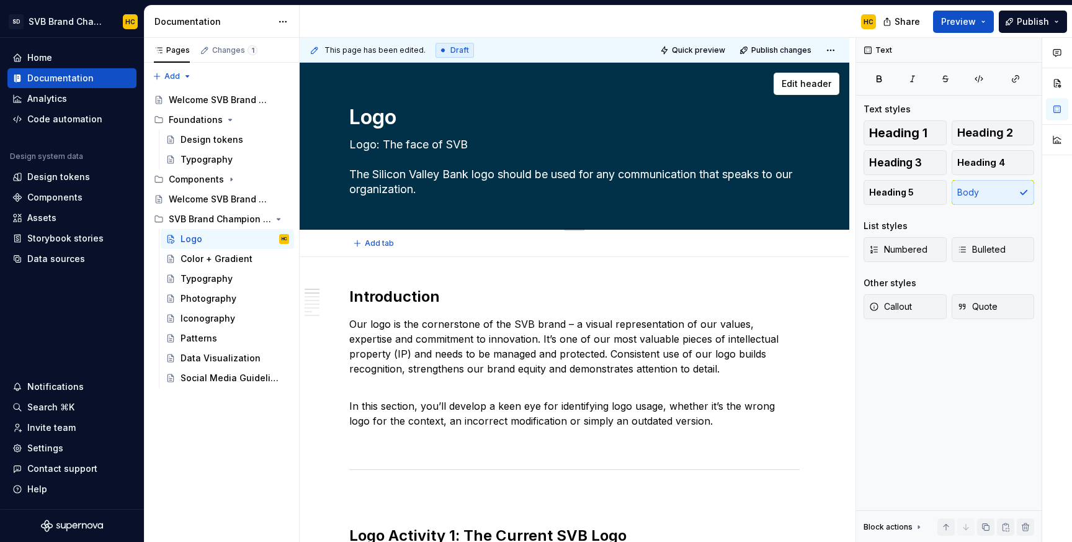
click at [349, 171] on textarea "Logo: The face of SVB The Silicon Valley Bank logo should be used for any commu…" at bounding box center [572, 167] width 450 height 65
click at [349, 172] on textarea "Logo: The face of SVB The Silicon Valley Bank logo should be used for any commu…" at bounding box center [572, 167] width 450 height 65
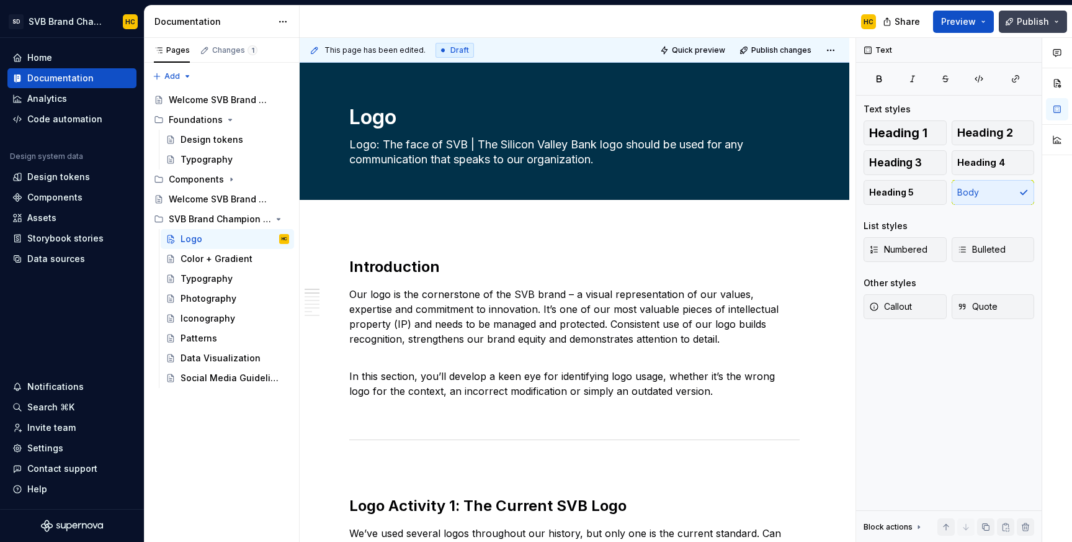
click at [1013, 22] on button "Publish" at bounding box center [1033, 22] width 68 height 22
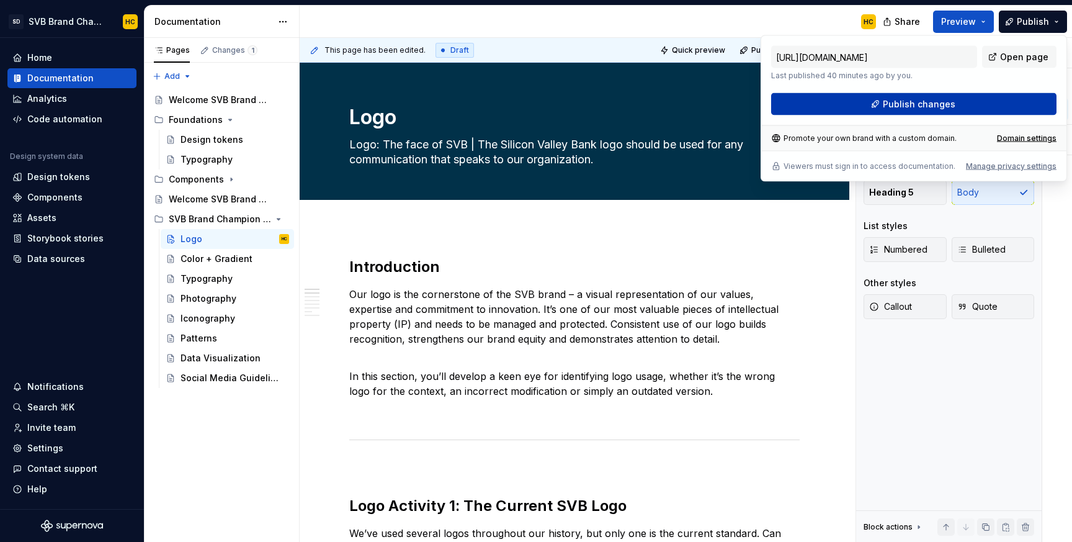
click at [914, 108] on span "Publish changes" at bounding box center [919, 104] width 73 height 12
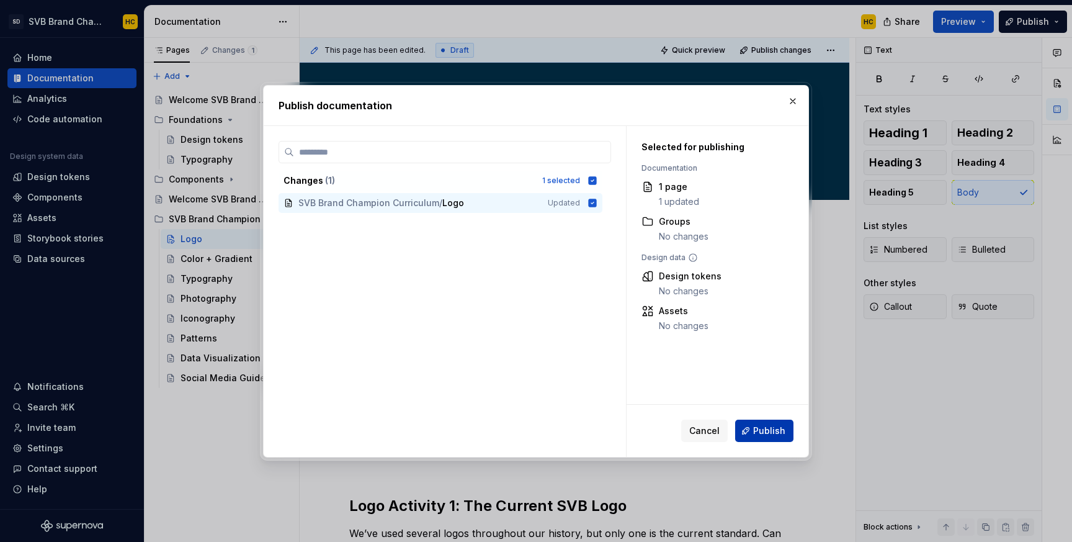
click at [755, 427] on span "Publish" at bounding box center [769, 430] width 32 height 12
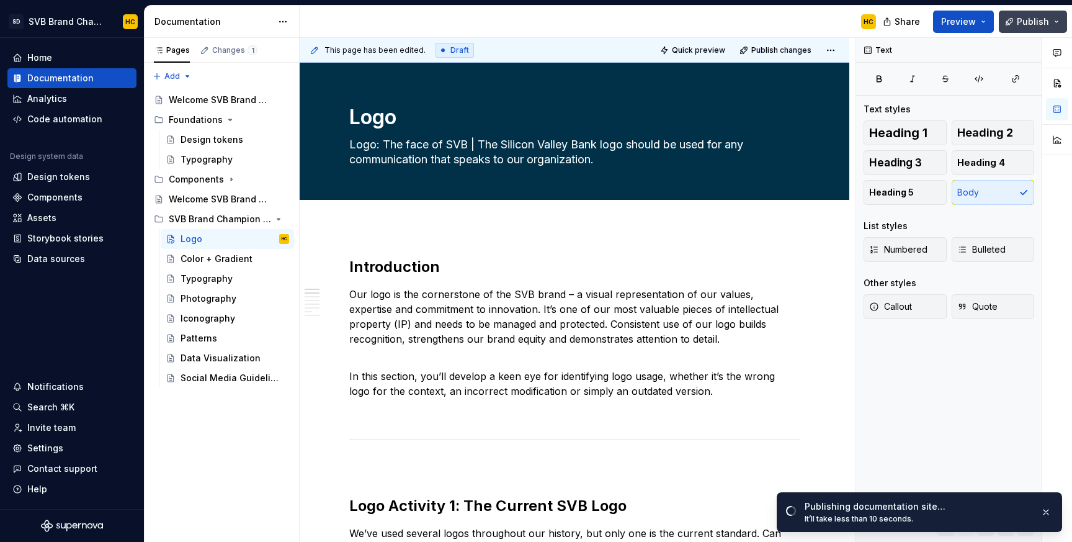
click at [1041, 21] on span "Publish" at bounding box center [1033, 22] width 32 height 12
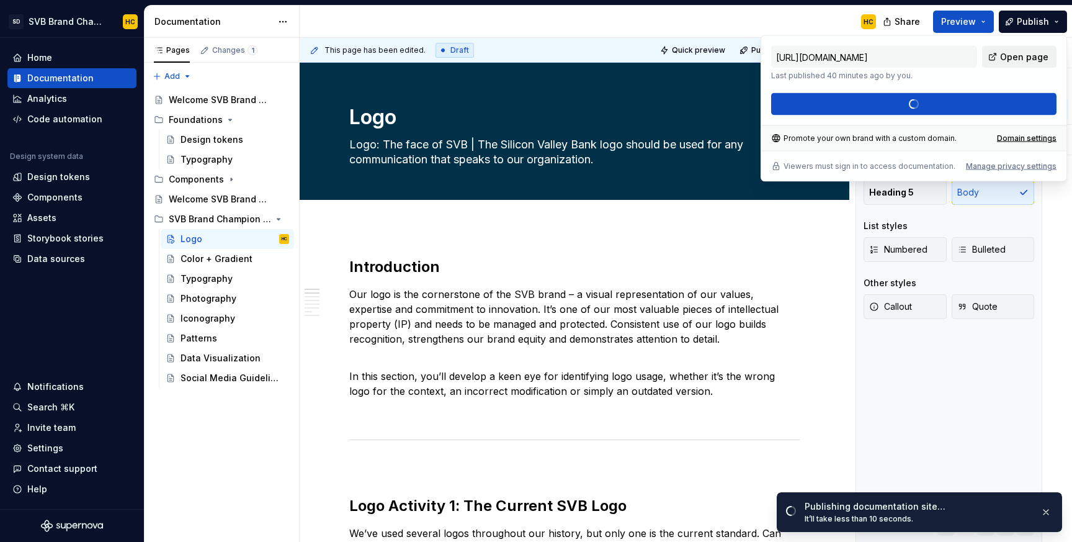
click at [1019, 55] on span "Open page" at bounding box center [1024, 57] width 48 height 12
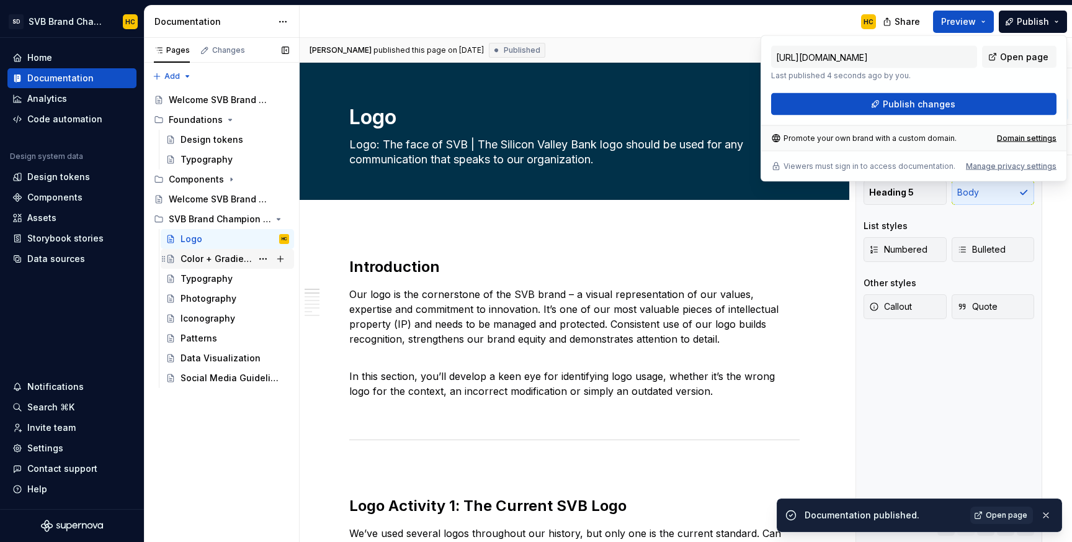
click at [208, 260] on div "Color + Gradient" at bounding box center [216, 258] width 71 height 12
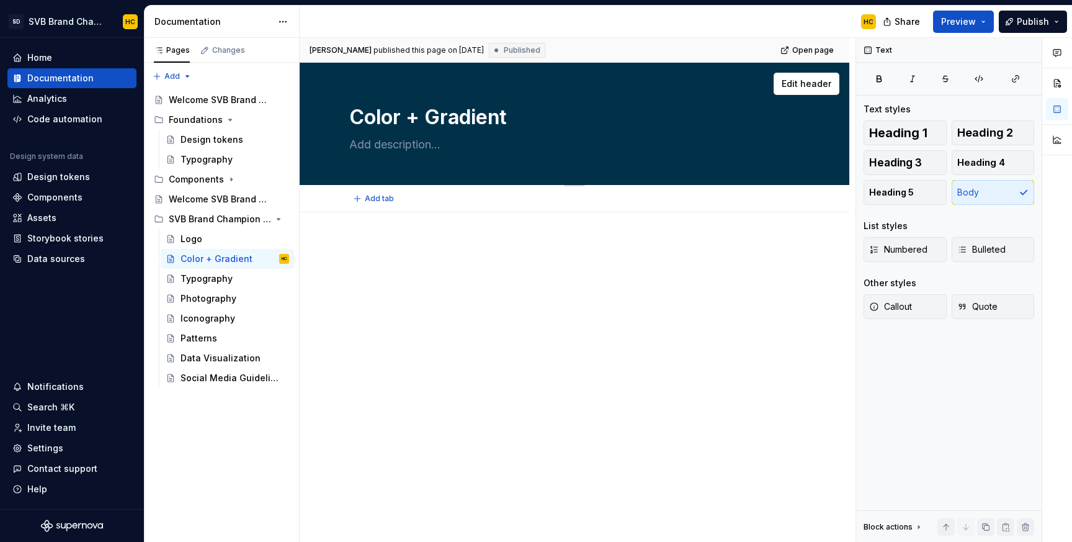
click at [421, 144] on textarea at bounding box center [572, 145] width 450 height 20
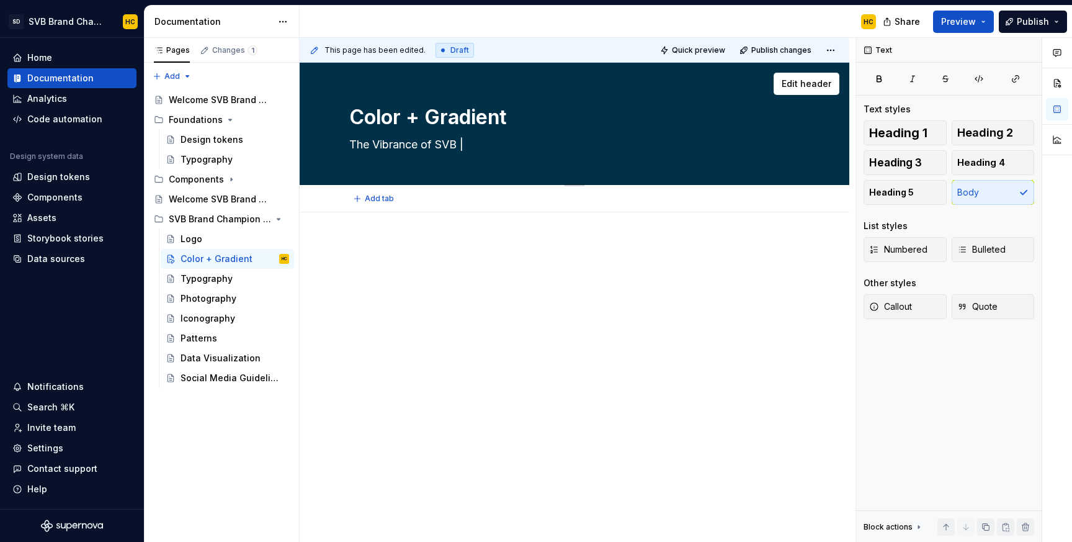
click at [480, 146] on textarea "The Vibrance of SVB |" at bounding box center [572, 145] width 450 height 20
paste textarea "Our brand colors and gradients are key elements of our visual identity. They he…"
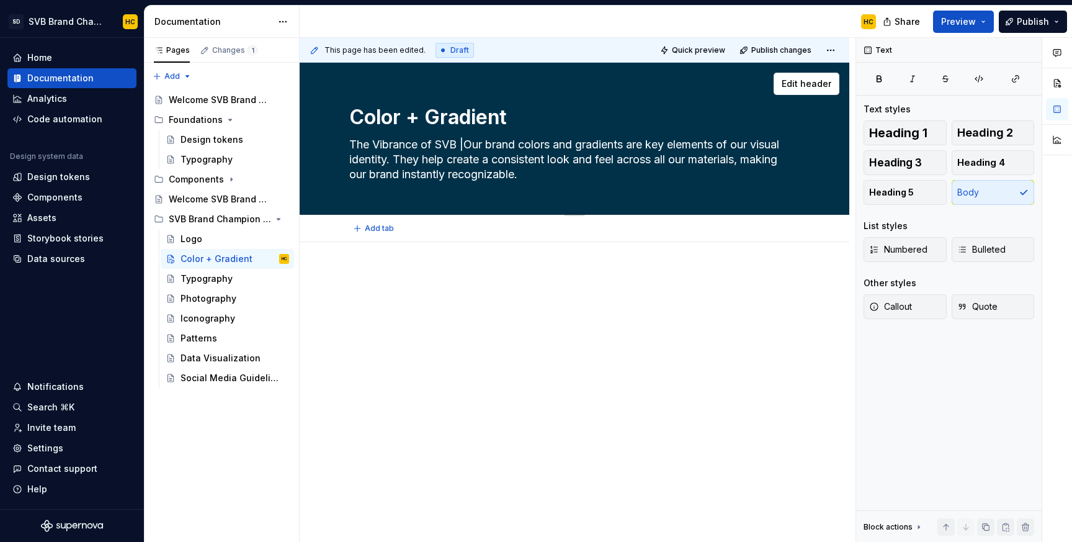
click at [468, 145] on textarea "The Vibrance of SVB |Our brand colors and gradients are key elements of our vis…" at bounding box center [572, 160] width 450 height 50
click at [230, 241] on div "Logo" at bounding box center [235, 238] width 109 height 17
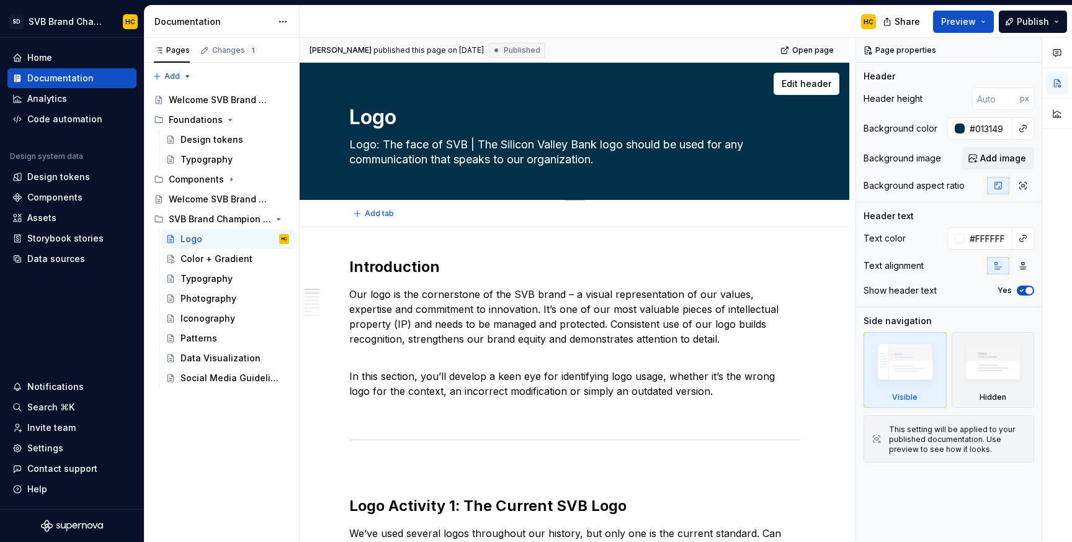
click at [383, 145] on textarea "Logo: The face of SVB | The Silicon Valley Bank logo should be used for any com…" at bounding box center [572, 152] width 450 height 35
drag, startPoint x: 383, startPoint y: 145, endPoint x: 338, endPoint y: 146, distance: 45.3
click at [338, 146] on div "Logo Logo: The face of SVB | The Silicon Valley Bank logo should be used for an…" at bounding box center [575, 131] width 550 height 137
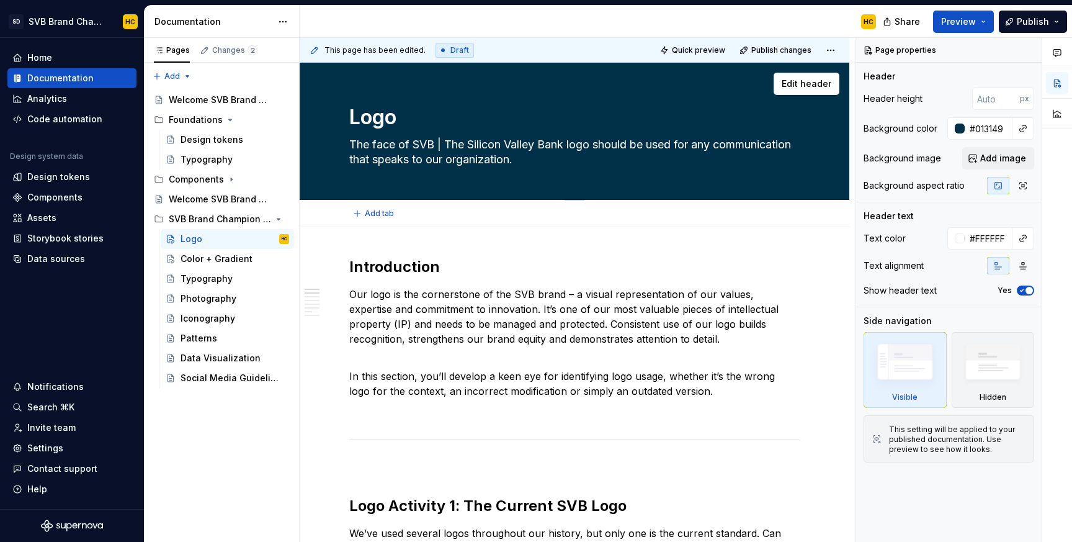
click at [377, 145] on textarea "The face of SVB | The Silicon Valley Bank logo should be used for any communica…" at bounding box center [572, 152] width 450 height 35
click at [1031, 17] on span "Publish" at bounding box center [1033, 22] width 32 height 12
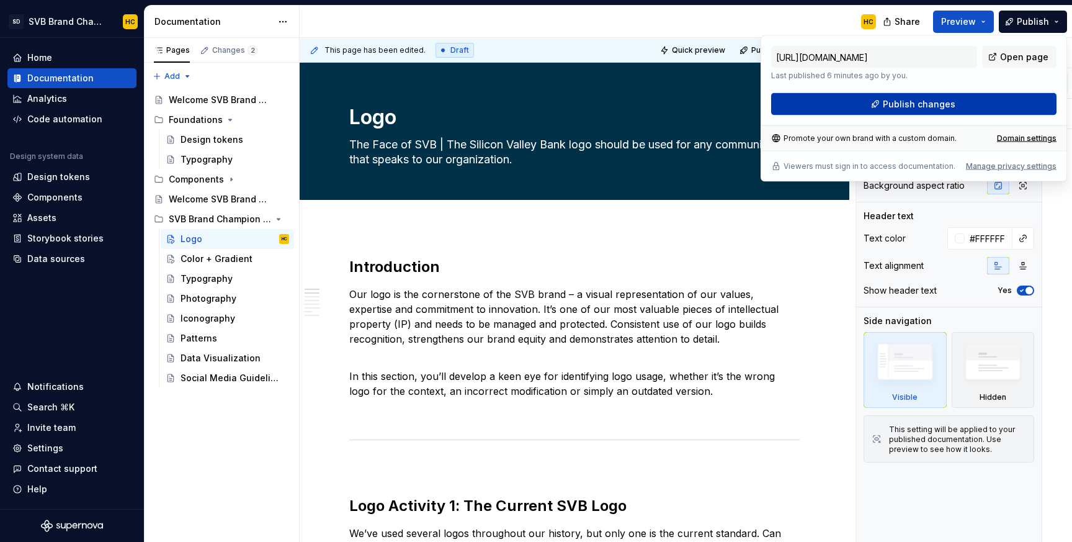
click at [836, 96] on button "Publish changes" at bounding box center [913, 104] width 285 height 22
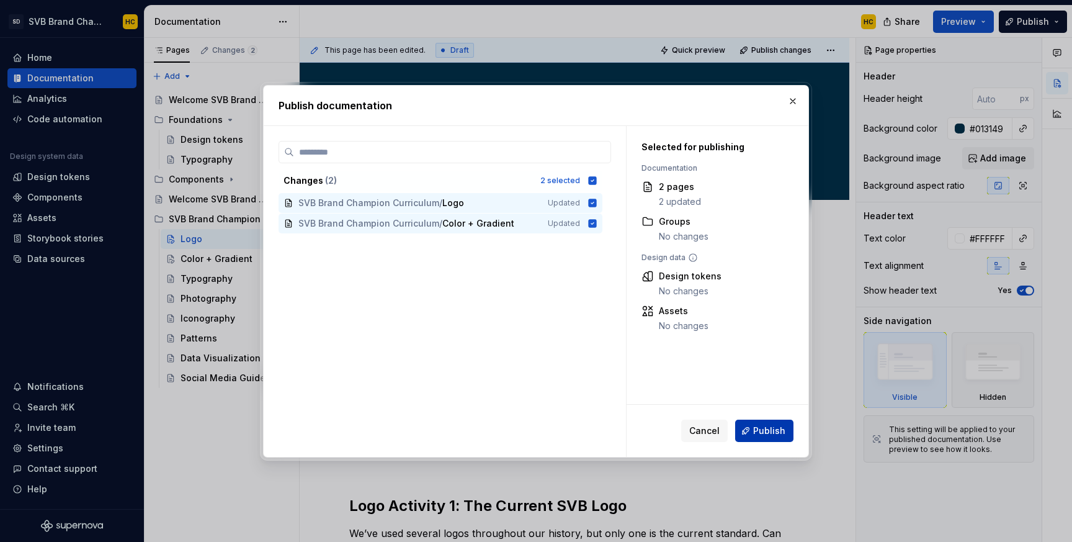
click at [756, 427] on span "Publish" at bounding box center [769, 430] width 32 height 12
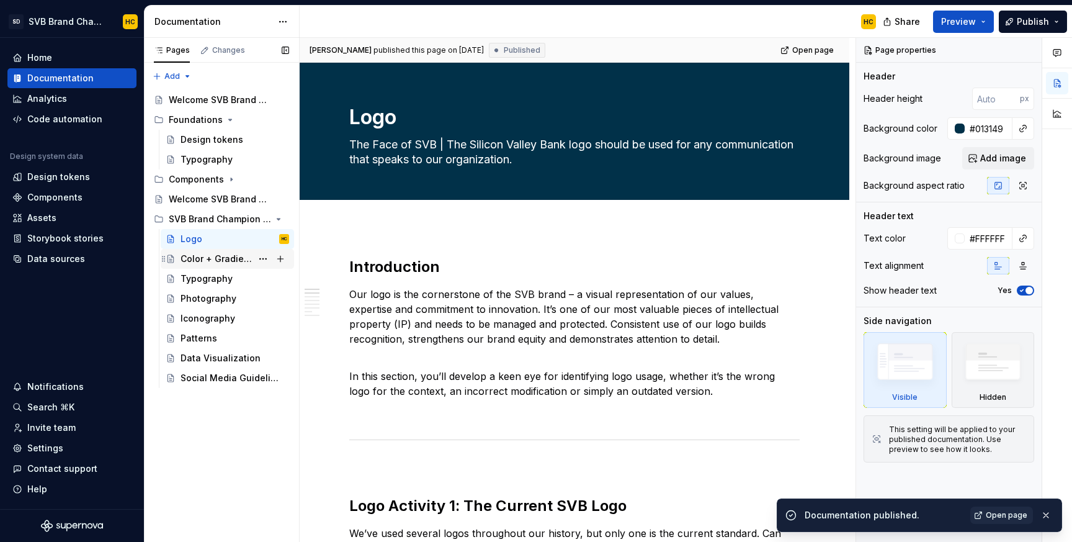
click at [223, 259] on div "Color + Gradient" at bounding box center [216, 258] width 71 height 12
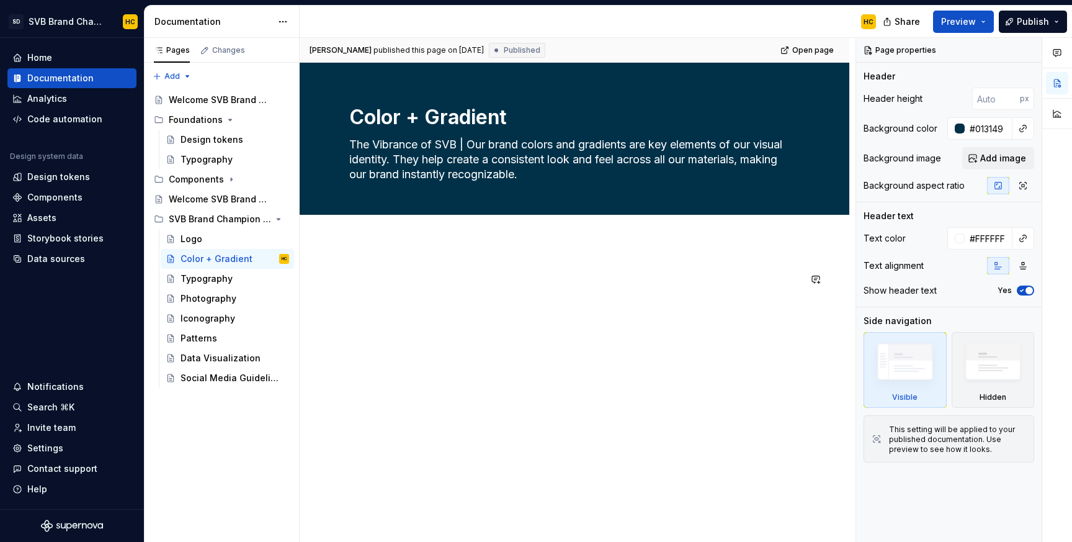
click at [374, 249] on div at bounding box center [575, 369] width 550 height 254
click at [368, 272] on p at bounding box center [574, 279] width 450 height 15
click at [1056, 115] on button "button" at bounding box center [1057, 113] width 22 height 22
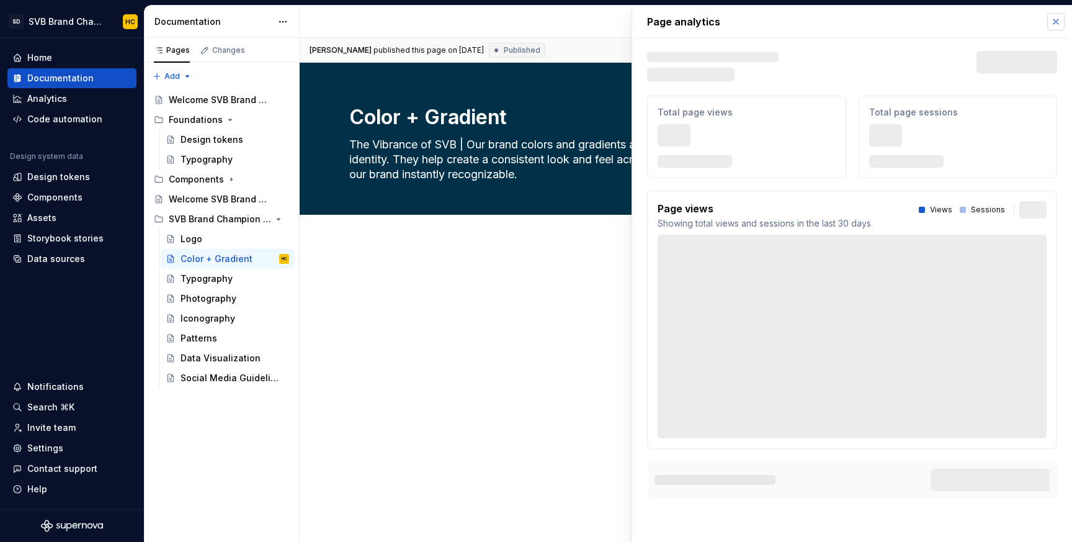
click at [1058, 21] on button "button" at bounding box center [1055, 21] width 17 height 17
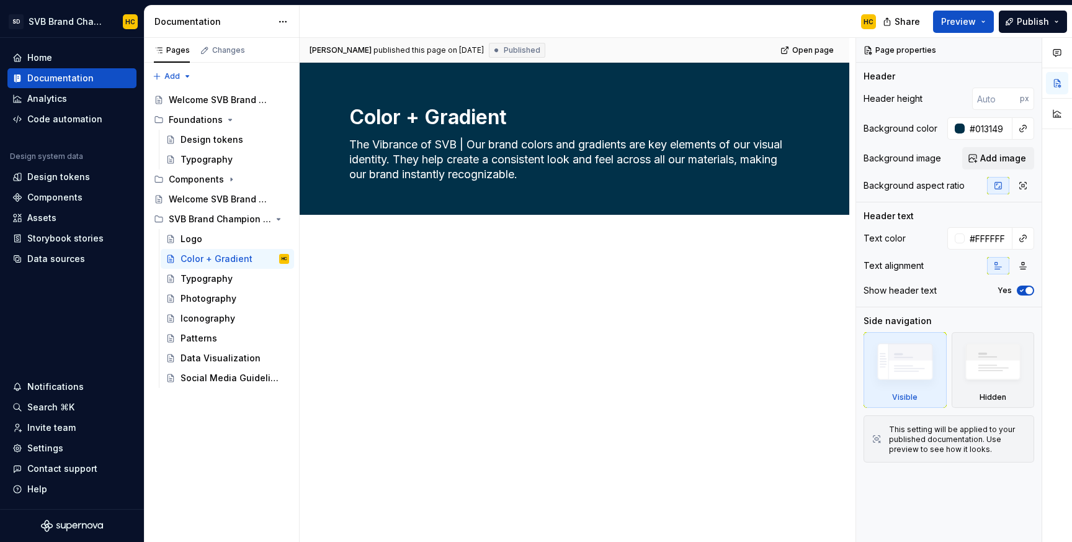
click at [410, 261] on div at bounding box center [575, 369] width 550 height 254
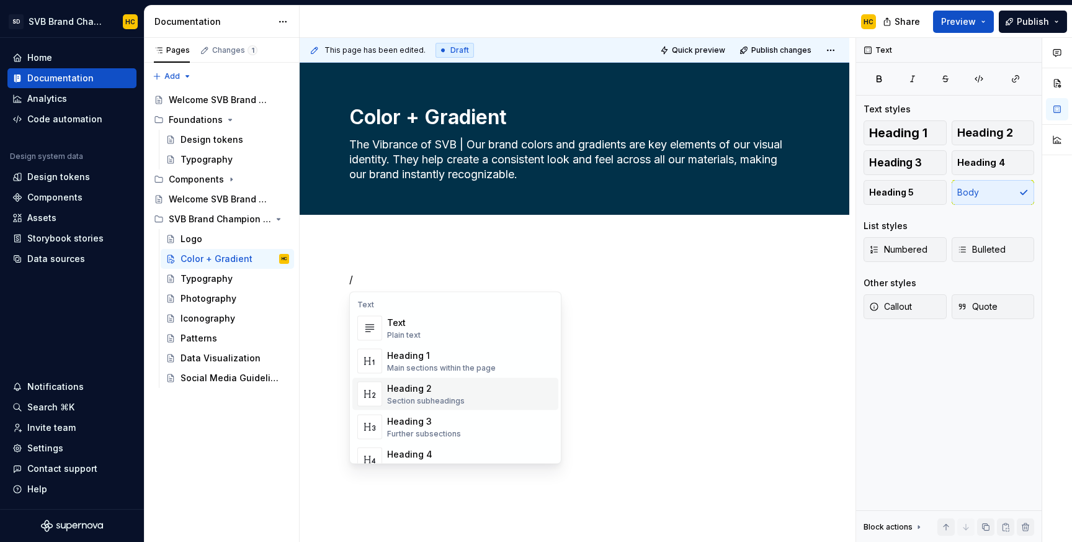
click at [393, 390] on div "Heading 2" at bounding box center [426, 388] width 78 height 12
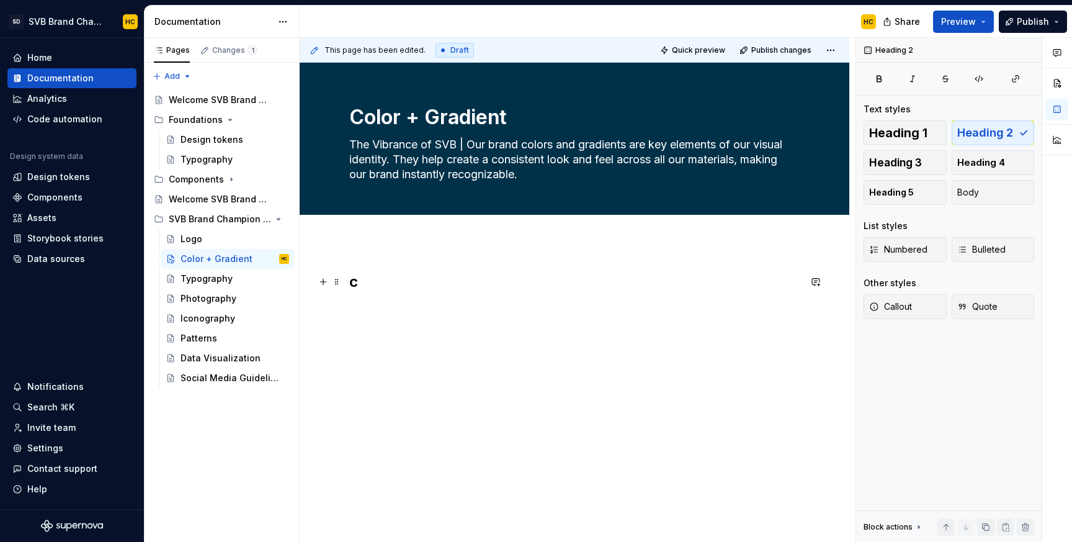
click at [359, 284] on h2 "c" at bounding box center [574, 282] width 450 height 20
drag, startPoint x: 359, startPoint y: 284, endPoint x: 347, endPoint y: 284, distance: 11.8
click at [347, 284] on div "c" at bounding box center [575, 369] width 550 height 254
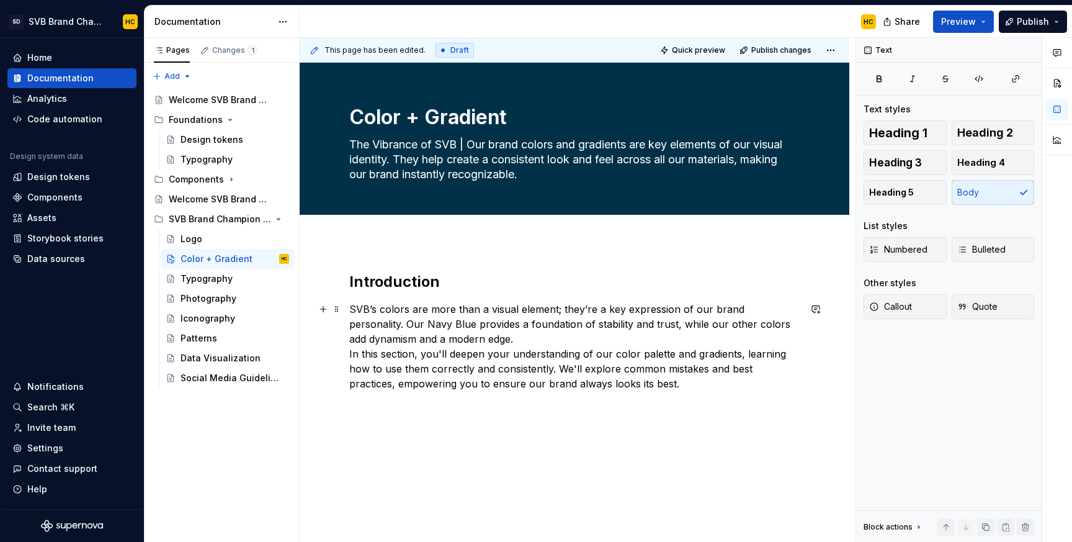
click at [452, 337] on p "SVB’s colors are more than a visual element; they’re a key expression of our br…" at bounding box center [574, 346] width 450 height 89
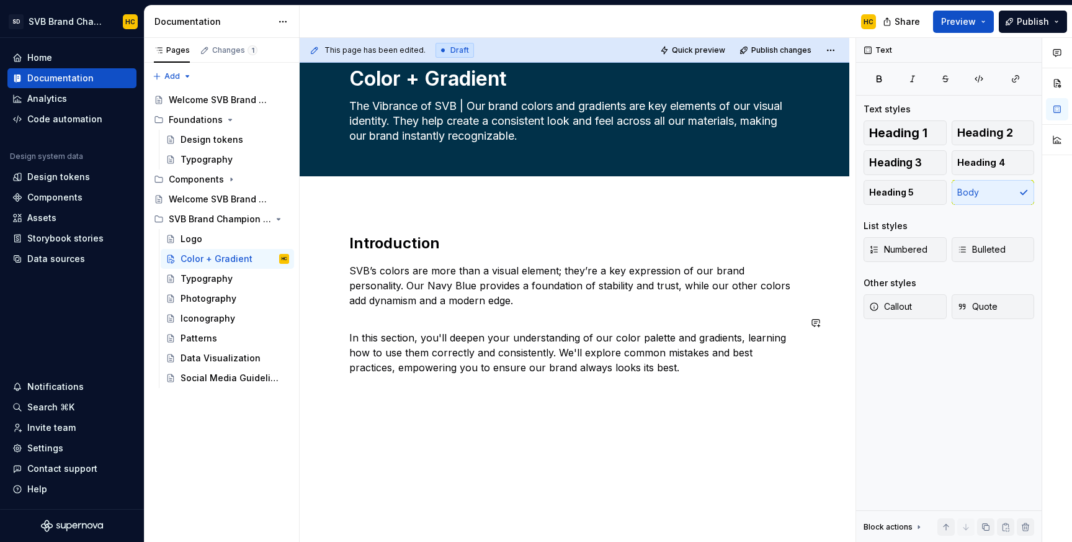
scroll to position [41, 0]
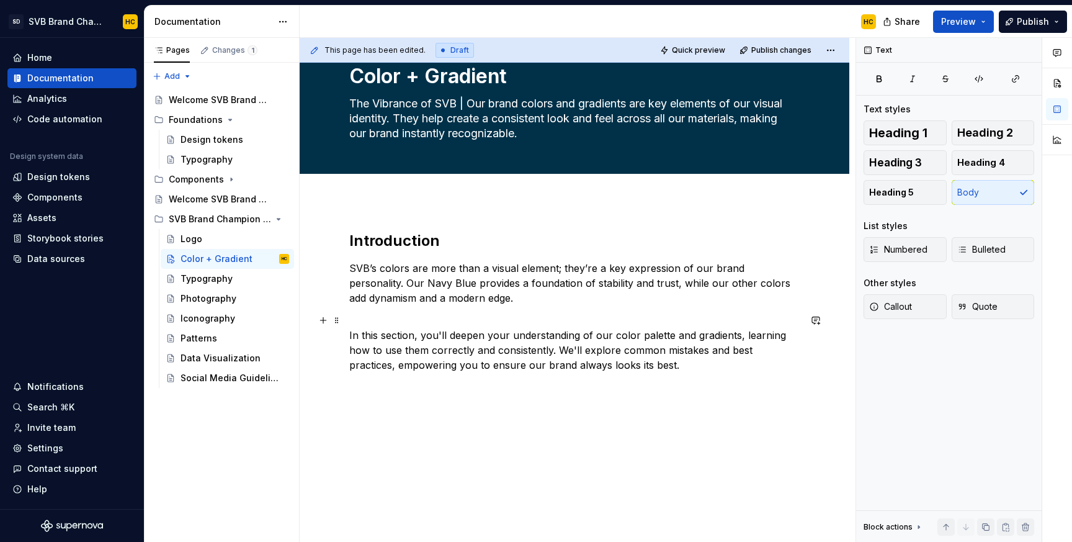
click at [619, 365] on p "In this section, you'll deepen your understanding of our color palette and grad…" at bounding box center [574, 343] width 450 height 60
click at [633, 367] on p "In this section, you'll deepen your understanding of our color palette and grad…" at bounding box center [574, 343] width 450 height 60
click at [972, 139] on span "Heading 2" at bounding box center [985, 133] width 56 height 12
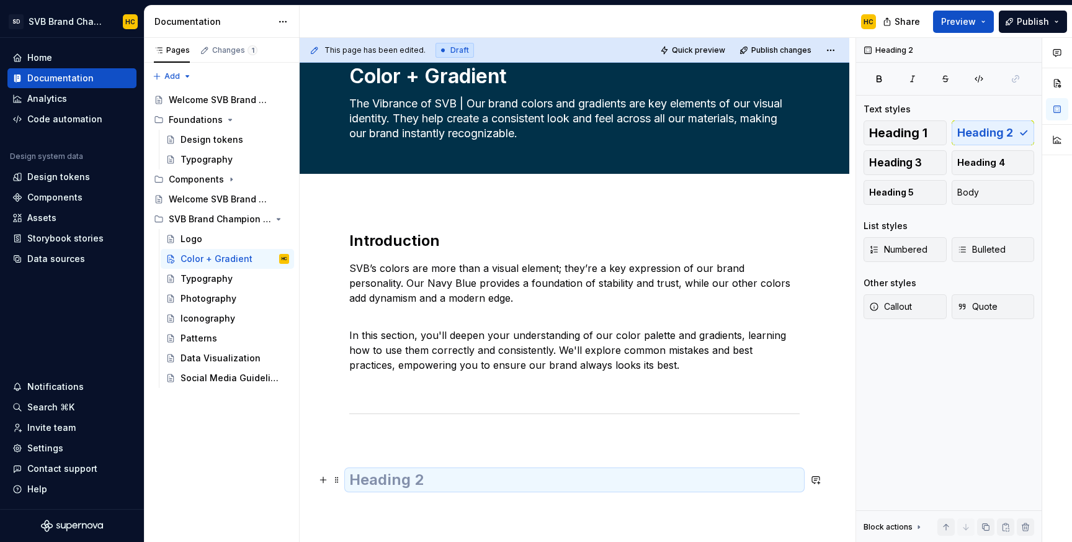
click at [372, 477] on h2 at bounding box center [574, 480] width 450 height 20
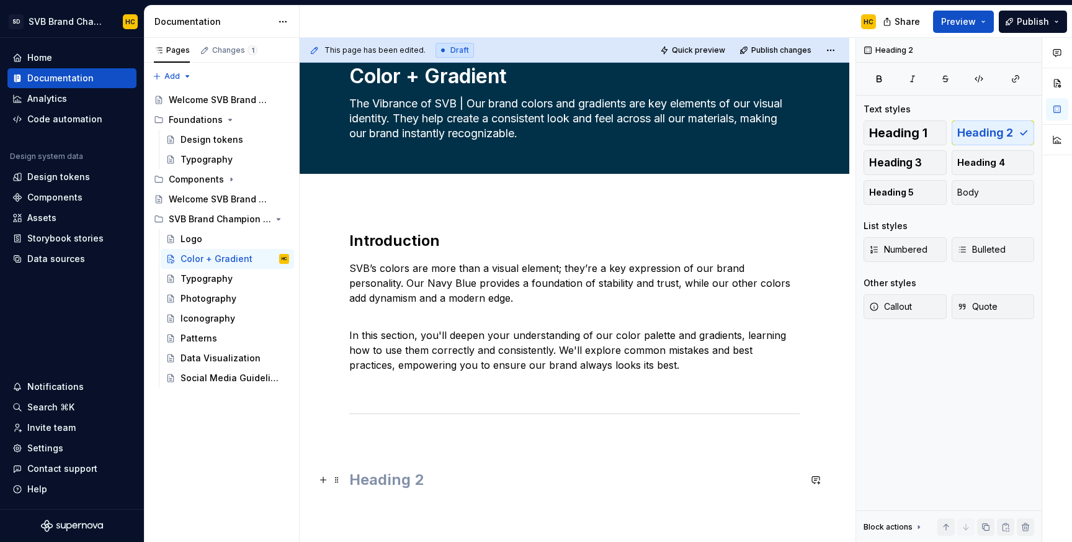
scroll to position [49, 0]
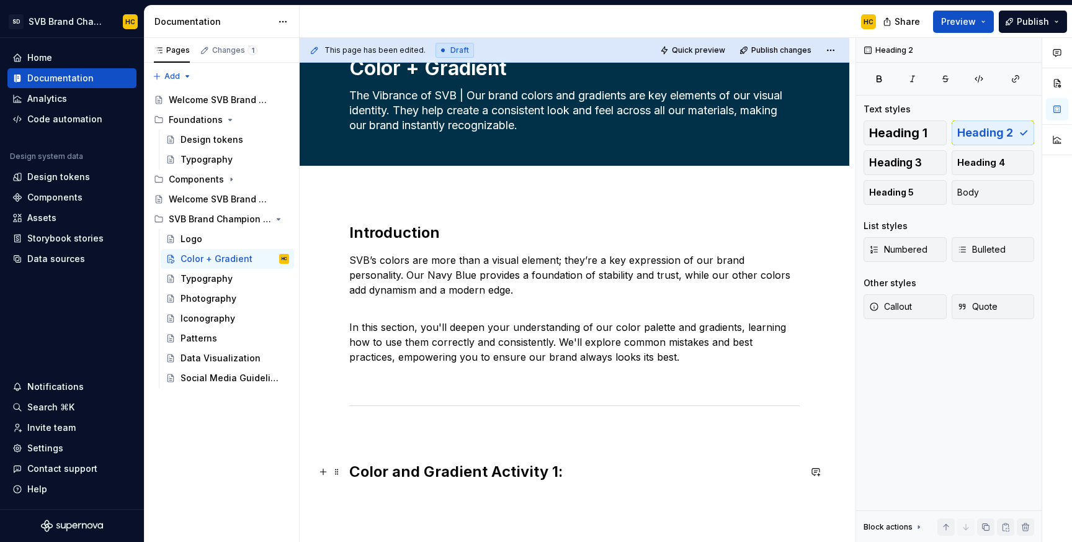
click at [584, 475] on h2 "Color and Gradient Activity 1:" at bounding box center [574, 472] width 450 height 20
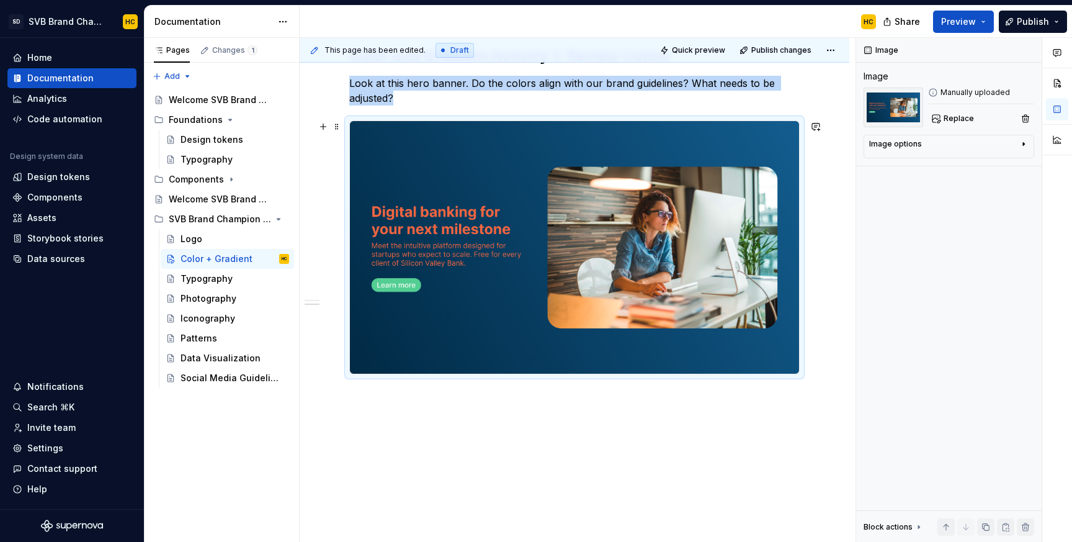
scroll to position [478, 0]
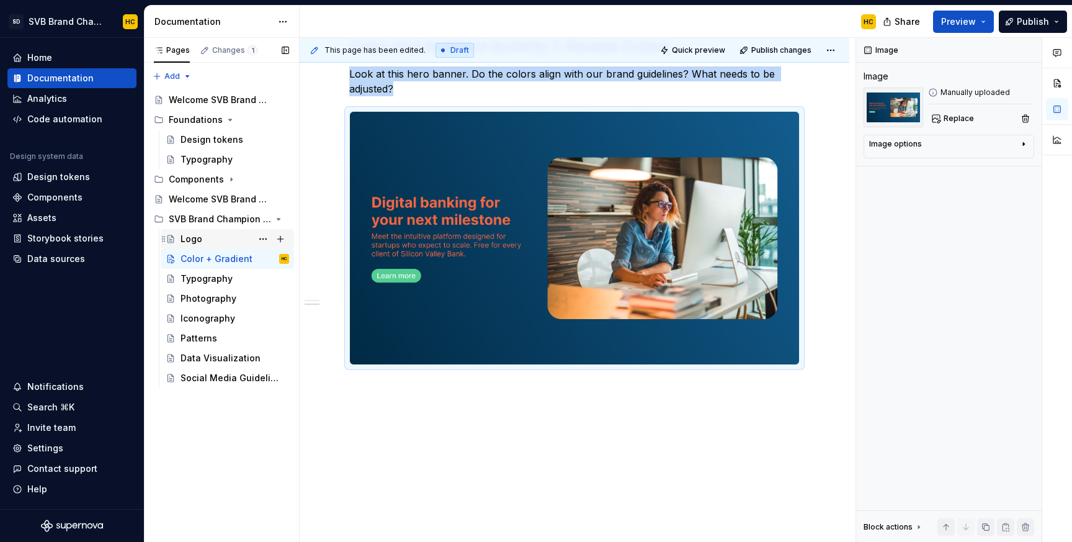
click at [229, 240] on div "Logo" at bounding box center [235, 238] width 109 height 17
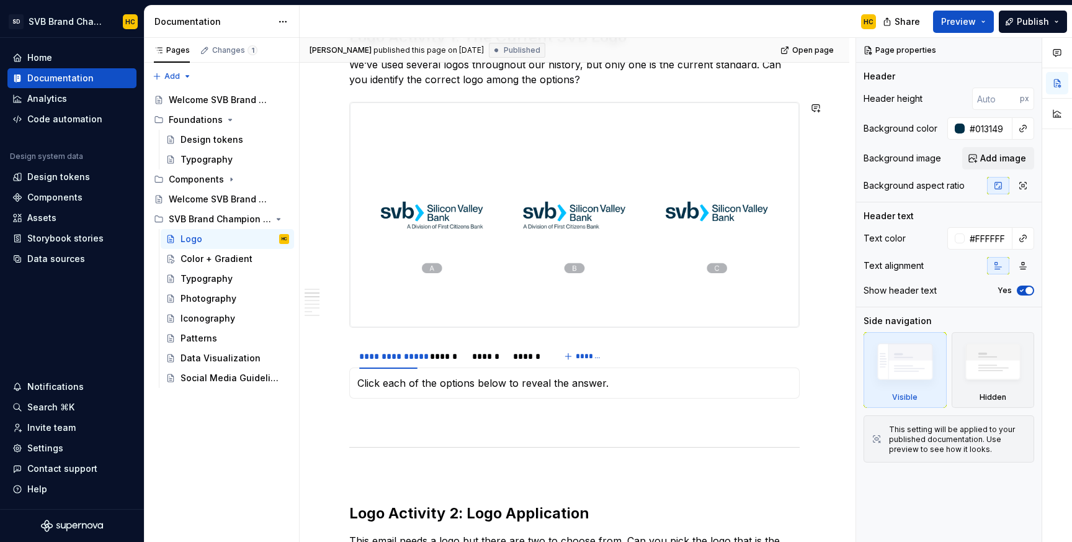
scroll to position [469, 0]
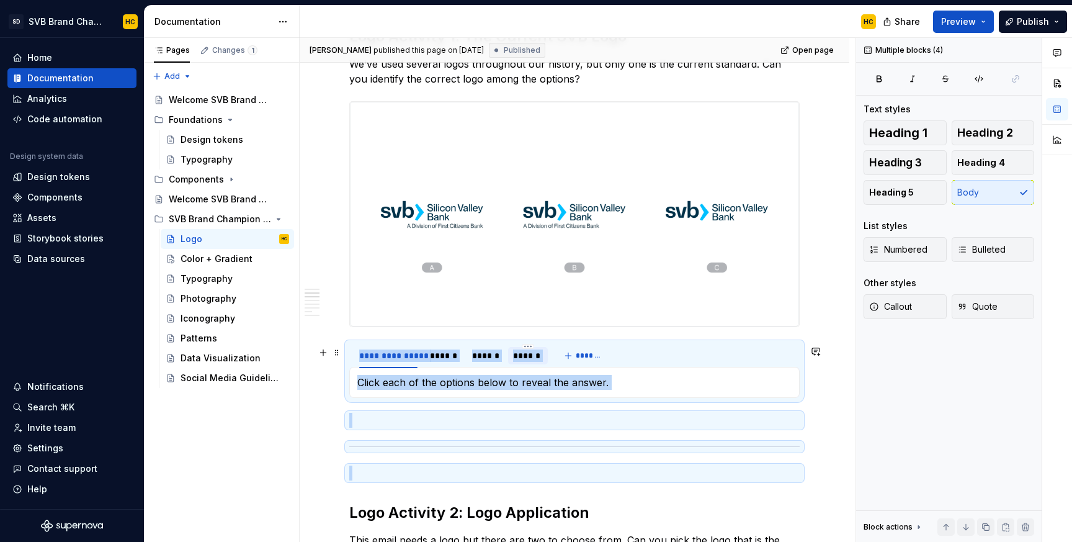
drag, startPoint x: 581, startPoint y: 481, endPoint x: 512, endPoint y: 352, distance: 145.7
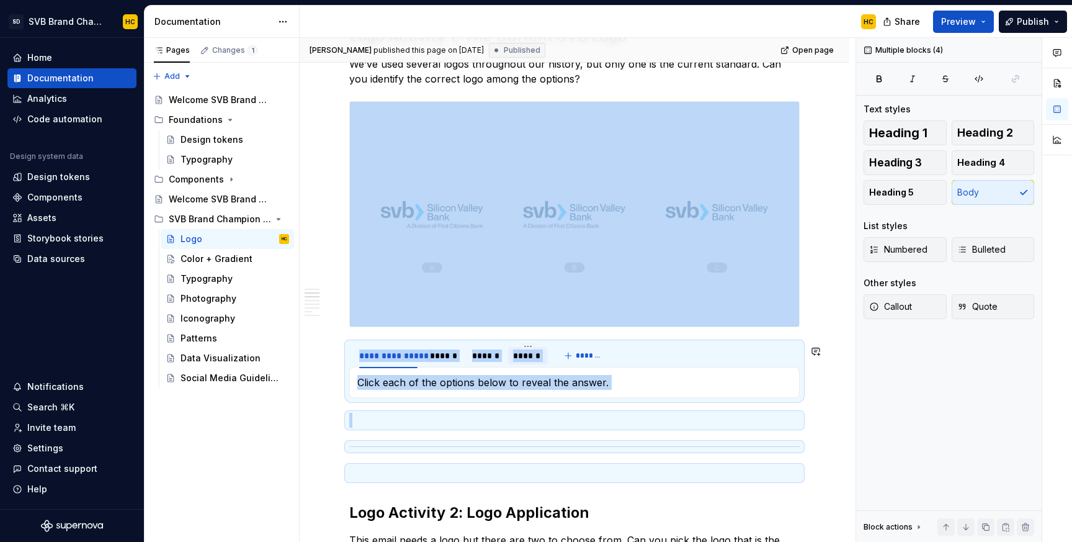
copy div "**********"
click at [204, 254] on div "Color + Gradient" at bounding box center [216, 258] width 71 height 12
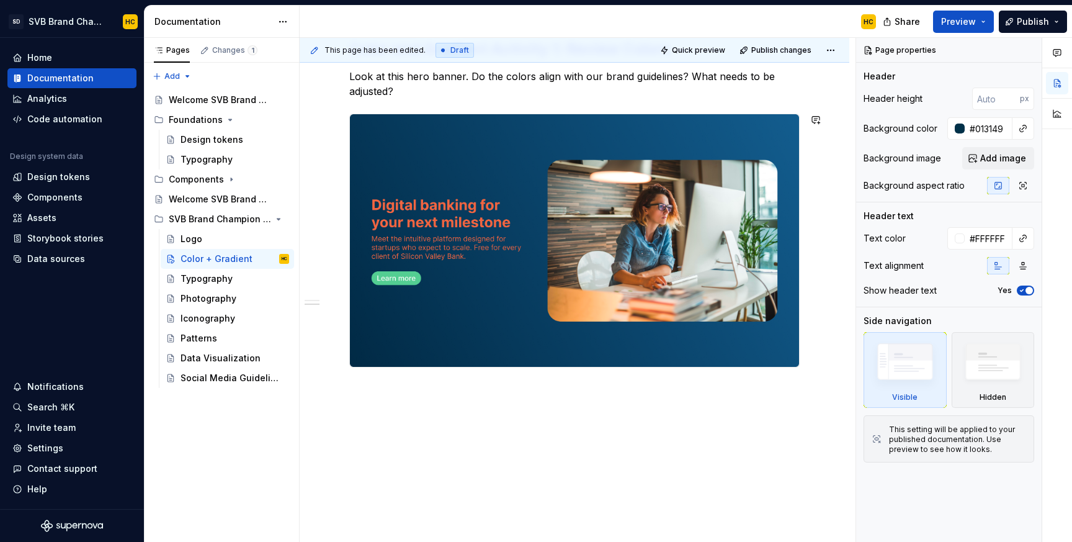
scroll to position [478, 0]
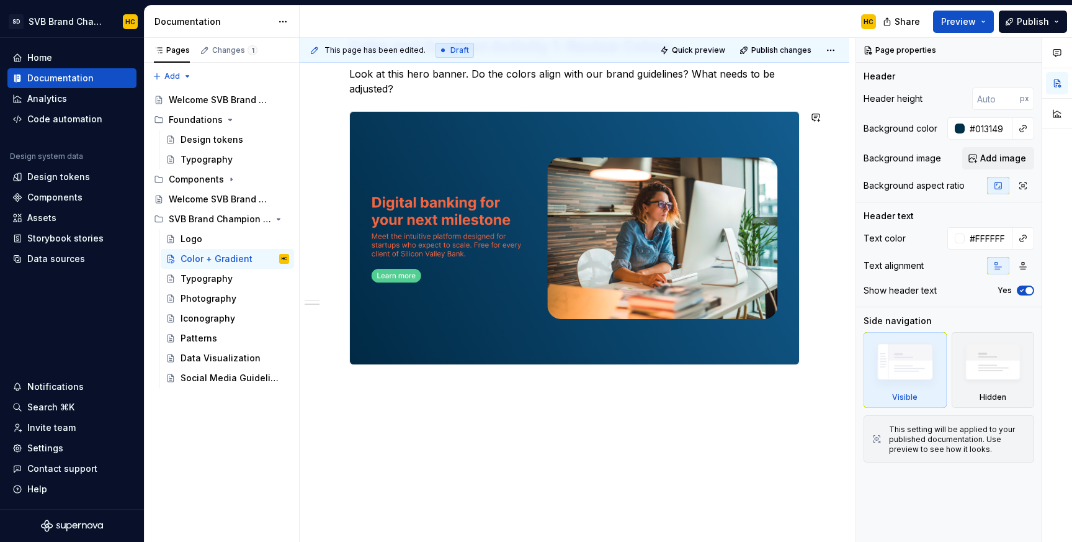
click at [367, 391] on div "Introduction SVB’s colors are more than a visual element; they’re a key express…" at bounding box center [575, 155] width 550 height 774
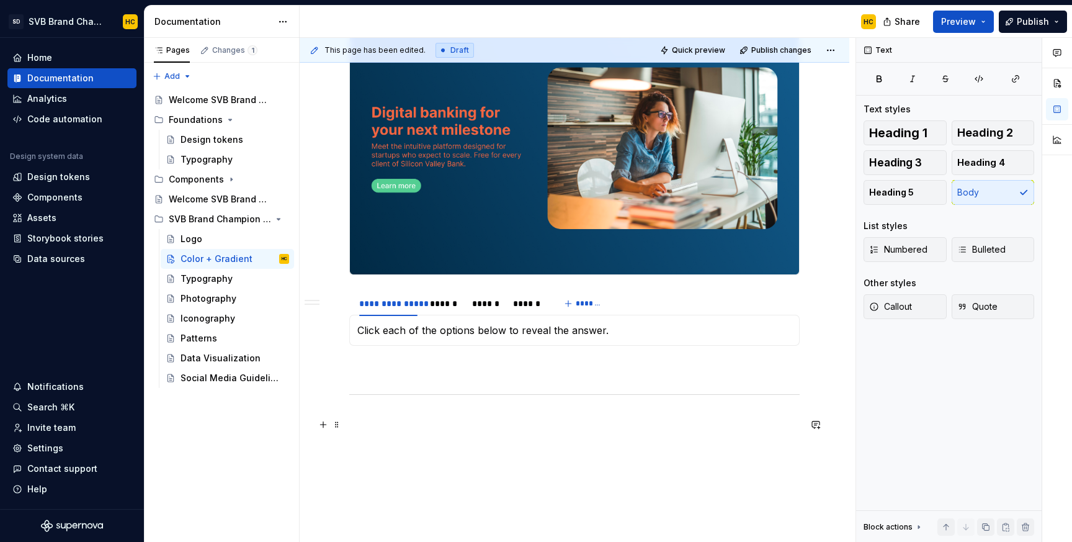
scroll to position [566, 0]
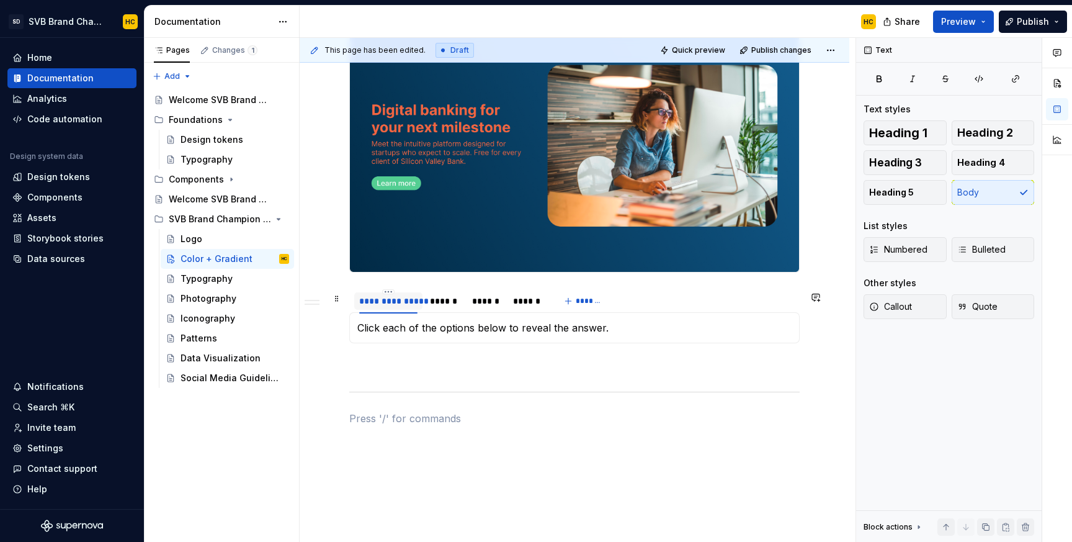
click at [400, 307] on div "**********" at bounding box center [388, 301] width 58 height 12
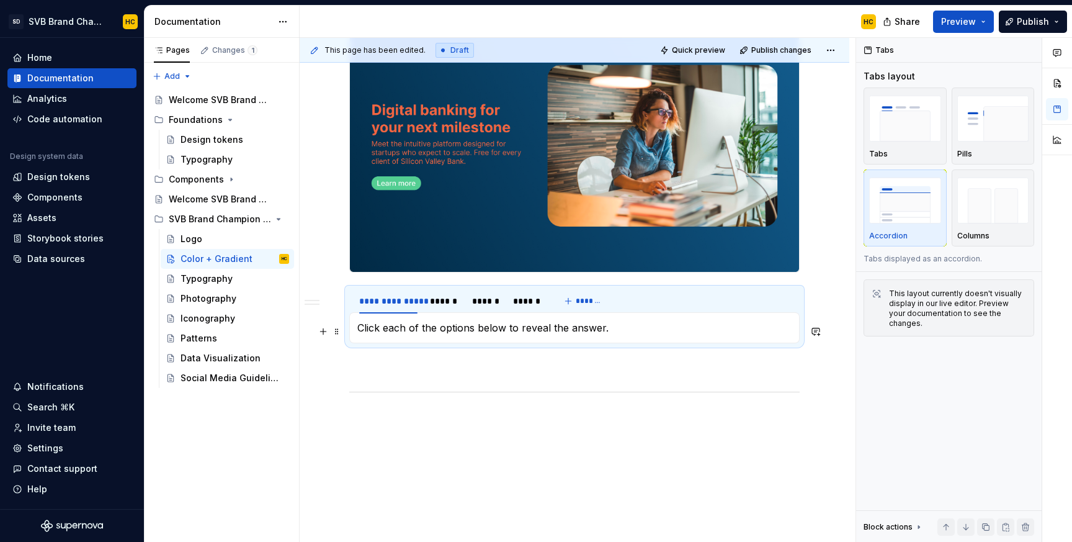
click at [591, 332] on p "Click each of the options below to reveal the answer." at bounding box center [574, 327] width 434 height 15
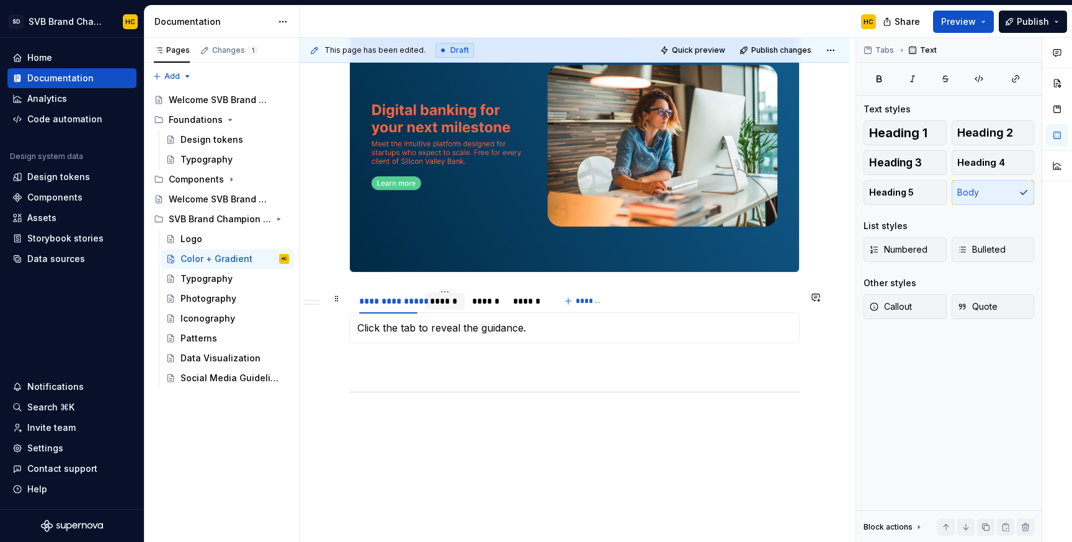
click at [443, 305] on div "******" at bounding box center [444, 301] width 29 height 12
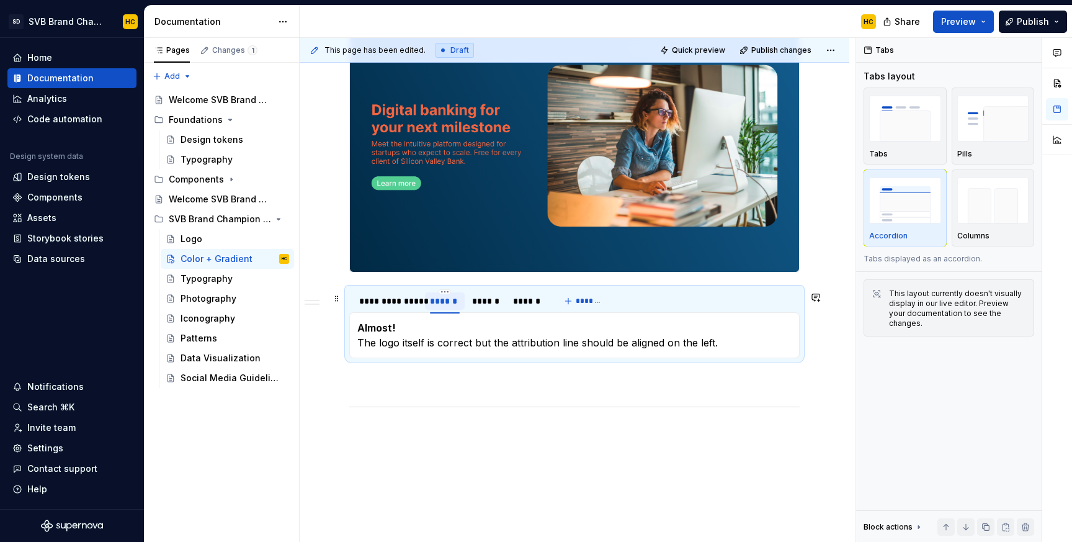
click at [444, 306] on div "******" at bounding box center [444, 301] width 29 height 12
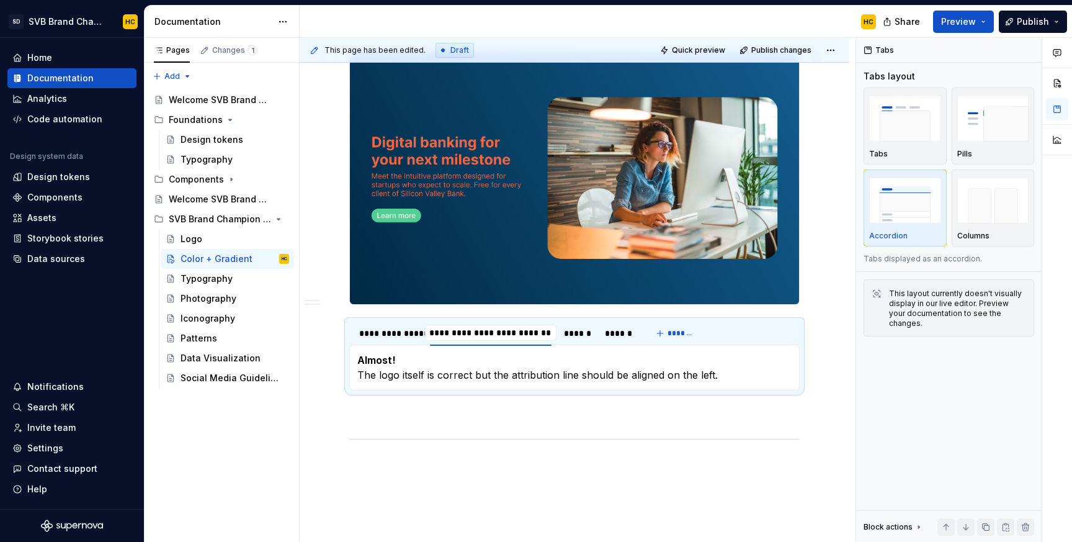
scroll to position [0, 1]
click at [499, 336] on input "**********" at bounding box center [490, 332] width 131 height 22
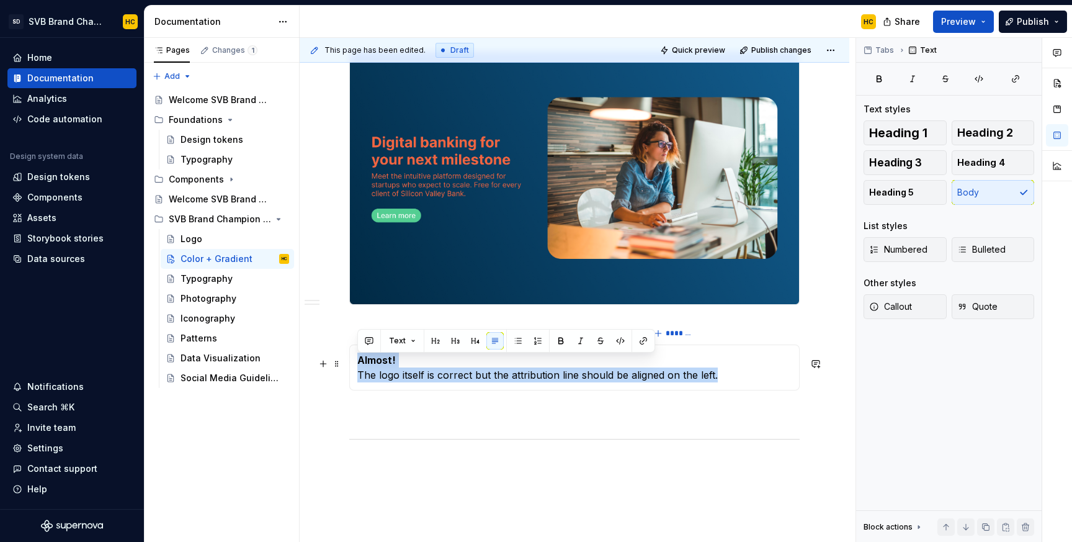
drag, startPoint x: 716, startPoint y: 380, endPoint x: 352, endPoint y: 369, distance: 363.7
click at [352, 369] on div "Click the tab to reveal the guidance. Almost! The logo itself is correct but th…" at bounding box center [574, 367] width 450 height 46
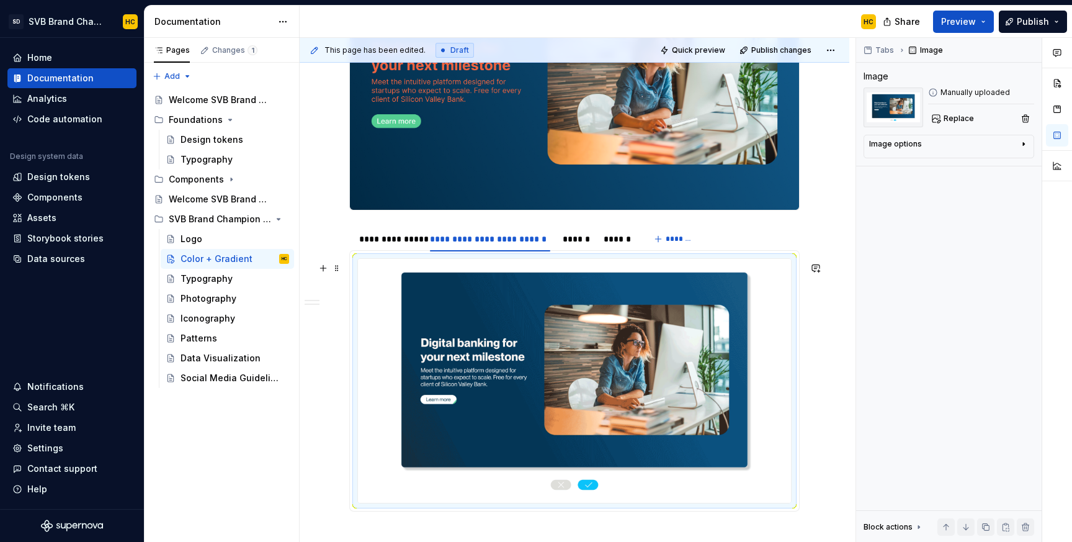
scroll to position [646, 0]
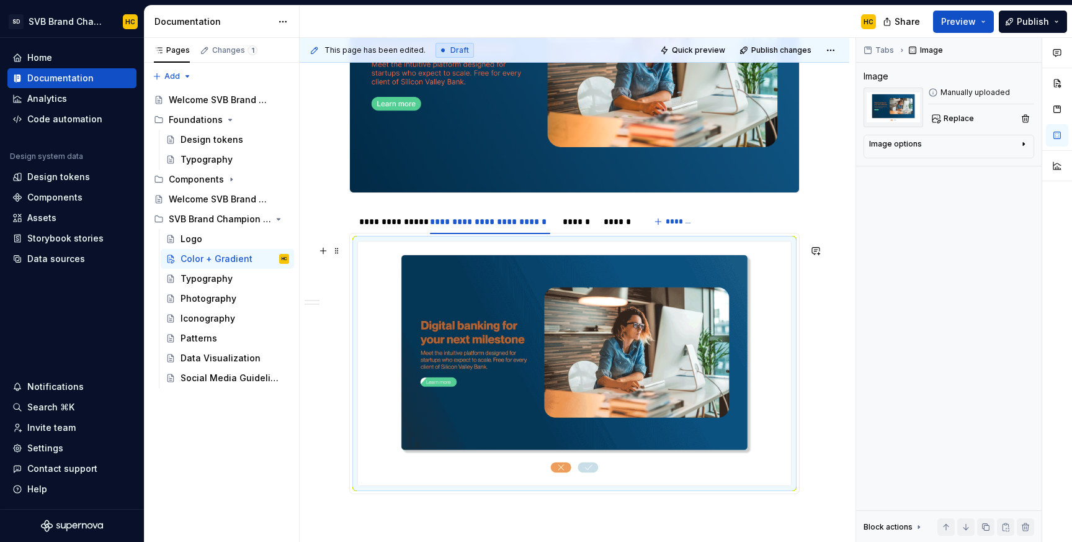
click at [770, 436] on img at bounding box center [574, 363] width 433 height 244
click at [766, 268] on img at bounding box center [574, 363] width 433 height 244
click at [712, 341] on img at bounding box center [574, 363] width 433 height 244
click at [669, 383] on img at bounding box center [574, 363] width 433 height 244
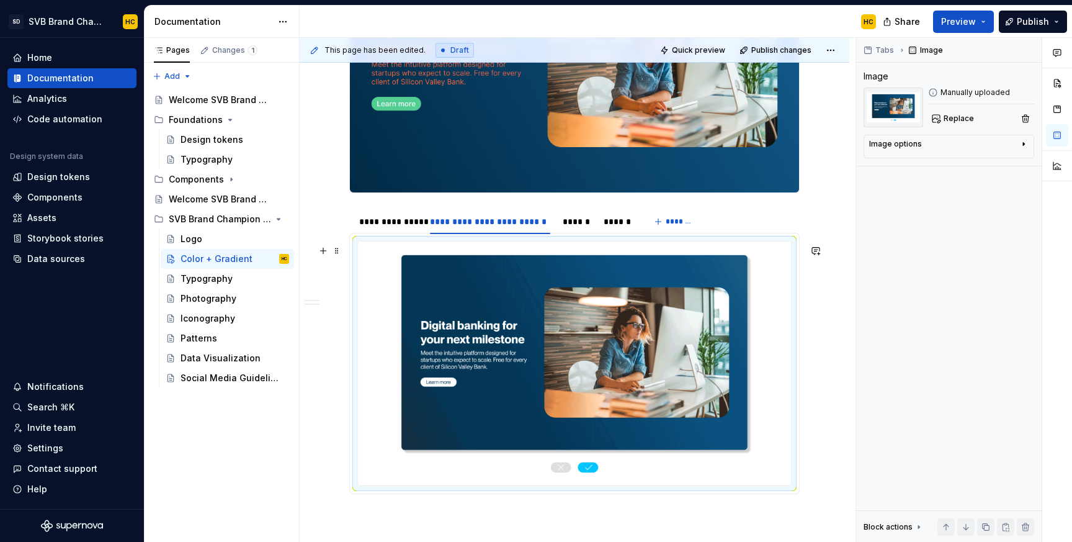
click at [773, 463] on img at bounding box center [574, 363] width 433 height 244
click at [791, 470] on img at bounding box center [574, 363] width 433 height 244
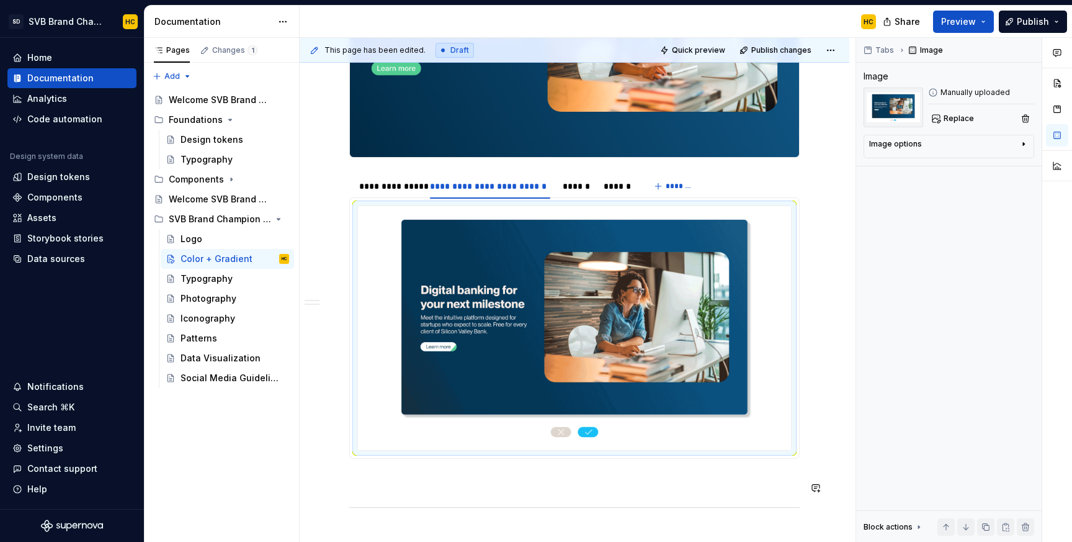
scroll to position [669, 0]
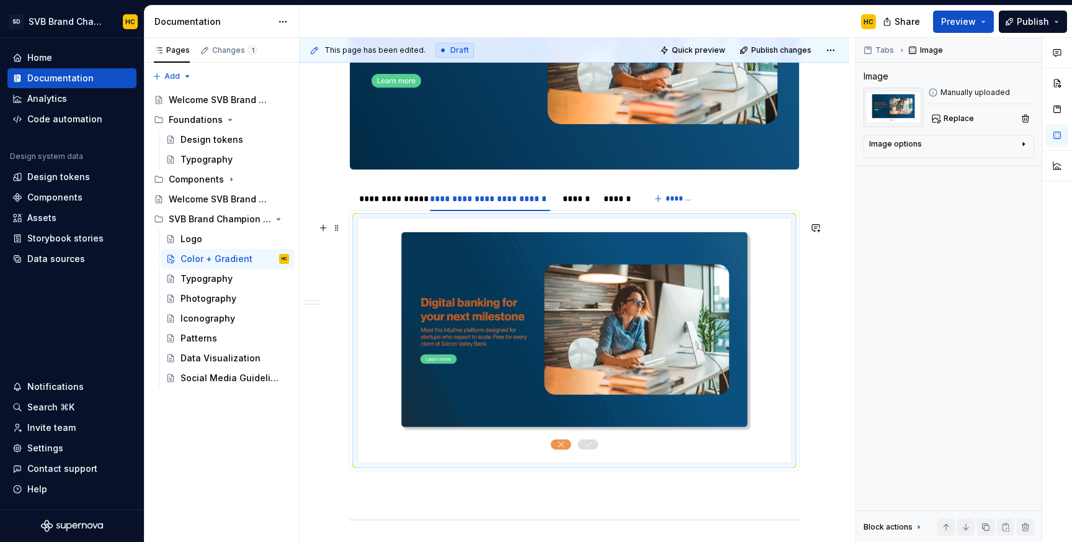
click at [779, 425] on img at bounding box center [574, 340] width 433 height 244
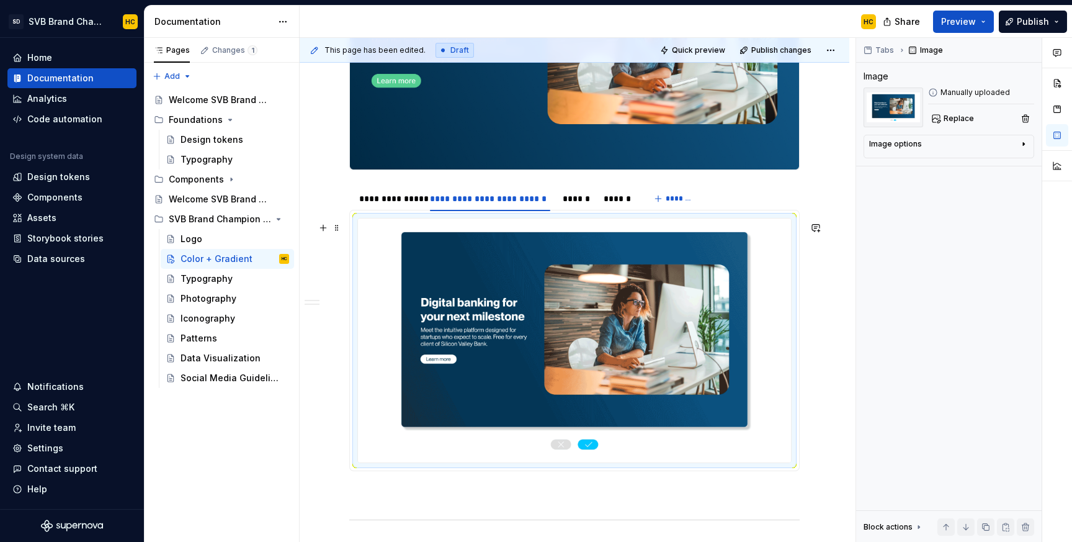
click at [783, 352] on img at bounding box center [574, 340] width 433 height 244
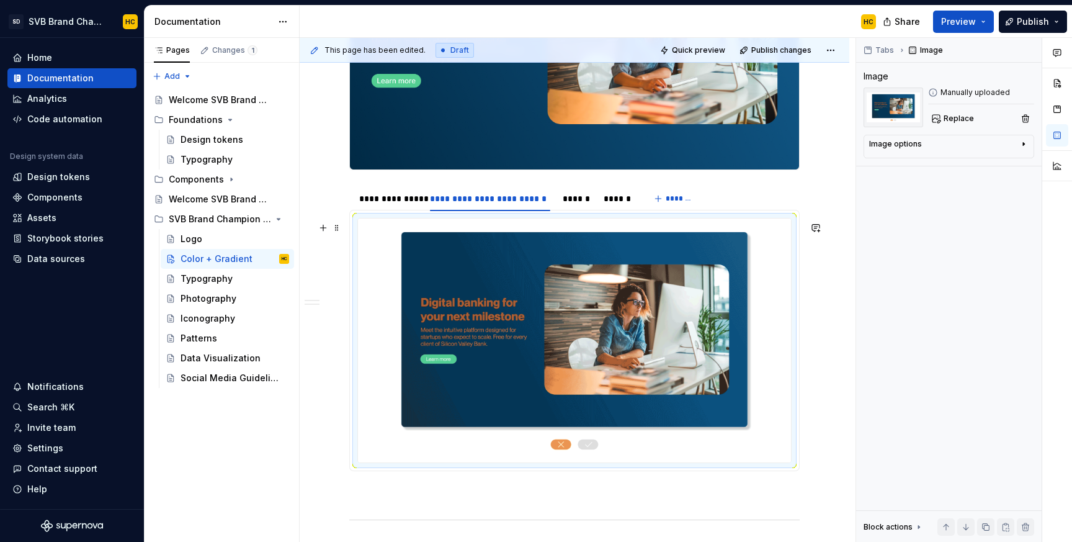
click at [777, 292] on img at bounding box center [574, 340] width 433 height 244
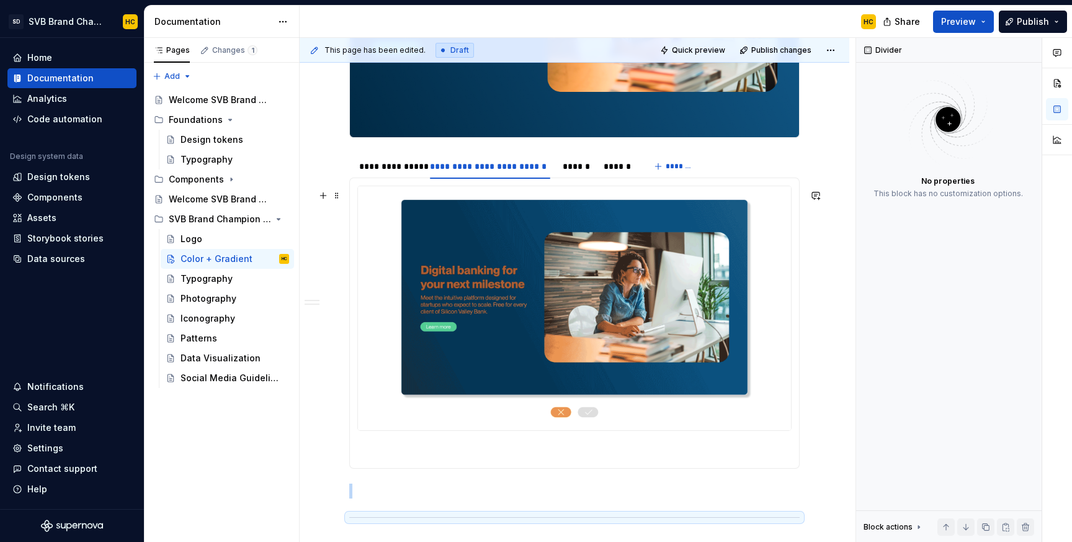
scroll to position [702, 0]
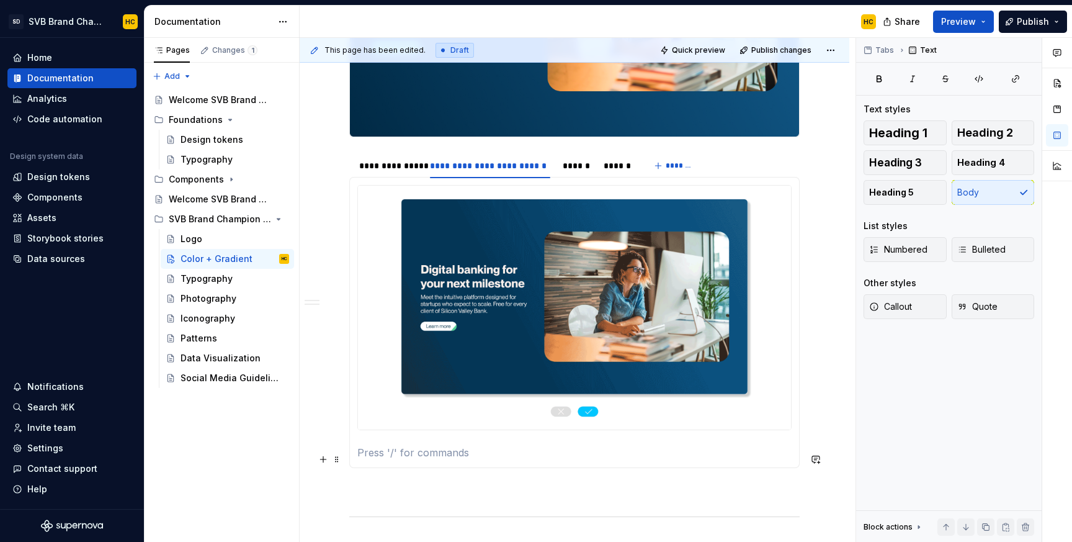
click at [717, 454] on p at bounding box center [574, 452] width 434 height 15
click at [381, 451] on section-item-column at bounding box center [574, 322] width 434 height 275
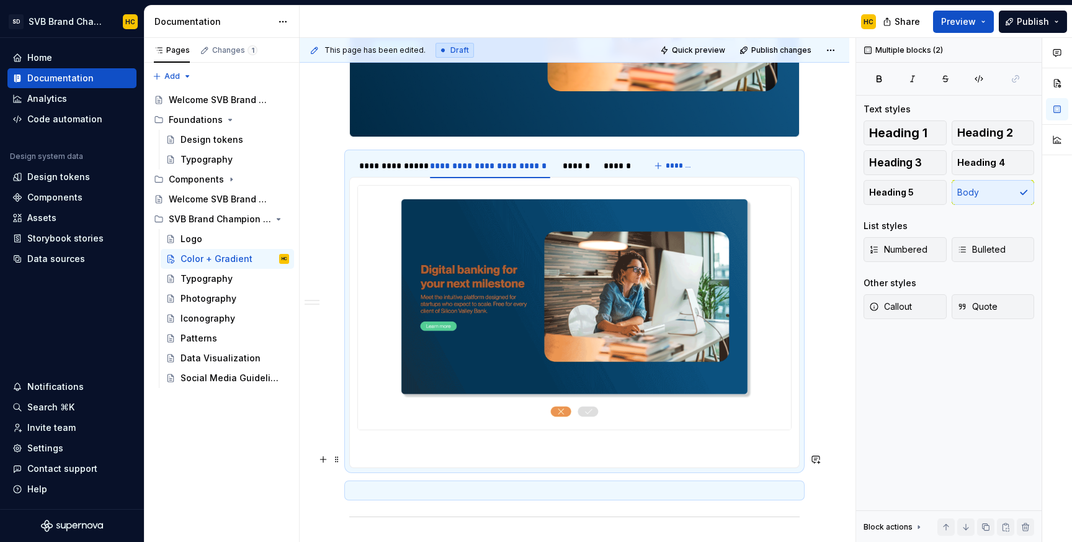
click at [375, 454] on p at bounding box center [574, 452] width 434 height 15
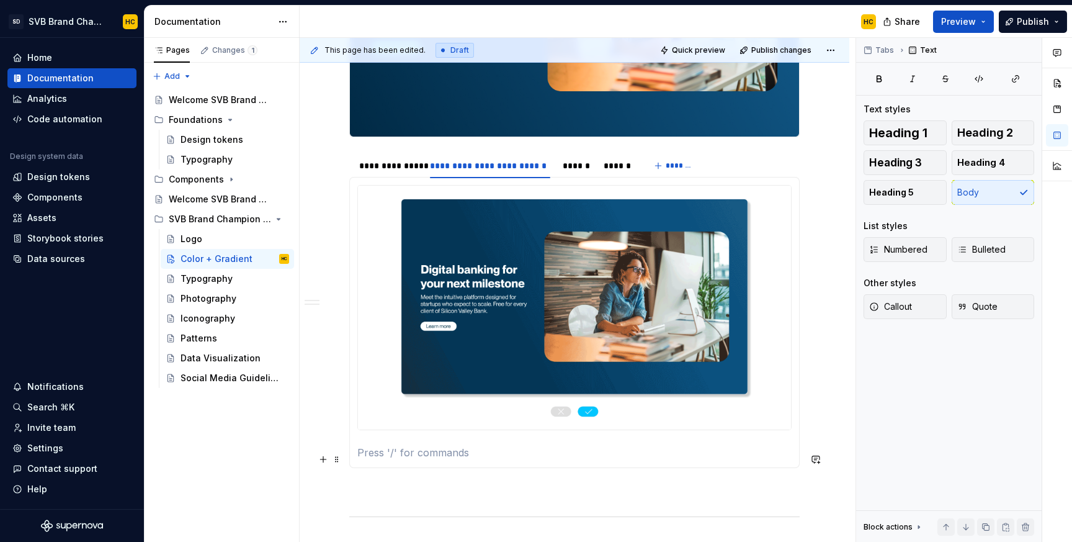
click at [396, 458] on p at bounding box center [574, 452] width 434 height 15
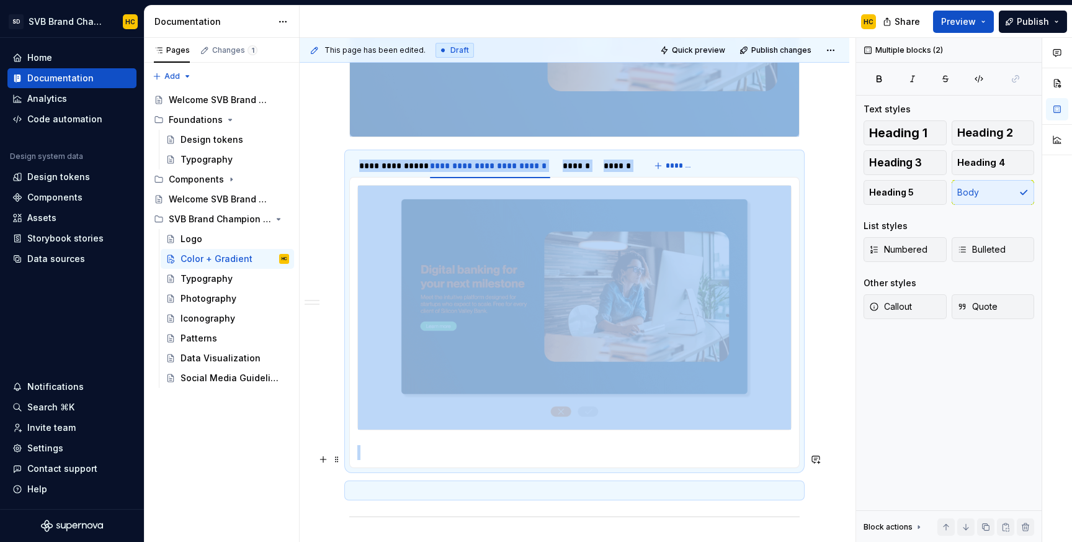
click at [396, 458] on p at bounding box center [574, 452] width 434 height 15
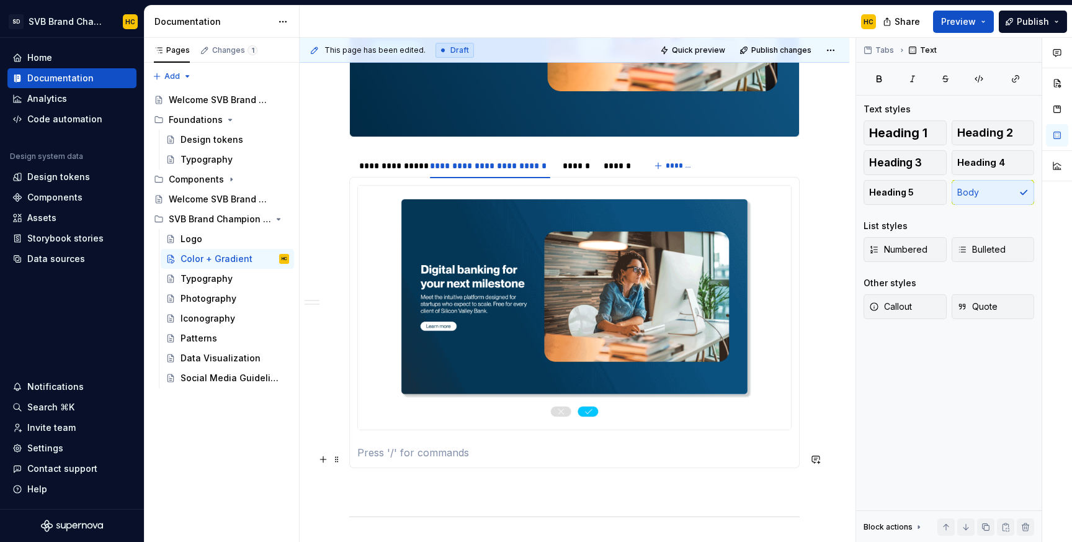
click at [396, 458] on p at bounding box center [574, 452] width 434 height 15
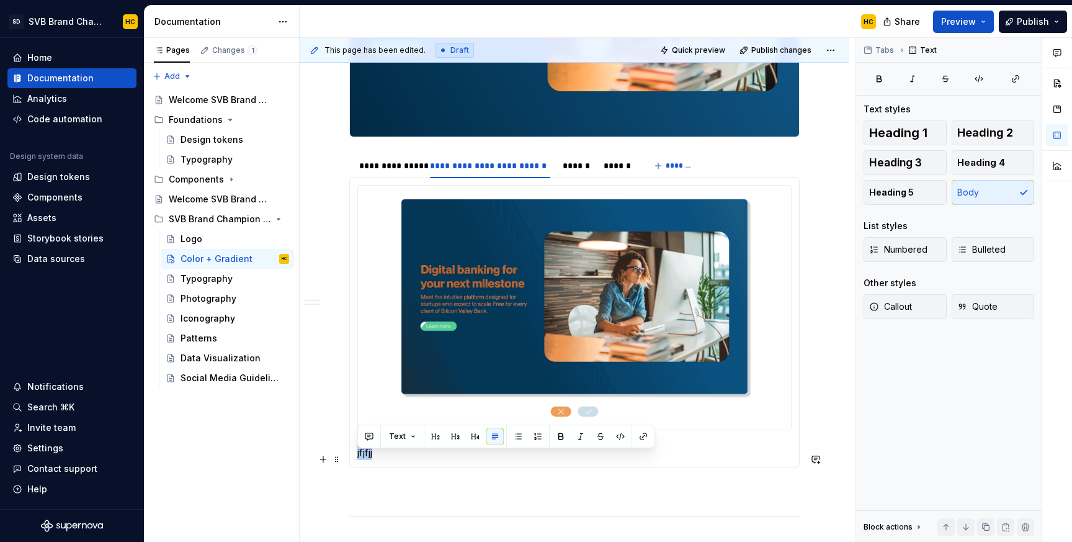
drag, startPoint x: 386, startPoint y: 460, endPoint x: 353, endPoint y: 460, distance: 32.9
click at [353, 460] on div "Click the tab to reveal the guidance. jfjfjj You found it! This is the correct …" at bounding box center [574, 322] width 450 height 291
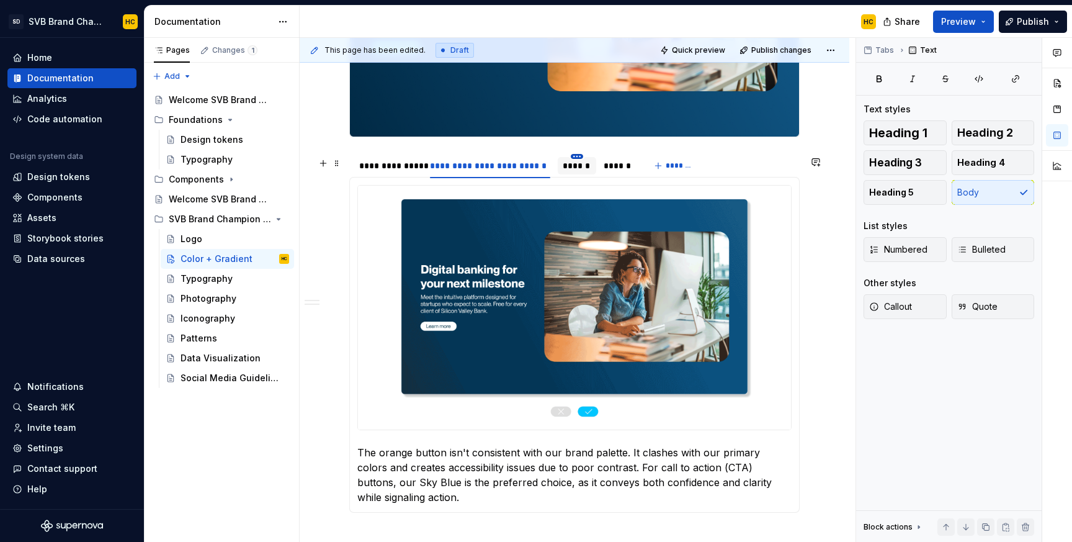
click at [577, 158] on html "SD SVB Brand Champions HC Home Documentation Analytics Code automation Design s…" at bounding box center [536, 271] width 1072 height 542
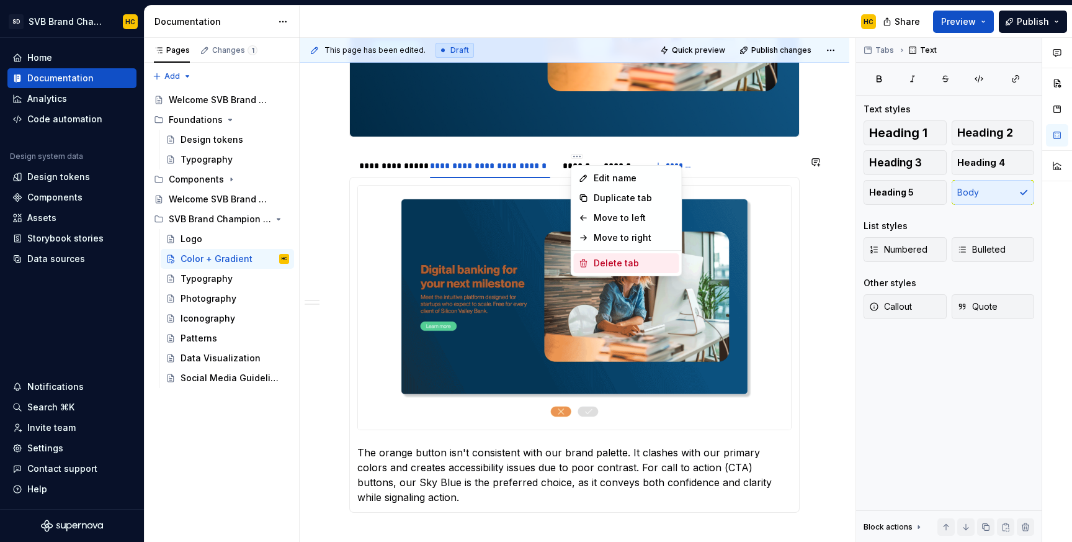
click at [586, 264] on icon at bounding box center [583, 262] width 7 height 7
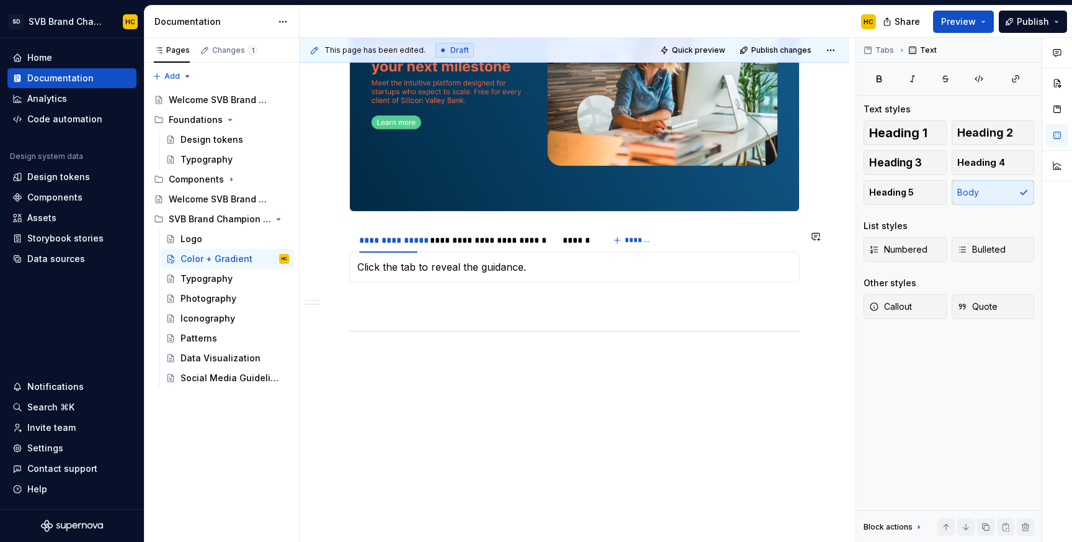
scroll to position [631, 0]
click at [580, 230] on html "SD SVB Brand Champions HC Home Documentation Analytics Code automation Design s…" at bounding box center [536, 271] width 1072 height 542
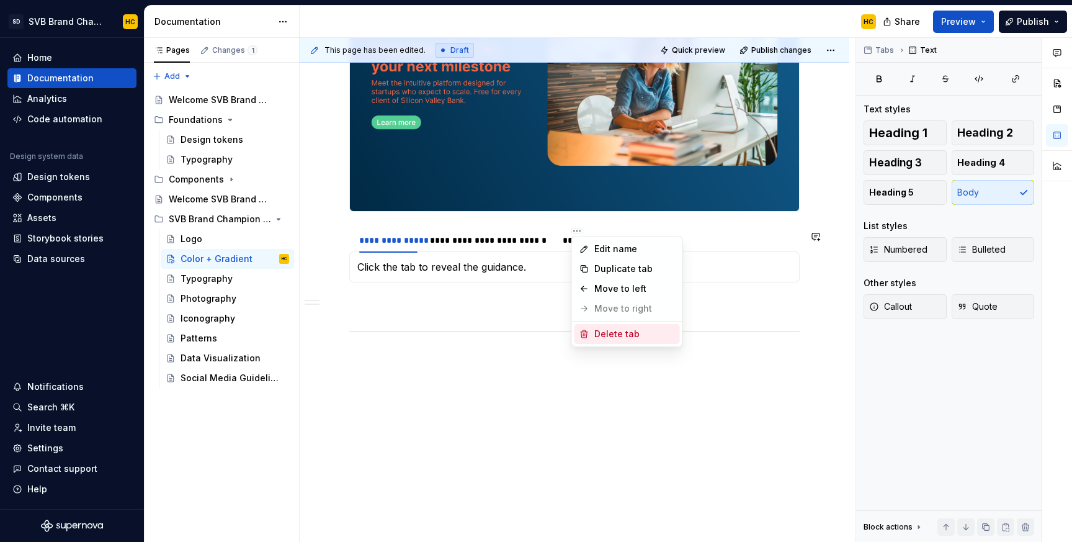
click at [591, 334] on div "Delete tab" at bounding box center [626, 334] width 105 height 20
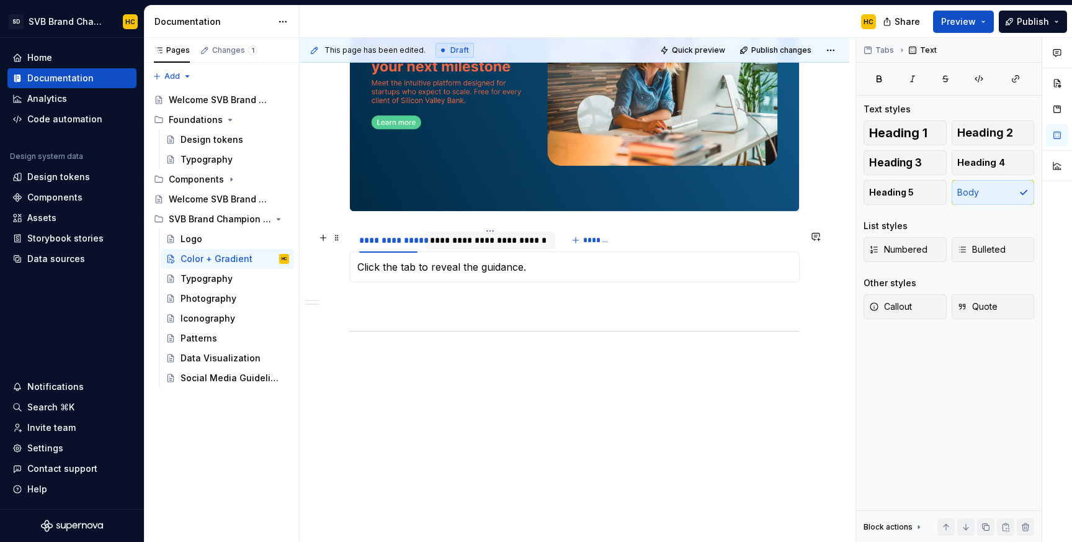
click at [537, 241] on div "**********" at bounding box center [490, 240] width 120 height 12
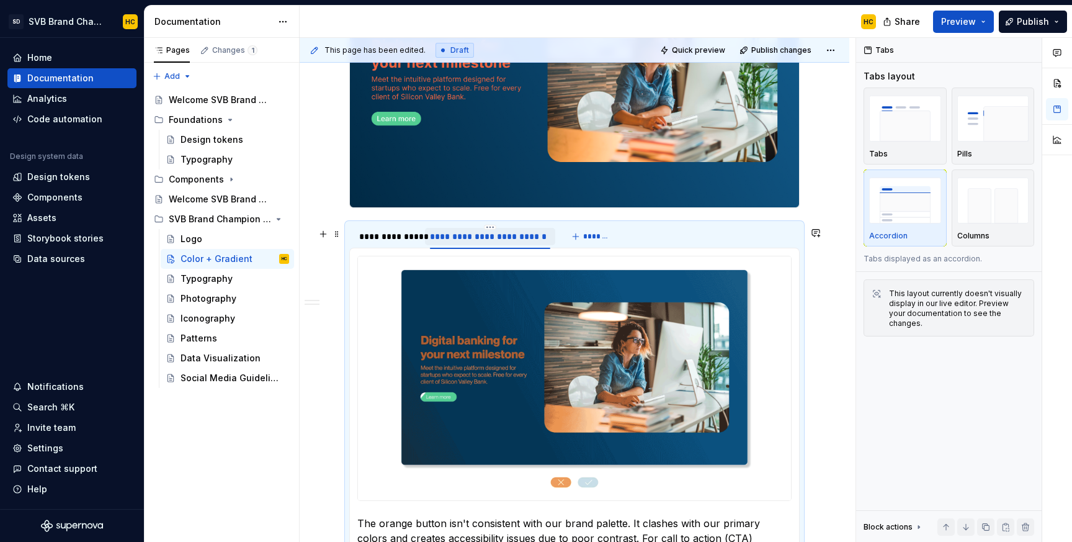
click at [537, 241] on div "**********" at bounding box center [490, 236] width 120 height 12
click at [537, 241] on input "**********" at bounding box center [489, 236] width 129 height 22
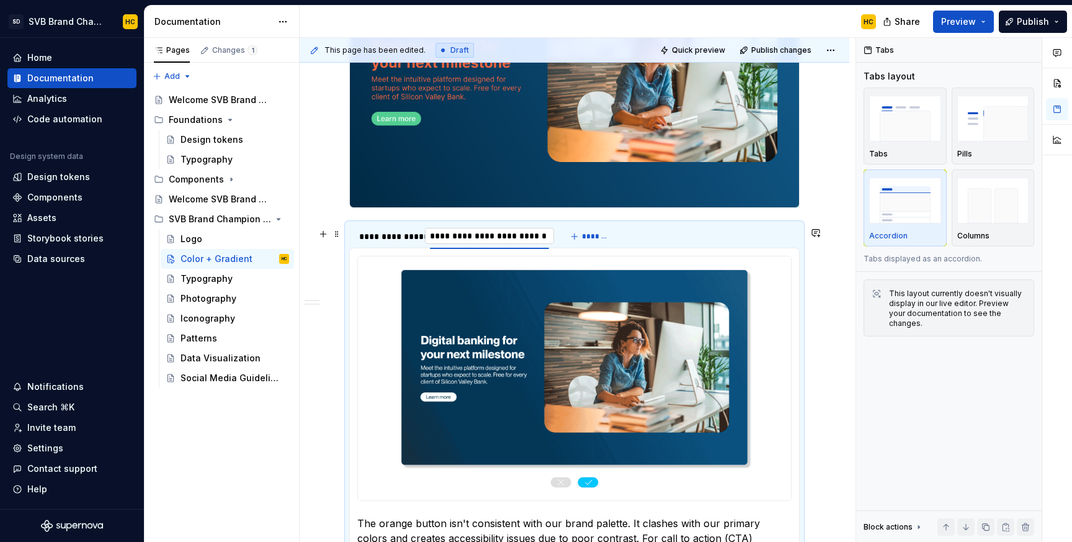
click at [537, 241] on input "**********" at bounding box center [489, 236] width 129 height 22
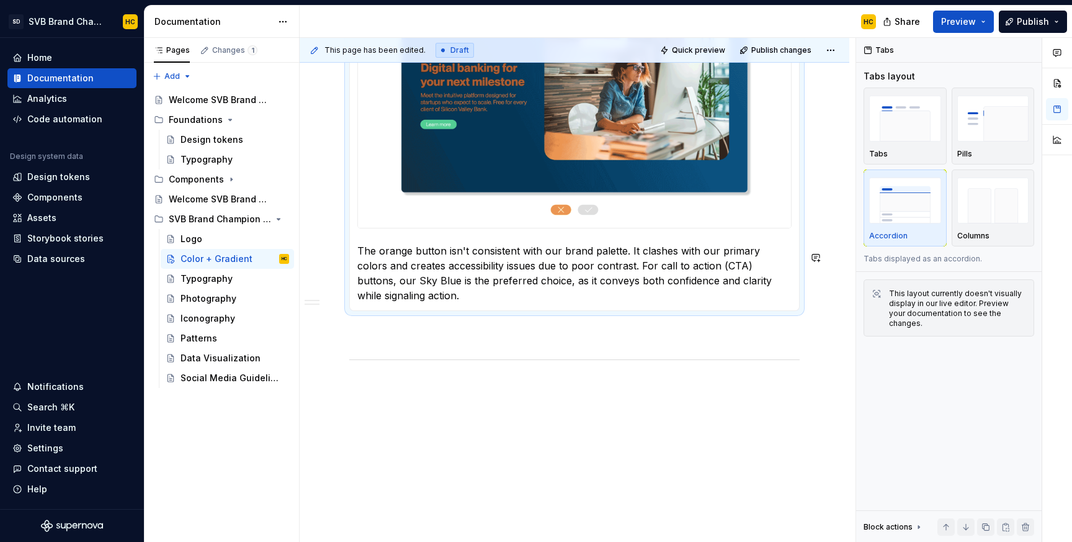
scroll to position [924, 0]
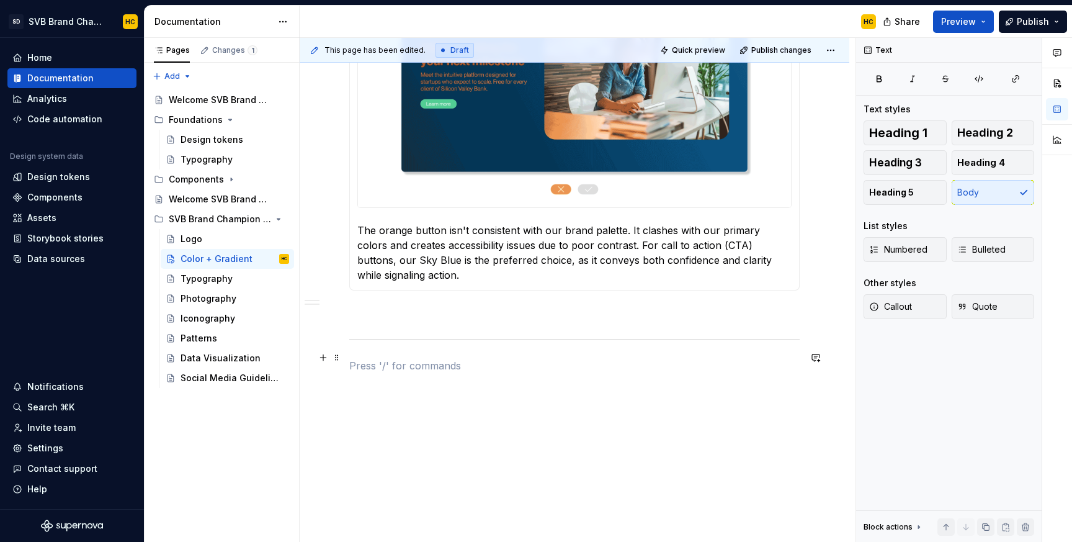
click at [411, 358] on p at bounding box center [574, 365] width 450 height 15
click at [1010, 132] on span "Heading 2" at bounding box center [985, 133] width 56 height 12
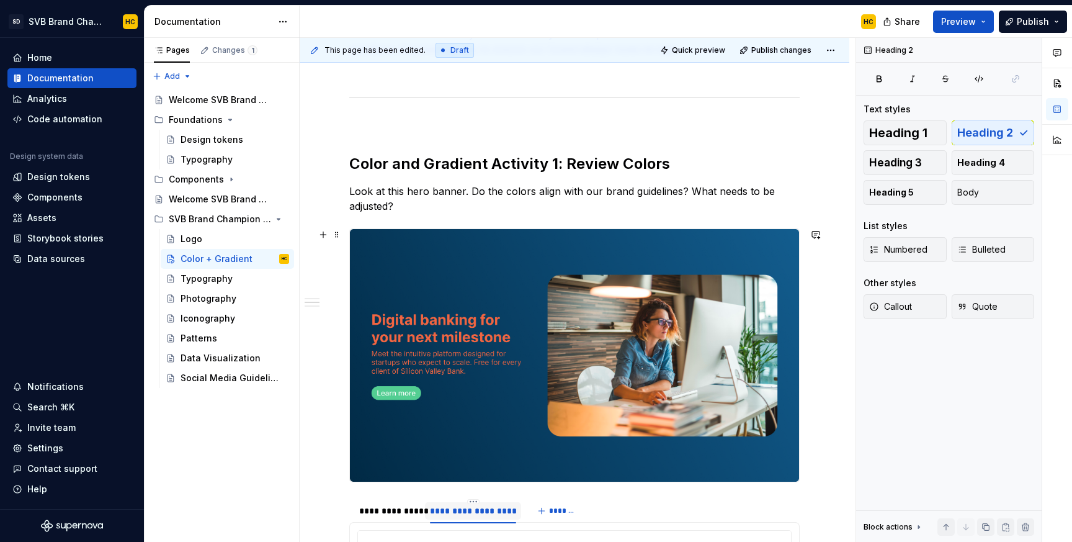
scroll to position [358, 0]
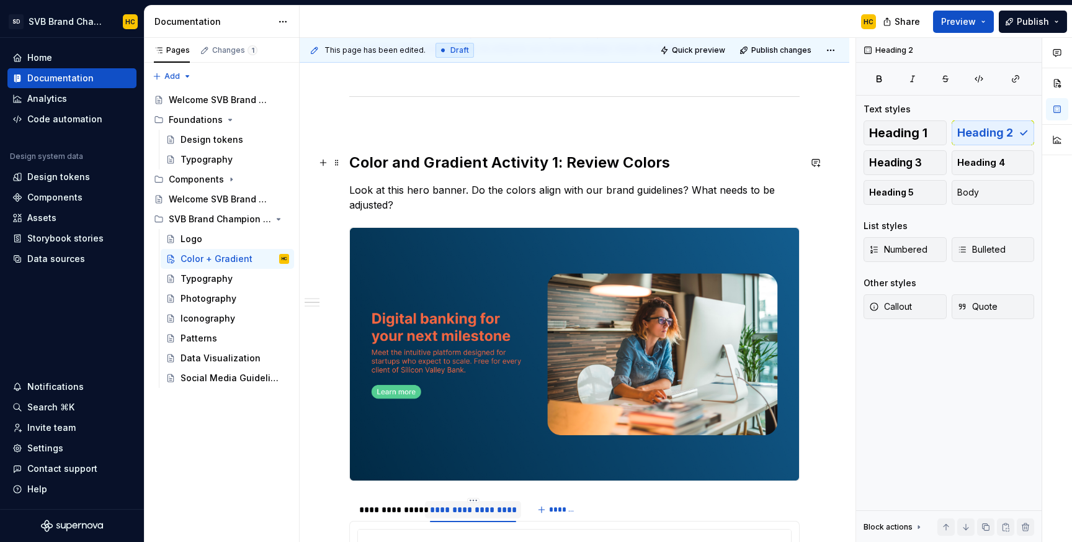
click at [669, 161] on h2 "Color and Gradient Activity 1: Review Colors" at bounding box center [574, 163] width 450 height 20
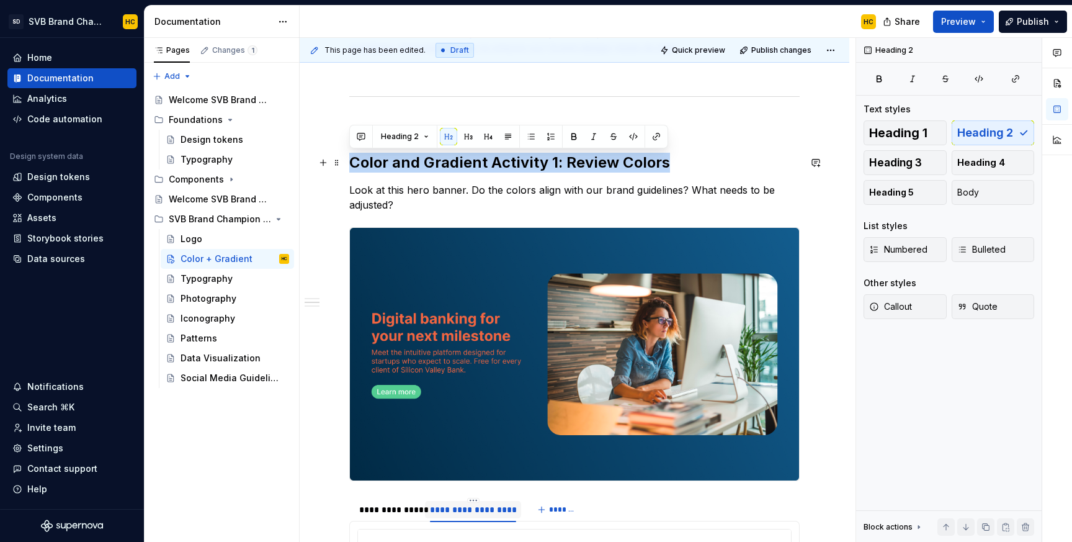
drag, startPoint x: 669, startPoint y: 161, endPoint x: 351, endPoint y: 165, distance: 318.3
click at [351, 165] on h2 "Color and Gradient Activity 1: Review Colors" at bounding box center [574, 163] width 450 height 20
copy h2 "Color and Gradient Activity 1: Review Colors"
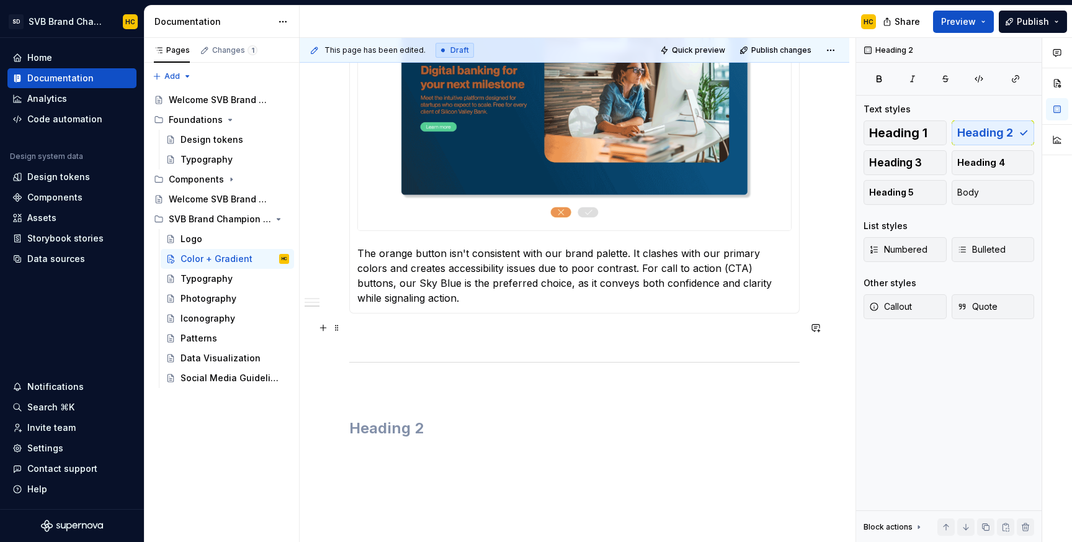
scroll to position [909, 0]
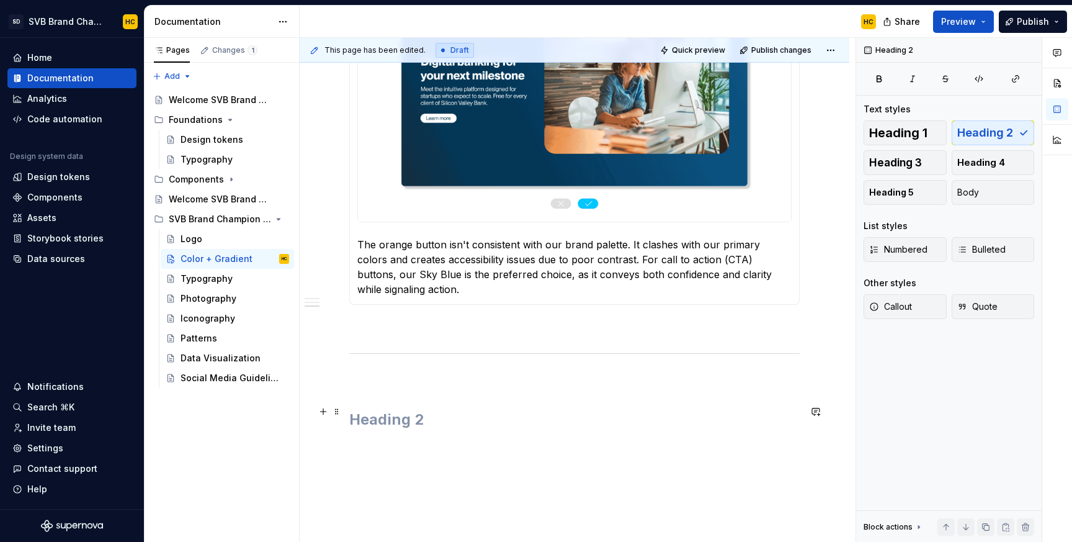
click at [379, 409] on h2 at bounding box center [574, 419] width 450 height 20
click at [556, 409] on h2 "Color and Gradient Activity 1: Review Colors" at bounding box center [574, 419] width 450 height 20
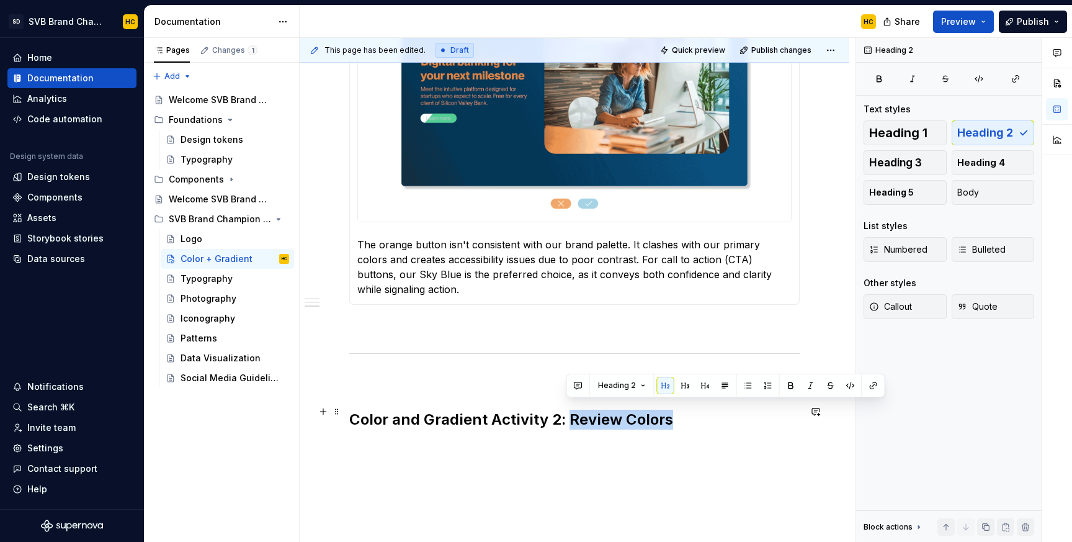
drag, startPoint x: 568, startPoint y: 409, endPoint x: 679, endPoint y: 418, distance: 111.4
click at [679, 418] on h2 "Color and Gradient Activity 2: Review Colors" at bounding box center [574, 419] width 450 height 20
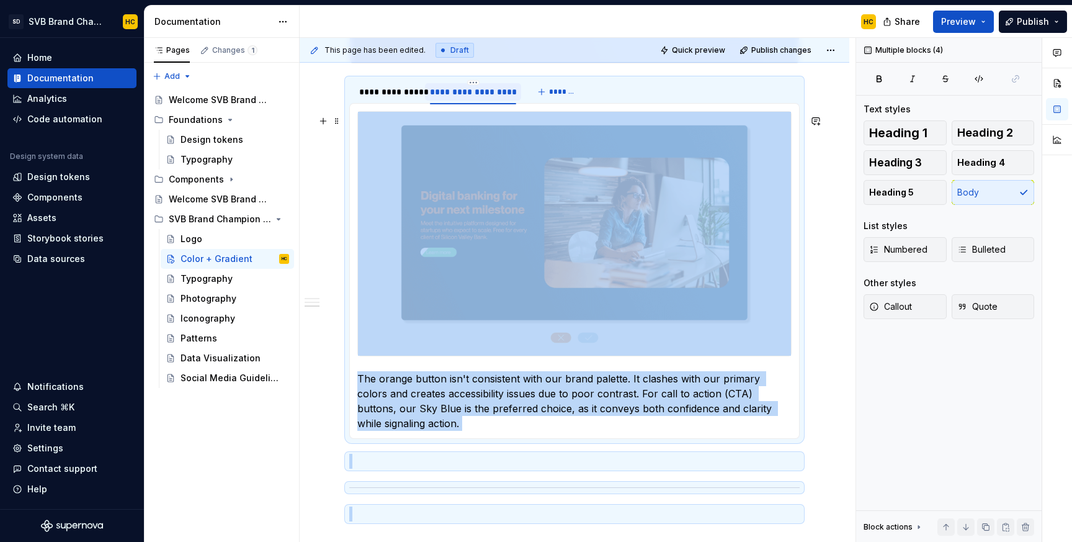
scroll to position [771, 0]
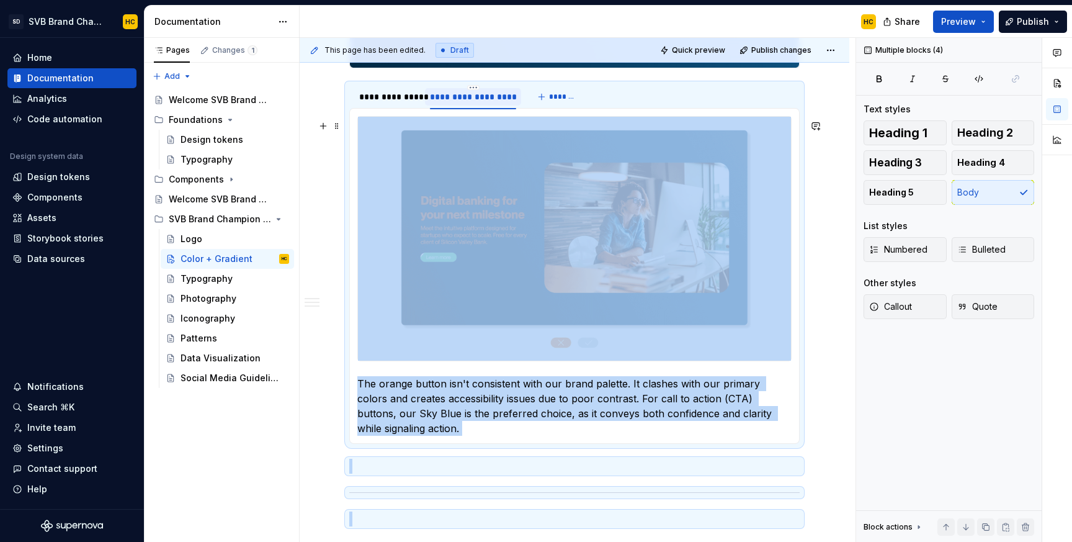
drag, startPoint x: 528, startPoint y: 395, endPoint x: 499, endPoint y: 299, distance: 99.7
click at [499, 299] on div "**********" at bounding box center [574, 208] width 450 height 1414
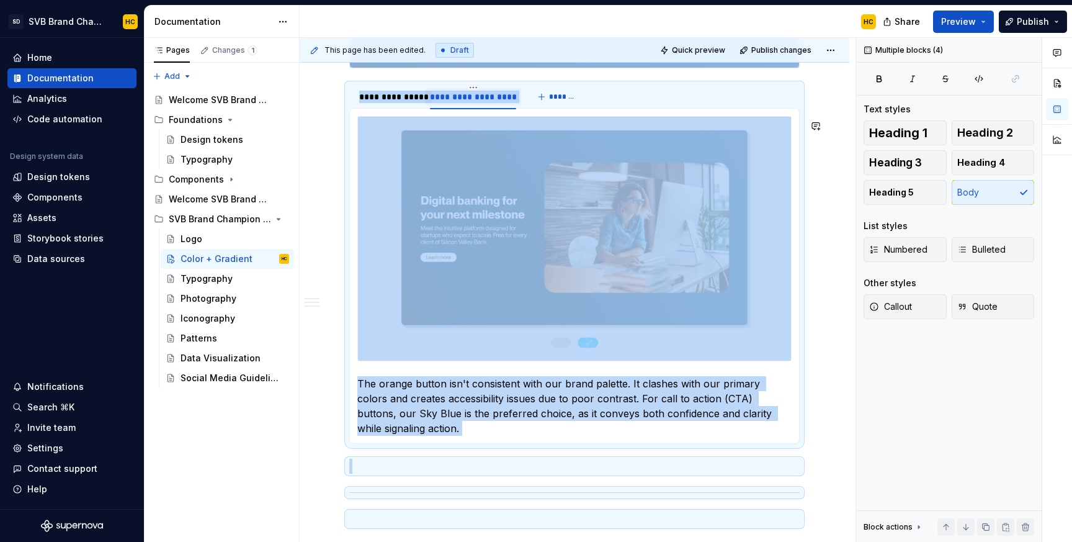
copy div "**********"
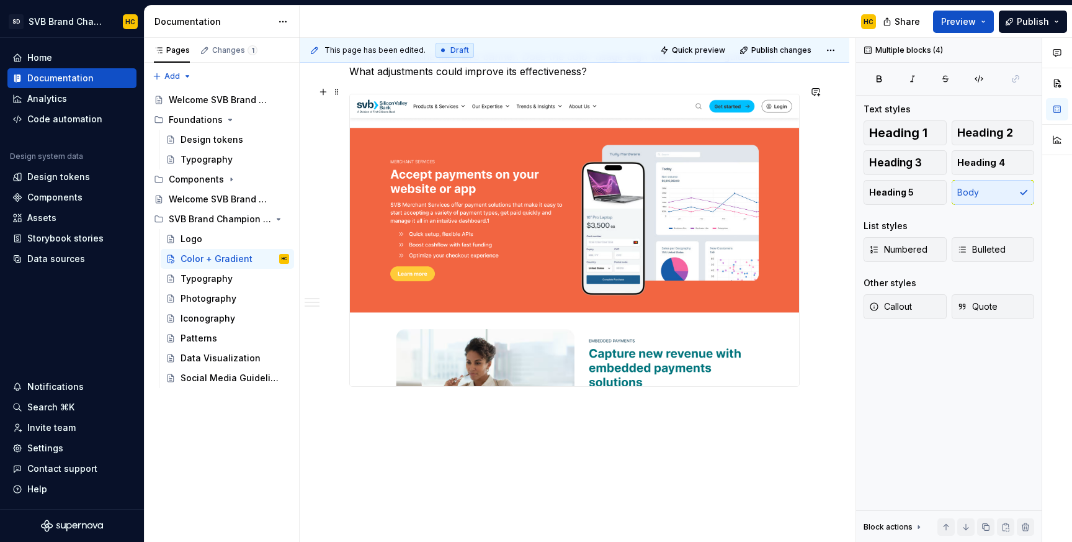
scroll to position [1304, 0]
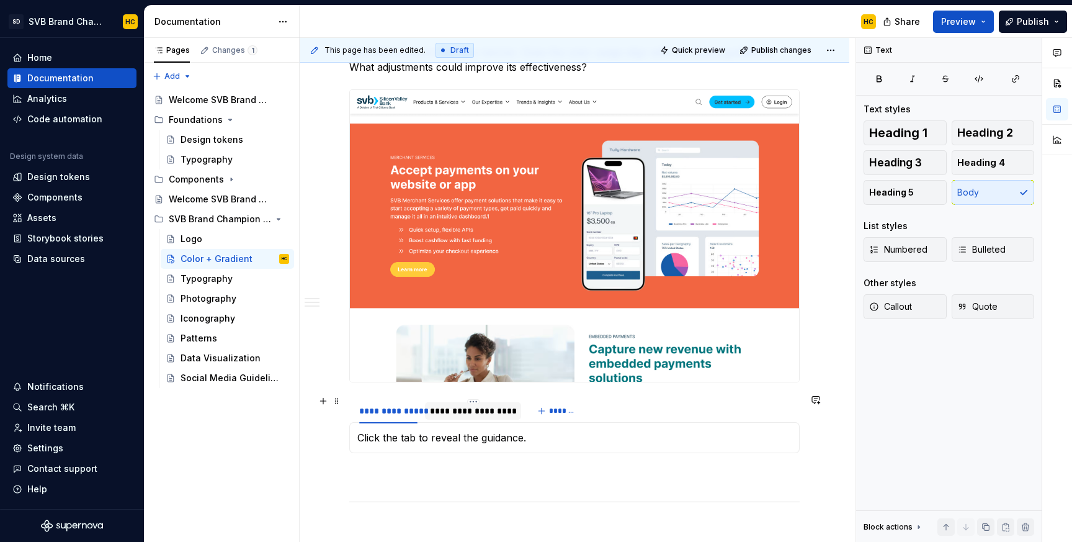
click at [452, 407] on div "**********" at bounding box center [473, 410] width 86 height 12
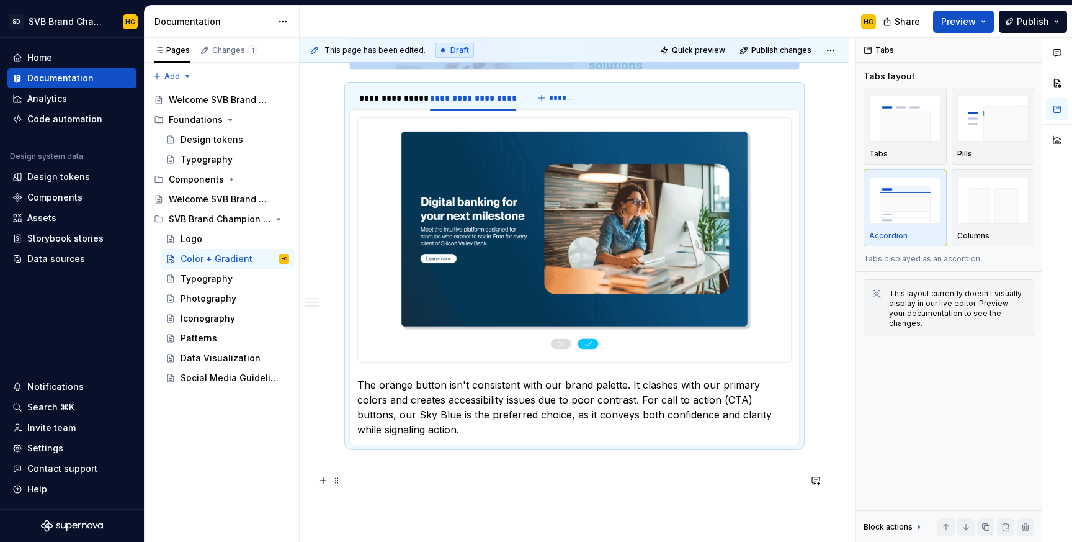
scroll to position [1622, 0]
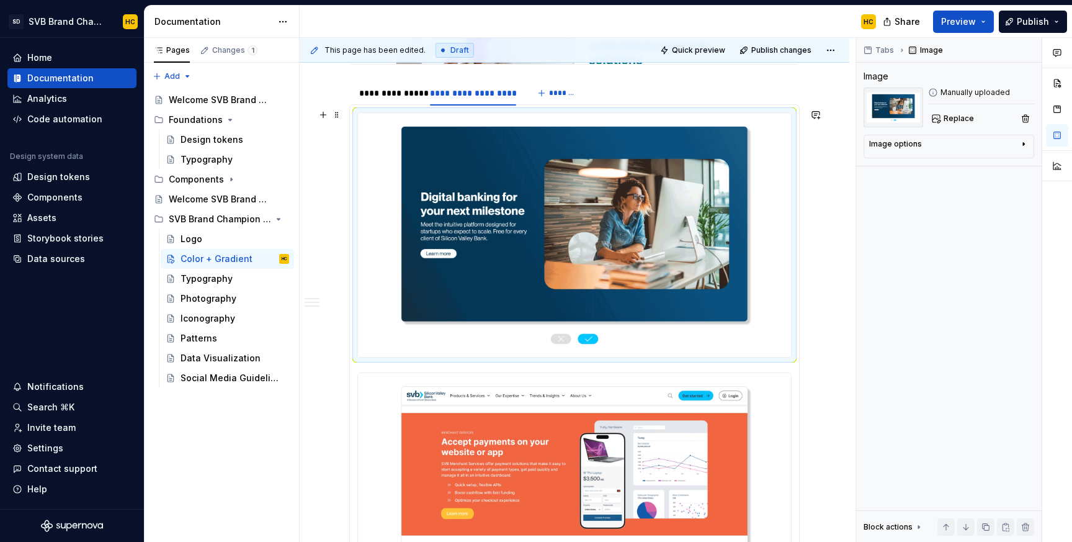
click at [522, 332] on img at bounding box center [574, 235] width 433 height 244
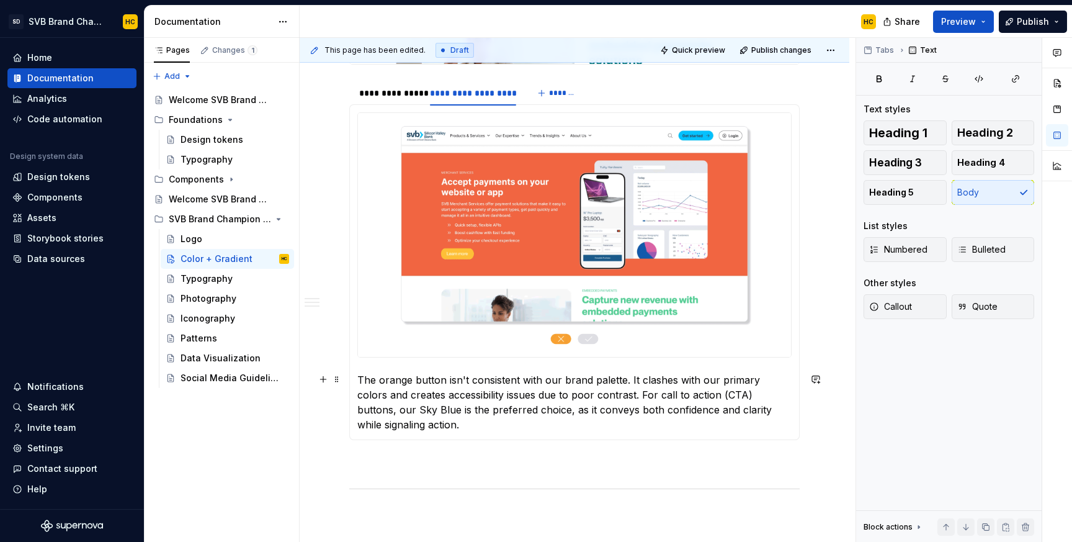
click at [491, 394] on p "The orange button isn't consistent with our brand palette. It clashes with our …" at bounding box center [574, 402] width 434 height 60
drag, startPoint x: 795, startPoint y: 406, endPoint x: 357, endPoint y: 384, distance: 438.6
click at [357, 384] on p "The orange button isn't consistent with our brand palette. It clashes with our …" at bounding box center [574, 402] width 434 height 60
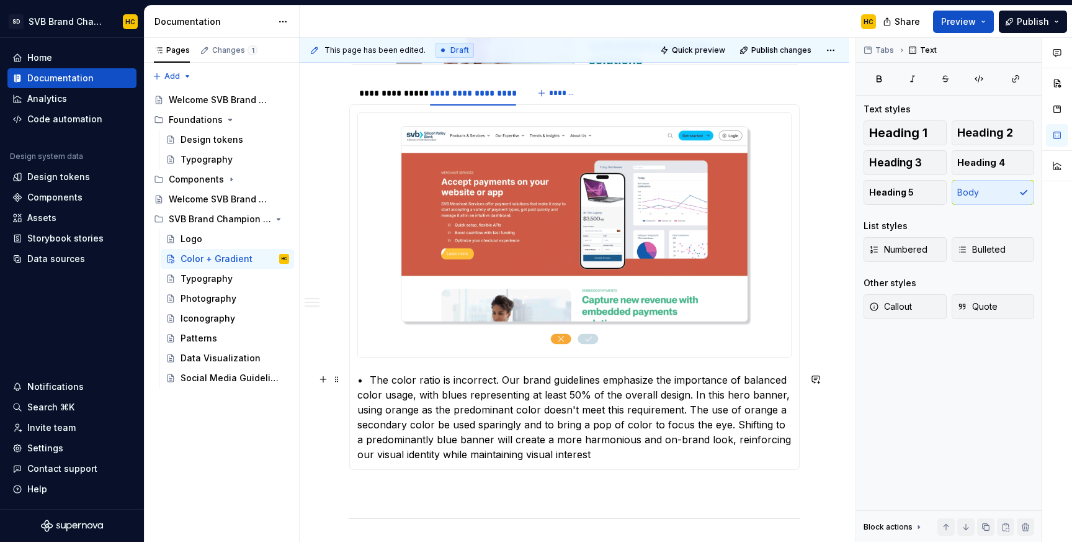
click at [369, 378] on p "• The color ratio is incorrect. Our brand guidelines emphasize the importance o…" at bounding box center [574, 416] width 434 height 89
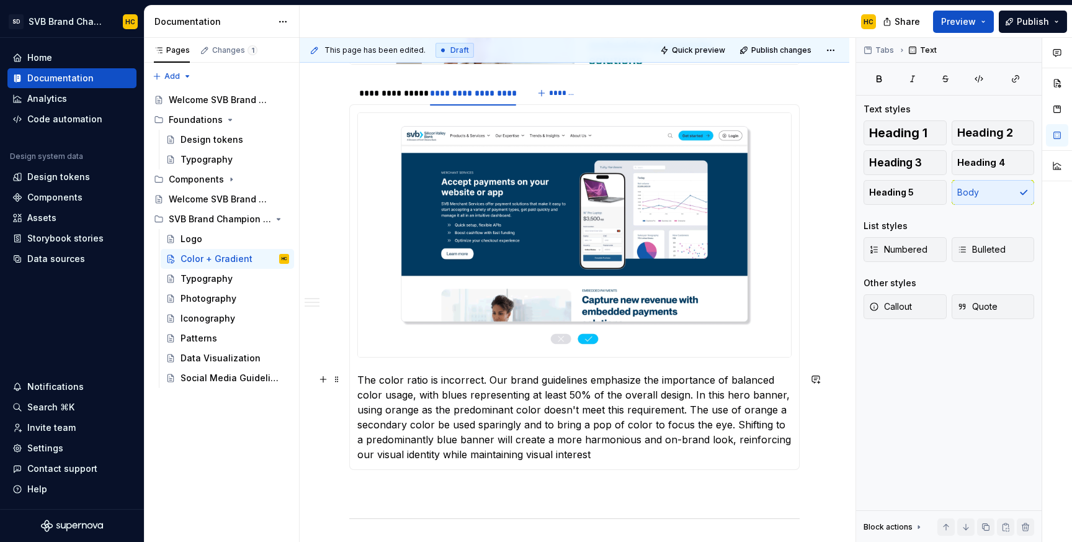
click at [589, 456] on p "The color ratio is incorrect. Our brand guidelines emphasize the importance of …" at bounding box center [574, 416] width 434 height 89
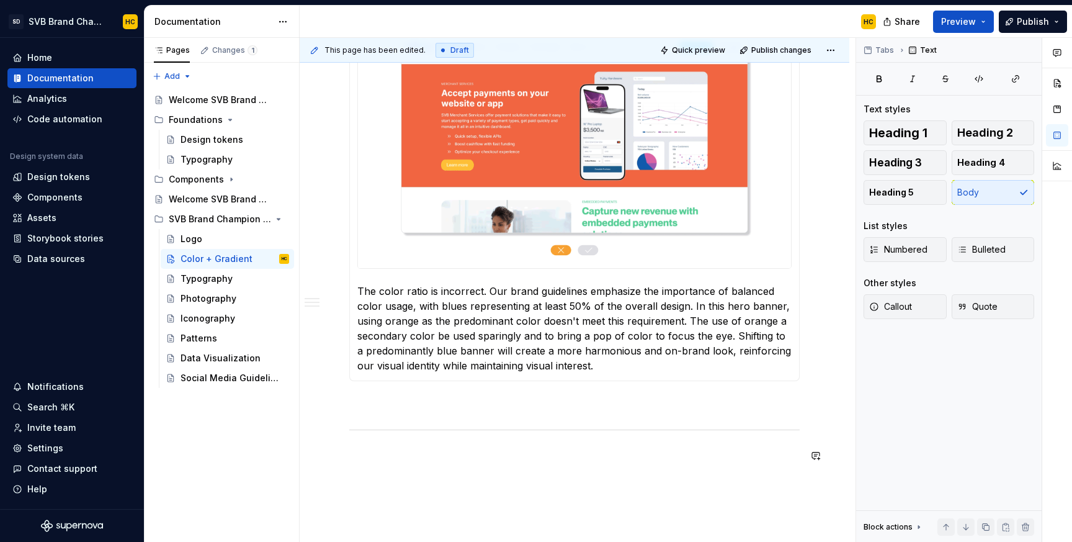
scroll to position [1714, 0]
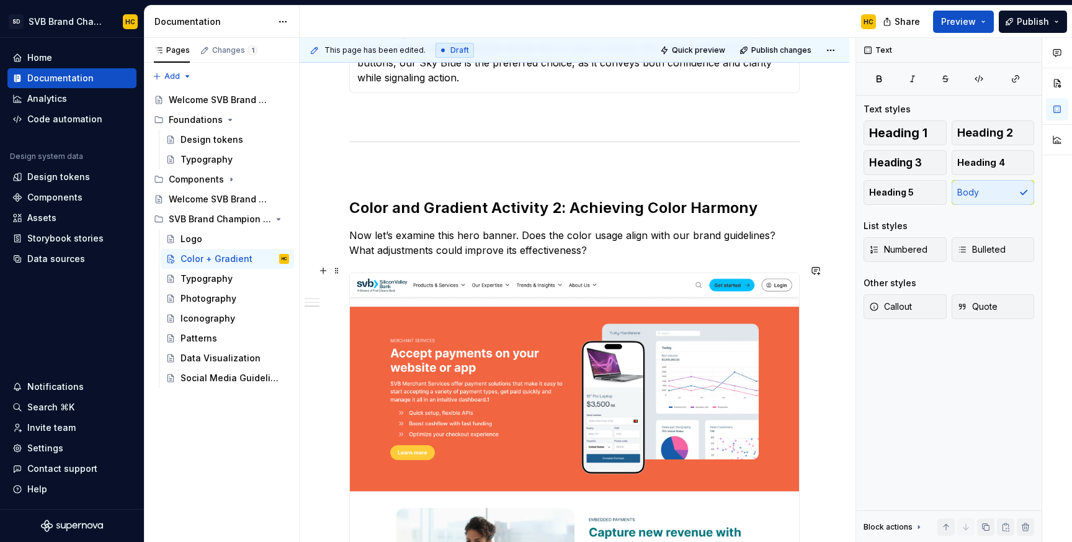
scroll to position [1117, 0]
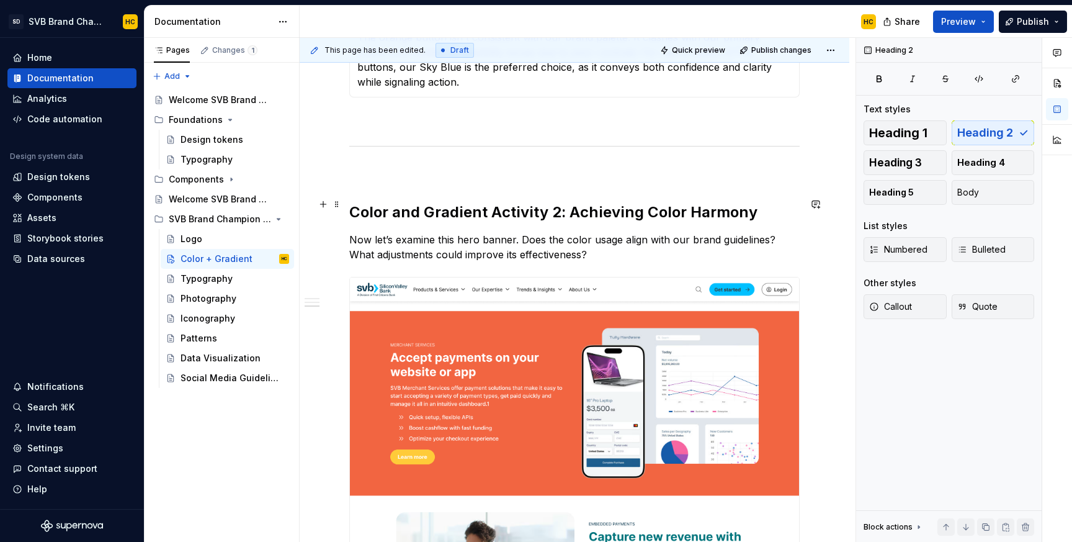
click at [351, 203] on h2 "Color and Gradient Activity 2: Achieving Color Harmony" at bounding box center [574, 212] width 450 height 20
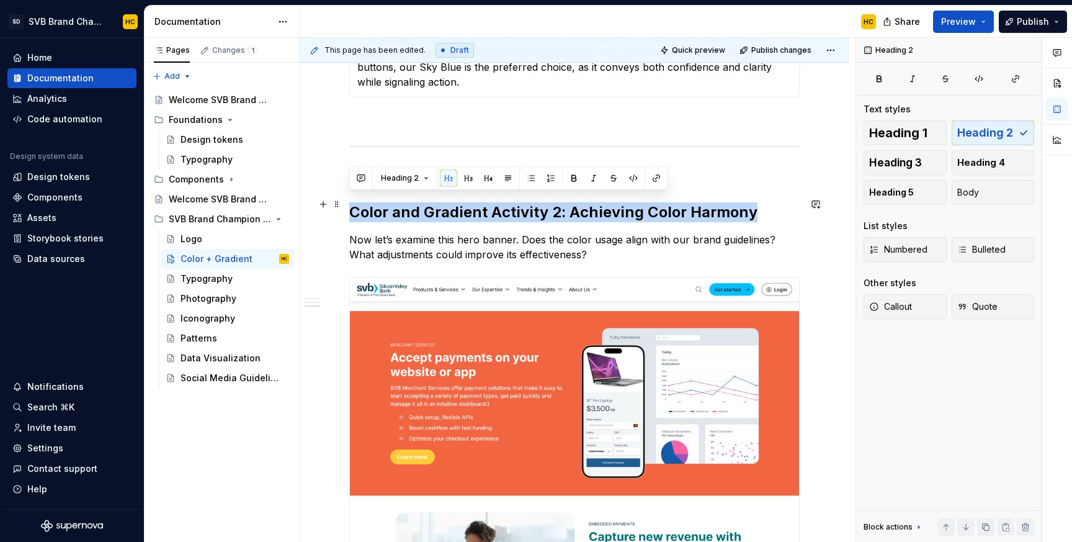
drag, startPoint x: 351, startPoint y: 203, endPoint x: 785, endPoint y: 196, distance: 433.7
click at [785, 202] on h2 "Color and Gradient Activity 2: Achieving Color Harmony" at bounding box center [574, 212] width 450 height 20
copy h2 "Color and Gradient Activity 2: Achieving Color Harmony"
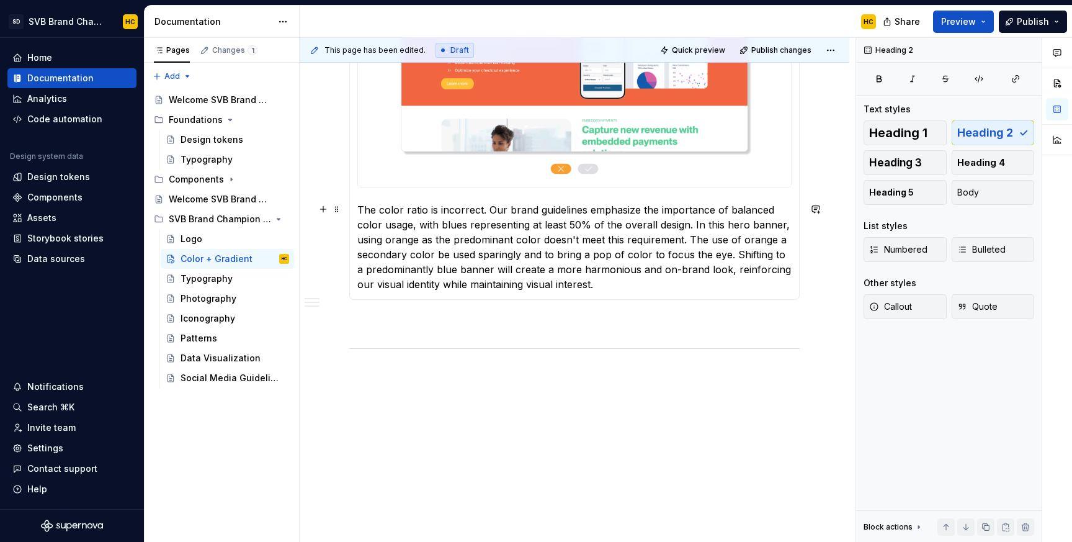
scroll to position [1804, 0]
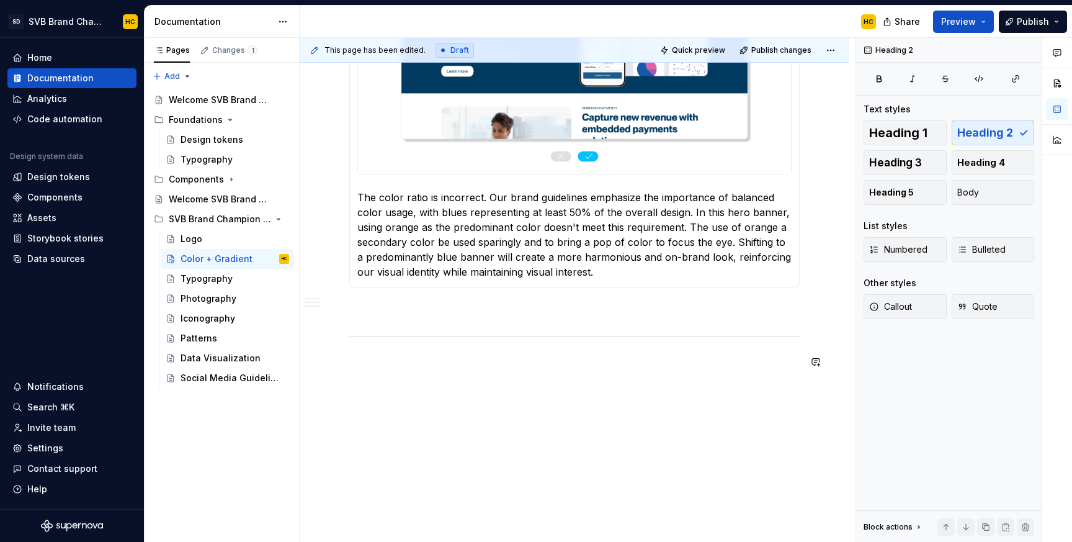
click at [979, 134] on span "Heading 2" at bounding box center [985, 133] width 56 height 12
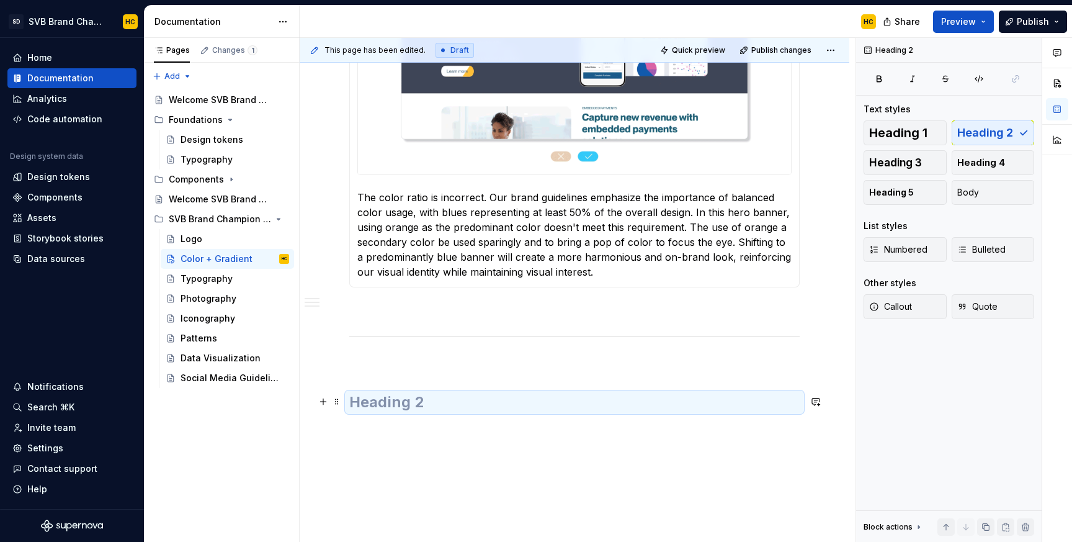
click at [412, 401] on h2 at bounding box center [574, 402] width 450 height 20
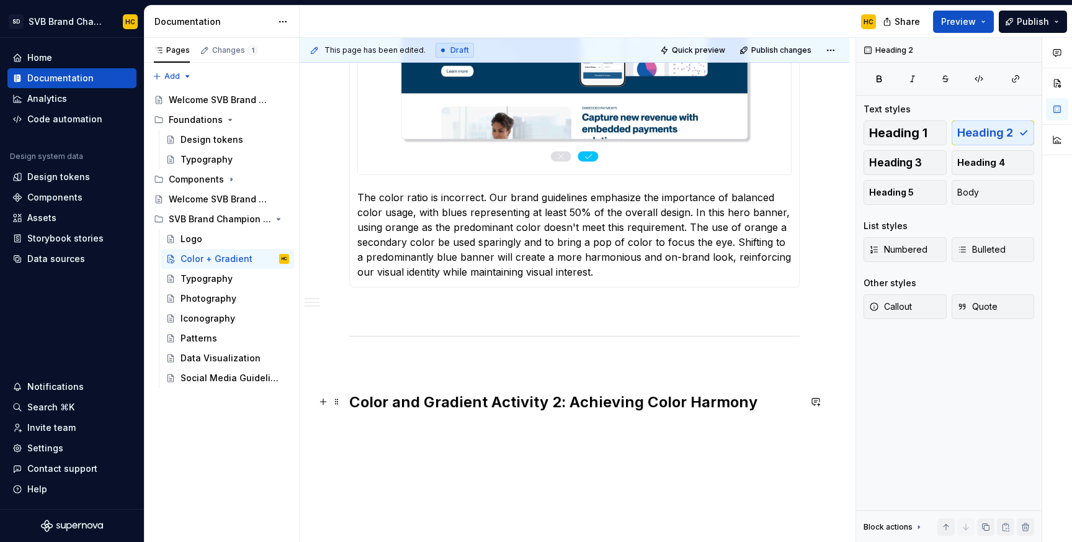
click at [556, 403] on h2 "Color and Gradient Activity 2: Achieving Color Harmony" at bounding box center [574, 402] width 450 height 20
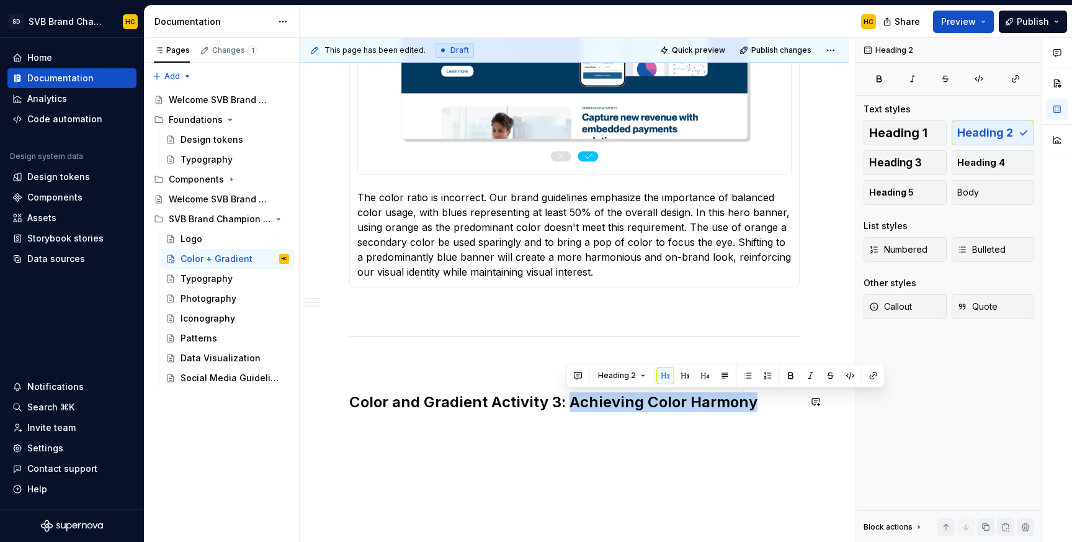
drag, startPoint x: 570, startPoint y: 401, endPoint x: 798, endPoint y: 422, distance: 229.9
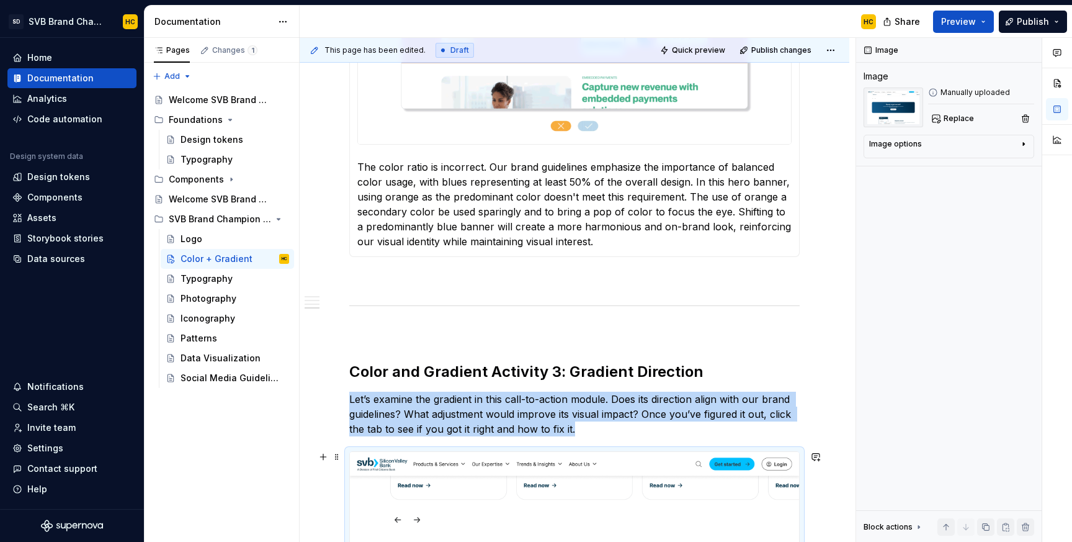
scroll to position [1831, 0]
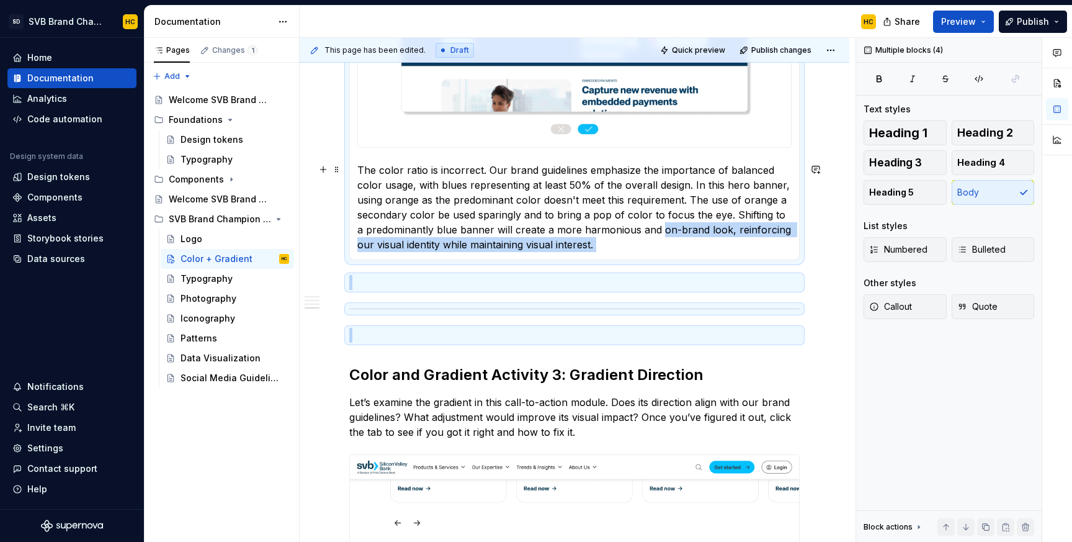
drag, startPoint x: 792, startPoint y: 336, endPoint x: 649, endPoint y: 232, distance: 176.7
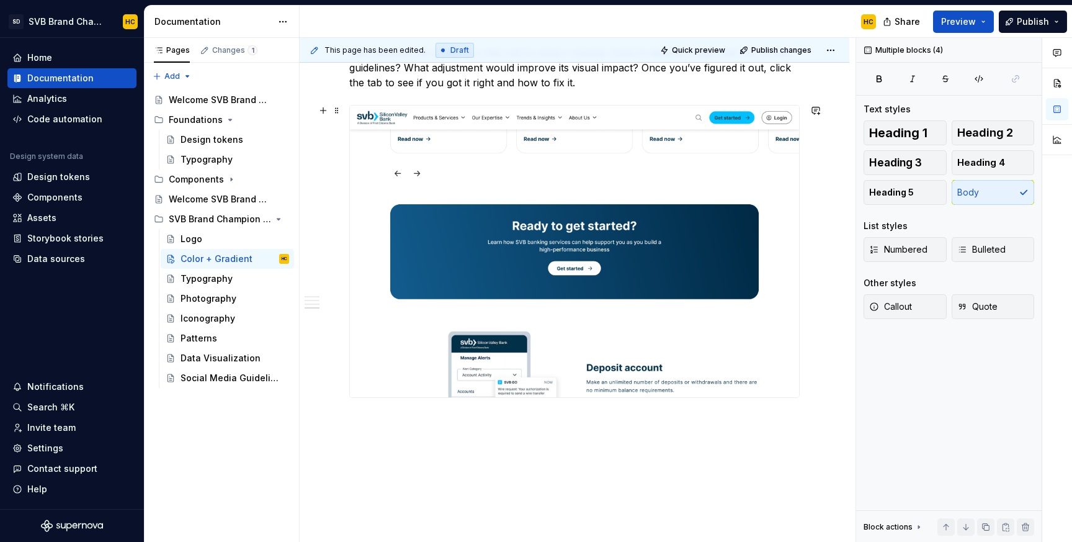
scroll to position [2217, 0]
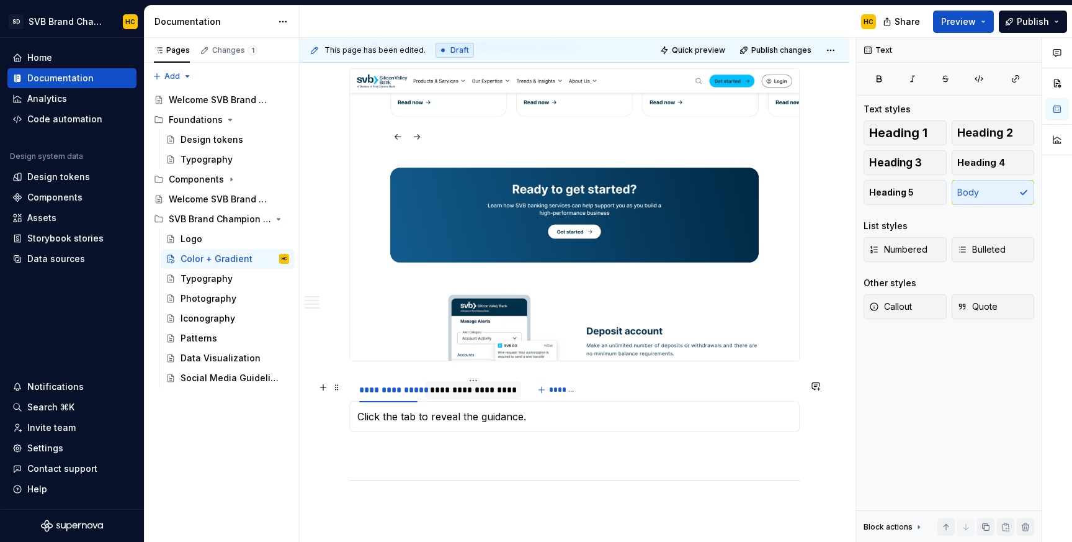
click at [451, 396] on div "**********" at bounding box center [473, 389] width 86 height 12
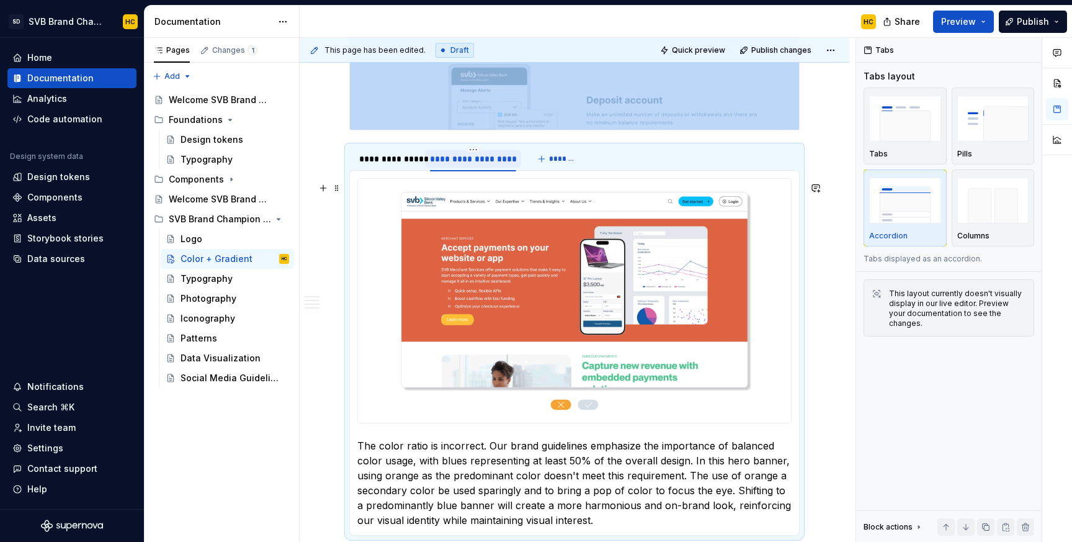
scroll to position [2451, 0]
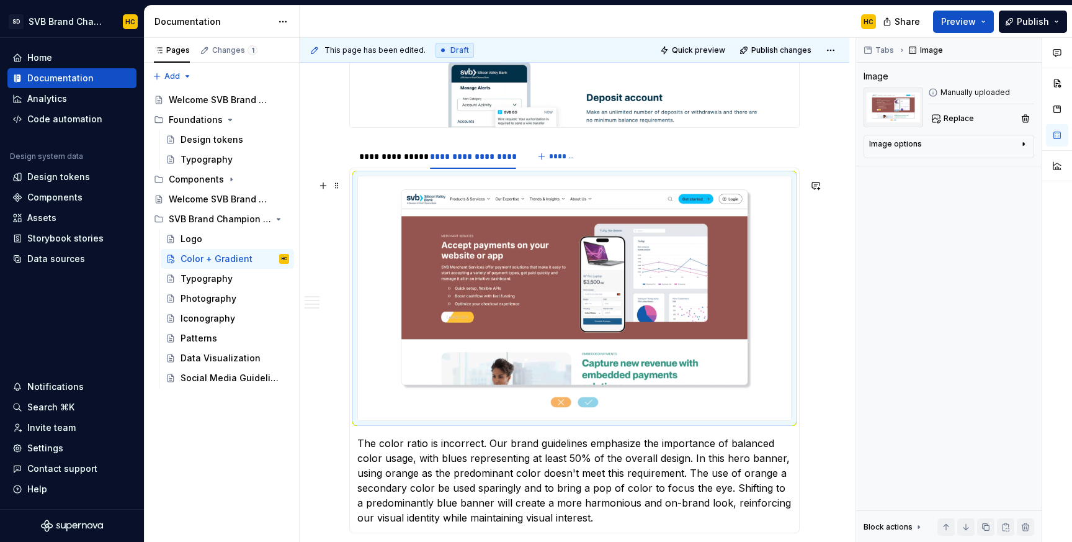
click at [576, 345] on img at bounding box center [574, 298] width 433 height 244
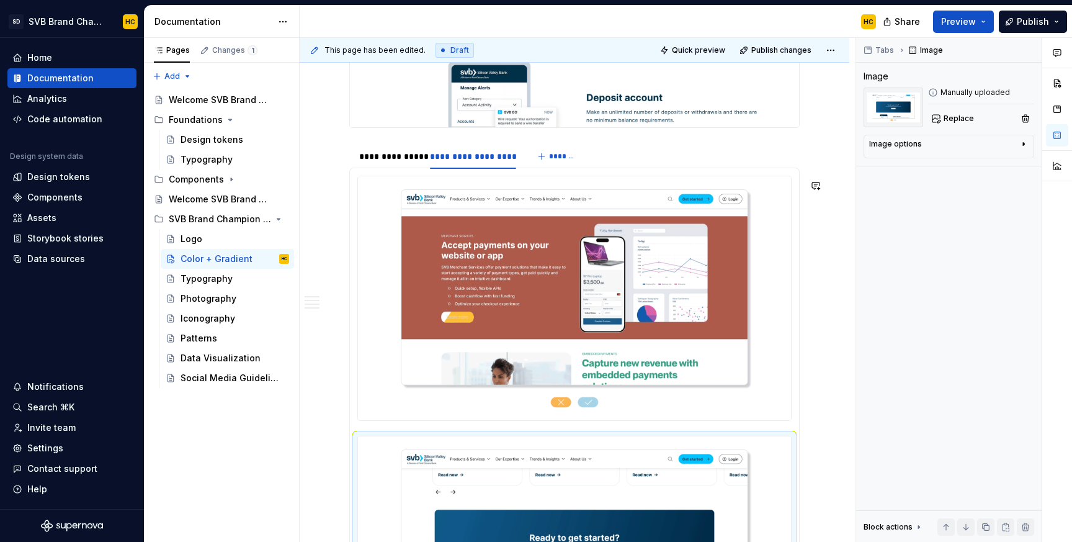
click at [715, 421] on div at bounding box center [574, 298] width 434 height 245
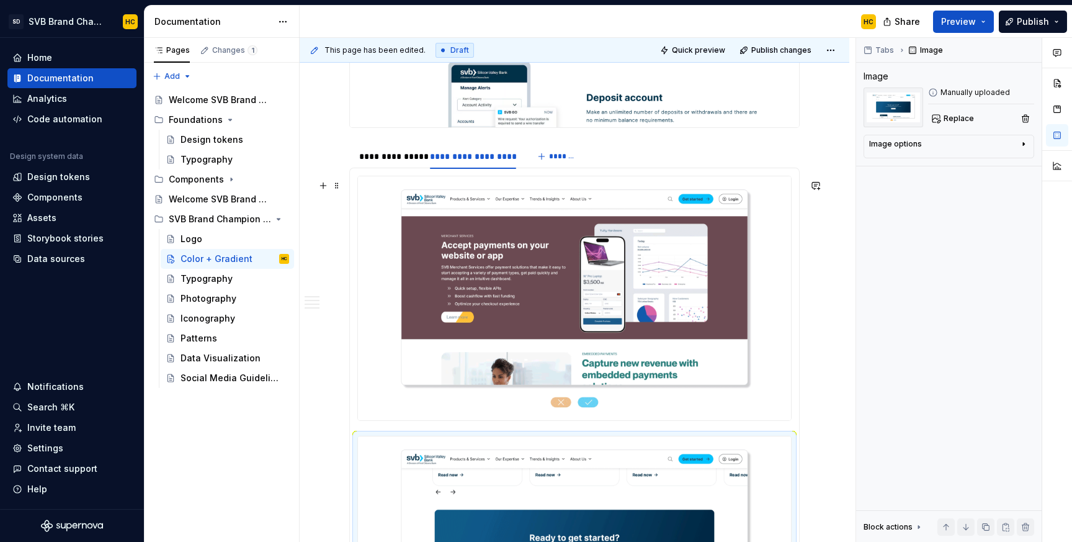
click at [720, 399] on img at bounding box center [574, 298] width 433 height 244
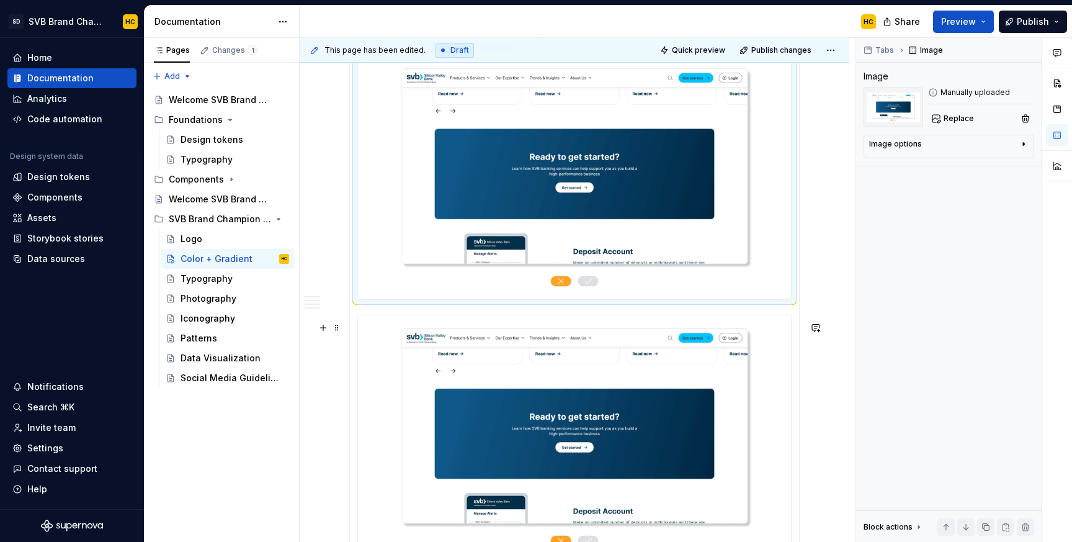
scroll to position [2562, 0]
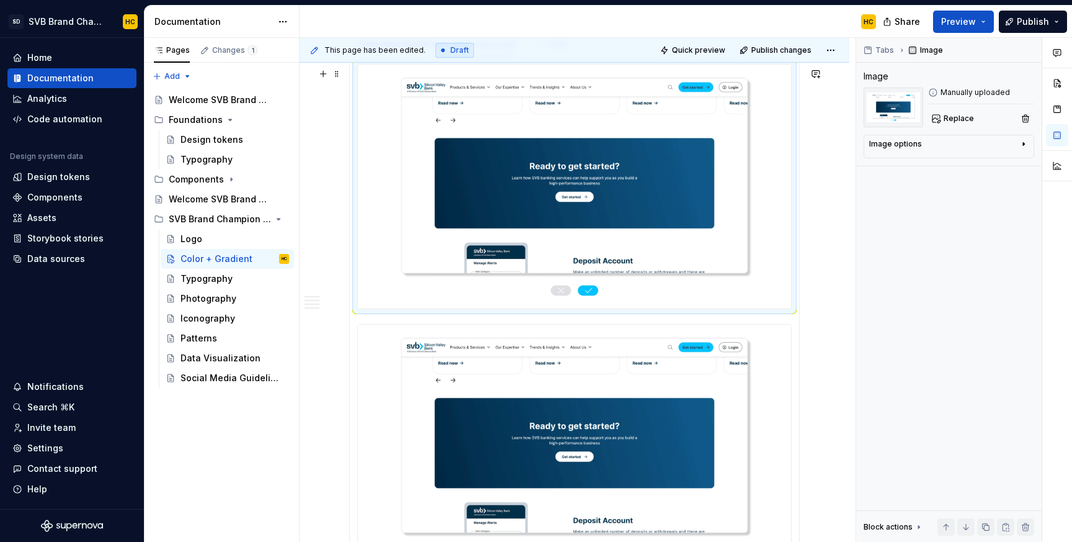
click at [726, 266] on img at bounding box center [574, 187] width 433 height 244
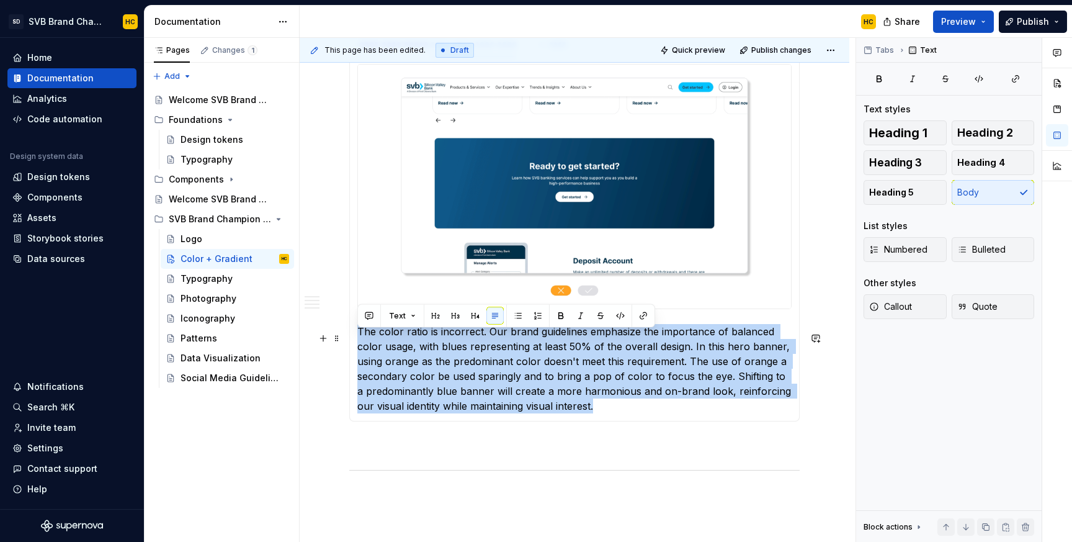
drag, startPoint x: 413, startPoint y: 406, endPoint x: 355, endPoint y: 331, distance: 95.1
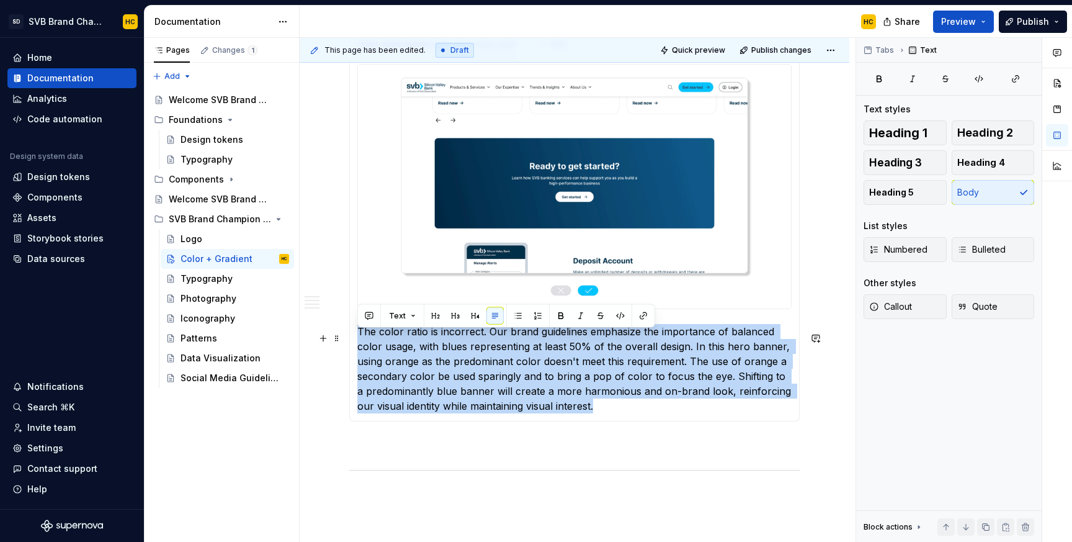
click at [355, 331] on div "Click the tab to reveal the guidance. The color ratio is incorrect. Our brand g…" at bounding box center [574, 238] width 450 height 365
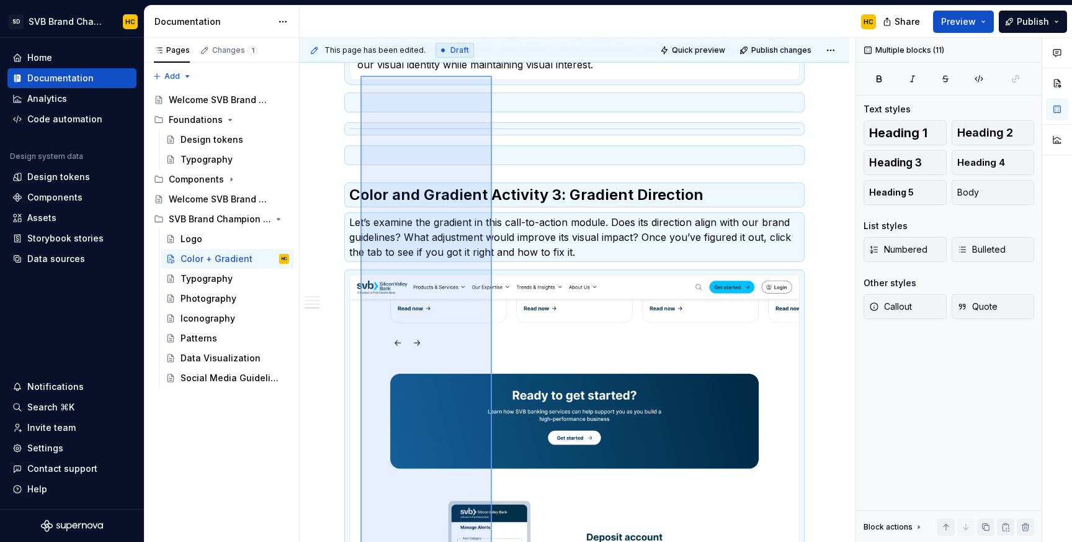
scroll to position [2000, 0]
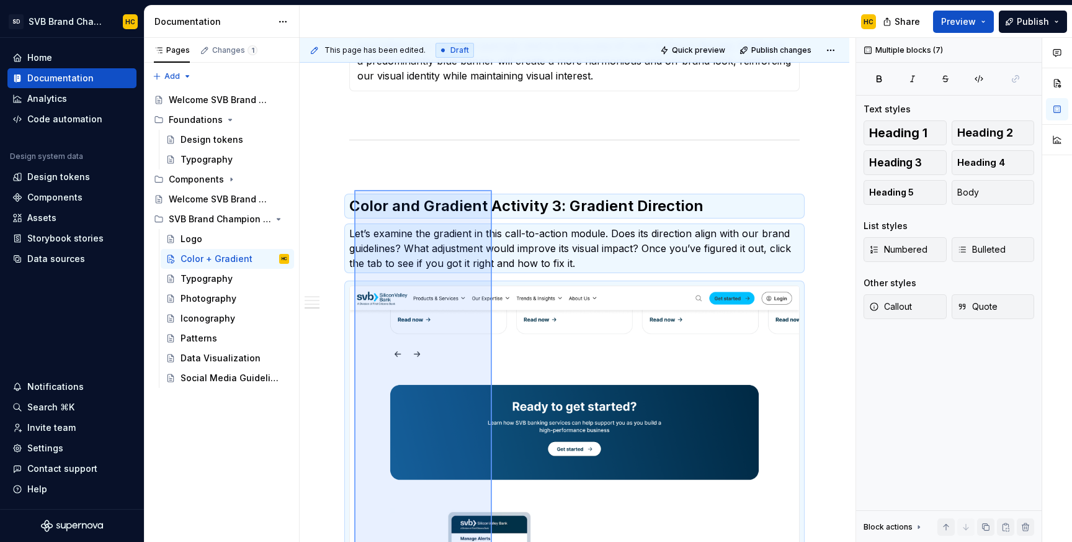
drag, startPoint x: 492, startPoint y: 433, endPoint x: 354, endPoint y: 190, distance: 279.5
click at [354, 190] on div "**********" at bounding box center [578, 290] width 556 height 504
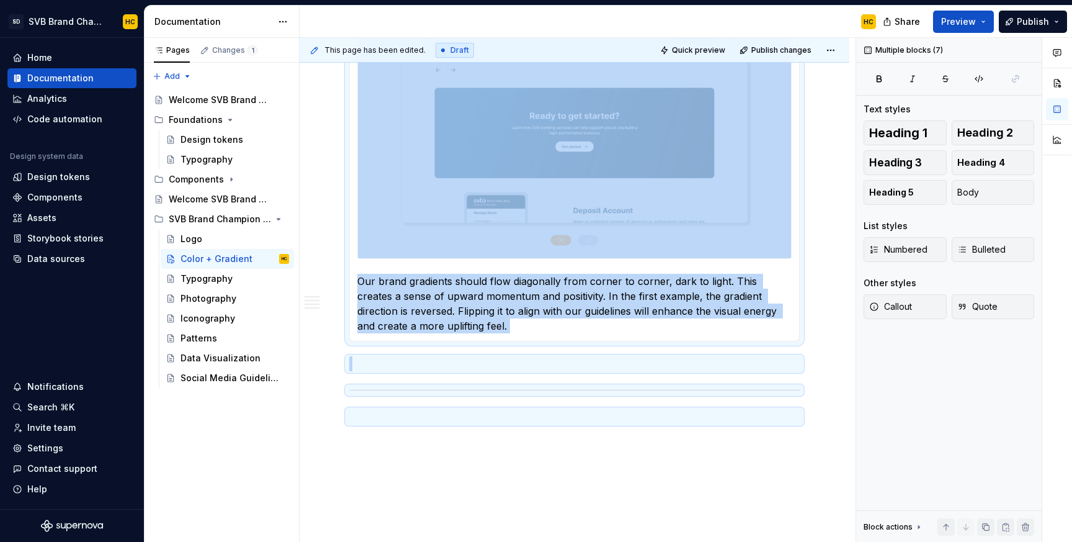
scroll to position [2678, 0]
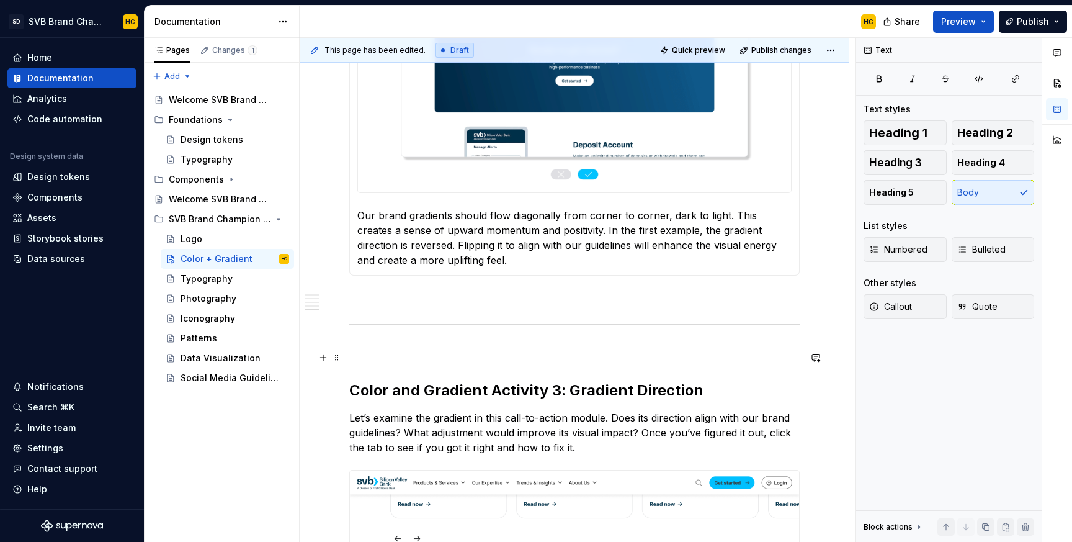
click at [375, 358] on p at bounding box center [574, 350] width 450 height 15
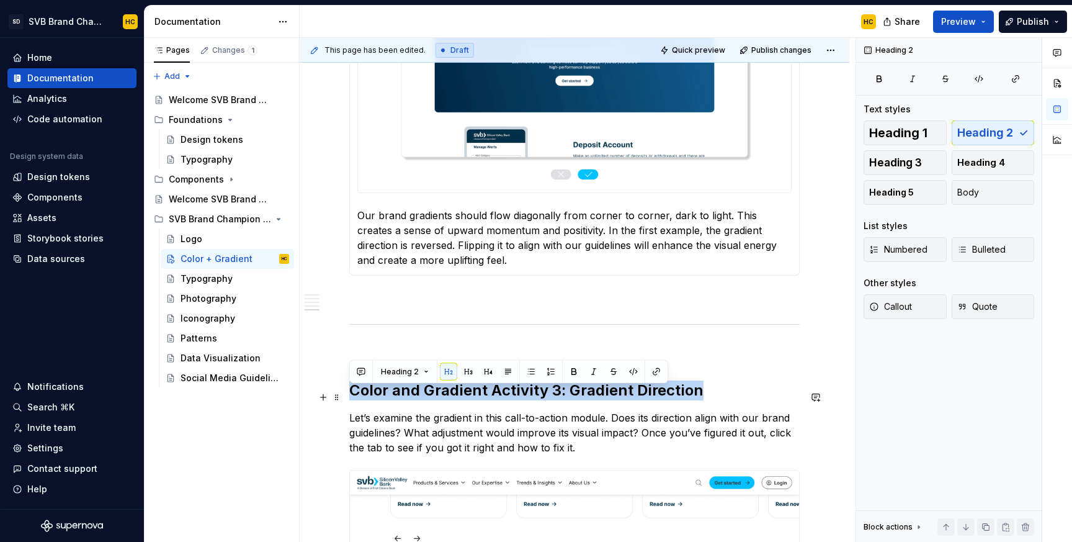
drag, startPoint x: 697, startPoint y: 399, endPoint x: 352, endPoint y: 403, distance: 345.0
click at [352, 400] on h2 "Color and Gradient Activity 3: Gradient Direction" at bounding box center [574, 390] width 450 height 20
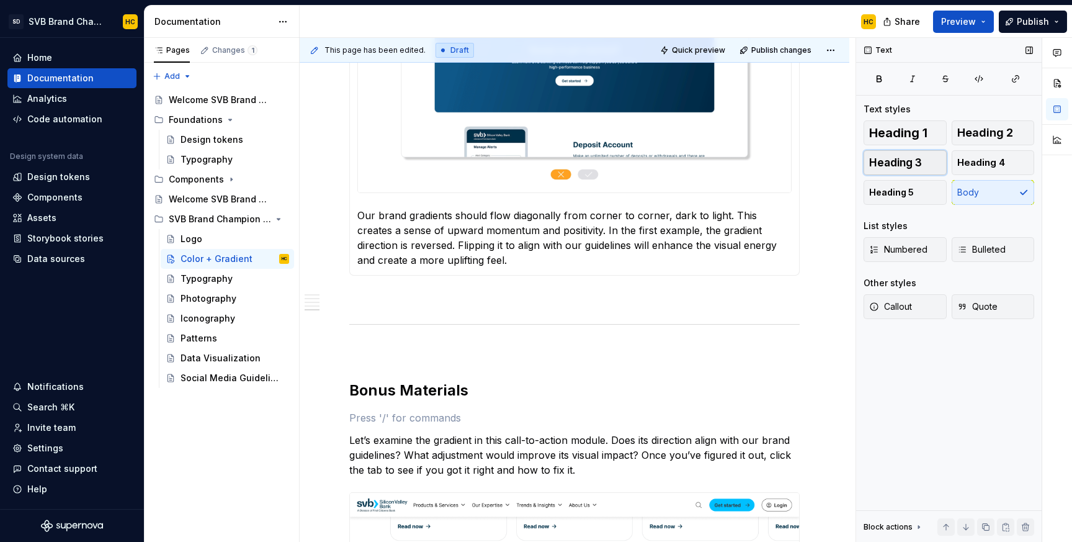
click at [913, 165] on span "Heading 3" at bounding box center [895, 162] width 53 height 12
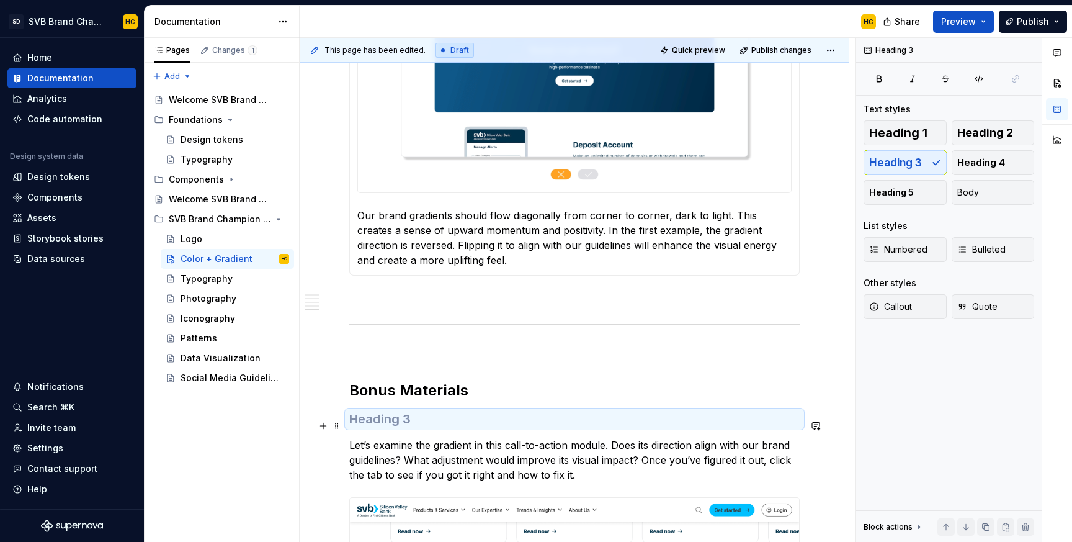
click at [355, 427] on h3 at bounding box center [574, 418] width 450 height 17
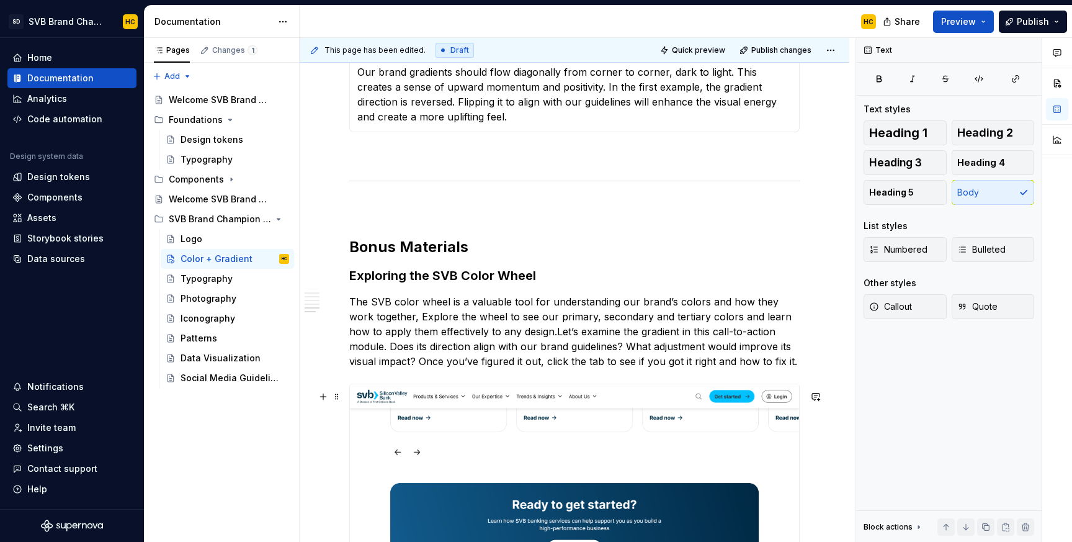
scroll to position [2833, 0]
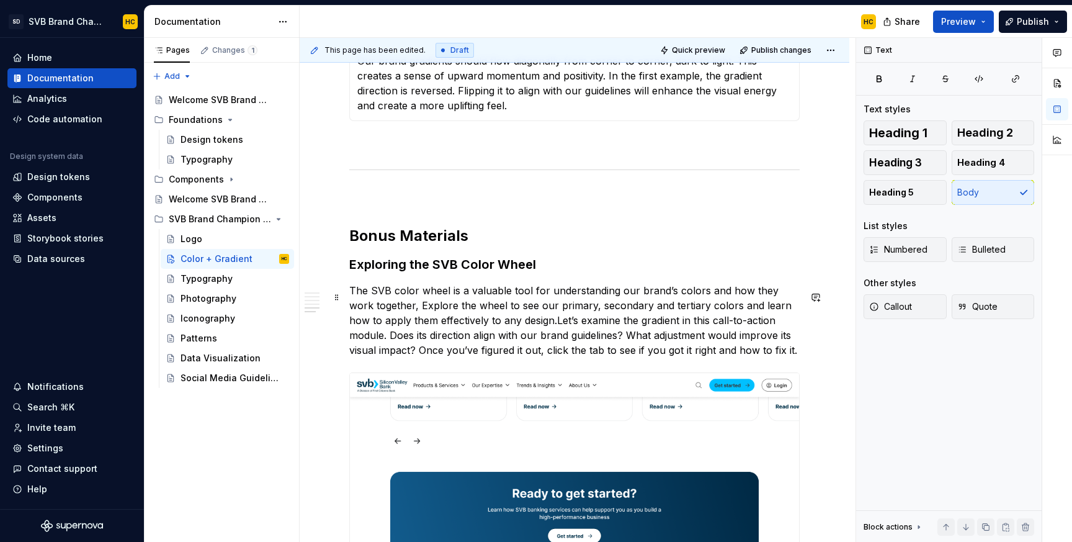
click at [788, 354] on p "The SVB color wheel is a valuable tool for understanding our brand’s colors and…" at bounding box center [574, 320] width 450 height 74
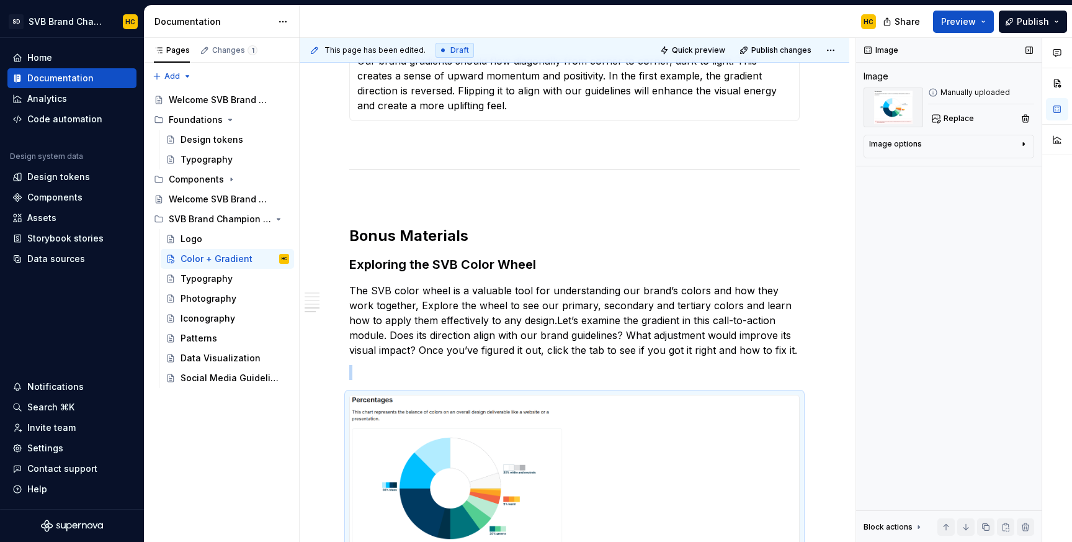
click at [1000, 146] on div "Image options" at bounding box center [944, 146] width 150 height 15
click at [990, 163] on icon "button" at bounding box center [993, 163] width 10 height 10
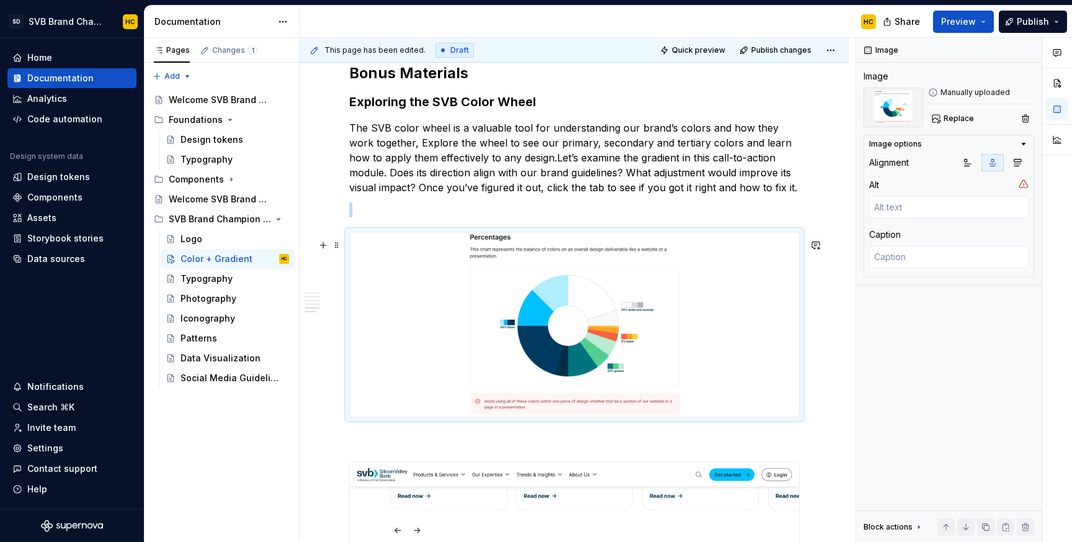
scroll to position [3000, 0]
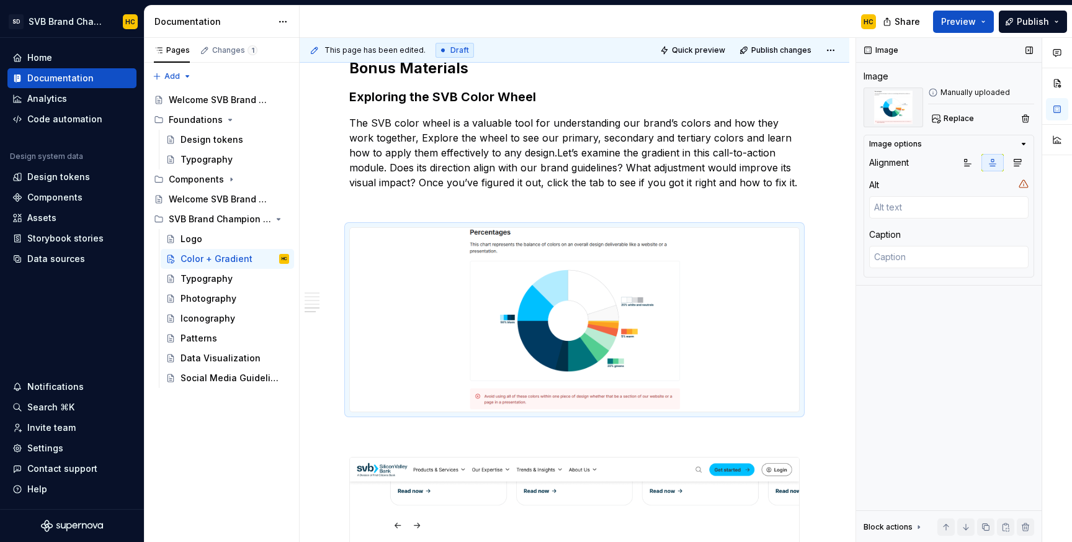
click at [1024, 184] on icon at bounding box center [1024, 184] width 10 height 10
click at [947, 208] on textarea at bounding box center [948, 207] width 159 height 22
click at [831, 367] on div "**********" at bounding box center [578, 290] width 556 height 504
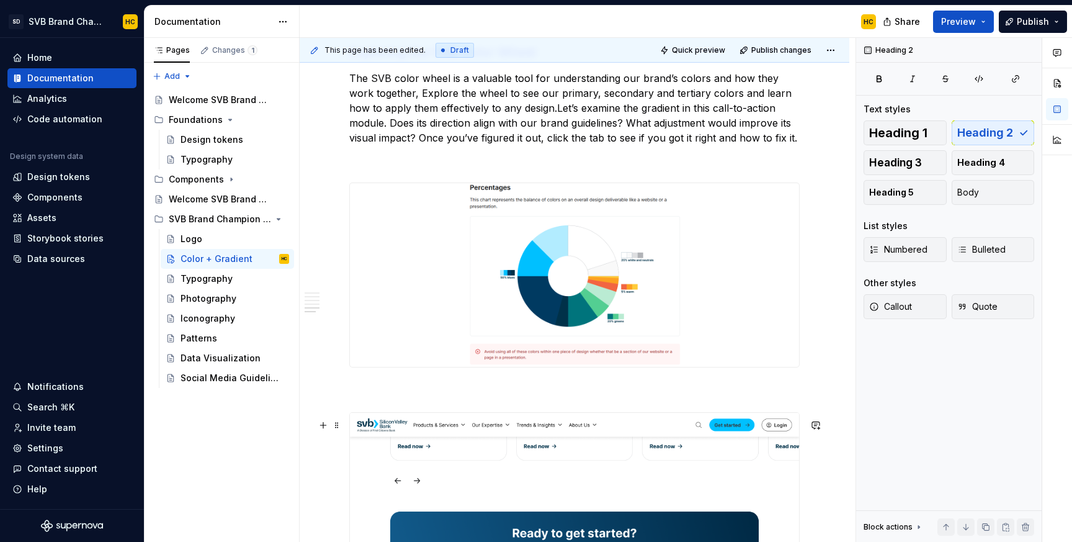
scroll to position [3047, 0]
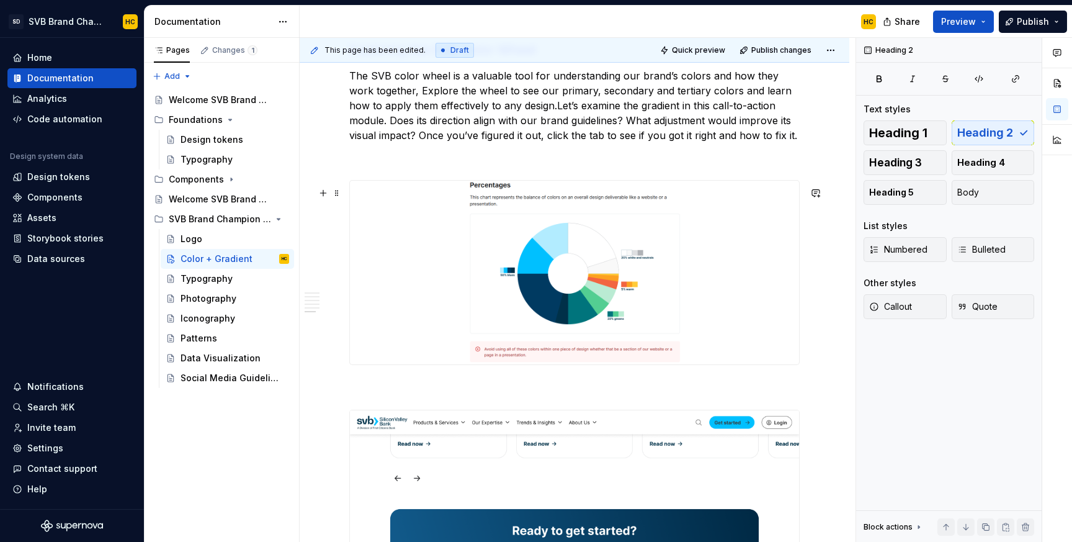
click at [611, 393] on p at bounding box center [574, 387] width 450 height 15
click at [414, 395] on p at bounding box center [574, 387] width 450 height 15
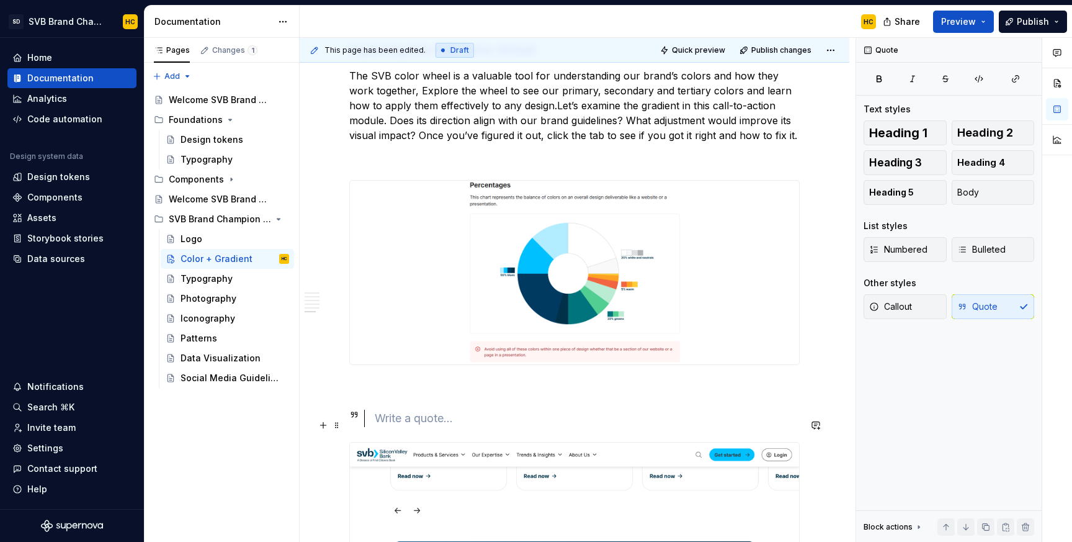
click at [375, 427] on div at bounding box center [587, 417] width 425 height 17
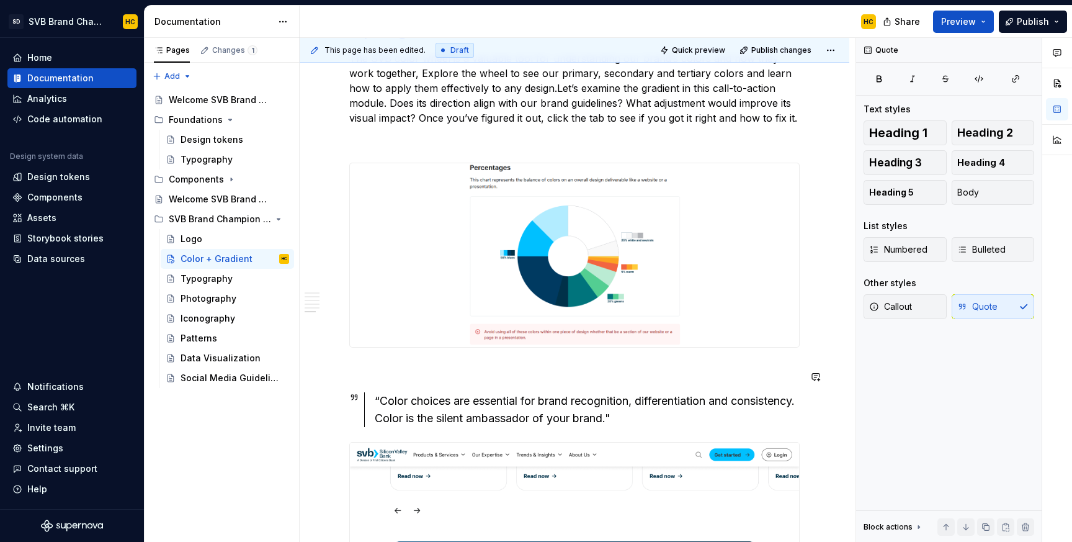
scroll to position [3066, 0]
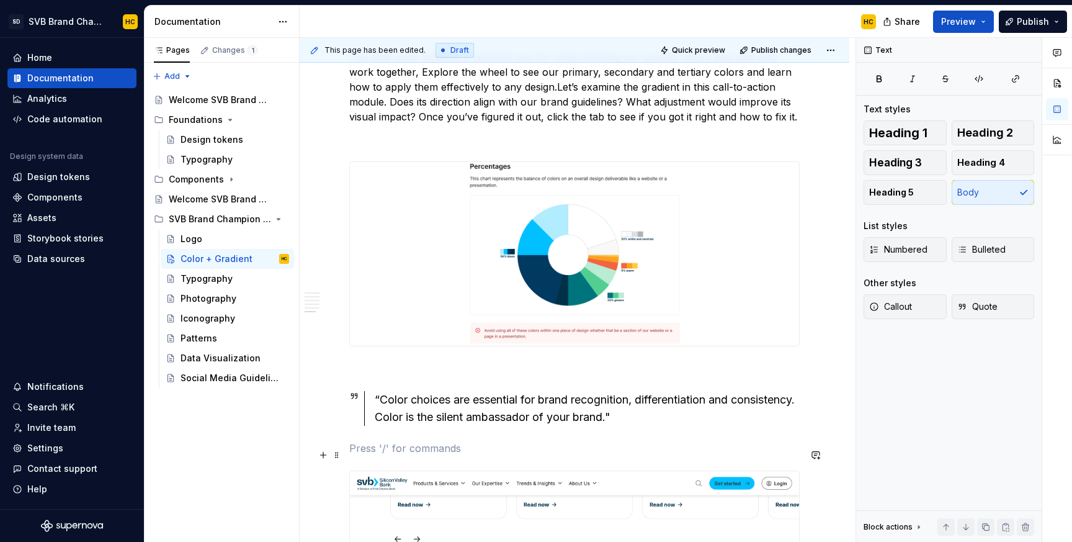
click at [378, 455] on p at bounding box center [574, 447] width 450 height 15
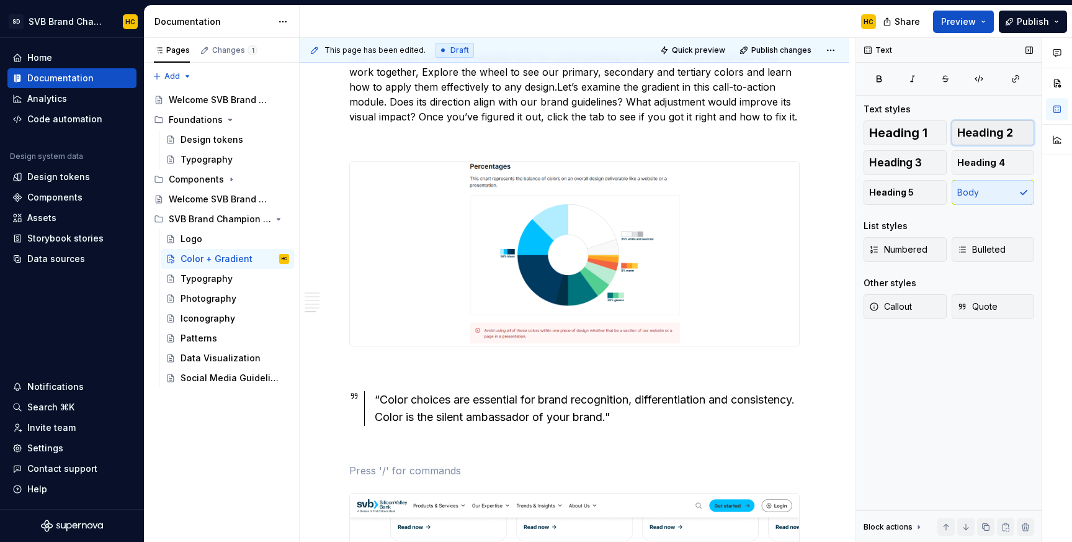
click at [1002, 128] on span "Heading 2" at bounding box center [985, 133] width 56 height 12
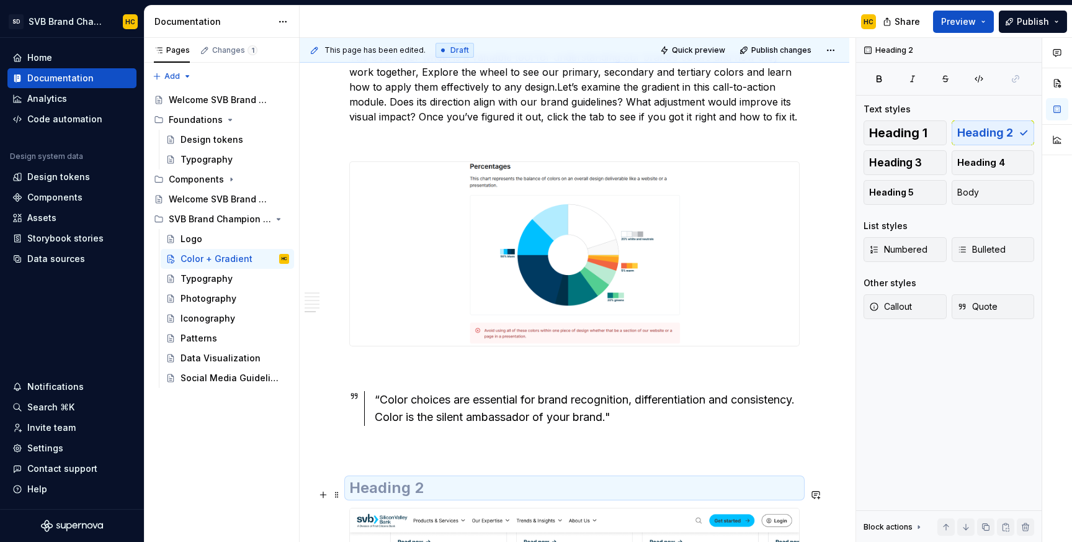
click at [534, 498] on h2 at bounding box center [574, 488] width 450 height 20
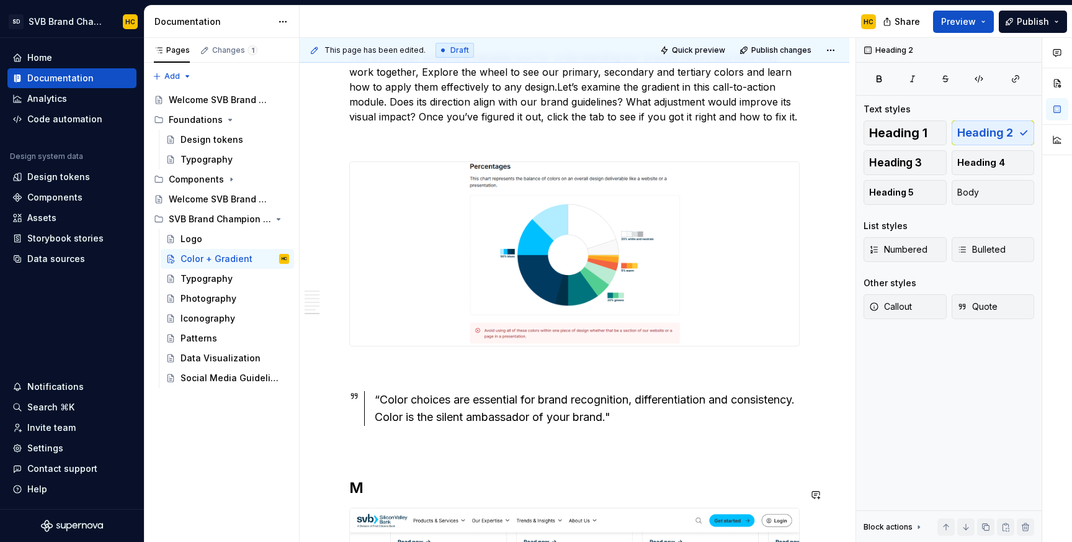
scroll to position [3090, 0]
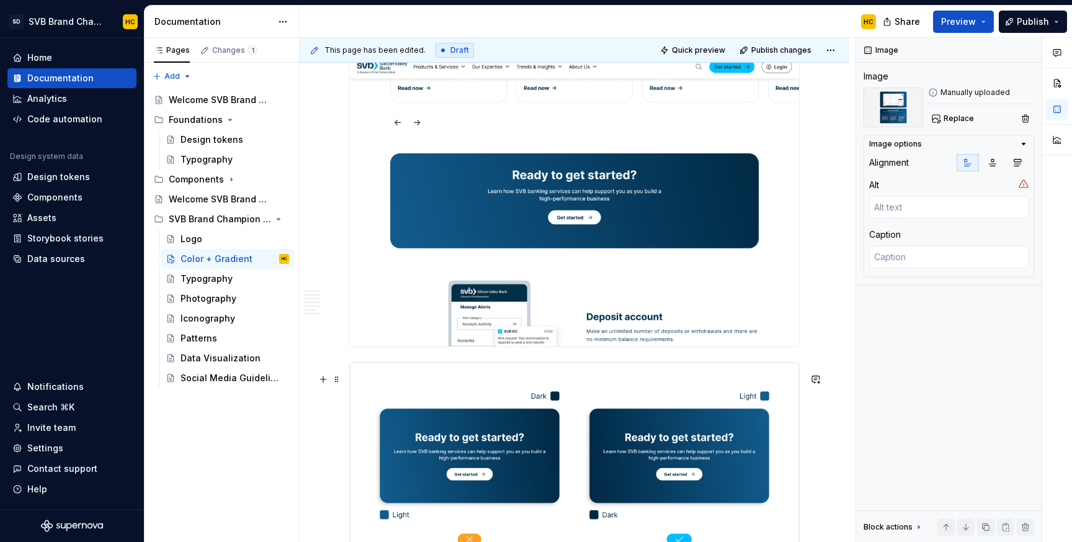
scroll to position [3554, 0]
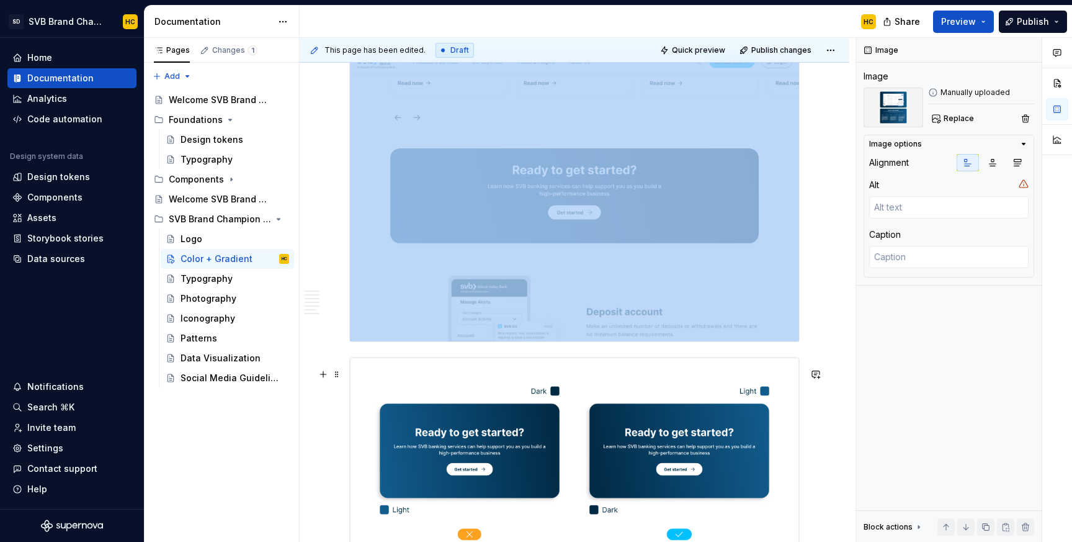
click at [544, 381] on img at bounding box center [574, 462] width 449 height 211
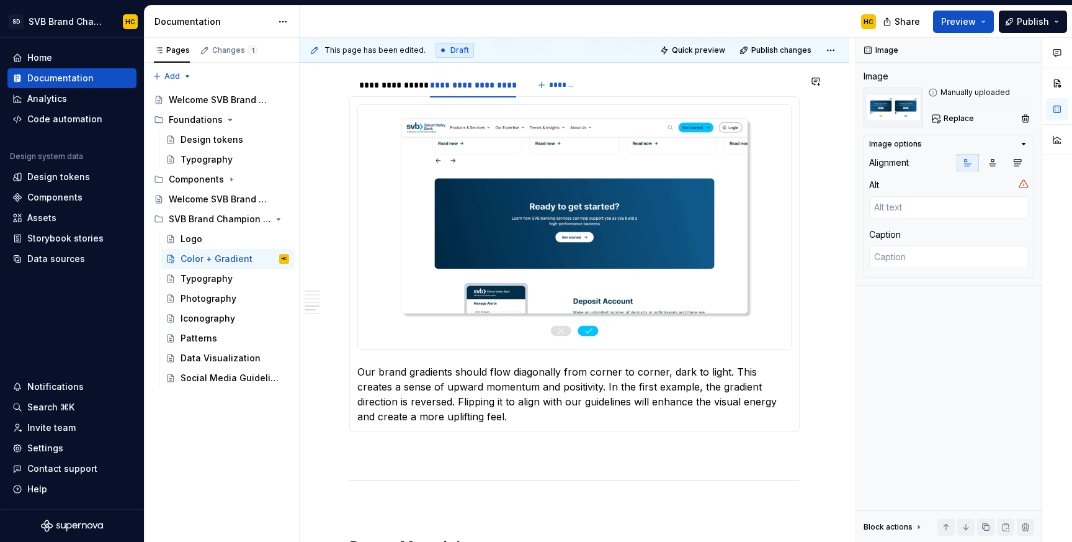
scroll to position [2516, 0]
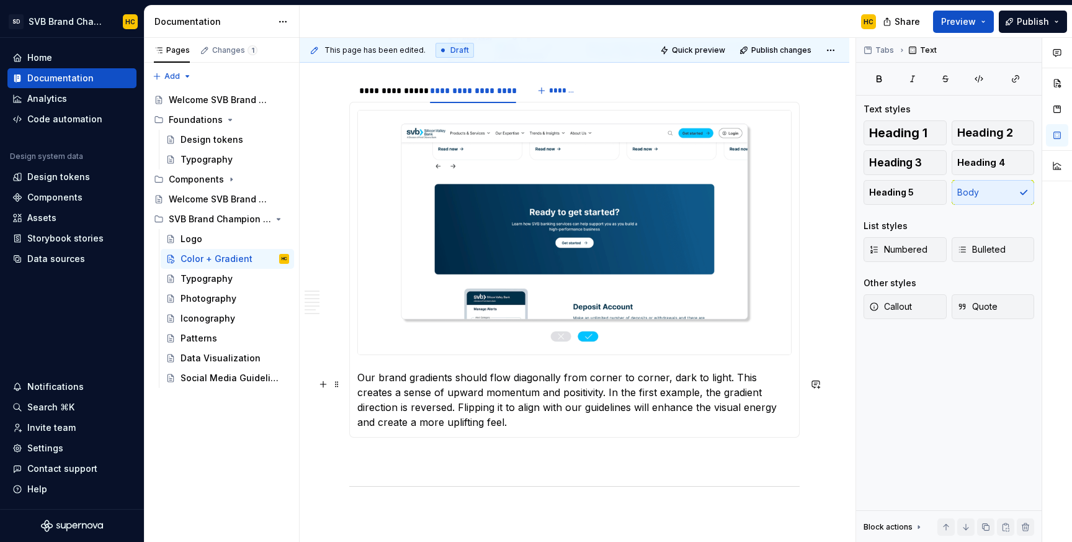
click at [775, 373] on section-item-column "Our brand gradients should flow diagonally from corner to corner, dark to light…" at bounding box center [574, 270] width 434 height 320
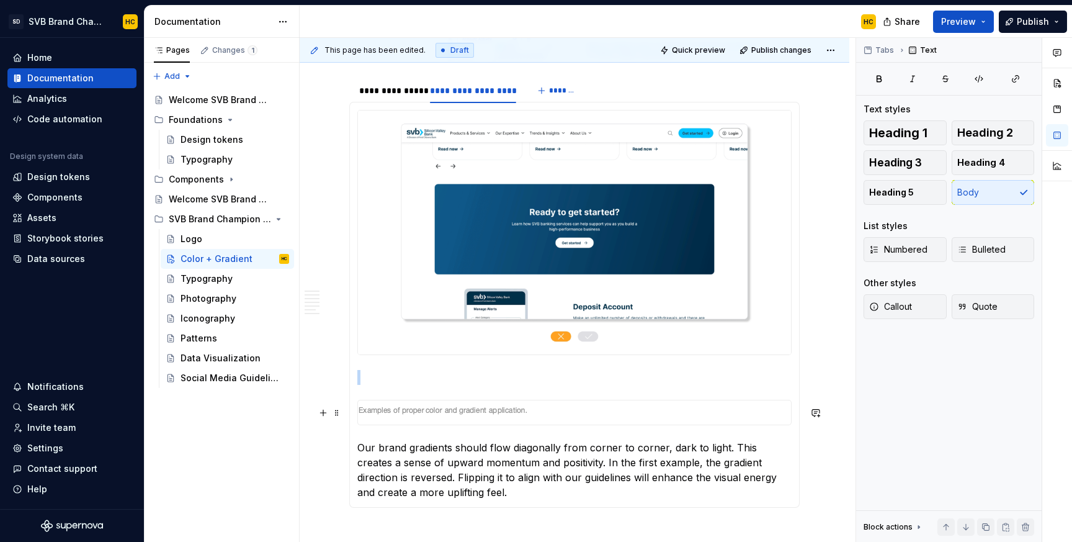
click at [396, 412] on img at bounding box center [504, 412] width 292 height 24
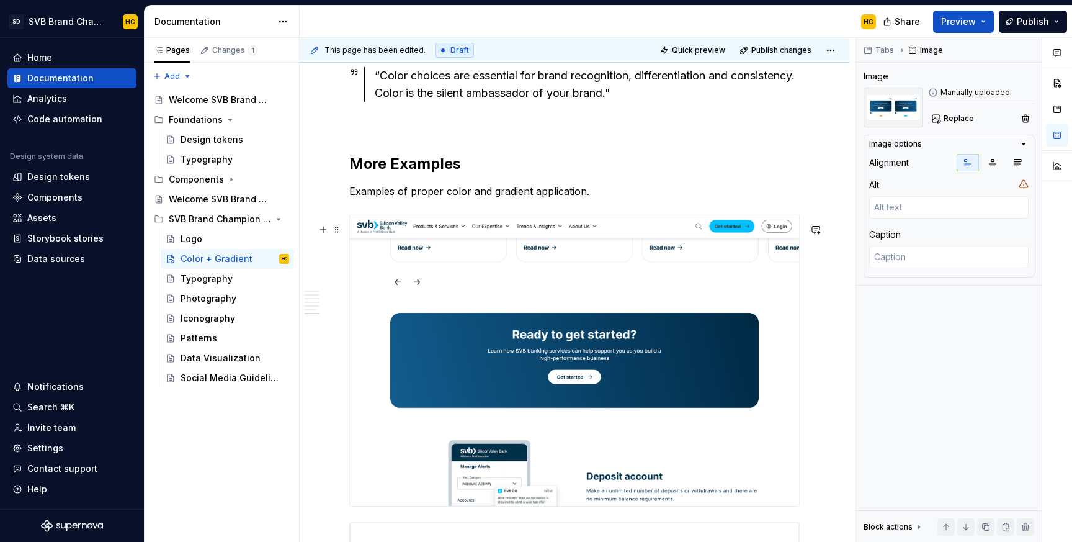
scroll to position [3593, 0]
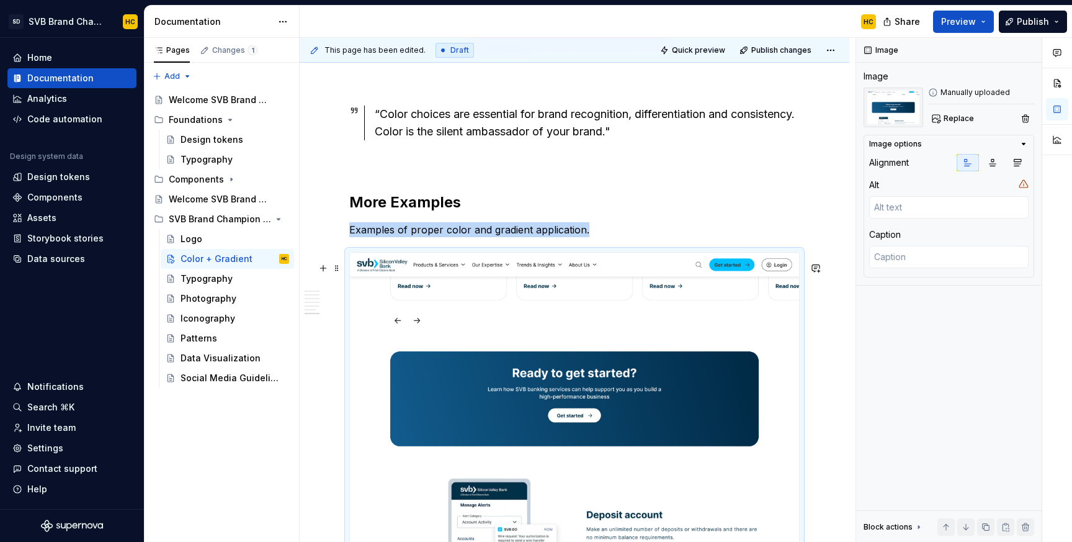
click at [445, 287] on img at bounding box center [574, 398] width 449 height 292
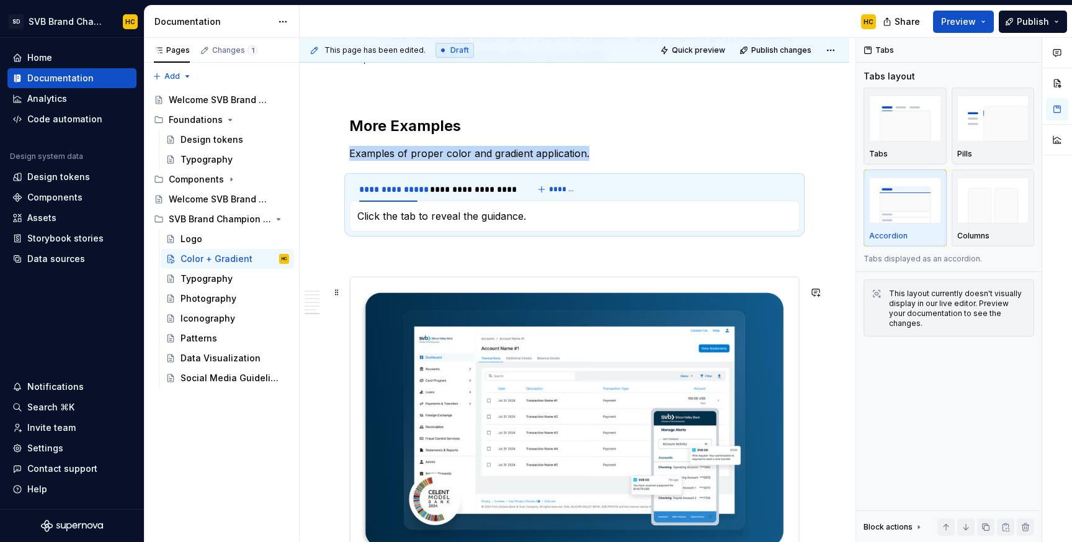
scroll to position [3686, 0]
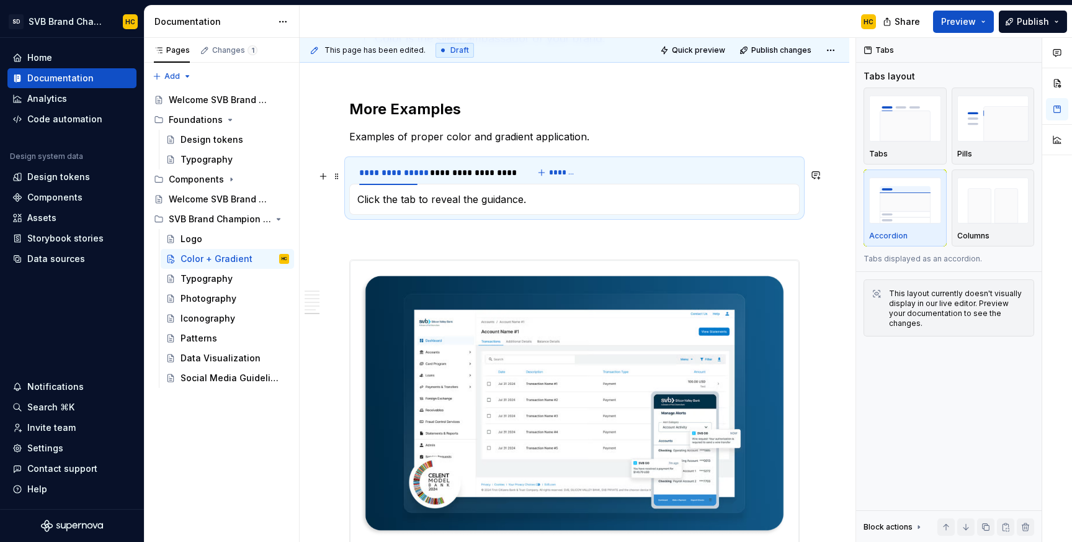
click at [620, 174] on div "**********" at bounding box center [574, 172] width 450 height 25
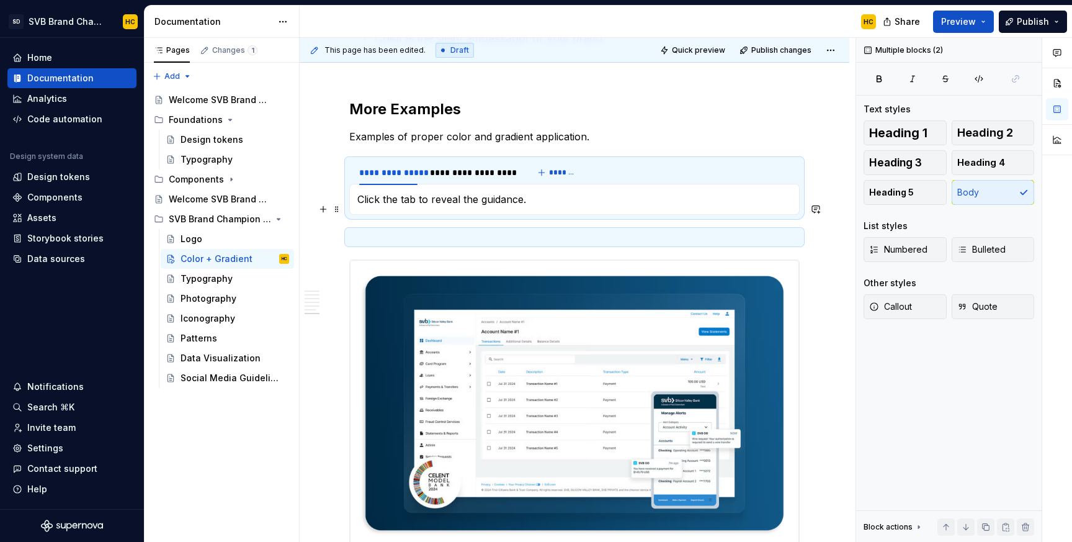
drag, startPoint x: 795, startPoint y: 251, endPoint x: 674, endPoint y: 215, distance: 126.2
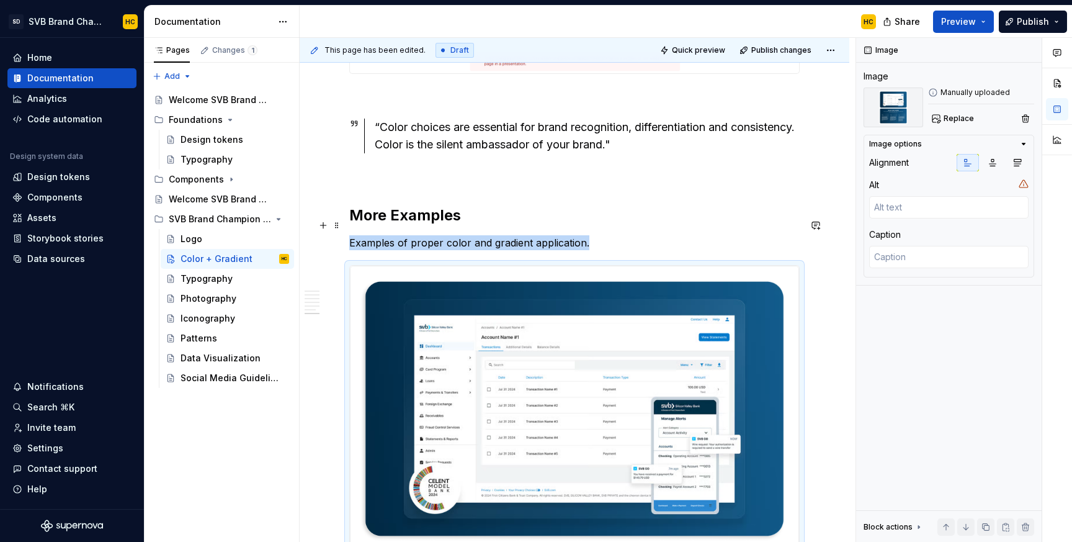
scroll to position [3568, 0]
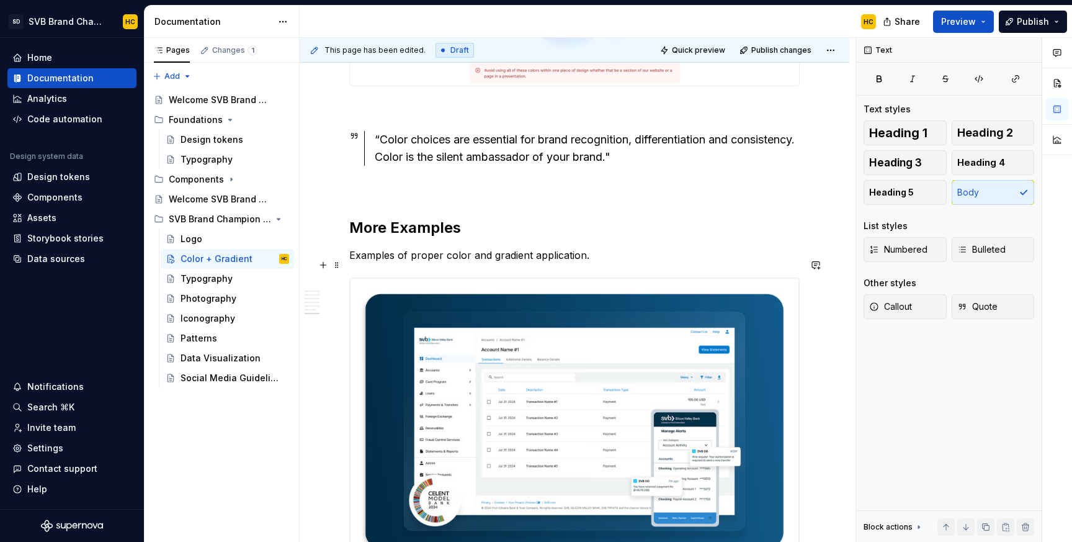
click at [633, 262] on p "Examples of proper color and gradient application." at bounding box center [574, 255] width 450 height 15
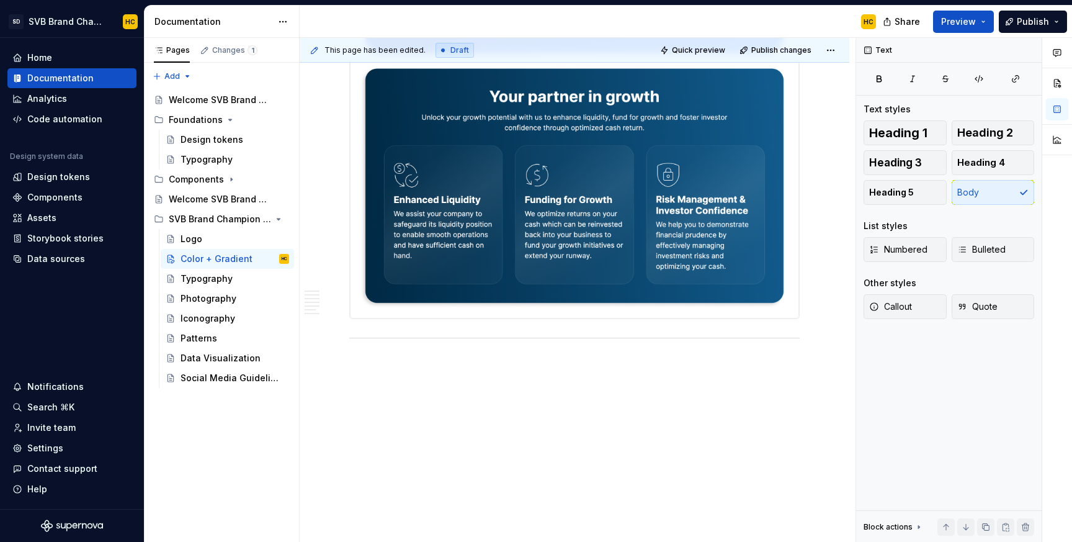
scroll to position [4109, 0]
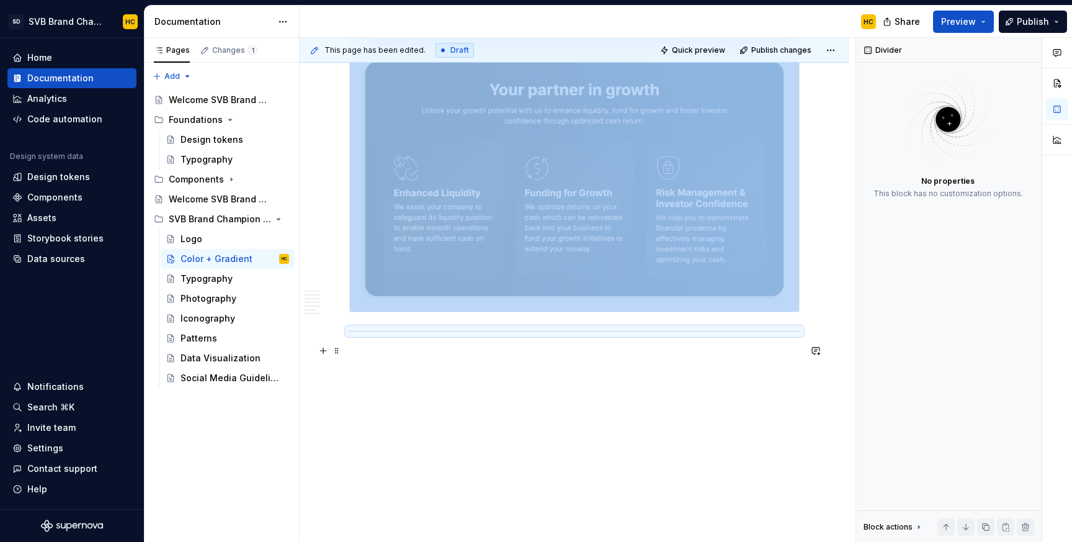
click at [799, 327] on div at bounding box center [574, 331] width 450 height 8
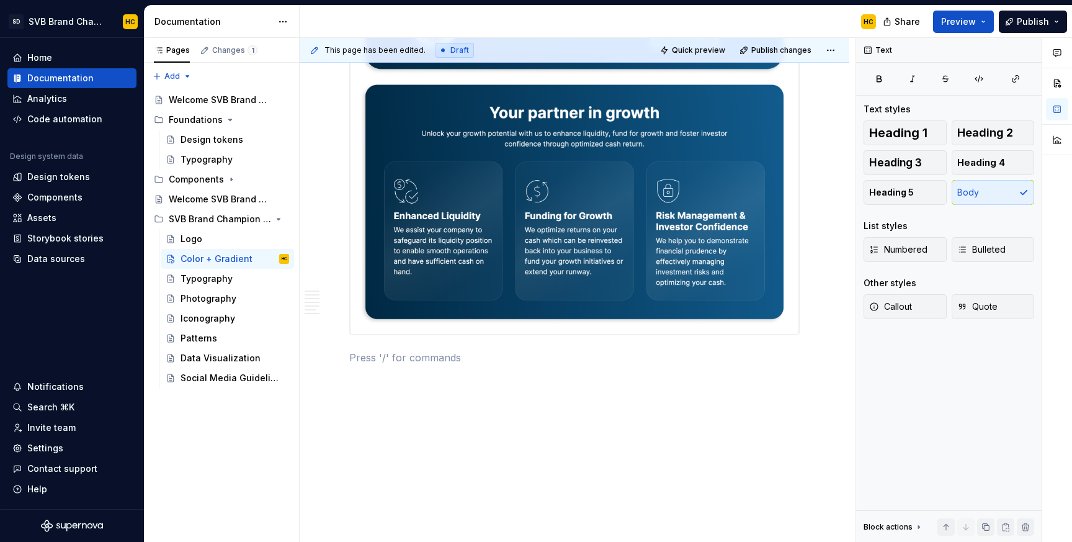
scroll to position [4109, 0]
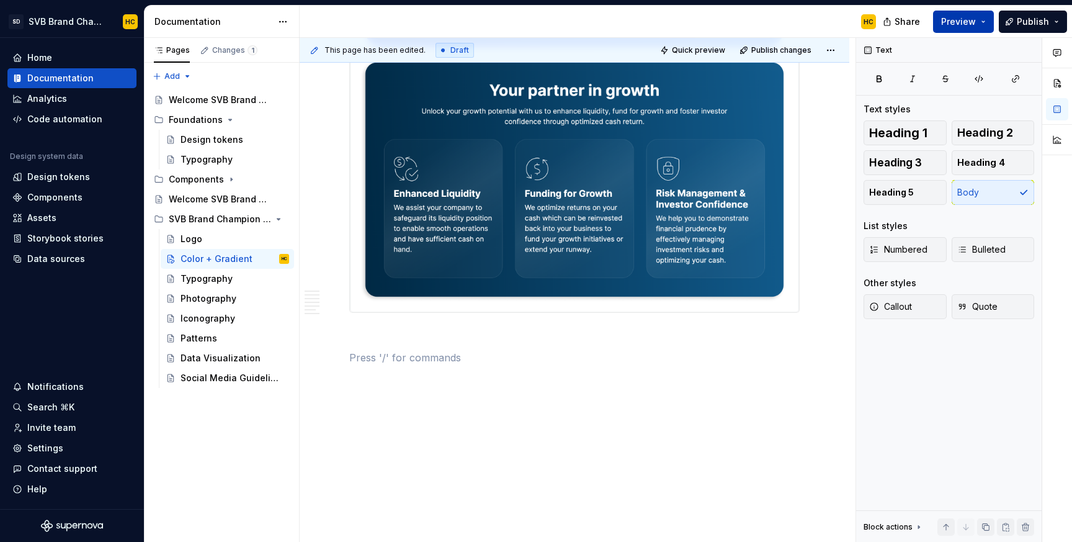
click at [977, 25] on button "Preview" at bounding box center [963, 22] width 61 height 22
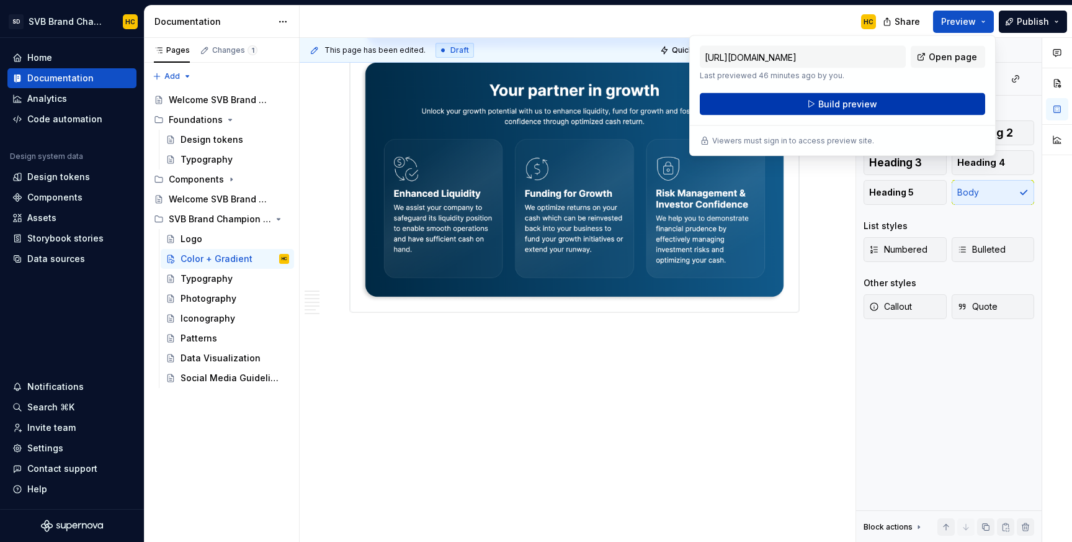
click at [949, 103] on button "Build preview" at bounding box center [842, 104] width 285 height 22
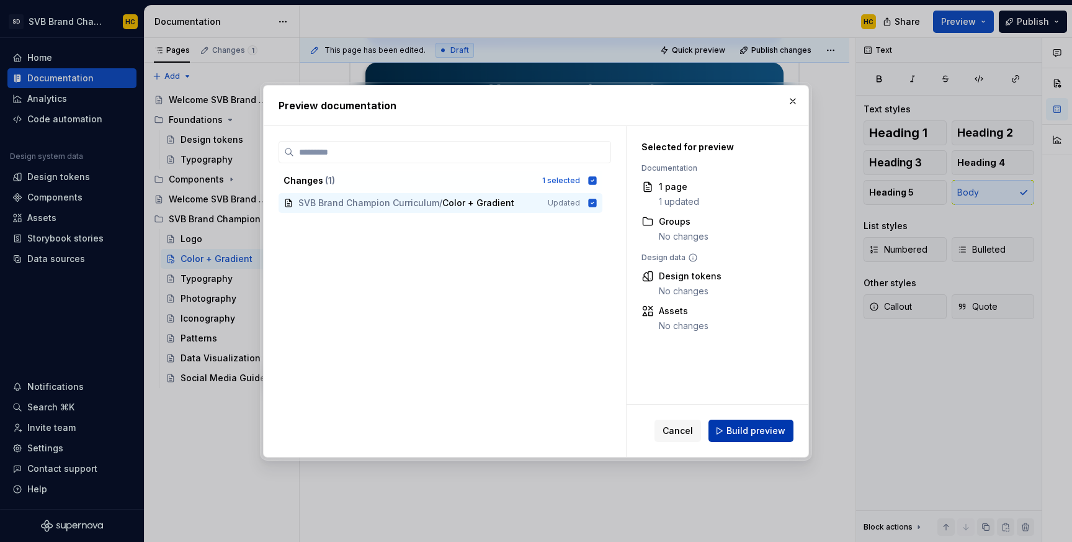
click at [763, 434] on span "Build preview" at bounding box center [755, 430] width 59 height 12
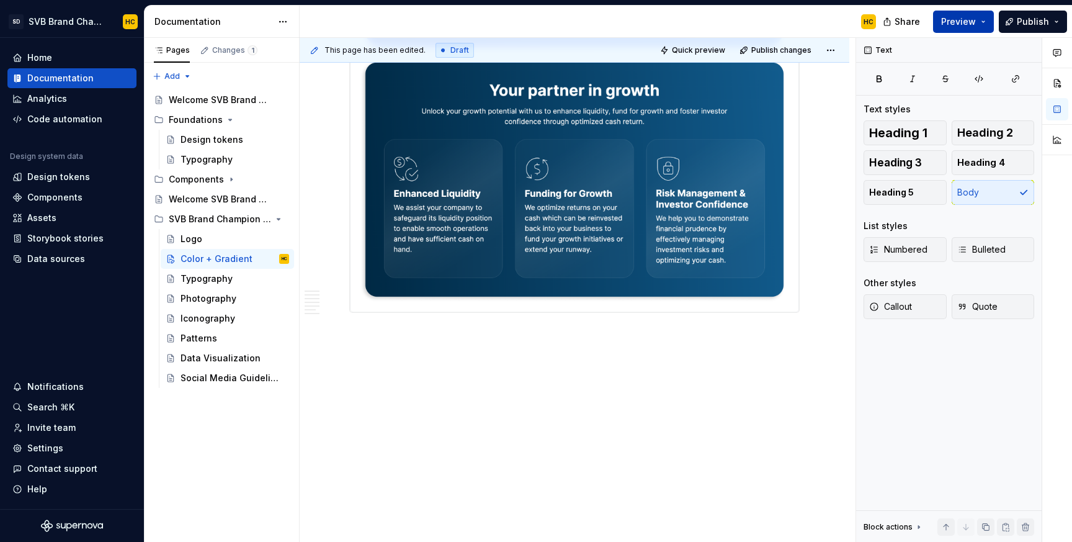
click at [986, 20] on button "Preview" at bounding box center [963, 22] width 61 height 22
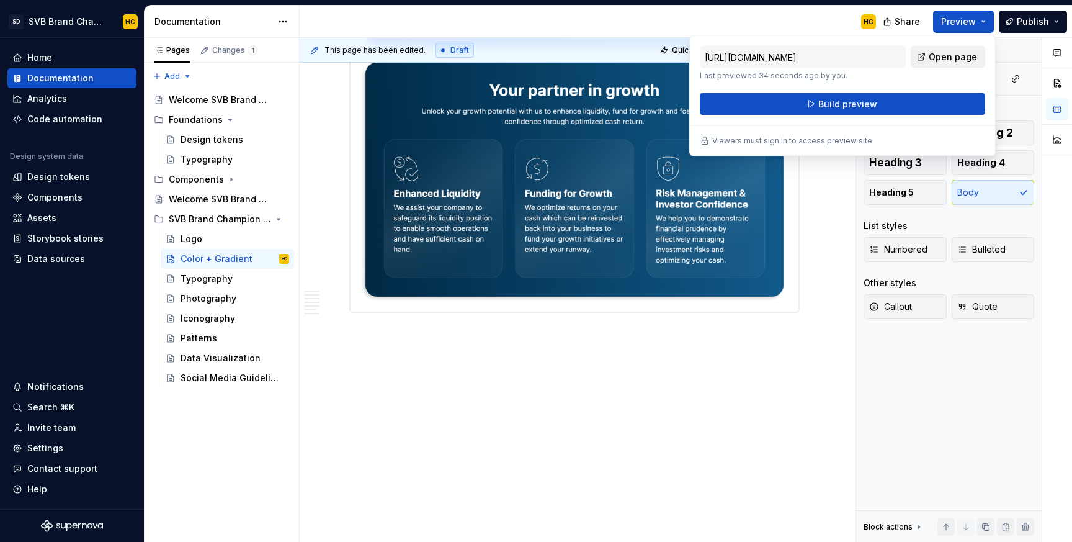
click at [966, 62] on span "Open page" at bounding box center [953, 57] width 48 height 12
click at [1042, 23] on span "Publish" at bounding box center [1033, 22] width 32 height 12
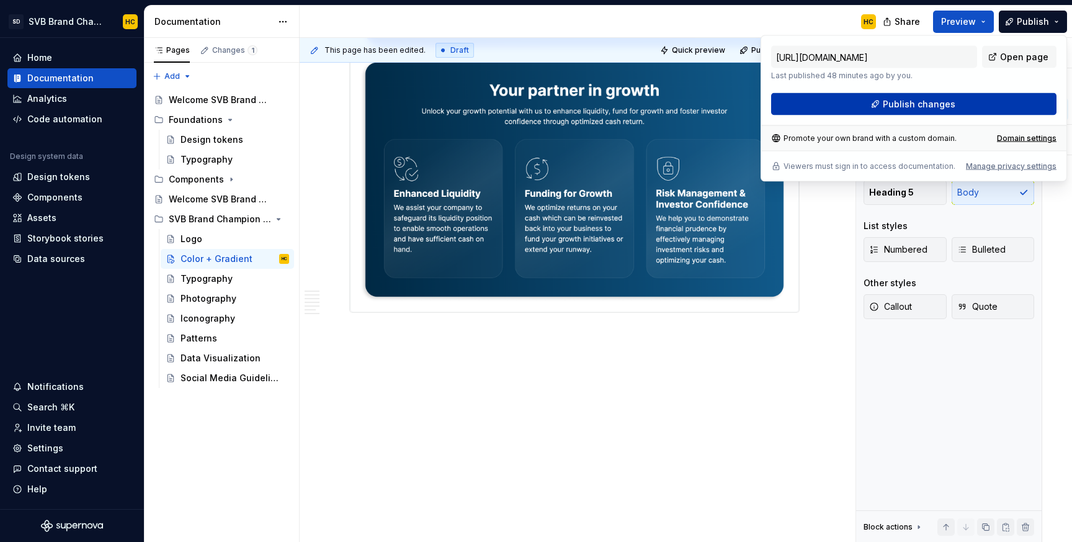
click at [988, 97] on button "Publish changes" at bounding box center [913, 104] width 285 height 22
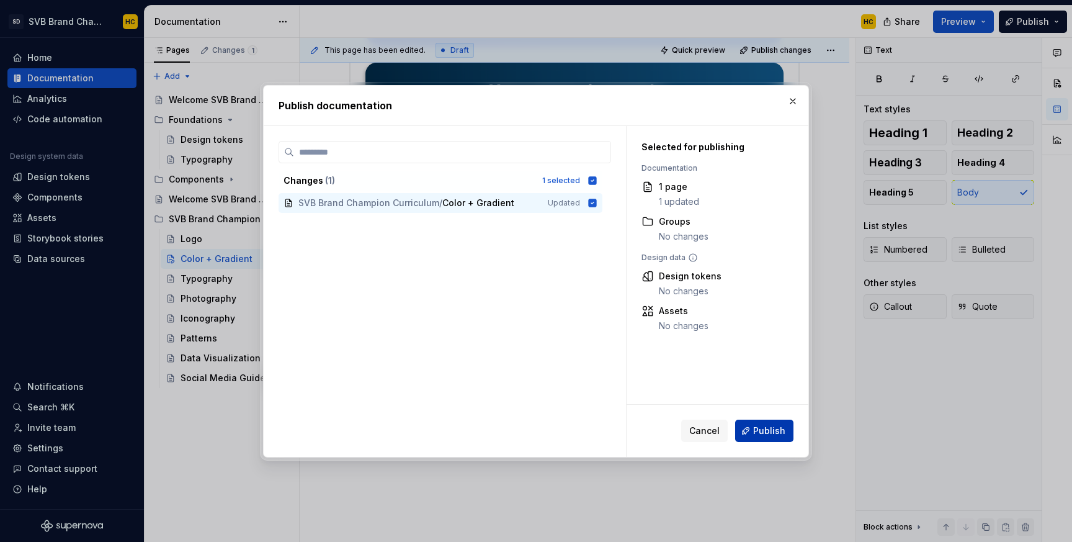
click at [762, 431] on span "Publish" at bounding box center [769, 430] width 32 height 12
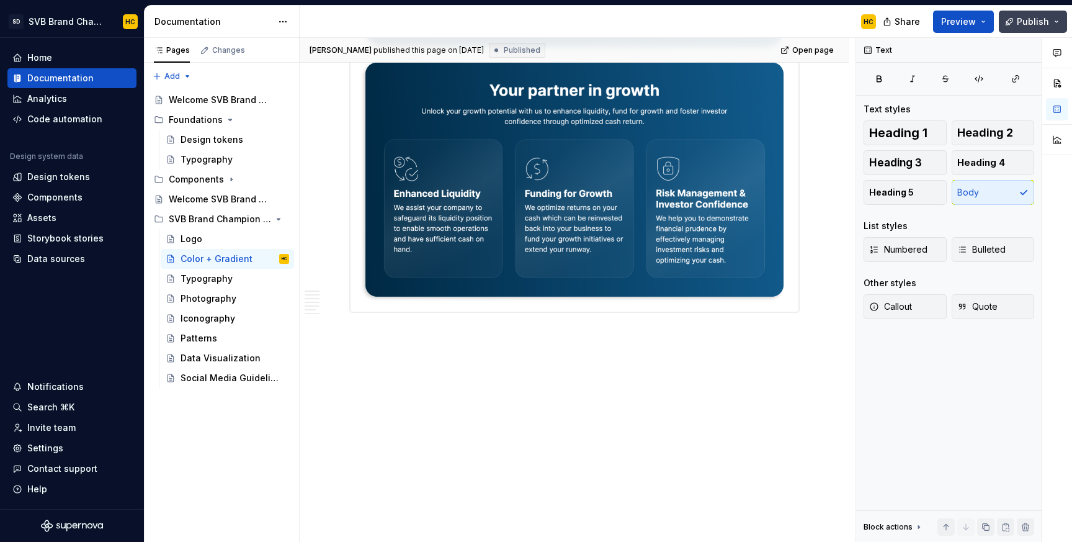
click at [1024, 30] on button "Publish" at bounding box center [1033, 22] width 68 height 22
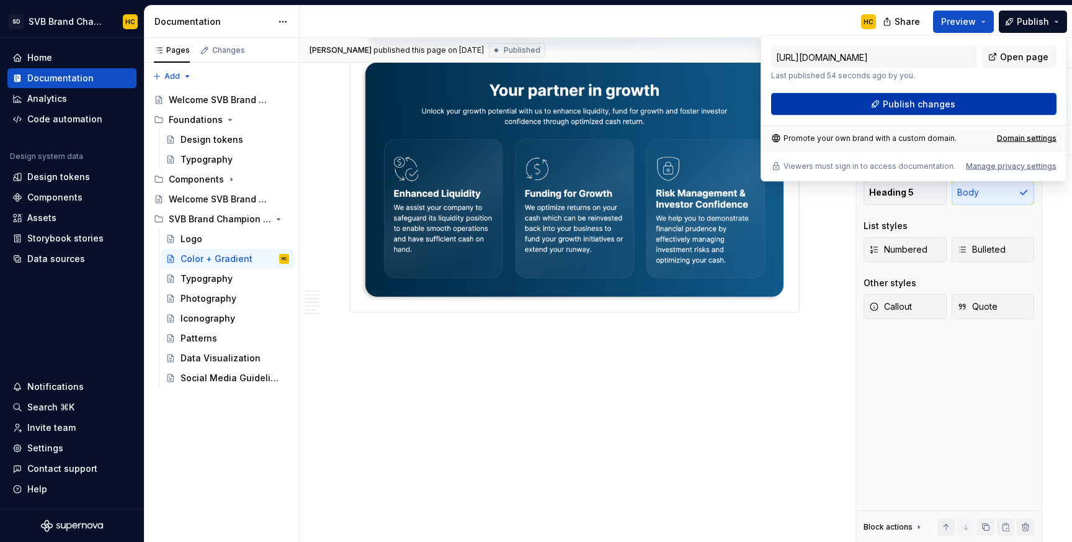
click at [955, 108] on button "Publish changes" at bounding box center [913, 104] width 285 height 22
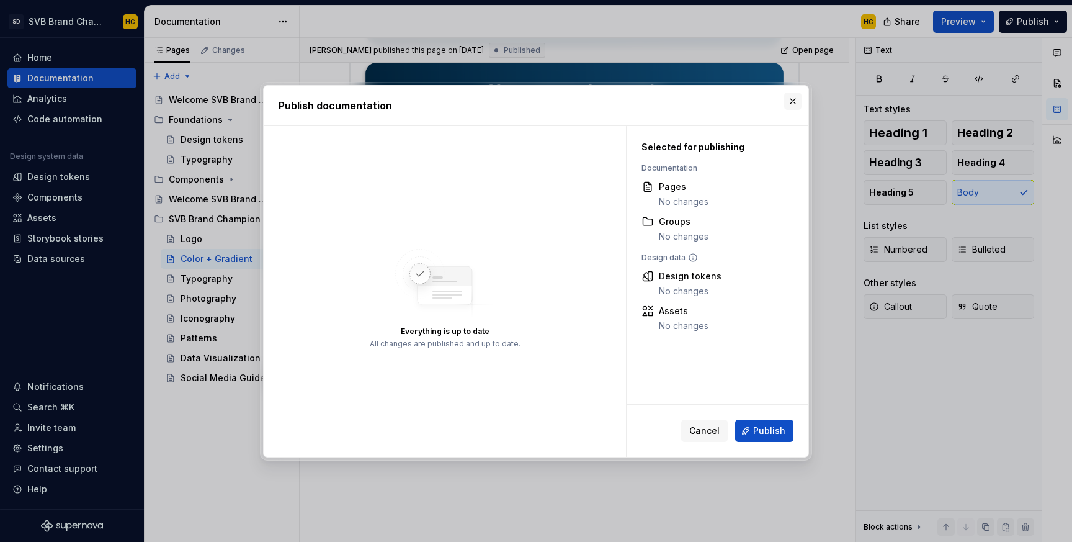
click at [795, 99] on button "button" at bounding box center [792, 100] width 17 height 17
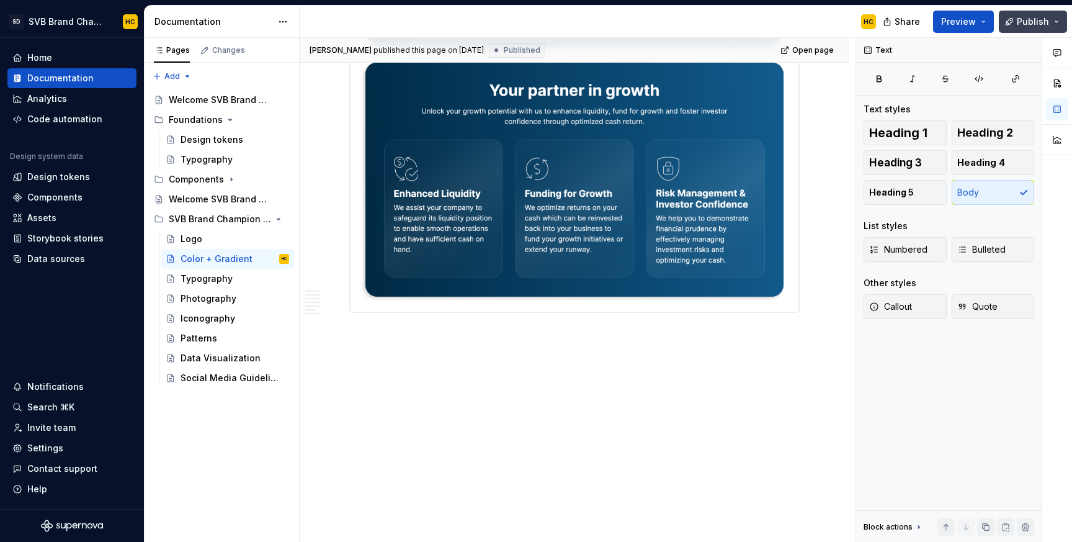
click at [1032, 27] on span "Publish" at bounding box center [1033, 22] width 32 height 12
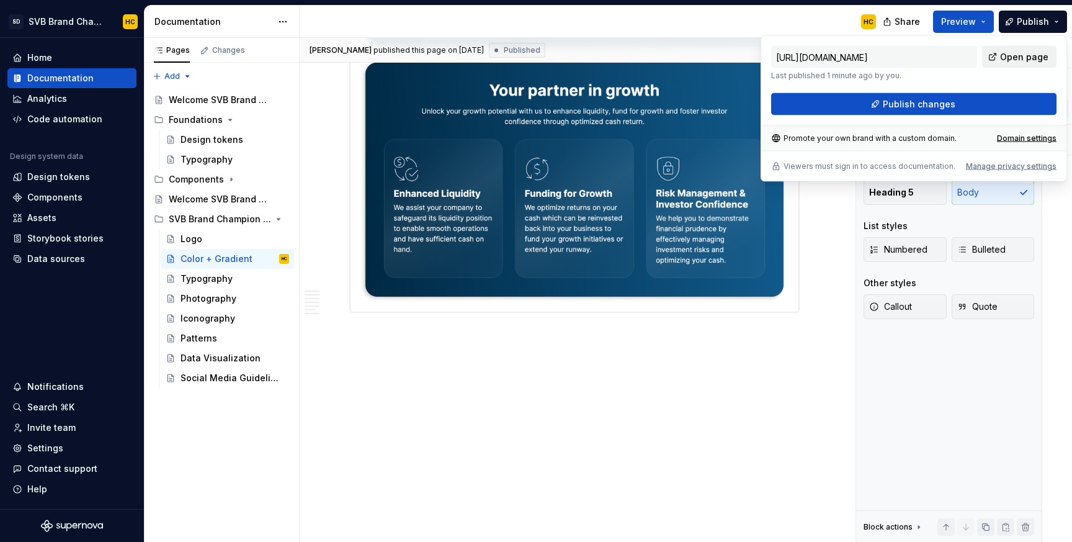
click at [1027, 56] on span "Open page" at bounding box center [1024, 57] width 48 height 12
click at [230, 282] on div "Typography" at bounding box center [207, 278] width 52 height 12
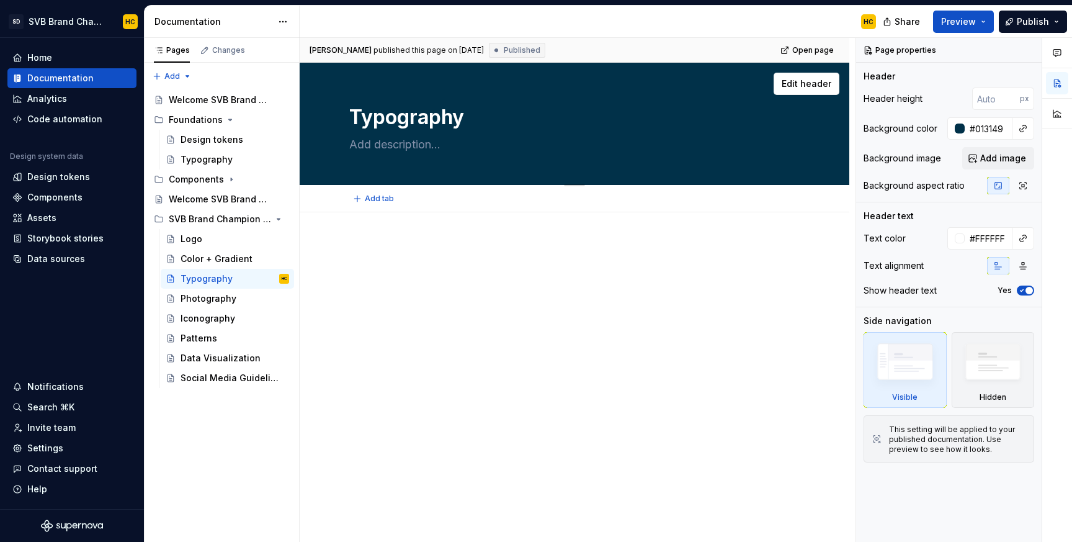
click at [390, 147] on textarea at bounding box center [572, 145] width 450 height 20
type textarea "*"
type textarea "T"
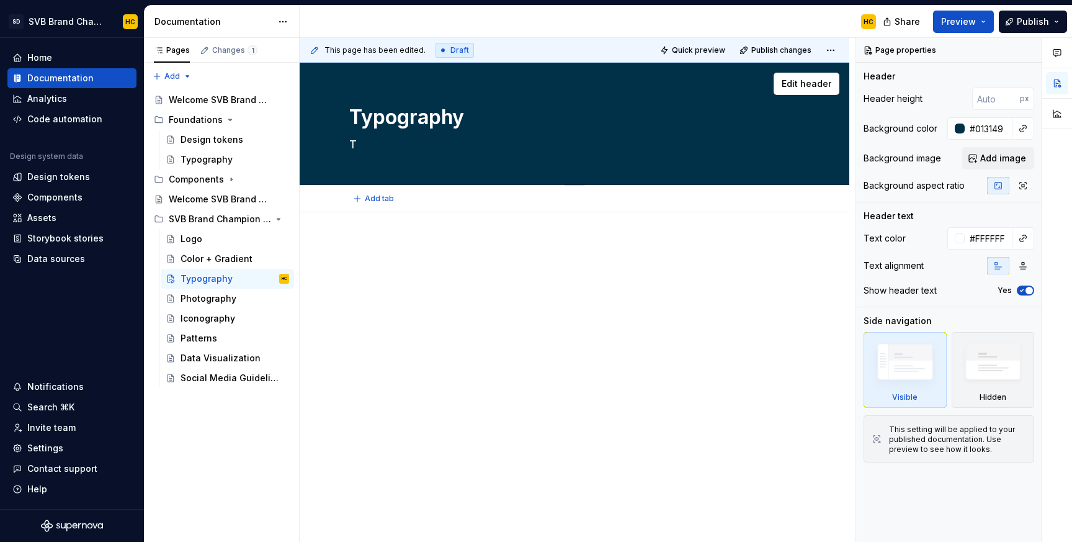
type textarea "*"
type textarea "[PERSON_NAME]"
type textarea "*"
type textarea "Typ"
type textarea "*"
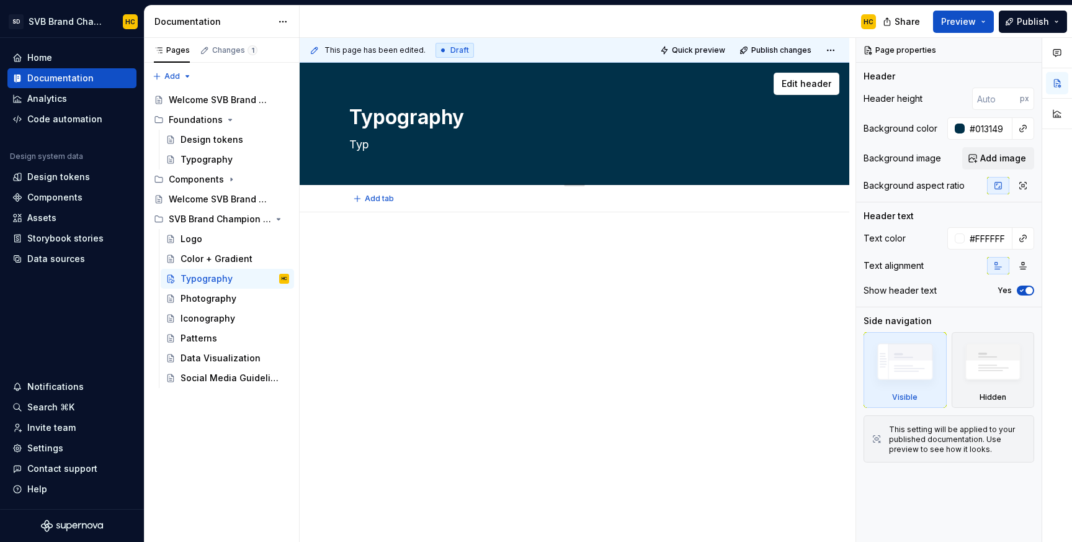
type textarea "Typo"
type textarea "*"
type textarea "Typog"
type textarea "*"
type textarea "Typogr"
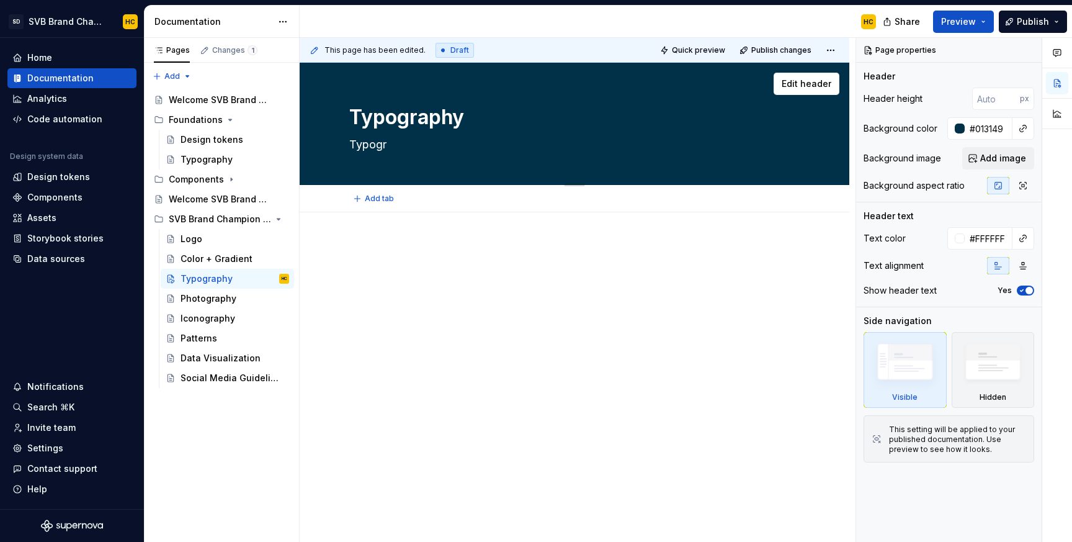
type textarea "*"
type textarea "Typogra"
type textarea "*"
type textarea "Typograp"
type textarea "*"
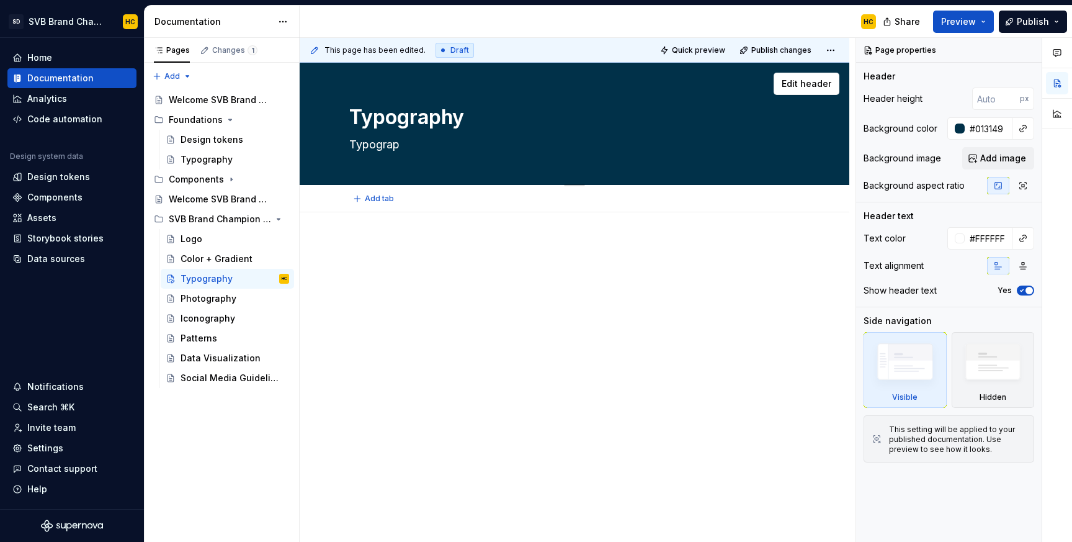
type textarea "Typograph"
type textarea "*"
type textarea "Typography"
type textarea "*"
type textarea "Typography"
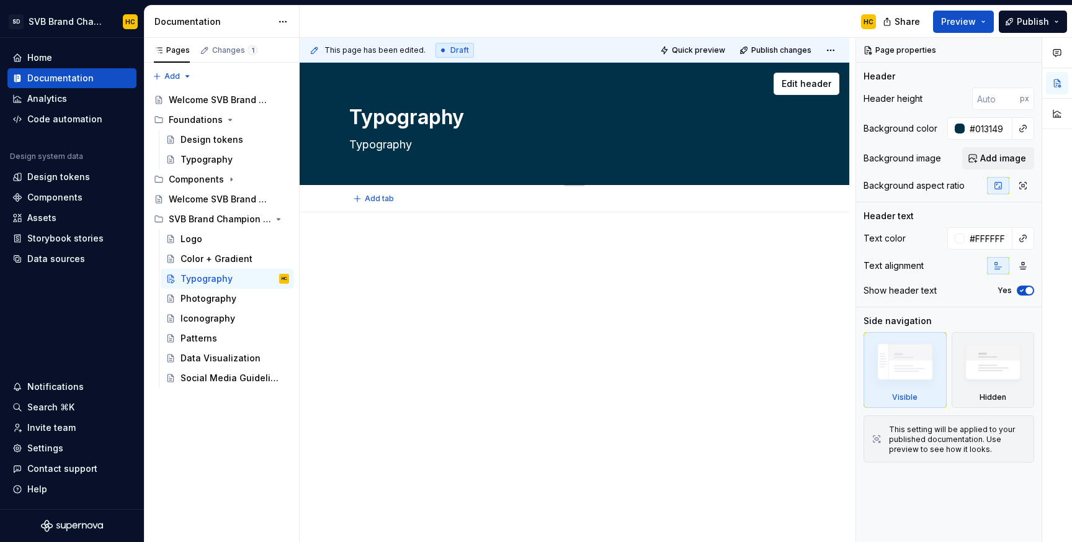
type textarea "*"
type textarea "Typography a"
type textarea "*"
type textarea "Typography an"
type textarea "*"
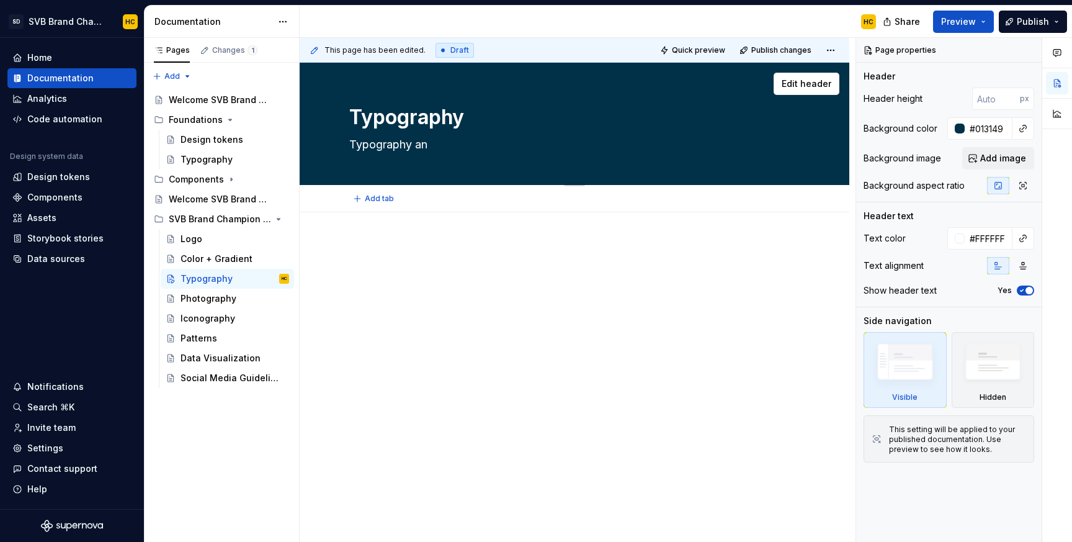
type textarea "Typography and"
type textarea "*"
type textarea "Typography and"
type textarea "*"
type textarea "Typography and F"
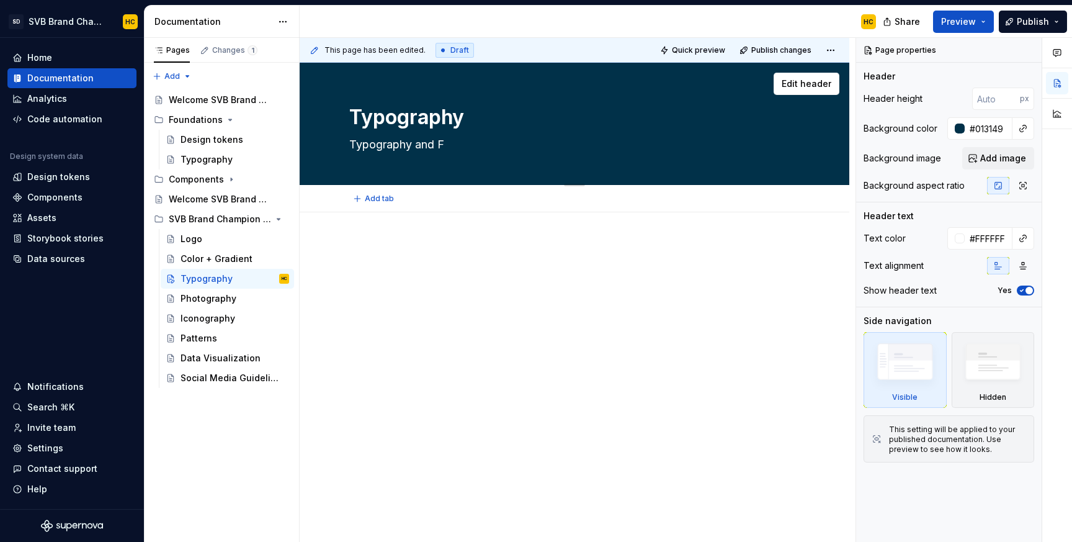
type textarea "*"
type textarea "Typography and Fo"
type textarea "*"
type textarea "Typography and Fon"
type textarea "*"
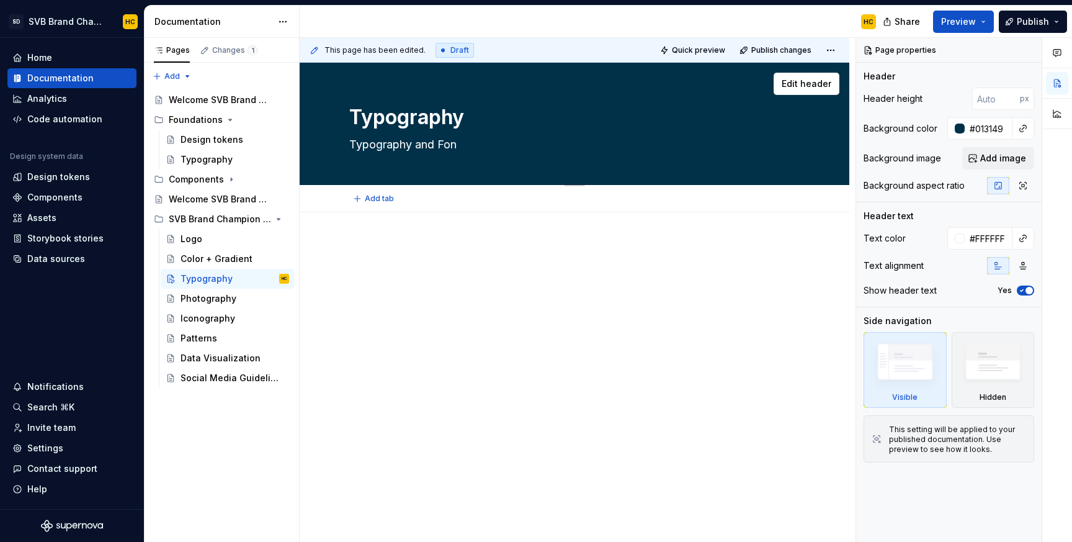
type textarea "Typography and [PERSON_NAME]"
type textarea "*"
type textarea "Typography and Fon"
type textarea "*"
type textarea "Typography and Font"
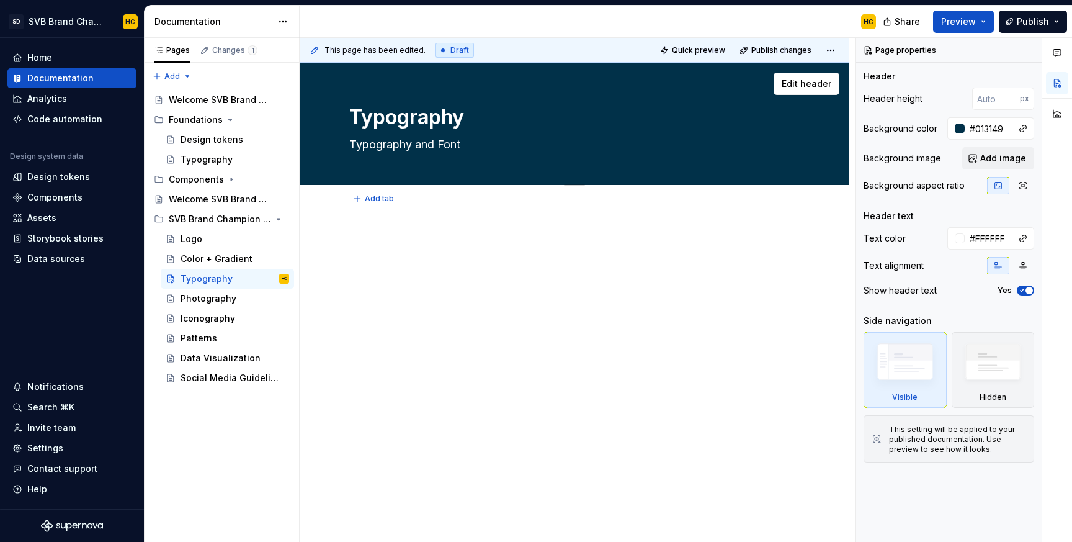
type textarea "*"
type textarea "Typography and Font:"
type textarea "*"
type textarea "Typography and Font:"
type textarea "*"
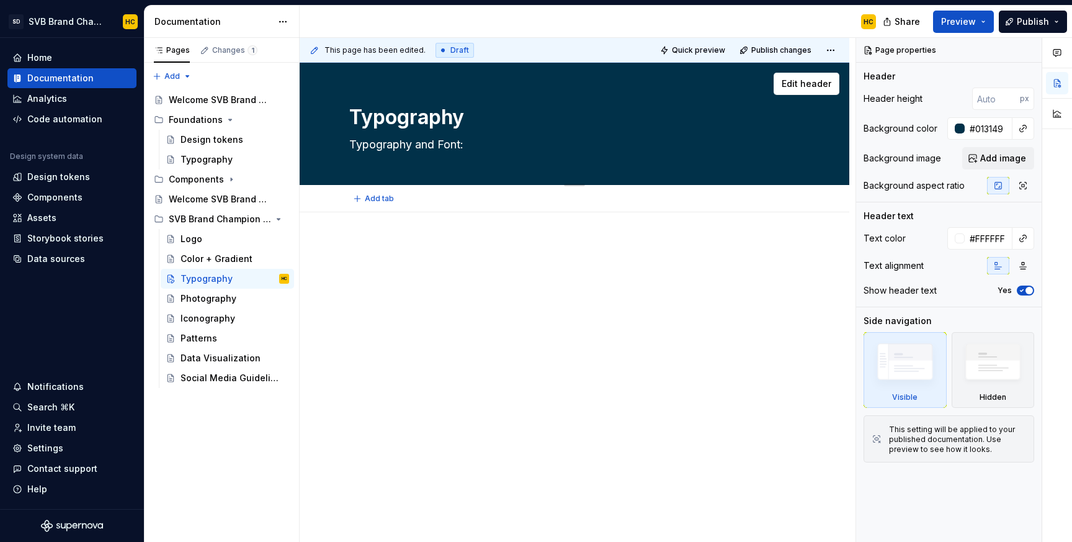
type textarea "Typography and Font: A"
type textarea "*"
type textarea "Typography and Font: Ap"
type textarea "*"
type textarea "Typography and Font: Apl"
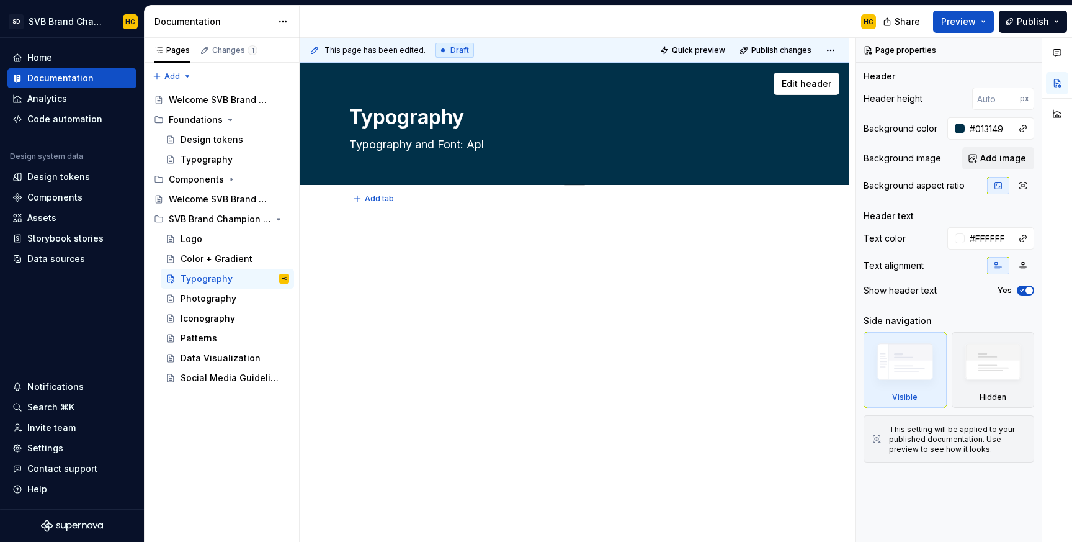
type textarea "*"
type textarea "Typography and Font: Apll"
type textarea "*"
type textarea "Typography and Font: Apl"
type textarea "*"
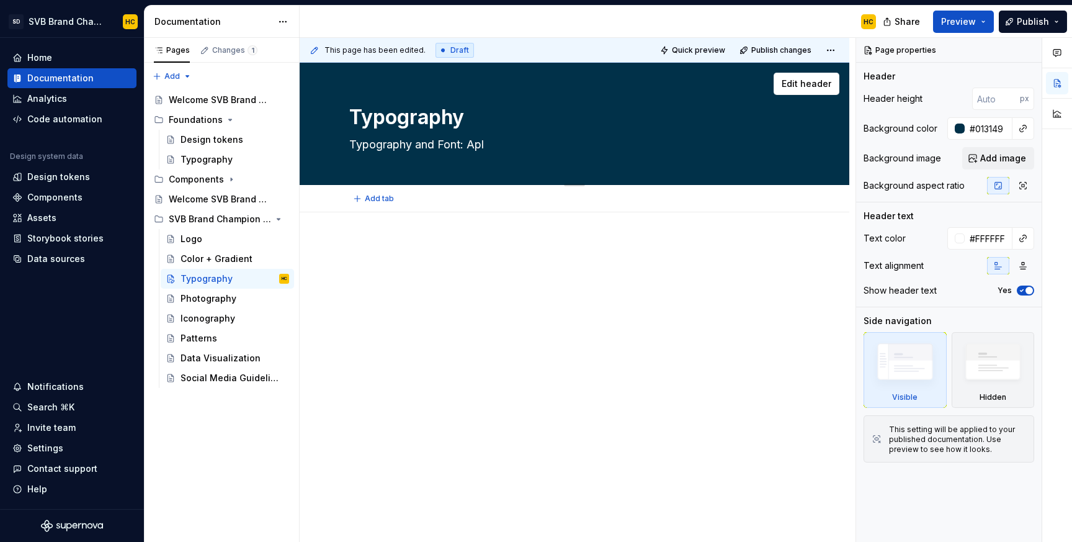
type textarea "Typography and Font: Ap"
type textarea "*"
type textarea "Typography and Font: App"
type textarea "*"
type textarea "Typography and Font: Appl"
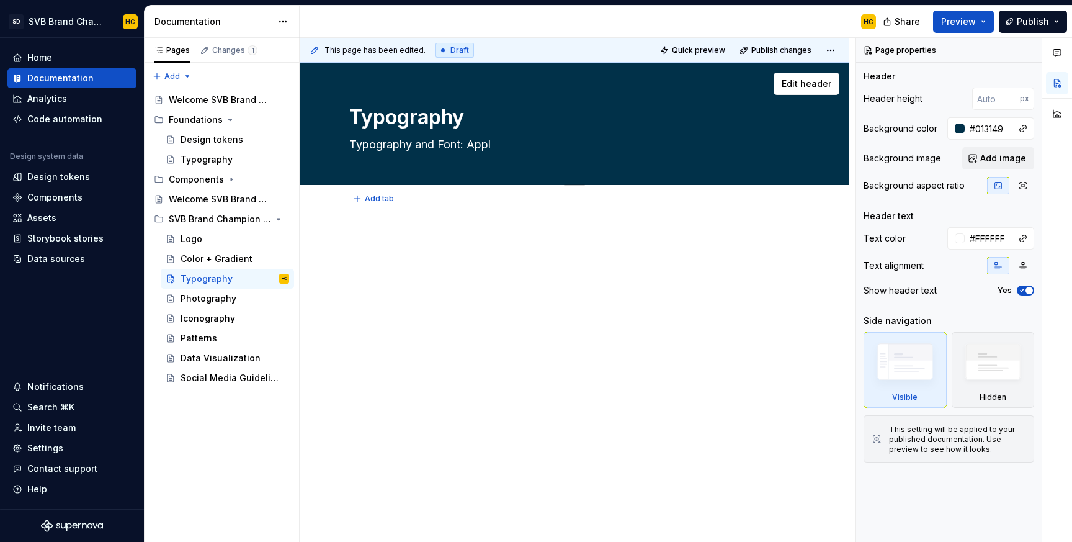
type textarea "*"
type textarea "Typography and Font: Apply"
type textarea "*"
type textarea "Typography and Font: Applyi"
type textarea "*"
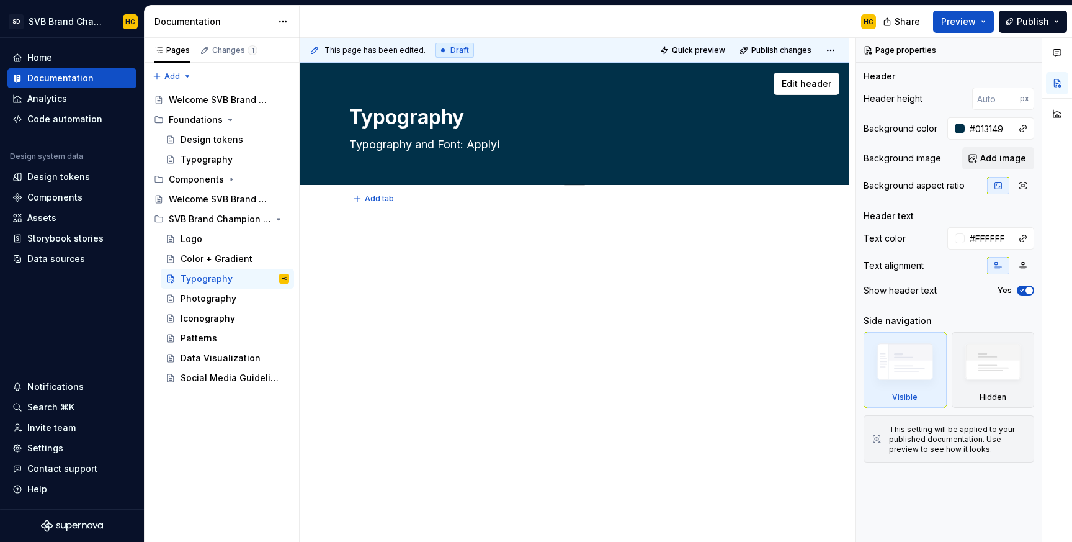
type textarea "Typography and Font: Applyin"
type textarea "*"
type textarea "Typography and Font: Applying"
type textarea "*"
type textarea "Typography and Font: Applying"
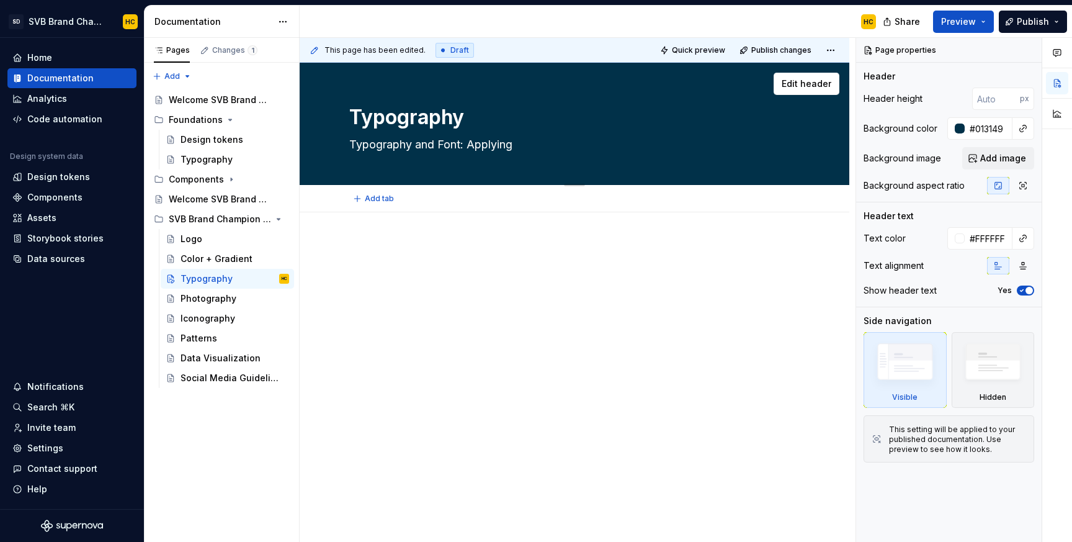
type textarea "*"
type textarea "Typography and Font: Applying t"
type textarea "*"
type textarea "Typography and Font: Applying th"
type textarea "*"
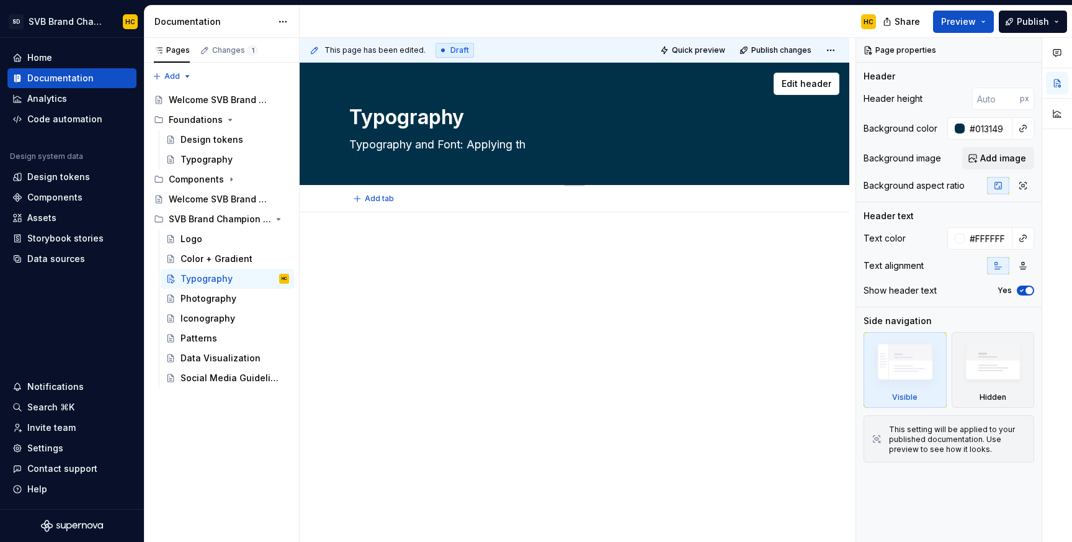
type textarea "Typography and Font: Applying th"
click at [539, 146] on textarea "Typography and Font: Applying th" at bounding box center [572, 145] width 450 height 20
type textarea "*"
type textarea "Typography and Font: Applying the"
type textarea "*"
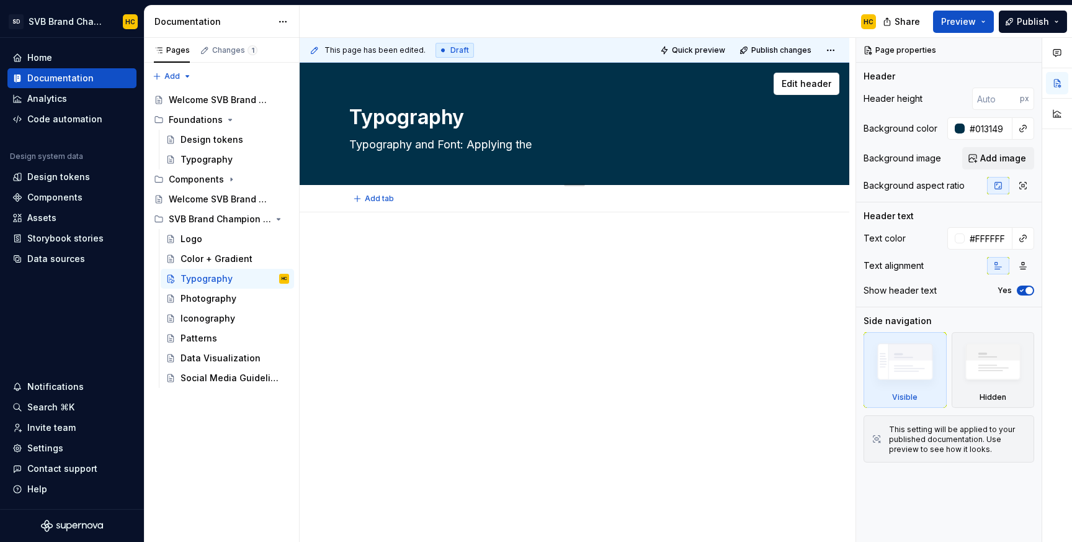
type textarea "Typography and Font: Applying the"
type textarea "*"
type textarea "Typography and Font: Applying the S"
type textarea "*"
type textarea "Typography and Font: Applying the SV"
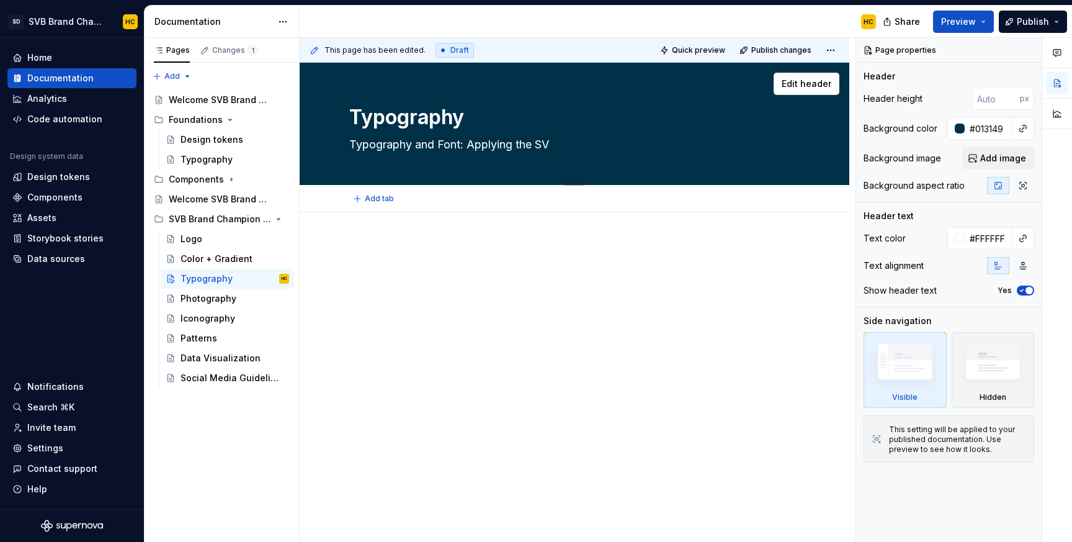
type textarea "*"
type textarea "Typography and Font: Applying the SVB"
type textarea "*"
type textarea "Typography and Font: Applying the SVB"
type textarea "*"
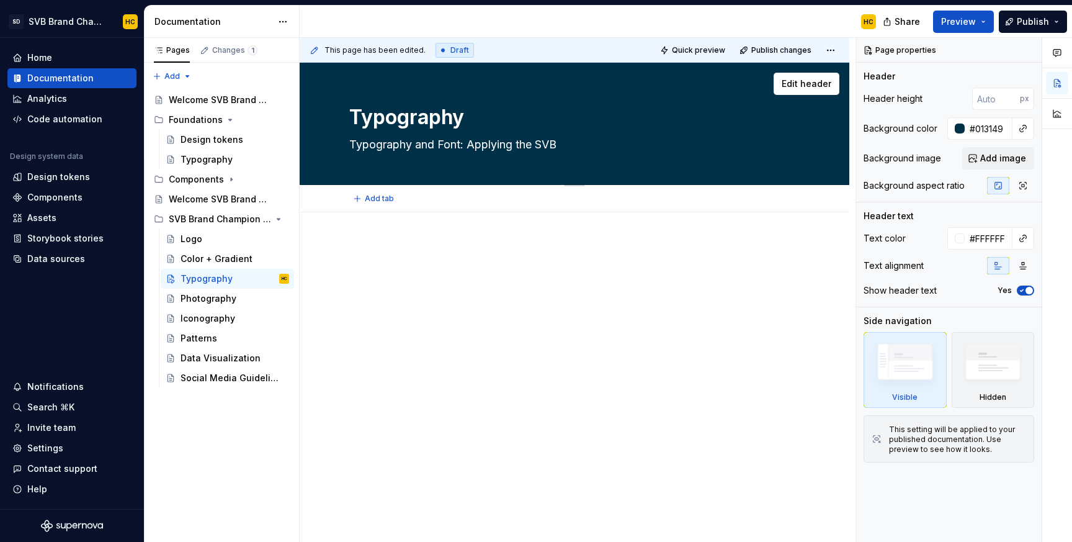
type textarea "Typography and Font: Applying the SVB S"
type textarea "*"
type textarea "Typography and Font: Applying the SVB St"
type textarea "*"
type textarea "Typography and Font: Applying the SVB Sty"
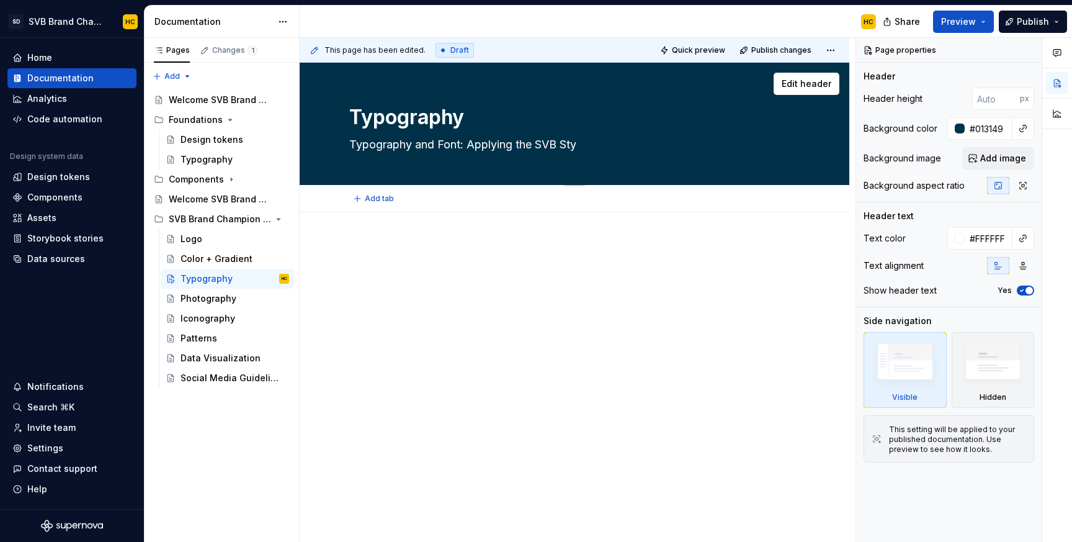
type textarea "*"
type textarea "Typography and Font: Applying the SVB Styl"
type textarea "*"
type textarea "Typography and Font: Applying the SVB Style"
type textarea "*"
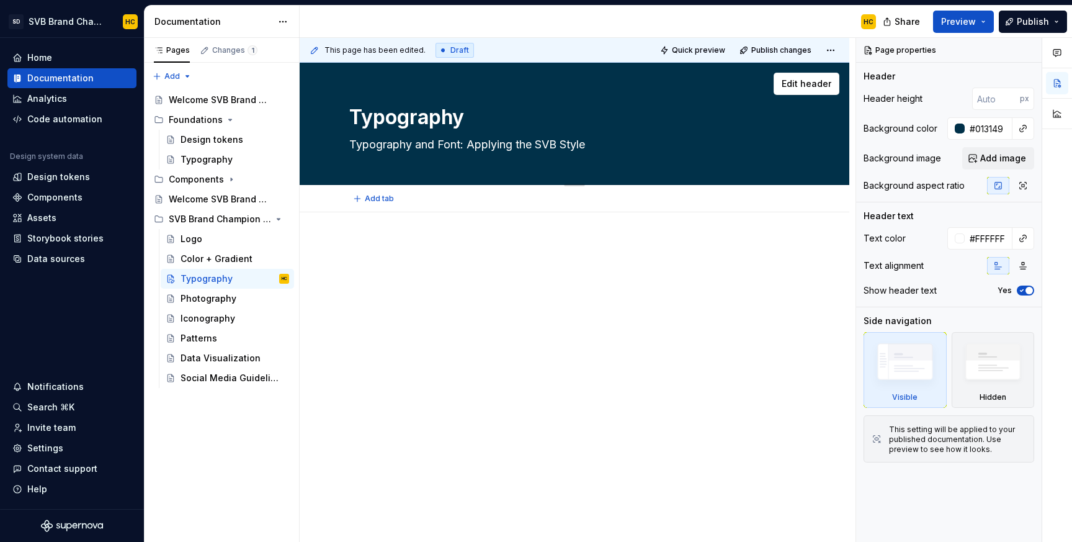
type textarea "Typography and Font: Applying the SVB Style"
type textarea "*"
type textarea "Typography and Font: Applying the SVB Style |"
type textarea "*"
type textarea "Typography and Font: Applying the SVB Style |"
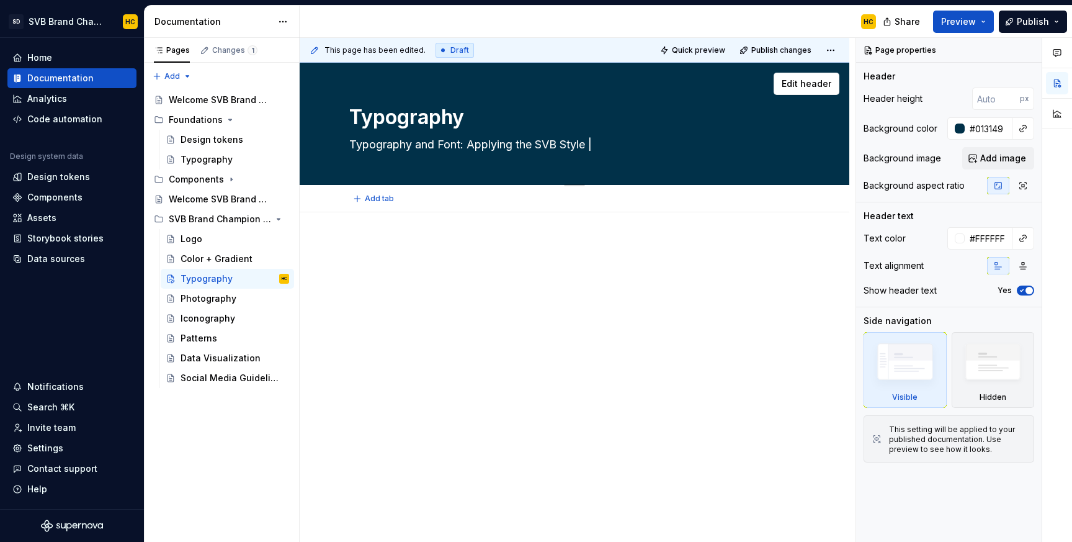
type textarea "*"
type textarea "Typography and Font: Applying the SVB Style |"
click at [606, 145] on textarea "Typography and Font: Applying the SVB Style |" at bounding box center [572, 145] width 450 height 20
paste textarea "Our brand typography is more than just letters on a page; it’s the voice of SVB…"
type textarea "*"
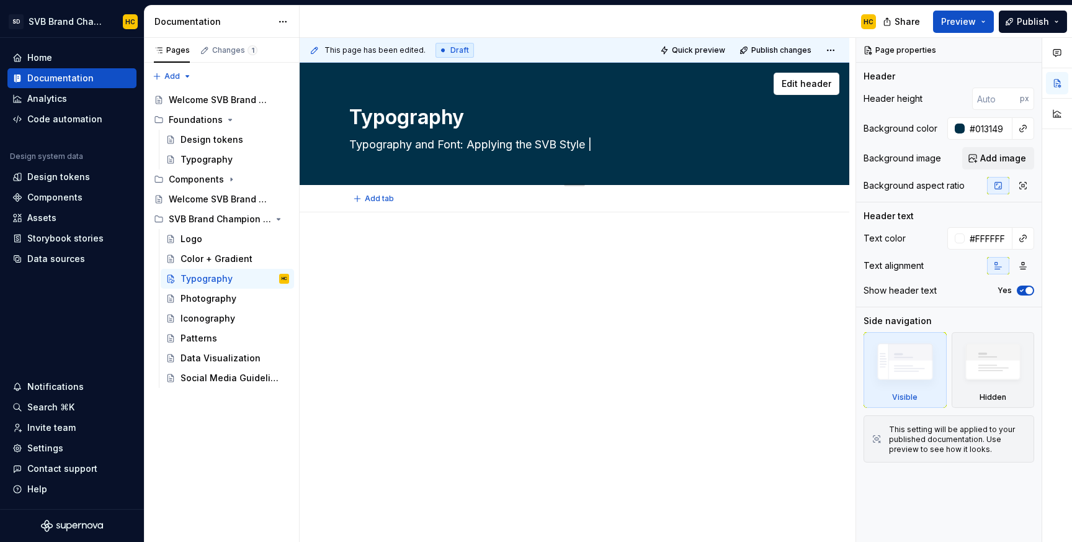
type textarea "Typography and Font: Applying the SVB Style |Our brand typography is more than …"
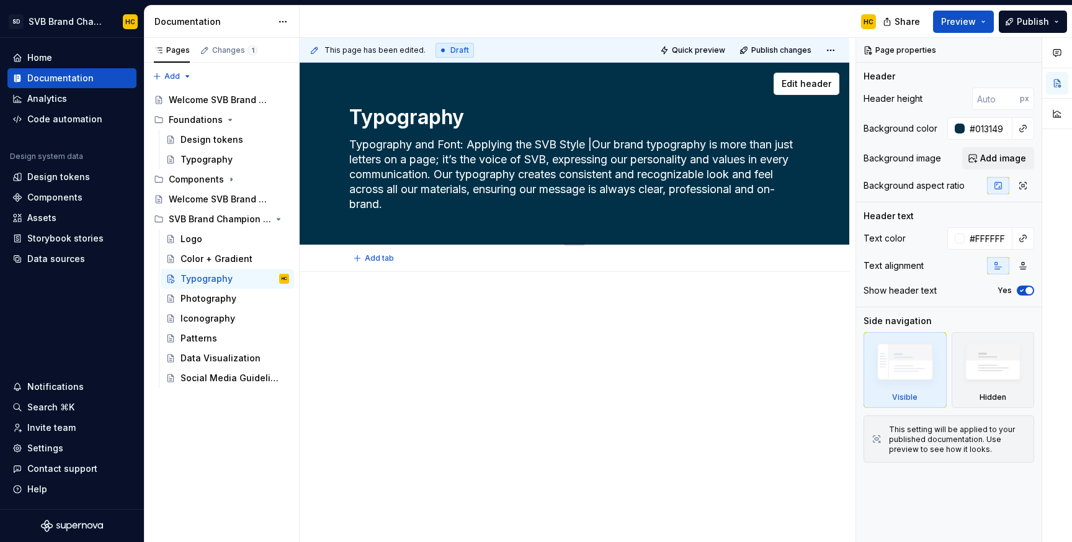
click at [597, 145] on textarea "Typography and Font: Applying the SVB Style |Our brand typography is more than …" at bounding box center [572, 174] width 450 height 79
type textarea "*"
type textarea "Typography and Font: Applying the SVB Style | Our brand typography is more than…"
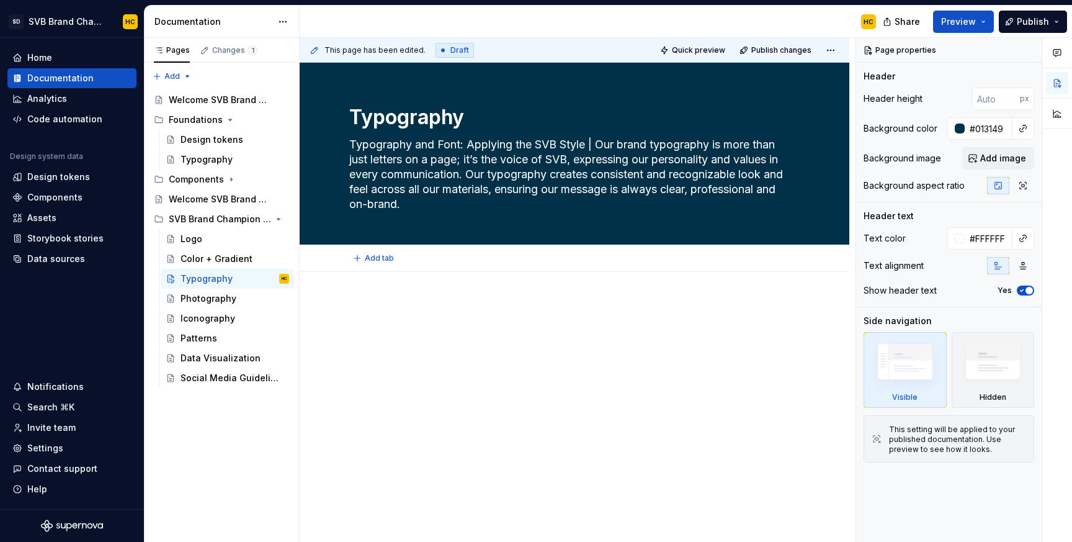
type textarea "*"
type textarea "Typography and Font: Applying the SVB Style | Our brand typography is more than…"
click at [592, 304] on p at bounding box center [574, 309] width 450 height 15
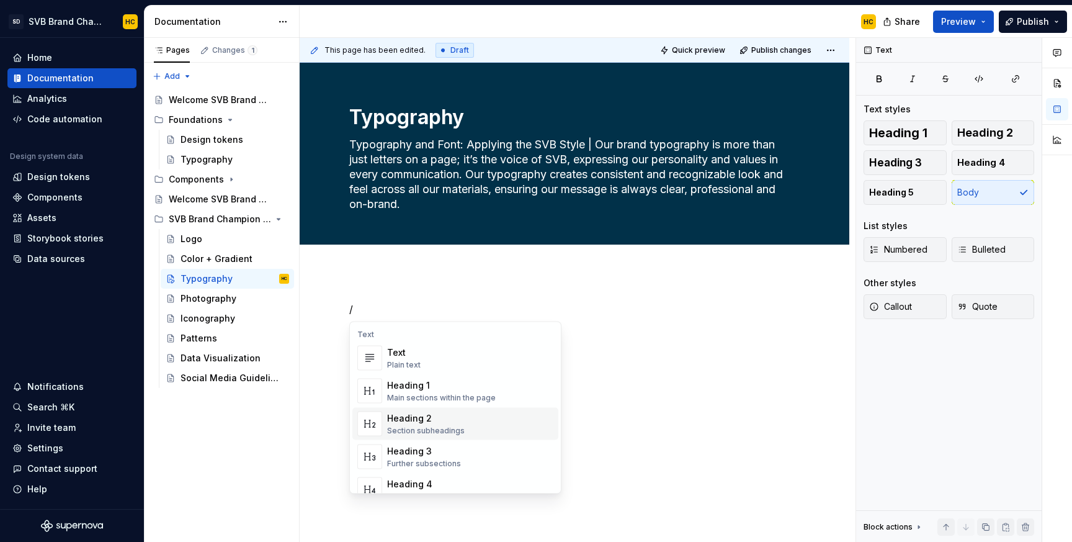
click at [406, 413] on div "Heading 2" at bounding box center [426, 418] width 78 height 12
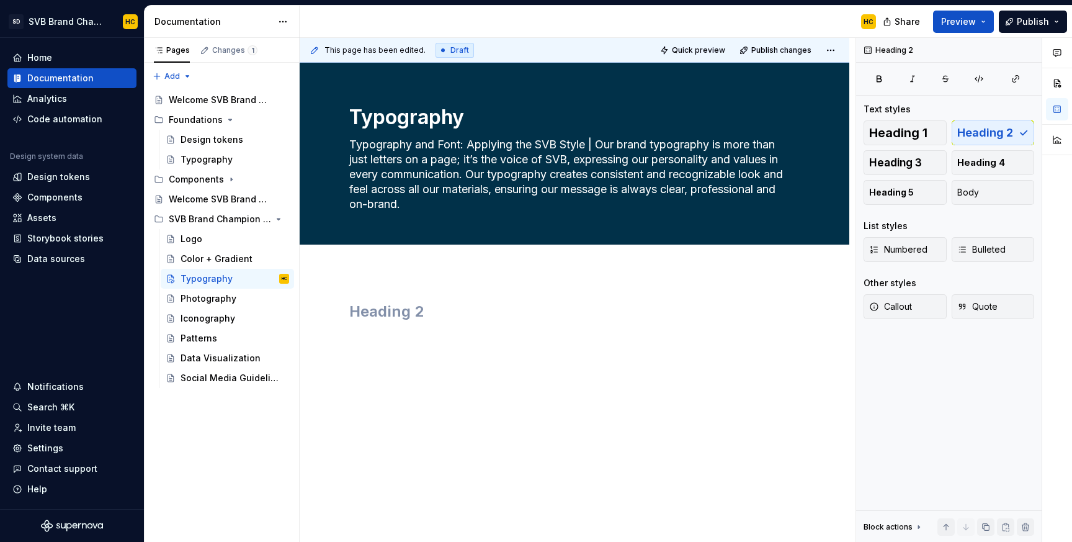
type textarea "*"
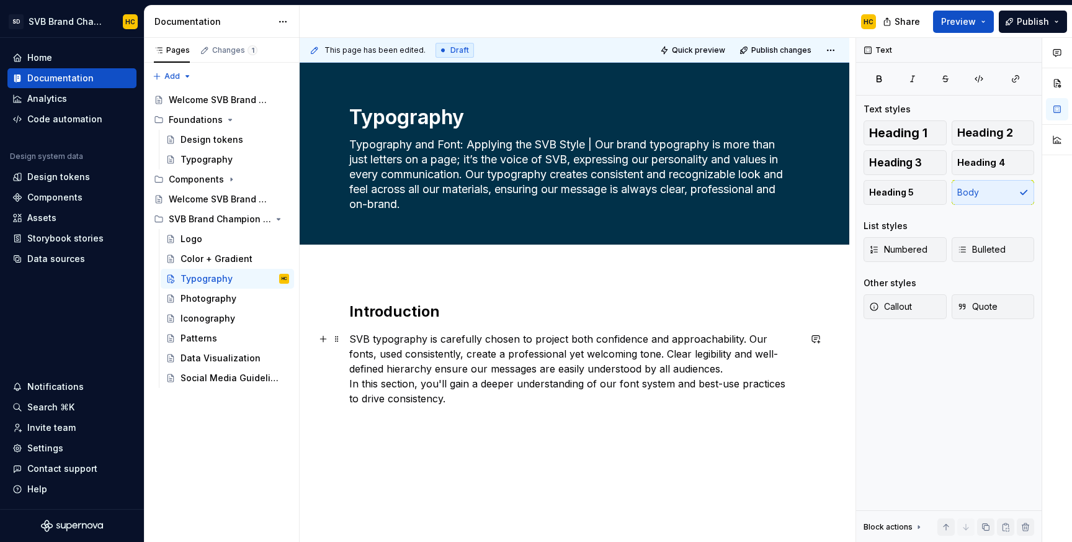
click at [692, 370] on p "SVB typography is carefully chosen to project both confidence and approachabili…" at bounding box center [574, 368] width 450 height 74
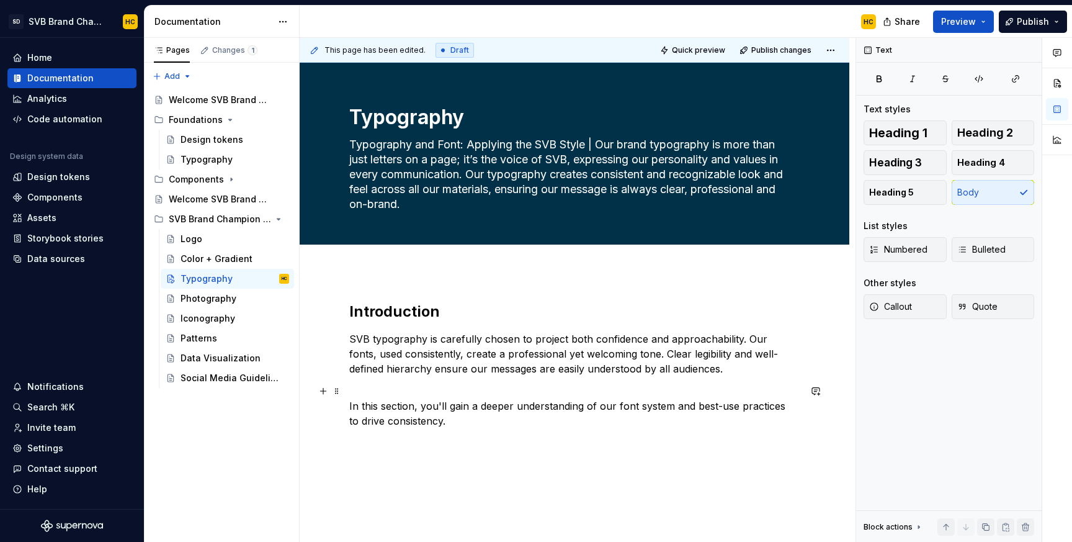
click at [498, 421] on p "In this section, you'll gain a deeper understanding of our font system and best…" at bounding box center [574, 405] width 450 height 45
click at [360, 468] on p at bounding box center [574, 465] width 450 height 15
click at [985, 130] on span "Heading 2" at bounding box center [985, 133] width 56 height 12
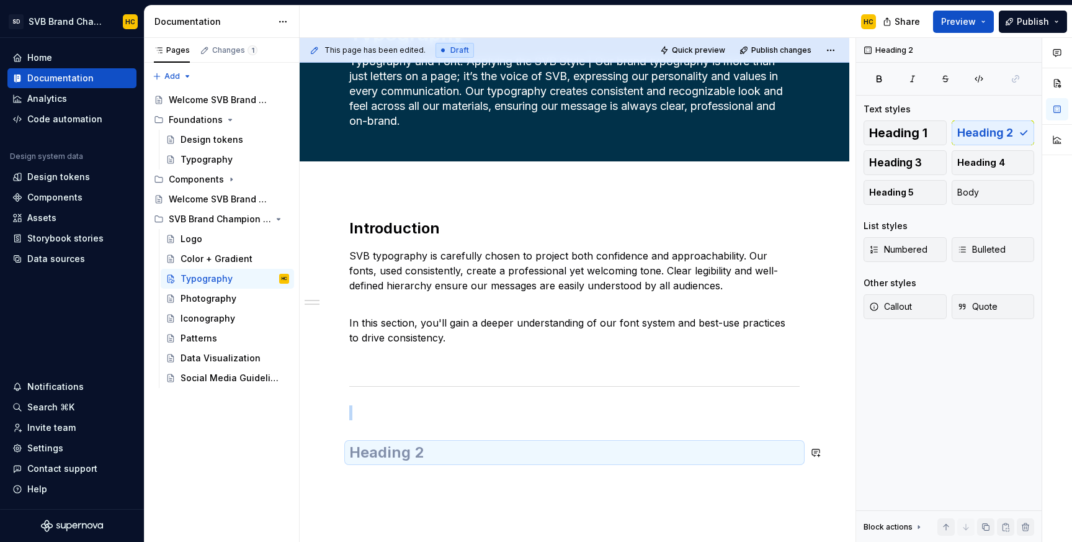
scroll to position [90, 0]
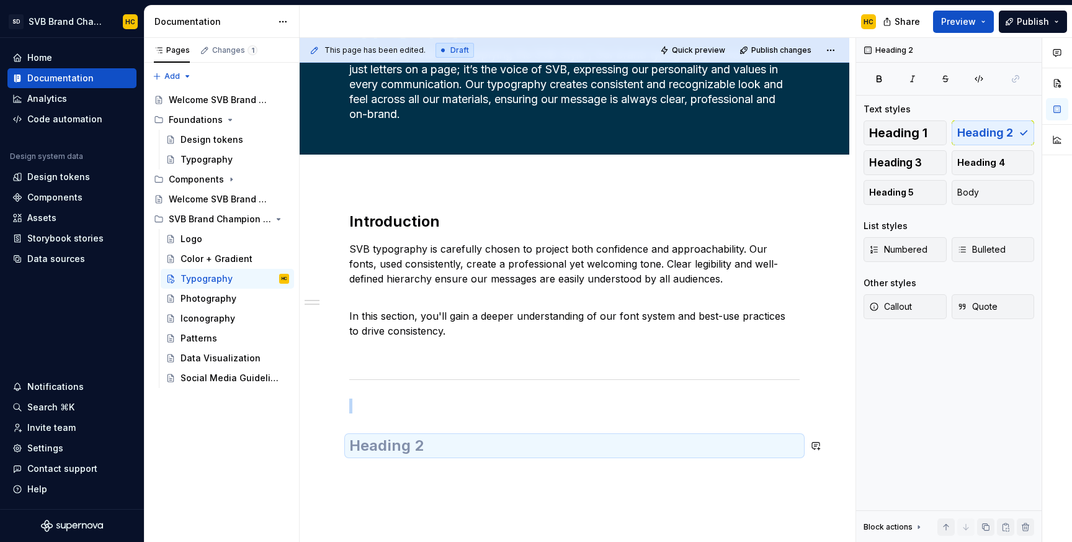
click at [393, 456] on div "Introduction SVB typography is carefully chosen to project both confidence and …" at bounding box center [574, 341] width 450 height 259
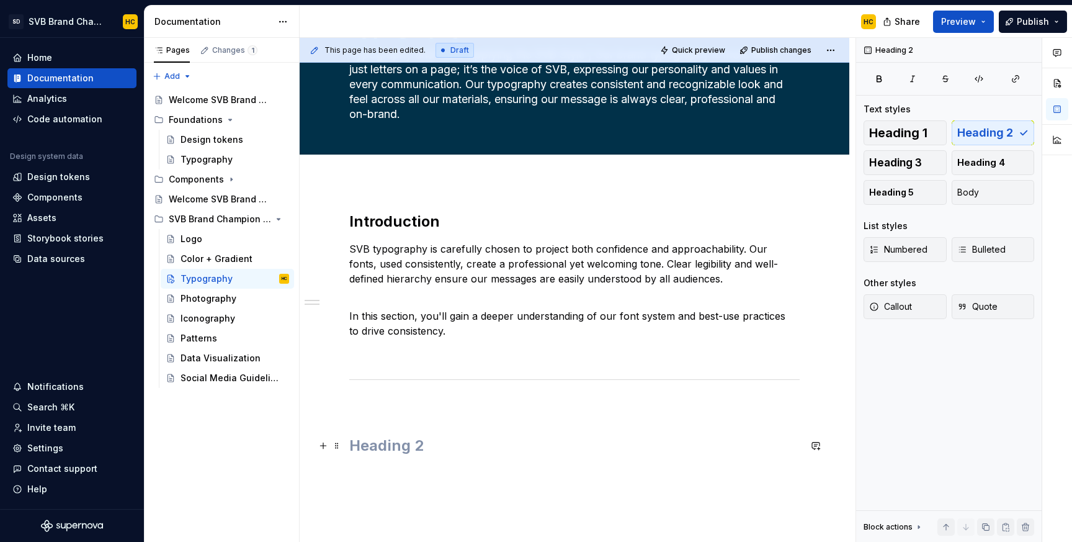
click at [390, 452] on h2 at bounding box center [574, 446] width 450 height 20
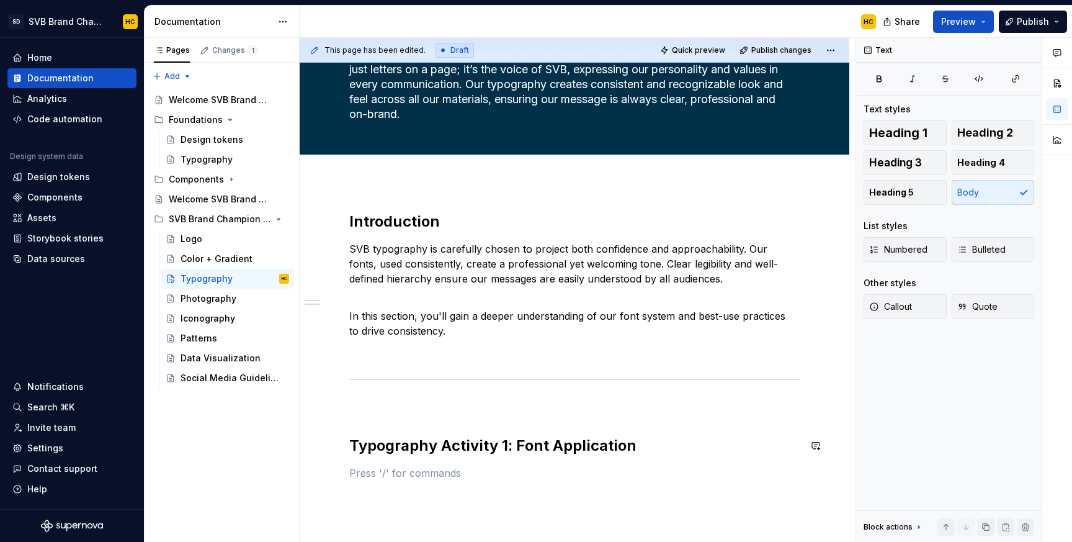
click at [357, 473] on p at bounding box center [574, 472] width 450 height 15
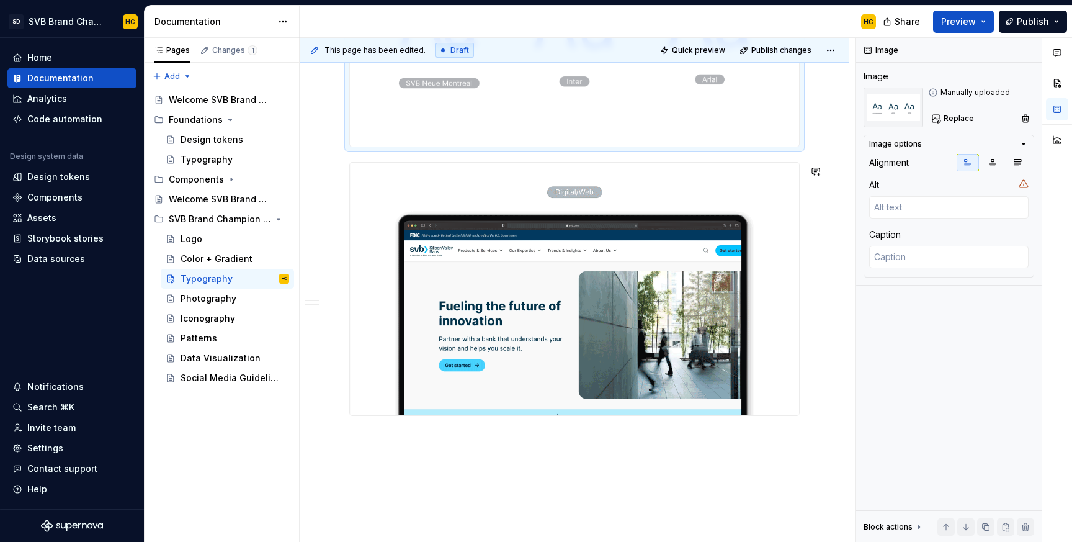
scroll to position [736, 0]
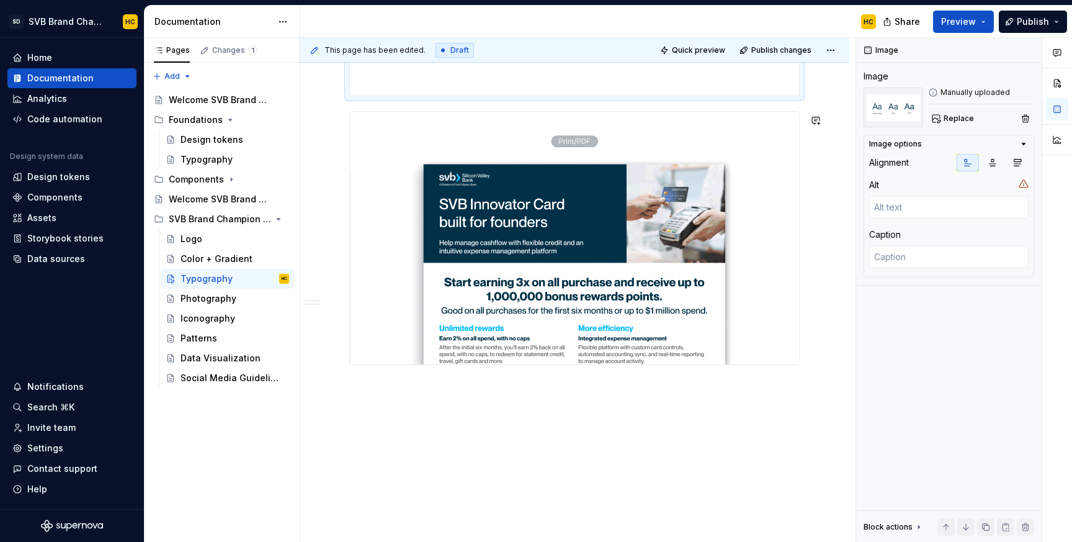
click at [542, 408] on div "Introduction SVB typography is carefully chosen to project both confidence and …" at bounding box center [575, 42] width 550 height 1000
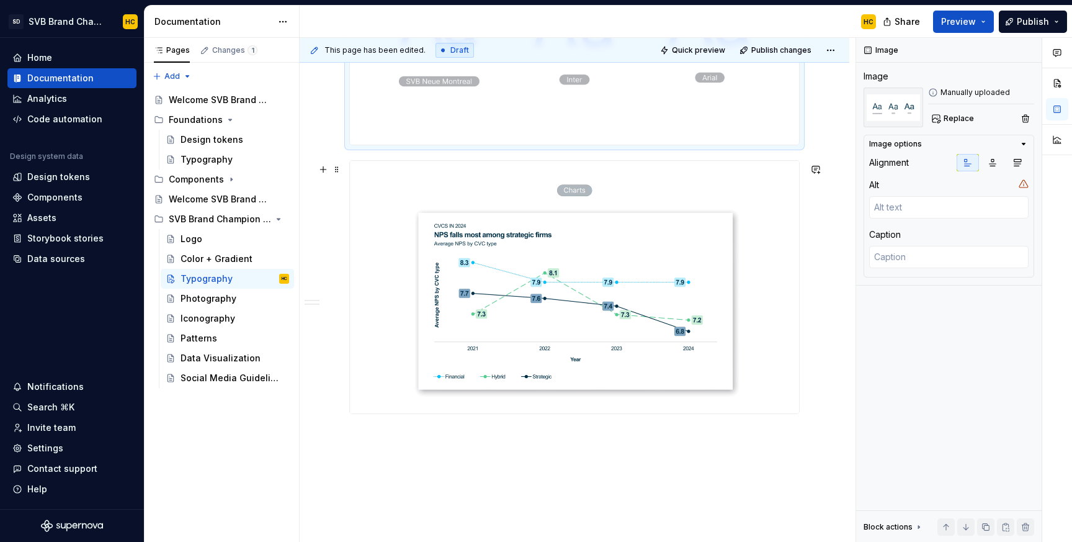
scroll to position [682, 0]
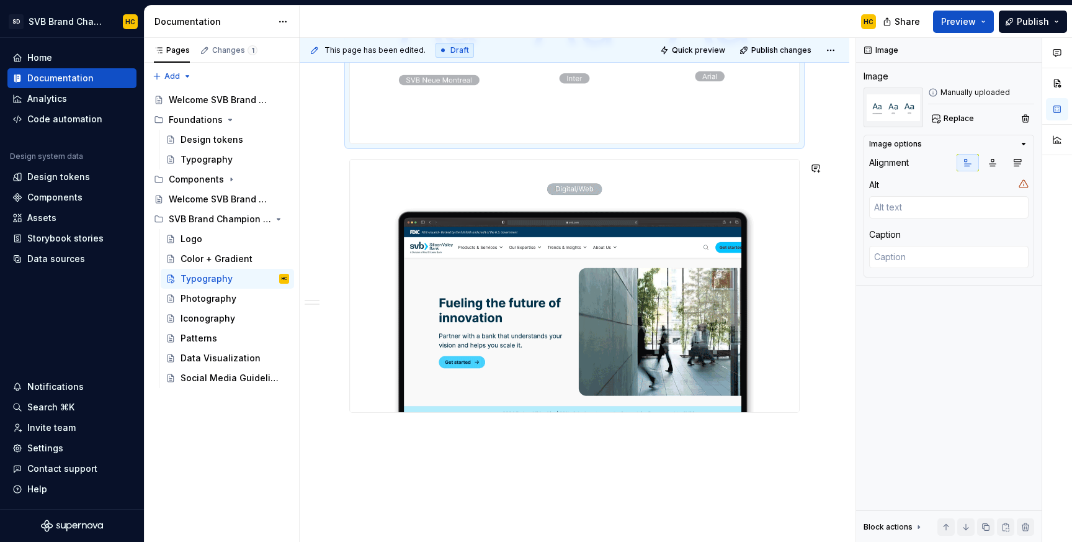
click at [523, 462] on div "Introduction SVB typography is carefully chosen to project both confidence and …" at bounding box center [575, 90] width 550 height 1000
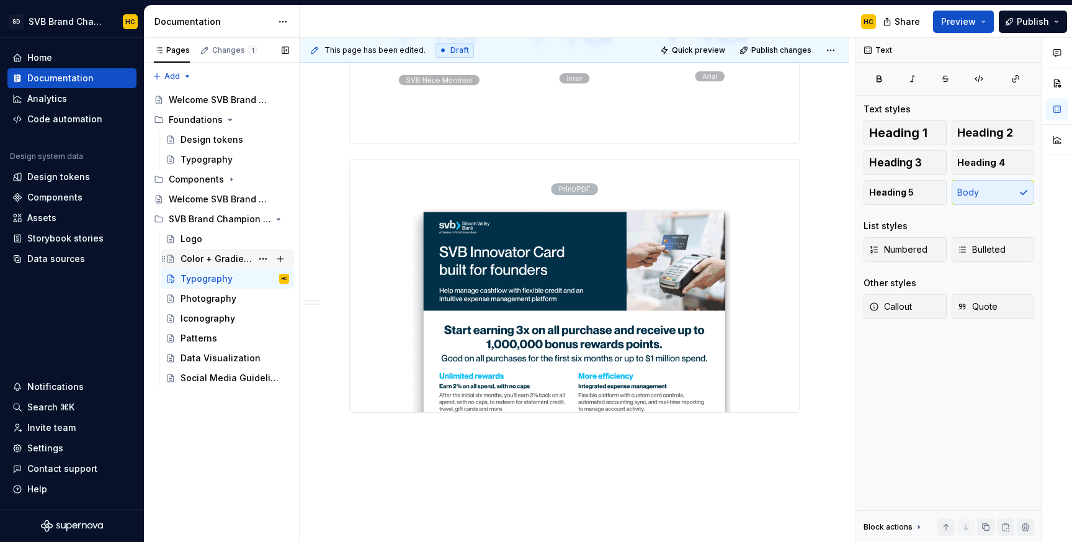
click at [215, 262] on div "Color + Gradient" at bounding box center [216, 258] width 71 height 12
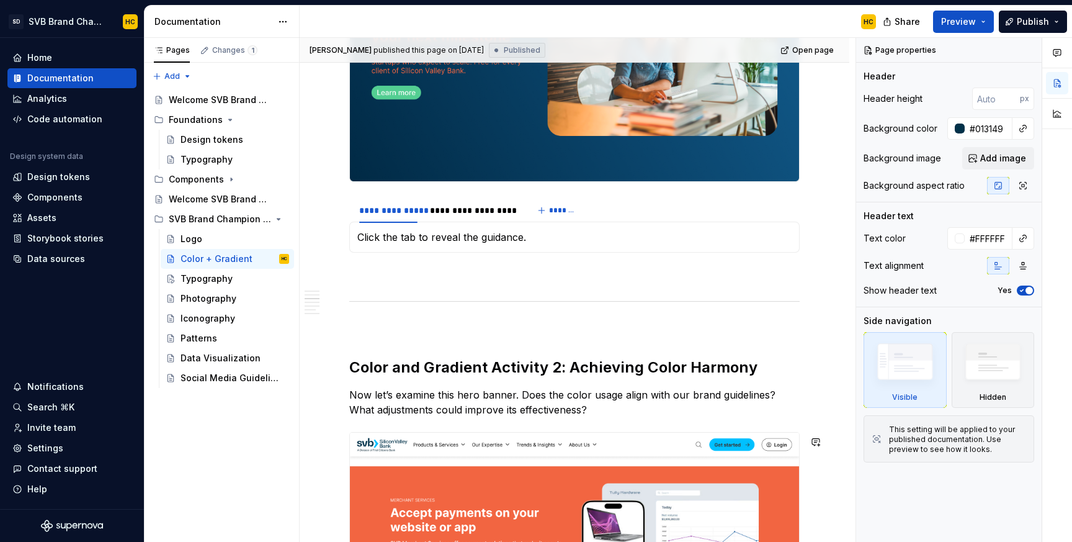
scroll to position [647, 0]
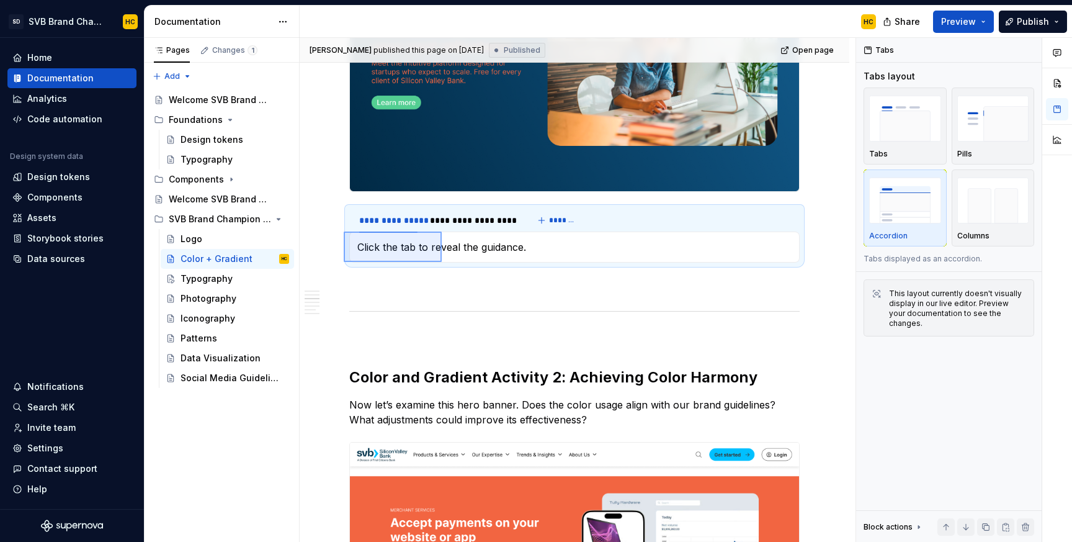
drag, startPoint x: 344, startPoint y: 231, endPoint x: 442, endPoint y: 262, distance: 102.6
click at [442, 262] on div "**********" at bounding box center [578, 290] width 556 height 504
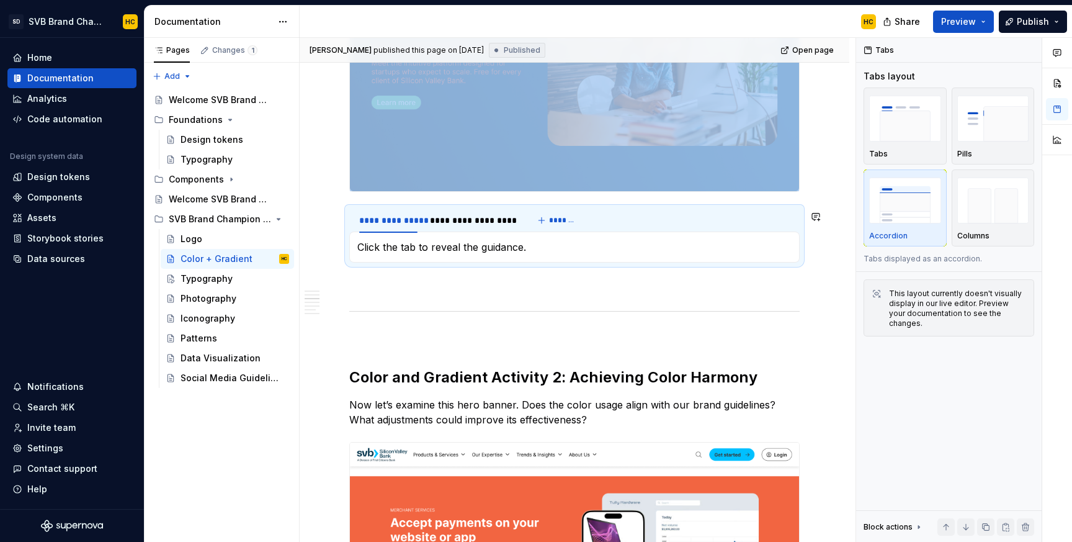
copy div
click at [226, 280] on div "Typography" at bounding box center [207, 278] width 52 height 12
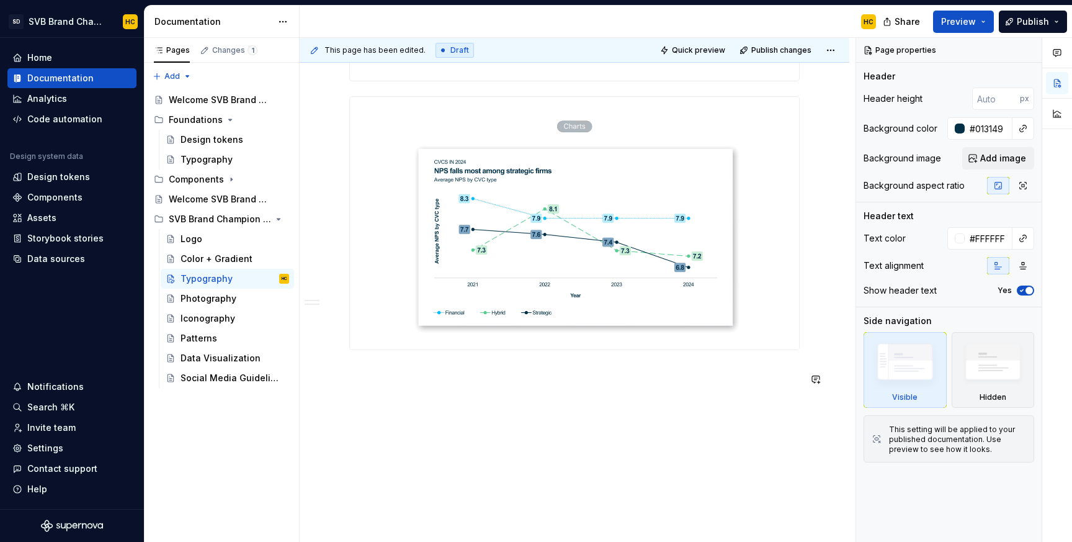
scroll to position [753, 0]
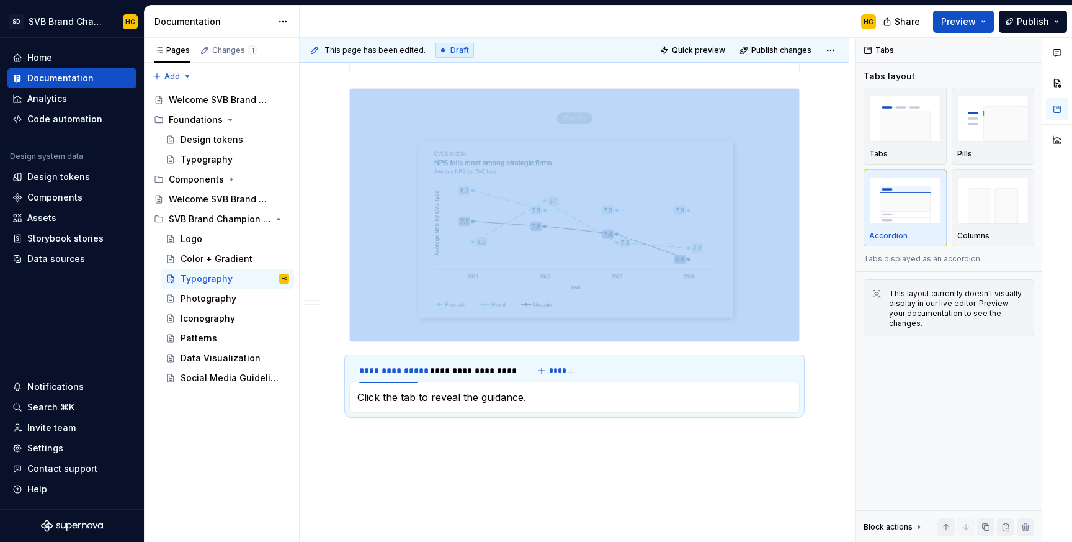
type textarea "*"
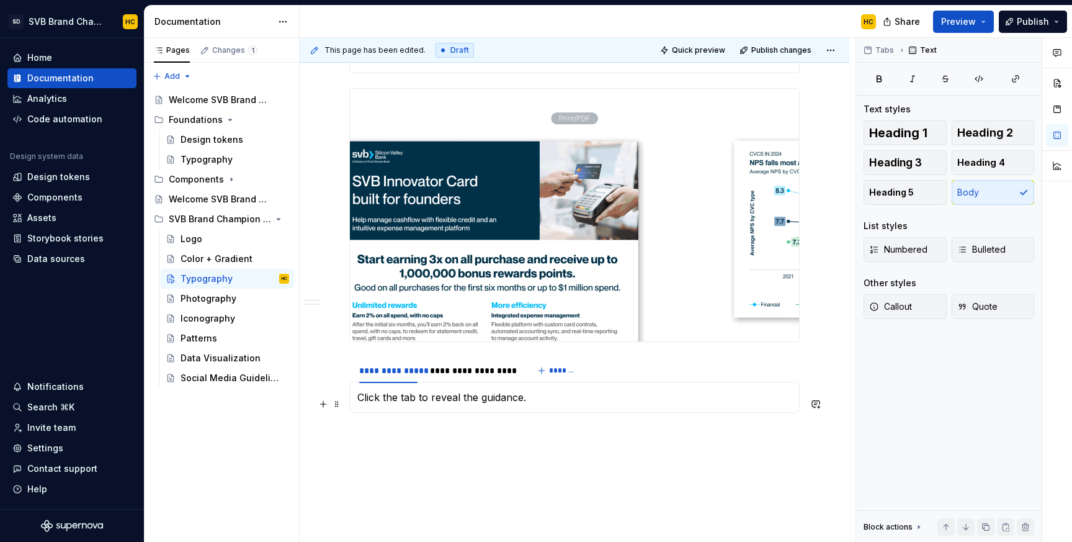
click at [527, 404] on p "Click the tab to reveal the guidance." at bounding box center [574, 397] width 434 height 15
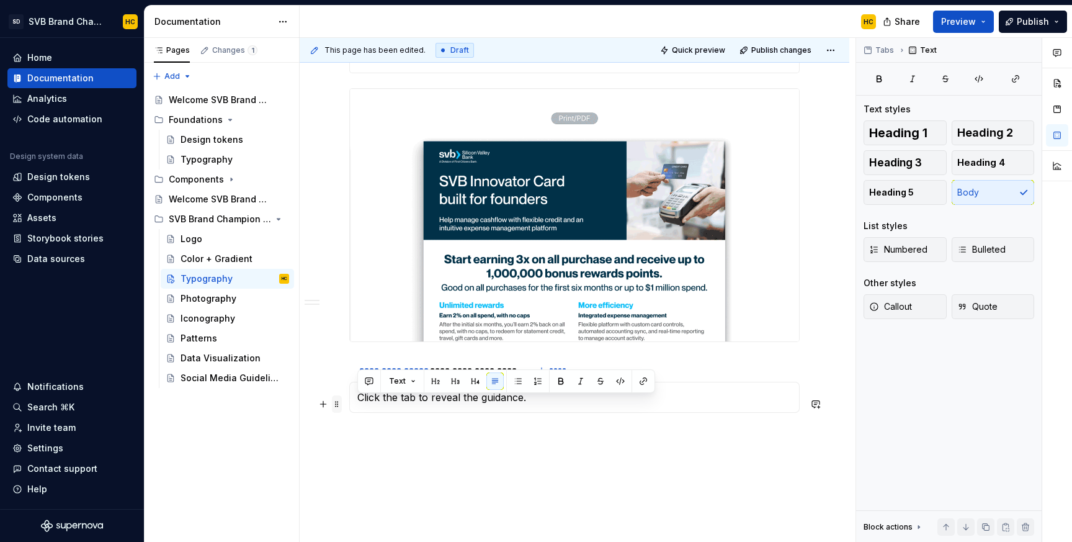
drag, startPoint x: 531, startPoint y: 406, endPoint x: 332, endPoint y: 407, distance: 199.1
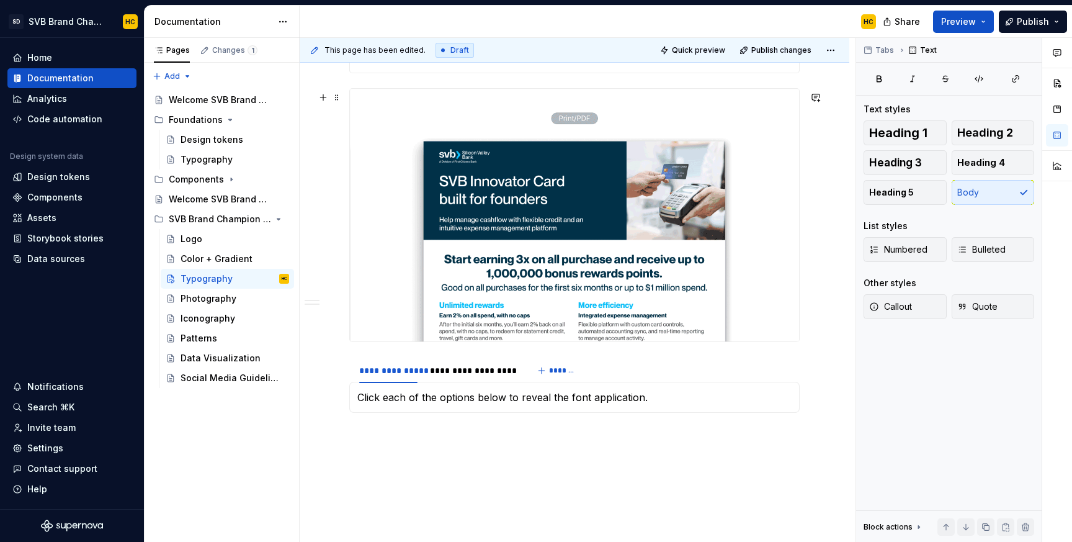
click at [453, 376] on div "**********" at bounding box center [473, 370] width 86 height 12
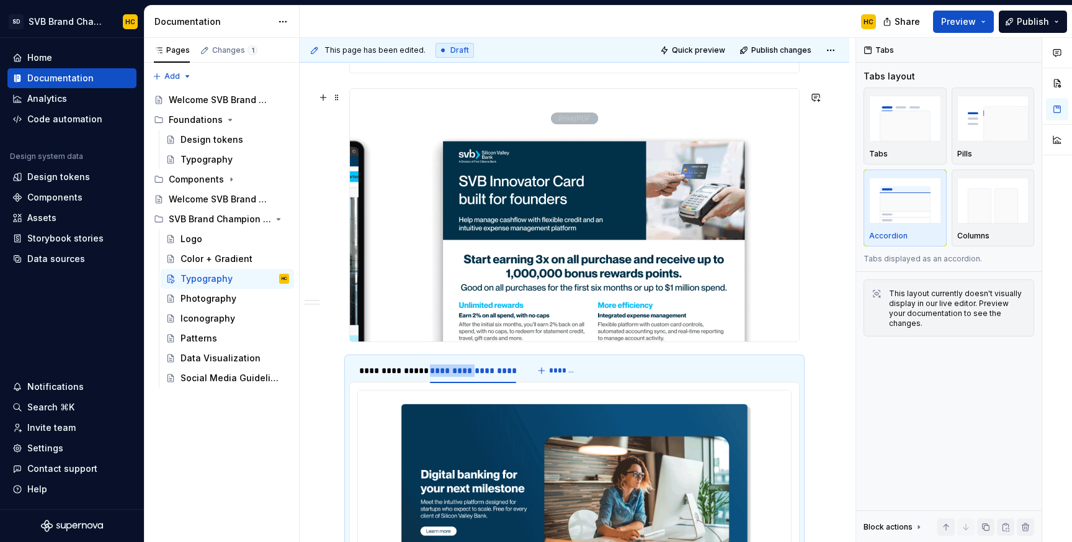
click at [453, 376] on div "**********" at bounding box center [473, 370] width 86 height 12
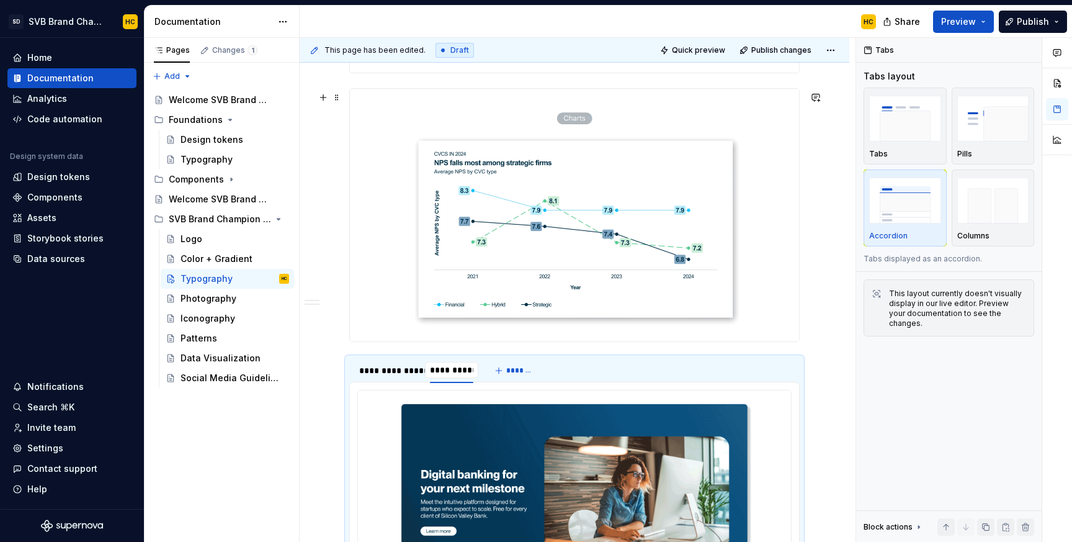
type input "**********"
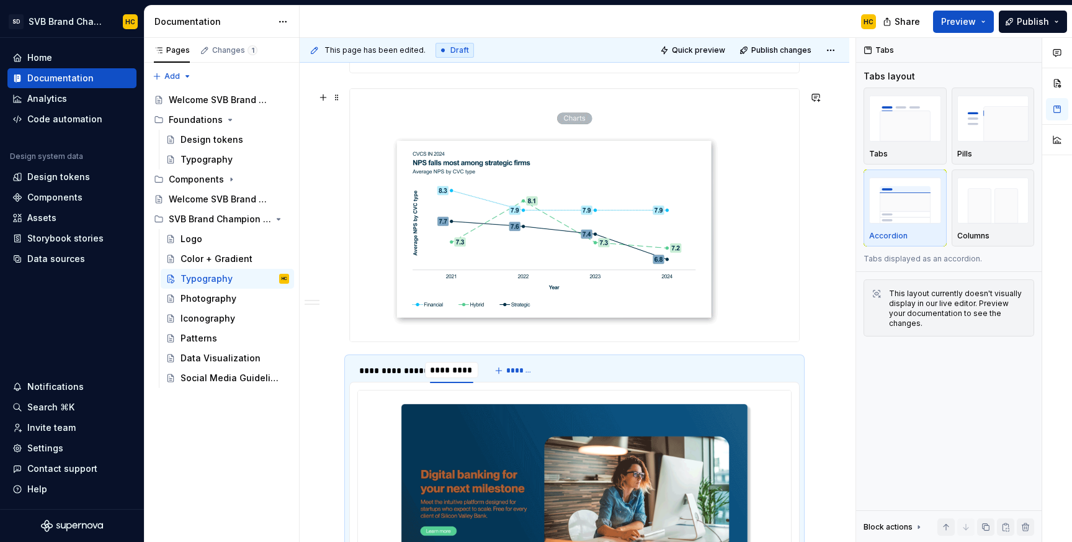
type textarea "*"
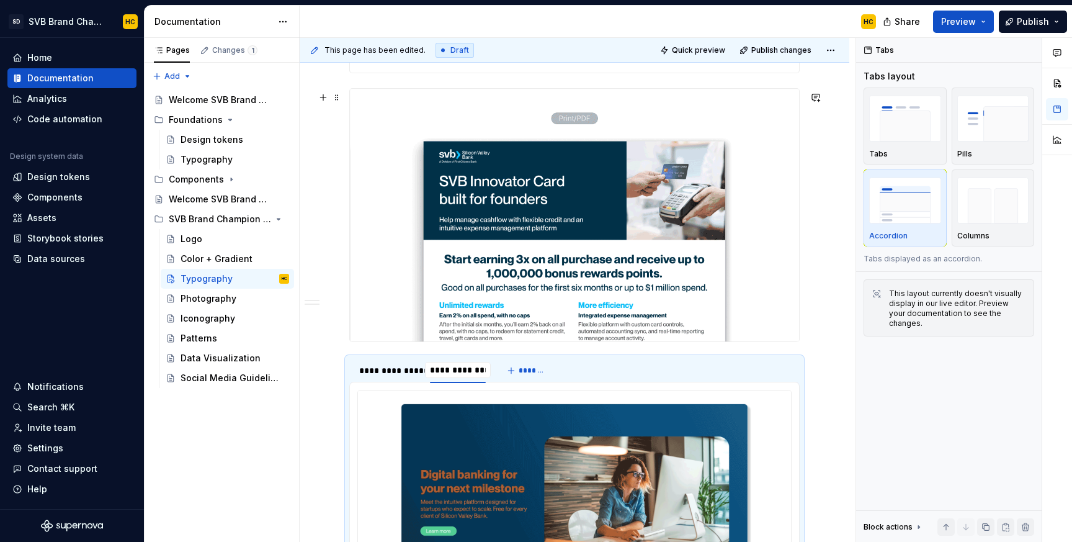
type input "**********"
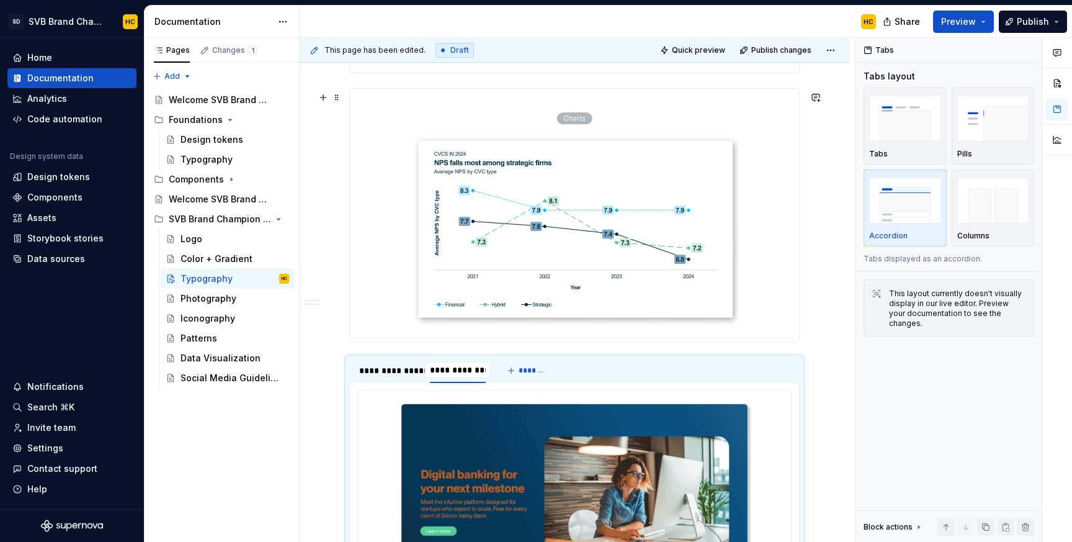
scroll to position [0, 0]
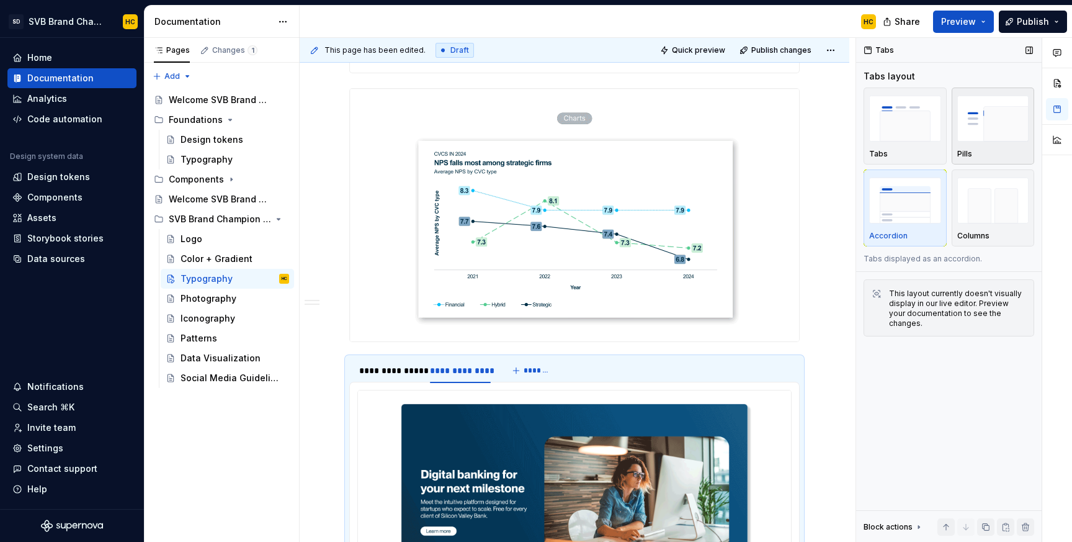
click at [960, 110] on img "button" at bounding box center [993, 118] width 72 height 45
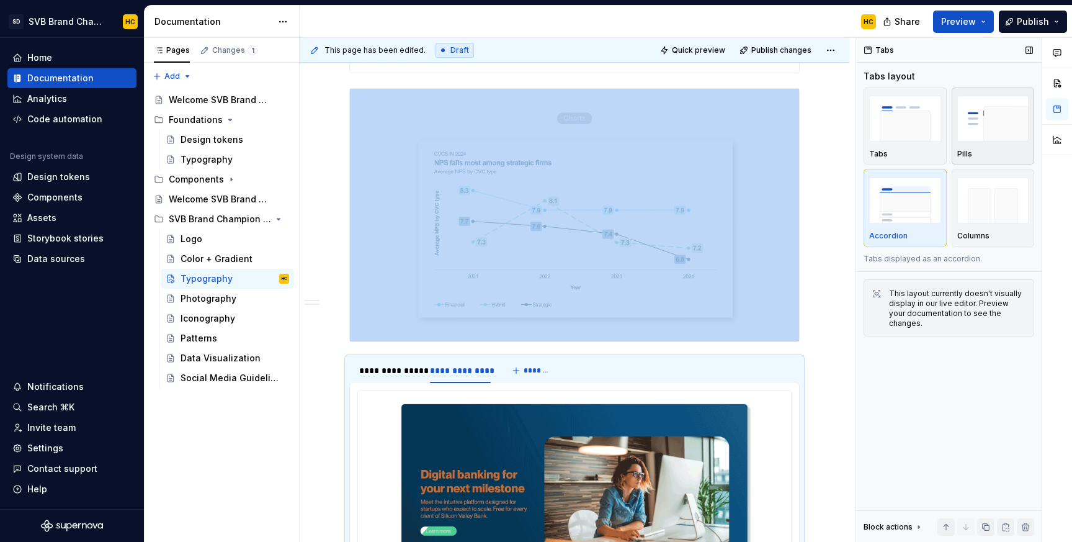
scroll to position [923, 0]
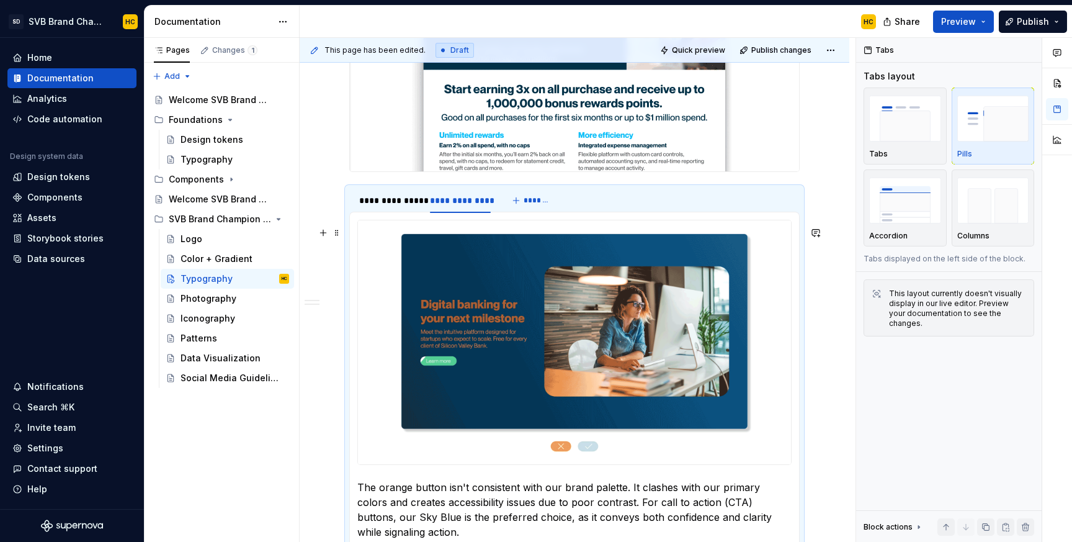
click at [362, 465] on div at bounding box center [574, 342] width 434 height 245
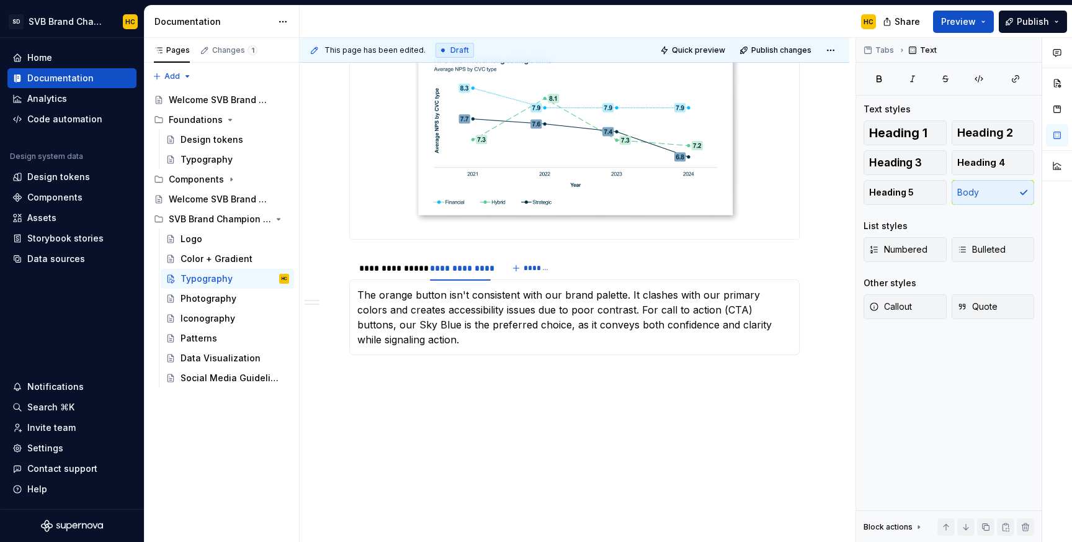
scroll to position [847, 0]
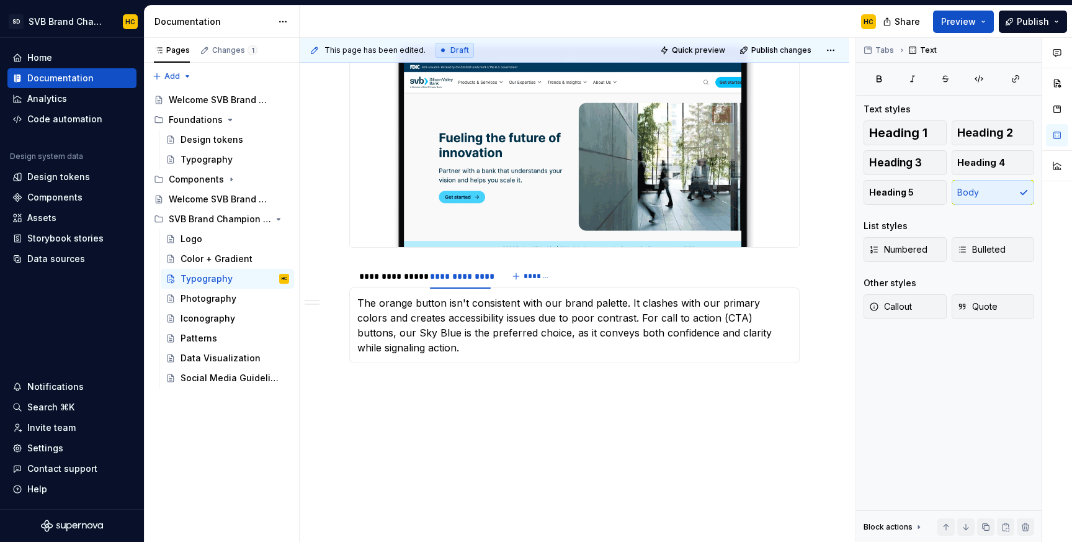
type textarea "*"
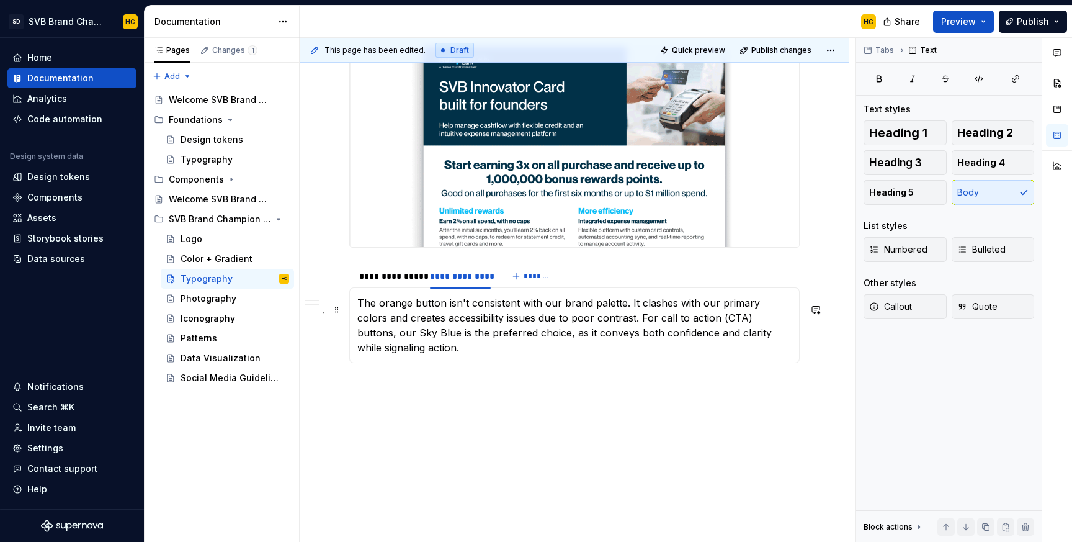
click at [393, 335] on p "The orange button isn't consistent with our brand palette. It clashes with our …" at bounding box center [574, 325] width 434 height 60
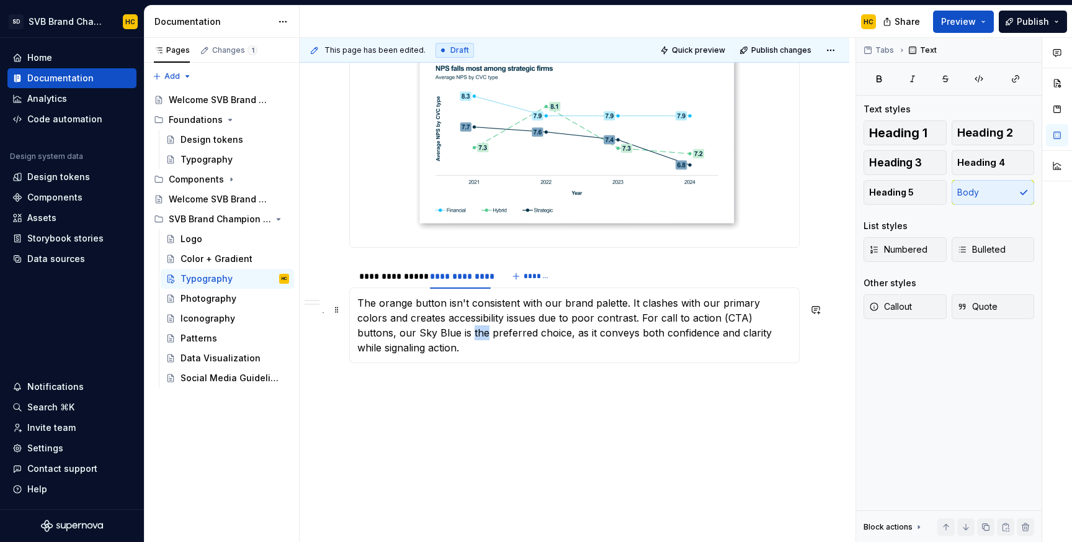
click at [393, 335] on p "The orange button isn't consistent with our brand palette. It clashes with our …" at bounding box center [574, 325] width 434 height 60
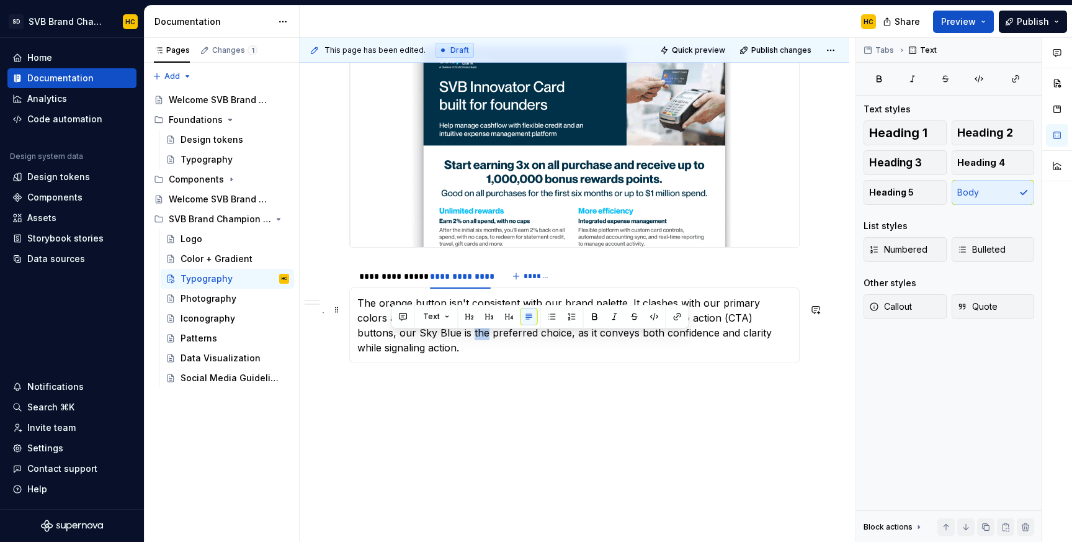
click at [393, 335] on p "The orange button isn't consistent with our brand palette. It clashes with our …" at bounding box center [574, 325] width 434 height 60
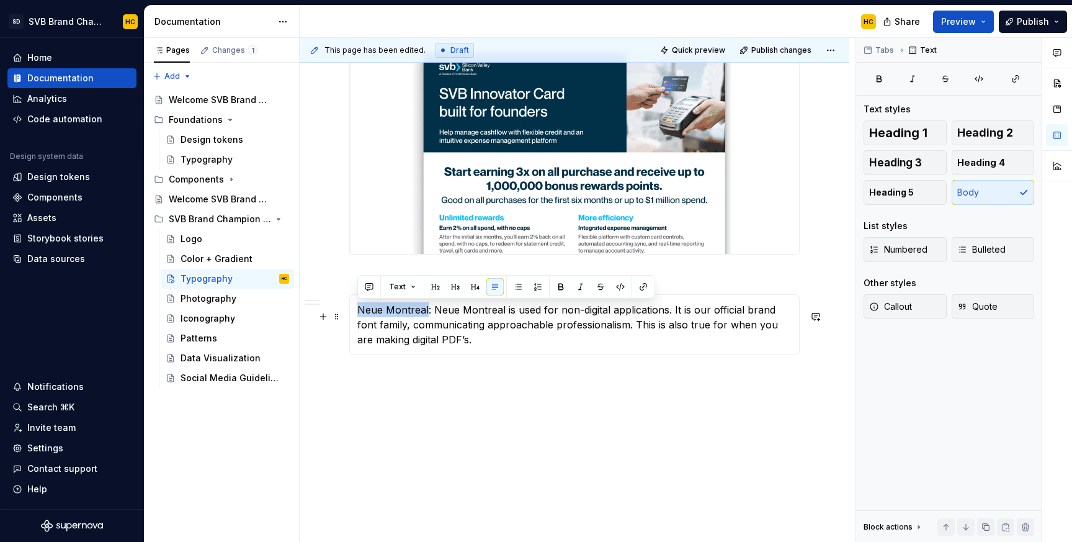
drag, startPoint x: 426, startPoint y: 310, endPoint x: 351, endPoint y: 315, distance: 75.8
click at [351, 315] on div "Click each of the options below to reveal the font application. Neue Montreal: …" at bounding box center [574, 324] width 450 height 61
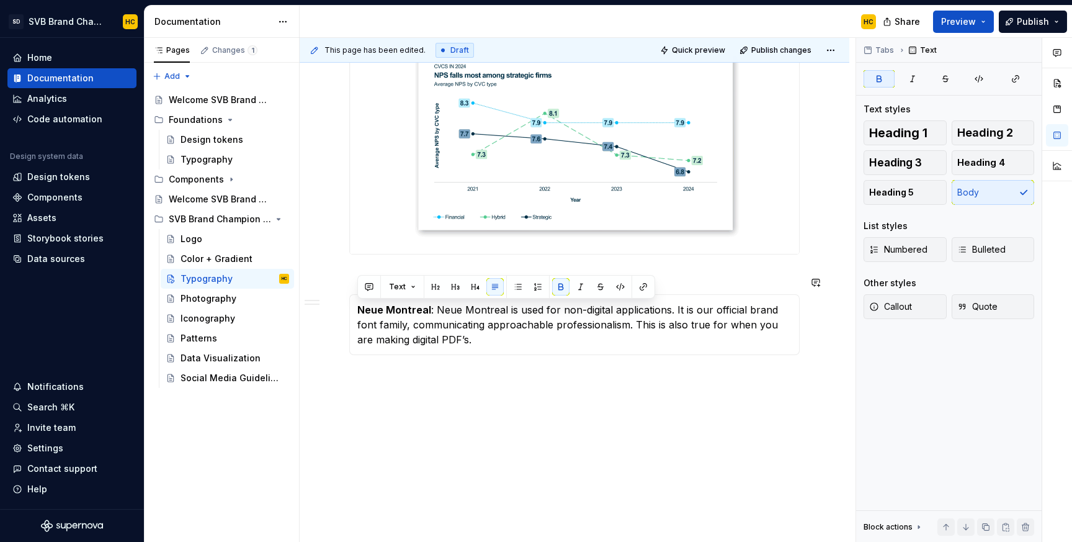
click at [478, 351] on div "Click each of the options below to reveal the font application. Neue Montreal :…" at bounding box center [574, 324] width 450 height 61
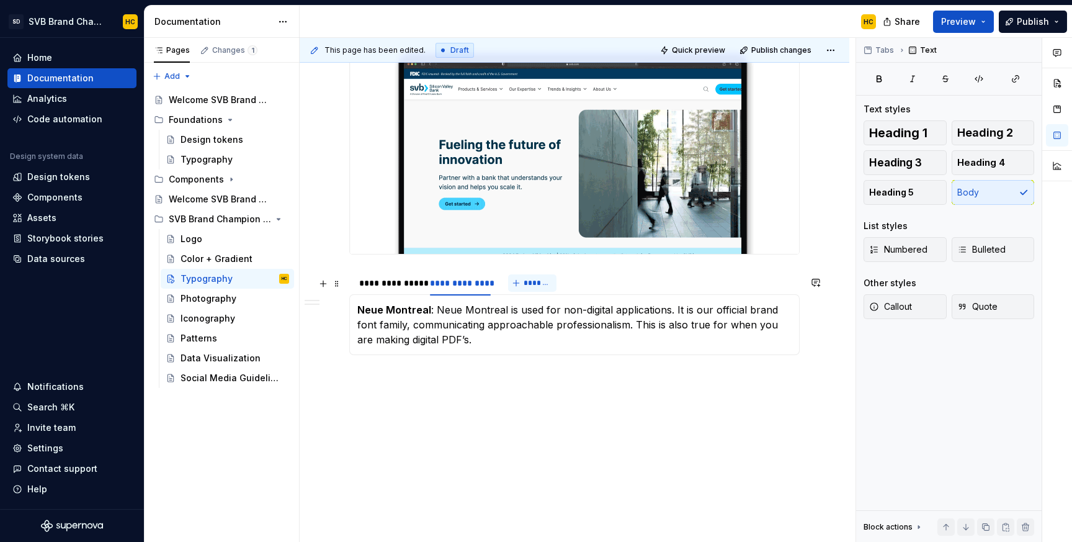
click at [530, 283] on span "*******" at bounding box center [538, 283] width 28 height 10
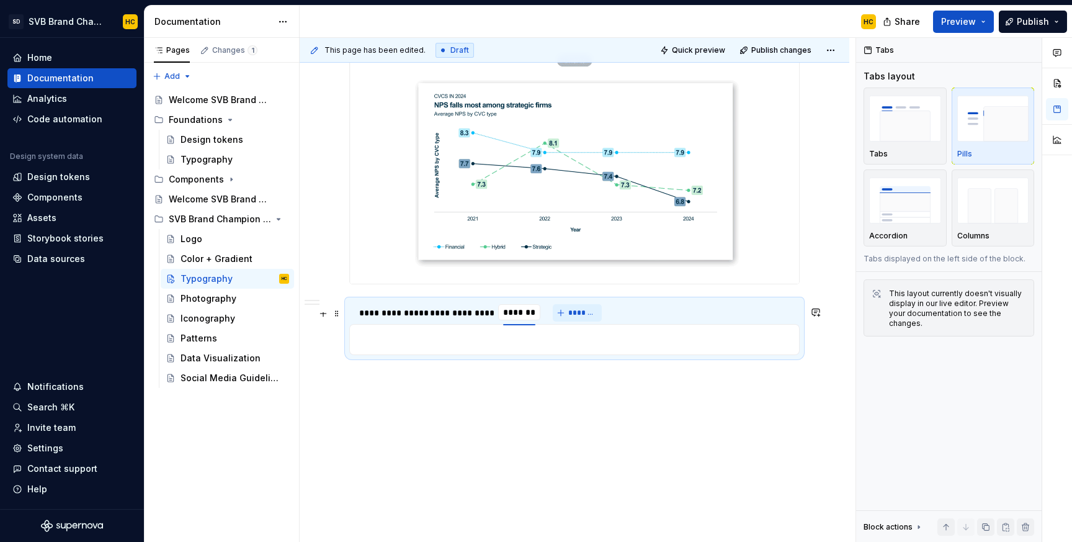
scroll to position [817, 0]
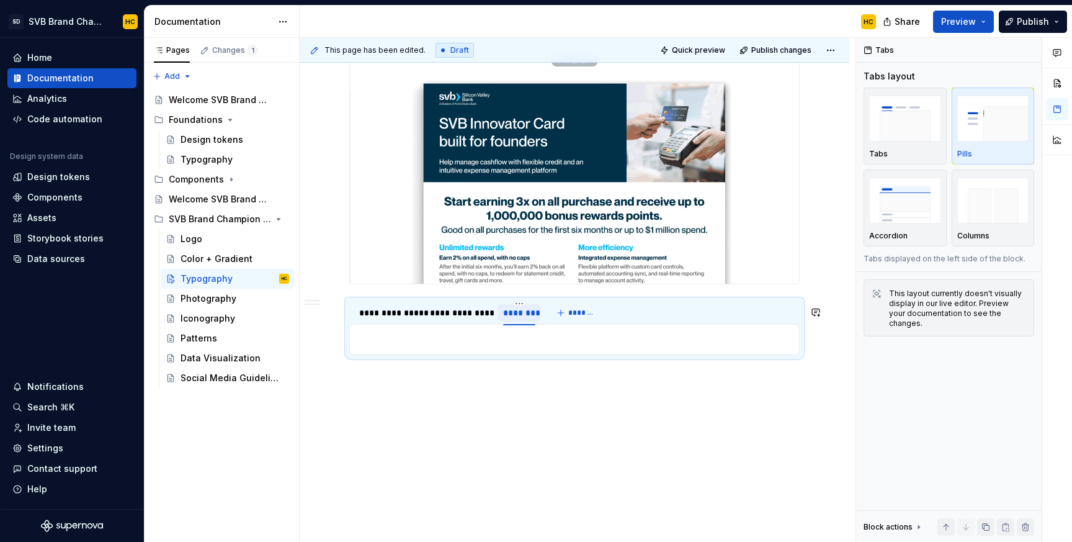
click at [522, 314] on div "********" at bounding box center [519, 312] width 32 height 12
click at [522, 314] on input "********" at bounding box center [519, 312] width 42 height 22
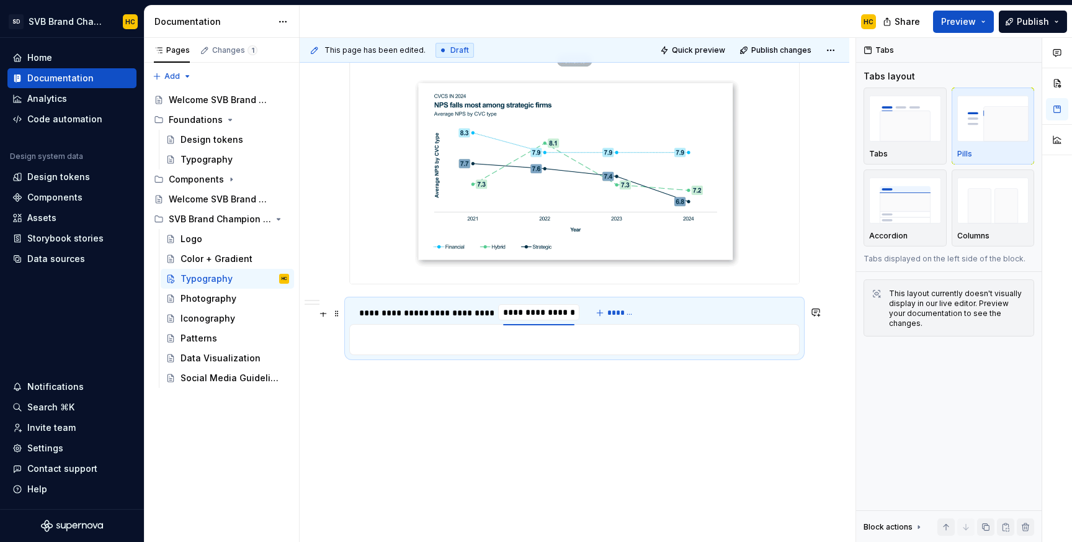
scroll to position [0, 0]
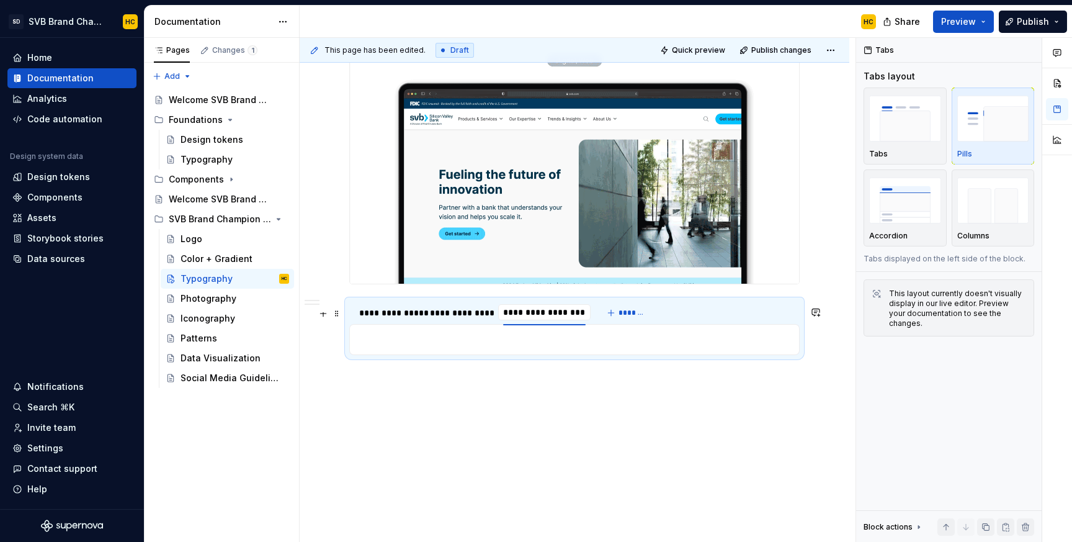
type input "**********"
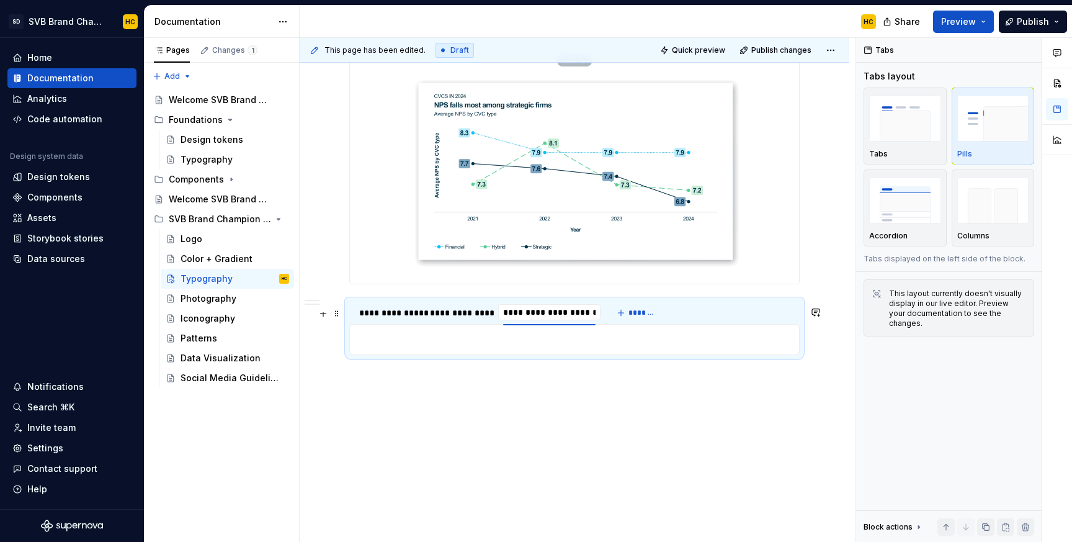
type textarea "*"
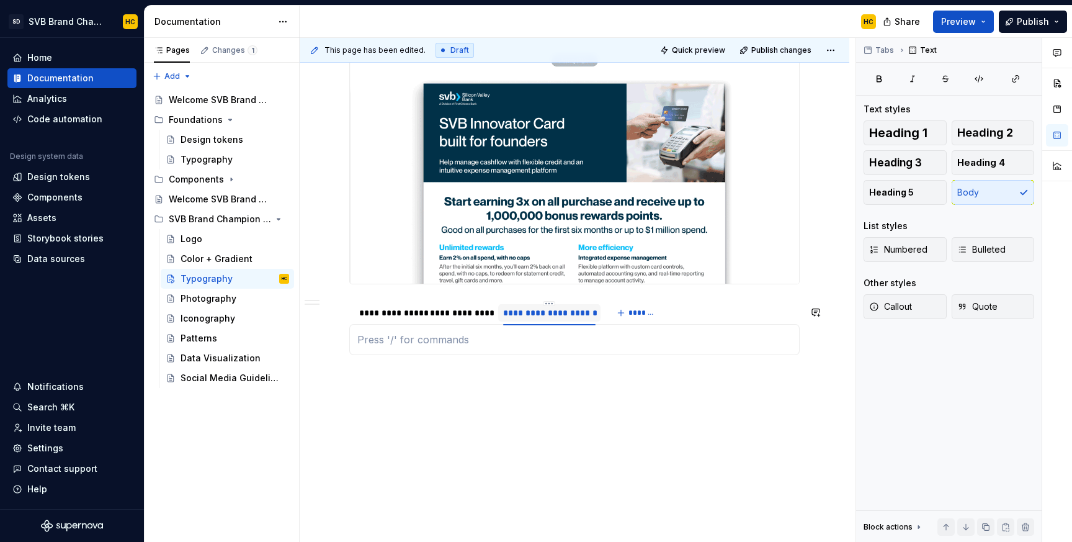
click at [497, 349] on div "Click each of the options below to reveal the font application. Neue Montreal :…" at bounding box center [574, 339] width 450 height 31
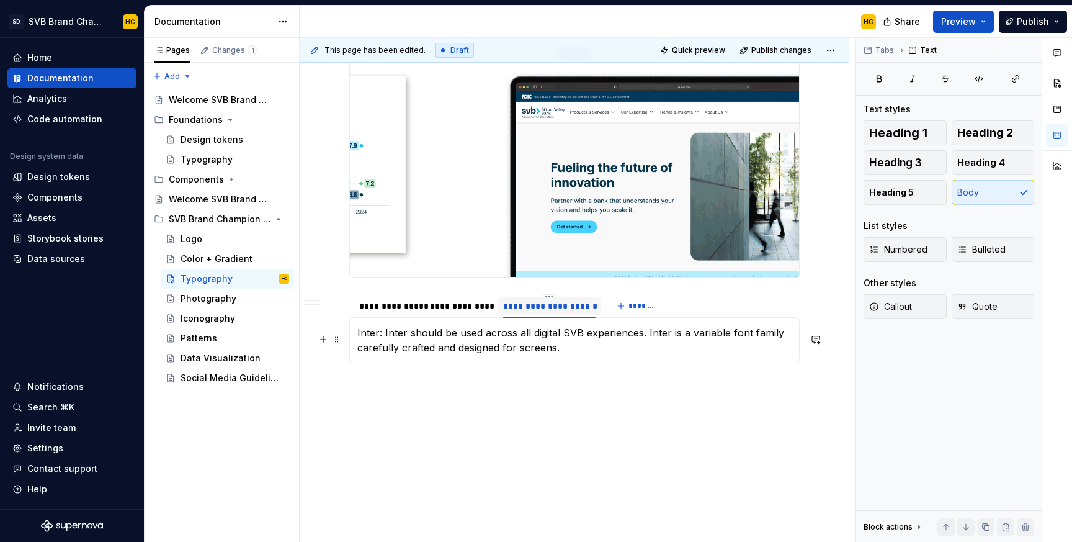
click at [370, 338] on p "Inter: Inter should be used across all digital SVB experiences. Inter is a vari…" at bounding box center [574, 340] width 434 height 30
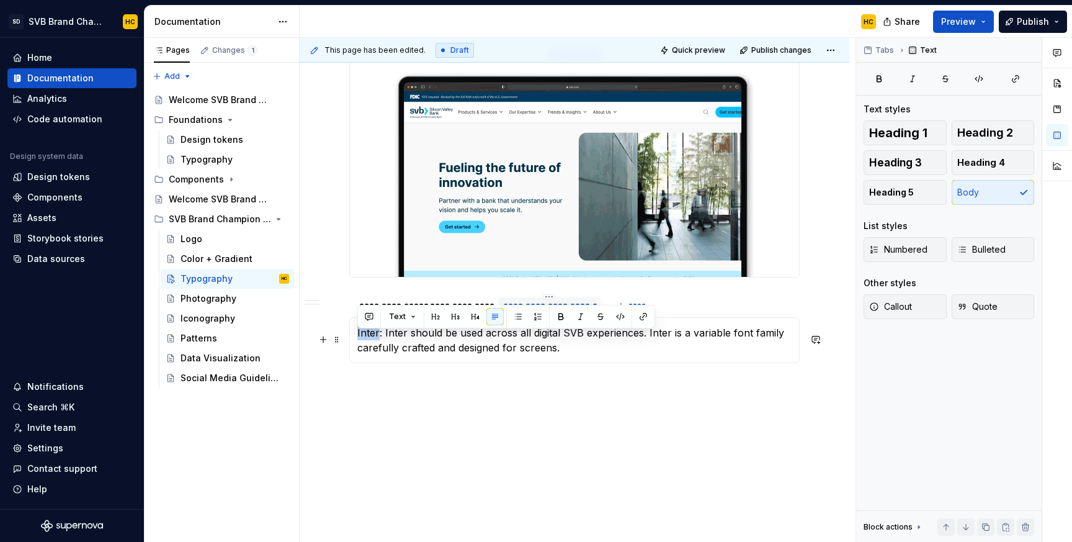
click at [370, 338] on p "Inter: Inter should be used across all digital SVB experiences. Inter is a vari…" at bounding box center [574, 340] width 434 height 30
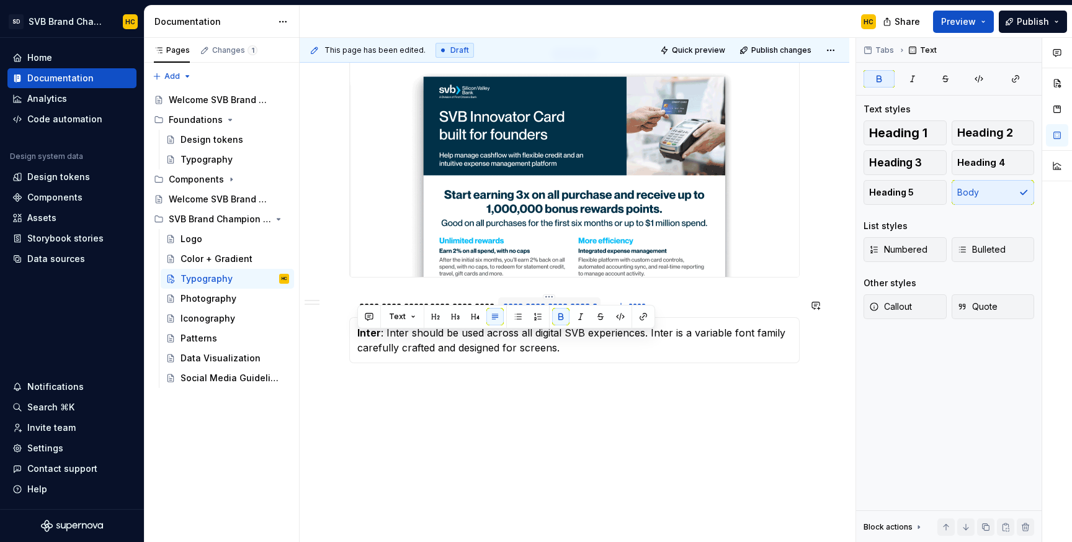
click at [621, 363] on div "Click each of the options below to reveal the font application. Neue Montreal :…" at bounding box center [574, 340] width 450 height 46
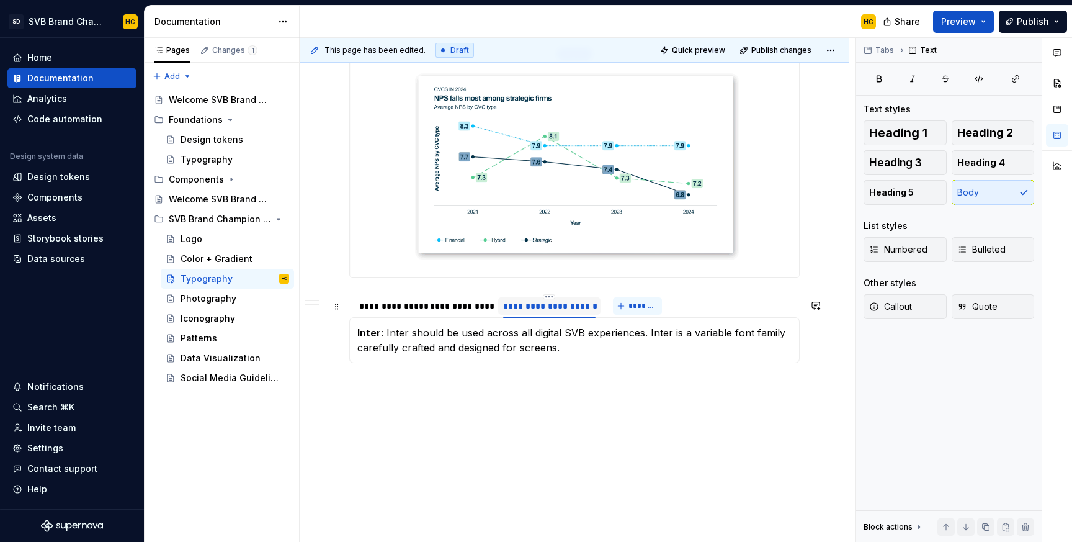
click at [643, 310] on span "*******" at bounding box center [642, 306] width 28 height 10
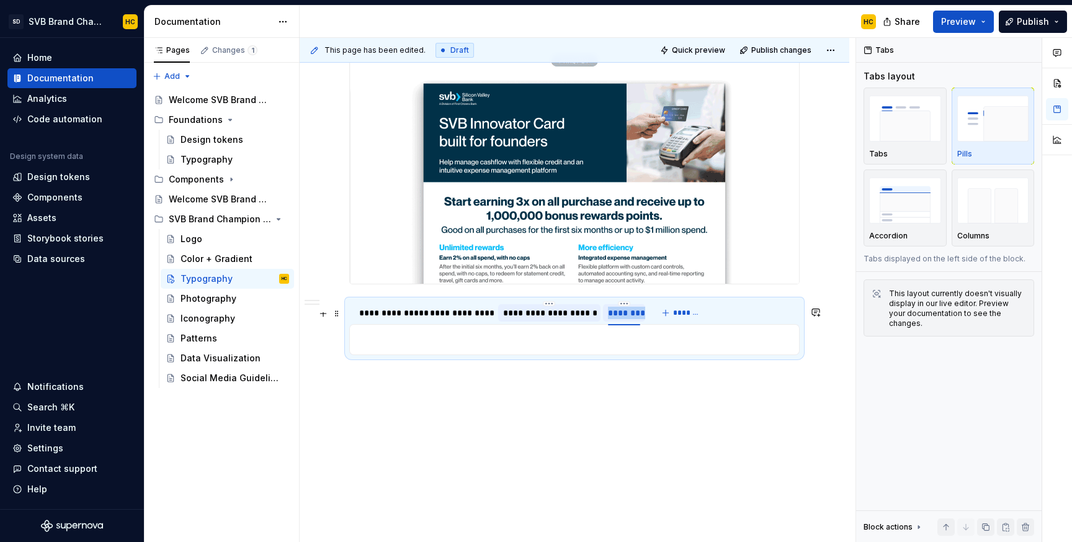
click at [626, 315] on div "********" at bounding box center [624, 312] width 32 height 12
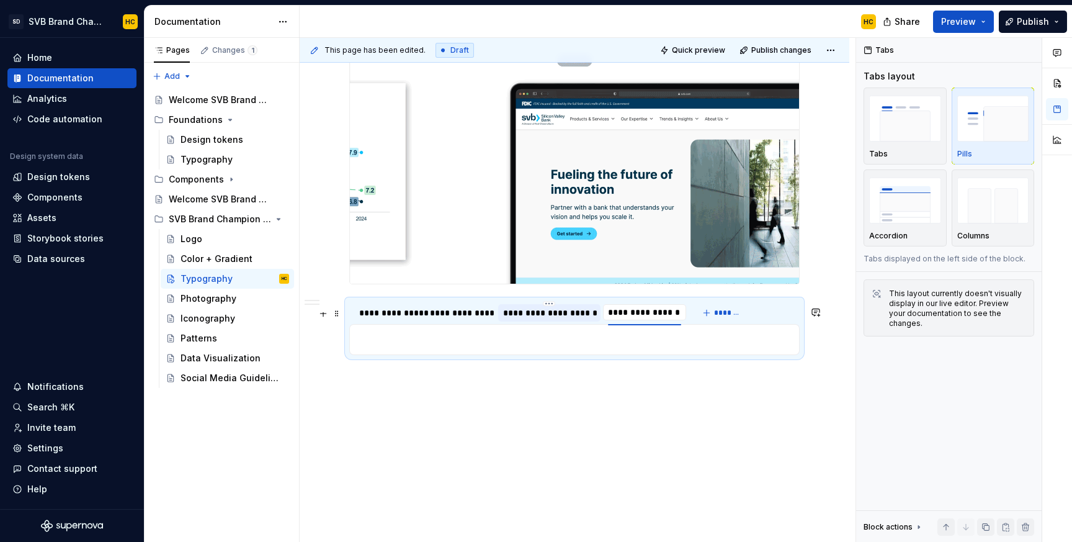
type input "**********"
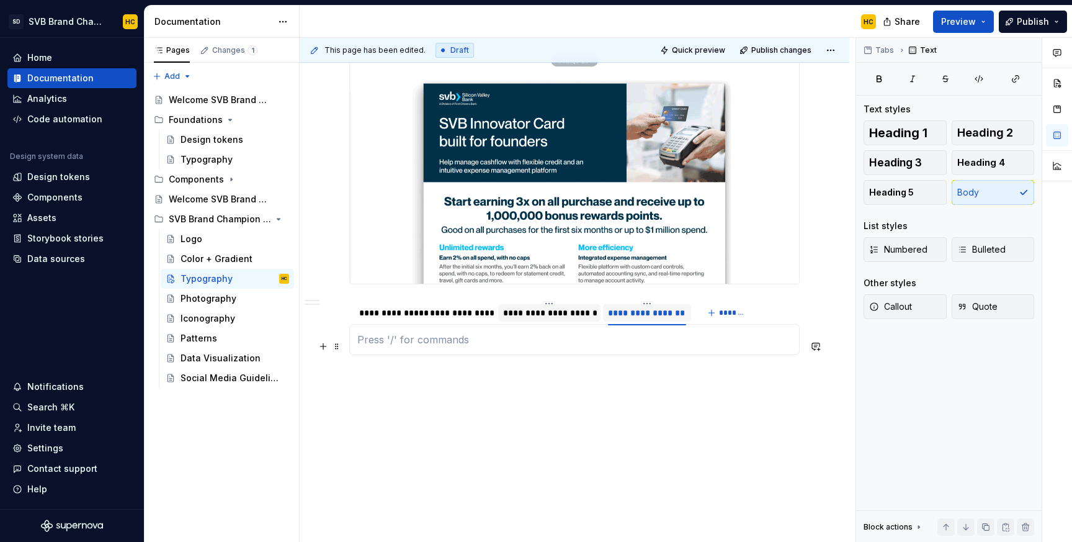
click at [452, 340] on p at bounding box center [574, 339] width 434 height 15
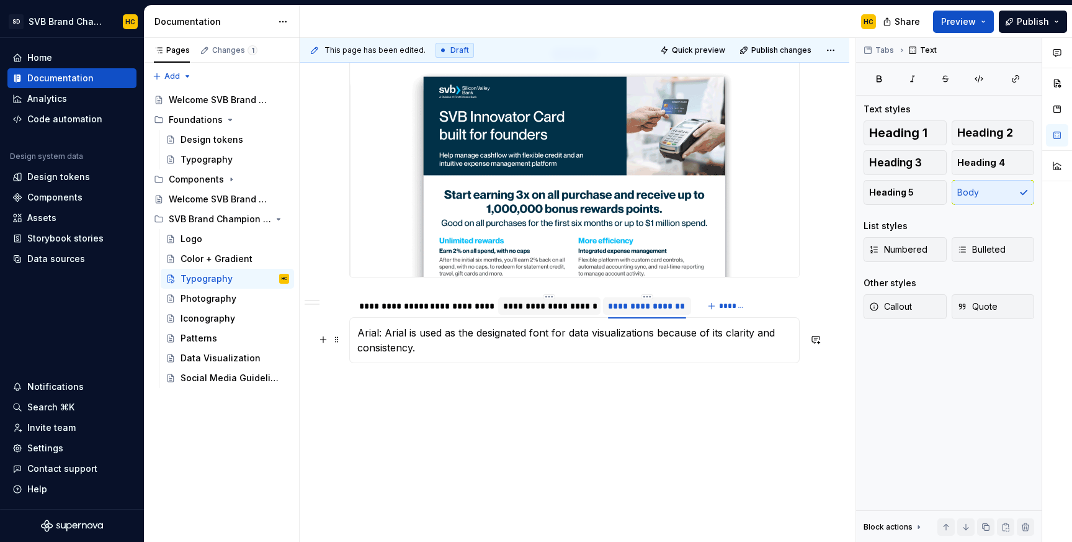
click at [372, 339] on p "Arial: Arial is used as the designated font for data visualizations because of …" at bounding box center [574, 340] width 434 height 30
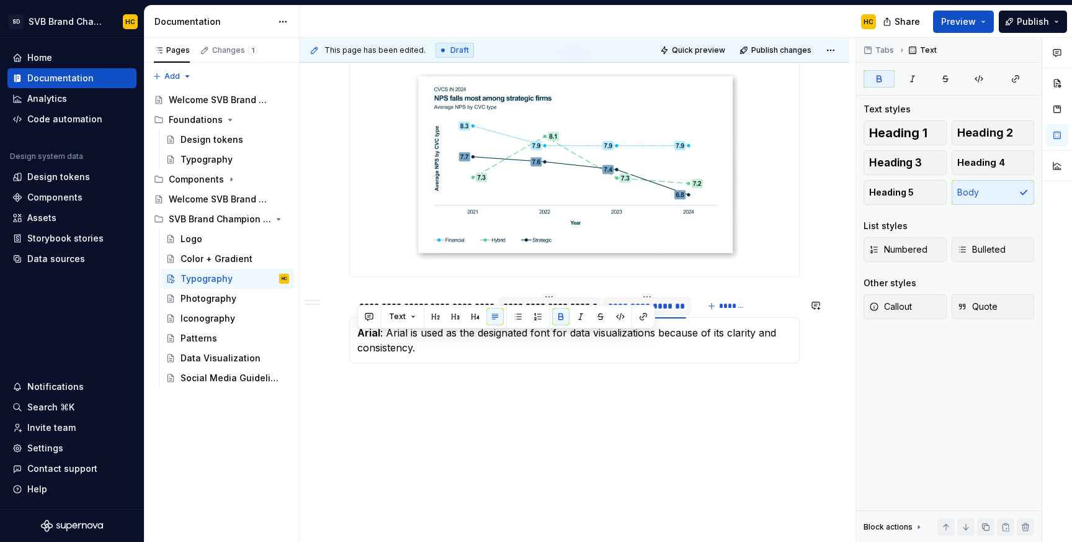
click at [439, 444] on div "**********" at bounding box center [575, 3] width 550 height 1096
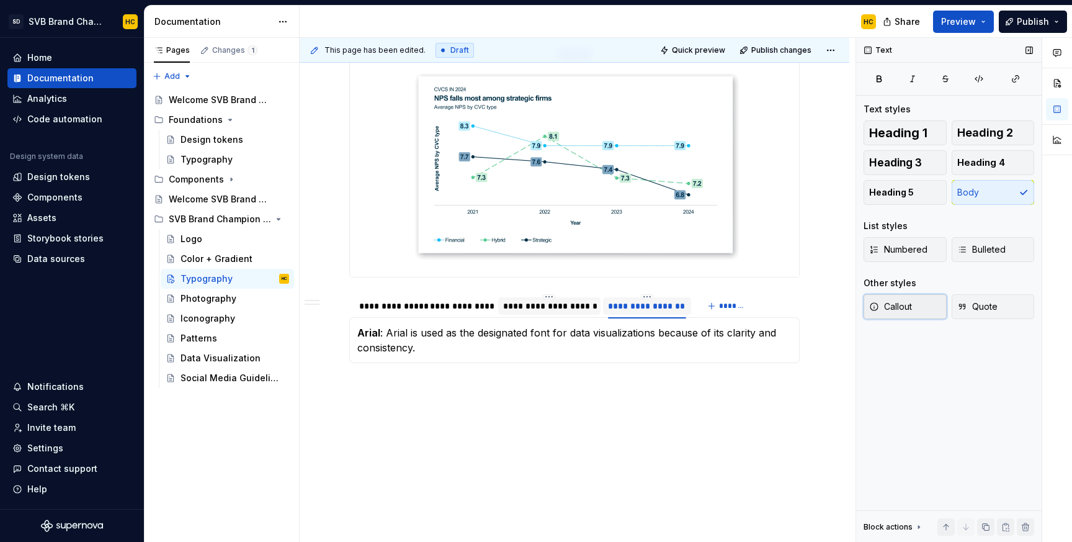
click at [886, 315] on button "Callout" at bounding box center [905, 306] width 83 height 25
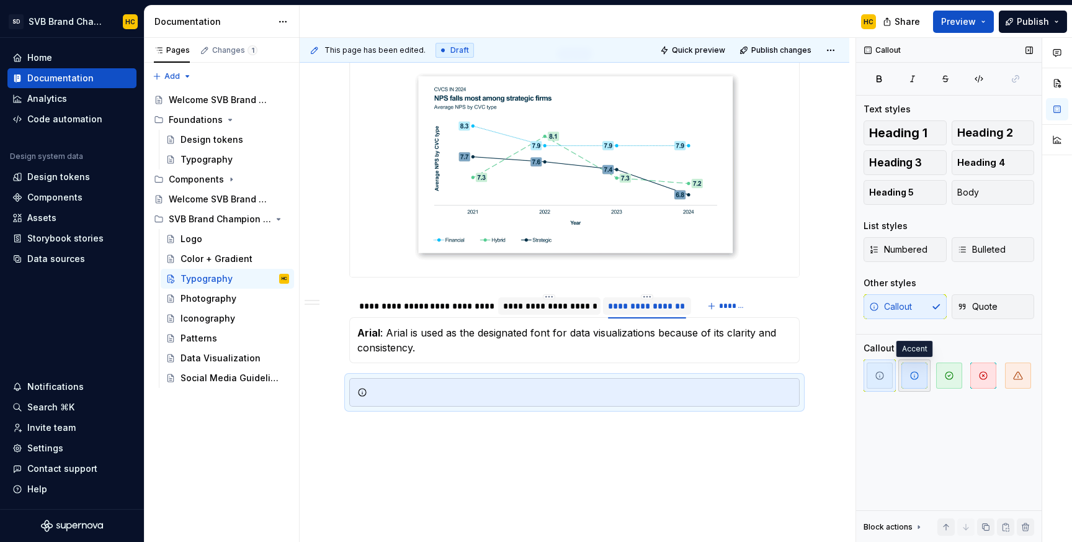
click at [906, 378] on span "button" at bounding box center [914, 375] width 26 height 26
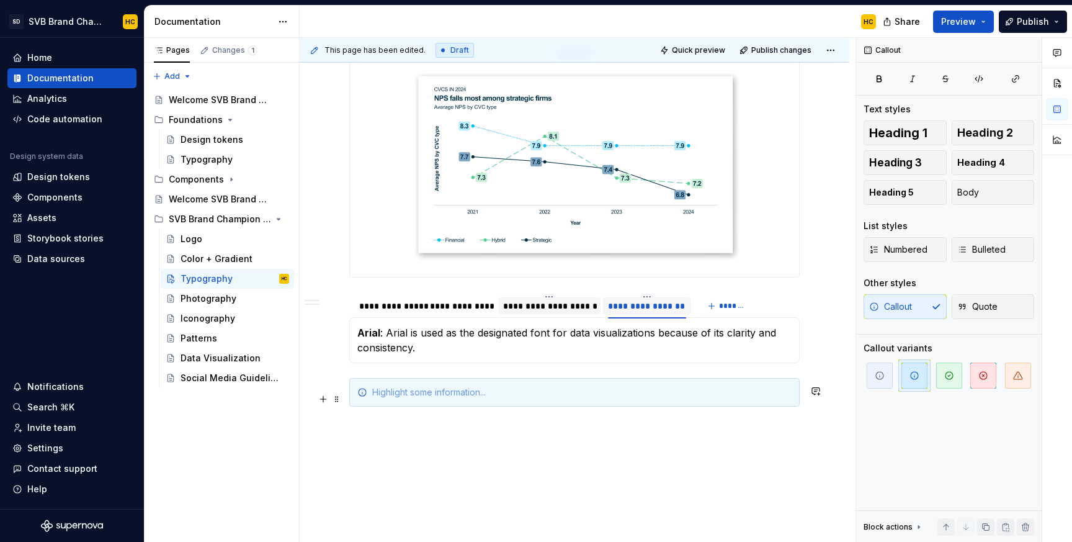
click at [413, 398] on div at bounding box center [581, 392] width 419 height 12
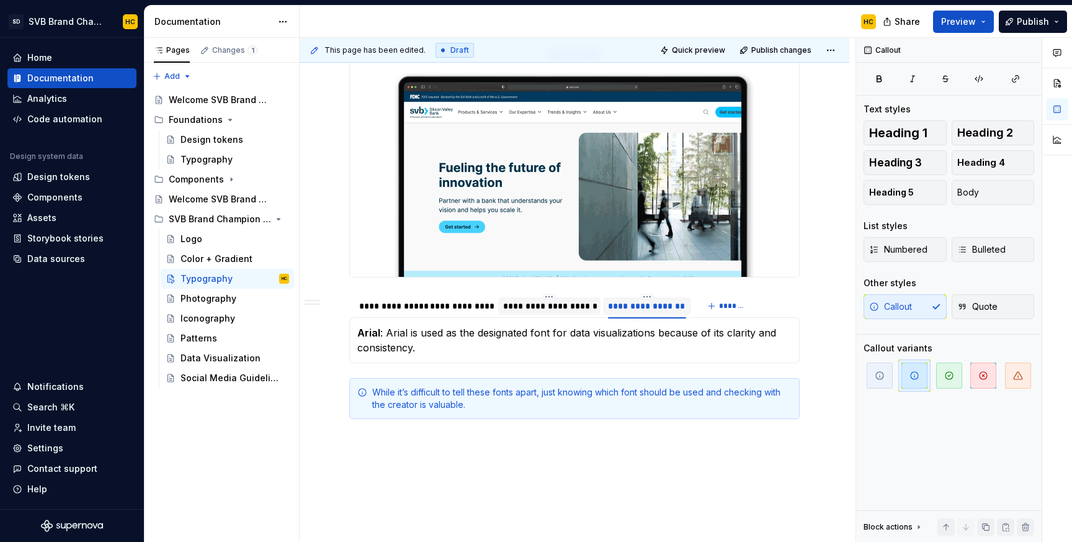
type textarea "*"
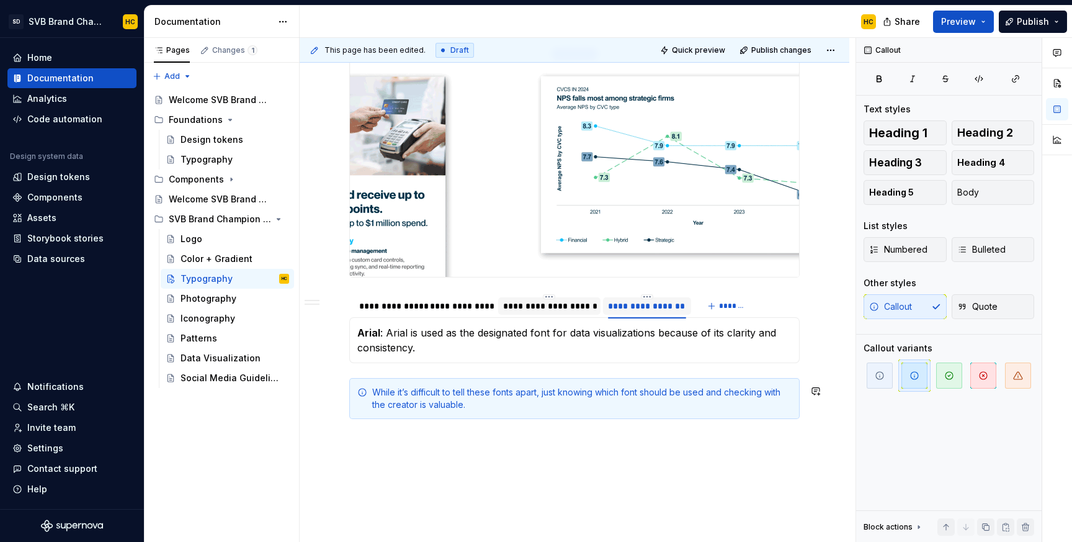
click at [531, 441] on div "**********" at bounding box center [575, 26] width 550 height 1142
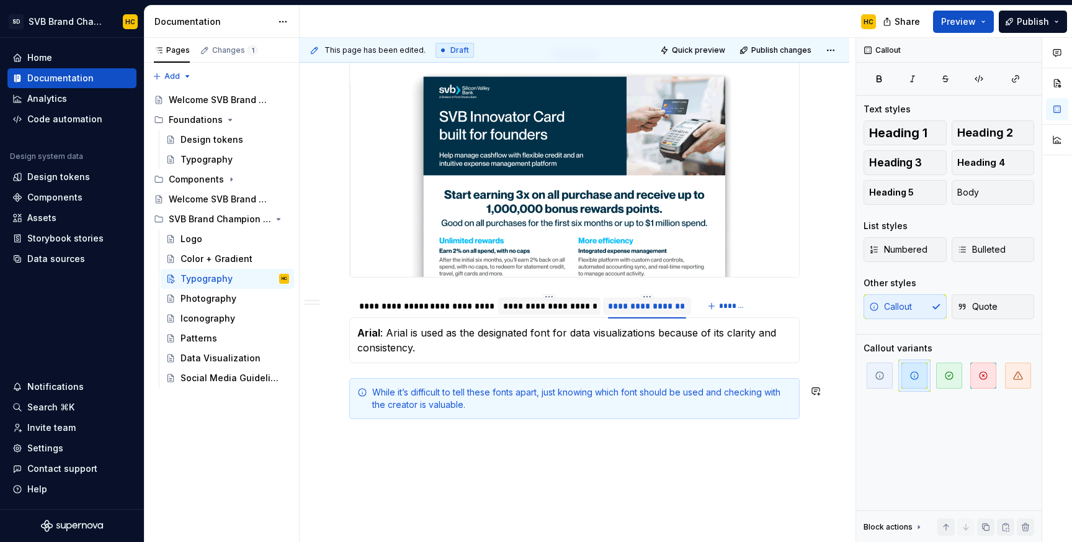
click at [367, 455] on div "**********" at bounding box center [575, 26] width 550 height 1142
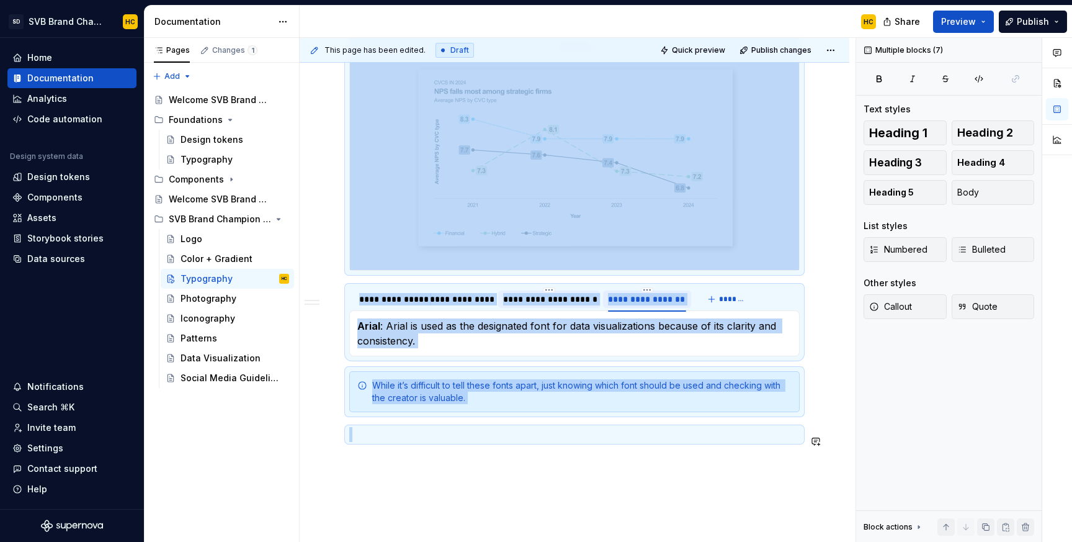
scroll to position [831, 0]
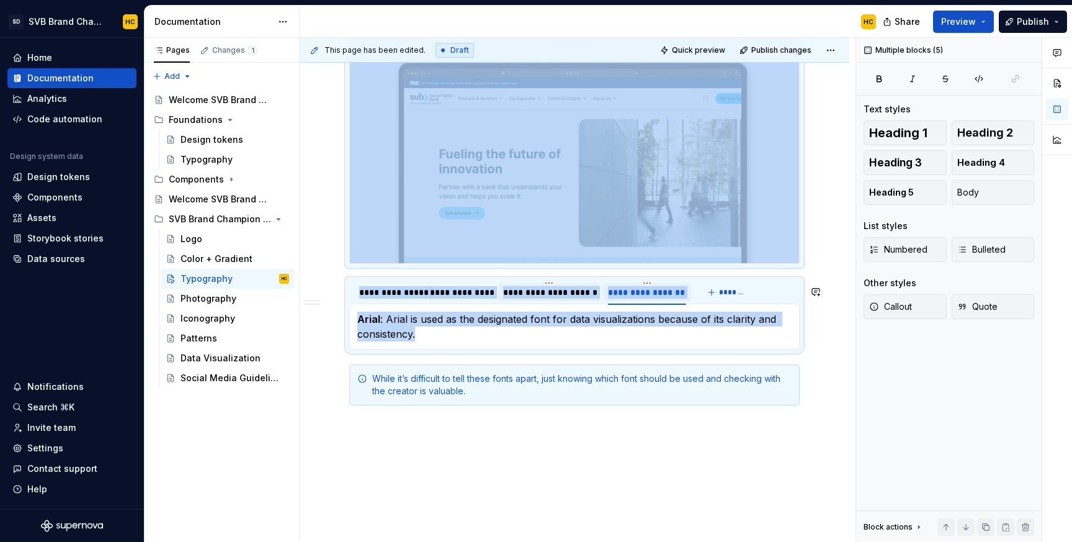
drag, startPoint x: 352, startPoint y: 412, endPoint x: 815, endPoint y: 354, distance: 465.8
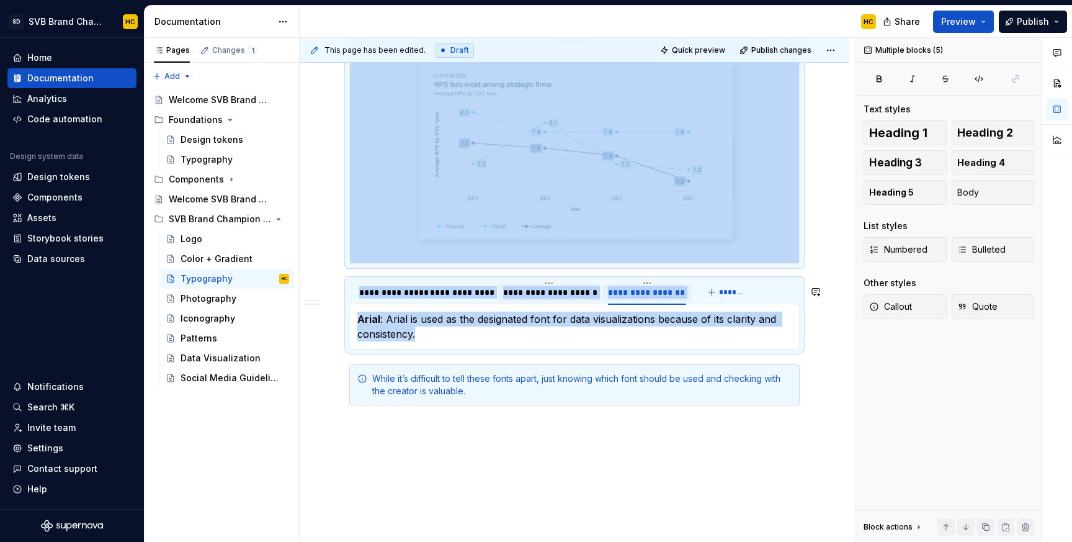
click at [815, 354] on div "**********" at bounding box center [575, 26] width 550 height 1171
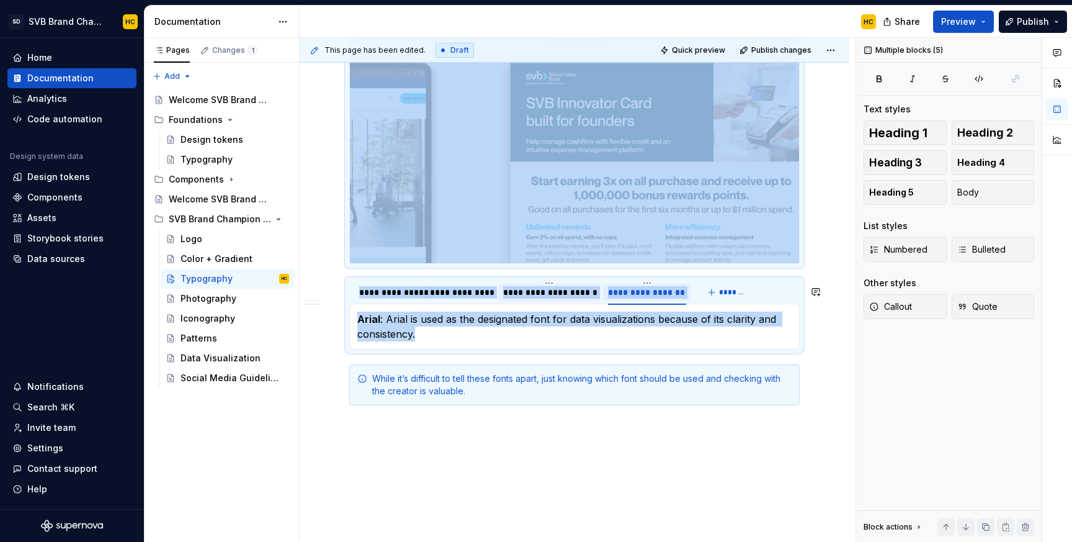
copy div "**********"
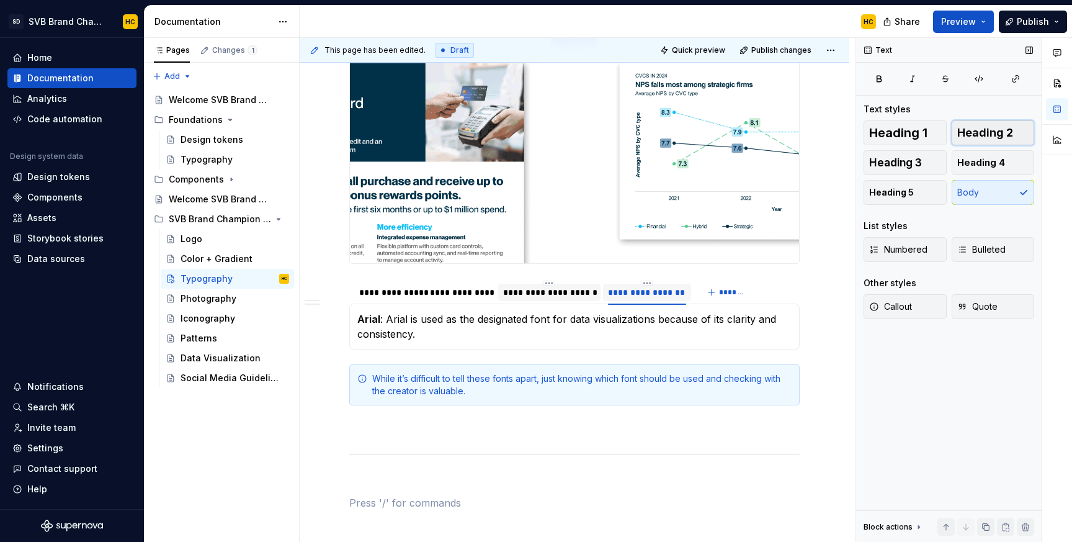
click at [985, 132] on span "Heading 2" at bounding box center [985, 133] width 56 height 12
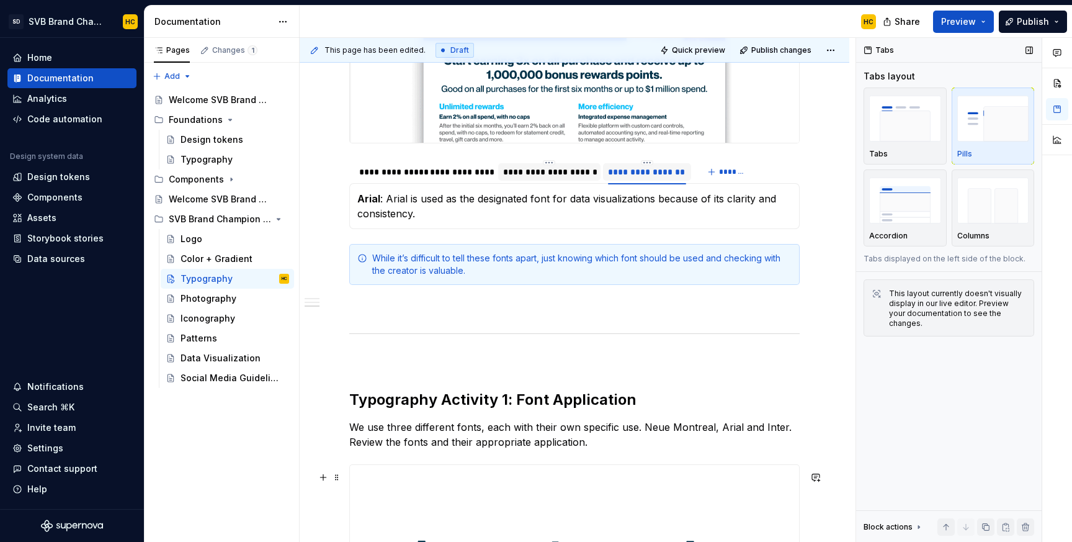
scroll to position [959, 0]
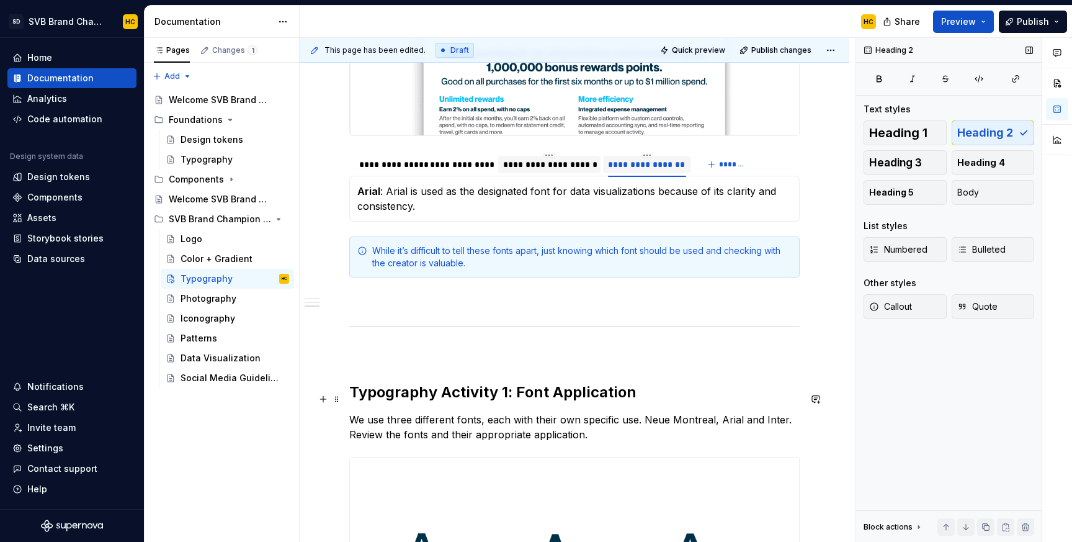
click at [506, 396] on h2 "Typography Activity 1: Font Application" at bounding box center [574, 392] width 450 height 20
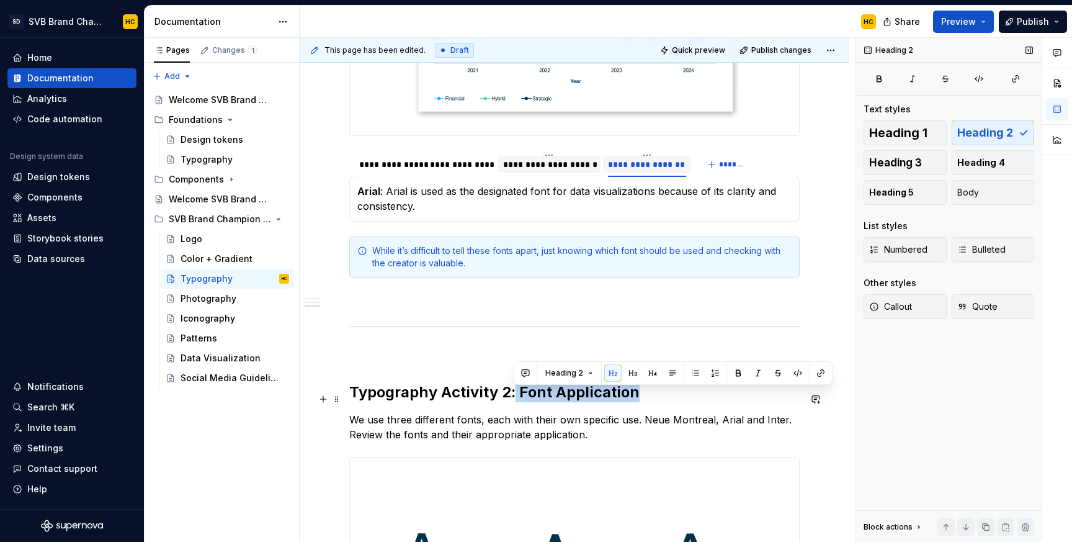
drag, startPoint x: 515, startPoint y: 400, endPoint x: 645, endPoint y: 403, distance: 129.7
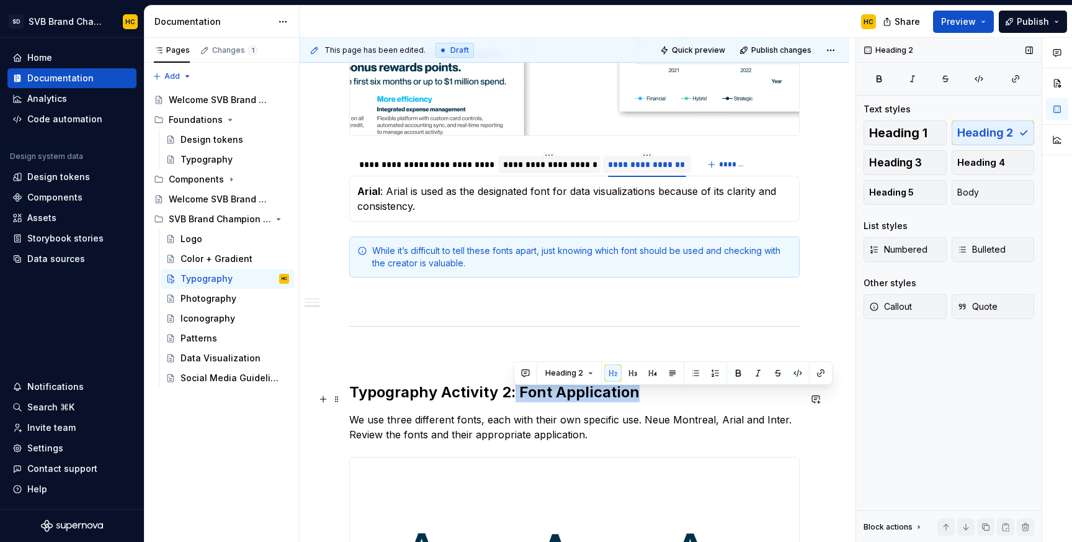
click at [645, 402] on h2 "Typography Activity 2: Font Application" at bounding box center [574, 392] width 450 height 20
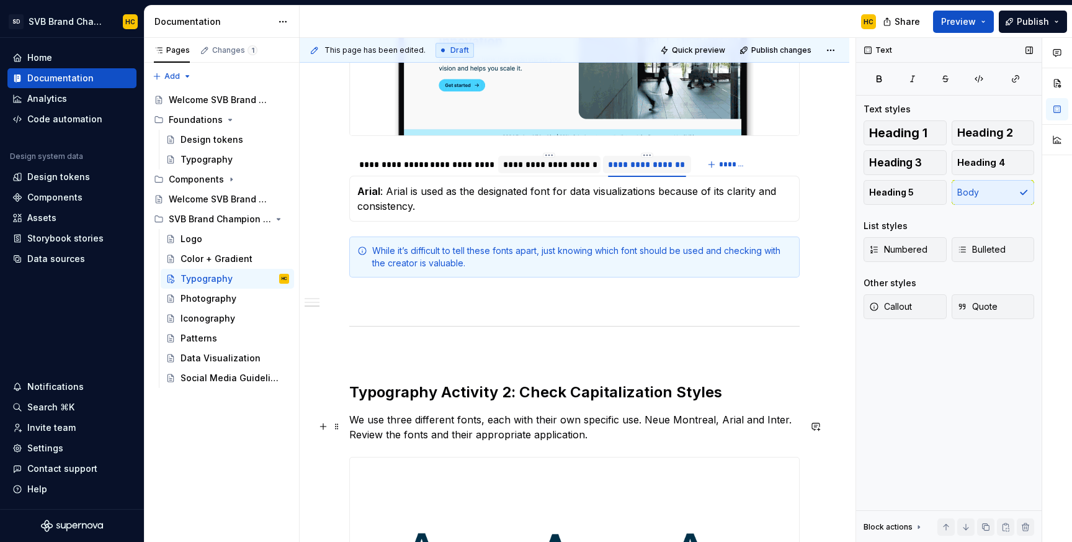
click at [589, 442] on p "We use three different fonts, each with their own specific use. Neue Montreal, …" at bounding box center [574, 427] width 450 height 30
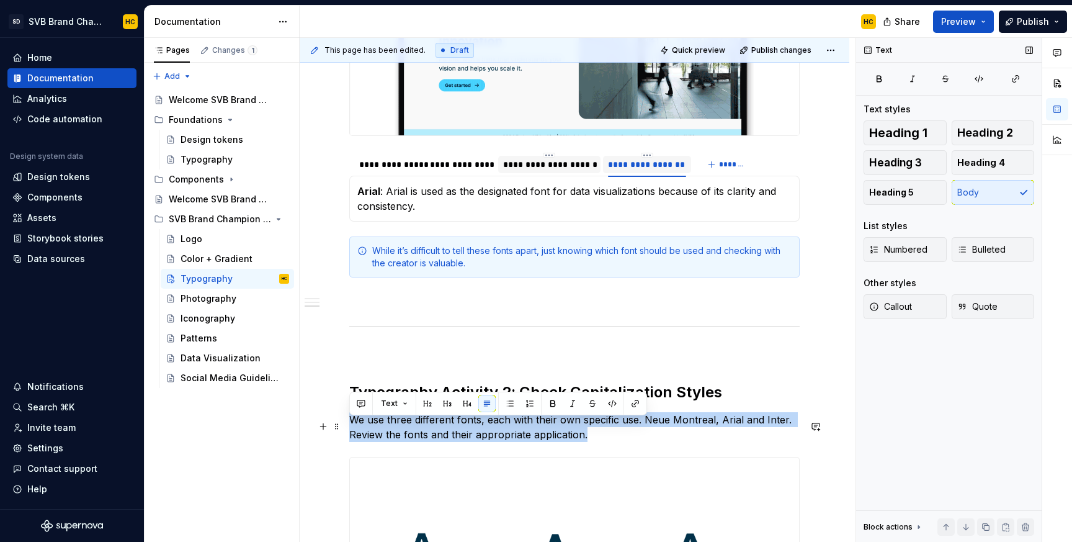
drag, startPoint x: 589, startPoint y: 444, endPoint x: 347, endPoint y: 425, distance: 242.7
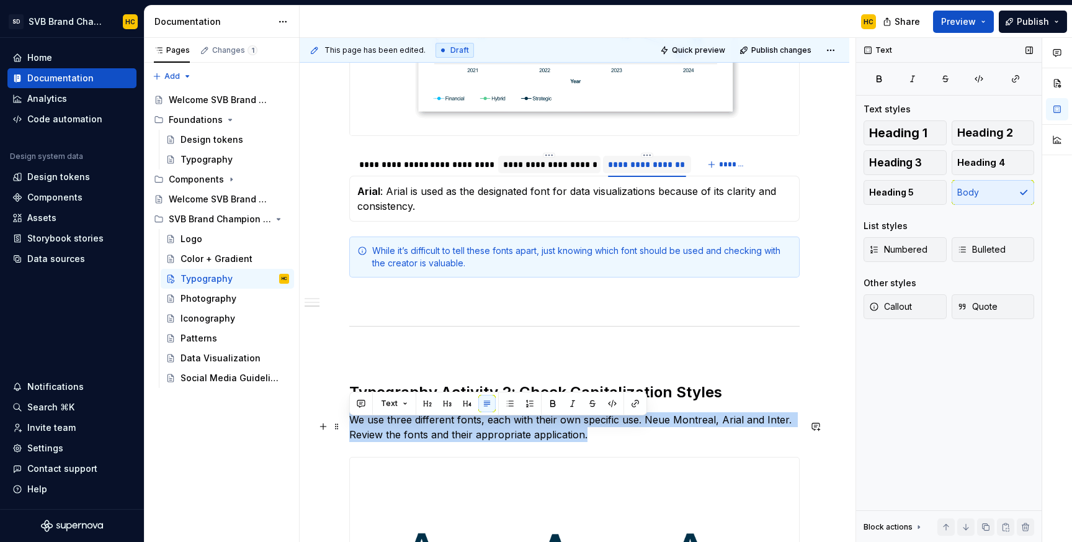
click at [347, 425] on div "**********" at bounding box center [575, 261] width 550 height 1896
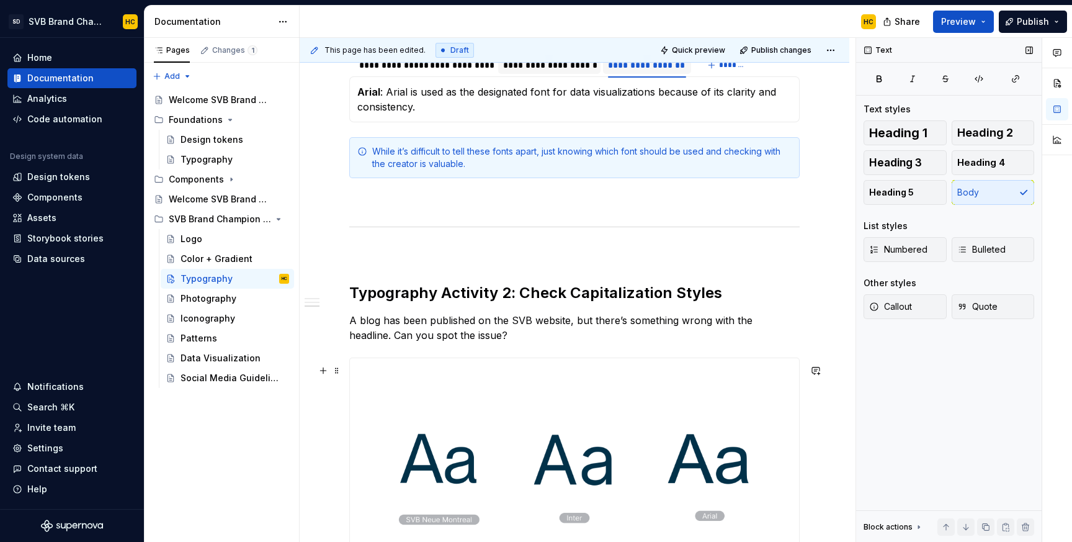
scroll to position [1058, 0]
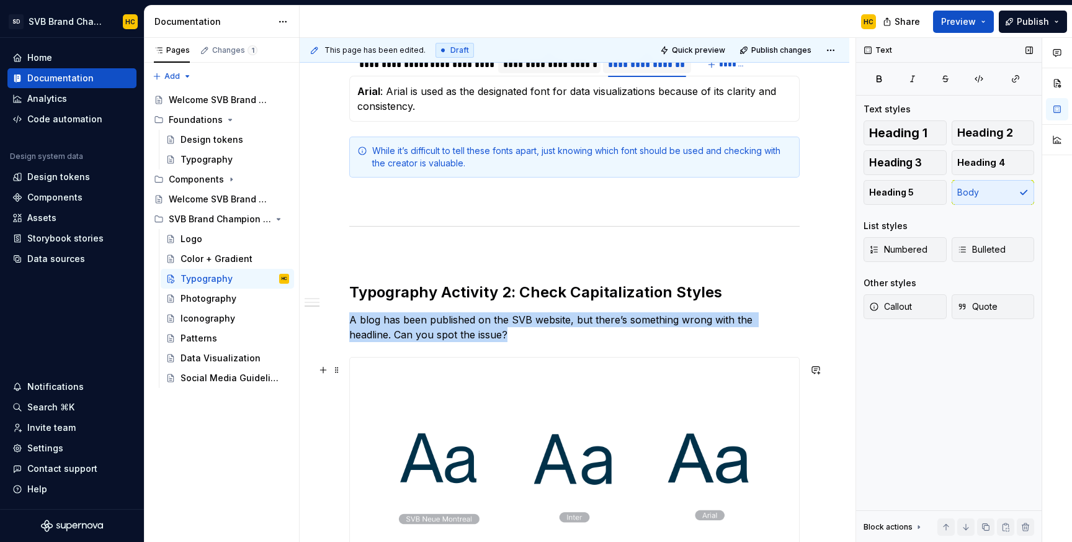
click at [429, 453] on img at bounding box center [574, 469] width 449 height 225
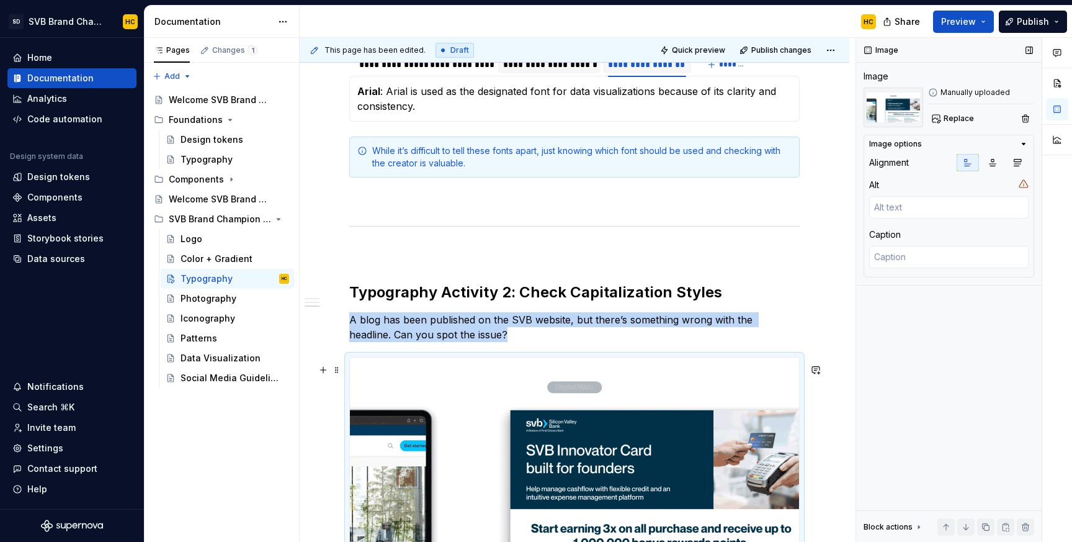
click at [451, 443] on img at bounding box center [574, 483] width 449 height 252
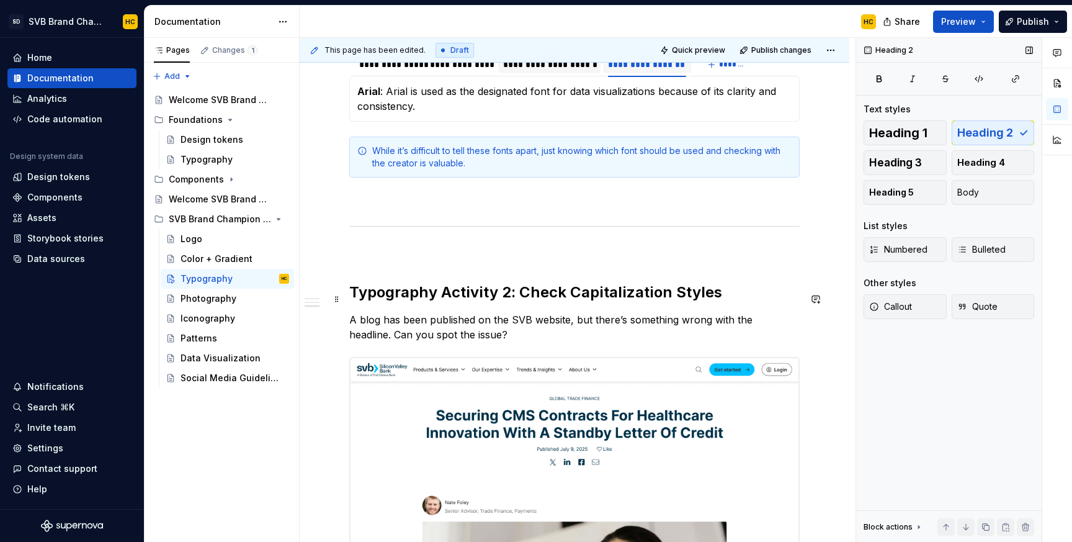
click at [578, 296] on h2 "Typography Activity 2: Check Capitalization Styles" at bounding box center [574, 292] width 450 height 20
click at [674, 295] on h2 "Typography Activity 2: Check capitalization Styles" at bounding box center [574, 292] width 450 height 20
click at [449, 302] on h2 "Typography Activity 2: Check capitalization styles" at bounding box center [574, 292] width 450 height 20
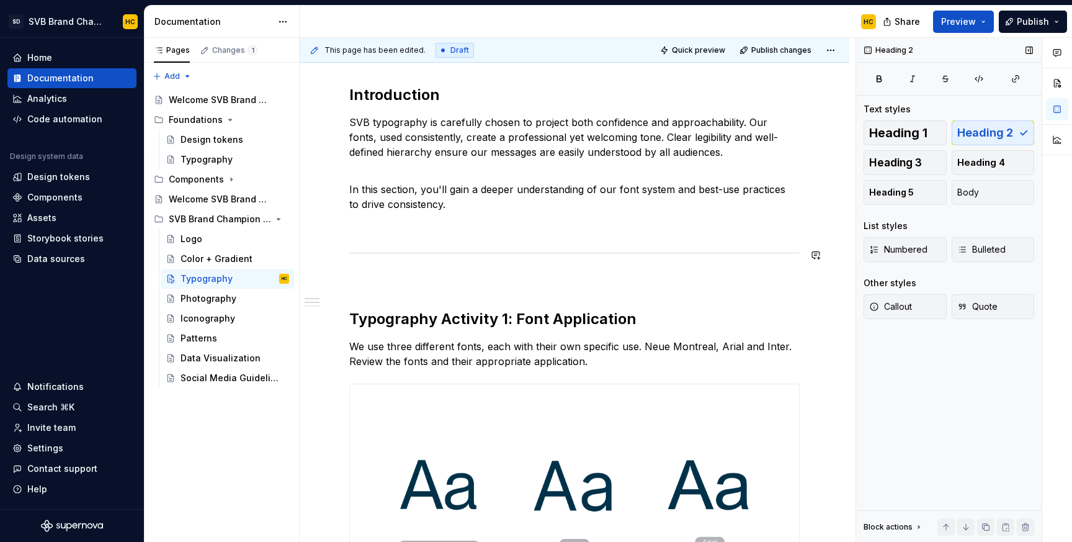
scroll to position [186, 0]
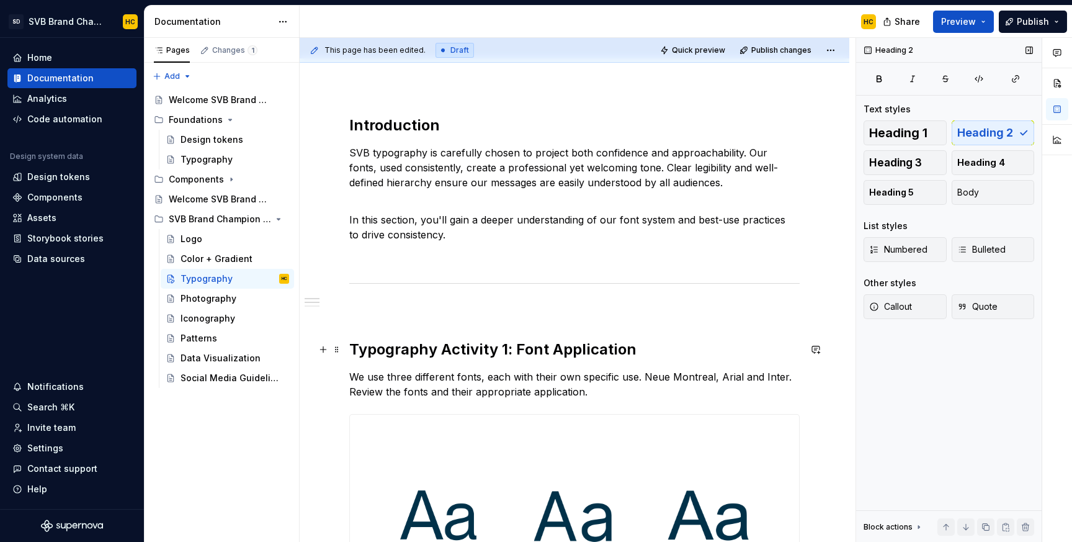
click at [448, 350] on h2 "Typography Activity 1: Font Application" at bounding box center [574, 349] width 450 height 20
click at [558, 347] on h2 "Typography activity 1: Font Application" at bounding box center [574, 349] width 450 height 20
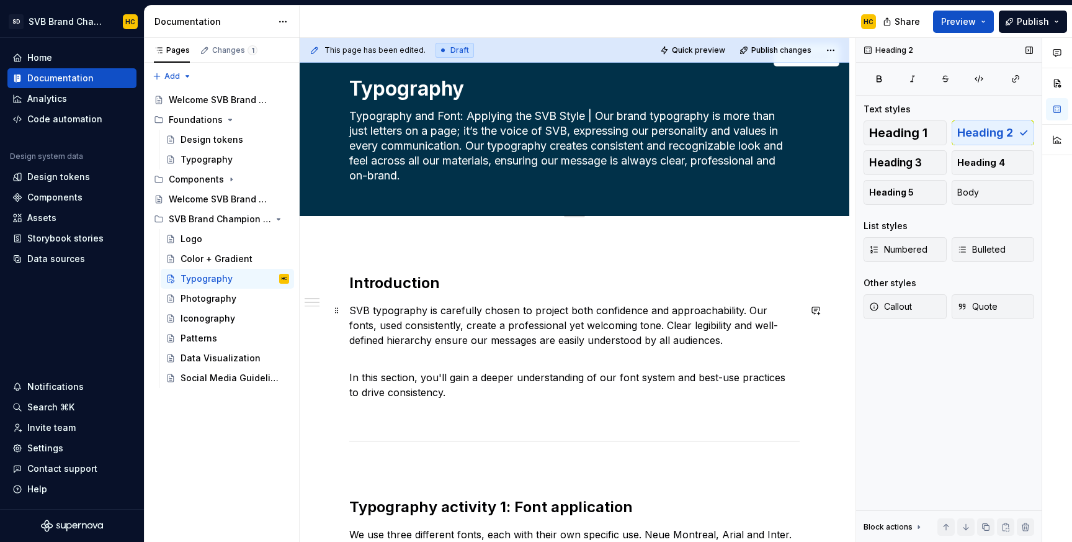
scroll to position [0, 0]
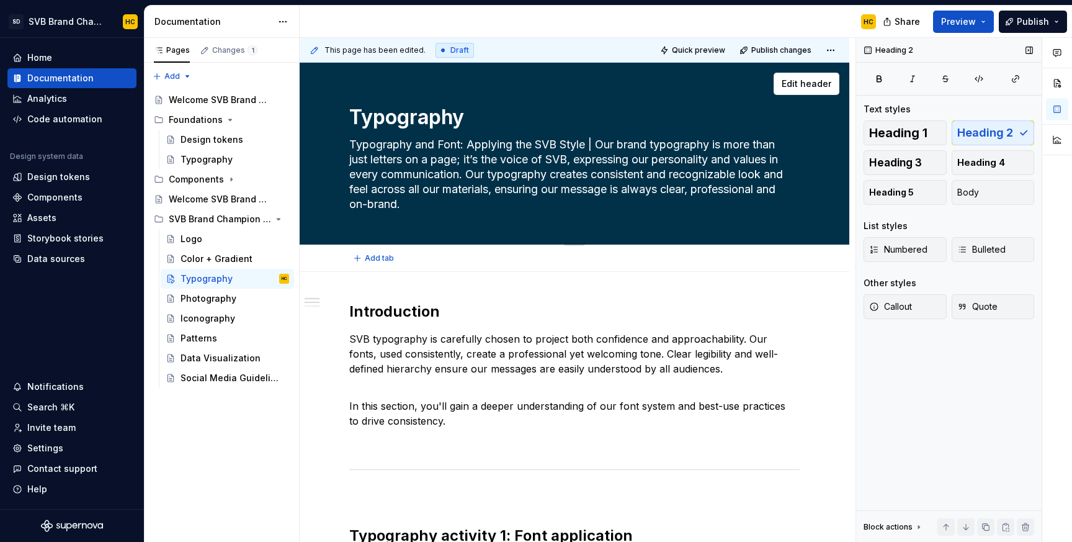
click at [569, 146] on textarea "Typography and Font: Applying the SVB Style | Our brand typography is more than…" at bounding box center [572, 174] width 450 height 79
type textarea "*"
type textarea "Typography and Font: Applying the SVB tyle | Our brand typography is more than …"
type textarea "*"
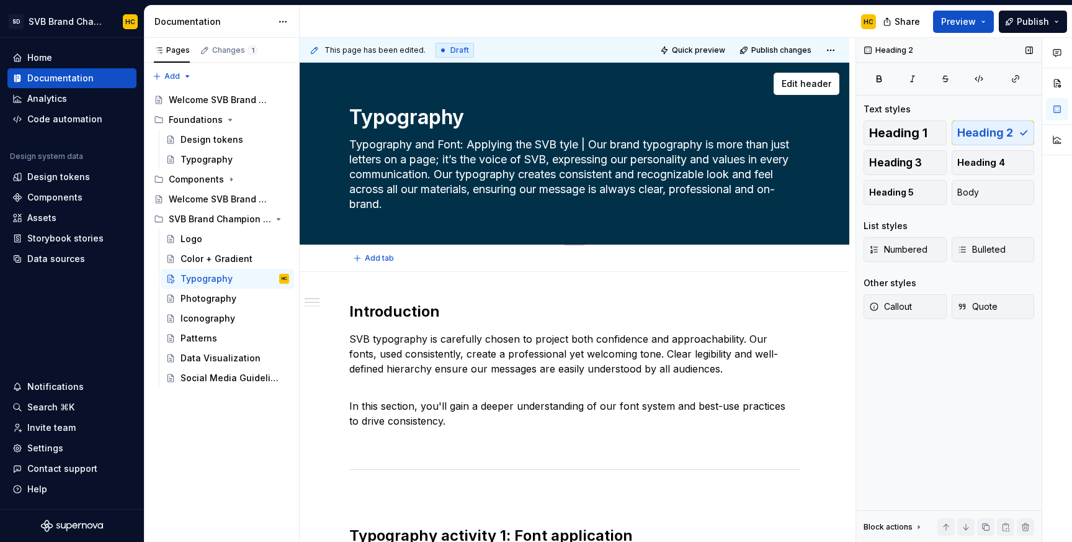
type textarea "Typography and Font: Applying the SVB style | Our brand typography is more than…"
click at [444, 148] on textarea "Typography and Font: Applying the SVB style | Our brand typography is more than…" at bounding box center [572, 174] width 450 height 79
type textarea "*"
type textarea "Typography and ont: Applying the SVB style | Our brand typography is more than …"
type textarea "*"
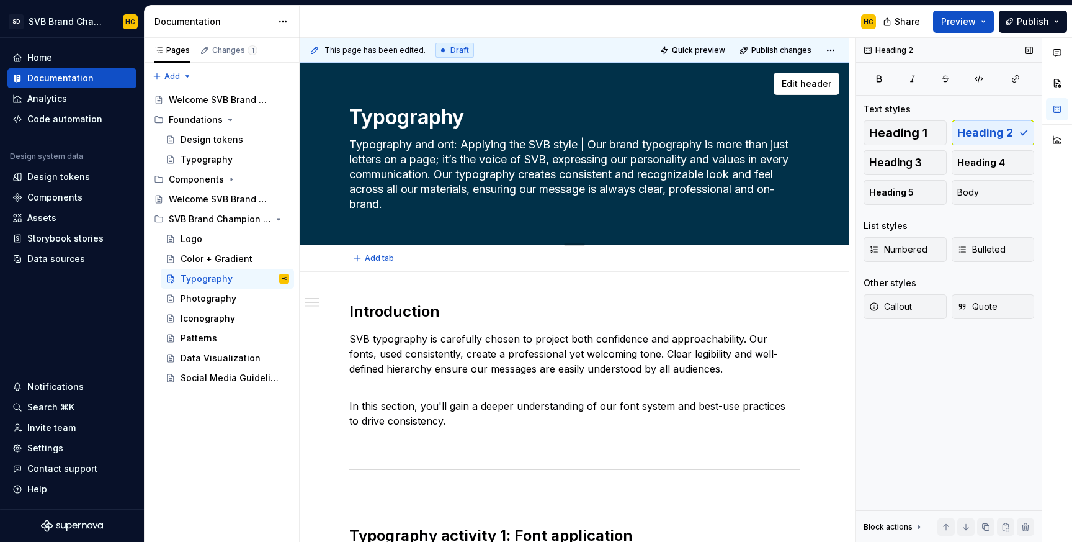
type textarea "Typography and font: Applying the SVB style | Our brand typography is more than…"
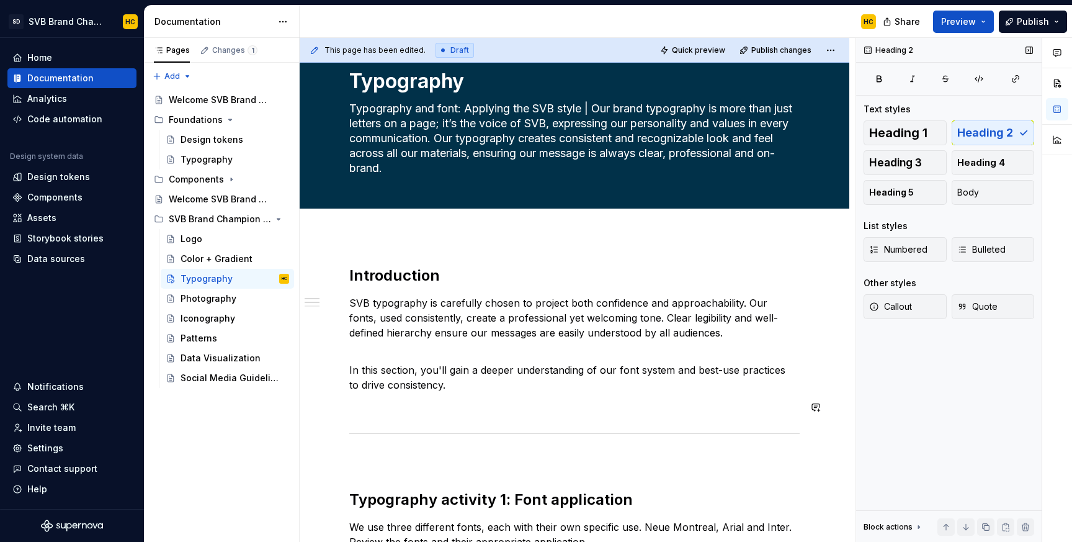
scroll to position [45, 0]
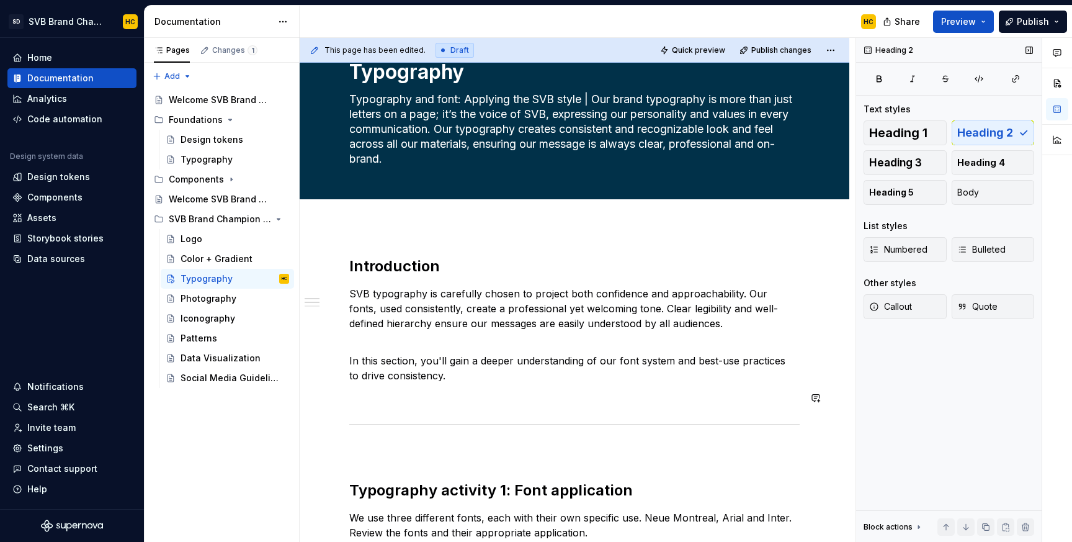
type textarea "*"
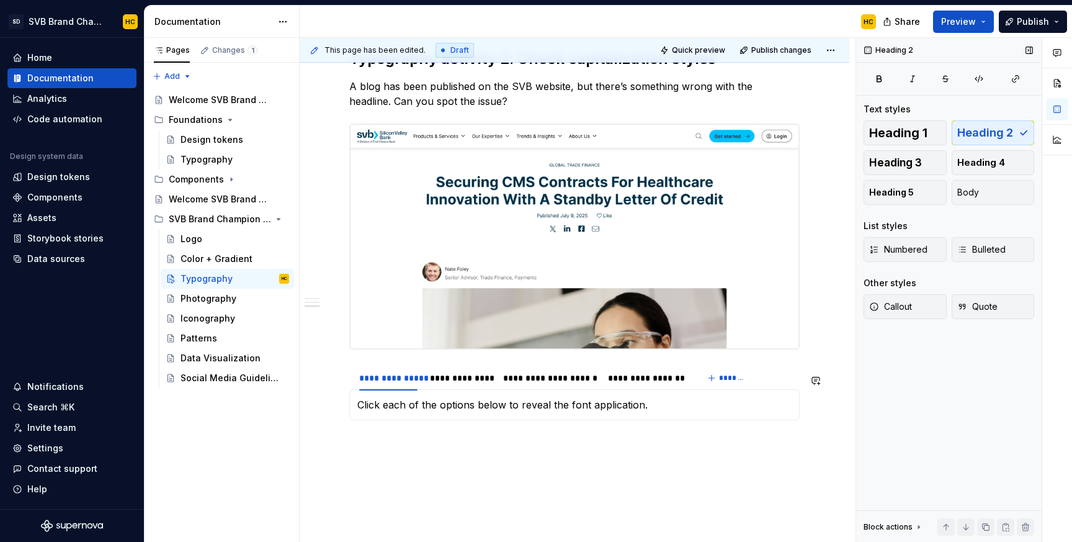
scroll to position [1261, 0]
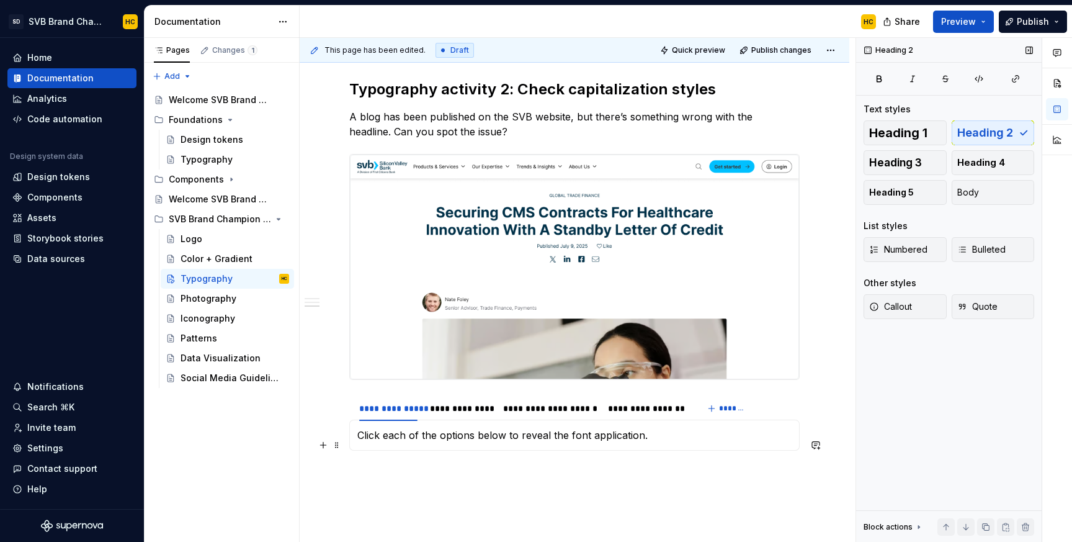
type textarea "Typography and font: Applying the SVB style | Our brand typography is more than…"
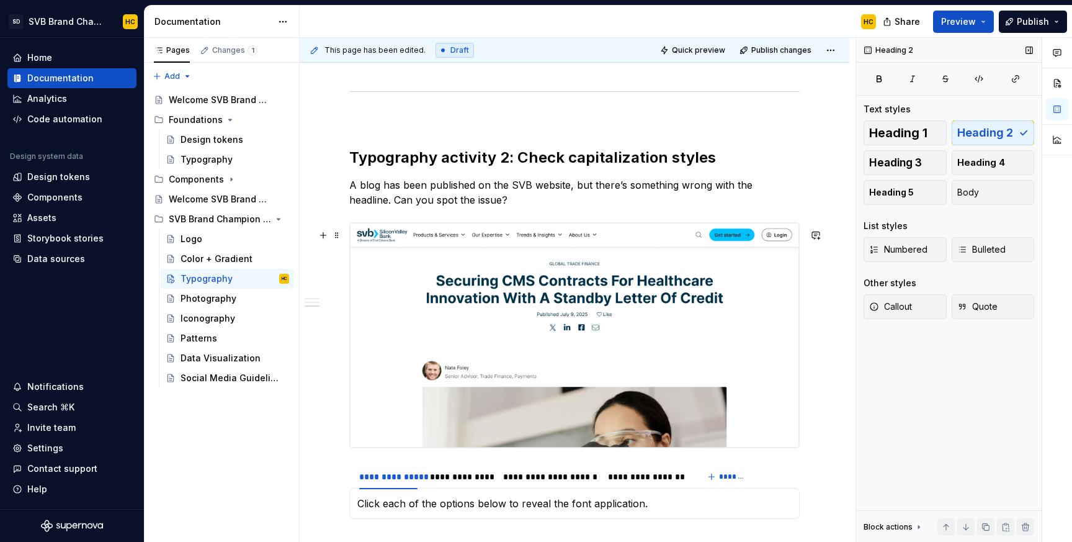
scroll to position [1207, 0]
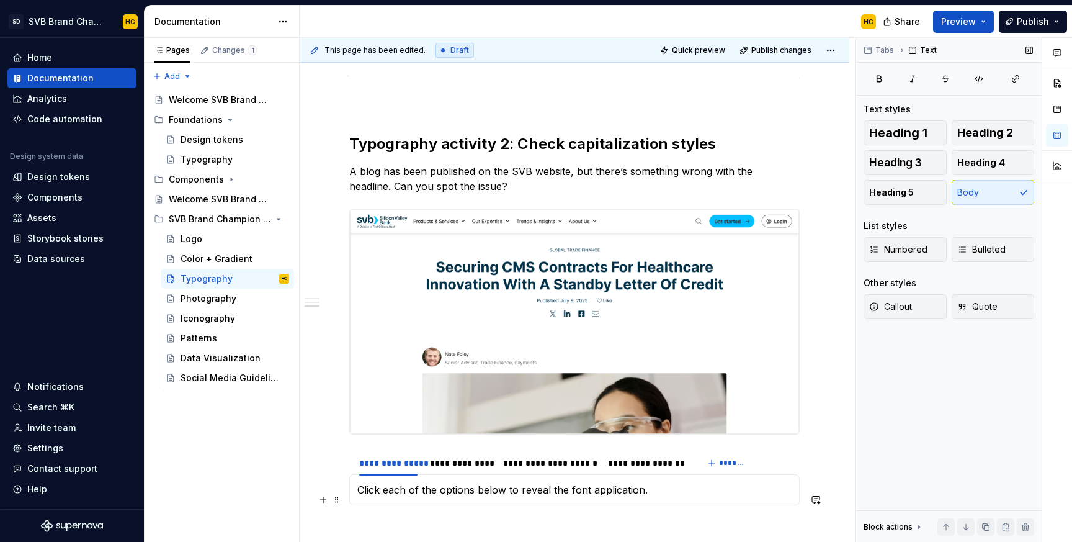
click at [477, 497] on p "Click each of the options below to reveal the font application." at bounding box center [574, 489] width 434 height 15
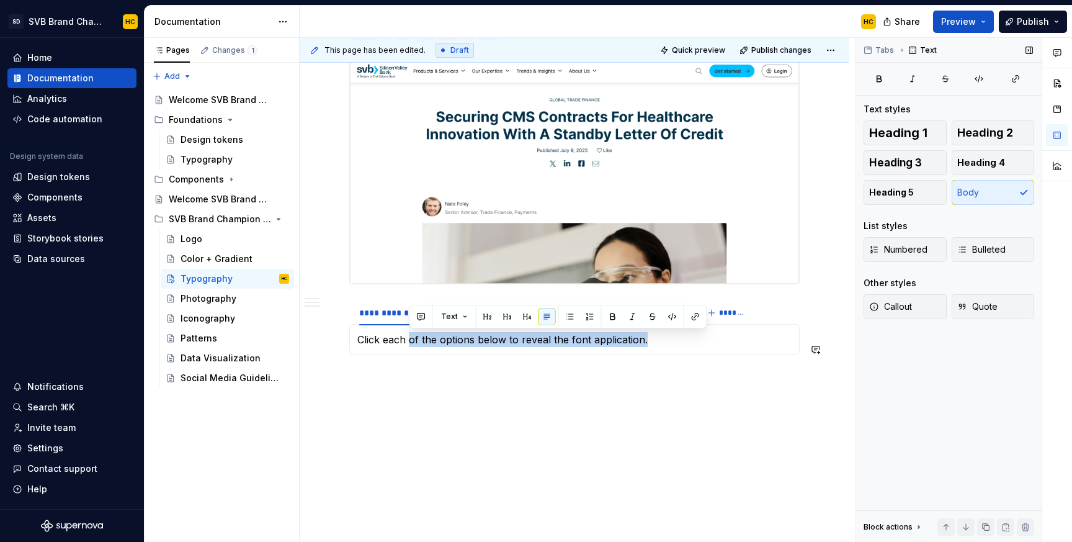
drag, startPoint x: 411, startPoint y: 501, endPoint x: 674, endPoint y: 393, distance: 284.7
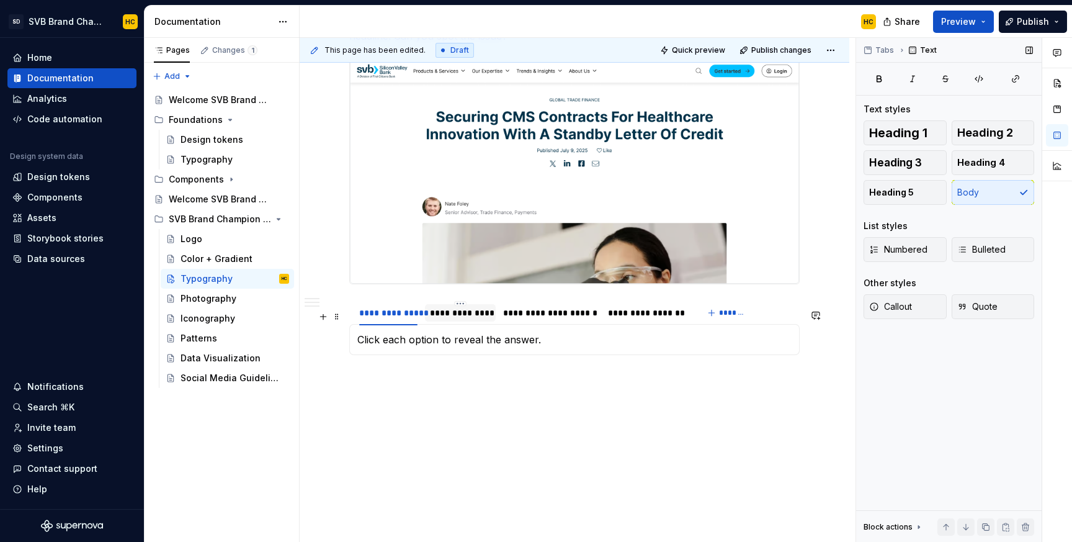
click at [470, 313] on div "**********" at bounding box center [460, 312] width 60 height 12
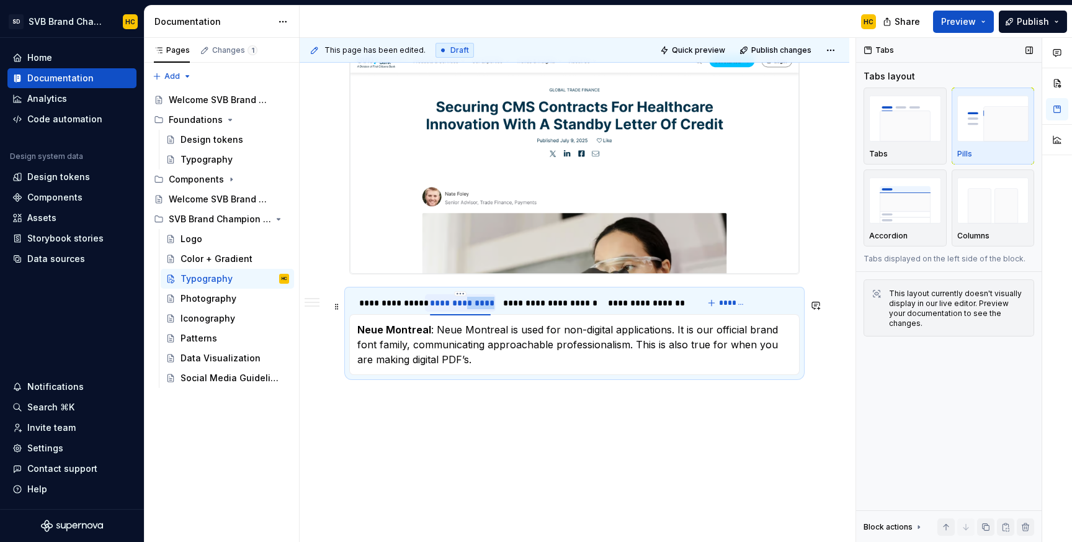
click at [470, 309] on div "**********" at bounding box center [460, 303] width 60 height 12
type input "**********"
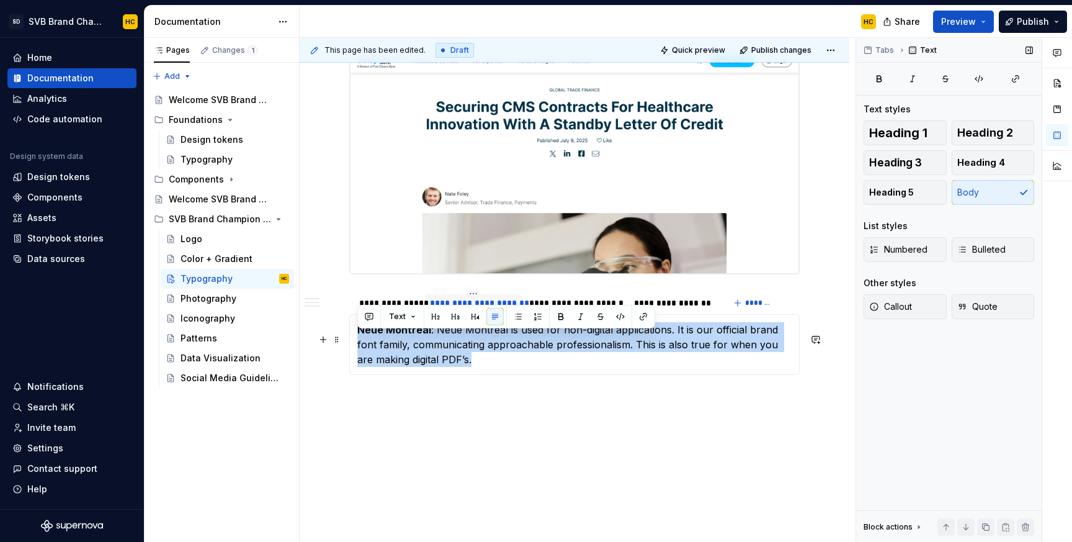
drag, startPoint x: 465, startPoint y: 375, endPoint x: 351, endPoint y: 340, distance: 119.3
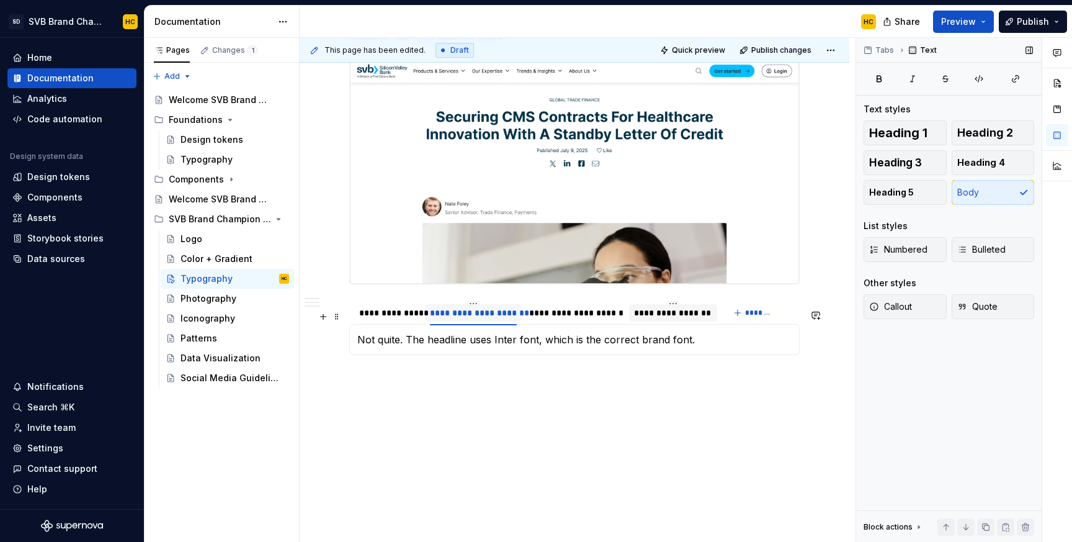
click at [556, 313] on div "**********" at bounding box center [575, 312] width 93 height 12
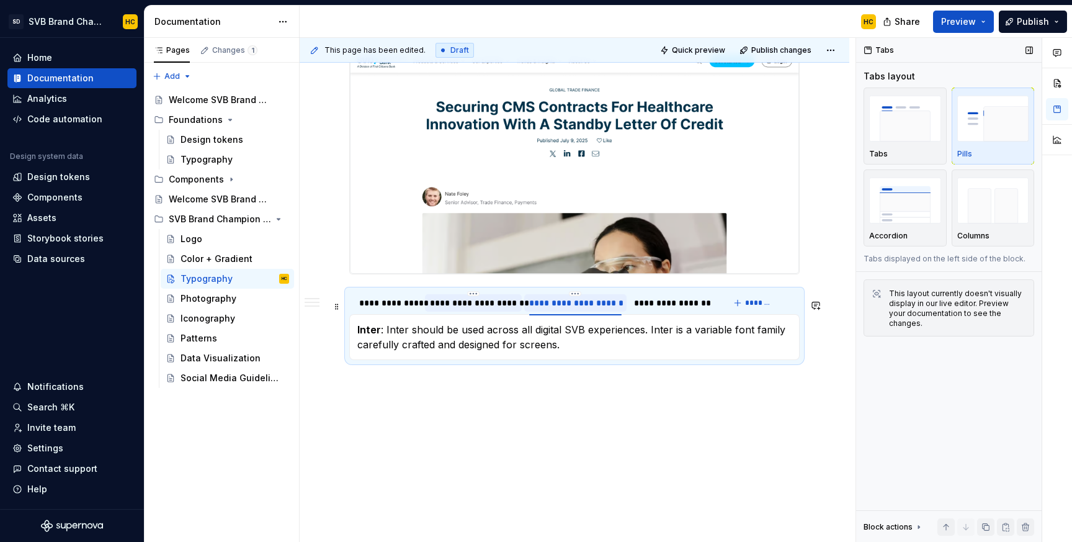
click at [556, 309] on div "**********" at bounding box center [575, 303] width 93 height 12
type input "**********"
click at [563, 352] on p "Inter : Inter should be used across all digital SVB experiences. Inter is a var…" at bounding box center [574, 337] width 434 height 30
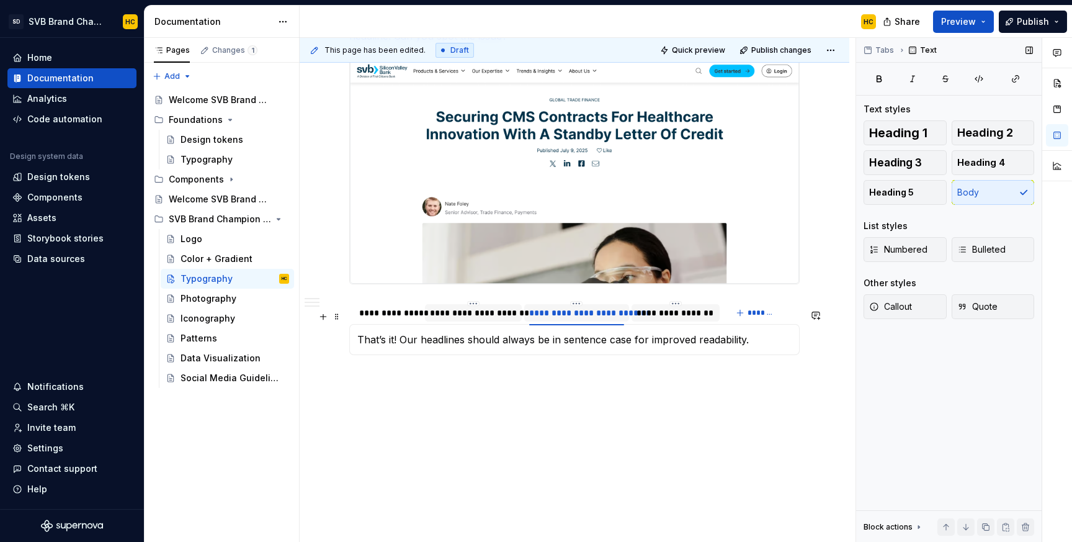
click at [661, 316] on div "**********" at bounding box center [676, 312] width 78 height 12
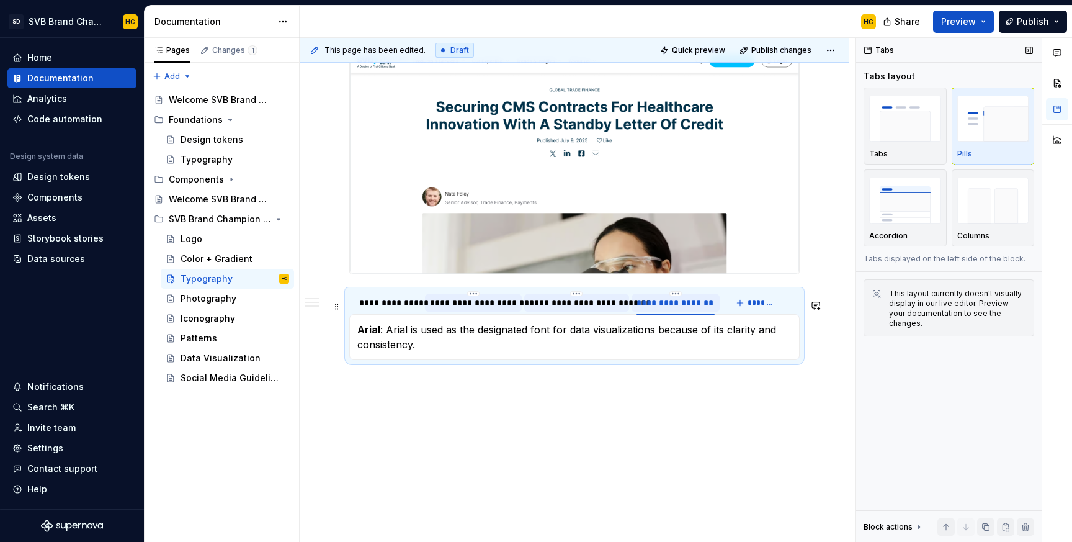
click at [661, 309] on div "**********" at bounding box center [676, 303] width 78 height 12
click at [660, 309] on div "**********" at bounding box center [676, 303] width 78 height 12
type input "**********"
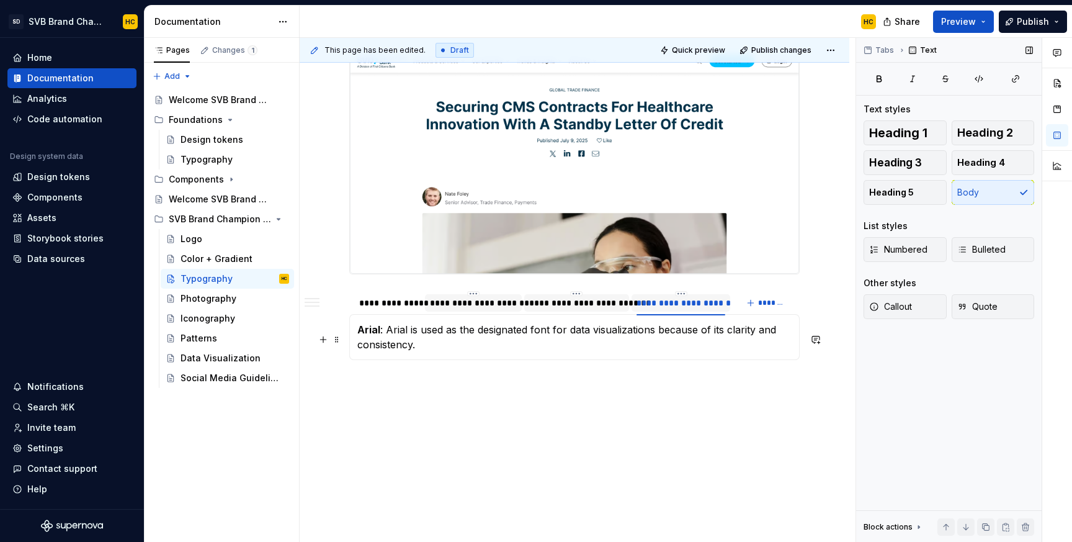
click at [421, 352] on p "Arial : Arial is used as the designated font for data visualizations because of…" at bounding box center [574, 337] width 434 height 30
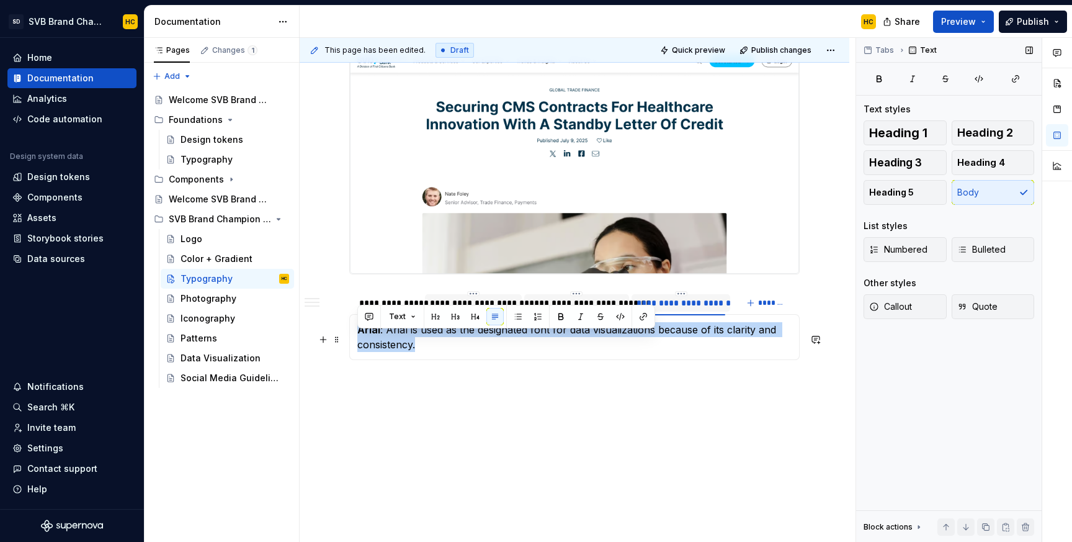
drag, startPoint x: 421, startPoint y: 359, endPoint x: 348, endPoint y: 340, distance: 75.5
click at [349, 339] on section "**********" at bounding box center [574, 324] width 450 height 71
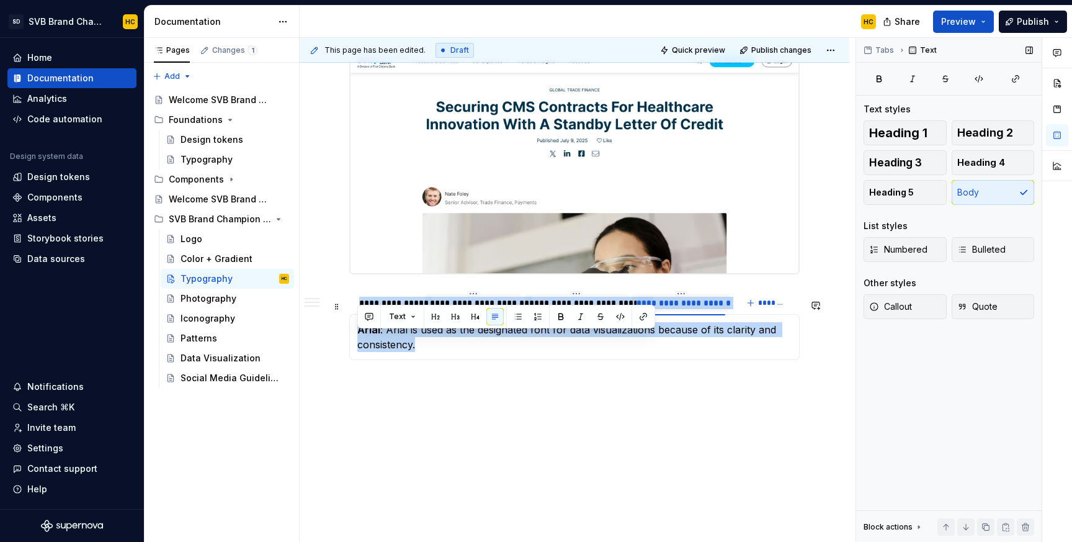
drag, startPoint x: 432, startPoint y: 355, endPoint x: 339, endPoint y: 316, distance: 100.9
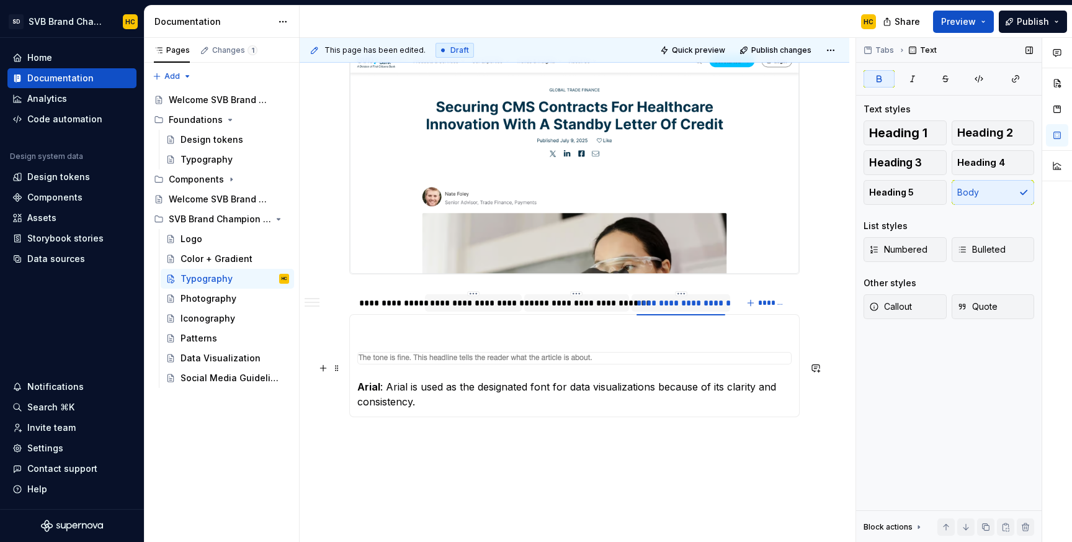
click at [418, 364] on div at bounding box center [574, 358] width 434 height 12
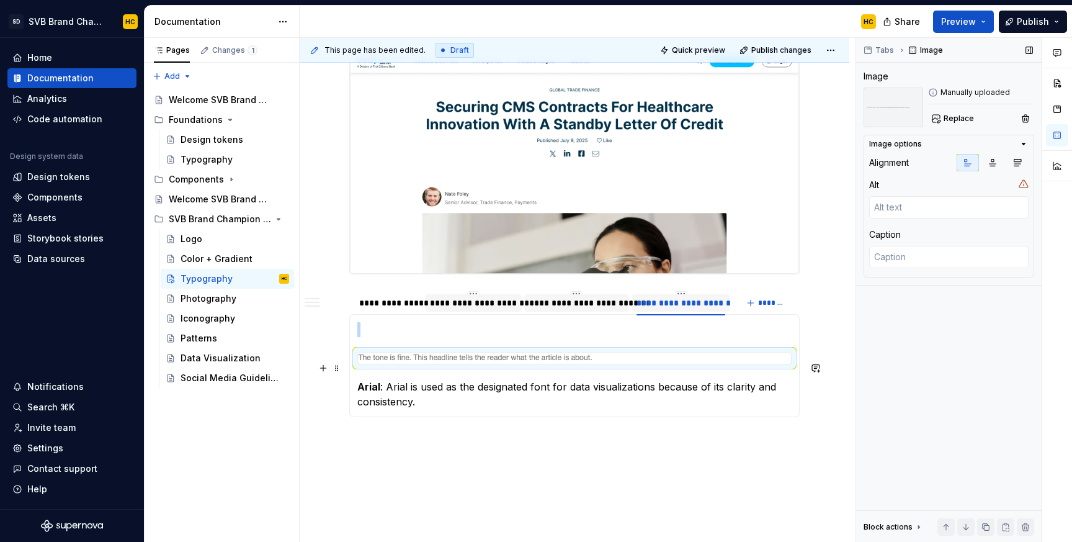
type textarea "*"
click at [422, 361] on img at bounding box center [504, 356] width 292 height 9
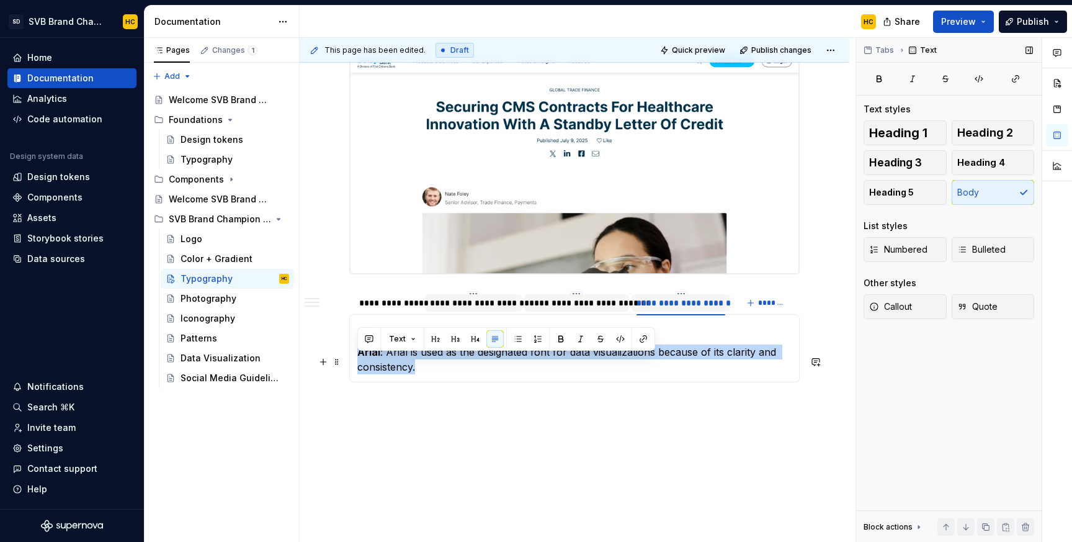
drag, startPoint x: 430, startPoint y: 376, endPoint x: 359, endPoint y: 349, distance: 76.2
click at [359, 349] on section-item-column "Arial : Arial is used as the designated font for data visualizations because of…" at bounding box center [574, 348] width 434 height 52
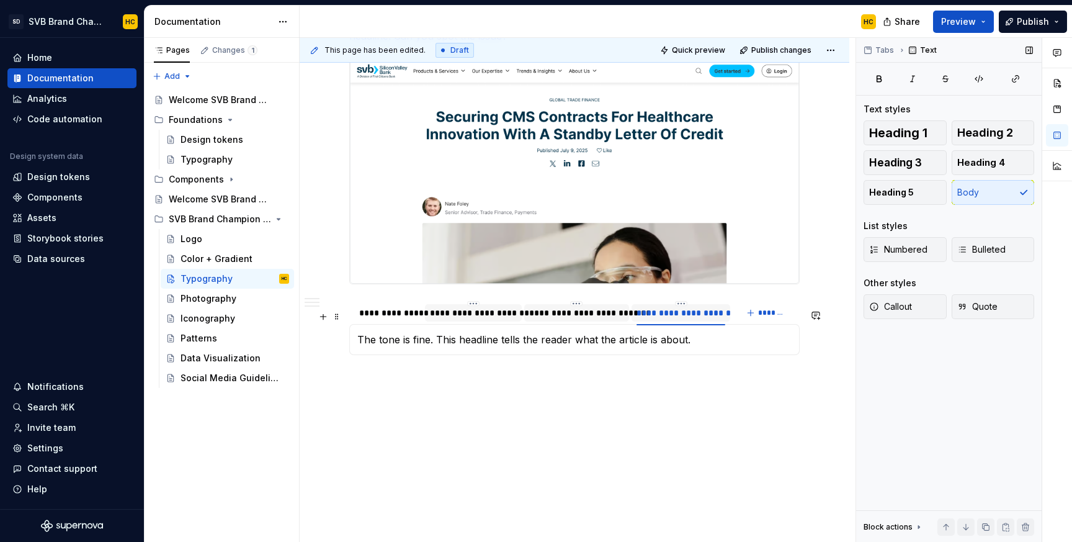
click at [539, 313] on div "**********" at bounding box center [577, 312] width 96 height 12
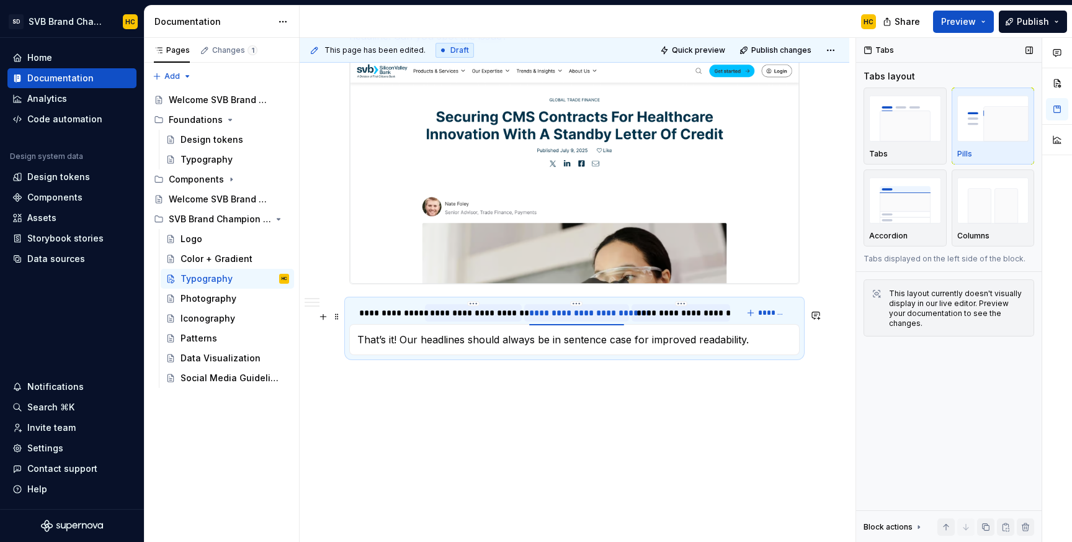
click at [539, 313] on div "**********" at bounding box center [577, 312] width 96 height 12
click at [527, 312] on input "**********" at bounding box center [576, 312] width 104 height 22
type input "**********"
click at [446, 311] on div "**********" at bounding box center [473, 312] width 86 height 12
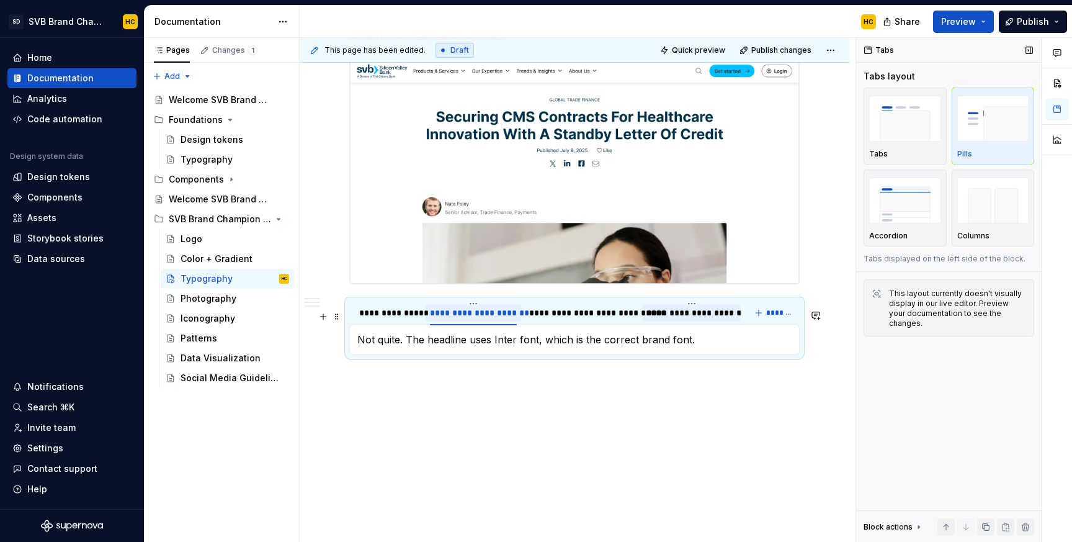
click at [435, 315] on div "**********" at bounding box center [473, 312] width 86 height 12
click at [429, 313] on input "**********" at bounding box center [473, 312] width 96 height 22
type input "**********"
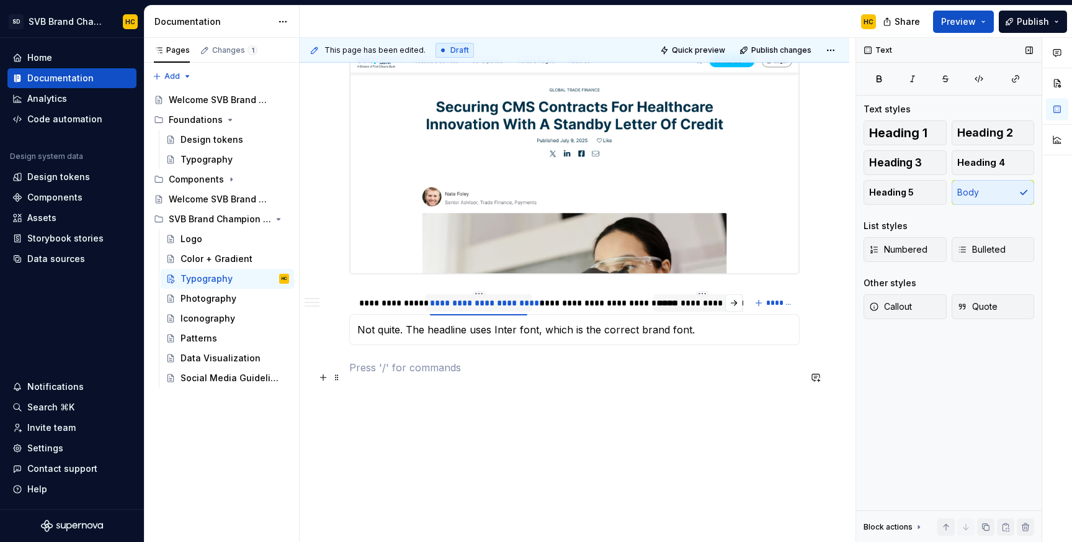
click at [541, 375] on p at bounding box center [574, 367] width 450 height 15
click at [541, 345] on div "Click each option to reveal the answer. Not quite. The headline uses Inter font…" at bounding box center [574, 329] width 450 height 31
click at [1057, 110] on button "button" at bounding box center [1057, 109] width 22 height 22
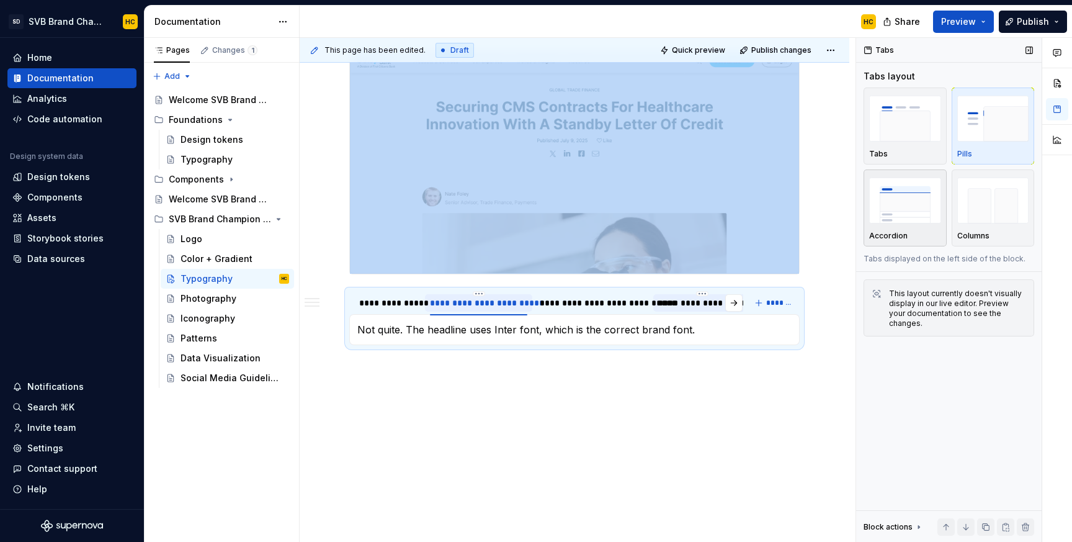
click at [919, 206] on img "button" at bounding box center [905, 199] width 72 height 45
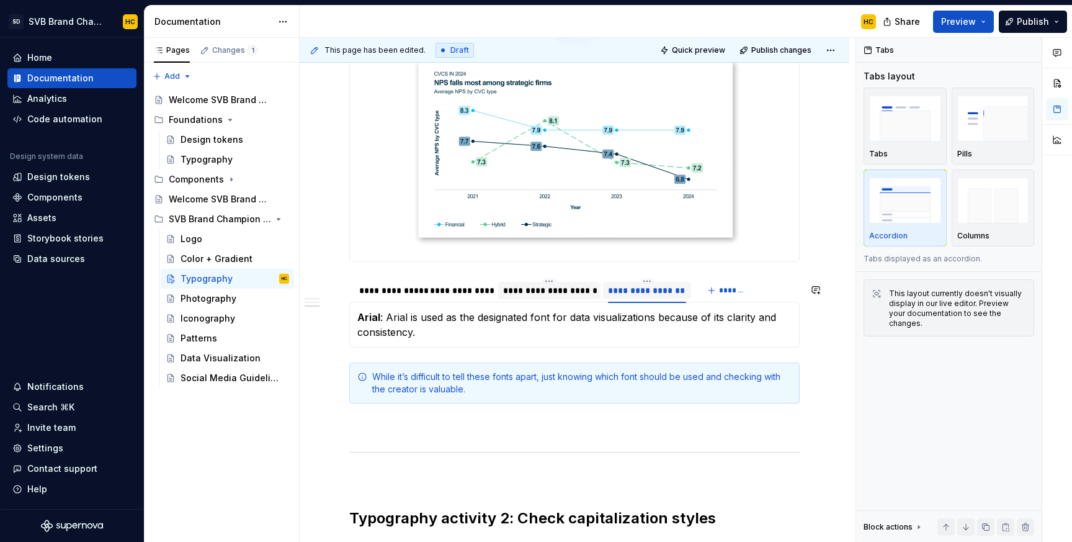
scroll to position [817, 0]
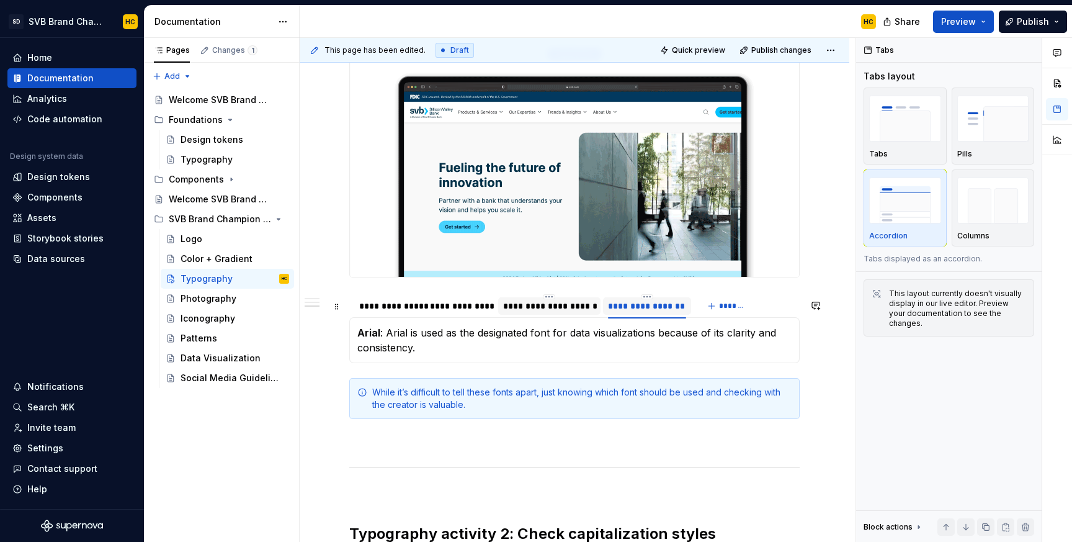
click at [790, 310] on div "**********" at bounding box center [574, 305] width 450 height 25
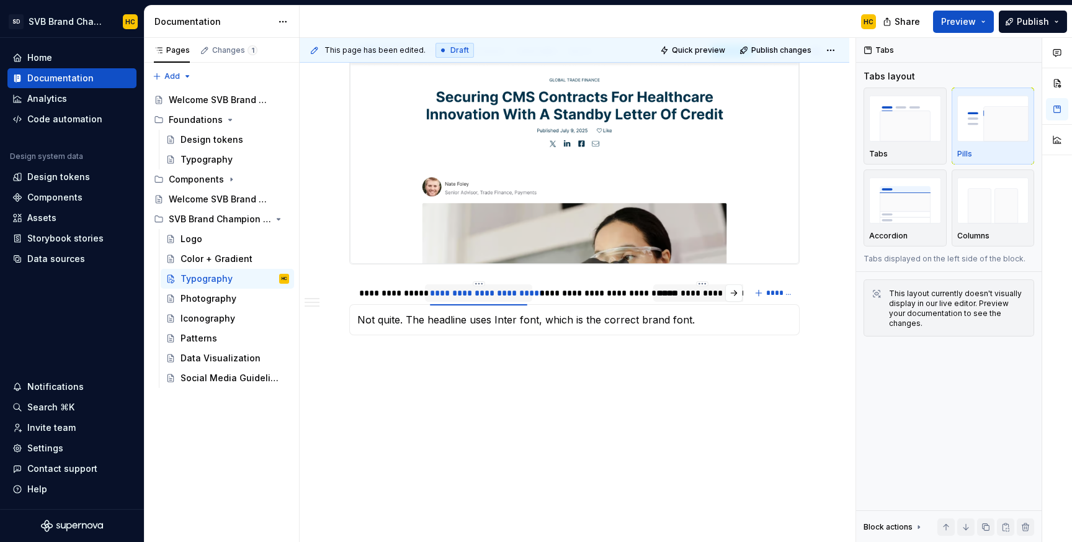
scroll to position [1387, 0]
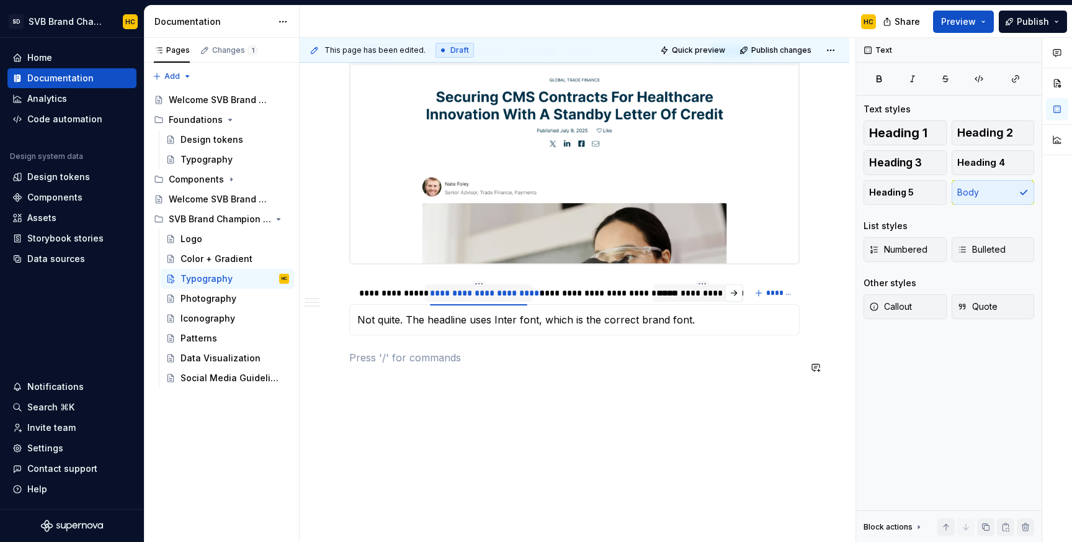
type textarea "*"
